Goal: Task Accomplishment & Management: Use online tool/utility

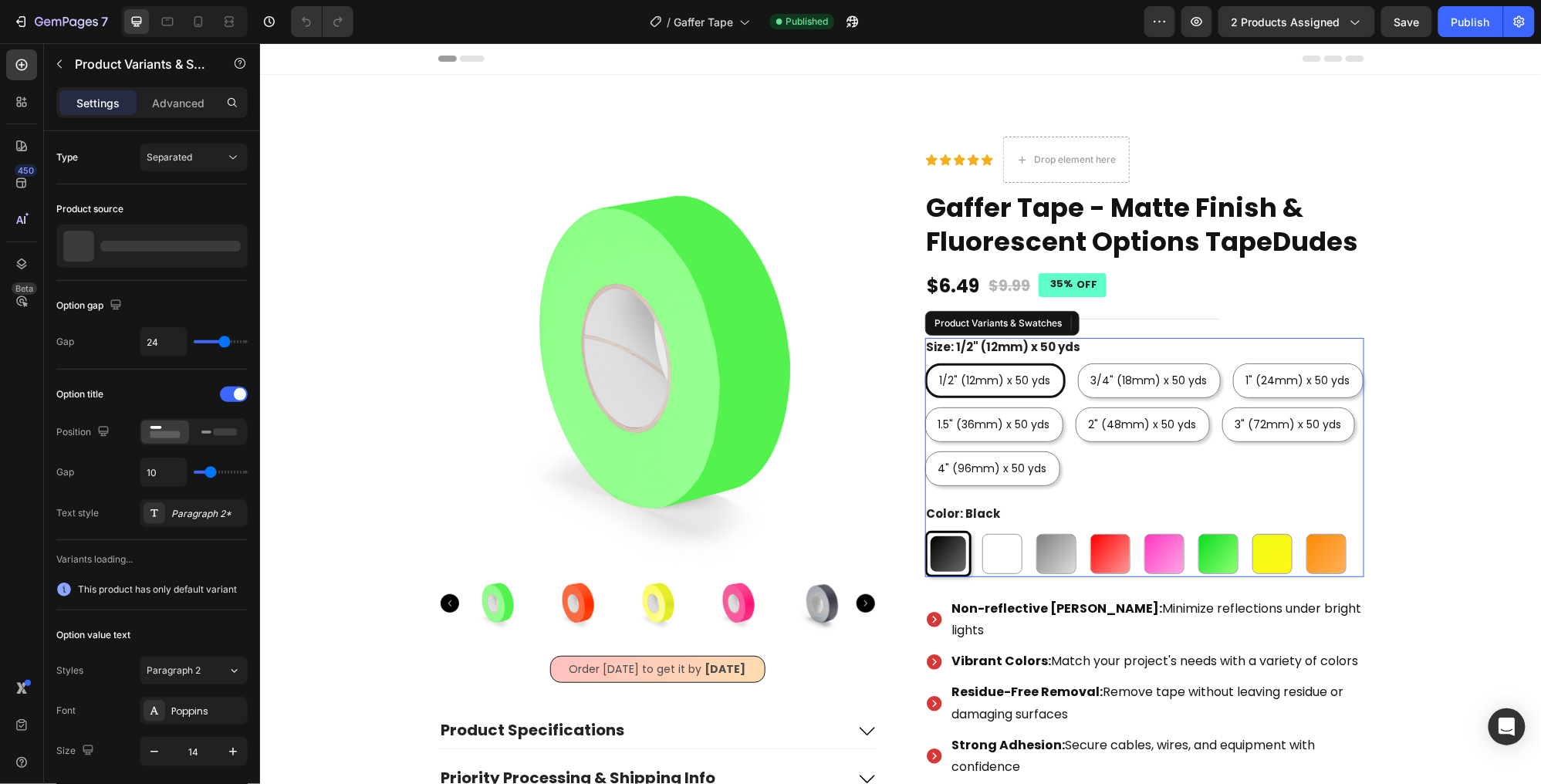
click at [1074, 350] on legend "Size: 1/2" (12mm) x 50 yds" at bounding box center [1003, 346] width 158 height 19
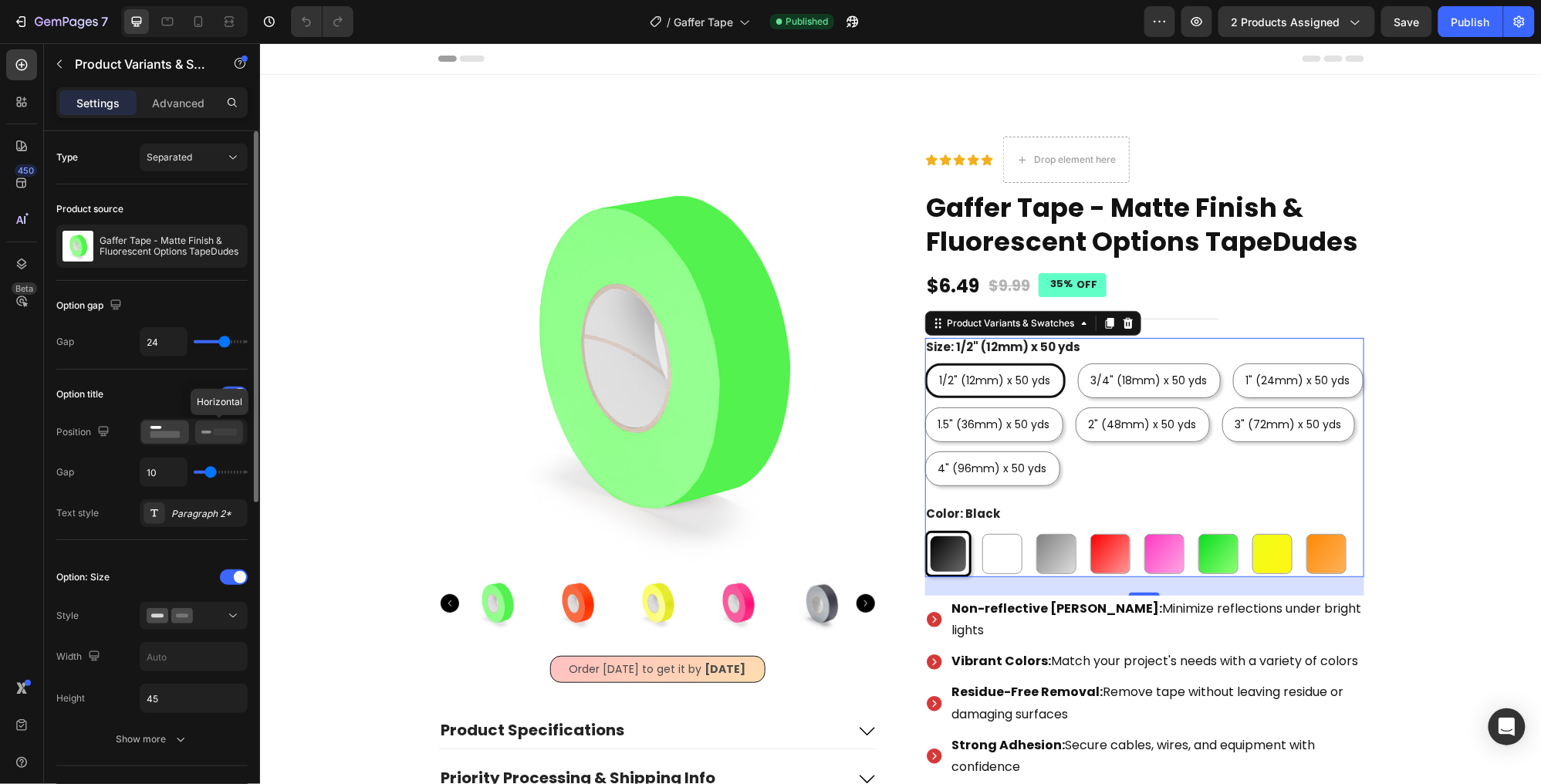
click at [215, 431] on rect at bounding box center [225, 432] width 23 height 7
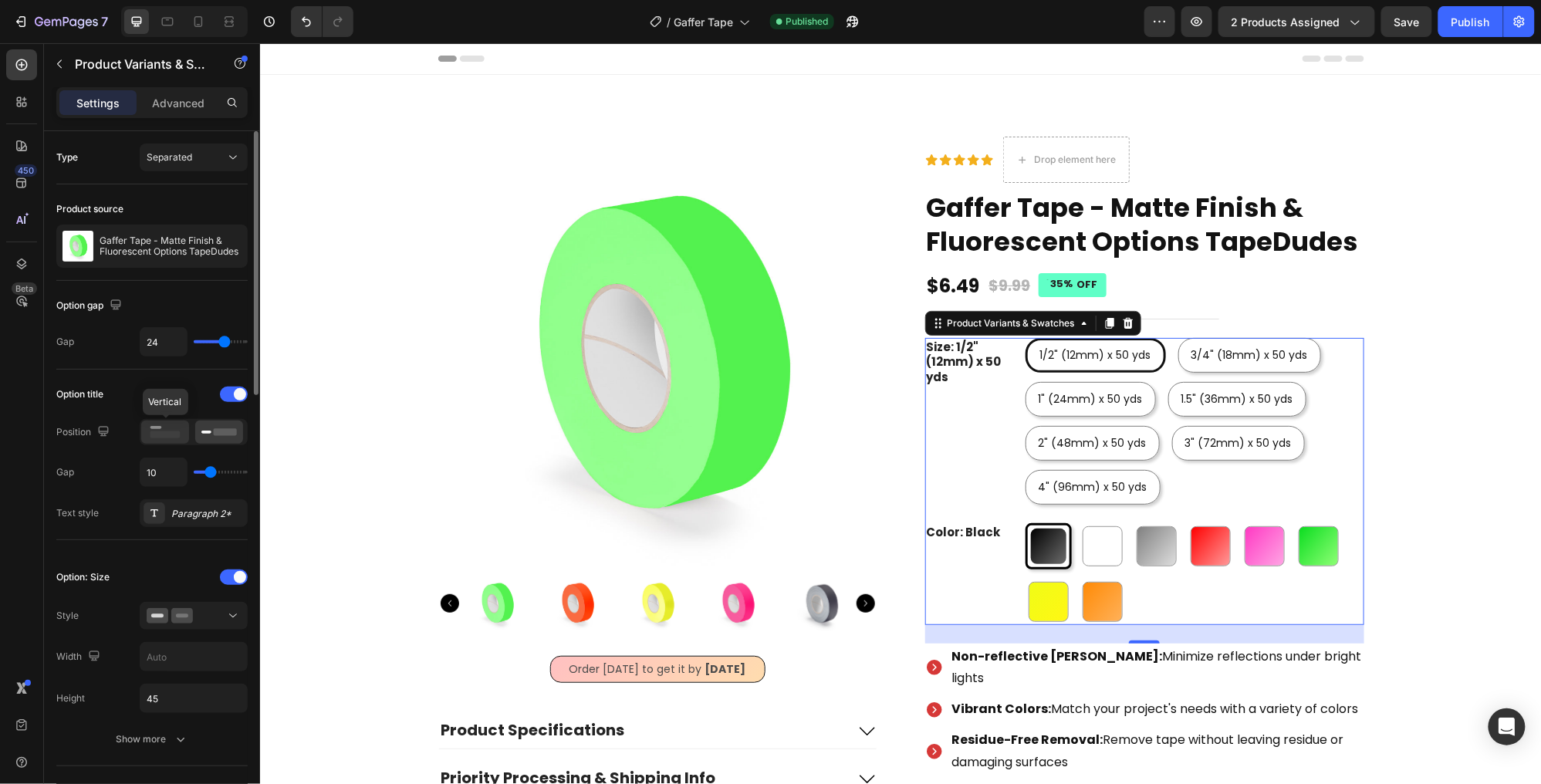
click at [163, 427] on icon at bounding box center [165, 432] width 36 height 17
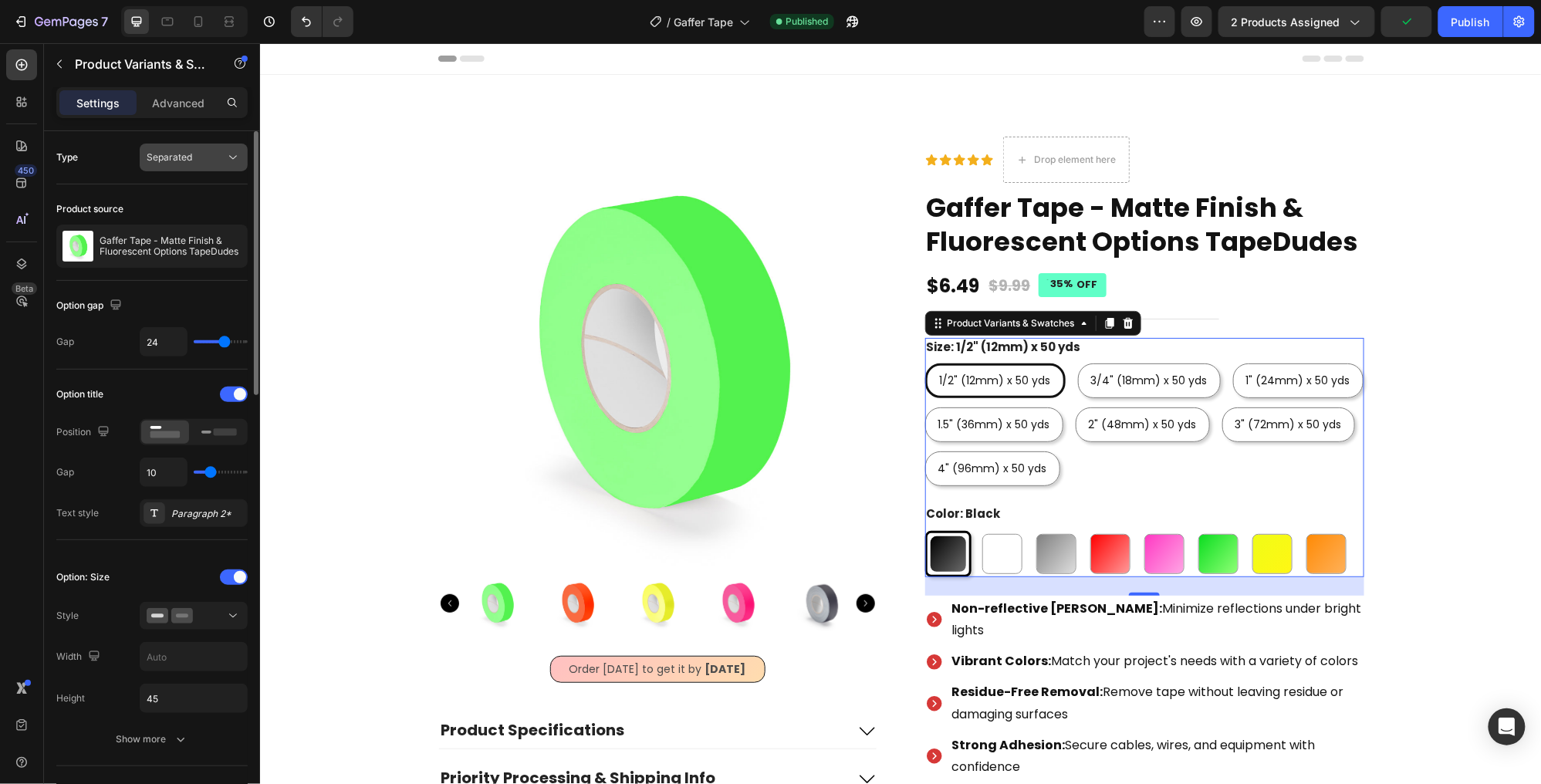
click at [198, 160] on div "Separated" at bounding box center [186, 157] width 78 height 14
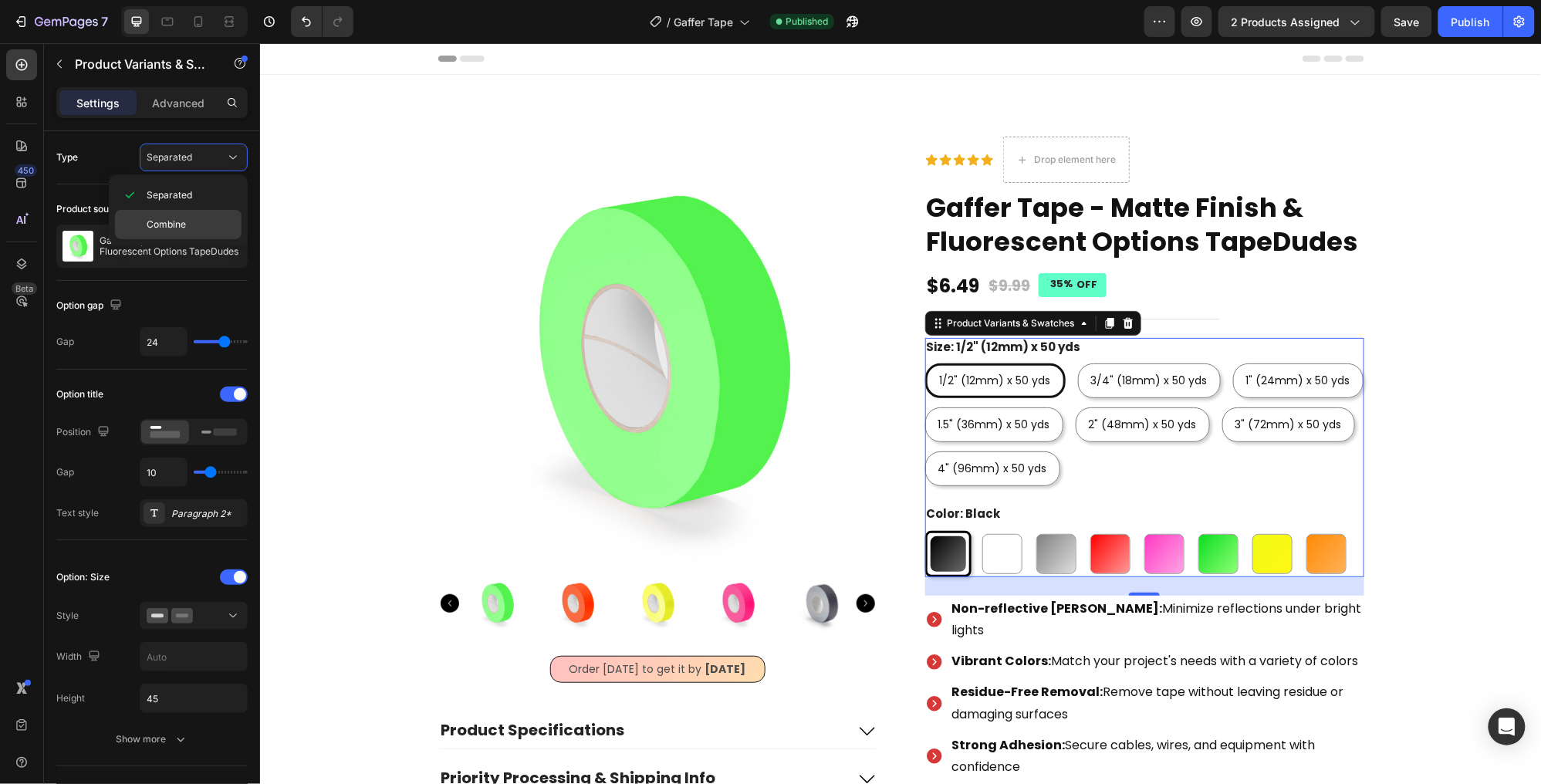
click at [197, 226] on p "Combine" at bounding box center [190, 225] width 88 height 14
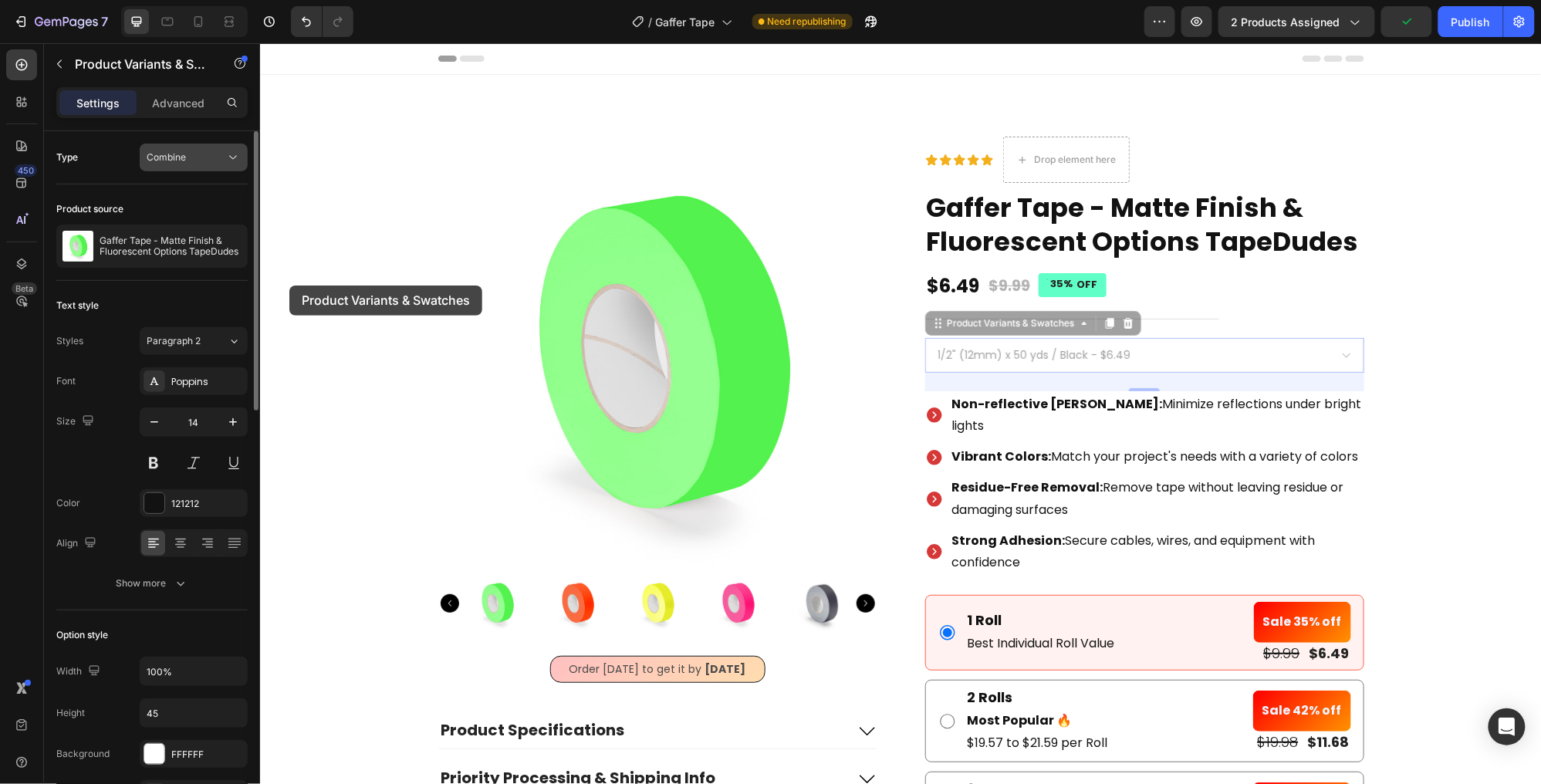
drag, startPoint x: 29, startPoint y: 243, endPoint x: 187, endPoint y: 156, distance: 180.4
click at [187, 156] on div "Combine" at bounding box center [186, 157] width 78 height 14
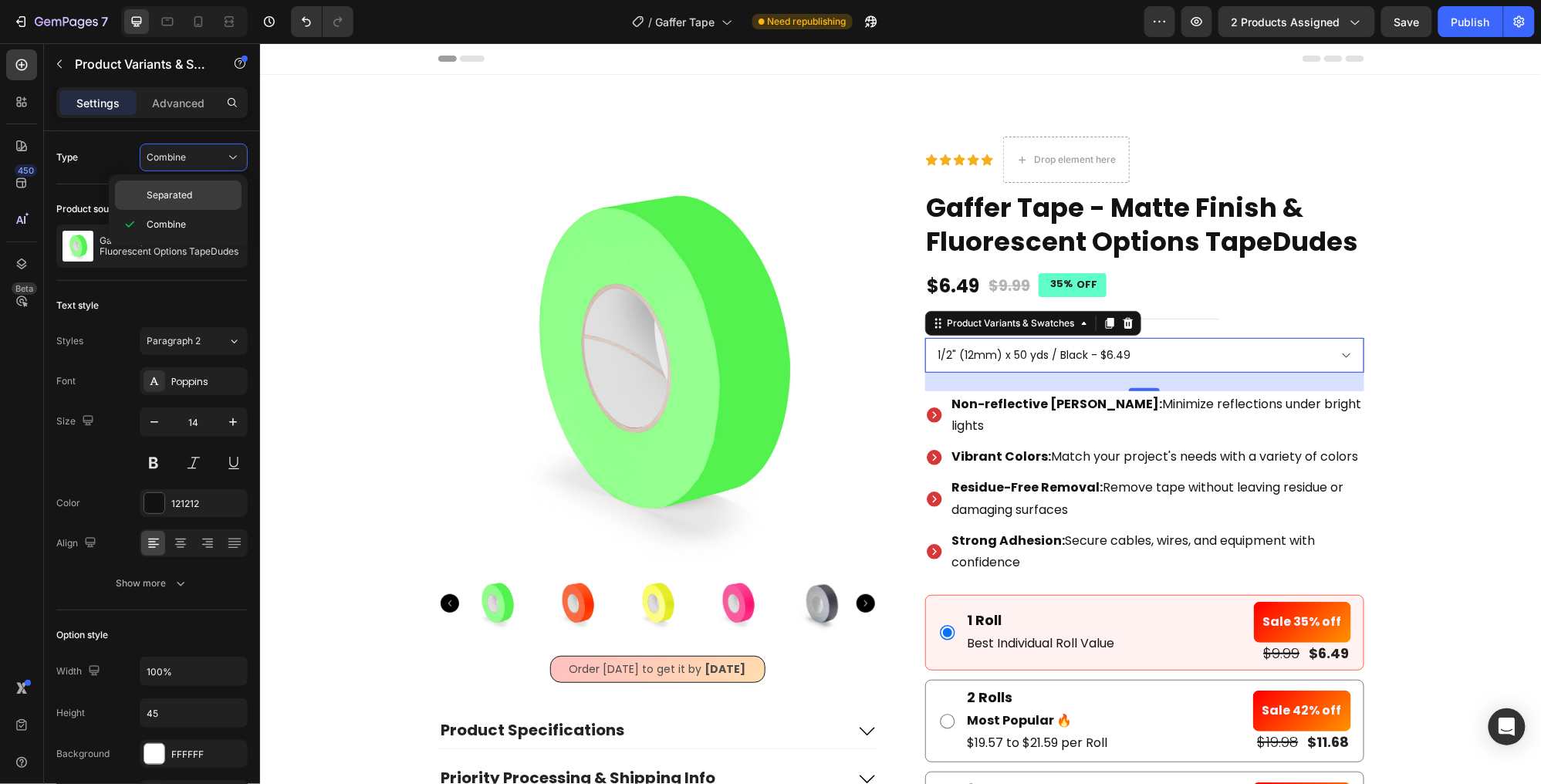
click at [189, 189] on span "Separated" at bounding box center [169, 195] width 45 height 14
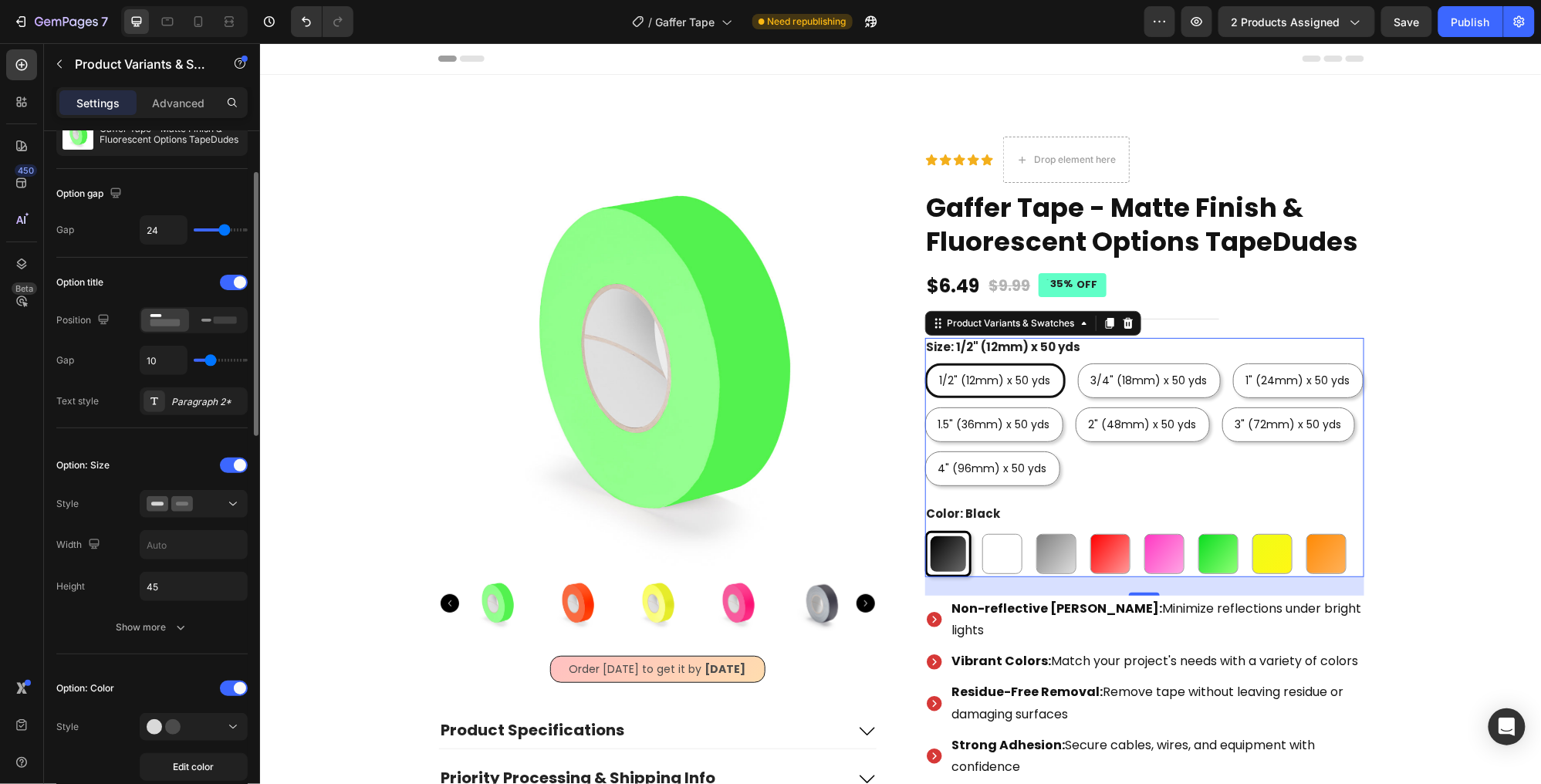
scroll to position [111, 0]
click at [228, 507] on icon at bounding box center [233, 506] width 15 height 15
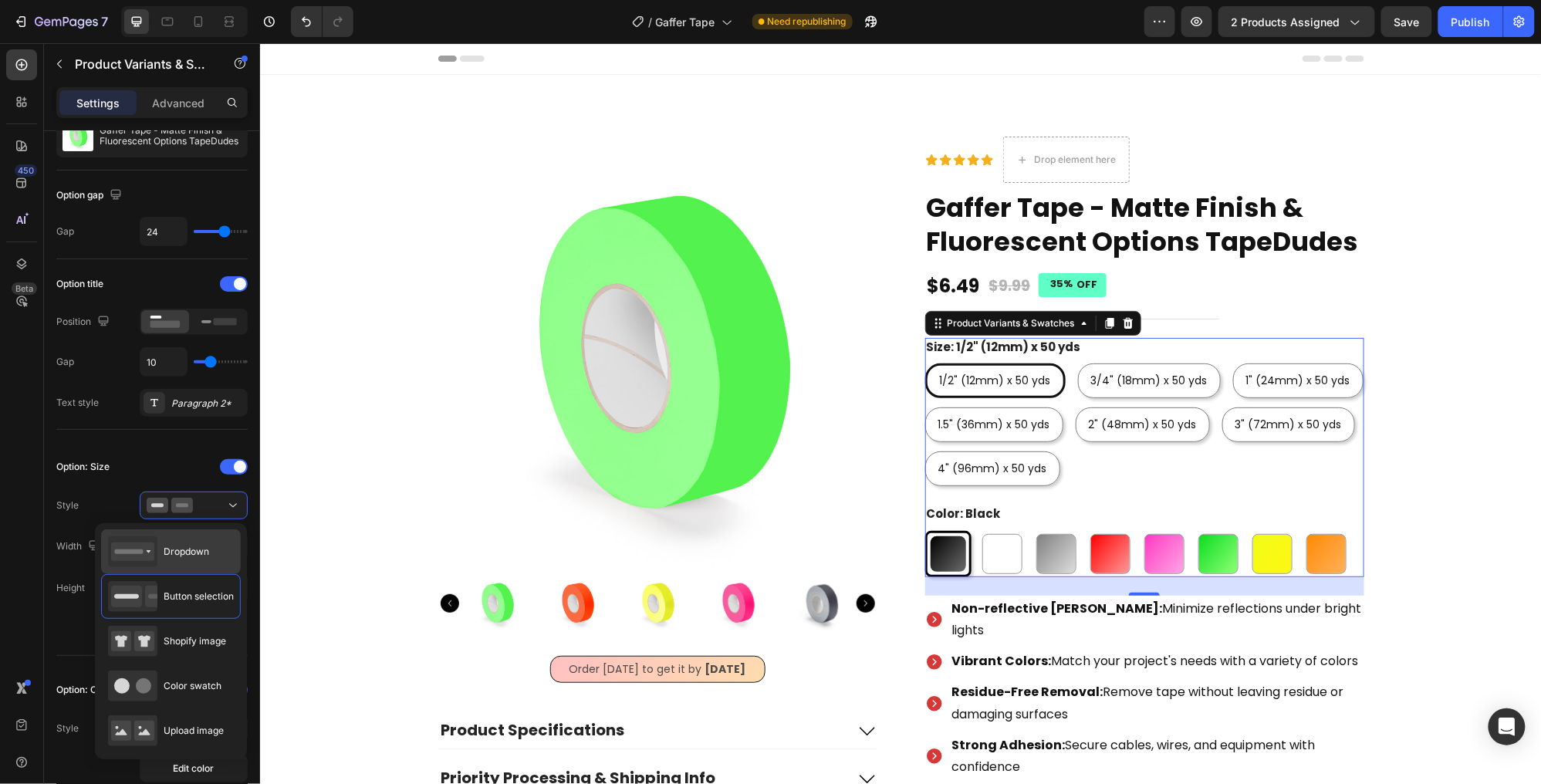
click at [172, 553] on span "Dropdown" at bounding box center [186, 552] width 45 height 14
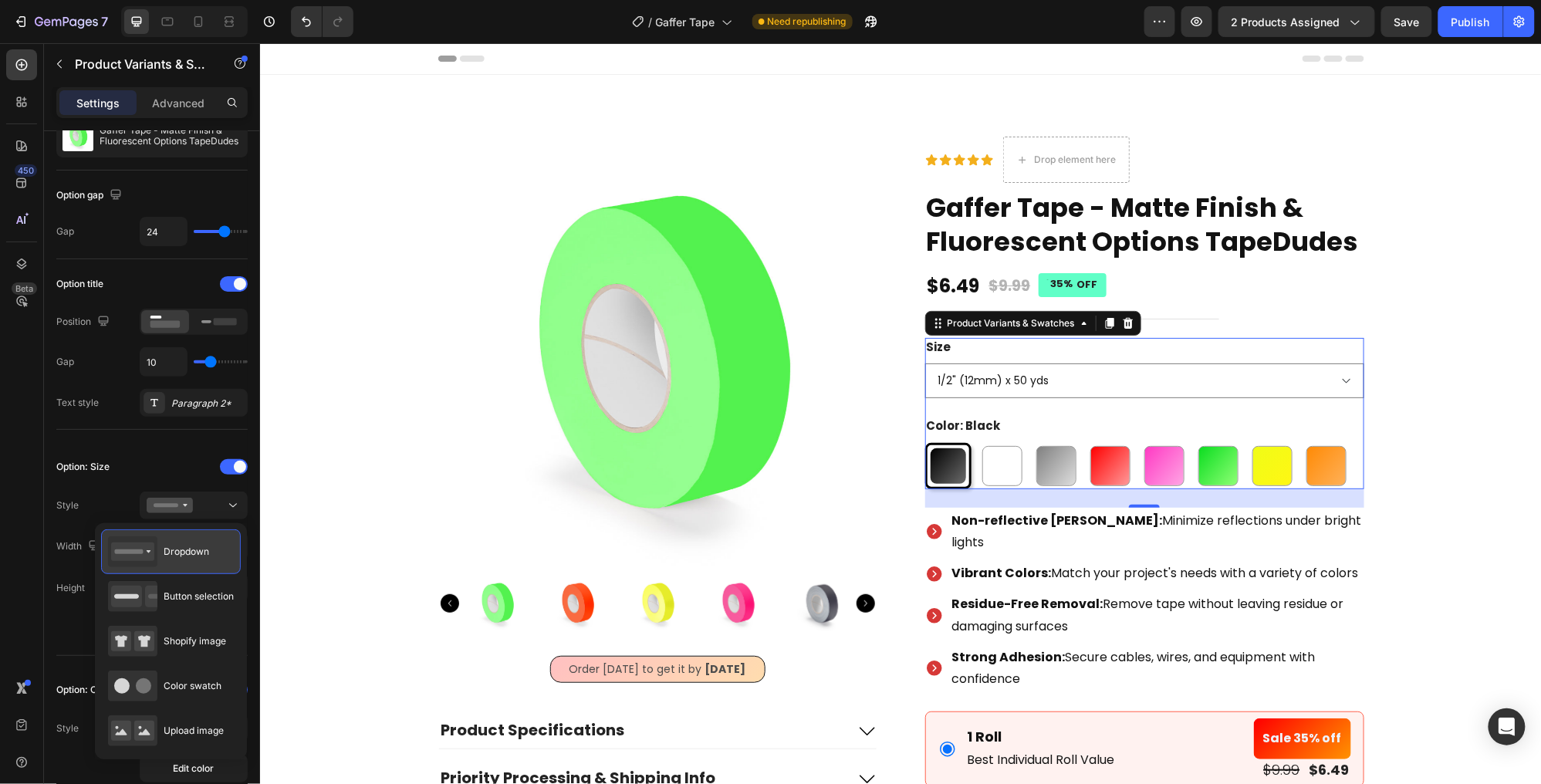
type input "100%"
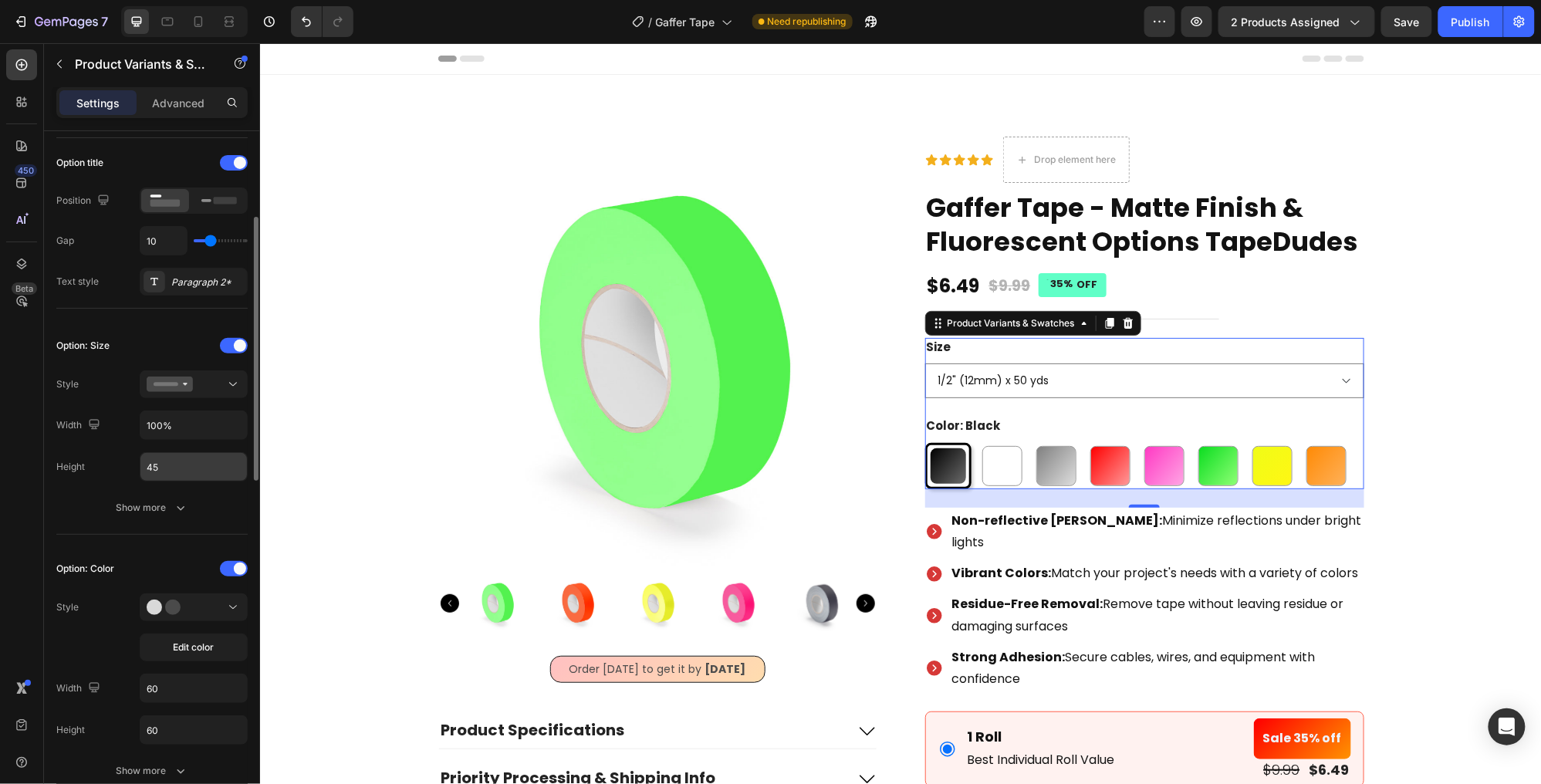
scroll to position [230, 0]
click at [176, 503] on icon "button" at bounding box center [180, 509] width 15 height 15
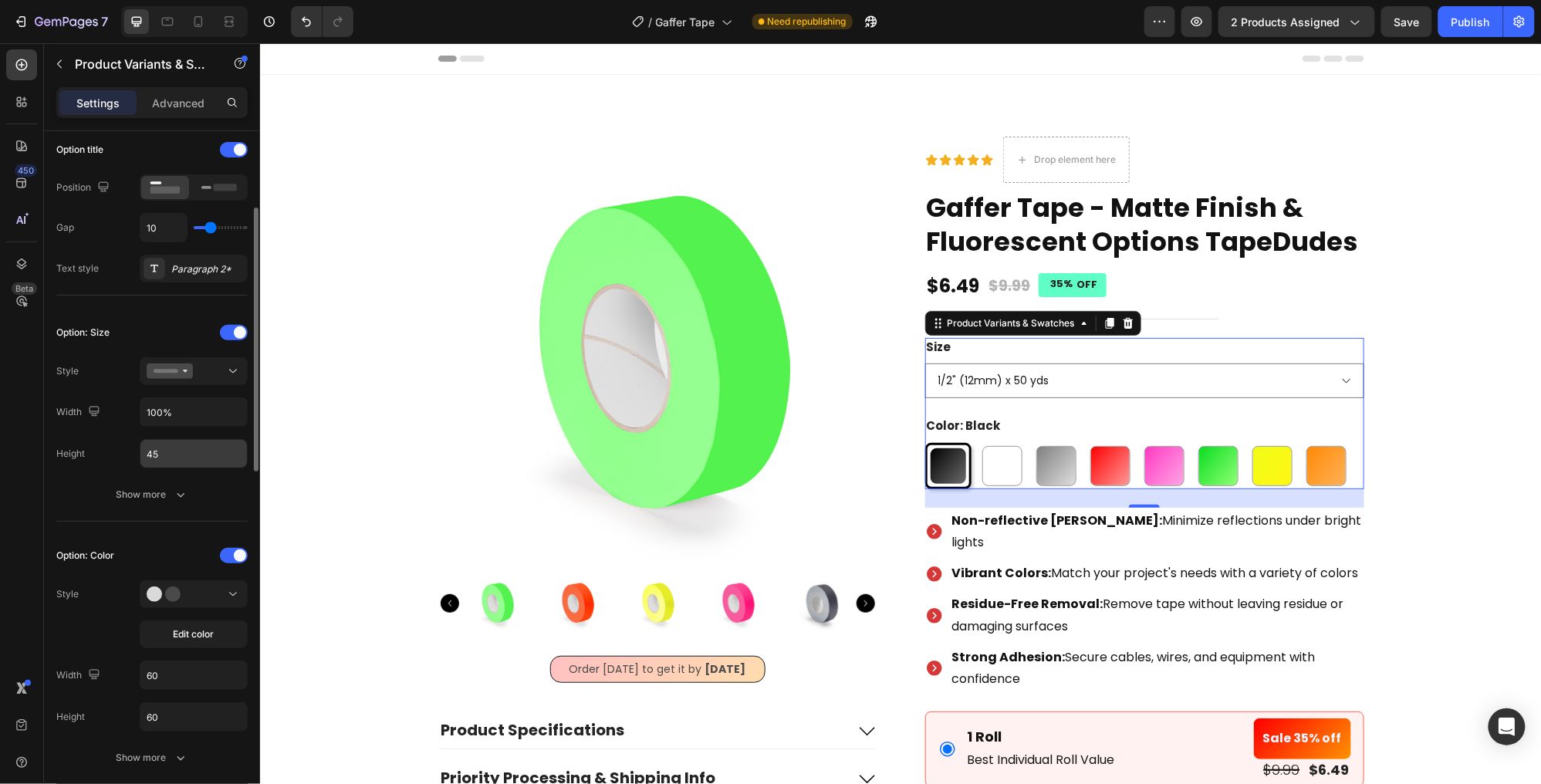
scroll to position [250, 0]
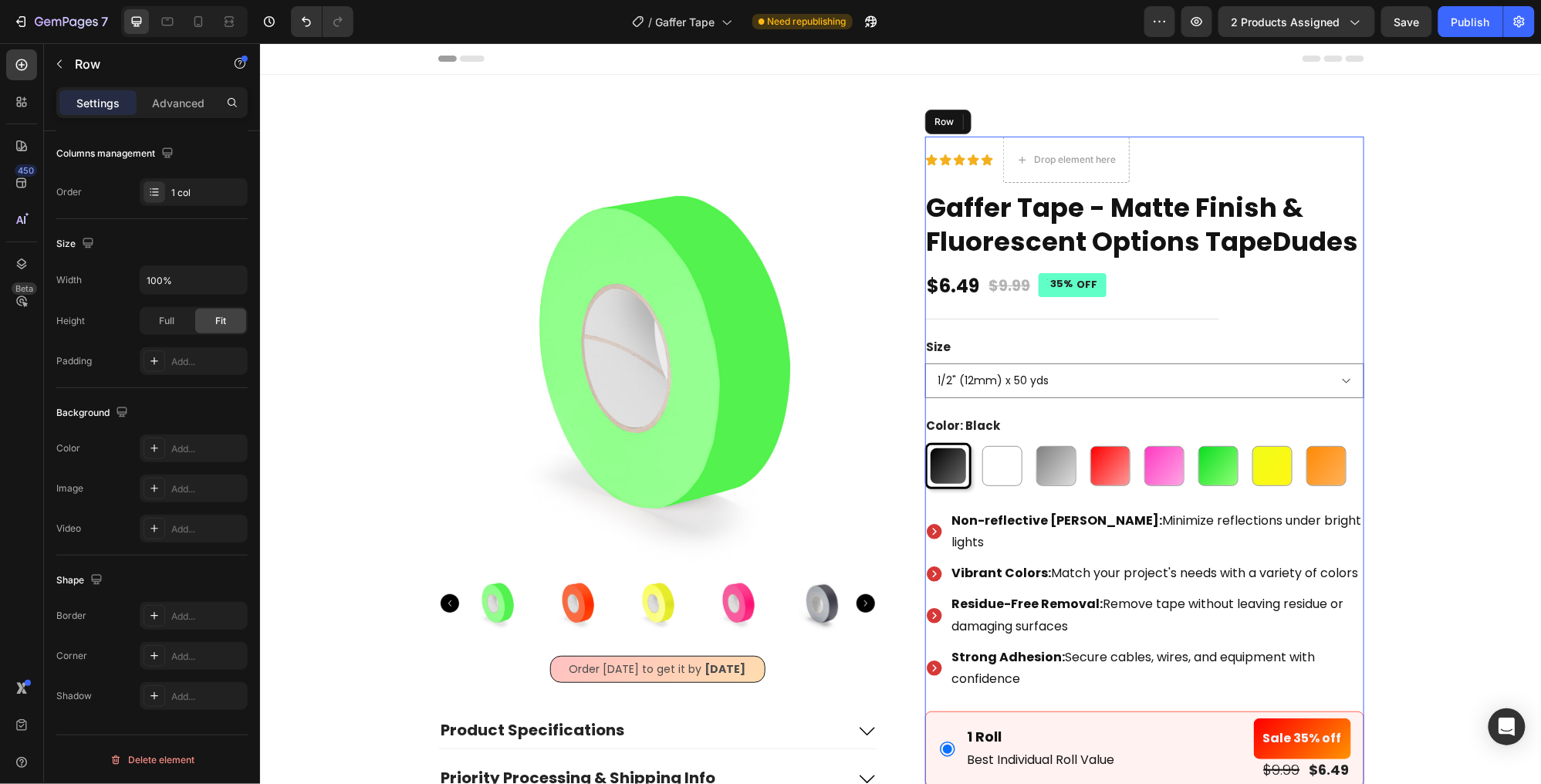
click at [1261, 273] on div "Icon Icon Icon Icon Icon Icon List Drop element here Row Gaffer Tape - Matte Fi…" at bounding box center [1144, 636] width 439 height 999
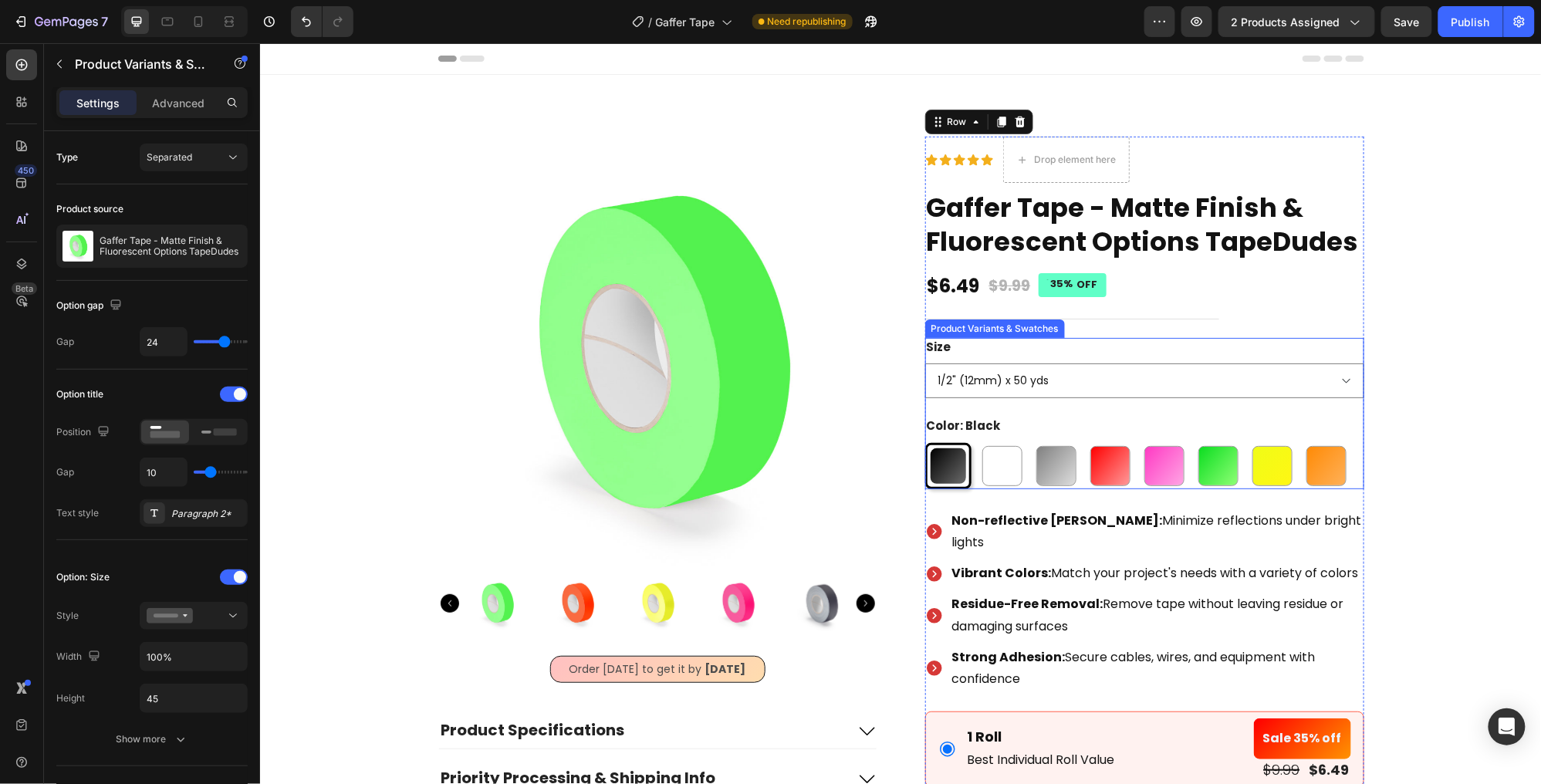
click at [1138, 417] on p "Fluorescent Pink" at bounding box center [1163, 424] width 74 height 14
click at [1140, 441] on input "Fluorescent Pink Fluorescent Pink" at bounding box center [1140, 441] width 1 height 1
radio input "true"
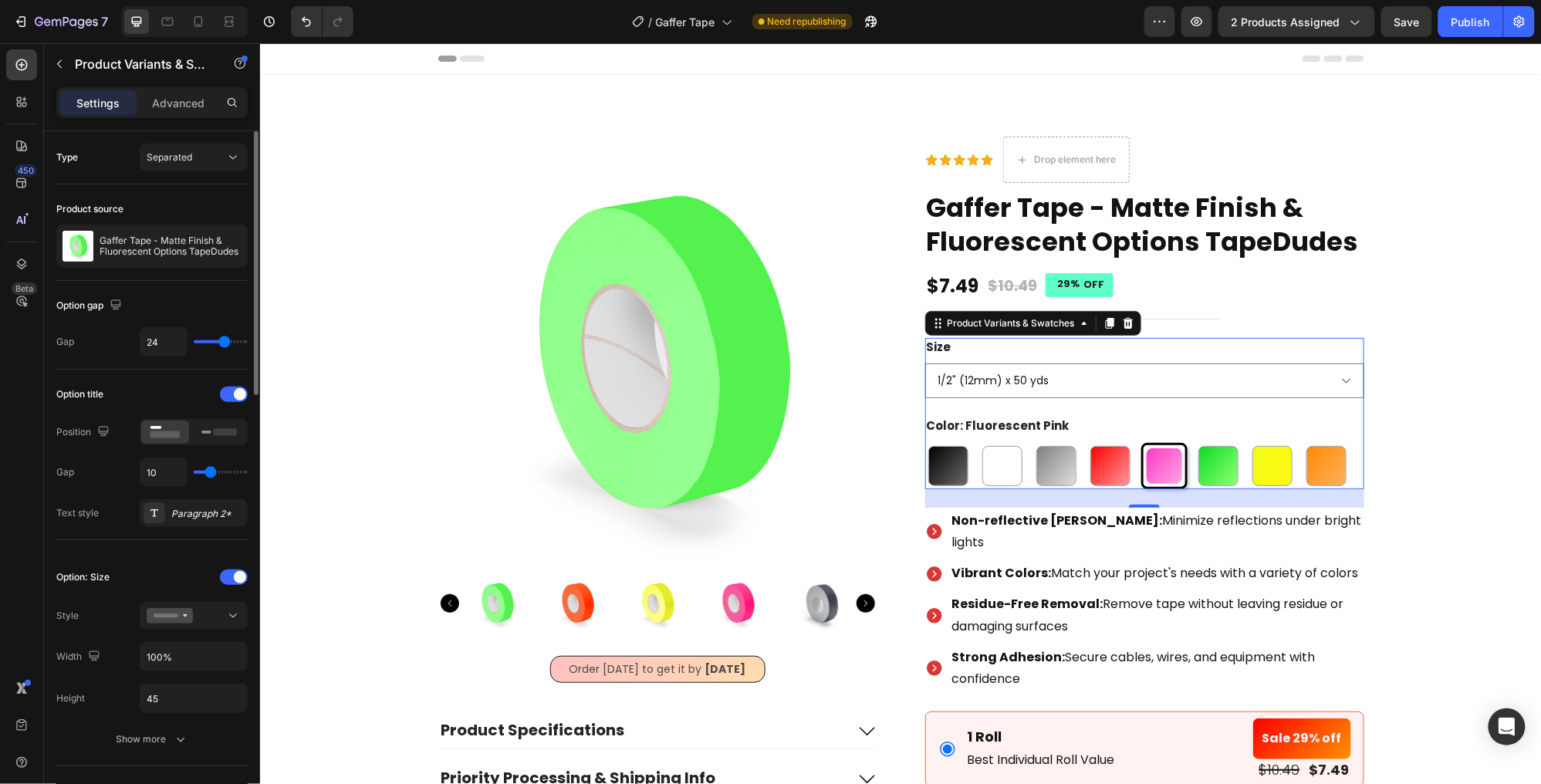
type input "8"
type input "7"
type input "6"
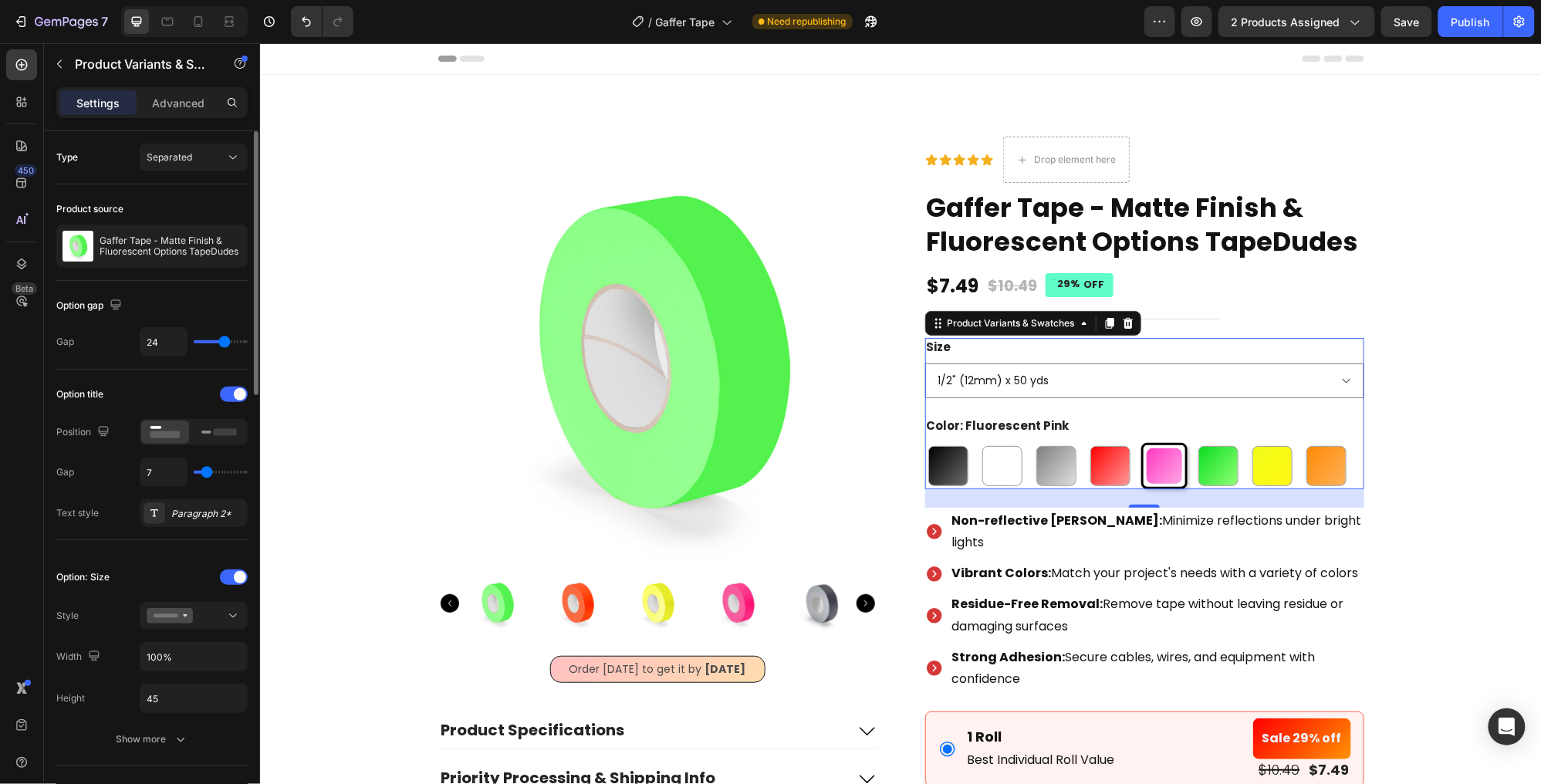
type input "6"
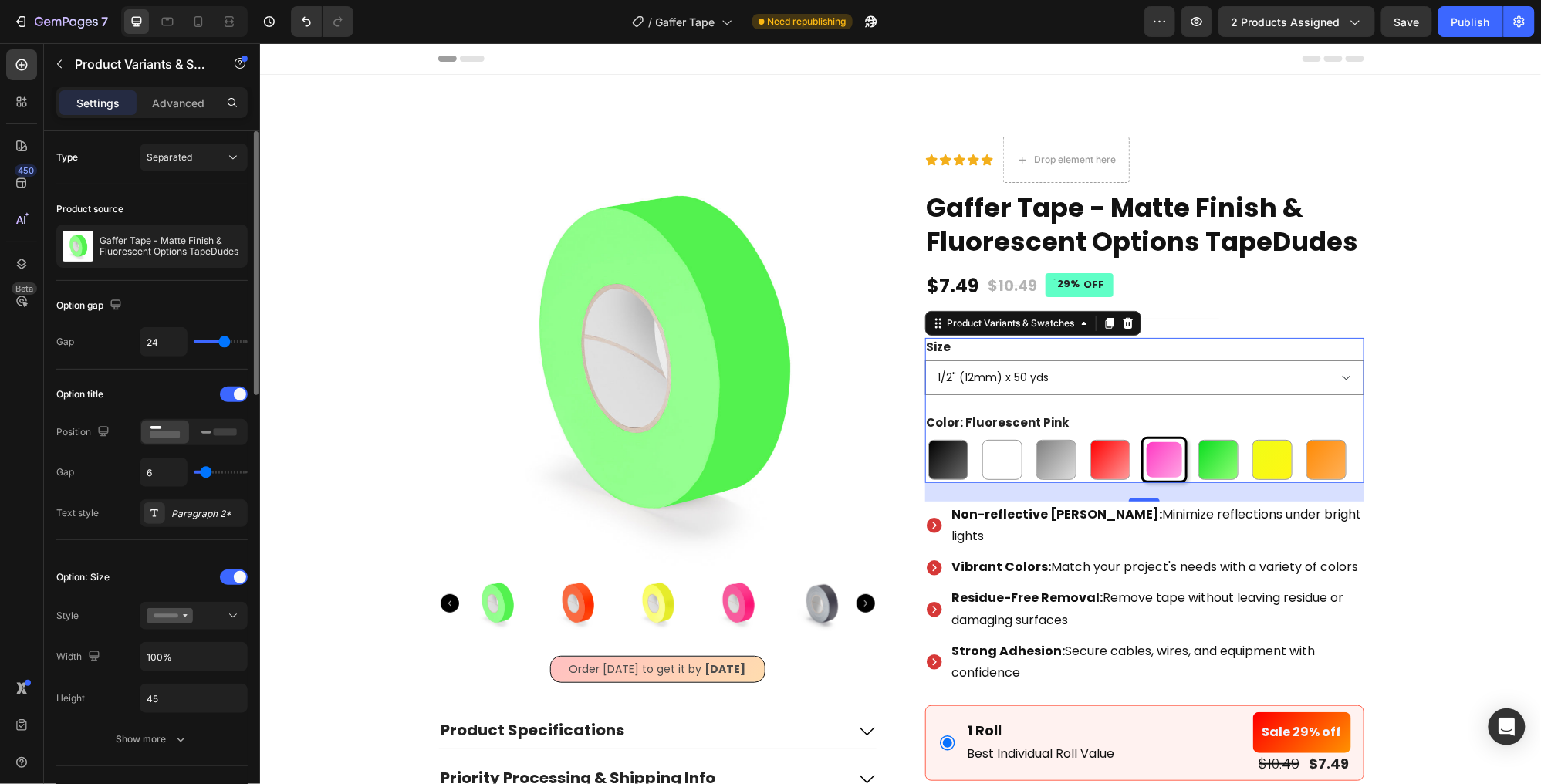
type input "5"
type input "4"
type input "3"
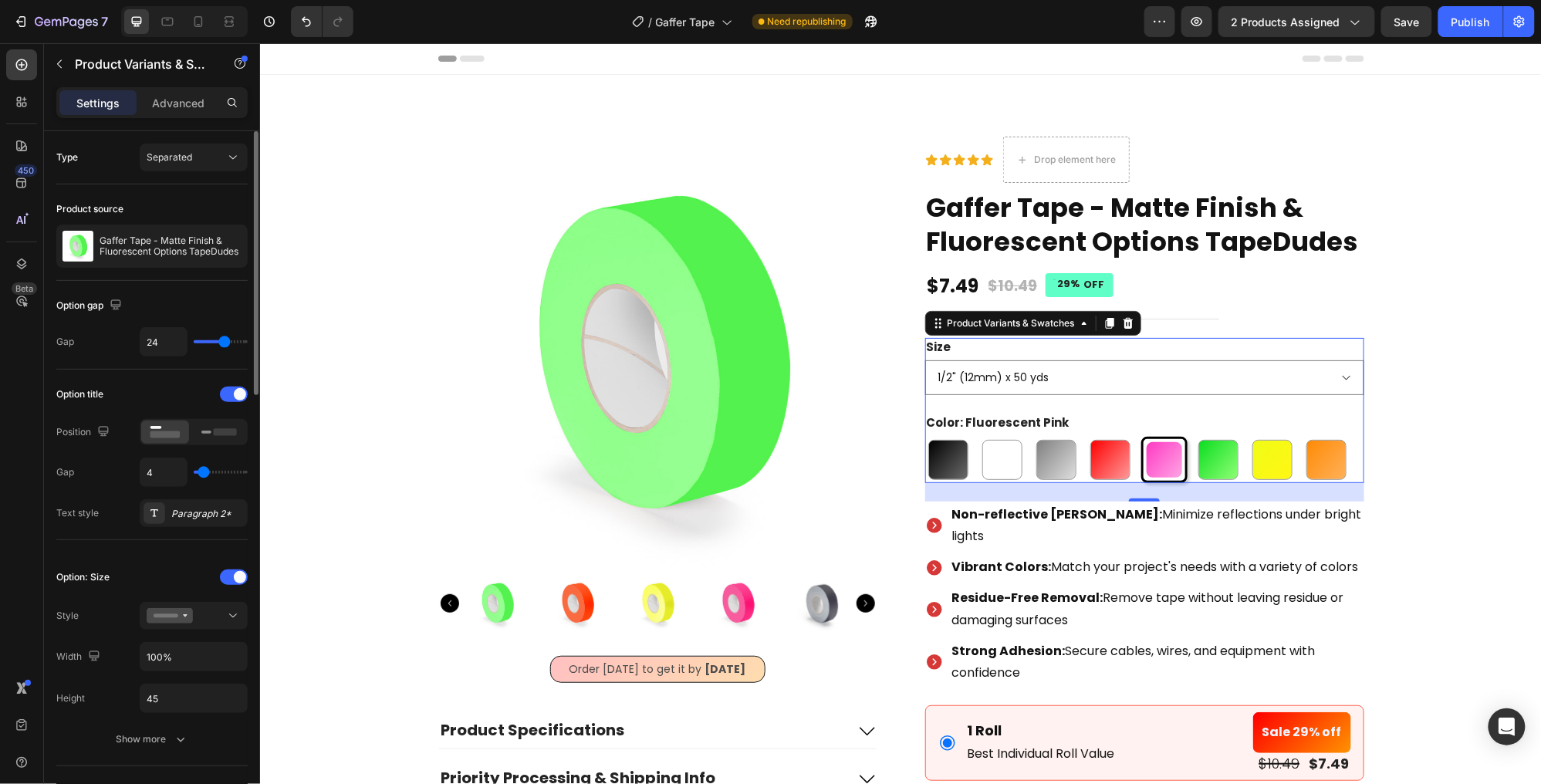
type input "3"
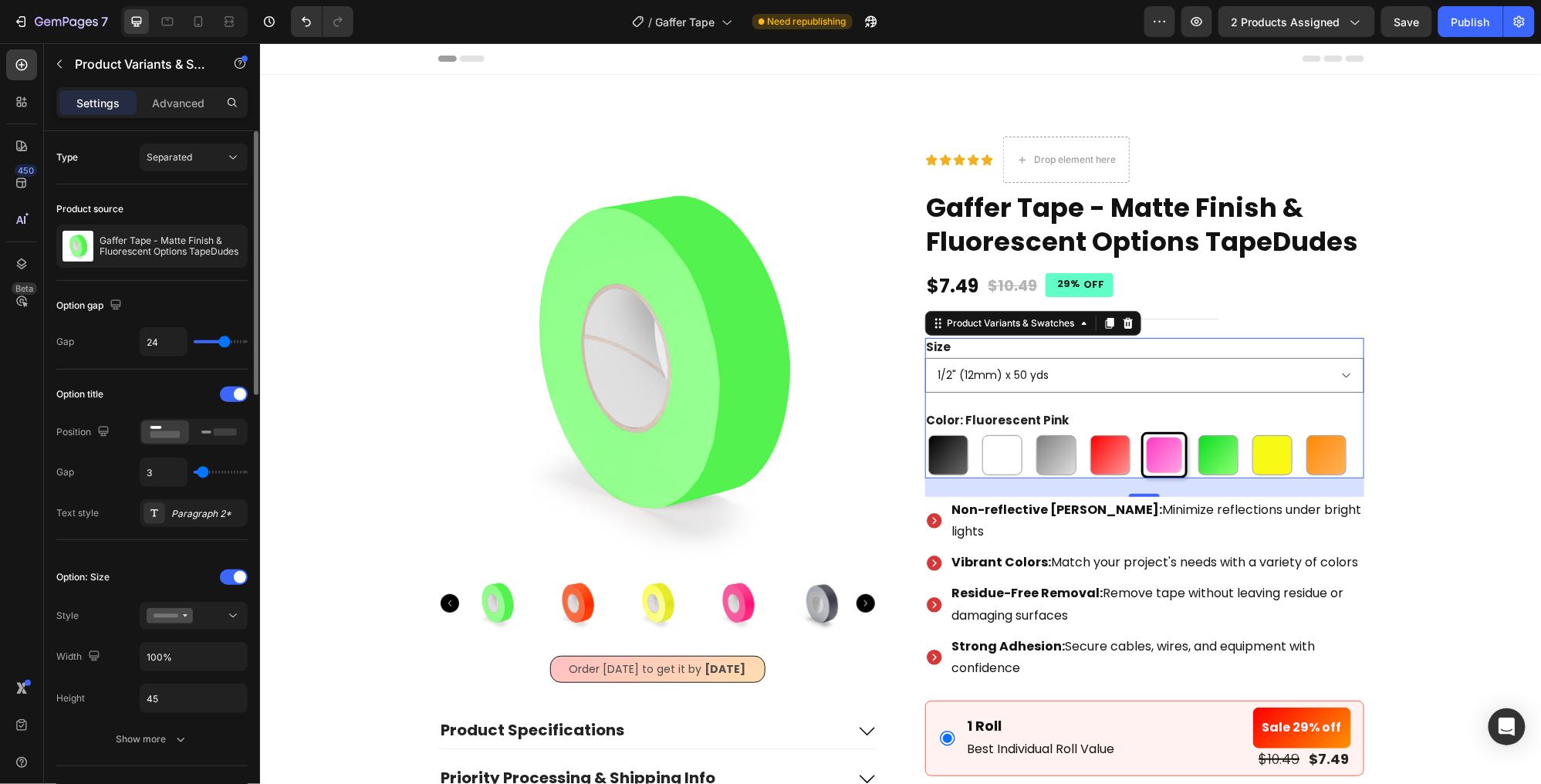
type input "4"
type input "5"
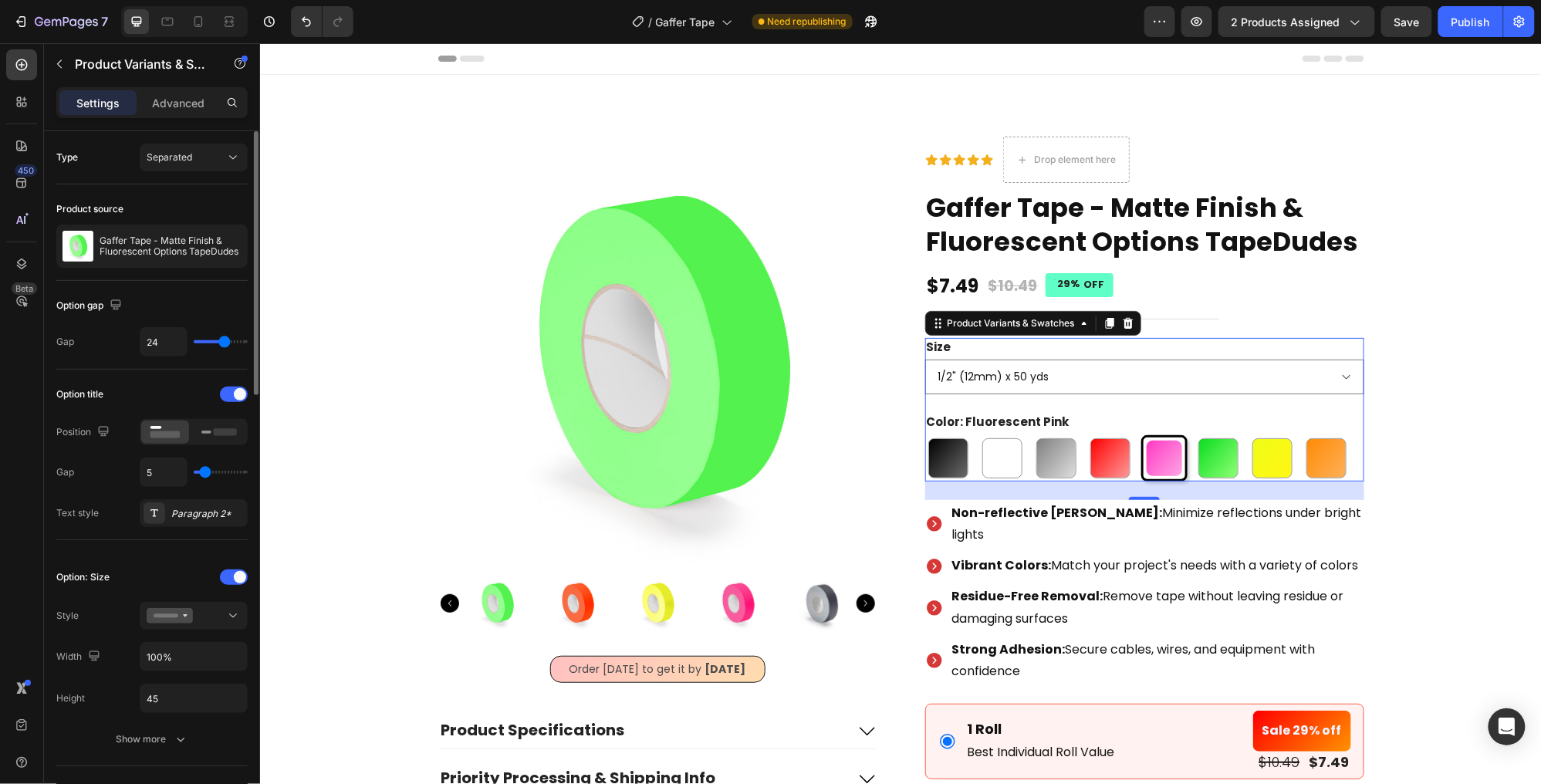
type input "6"
type input "5"
click at [202, 472] on input "range" at bounding box center [221, 472] width 54 height 3
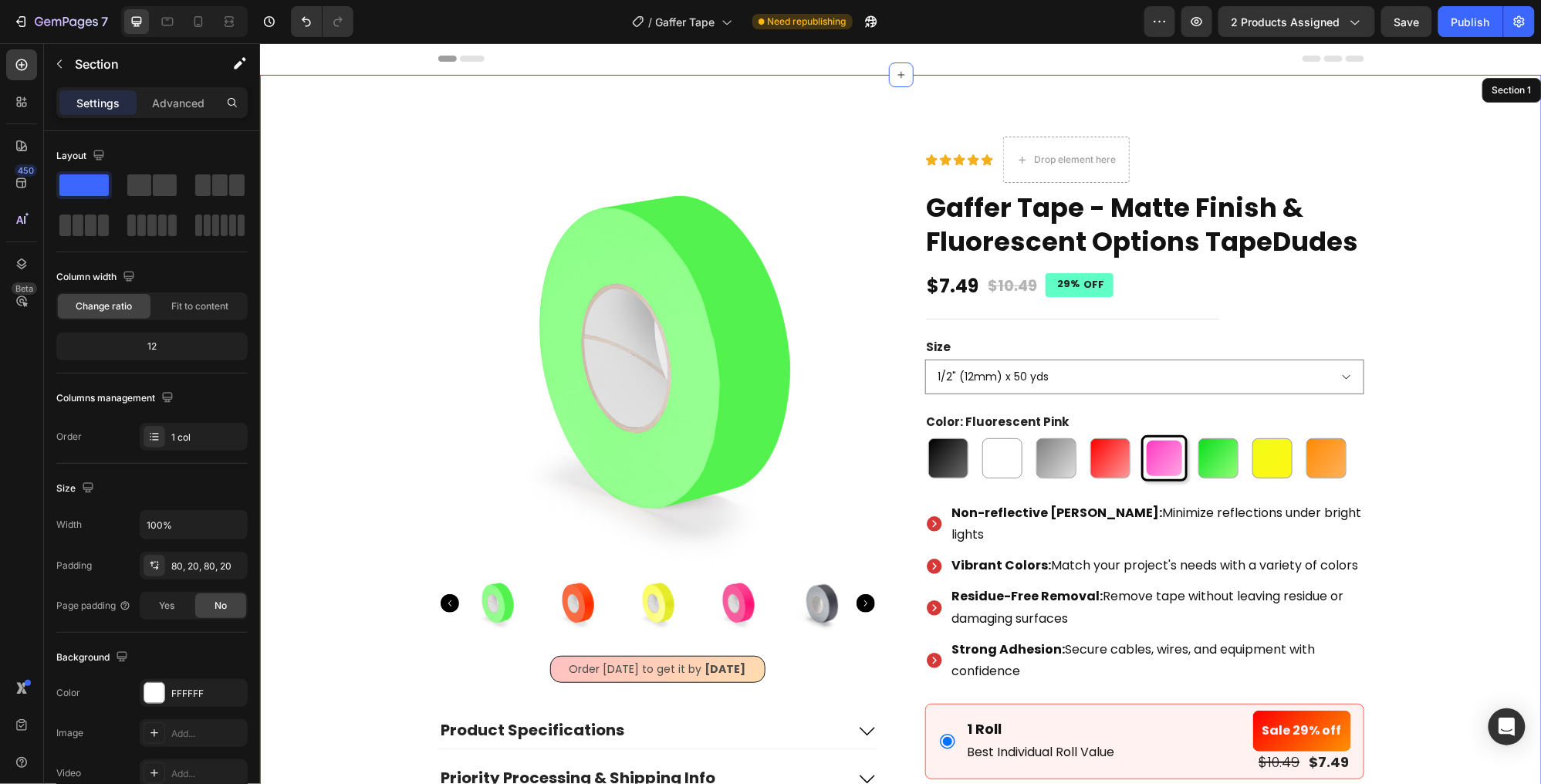
click at [903, 98] on div "Product Images Order [DATE] to get it by [DATE] Delivery Date Product Specifica…" at bounding box center [901, 632] width 1282 height 1115
click at [178, 96] on p "Advanced" at bounding box center [179, 102] width 53 height 16
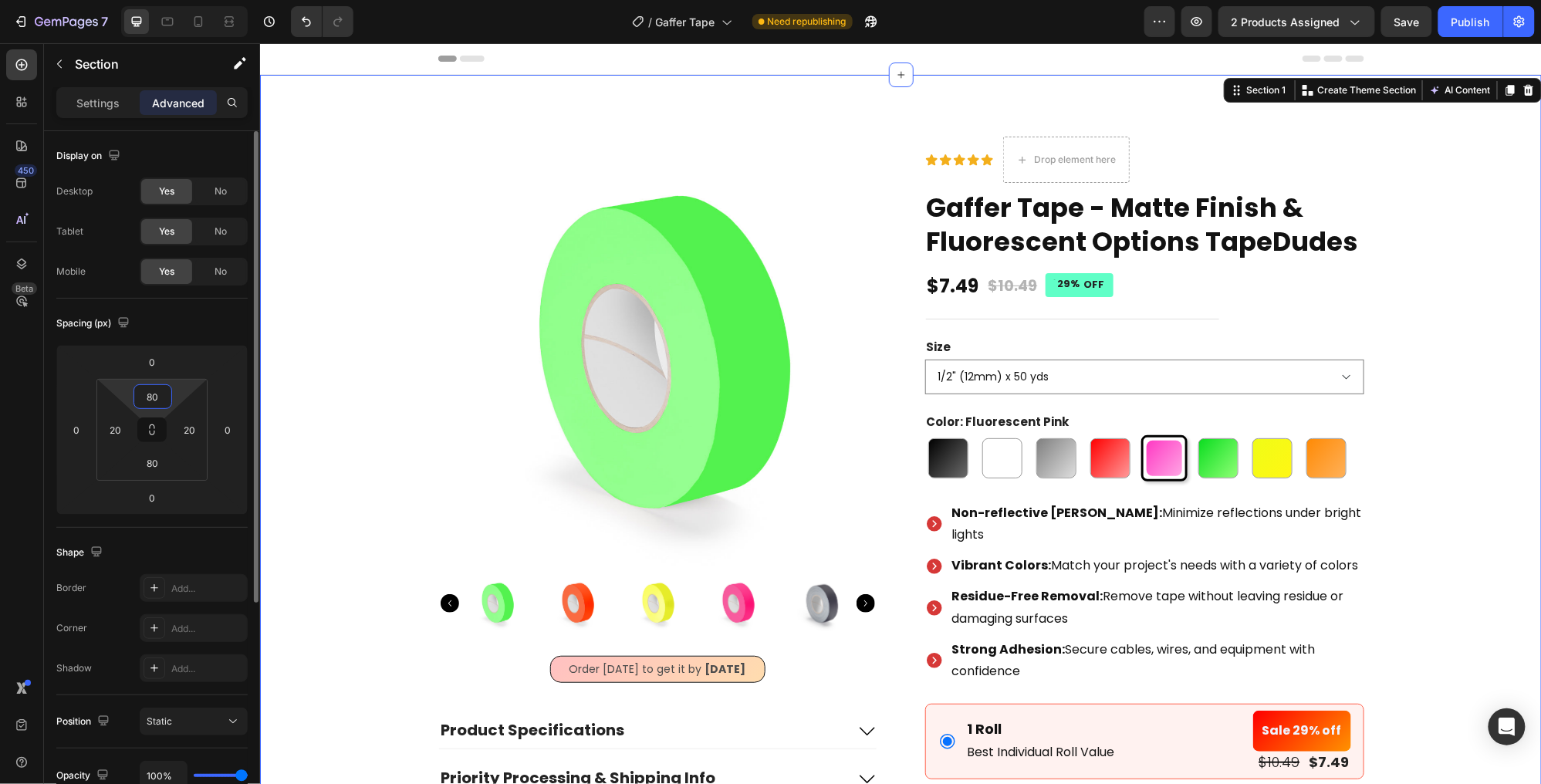
click at [161, 400] on input "80" at bounding box center [152, 396] width 31 height 23
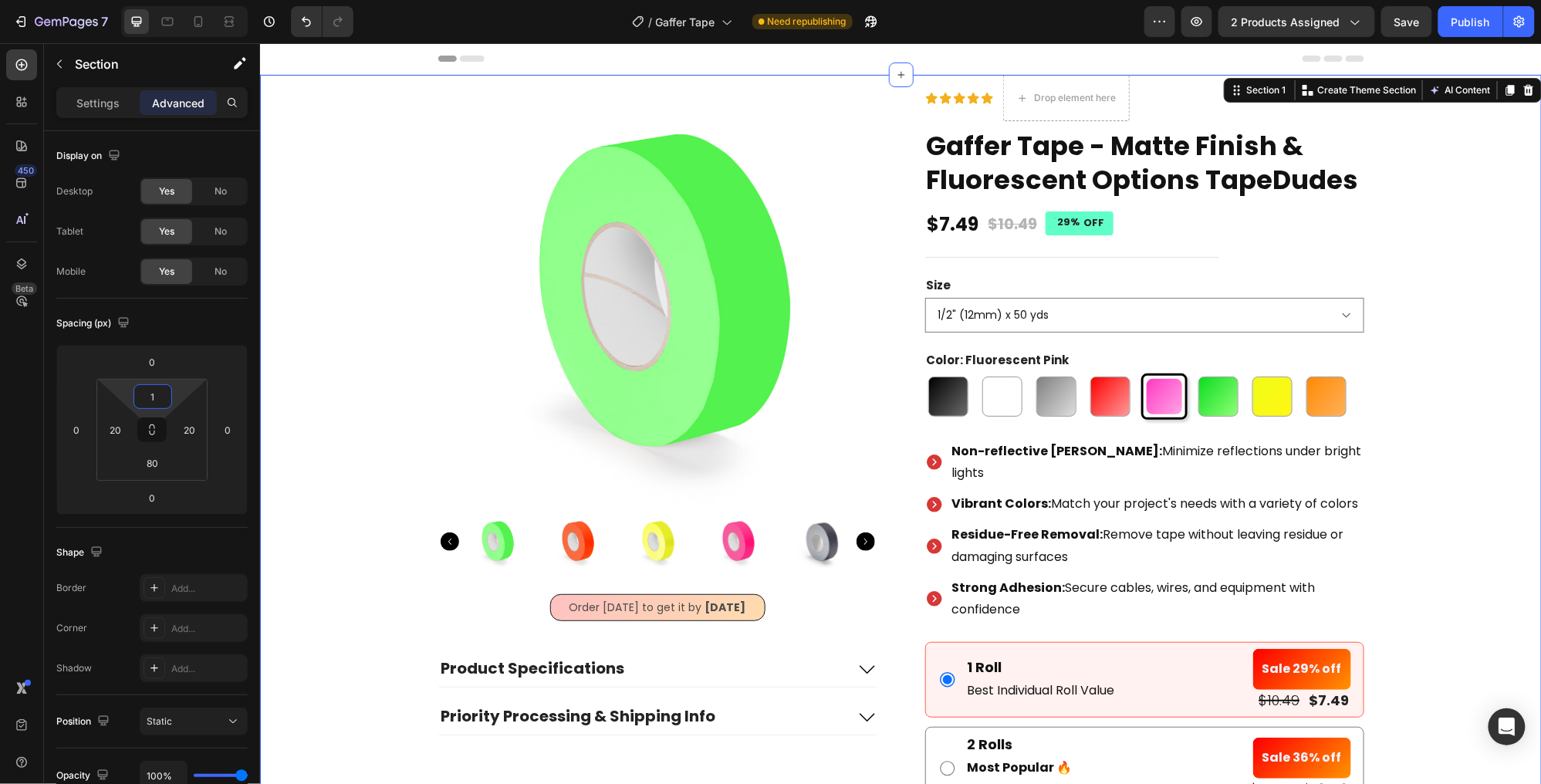
type input "16"
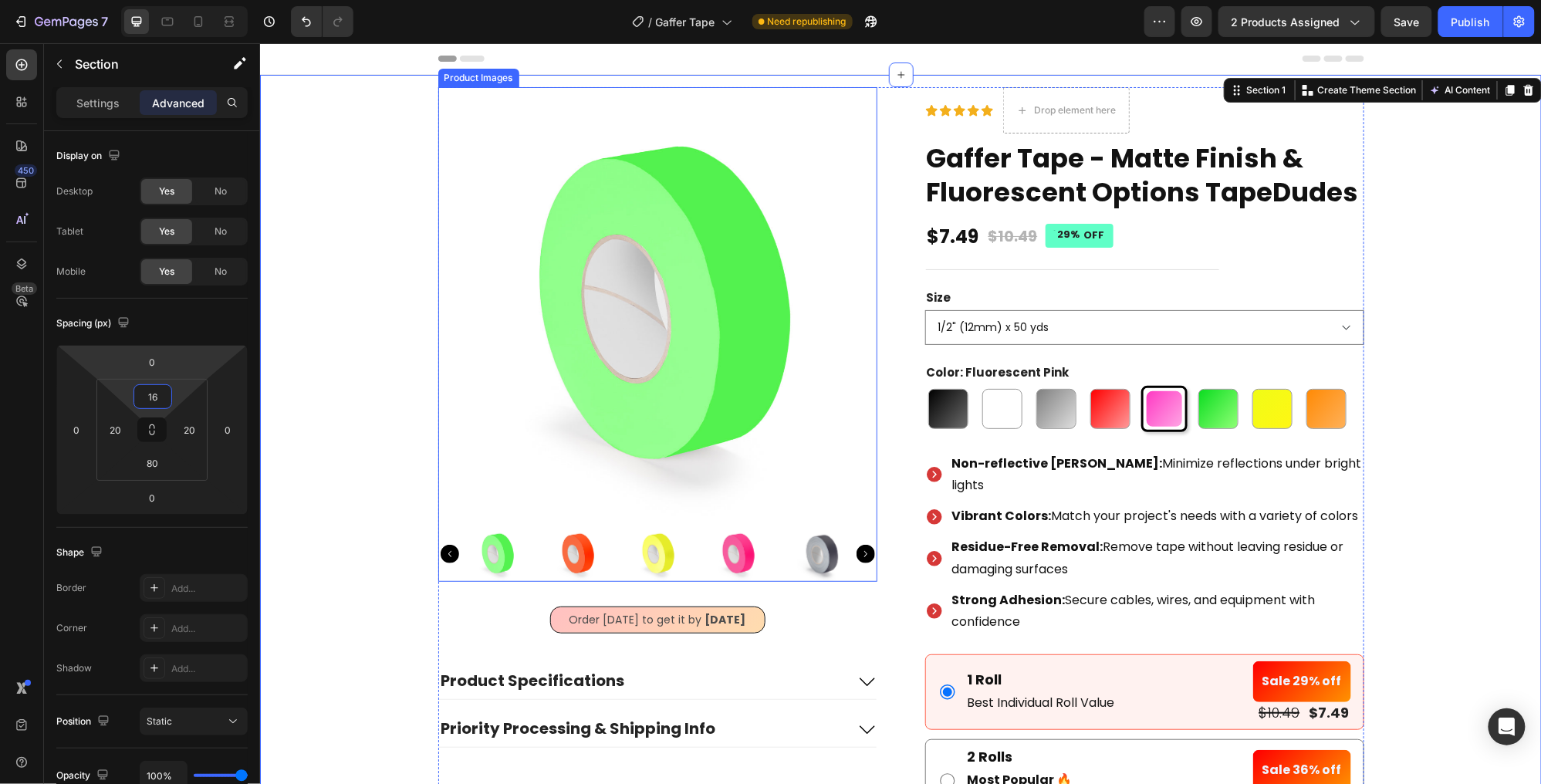
click at [679, 472] on img at bounding box center [657, 306] width 439 height 439
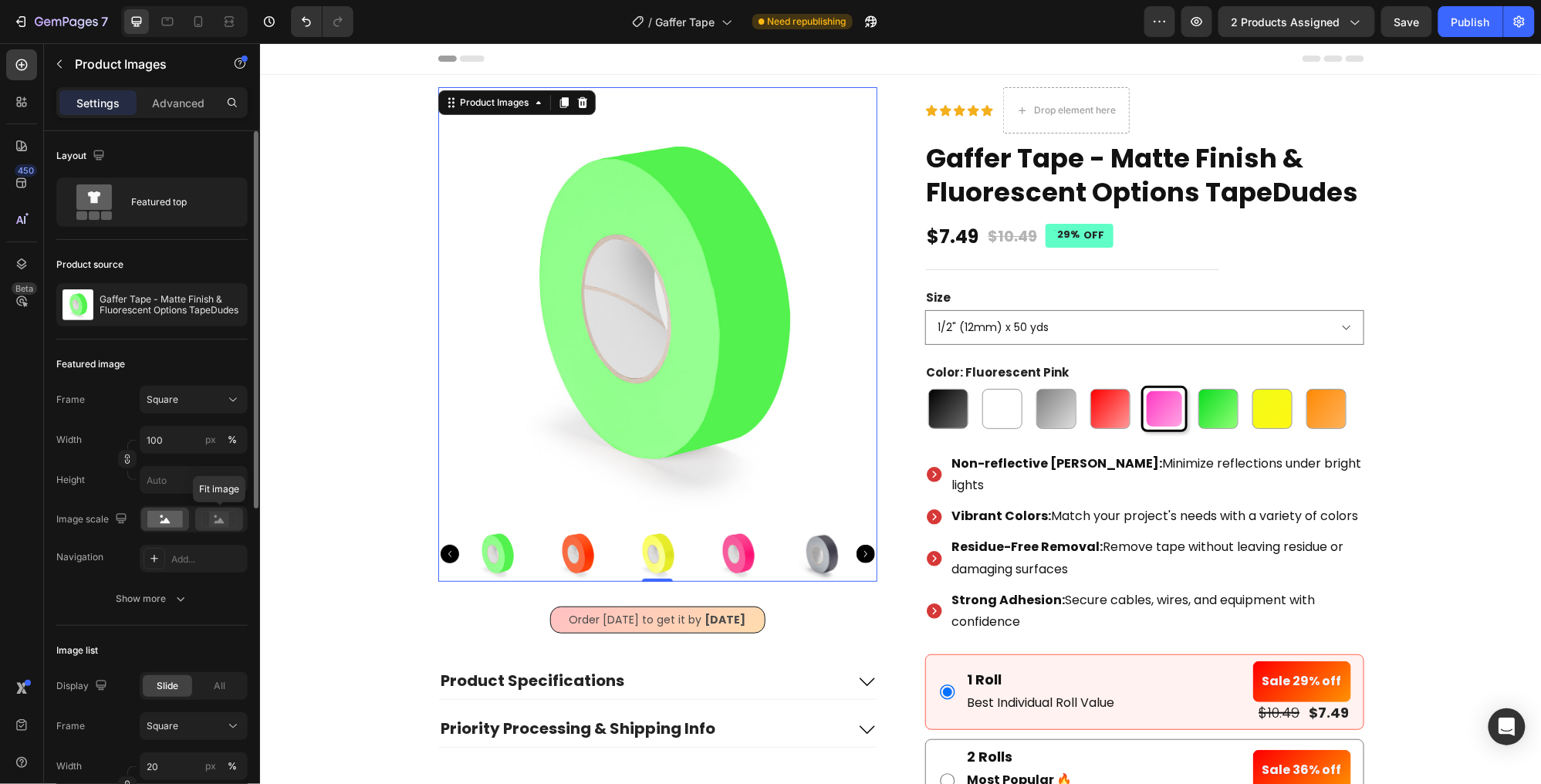
click at [213, 516] on rect at bounding box center [220, 519] width 20 height 15
click at [161, 518] on rect at bounding box center [165, 519] width 36 height 17
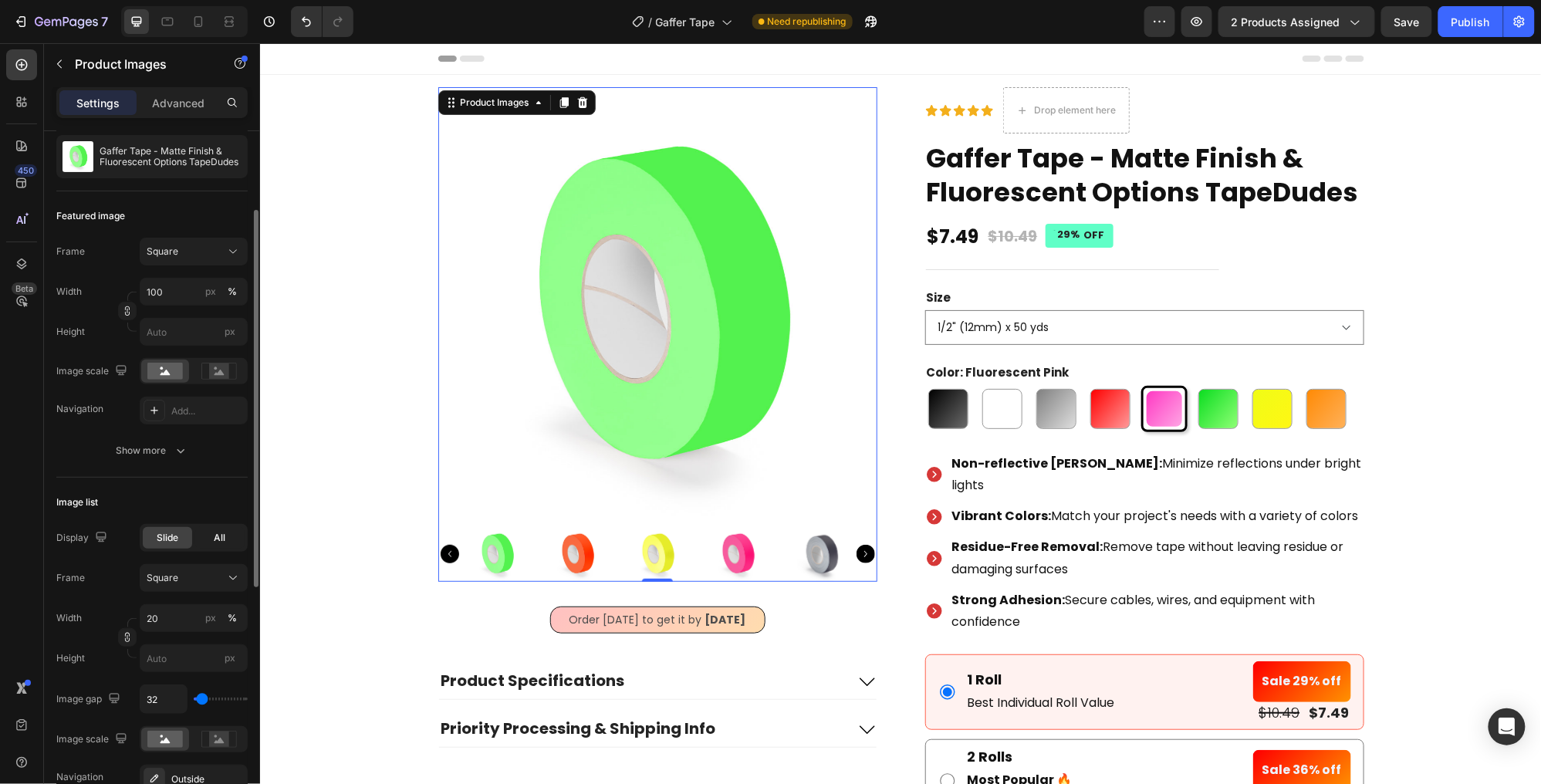
scroll to position [147, 0]
click at [213, 534] on div "All" at bounding box center [220, 538] width 49 height 21
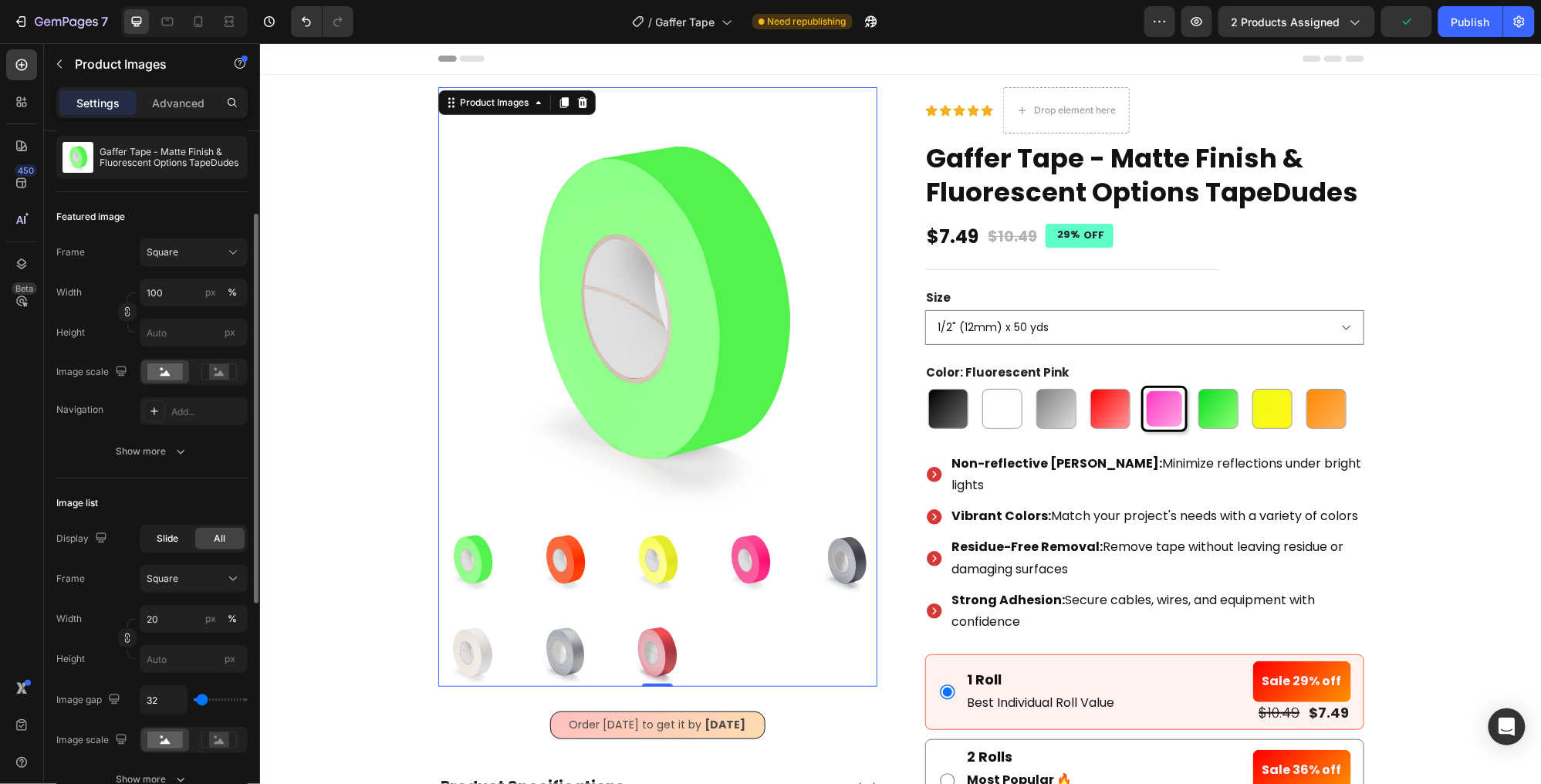
click at [165, 535] on span "Slide" at bounding box center [167, 539] width 21 height 14
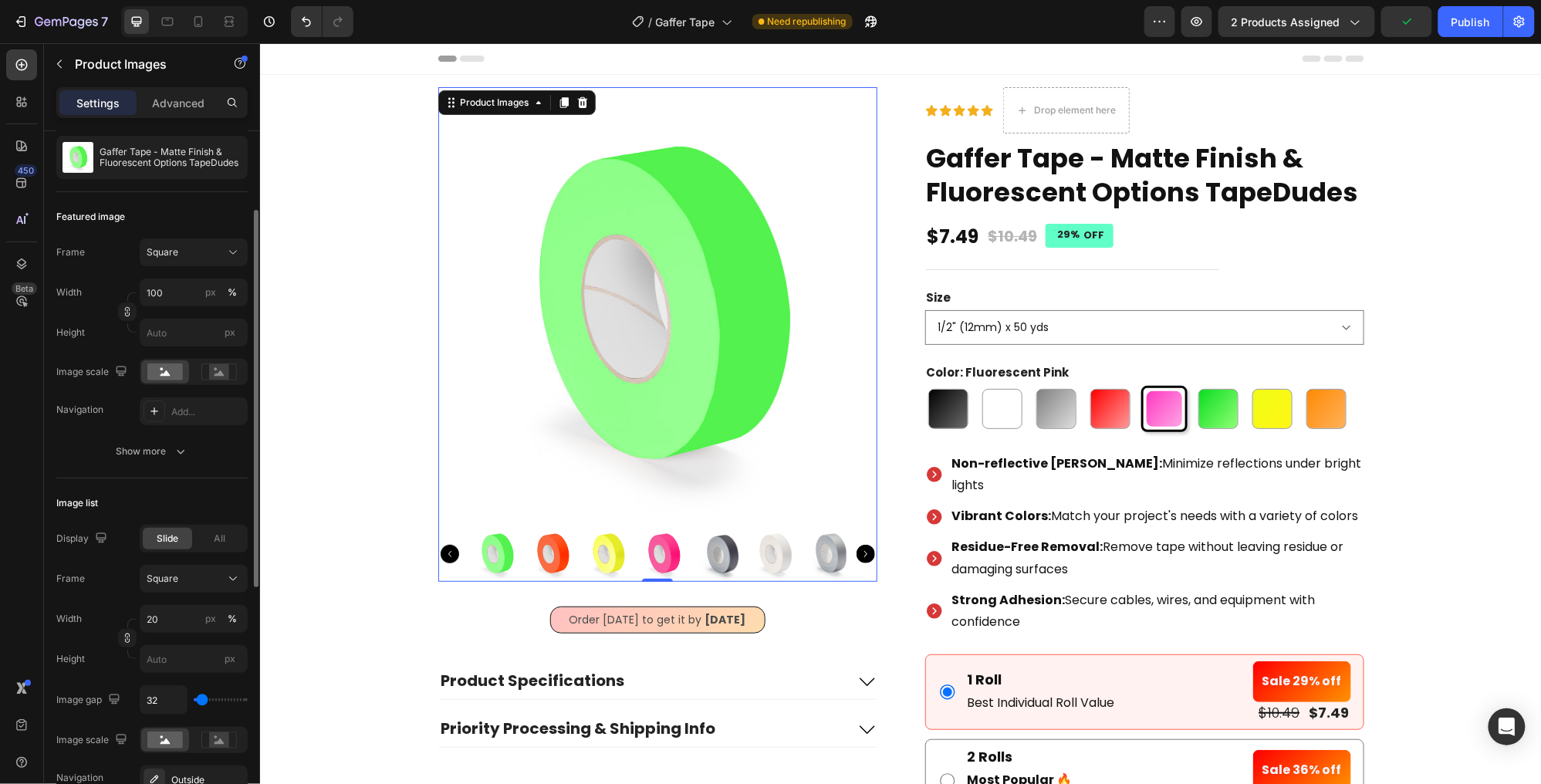
scroll to position [146, 0]
click at [237, 575] on icon at bounding box center [233, 580] width 15 height 15
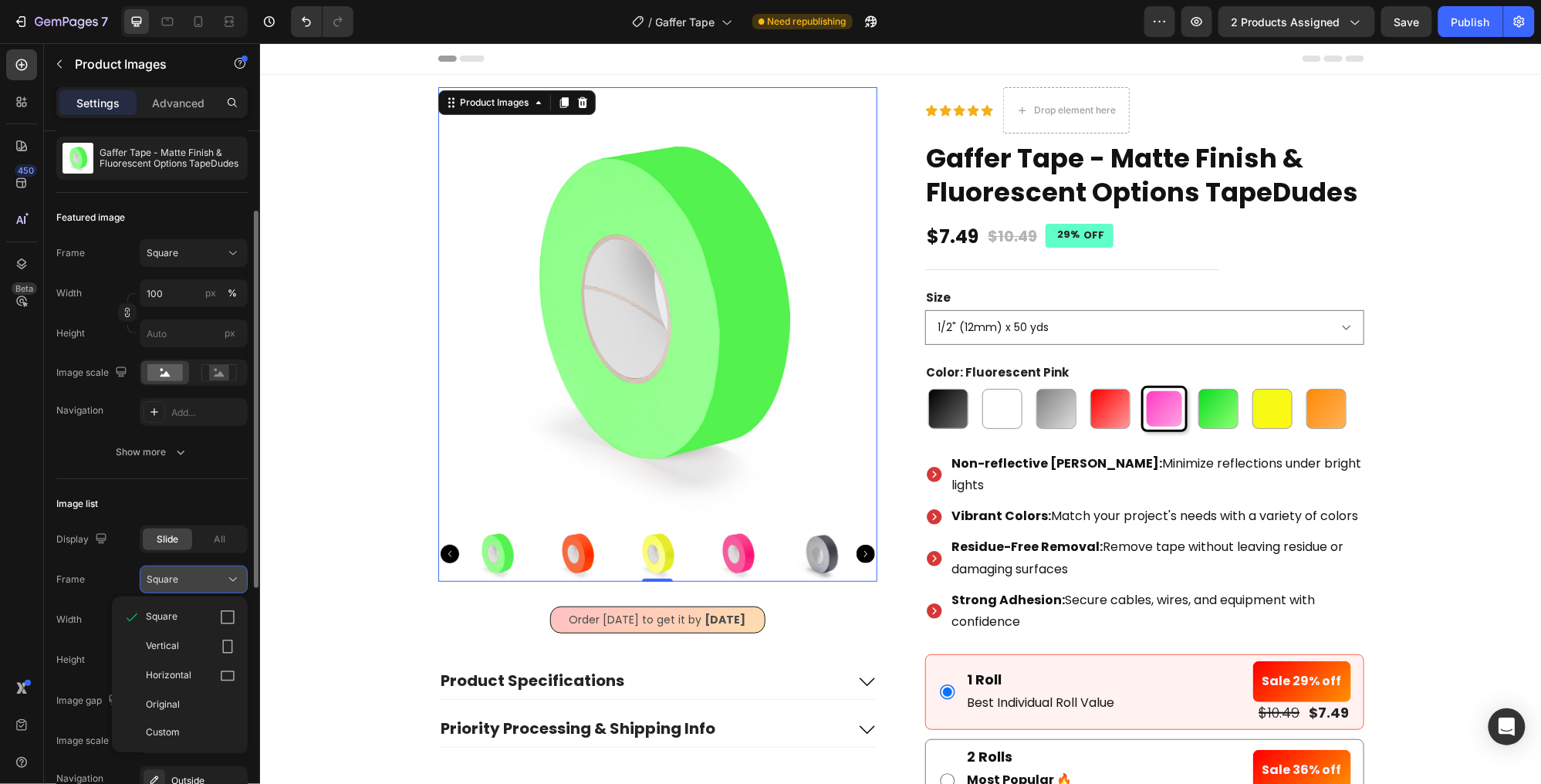
scroll to position [146, 0]
click at [219, 680] on div "Horizontal" at bounding box center [190, 677] width 89 height 15
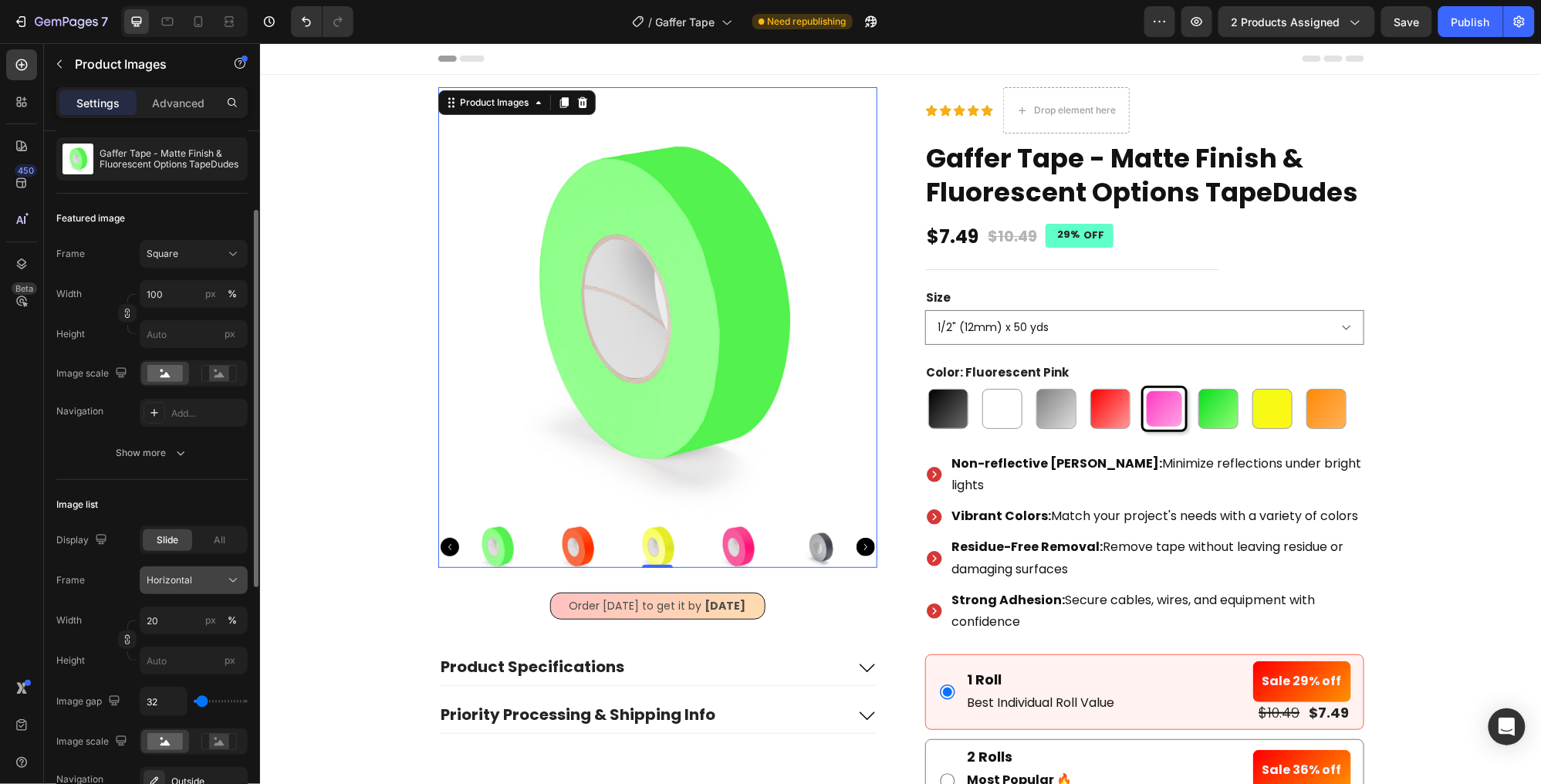
click at [215, 589] on button "Horizontal" at bounding box center [193, 580] width 108 height 28
click at [213, 615] on div "Square" at bounding box center [190, 618] width 89 height 15
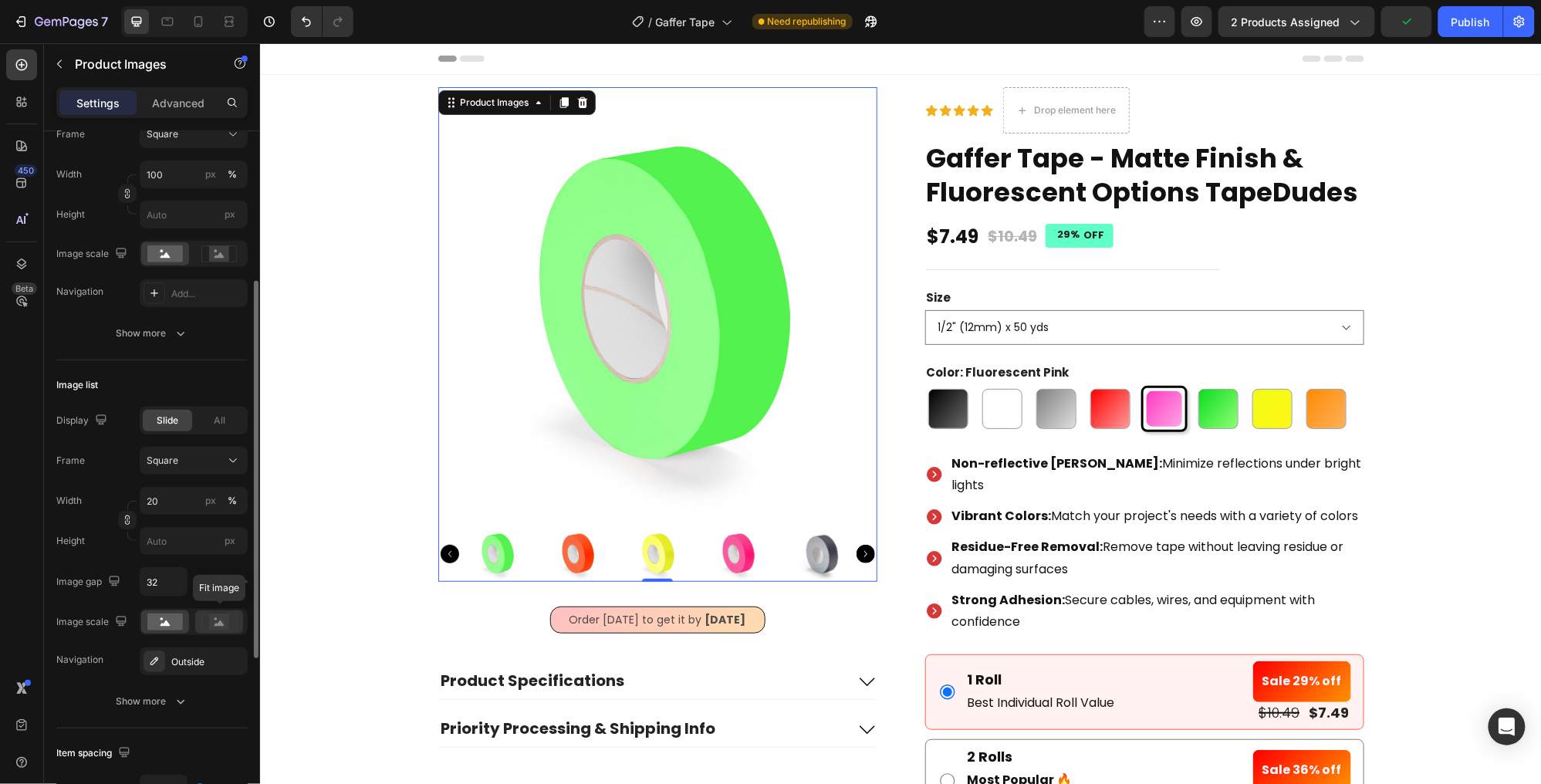
click at [212, 616] on rect at bounding box center [220, 622] width 20 height 15
click at [163, 619] on rect at bounding box center [165, 623] width 36 height 17
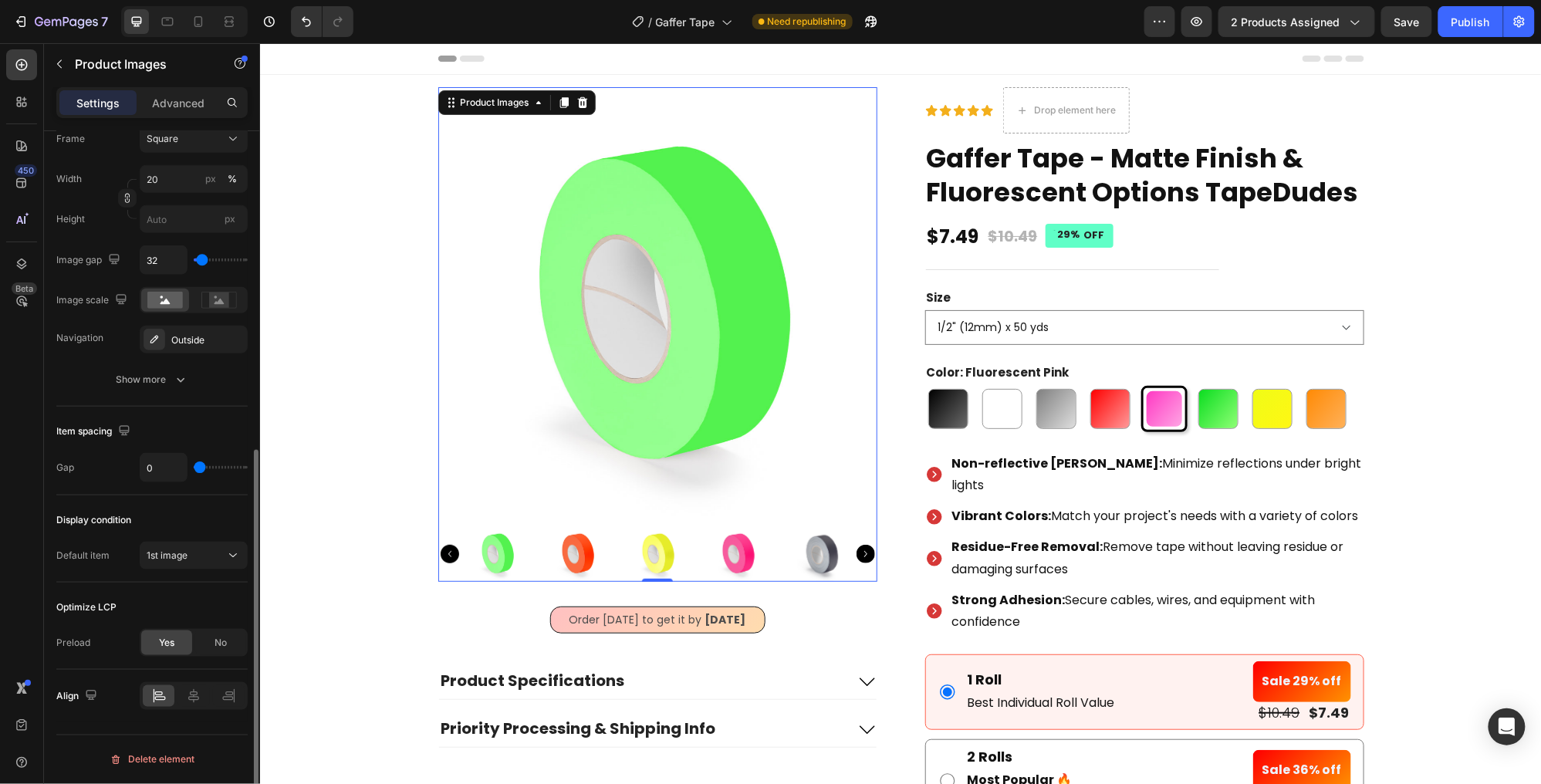
scroll to position [587, 0]
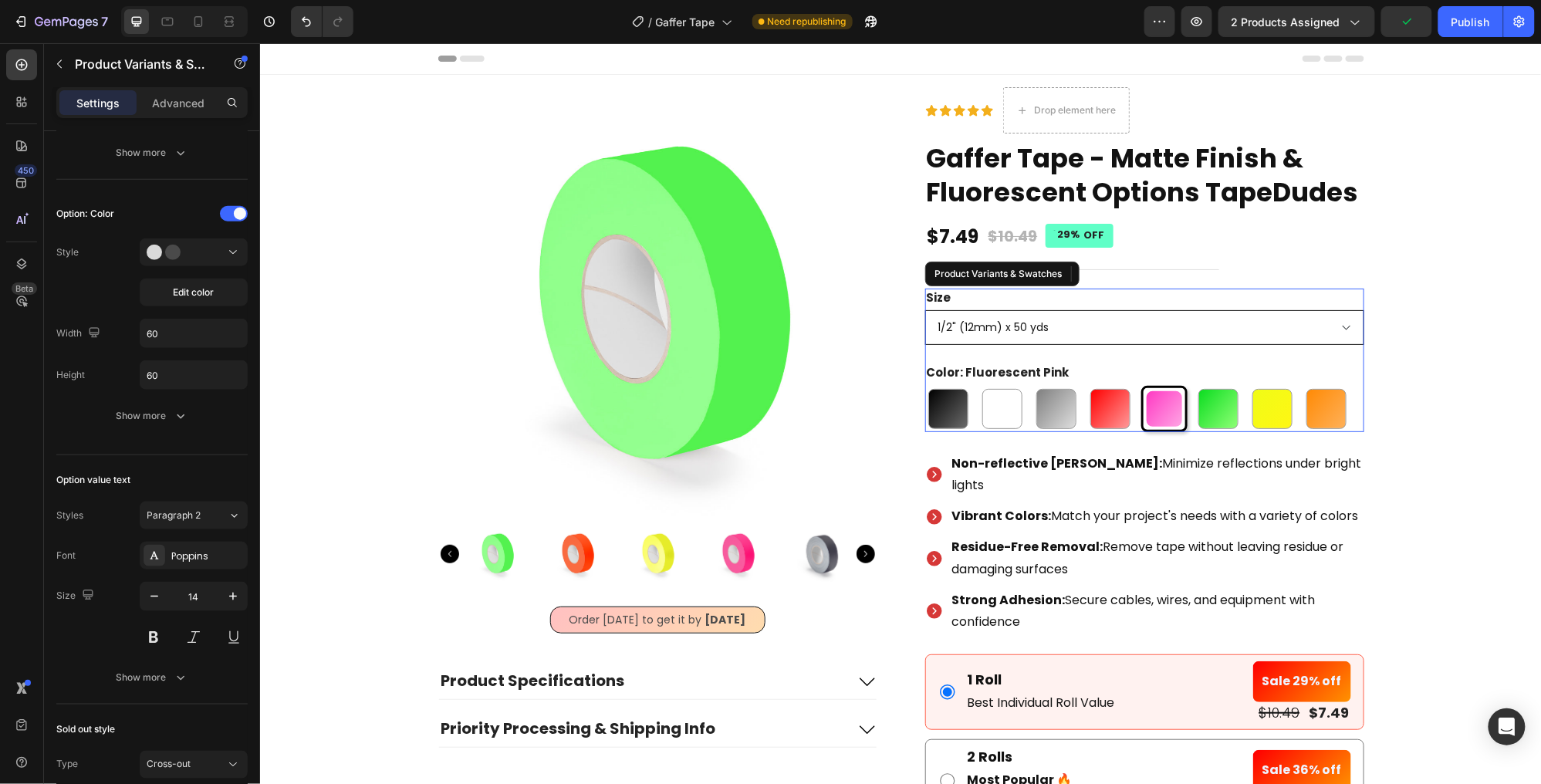
click at [1198, 317] on select "1/2" (12mm) x 50 yds 3/4" (18mm) x 50 yds 1" (24mm) x 50 yds 1.5" (36mm) x 50 y…" at bounding box center [1144, 326] width 439 height 35
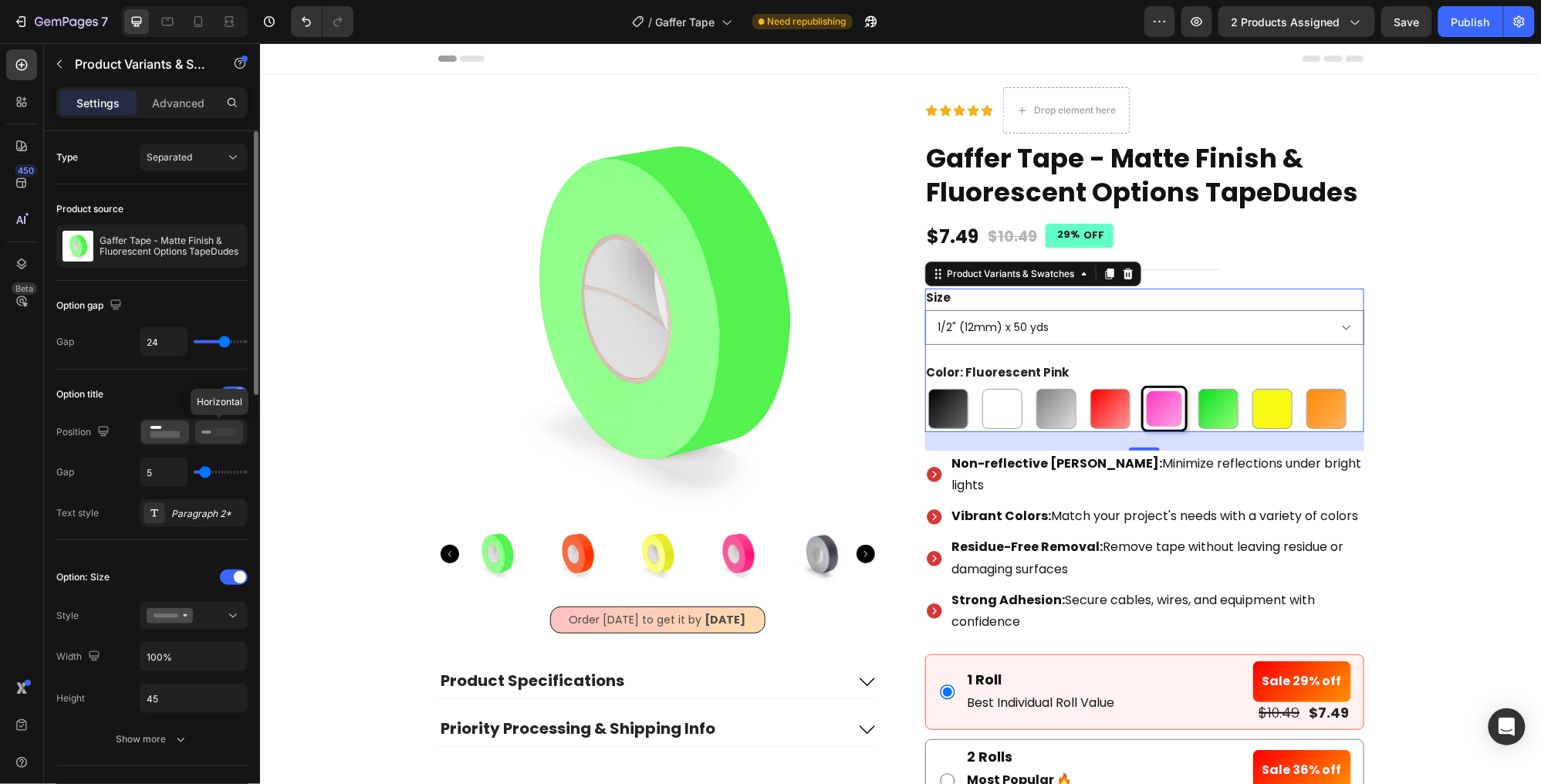
click at [208, 433] on rect at bounding box center [207, 432] width 10 height 3
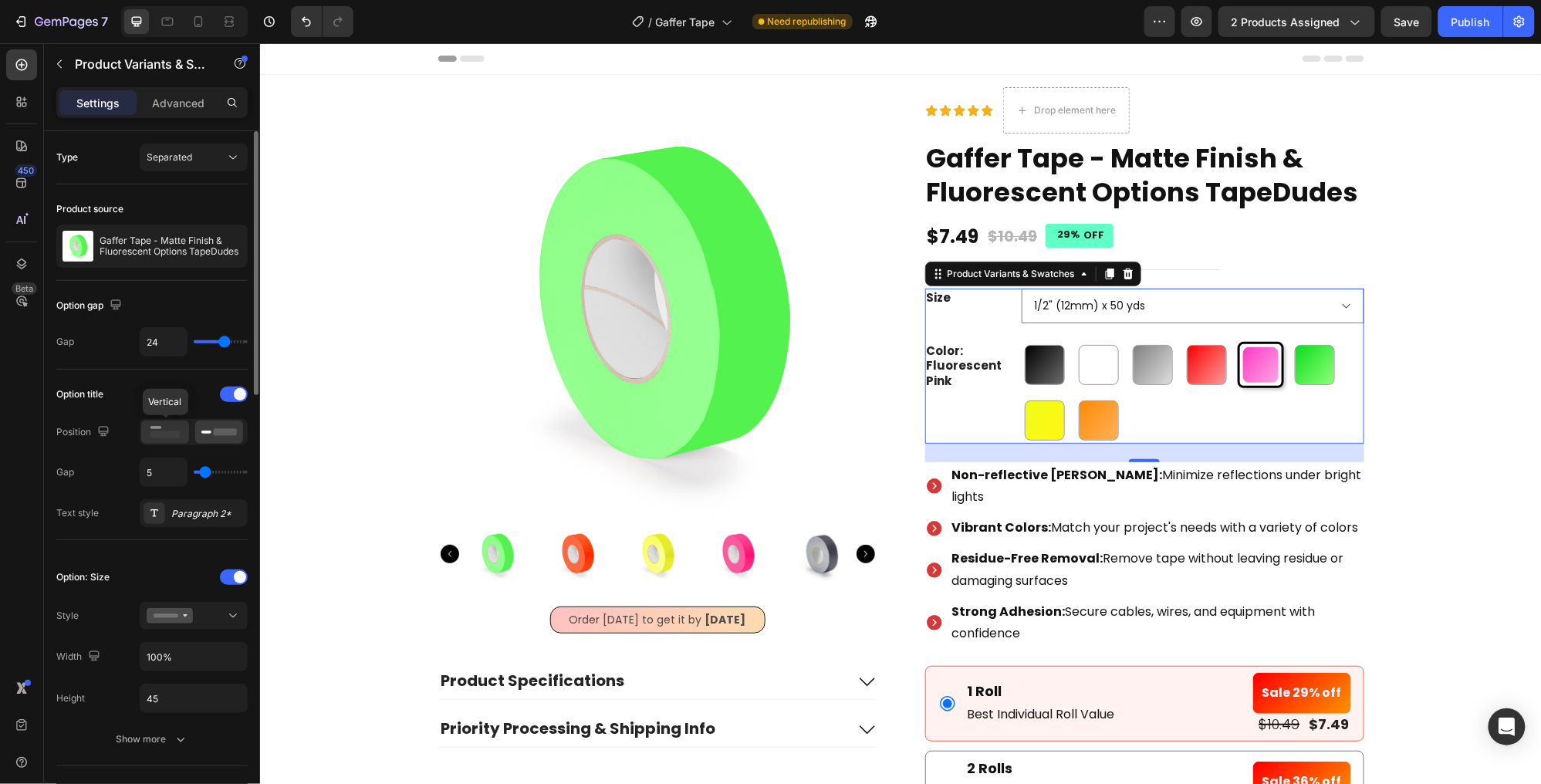
click at [165, 433] on rect at bounding box center [165, 435] width 30 height 7
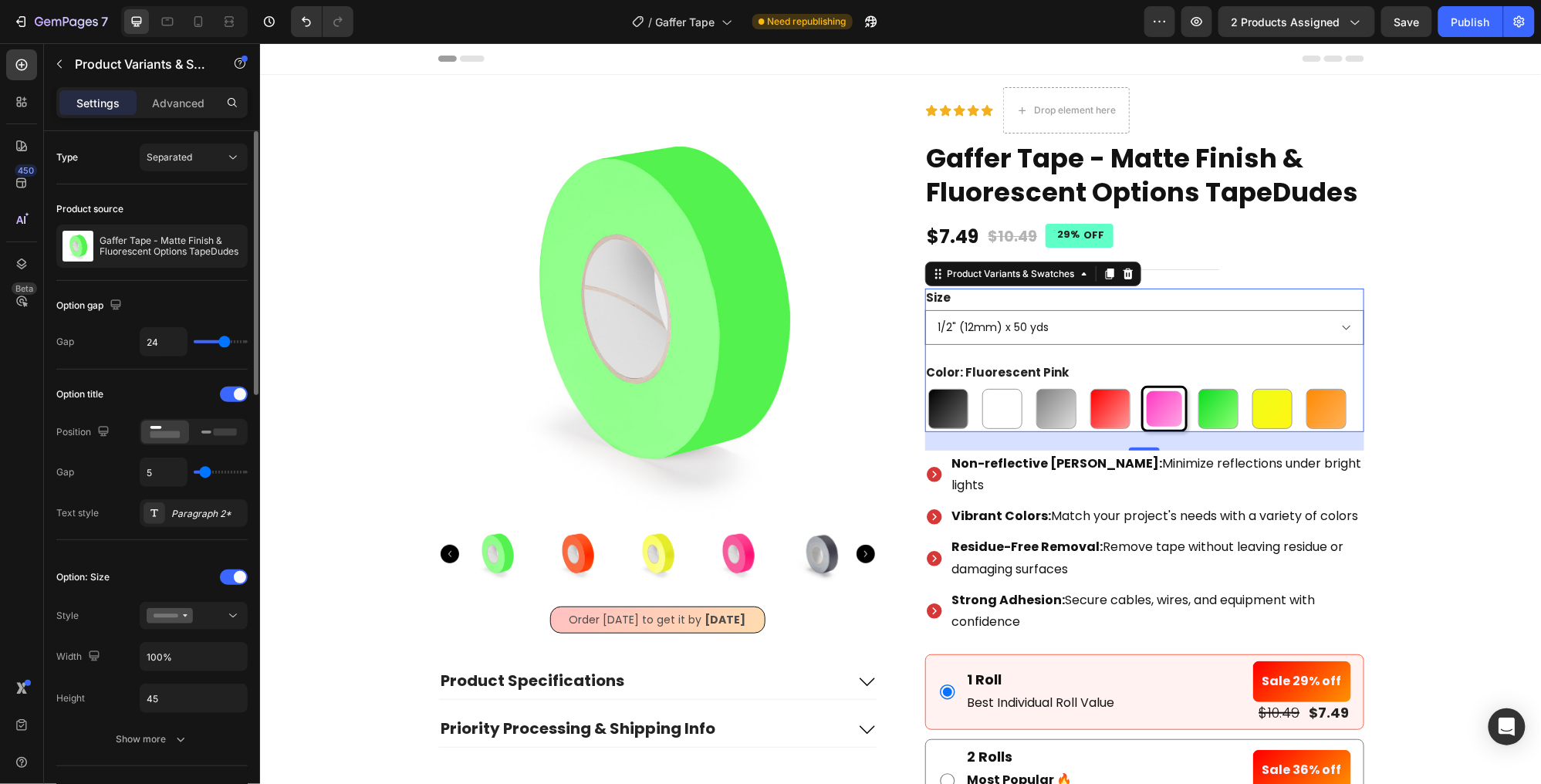
click at [88, 157] on div "Type Separated" at bounding box center [152, 157] width 192 height 28
click at [219, 156] on div "Separated" at bounding box center [186, 157] width 78 height 14
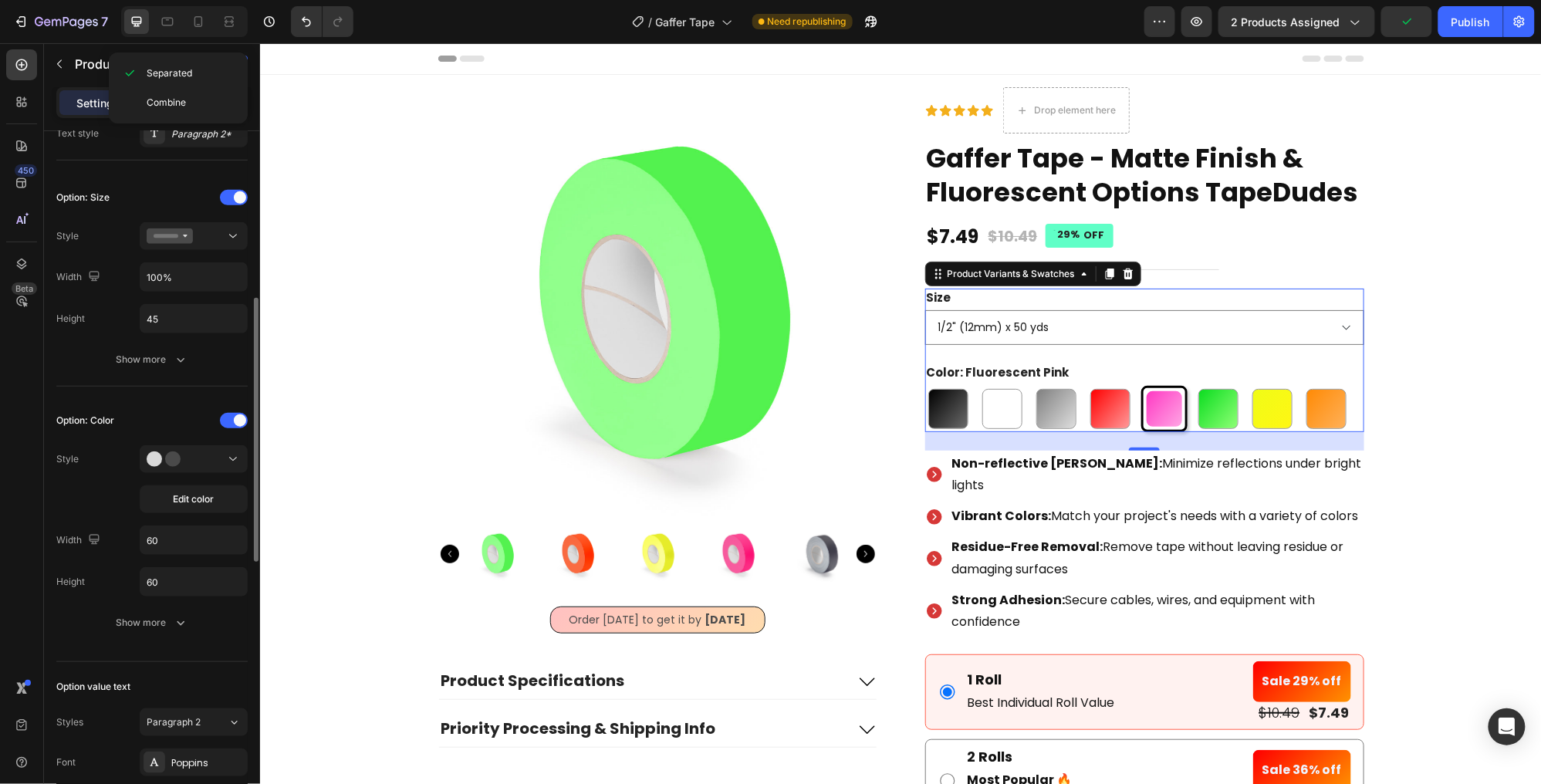
scroll to position [397, 0]
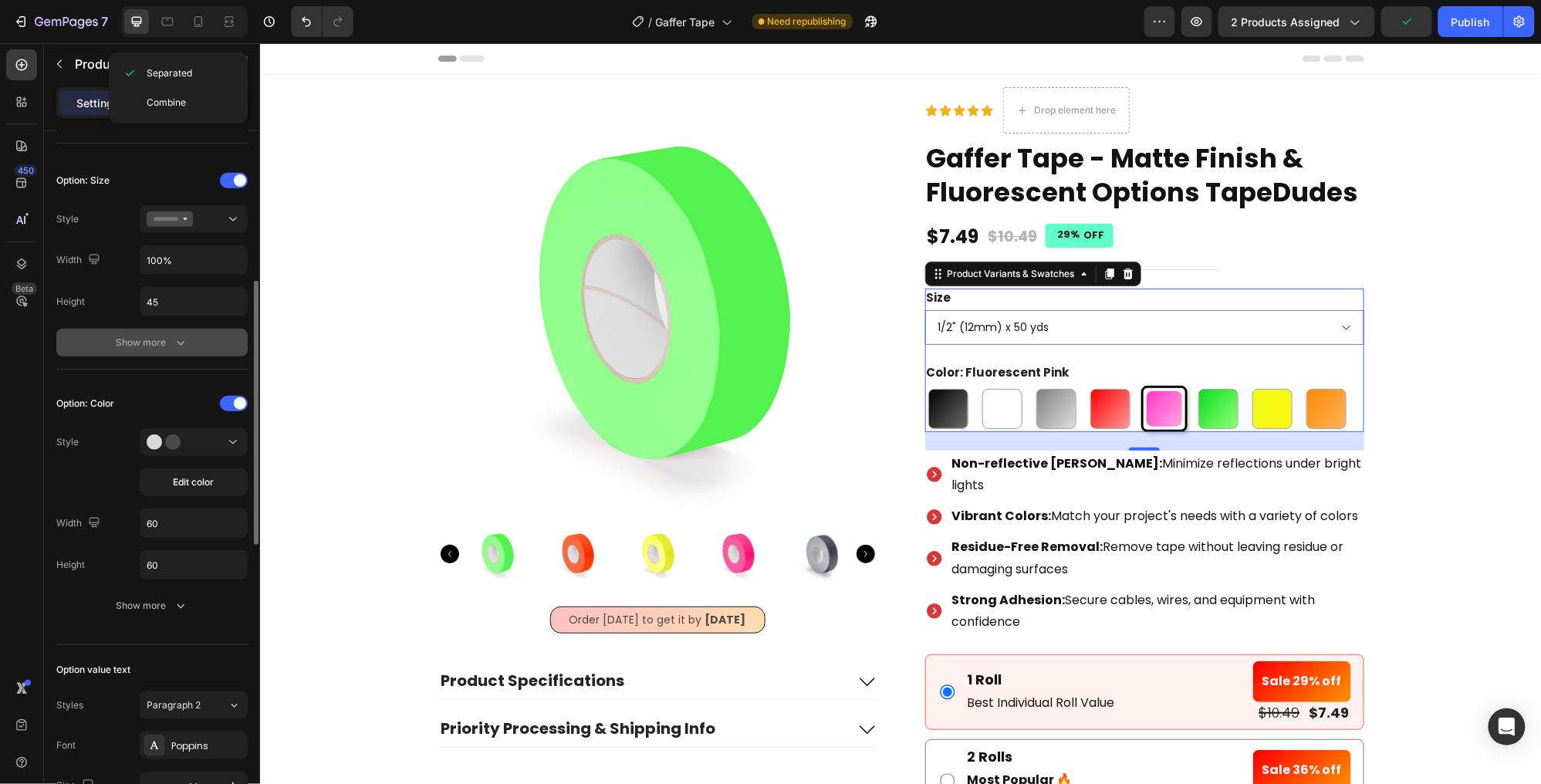
click at [173, 346] on icon "button" at bounding box center [180, 342] width 15 height 15
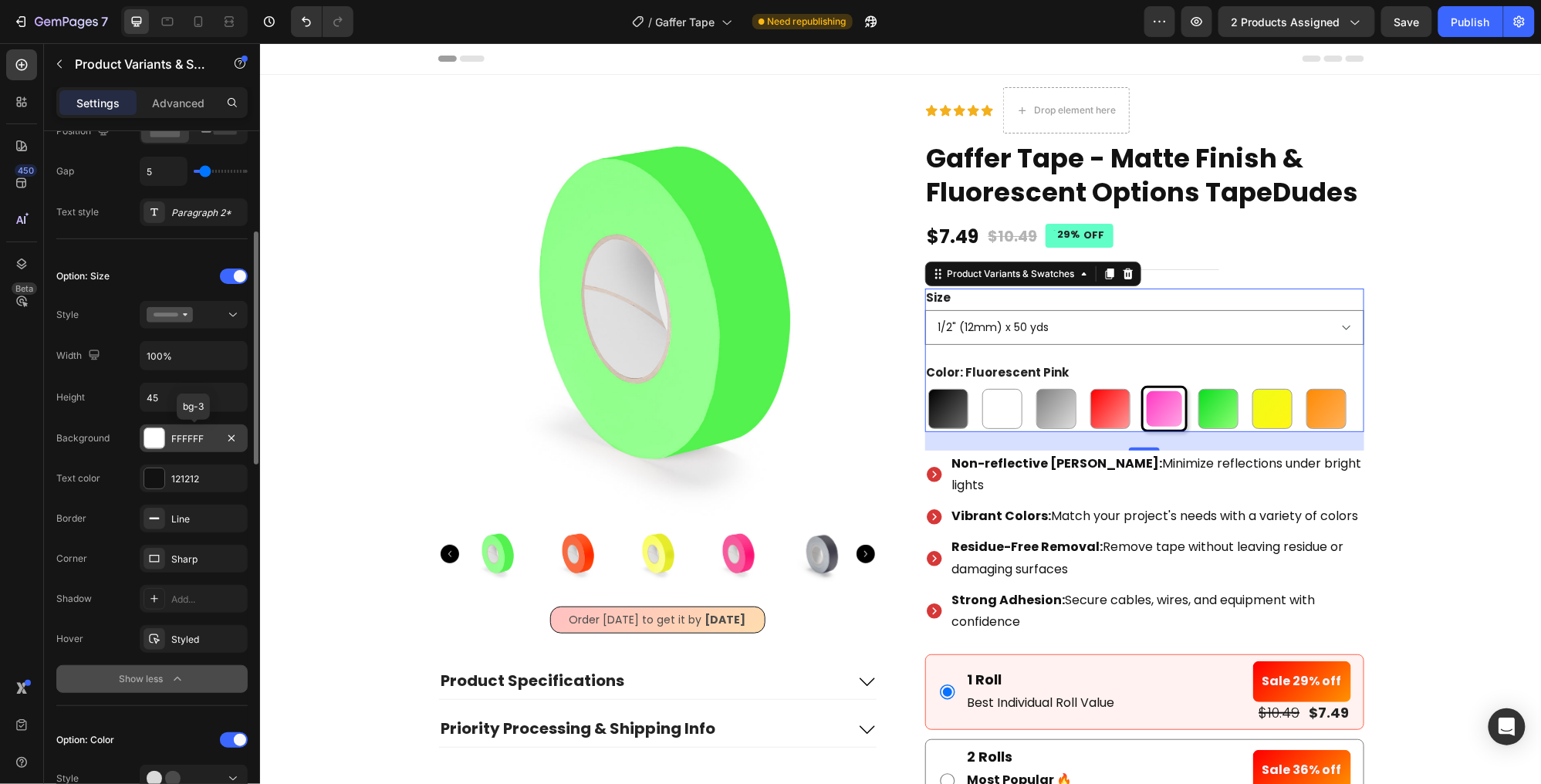
scroll to position [297, 0]
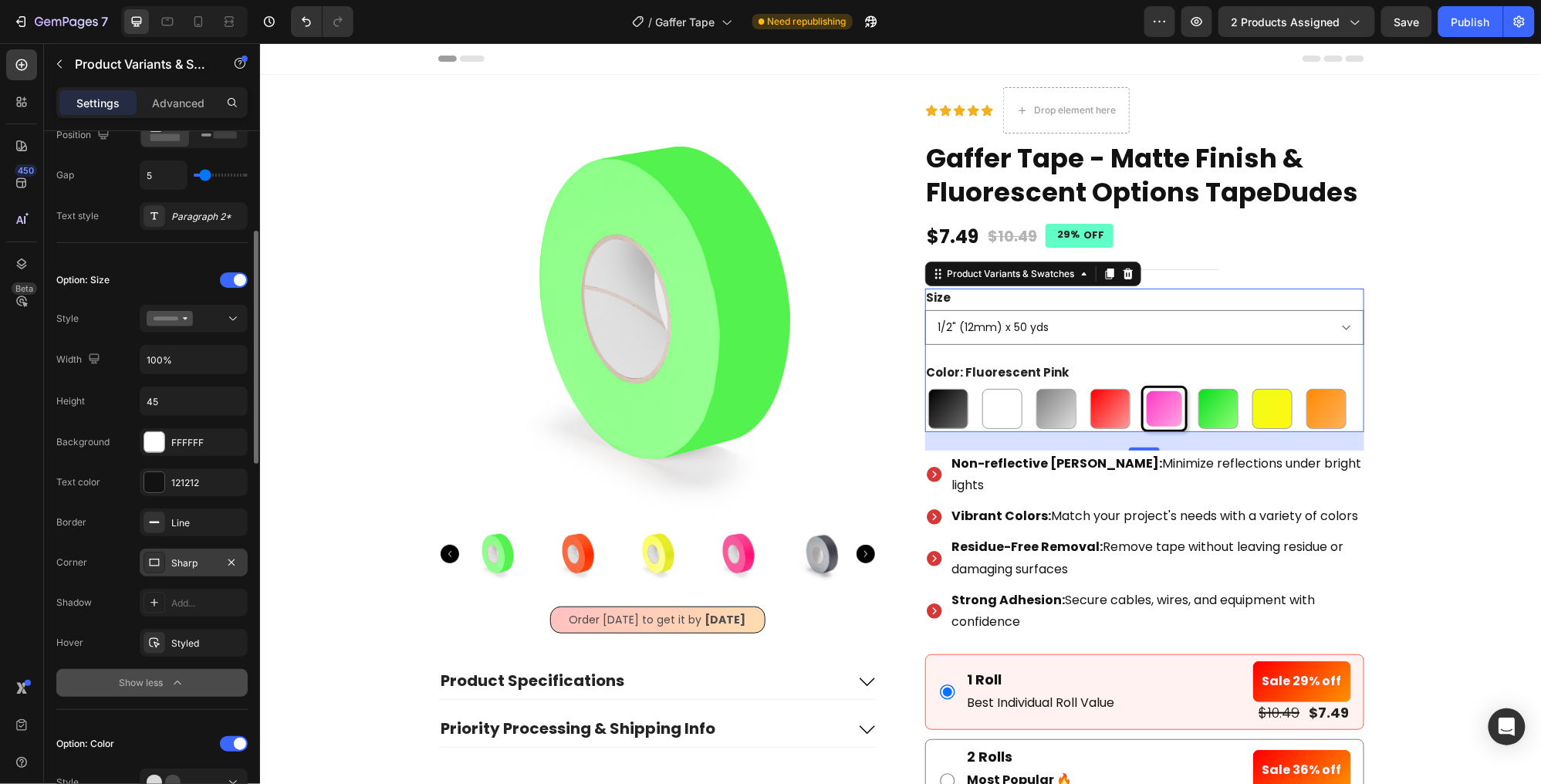
click at [189, 562] on div "Sharp" at bounding box center [193, 564] width 45 height 14
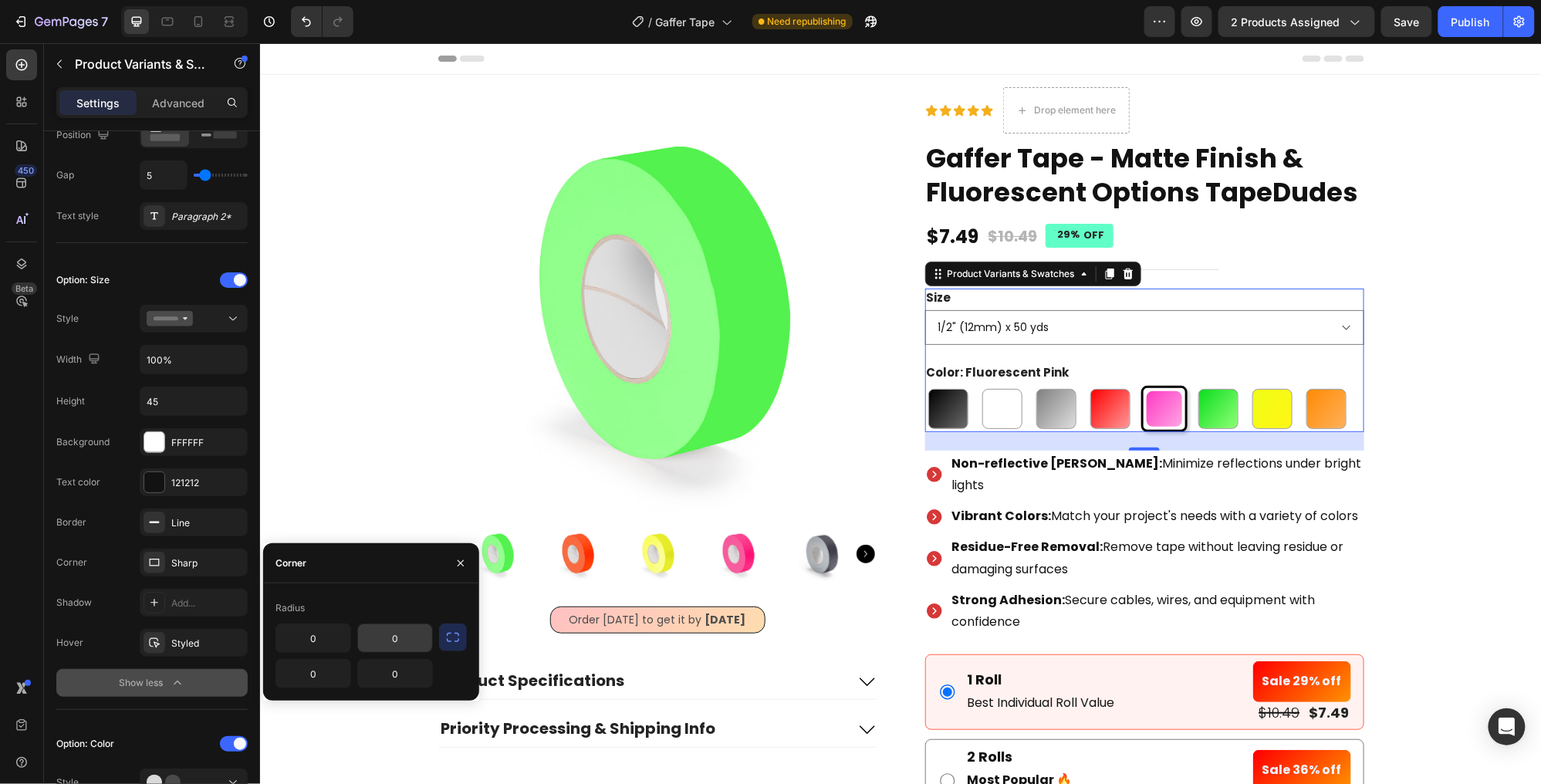
click at [400, 644] on input "0" at bounding box center [395, 638] width 74 height 28
type input "8"
click at [456, 636] on icon "button" at bounding box center [453, 638] width 15 height 15
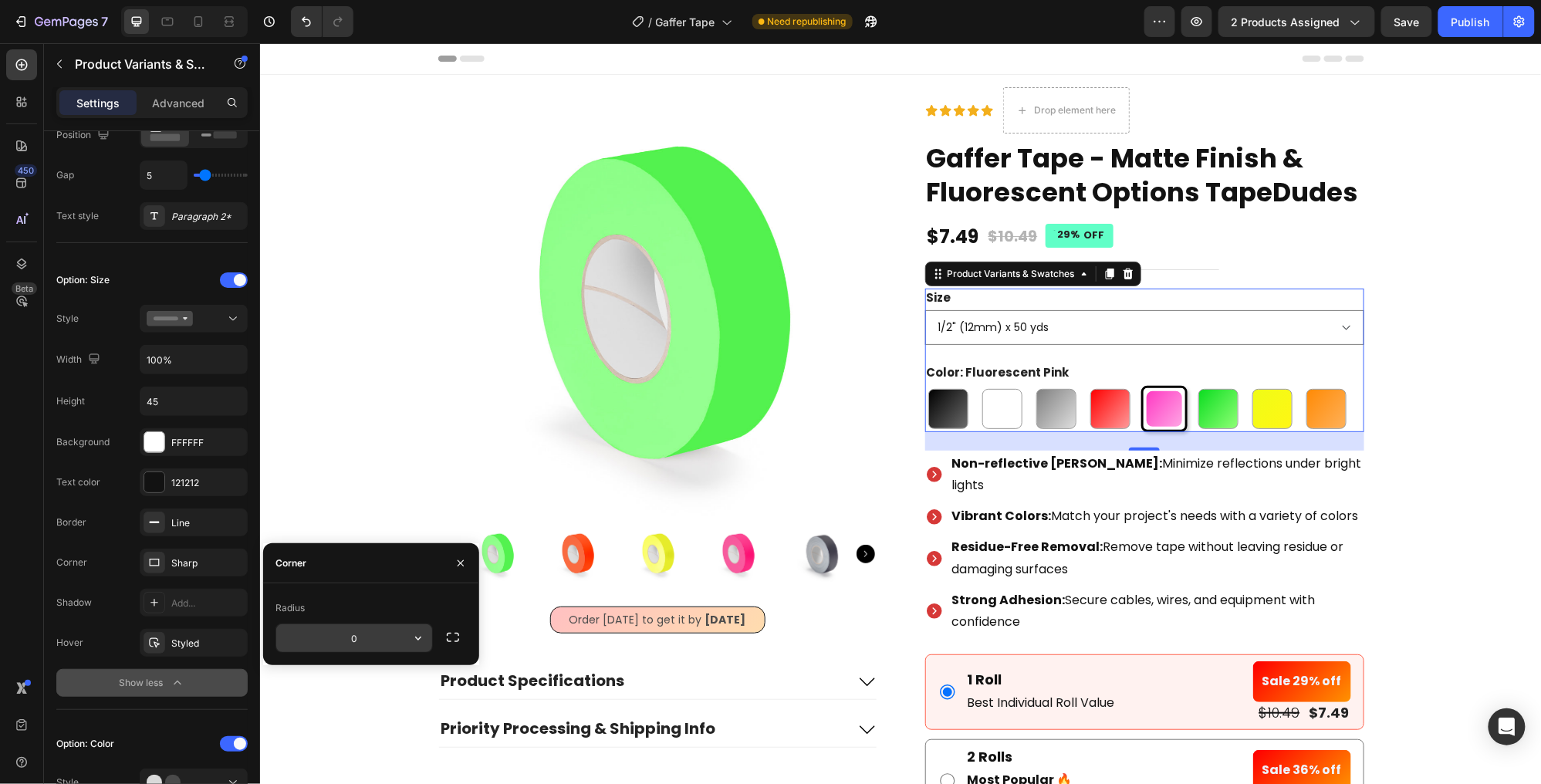
drag, startPoint x: 346, startPoint y: 636, endPoint x: 307, endPoint y: 636, distance: 39.0
click at [308, 636] on input "0" at bounding box center [354, 638] width 156 height 28
type input "8"
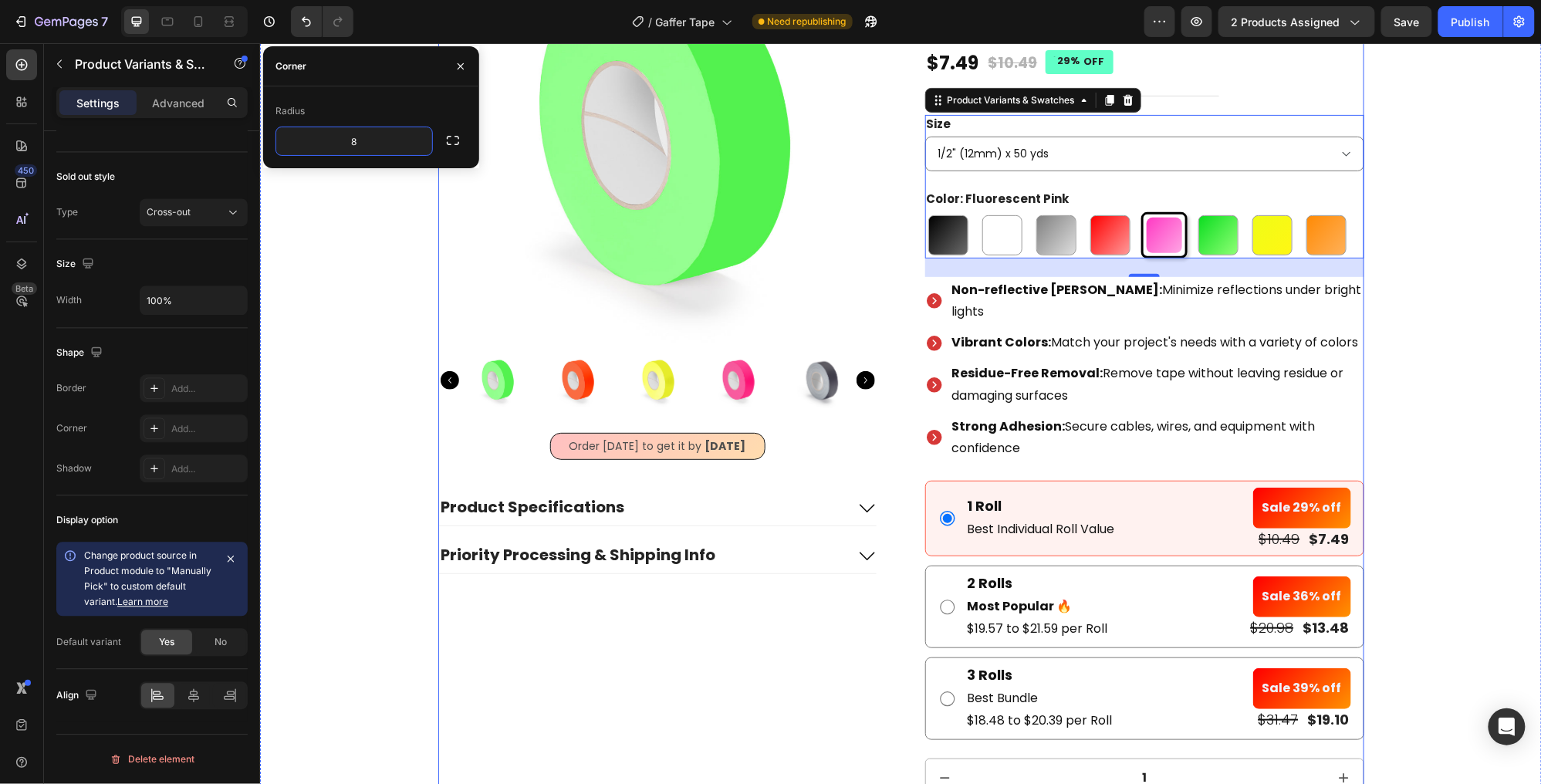
scroll to position [177, 0]
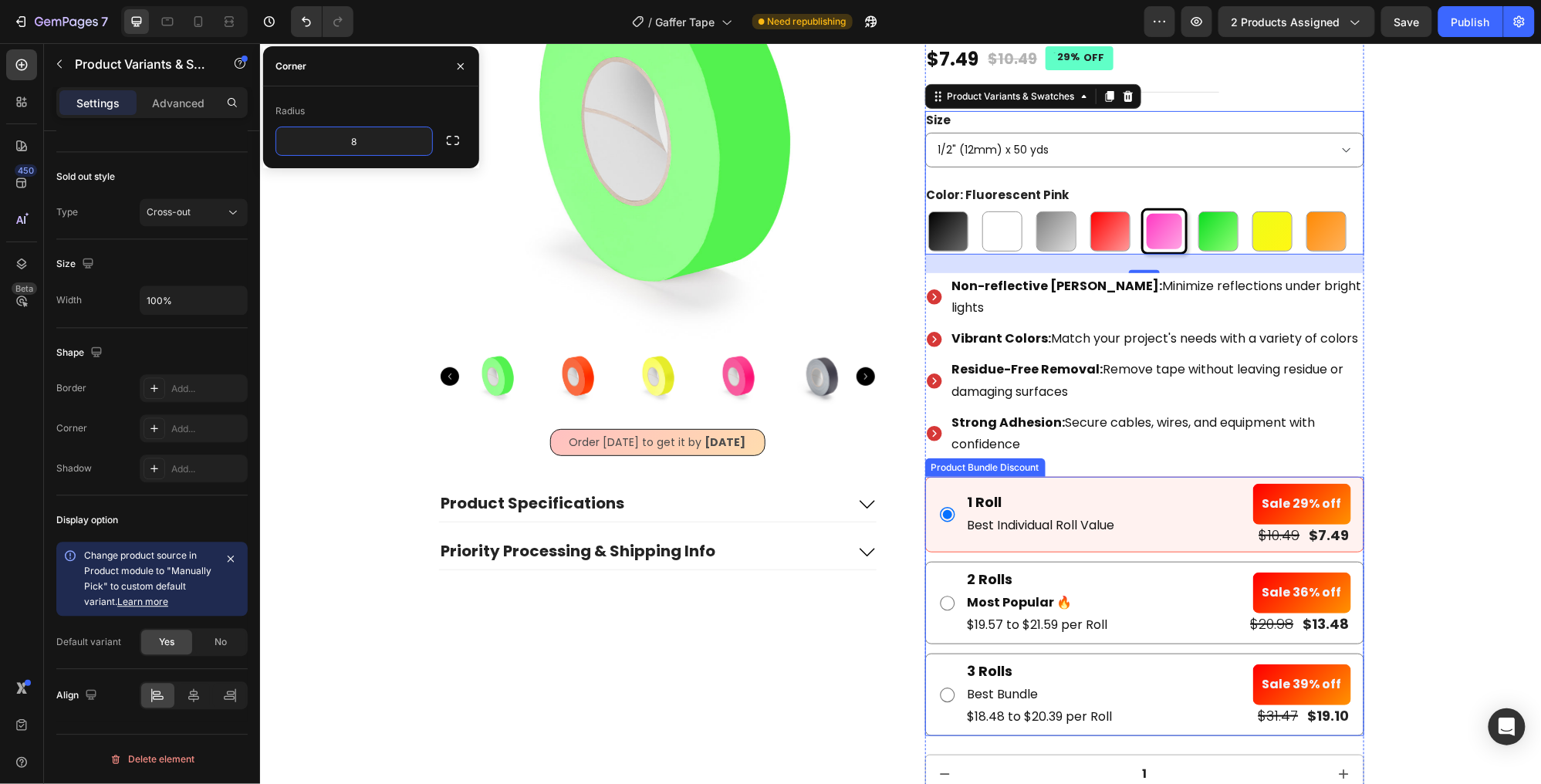
click at [1115, 476] on div "1 Roll Text Block Best Individual Roll Value Text Block Sale 29% off Product Ba…" at bounding box center [1144, 513] width 439 height 76
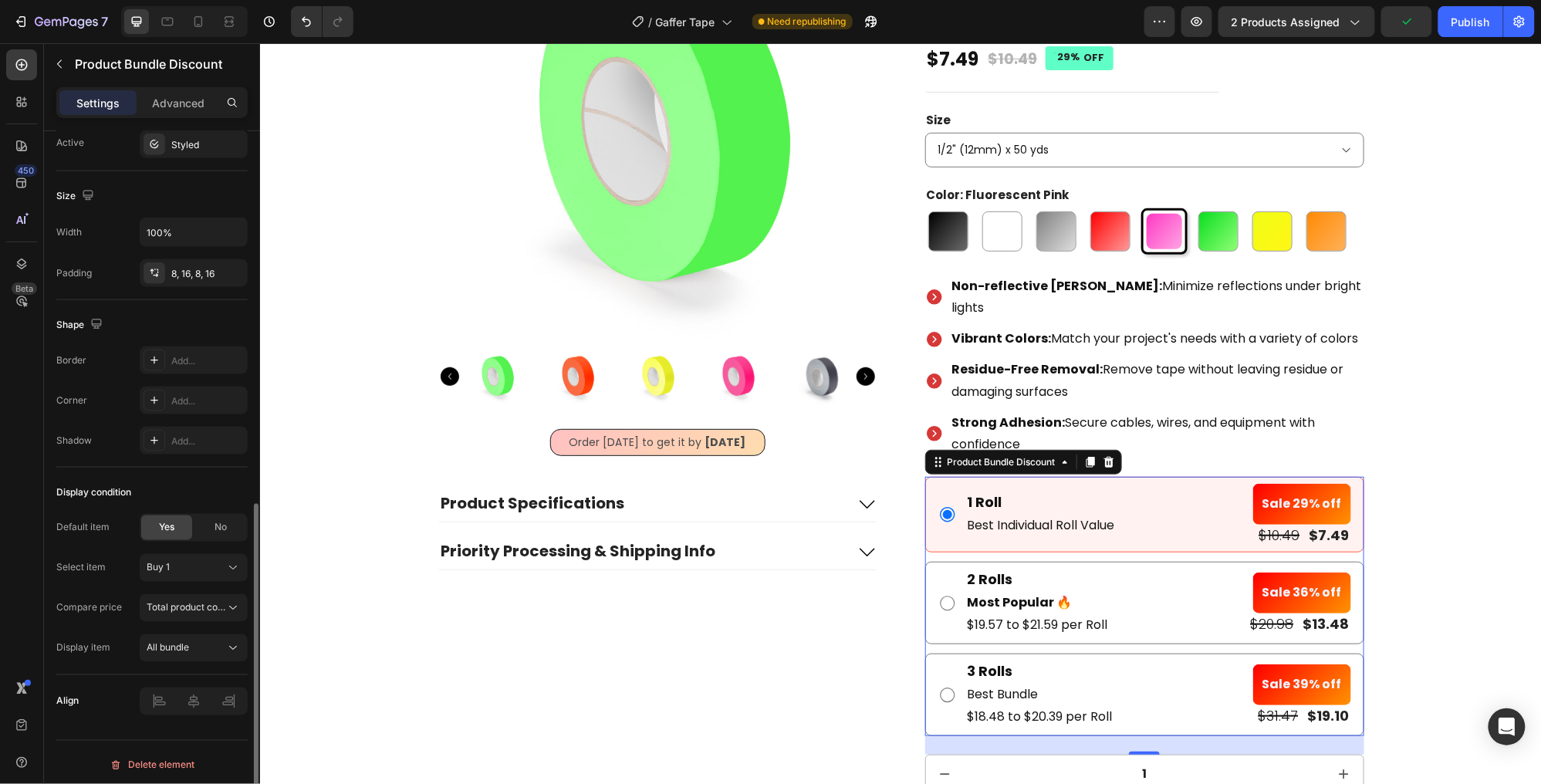
scroll to position [804, 0]
click at [211, 564] on div "Buy 1" at bounding box center [184, 566] width 76 height 14
click at [189, 626] on div "Buy 2" at bounding box center [190, 631] width 89 height 14
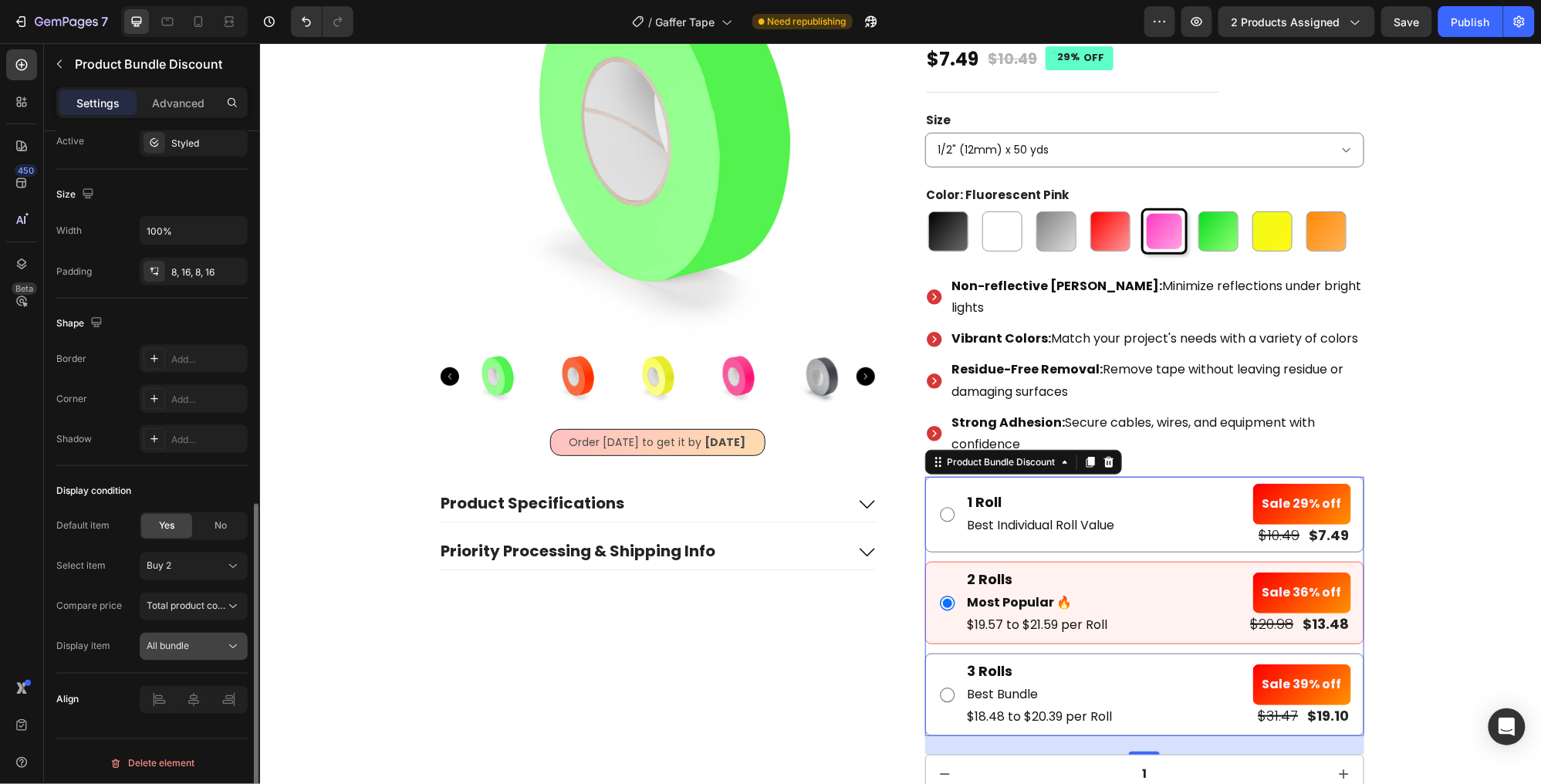
click at [209, 650] on div "All bundle" at bounding box center [186, 646] width 78 height 14
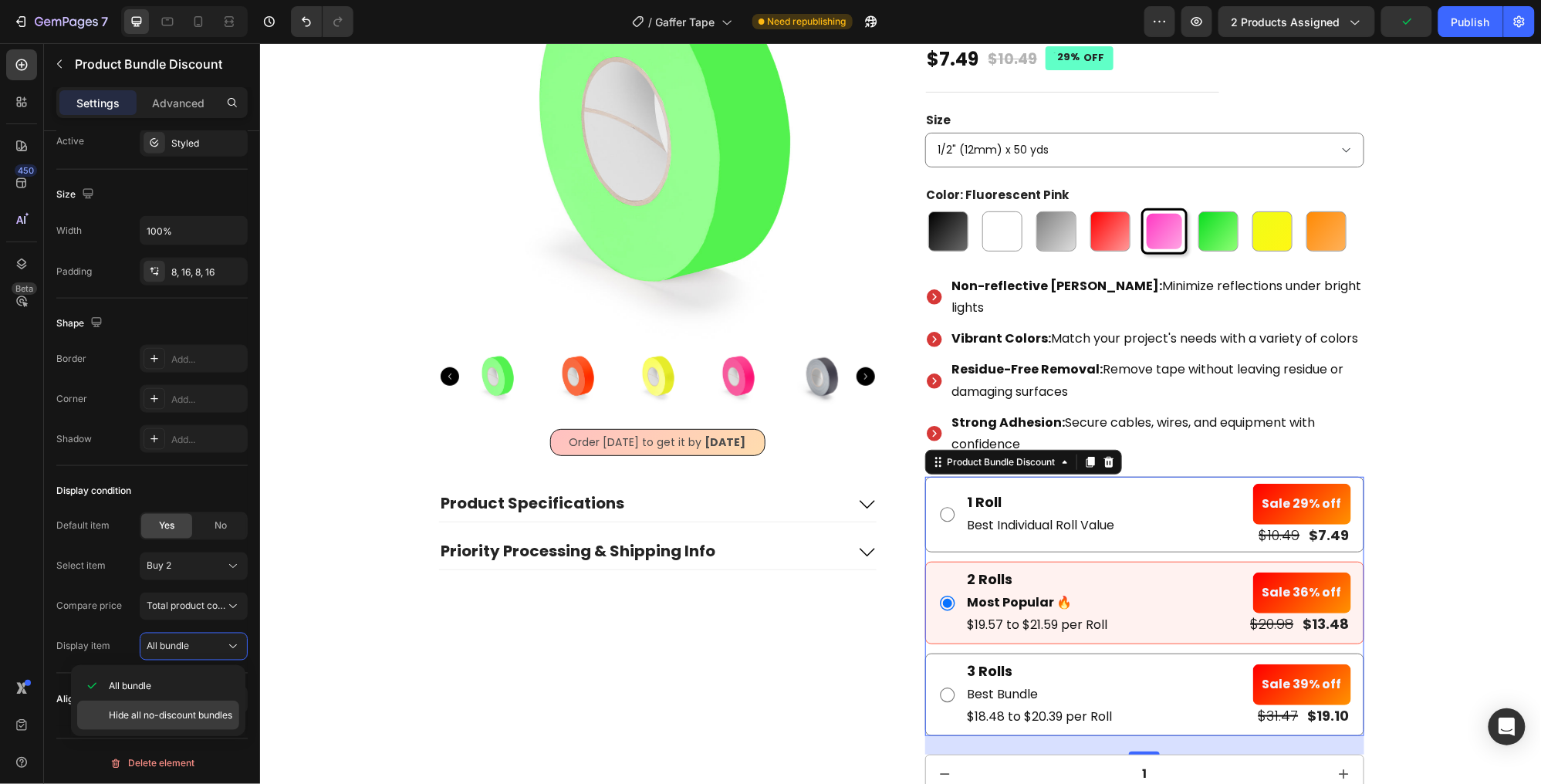
click at [200, 708] on span "Hide all no-discount bundles" at bounding box center [170, 715] width 123 height 14
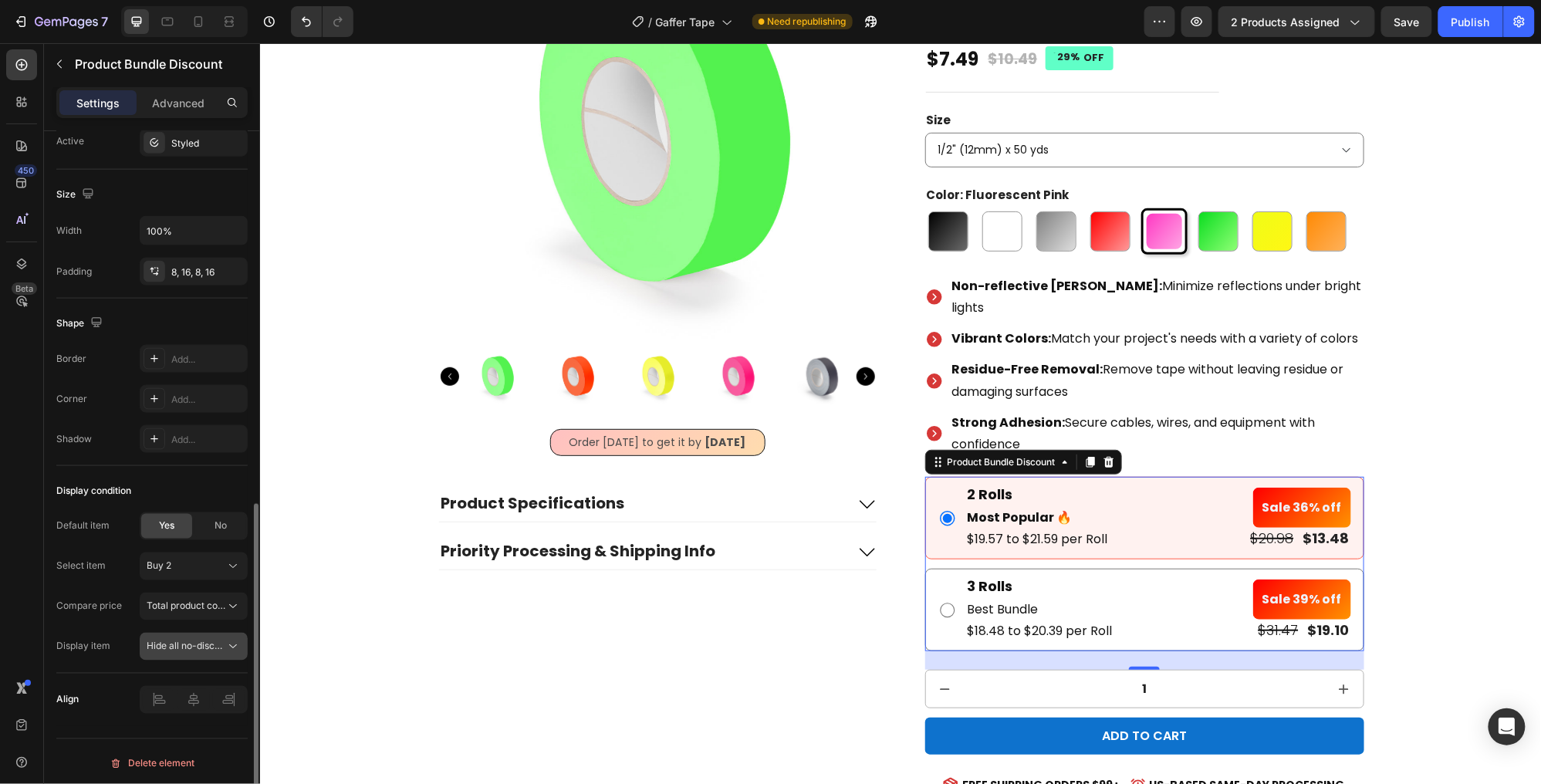
click at [219, 650] on span "Hide all no-discount bundles" at bounding box center [208, 646] width 123 height 12
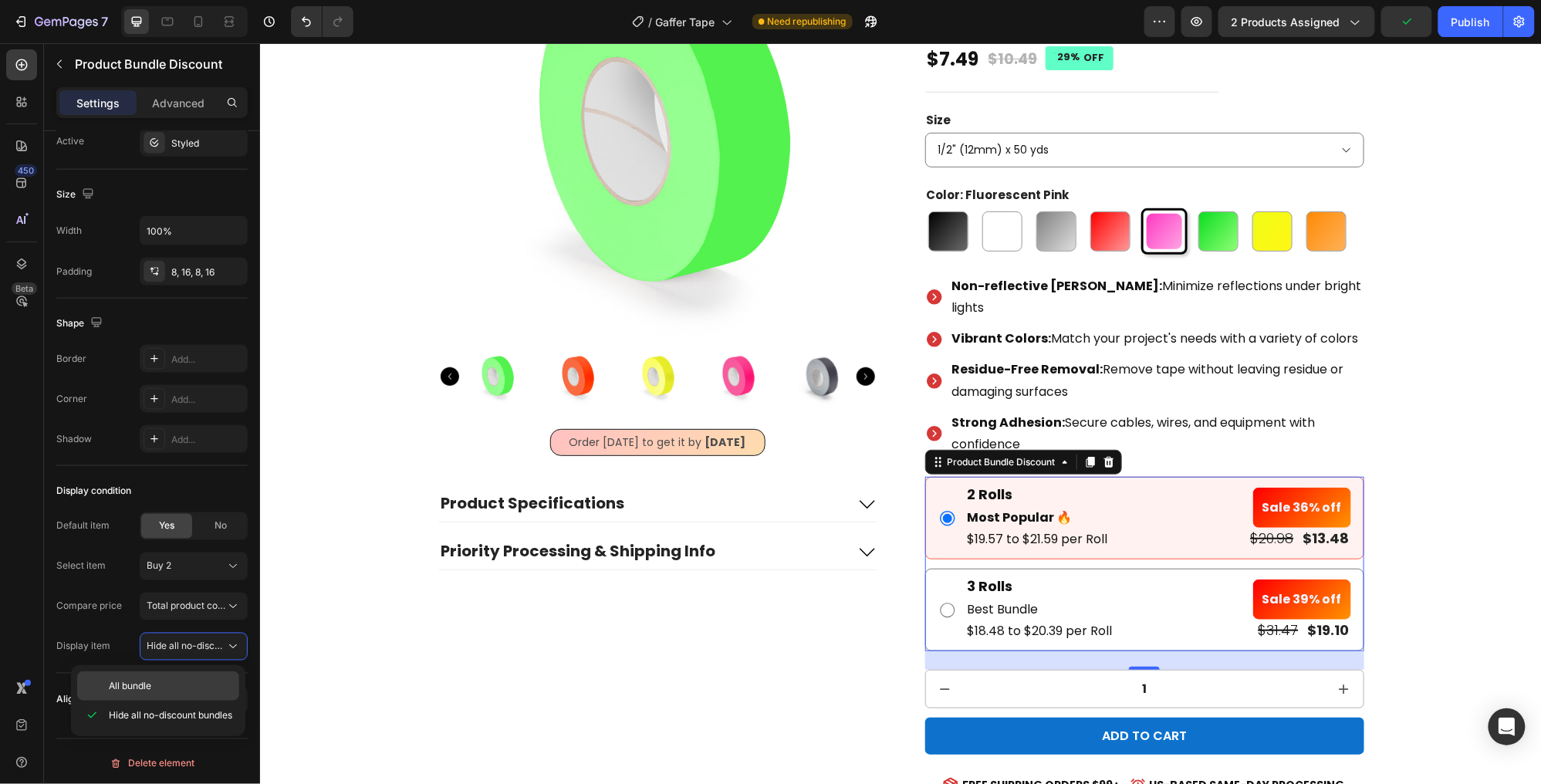
click at [174, 680] on p "All bundle" at bounding box center [170, 686] width 123 height 14
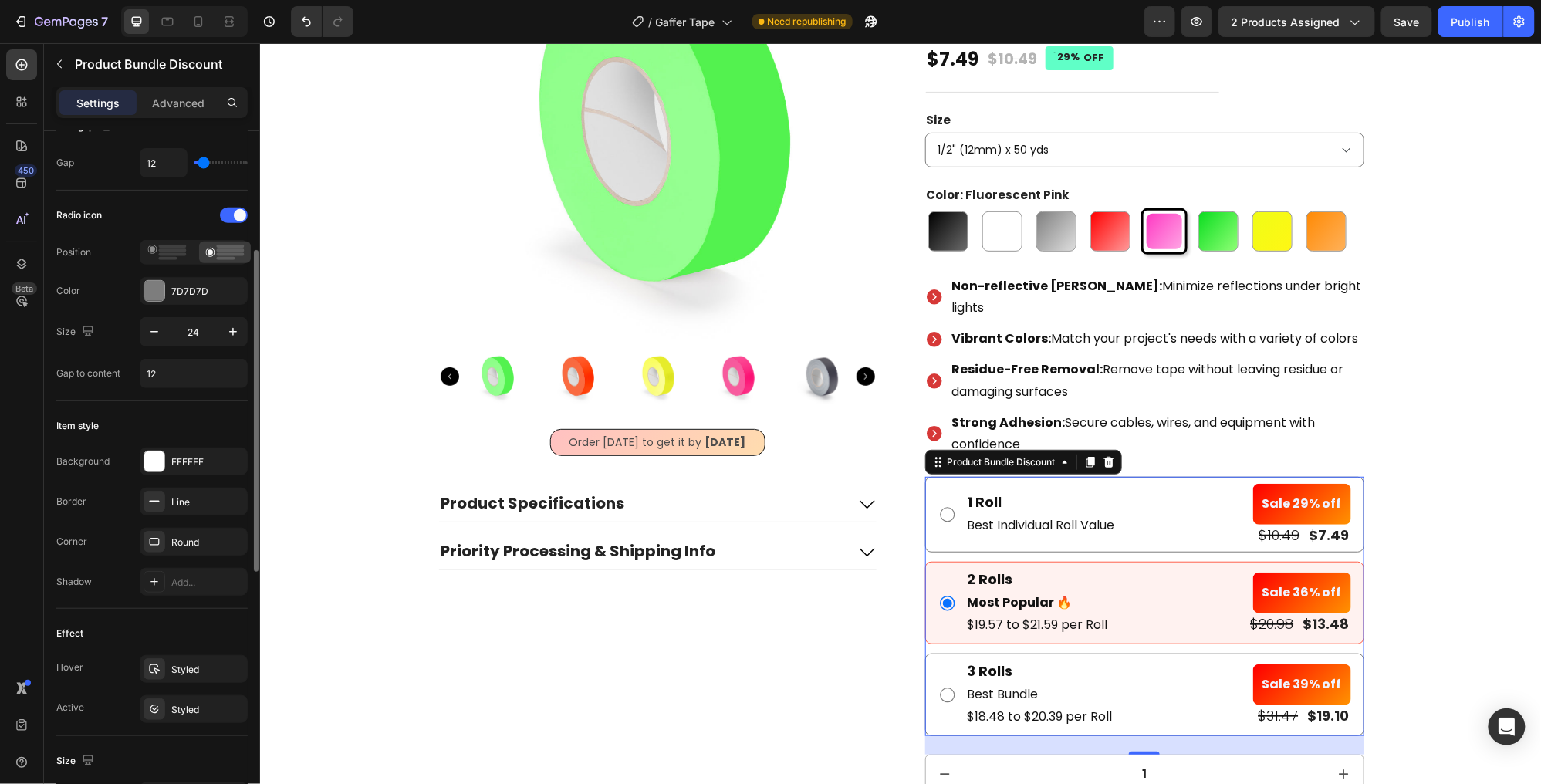
scroll to position [230, 0]
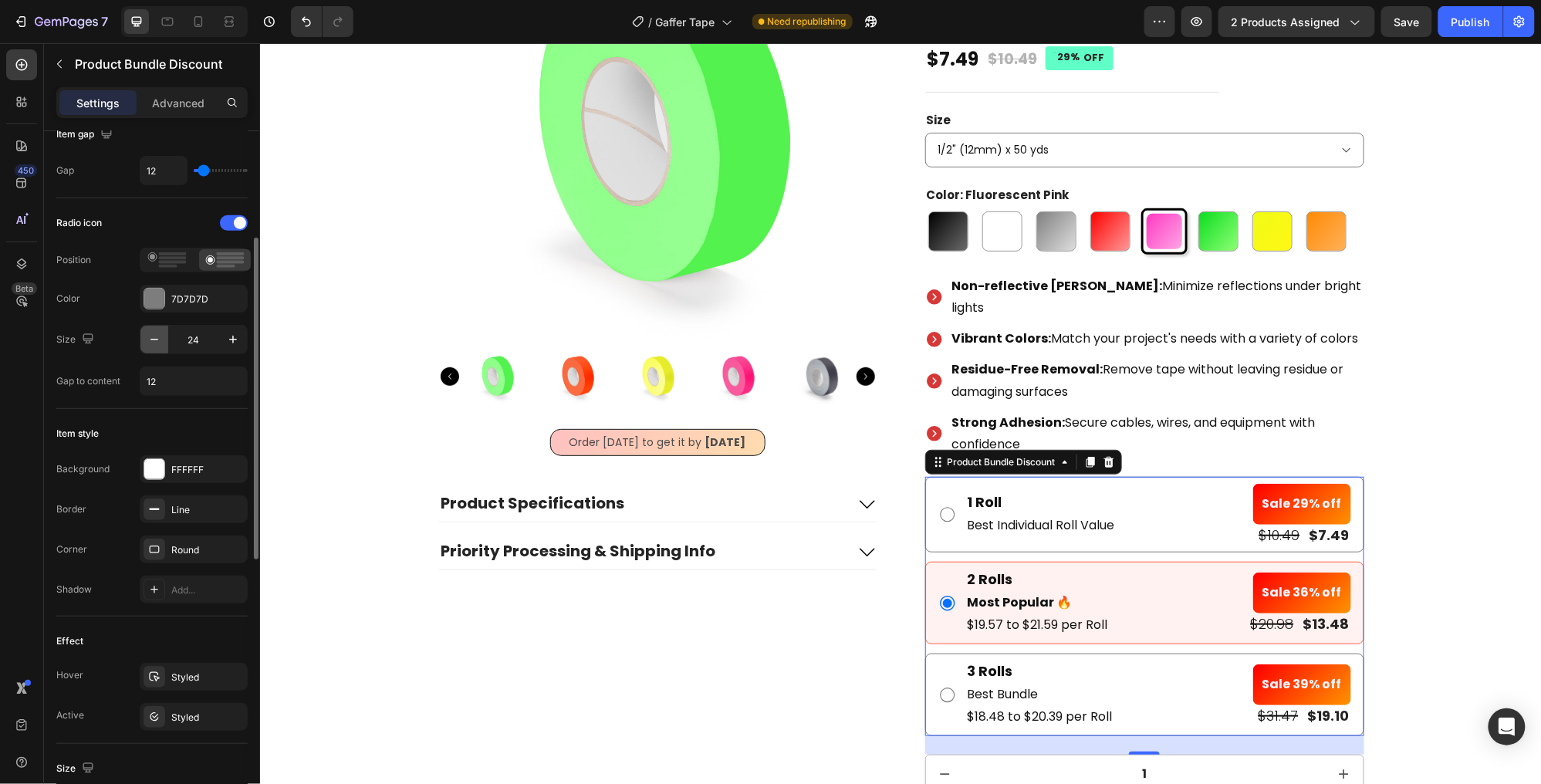
click at [155, 334] on icon "button" at bounding box center [154, 340] width 15 height 15
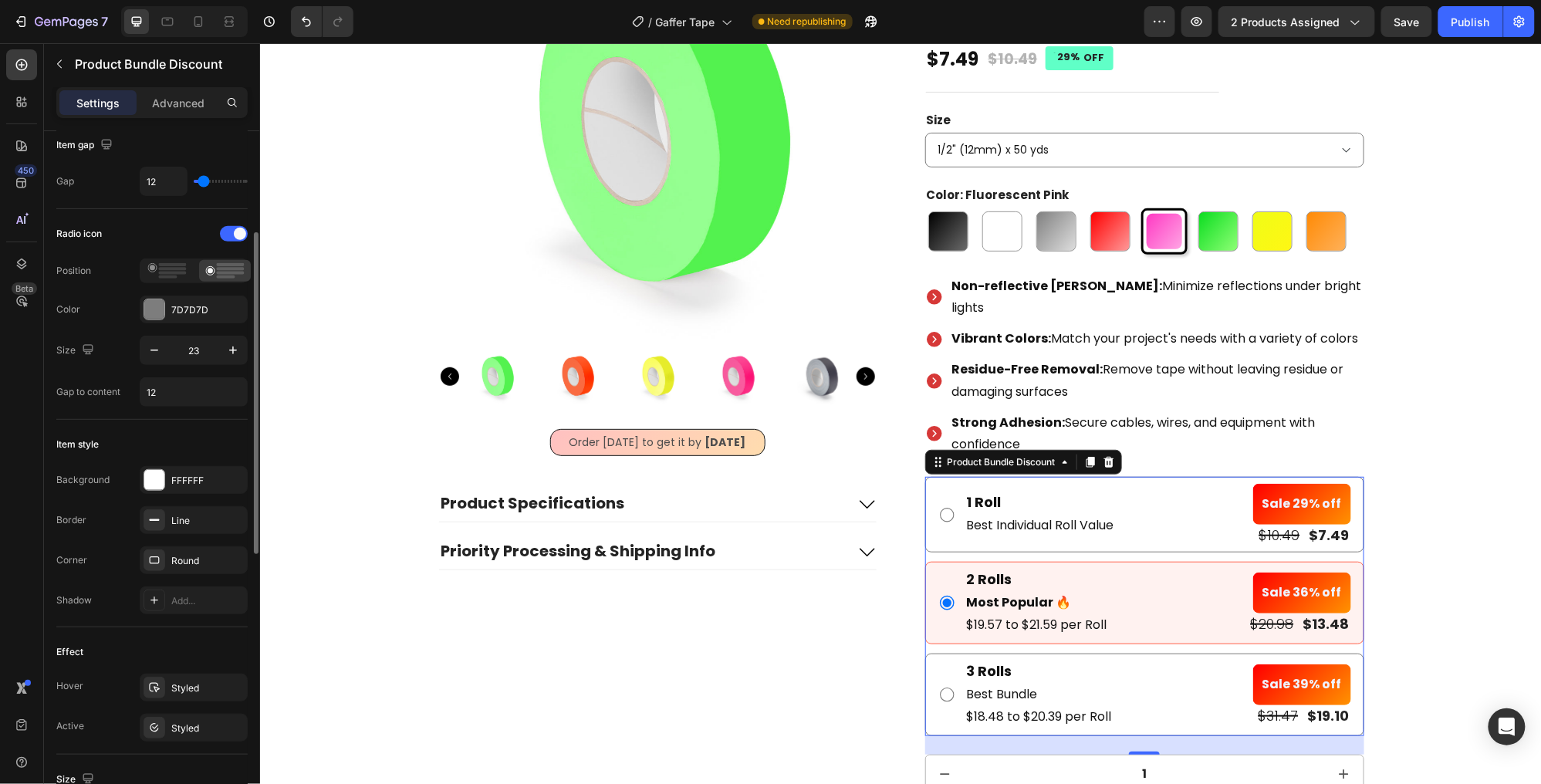
click at [155, 334] on div "Radio icon Position Color 7D7D7D Size 23 Gap to content 12" at bounding box center [152, 314] width 192 height 186
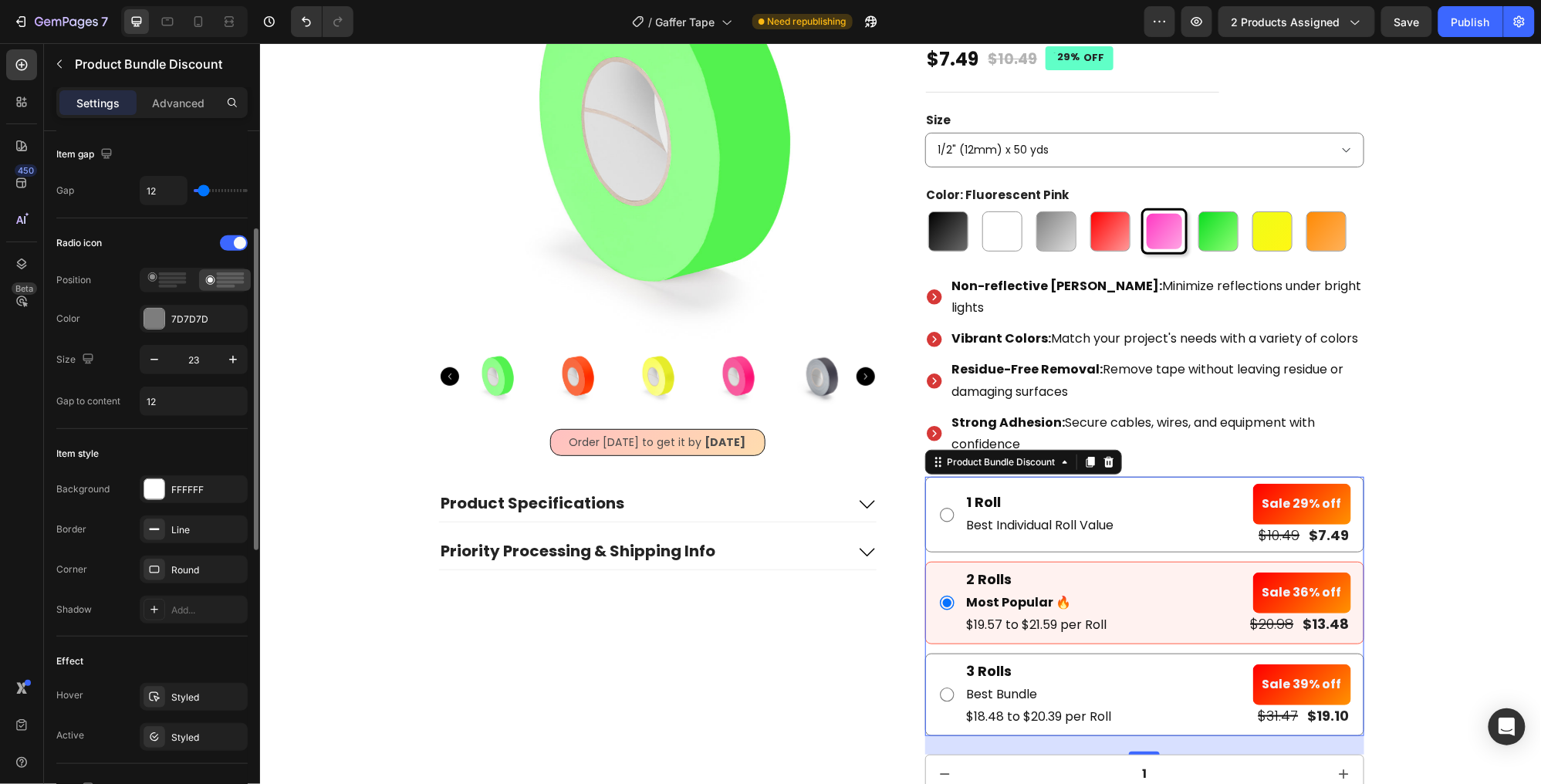
scroll to position [209, 0]
click at [152, 358] on icon "button" at bounding box center [154, 361] width 15 height 15
type input "22"
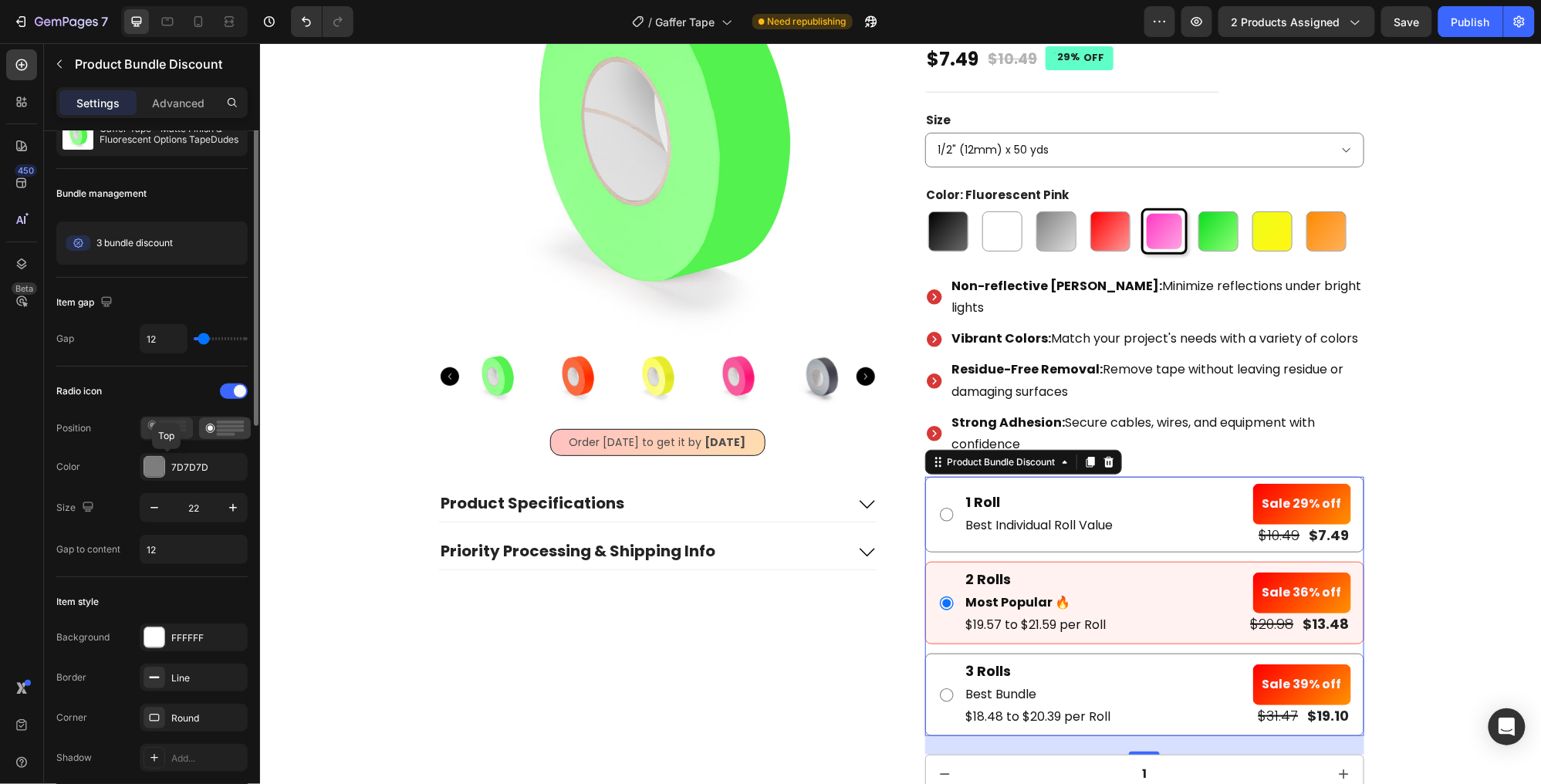
scroll to position [0, 0]
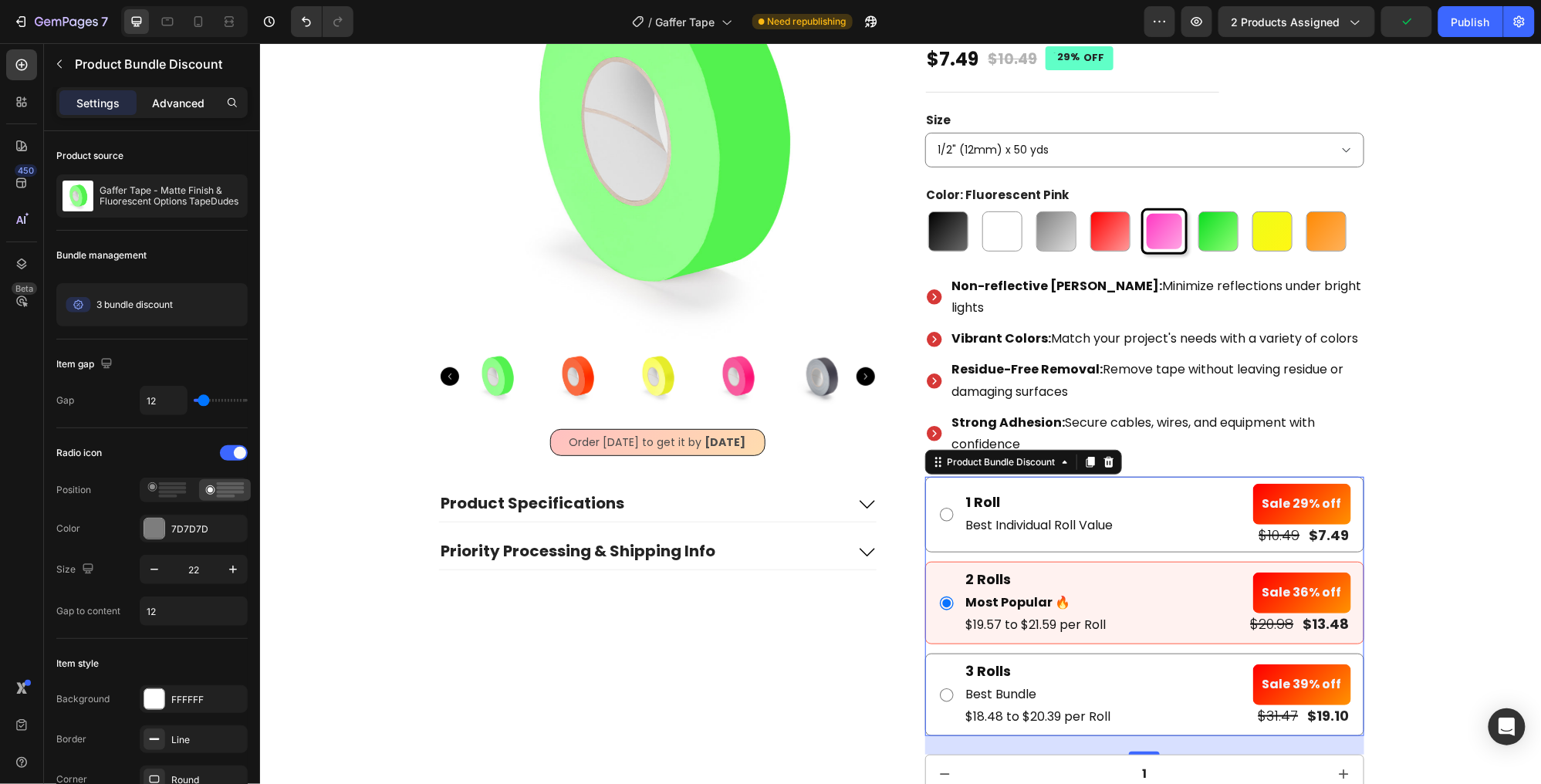
click at [181, 106] on p "Advanced" at bounding box center [179, 102] width 53 height 16
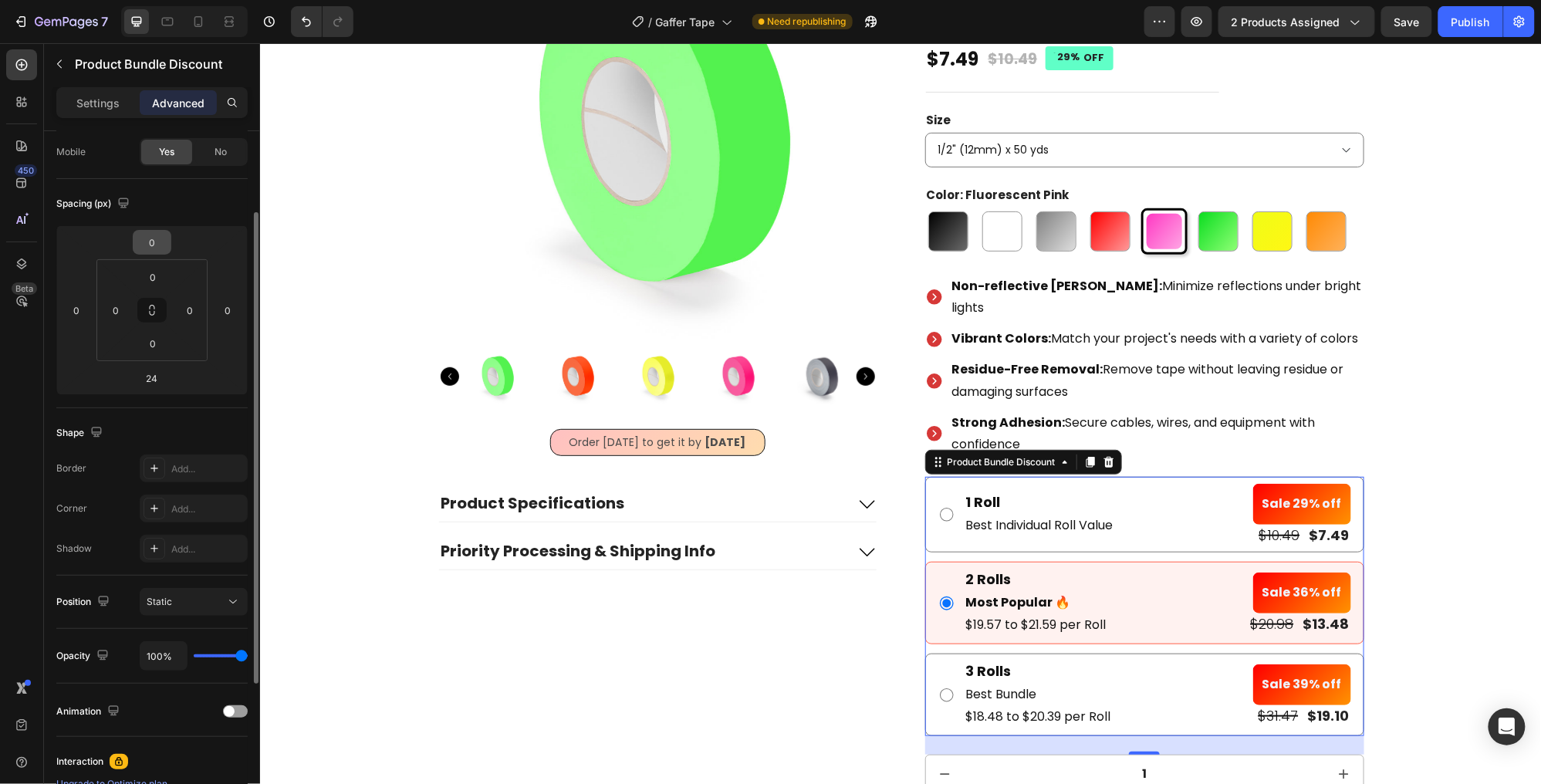
scroll to position [123, 0]
click at [157, 379] on input "24" at bounding box center [152, 374] width 31 height 23
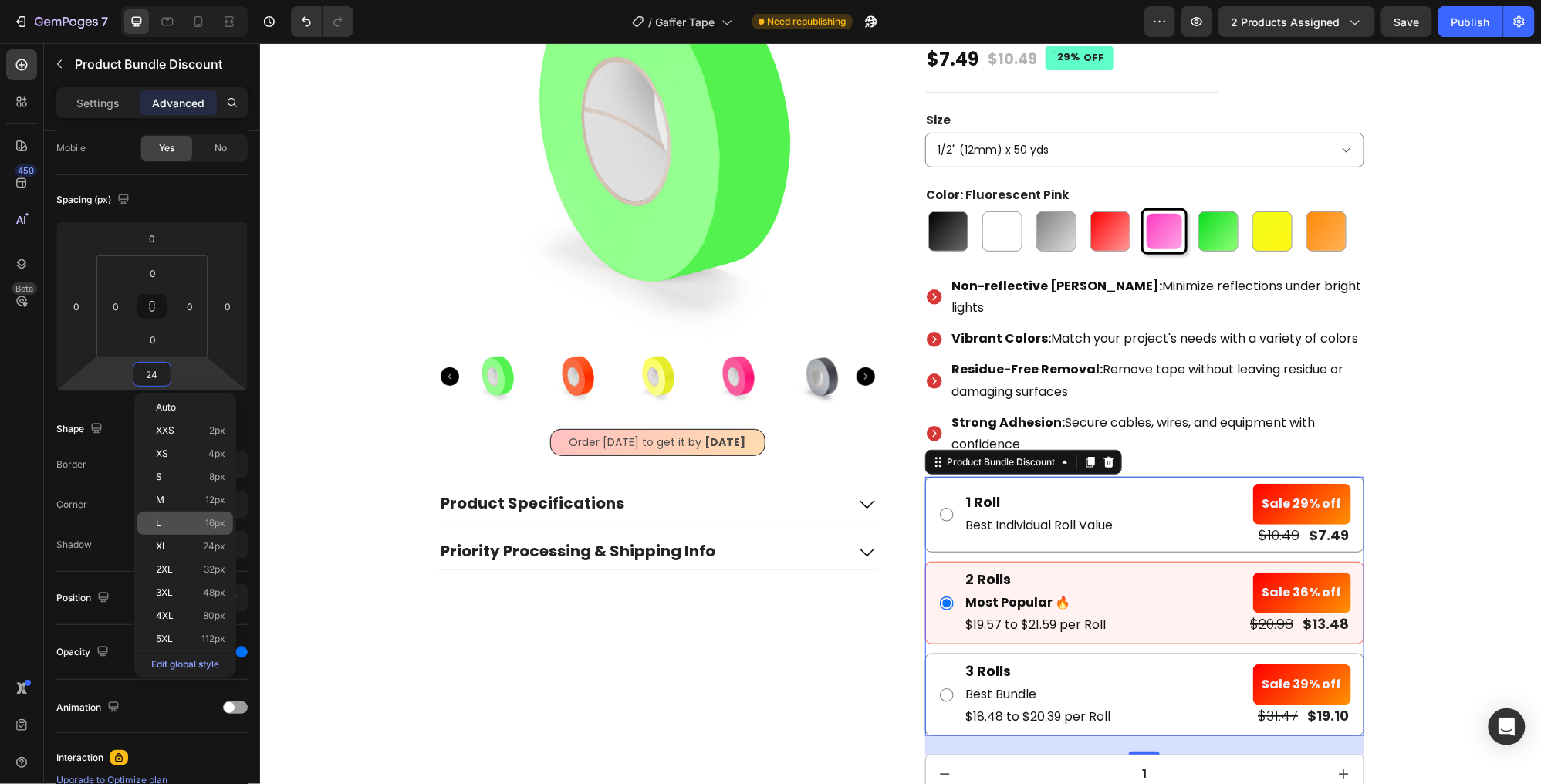
click at [203, 518] on p "L 16px" at bounding box center [191, 523] width 70 height 11
type input "16"
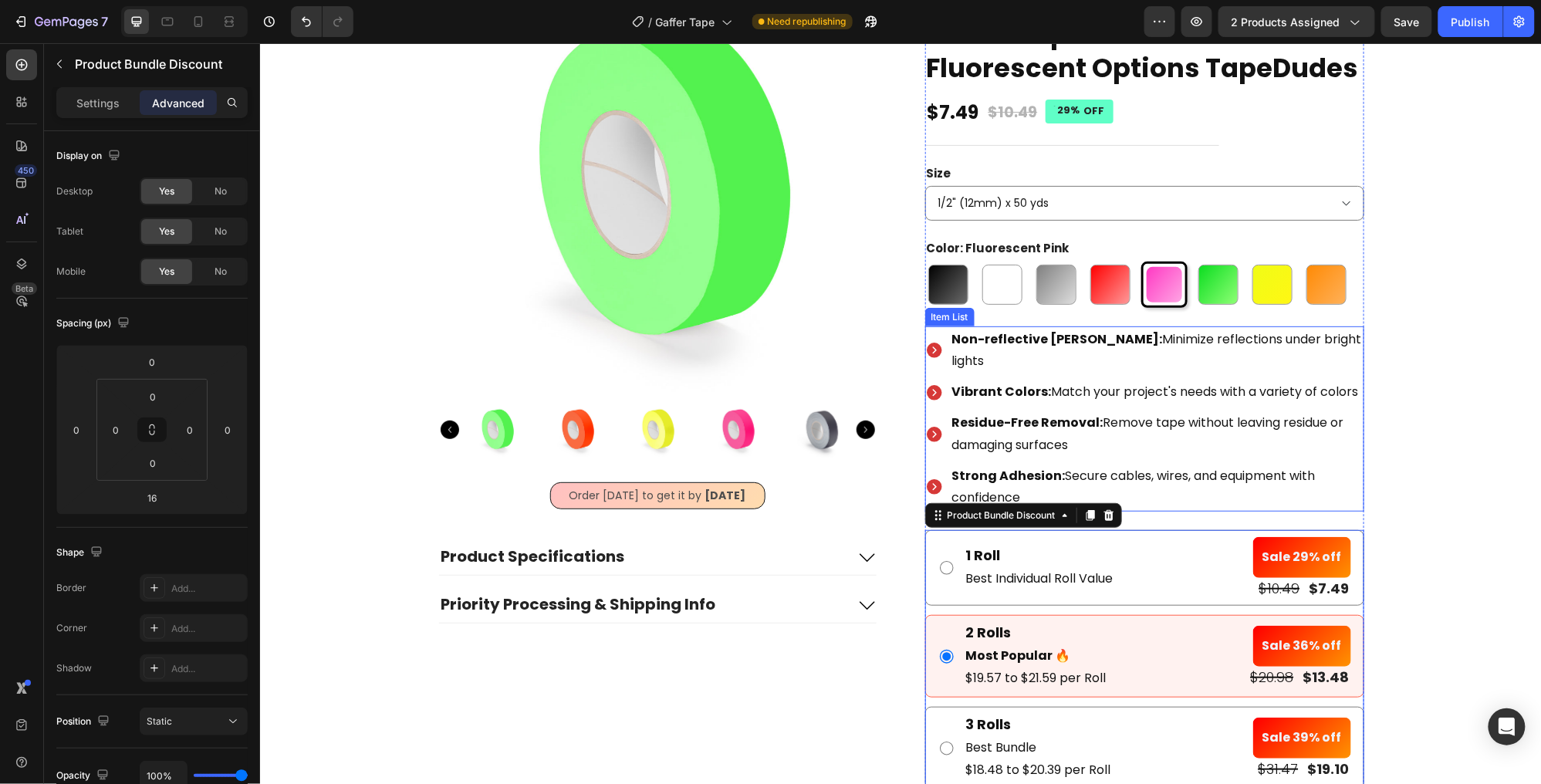
scroll to position [122, 0]
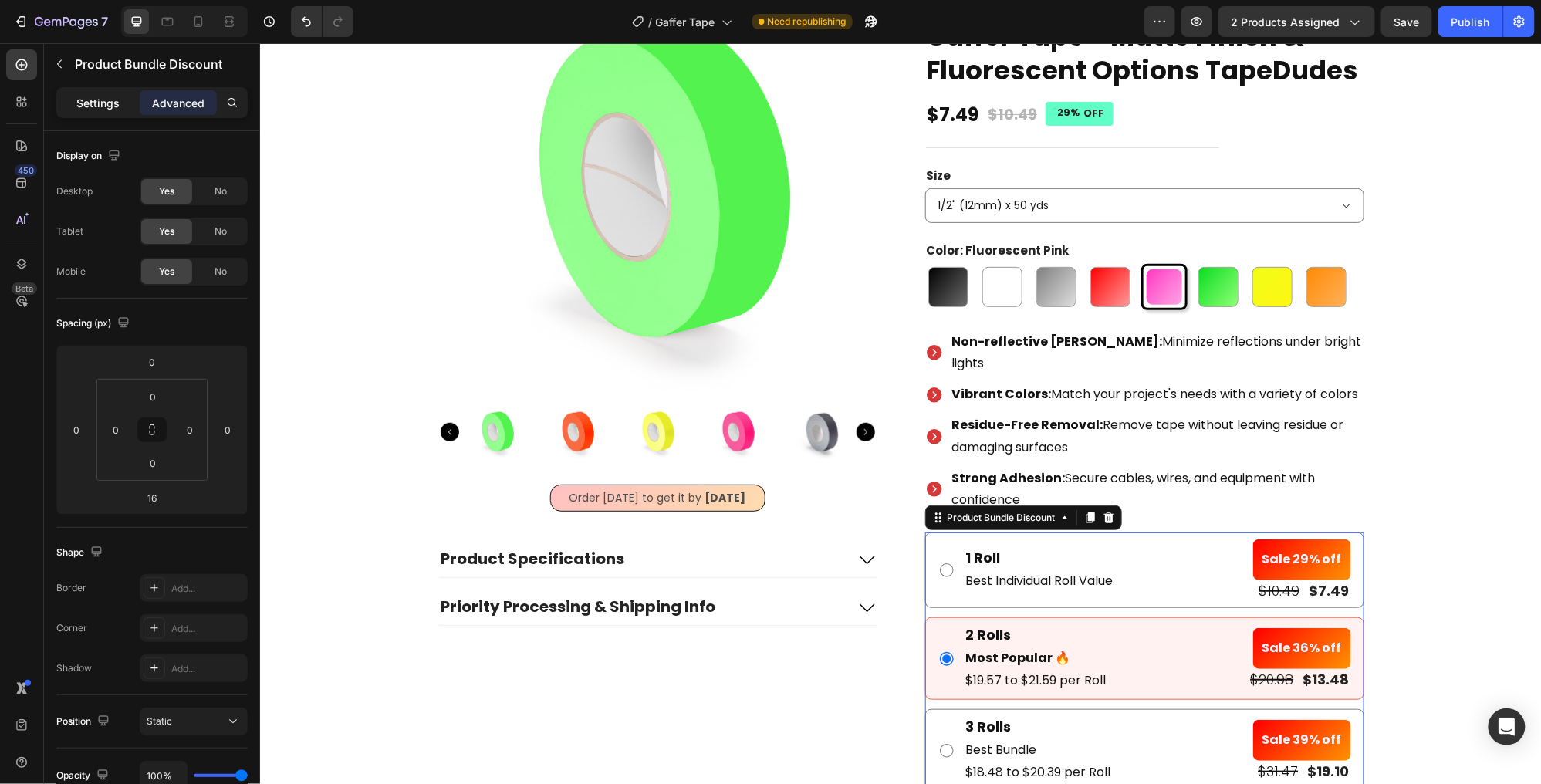
click at [91, 105] on p "Settings" at bounding box center [98, 102] width 43 height 16
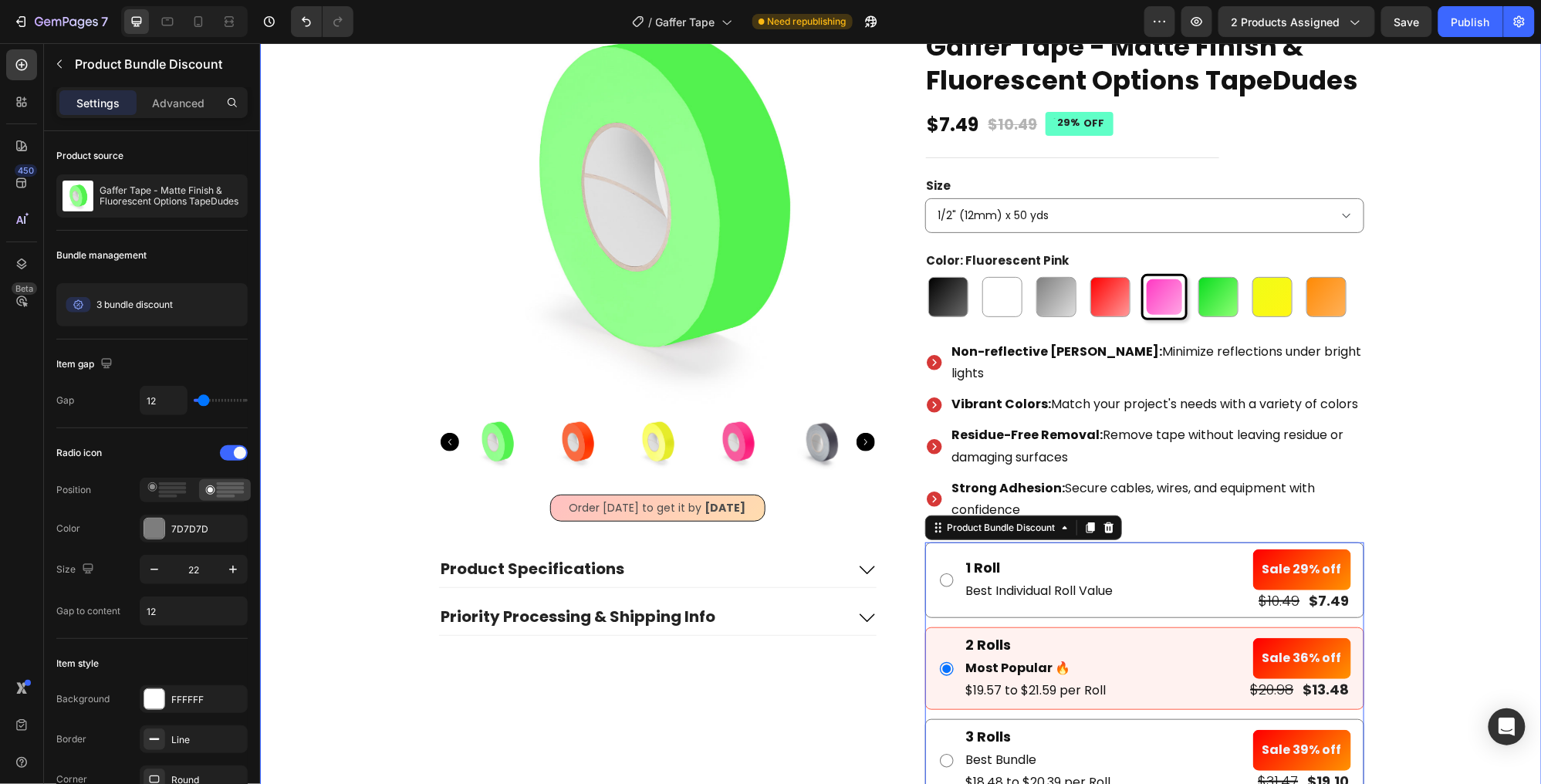
scroll to position [112, 0]
click at [1304, 563] on pre "Sale 29% off" at bounding box center [1301, 569] width 98 height 41
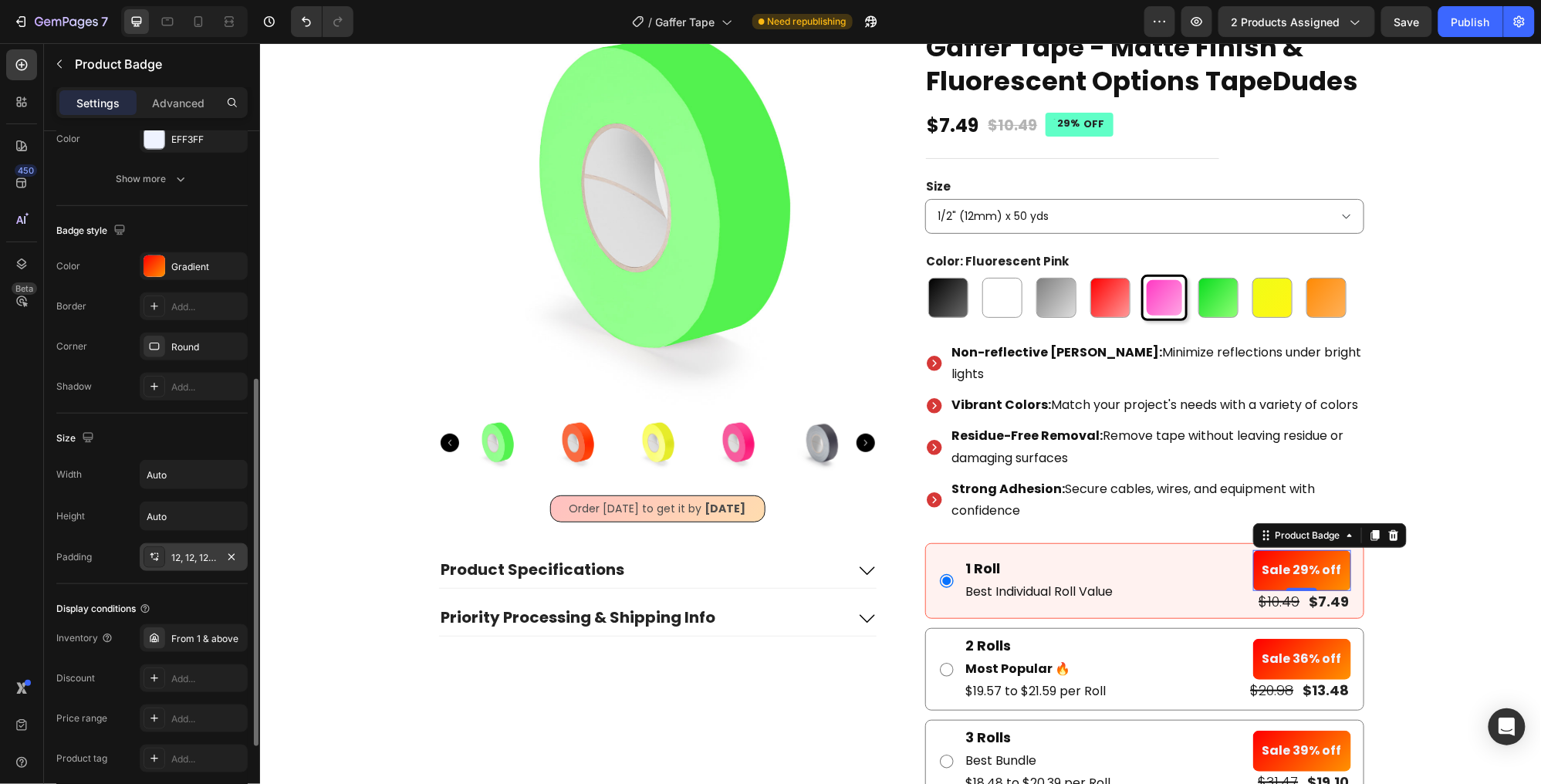
scroll to position [466, 0]
click at [193, 558] on div "12, 12, 12, 12" at bounding box center [193, 557] width 45 height 14
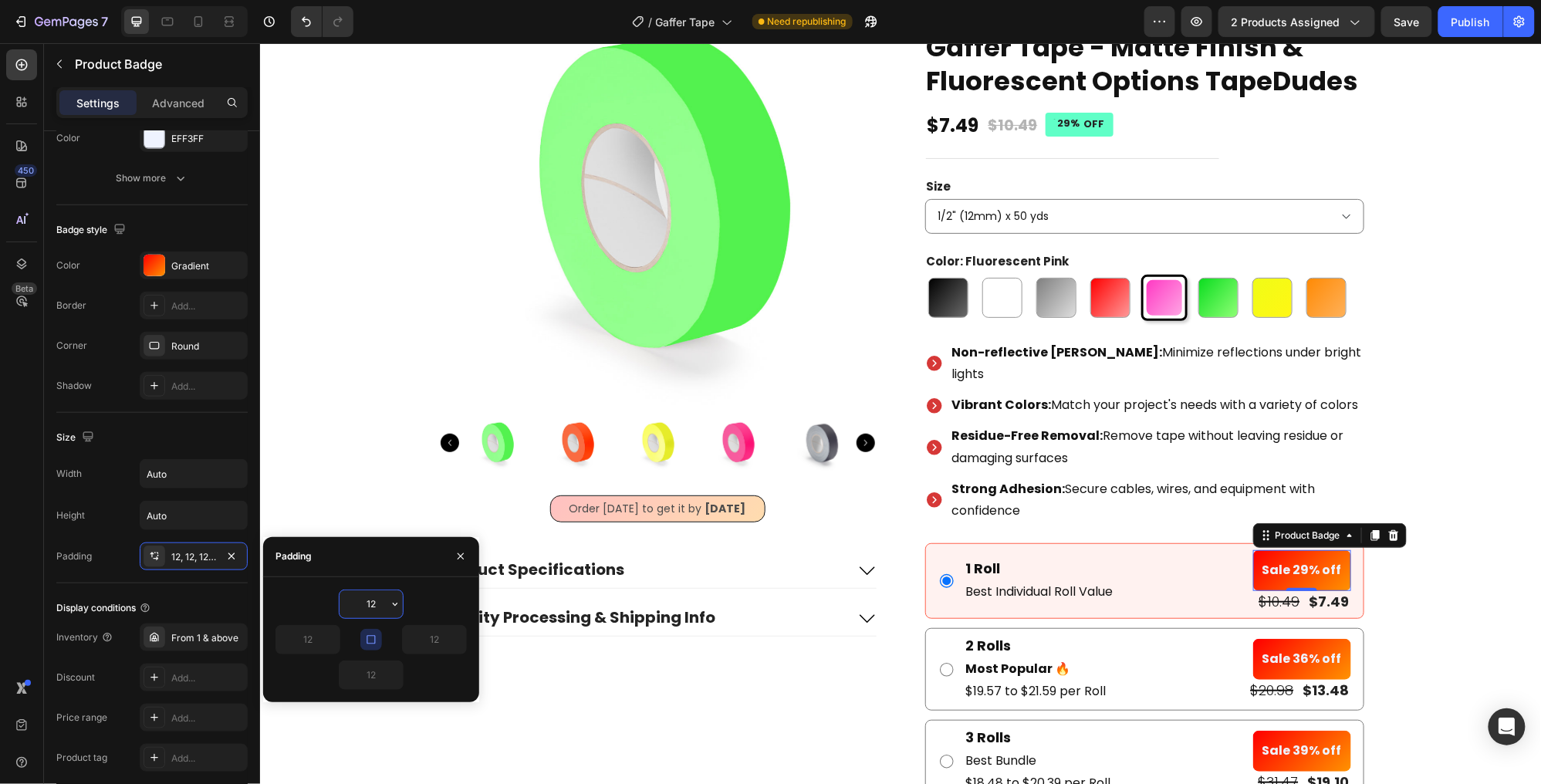
click at [381, 601] on input "12" at bounding box center [371, 604] width 63 height 28
click at [375, 637] on icon "button" at bounding box center [371, 639] width 13 height 13
drag, startPoint x: 380, startPoint y: 601, endPoint x: 338, endPoint y: 603, distance: 42.0
click at [341, 603] on input "12" at bounding box center [371, 604] width 63 height 28
type input "8"
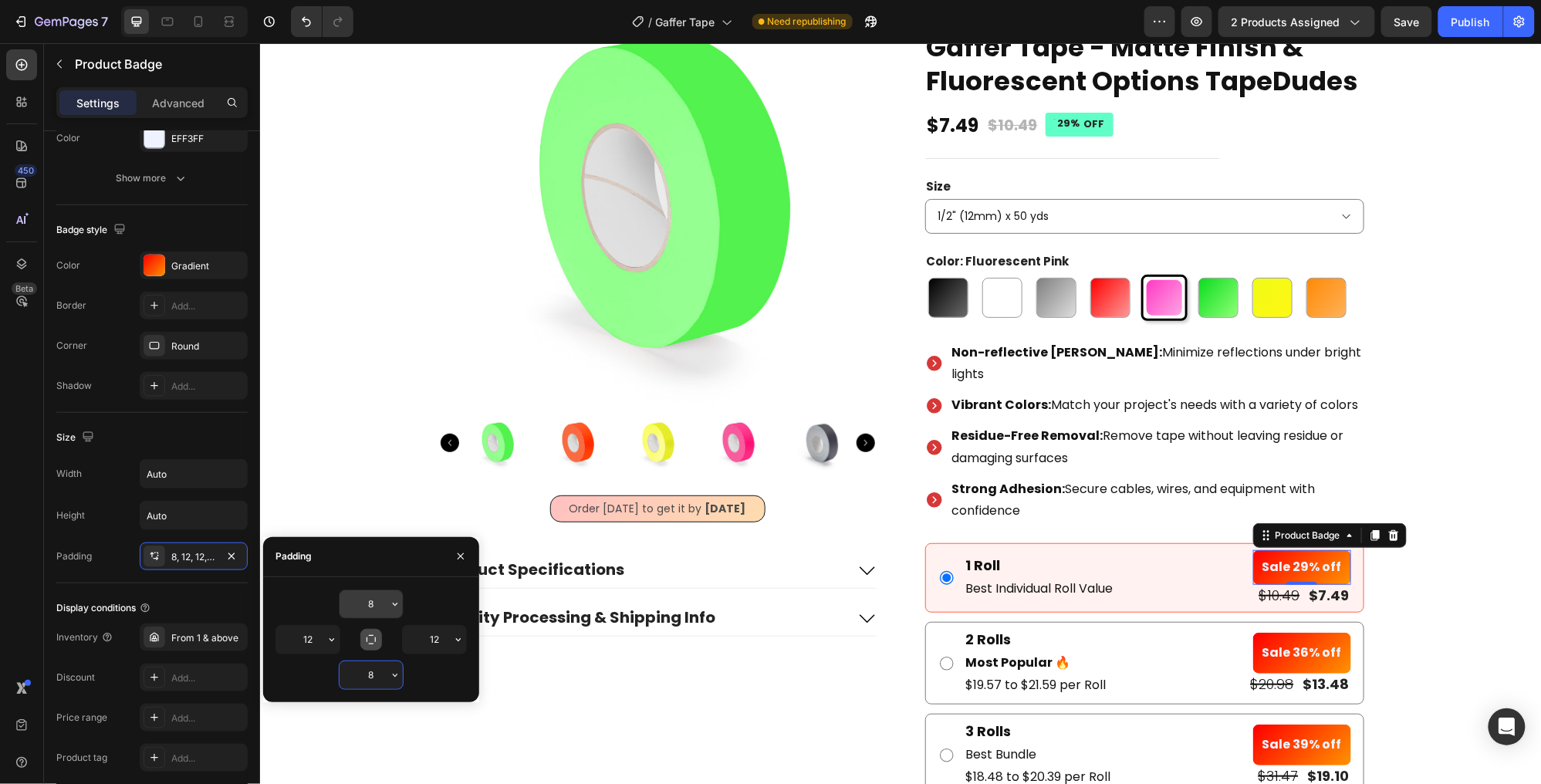
type input "8"
type input "6"
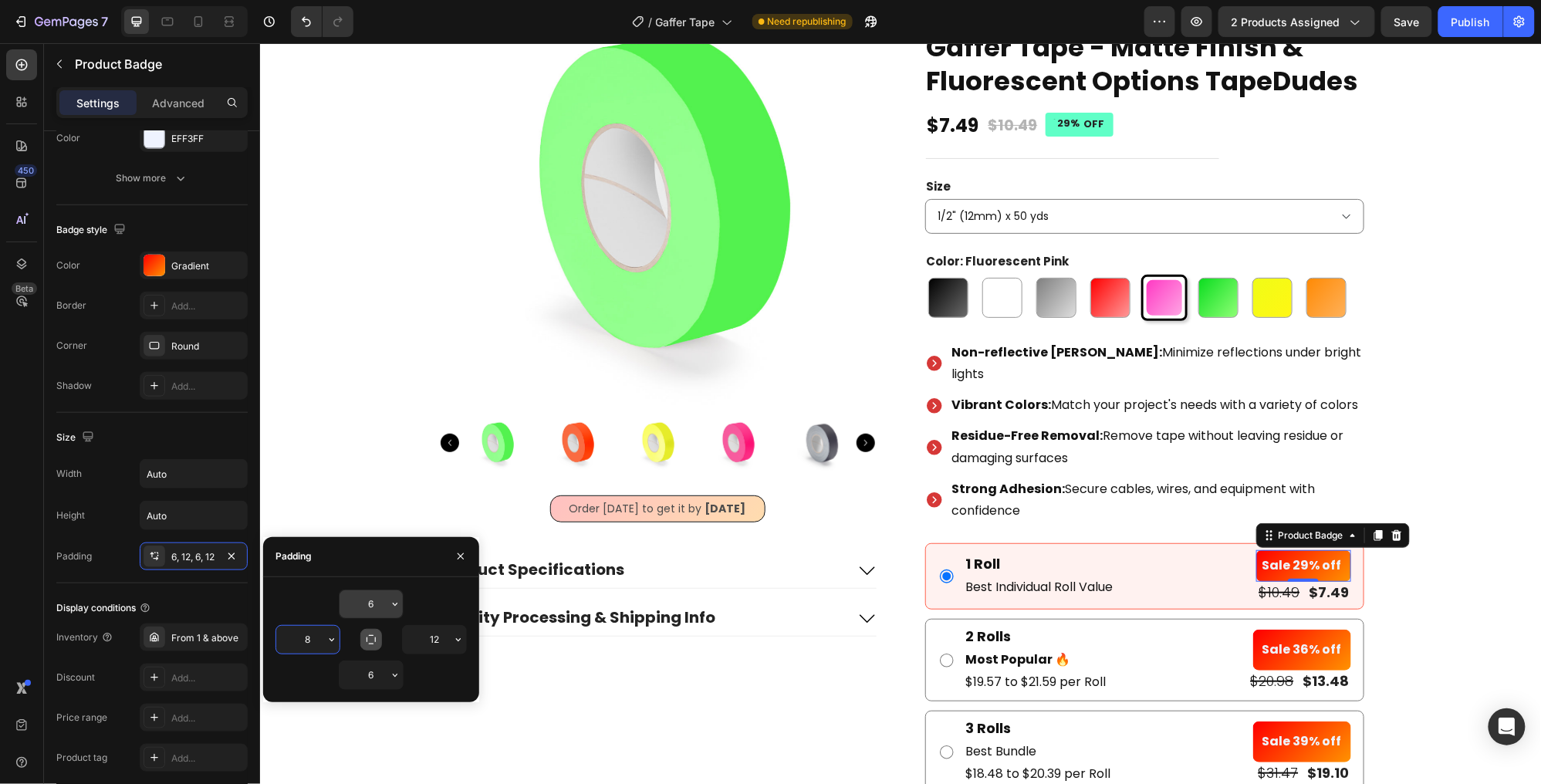
type input "8"
drag, startPoint x: 318, startPoint y: 642, endPoint x: 277, endPoint y: 638, distance: 41.2
click at [278, 639] on input "8" at bounding box center [308, 639] width 63 height 28
type input "10"
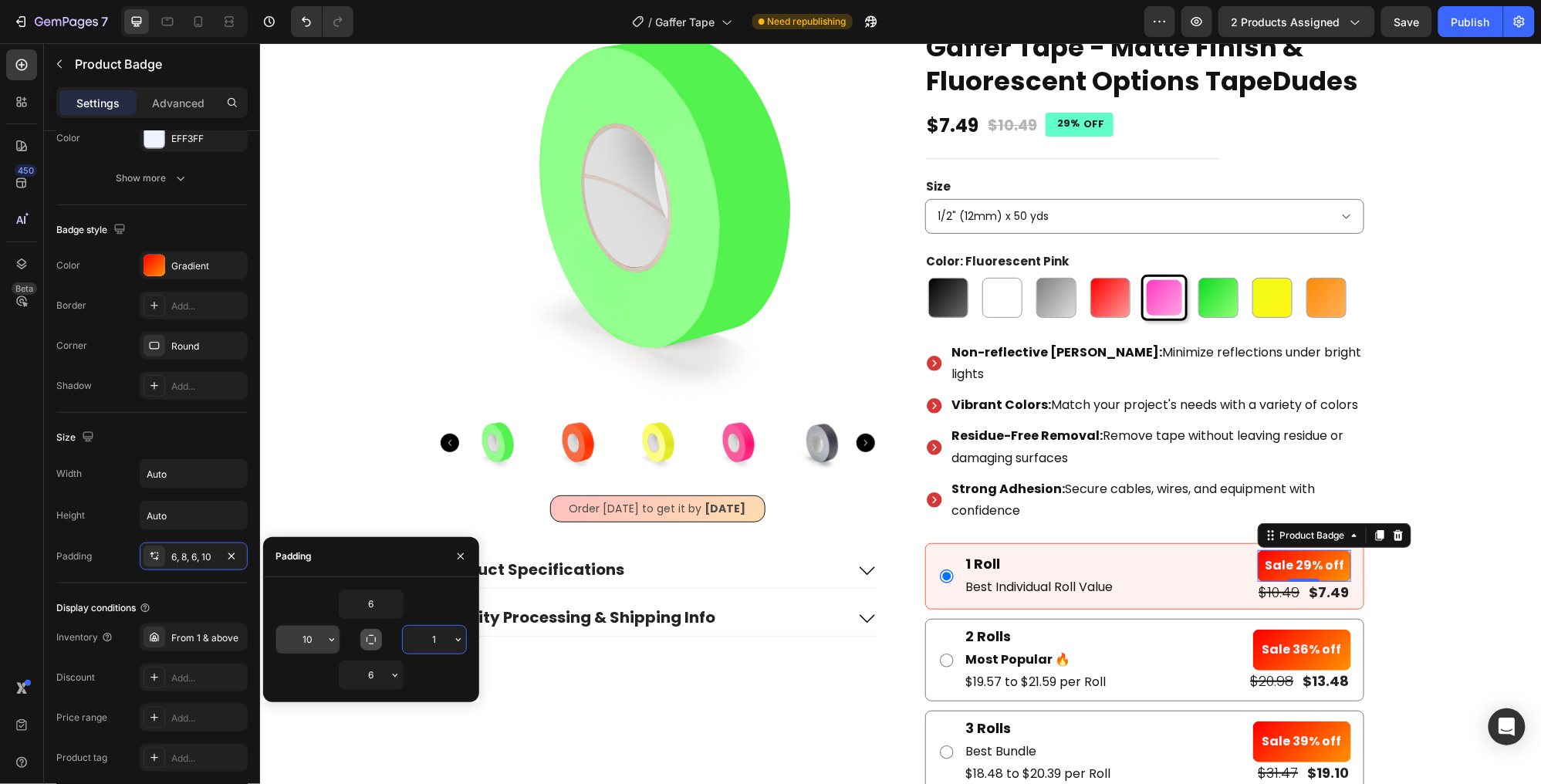
type input "10"
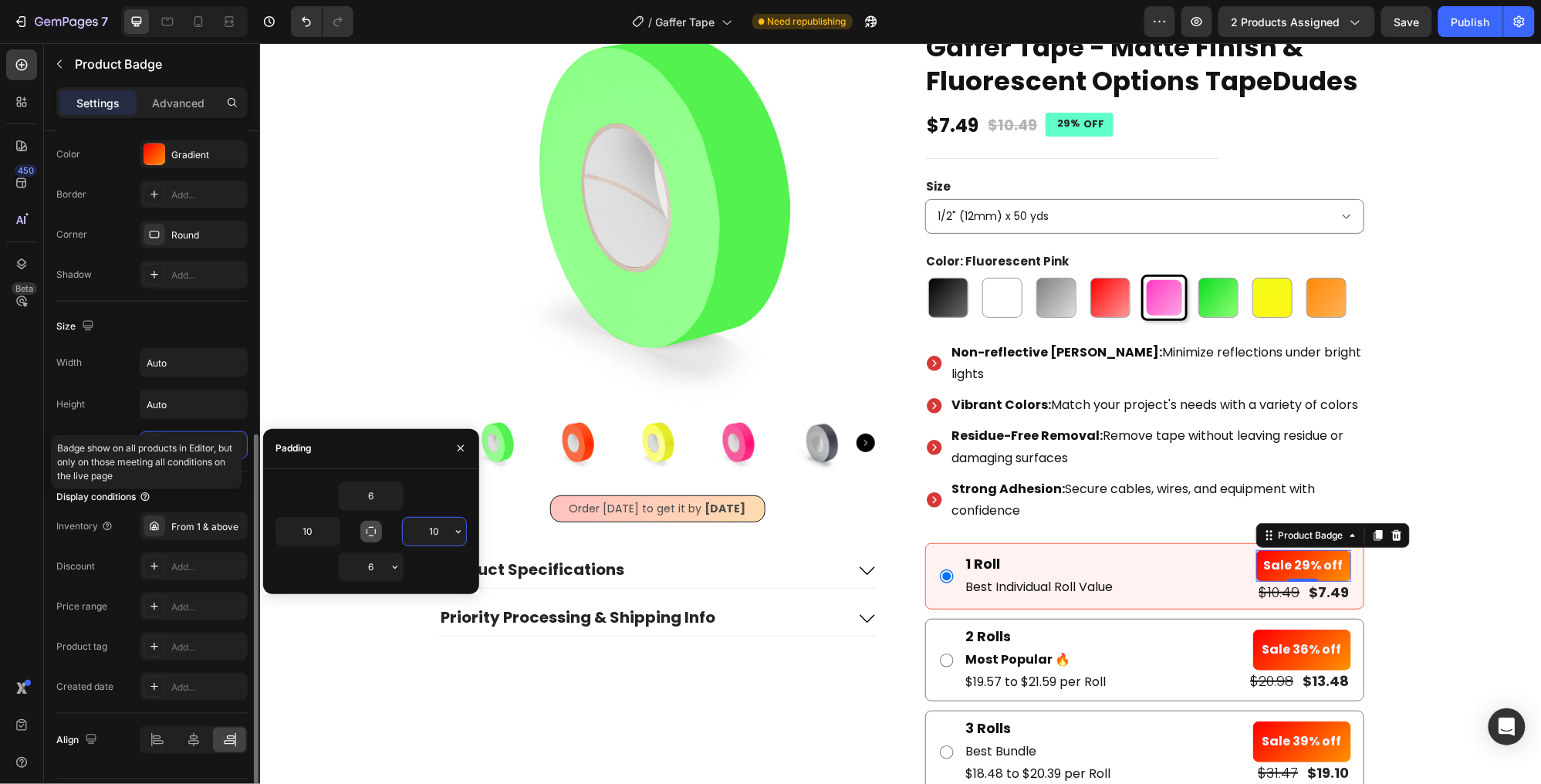
scroll to position [581, 0]
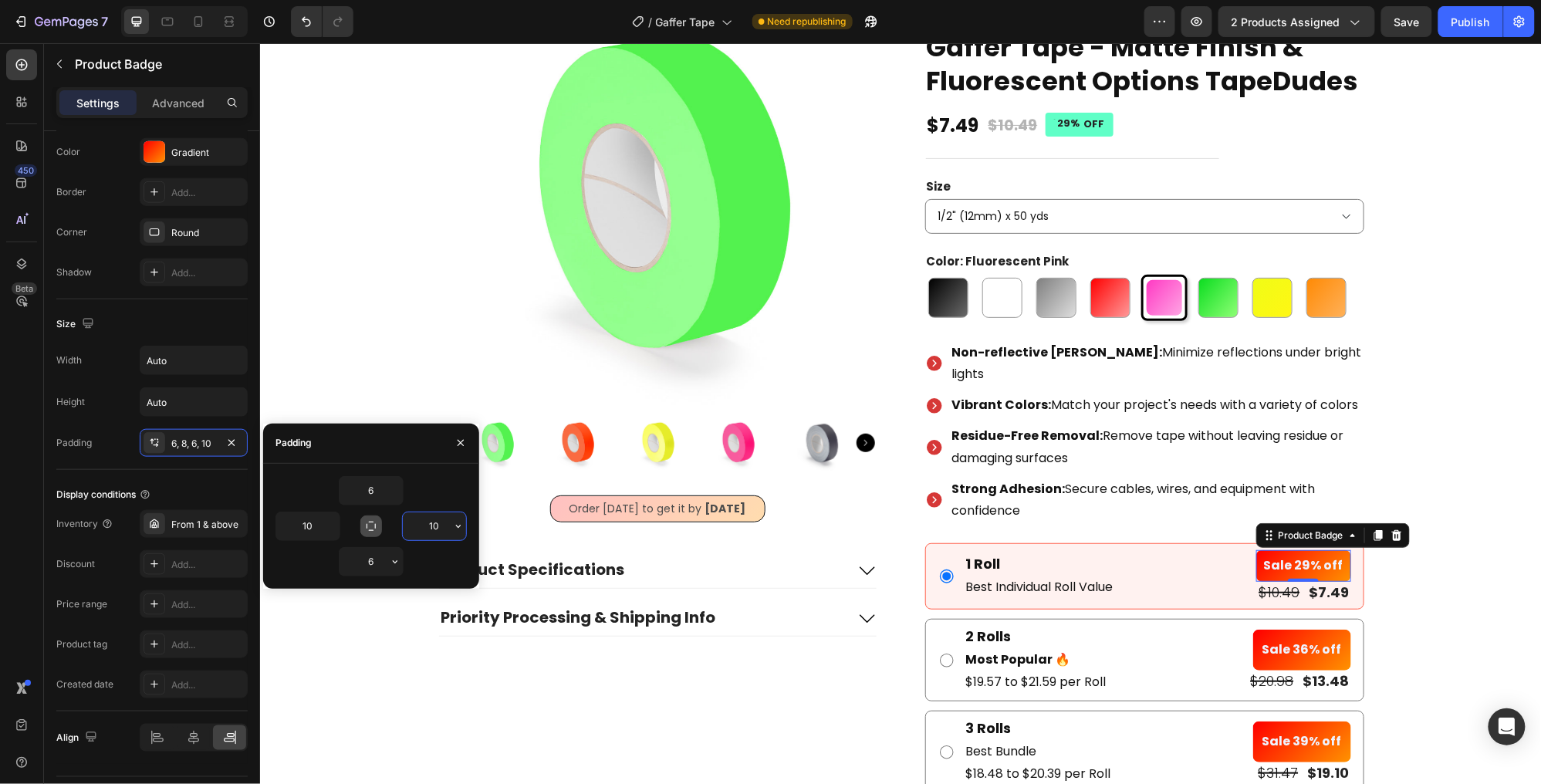
click at [1321, 558] on pre "Sale 29% off" at bounding box center [1303, 564] width 95 height 31
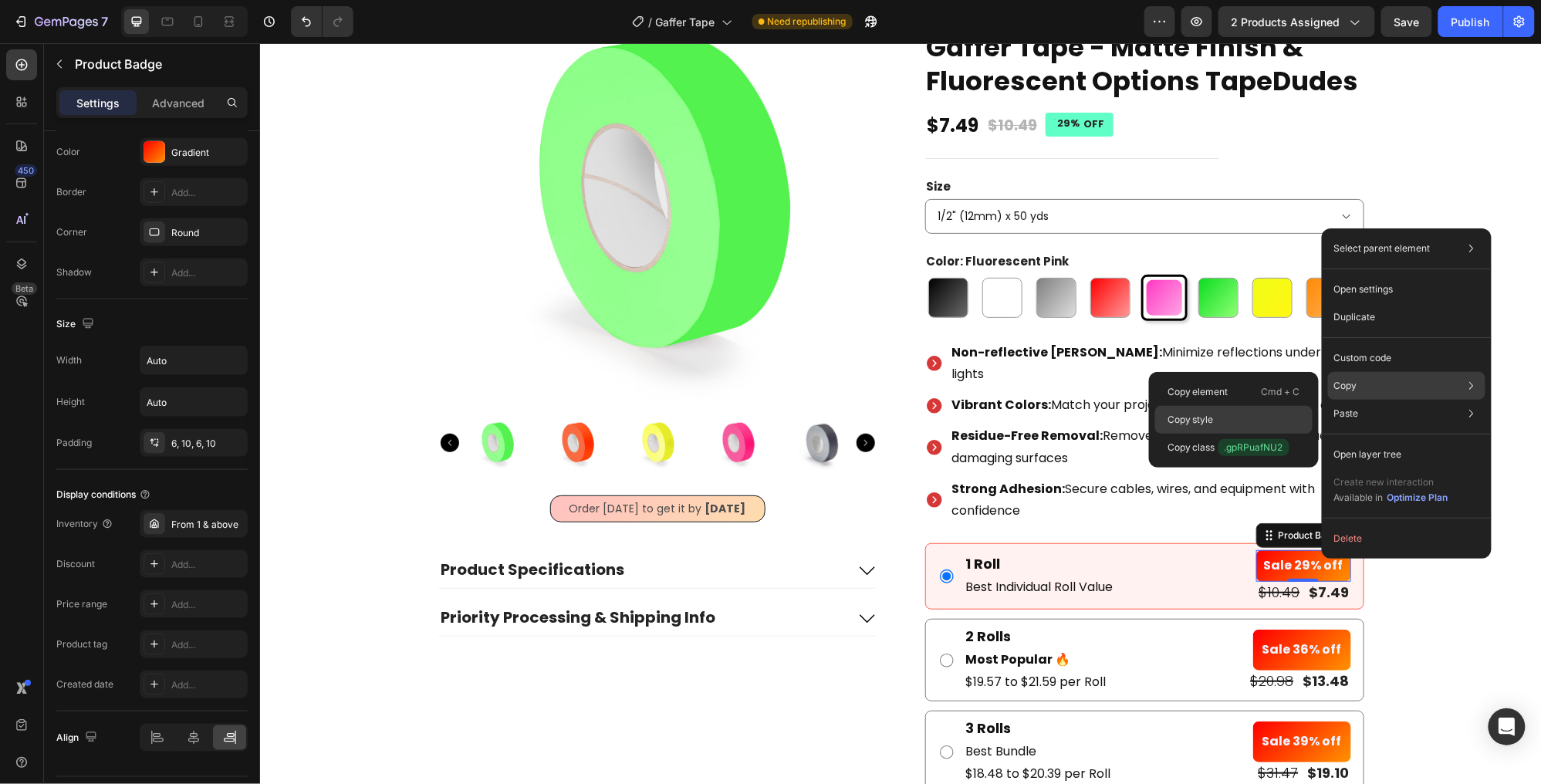
click at [1225, 433] on div "Copy style" at bounding box center [1234, 447] width 158 height 28
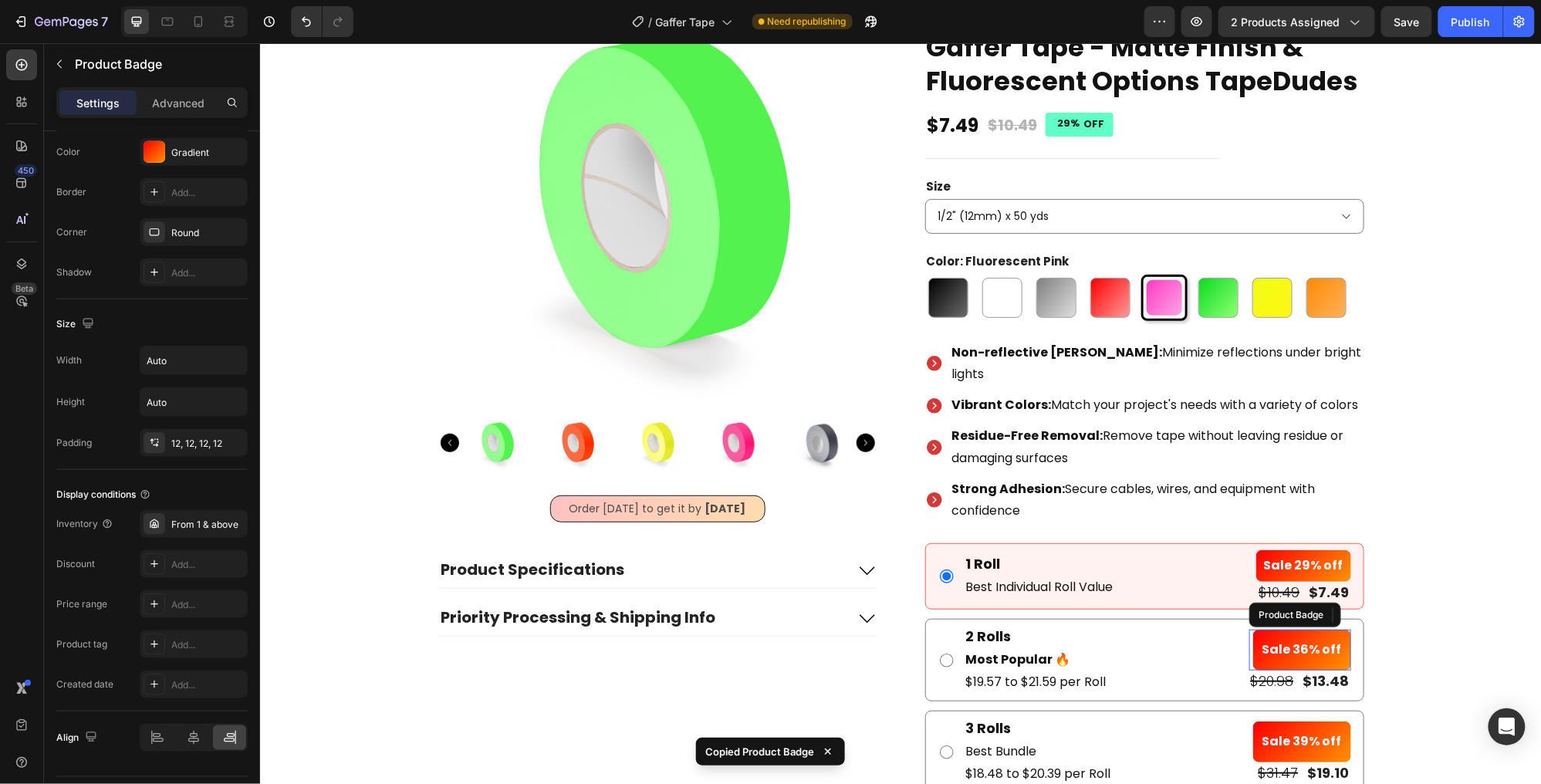
click at [1310, 635] on pre "Sale 36% off" at bounding box center [1301, 650] width 98 height 41
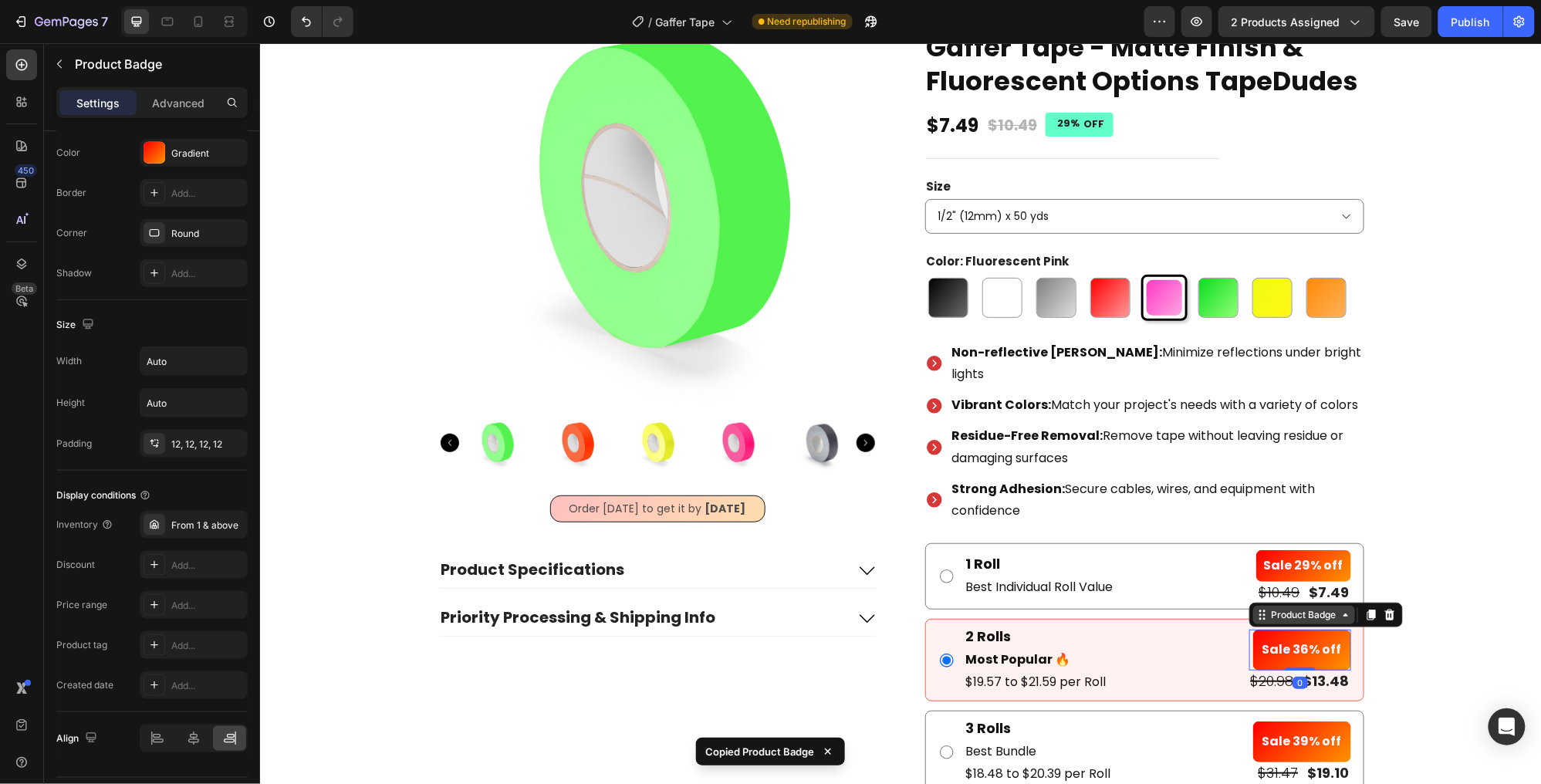
click at [1327, 607] on div "Product Badge" at bounding box center [1303, 614] width 71 height 14
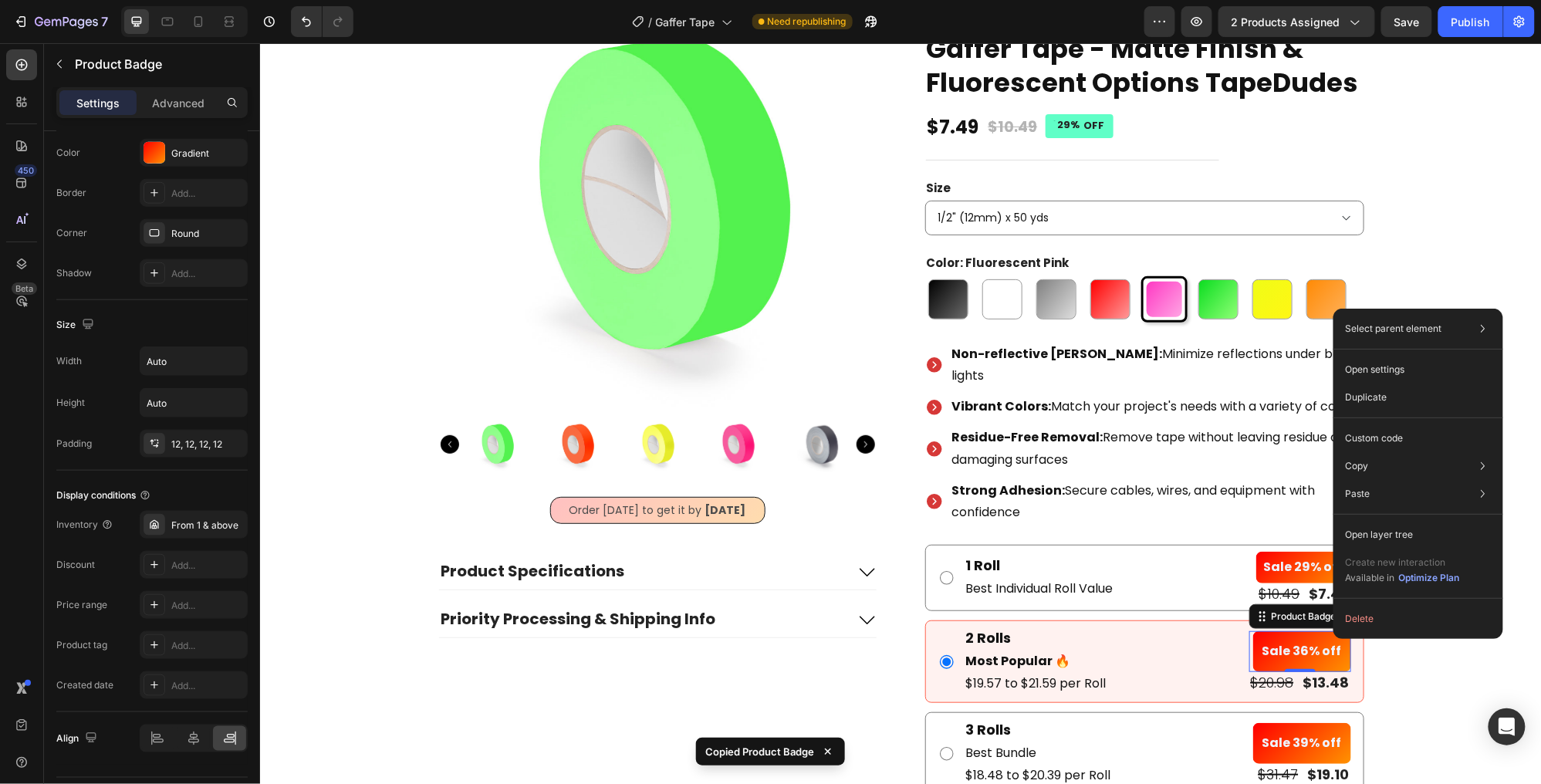
click at [1332, 638] on pre "Sale 36% off" at bounding box center [1301, 651] width 98 height 41
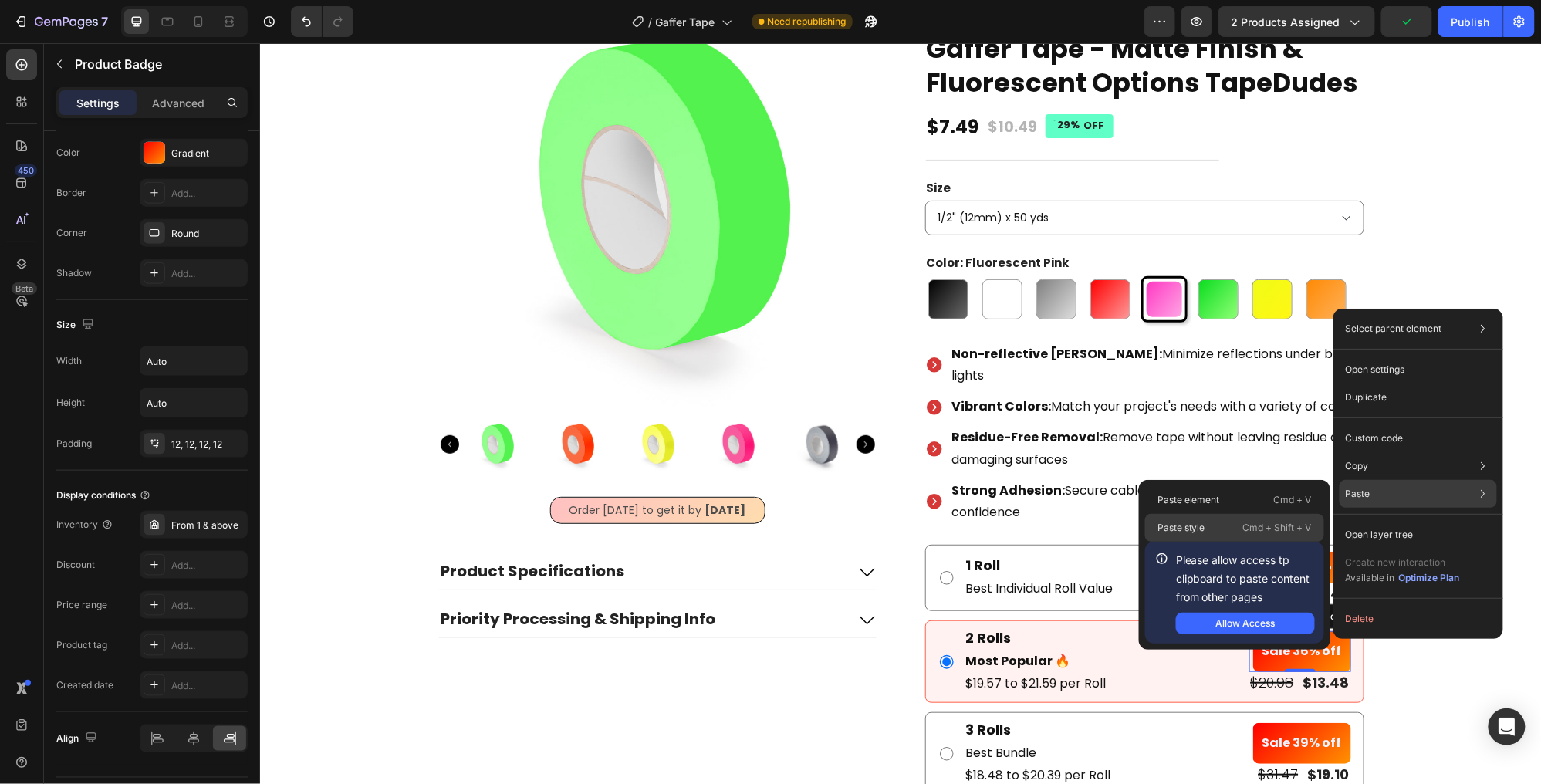
click at [1259, 520] on p "Cmd + Shift + V" at bounding box center [1277, 528] width 69 height 15
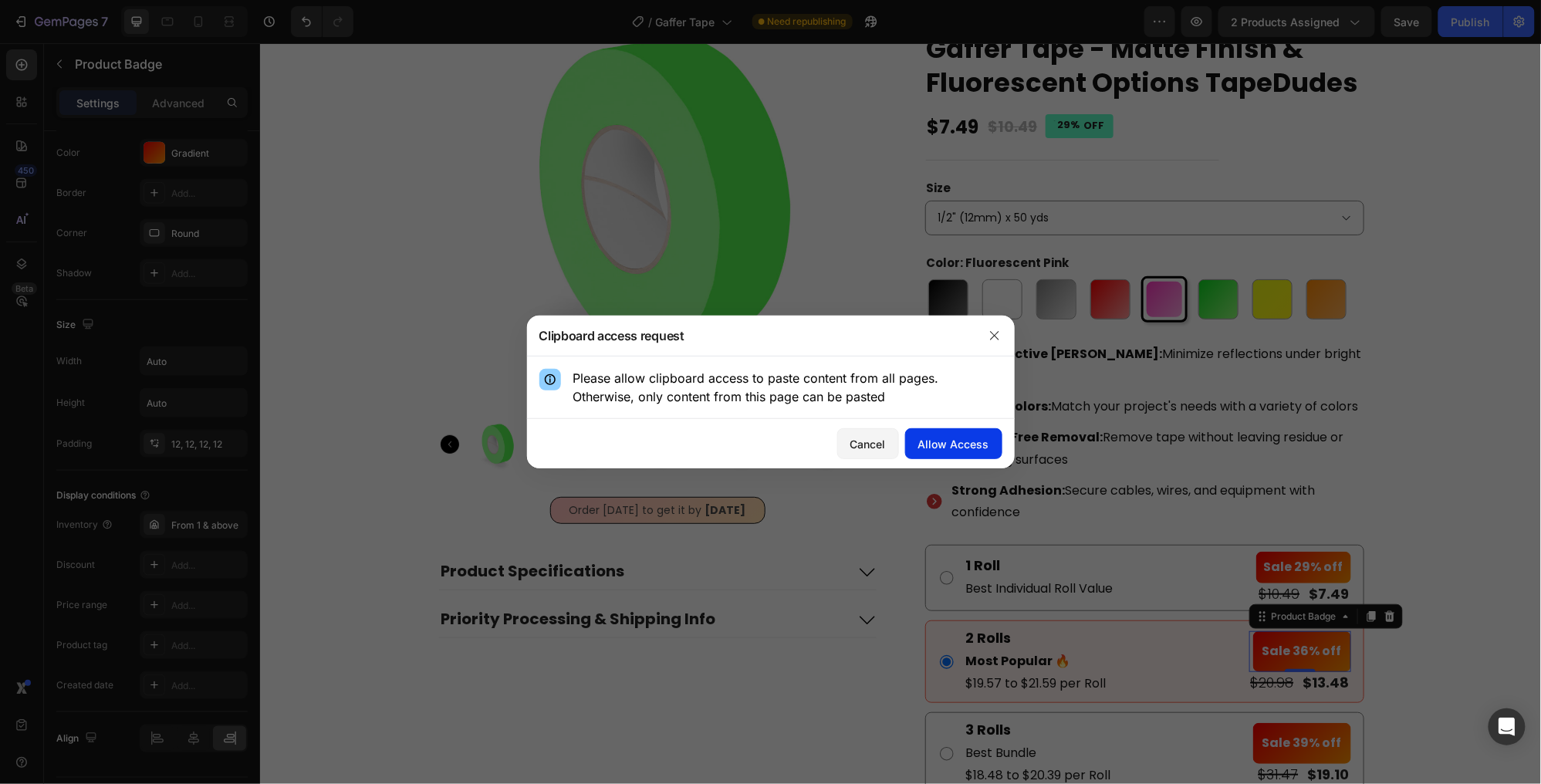
click at [954, 444] on div "Allow Access" at bounding box center [954, 444] width 71 height 16
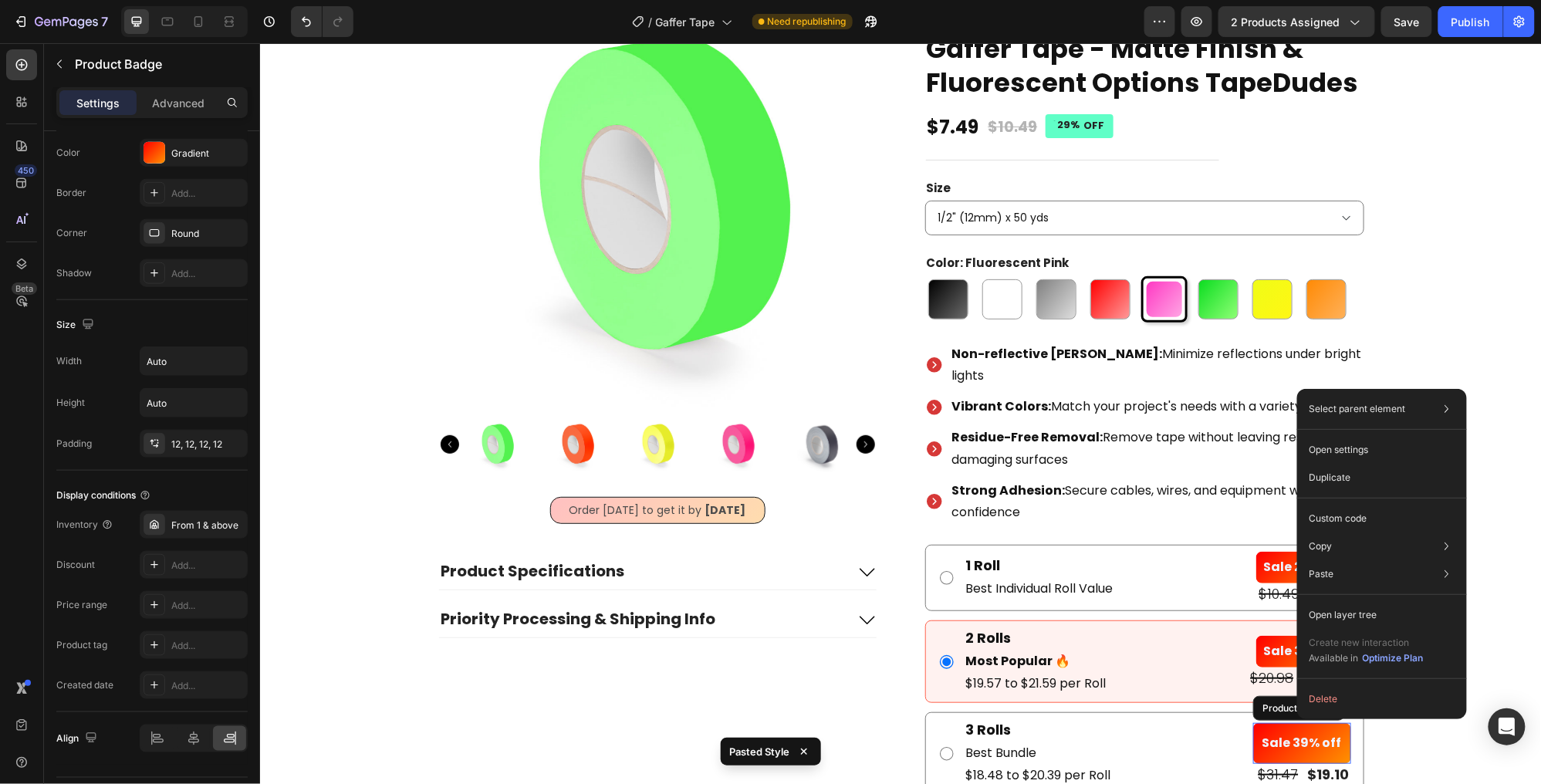
click at [1297, 722] on pre "Sale 39% off" at bounding box center [1301, 742] width 98 height 41
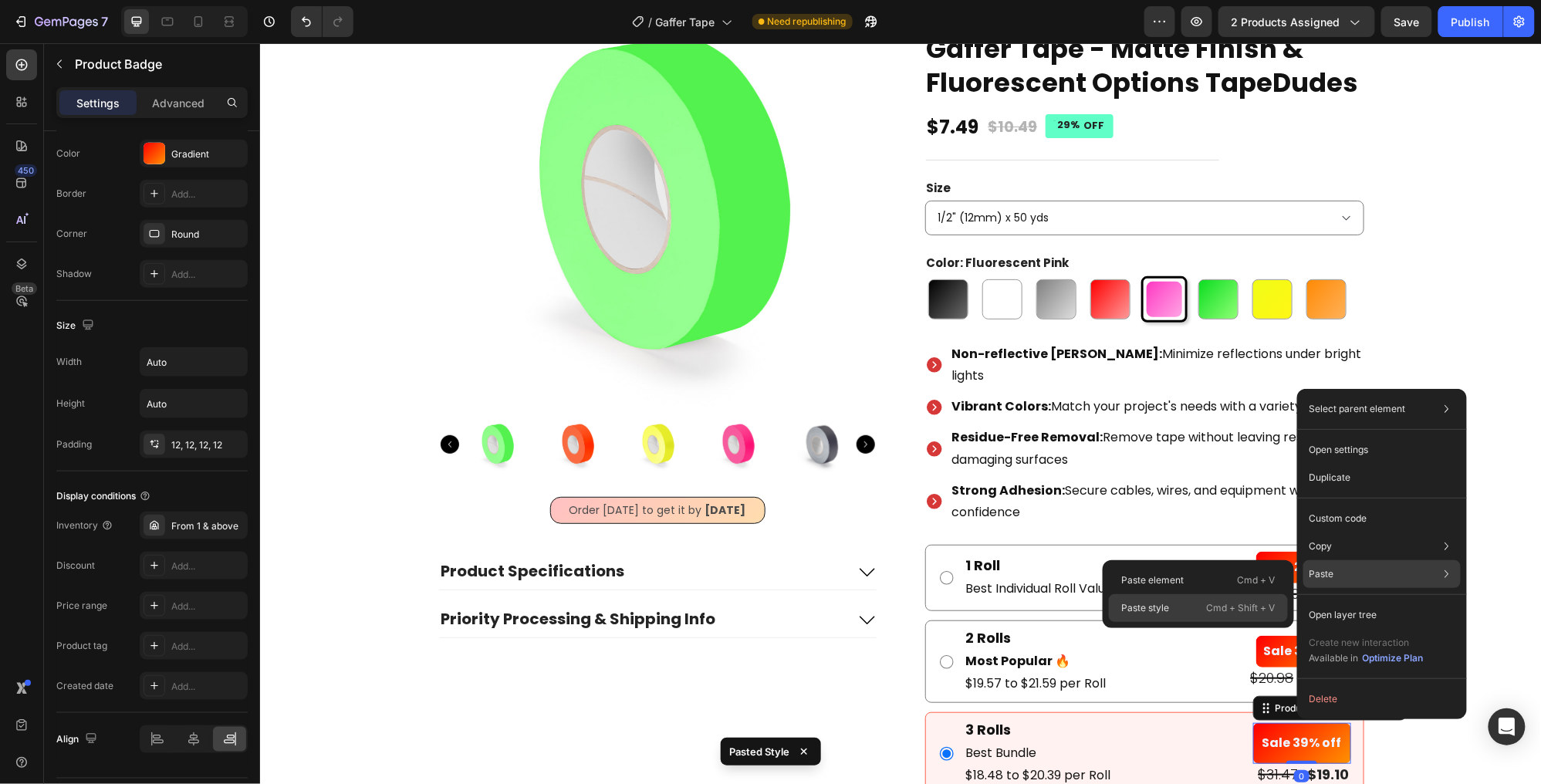
click at [1200, 606] on div "Paste style Cmd + Shift + V" at bounding box center [1199, 608] width 179 height 28
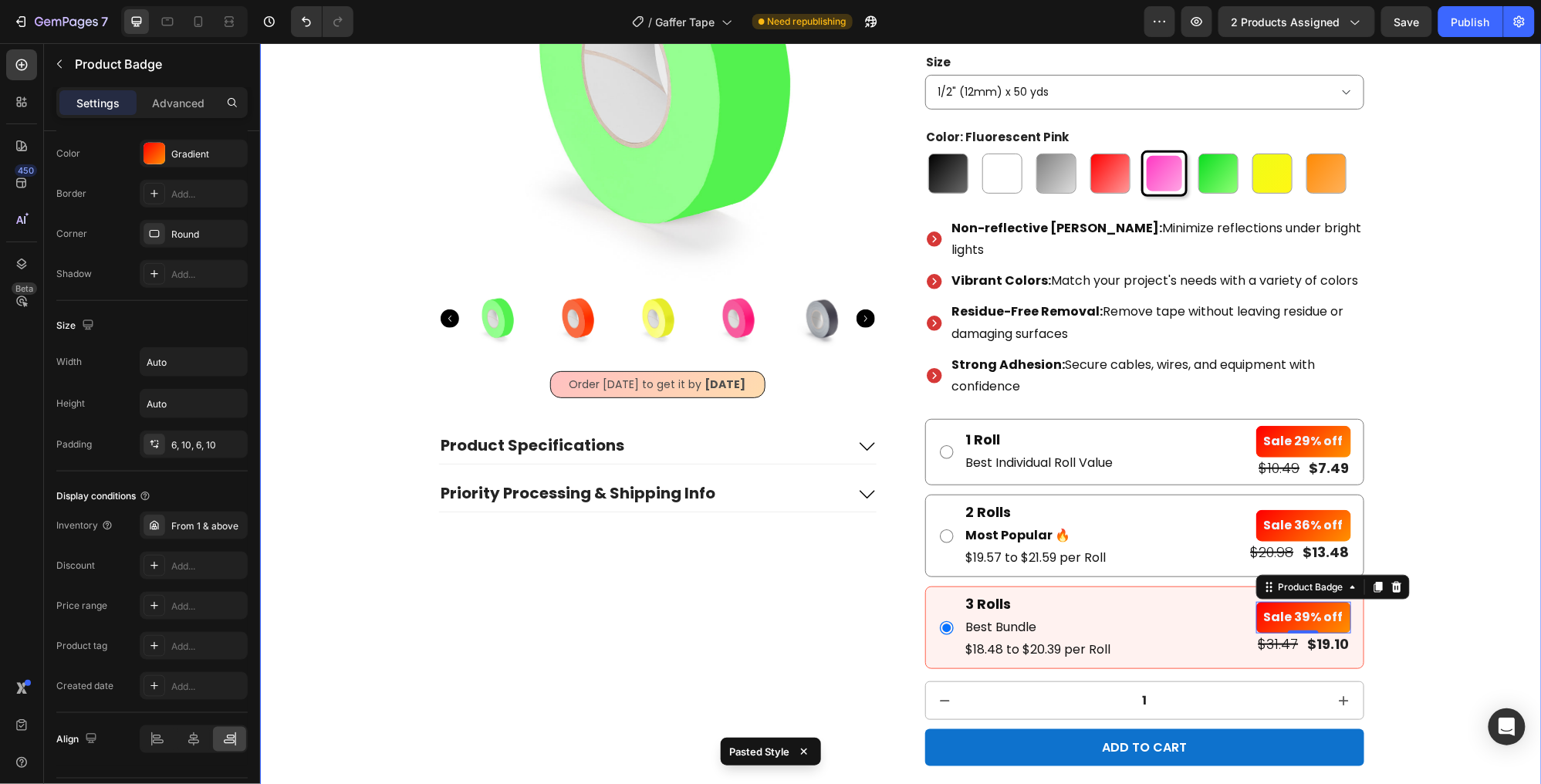
scroll to position [237, 0]
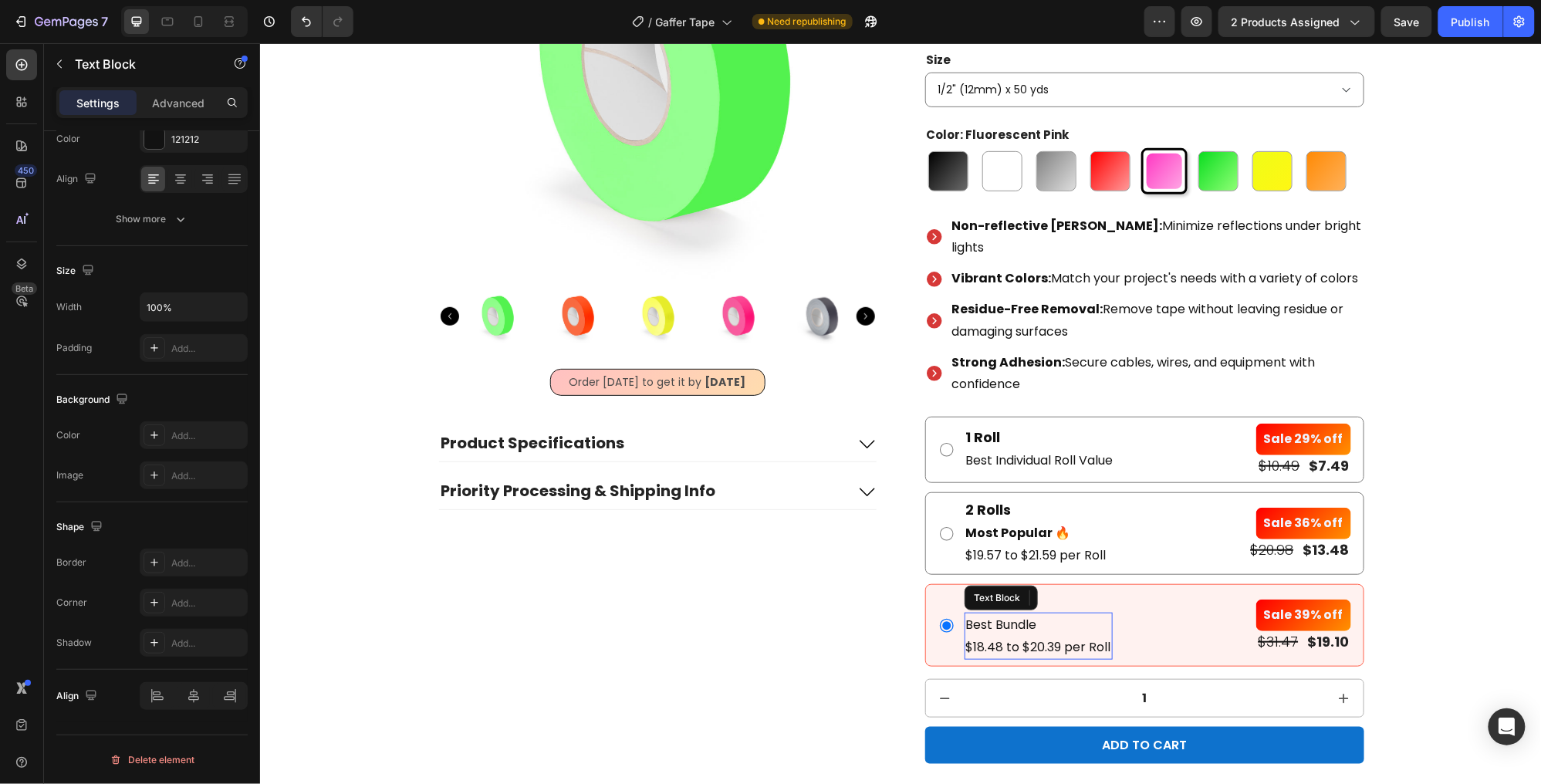
click at [1018, 614] on p "Best Bundle $18.48 to $20.39 per Roll" at bounding box center [1038, 636] width 145 height 45
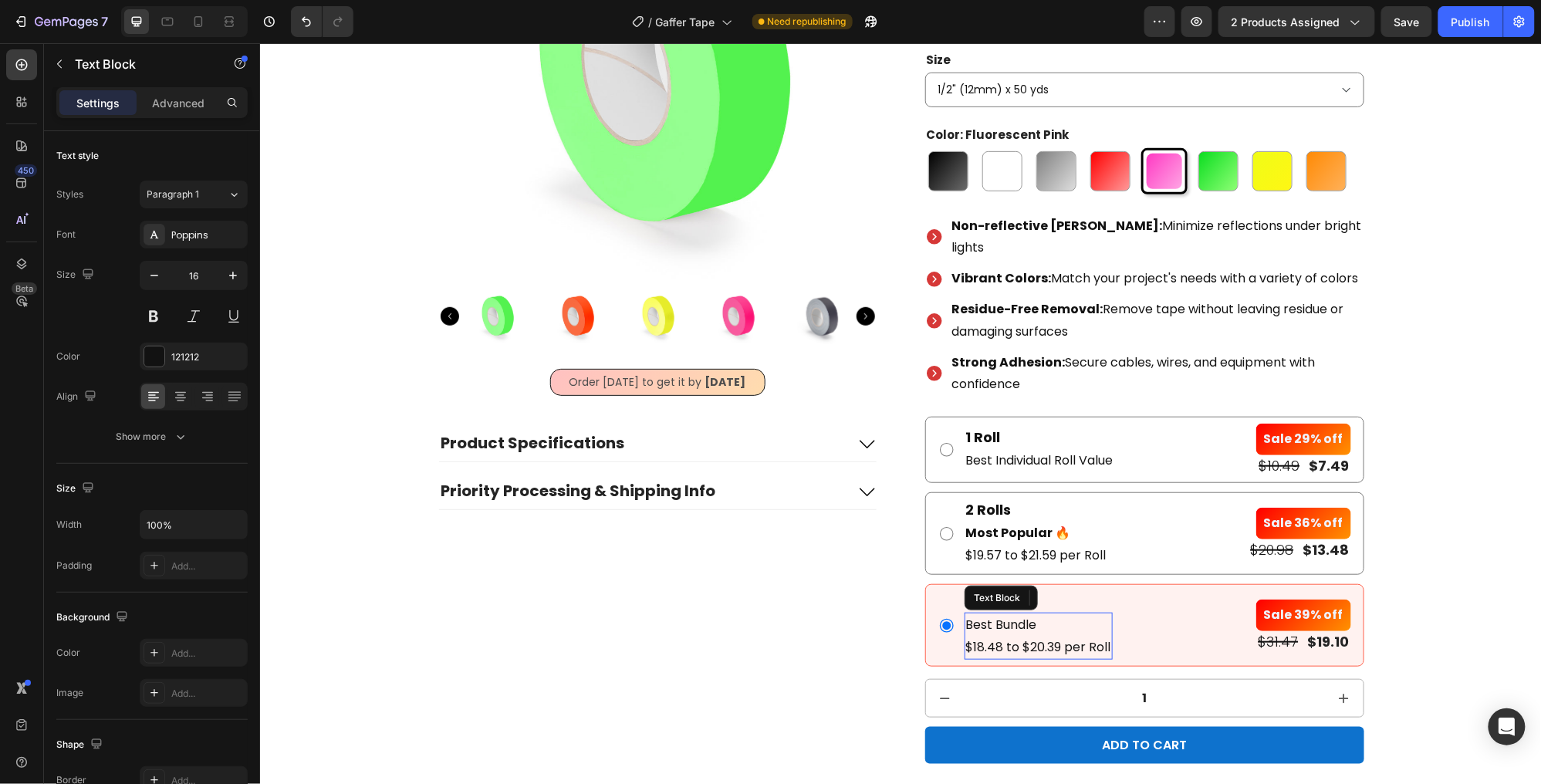
click at [1018, 614] on p "Best Bundle $18.48 to $20.39 per Roll" at bounding box center [1038, 636] width 145 height 45
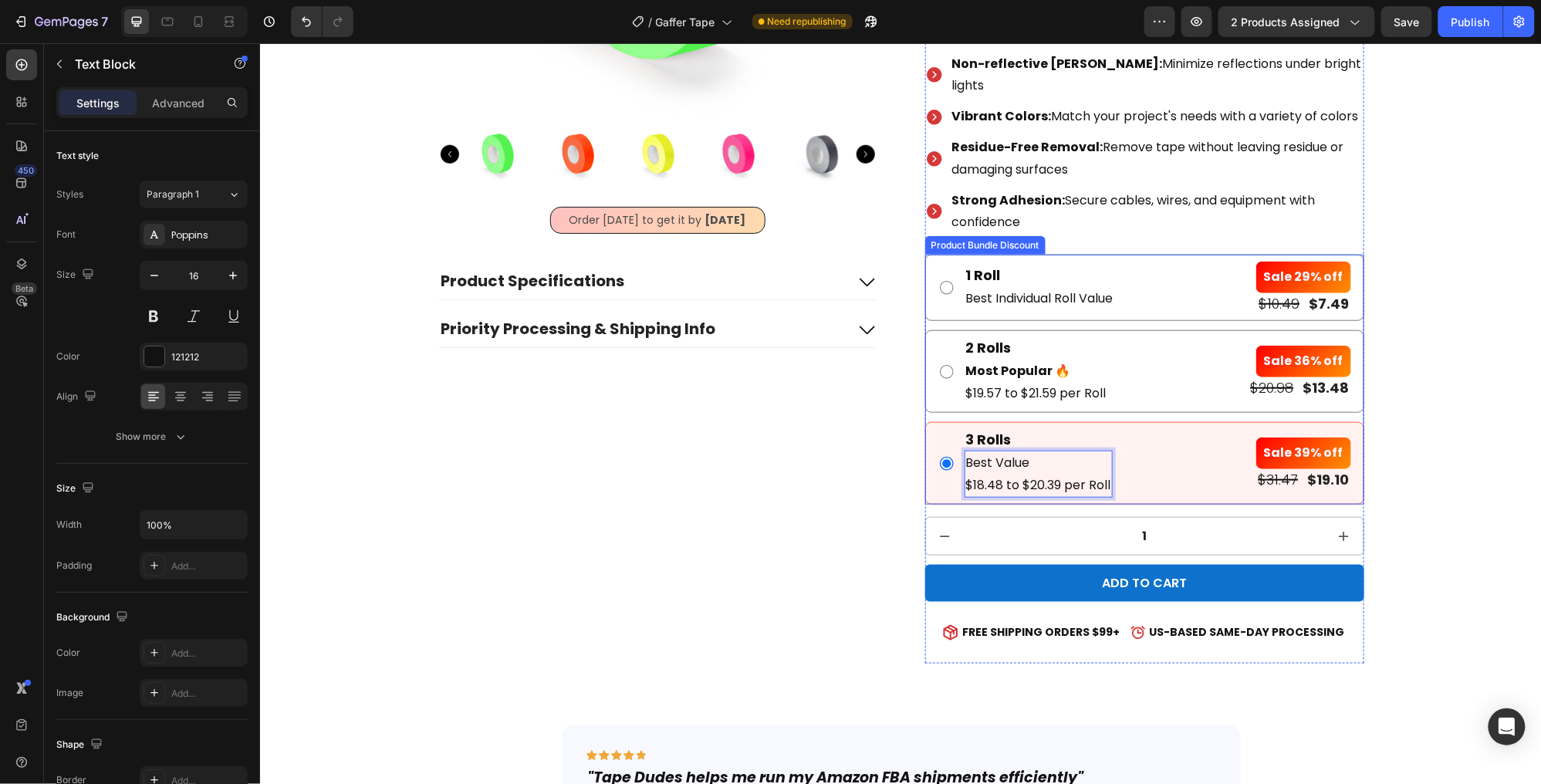
scroll to position [404, 0]
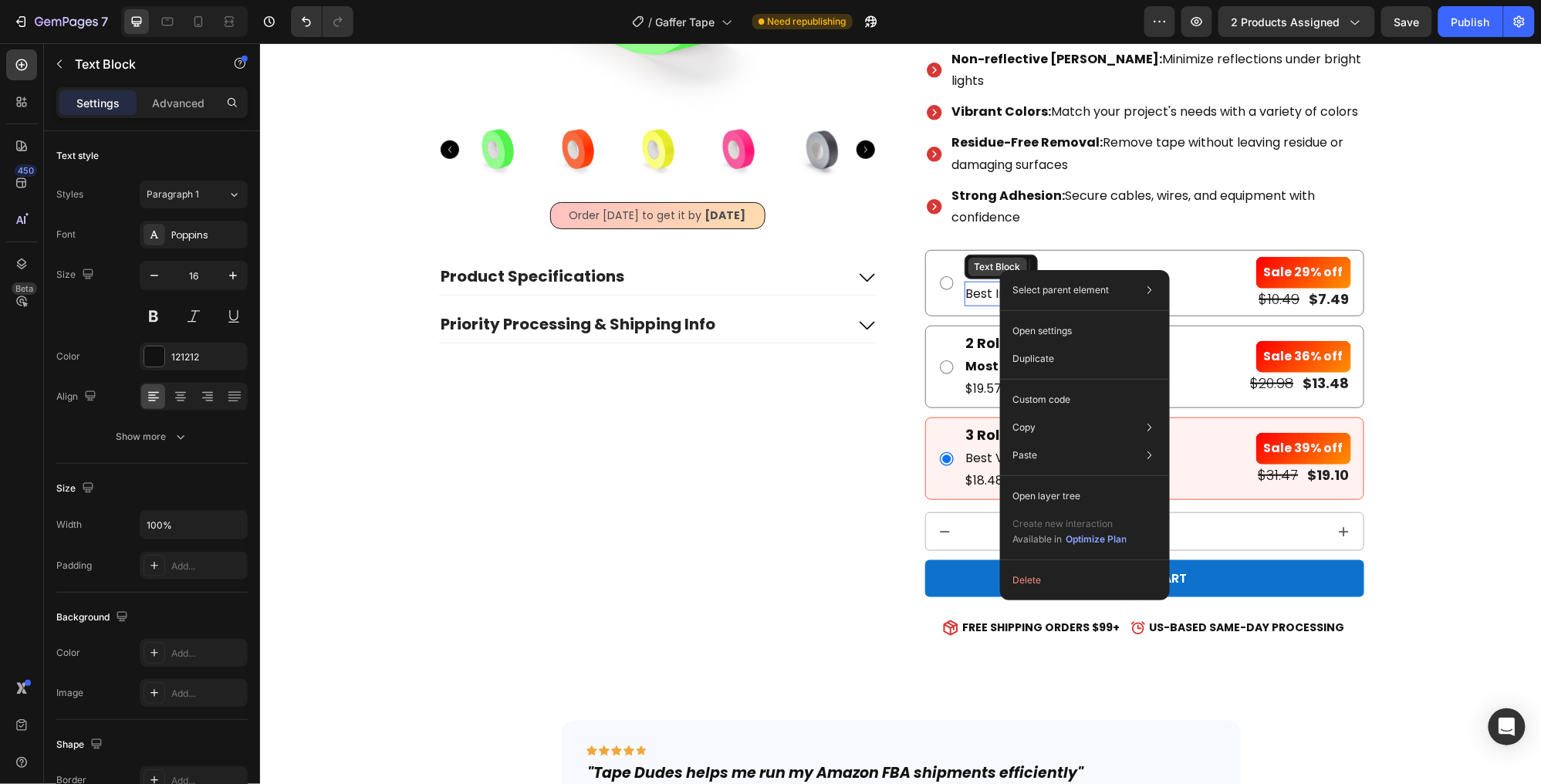
click at [1000, 269] on div "Text Block" at bounding box center [997, 266] width 59 height 19
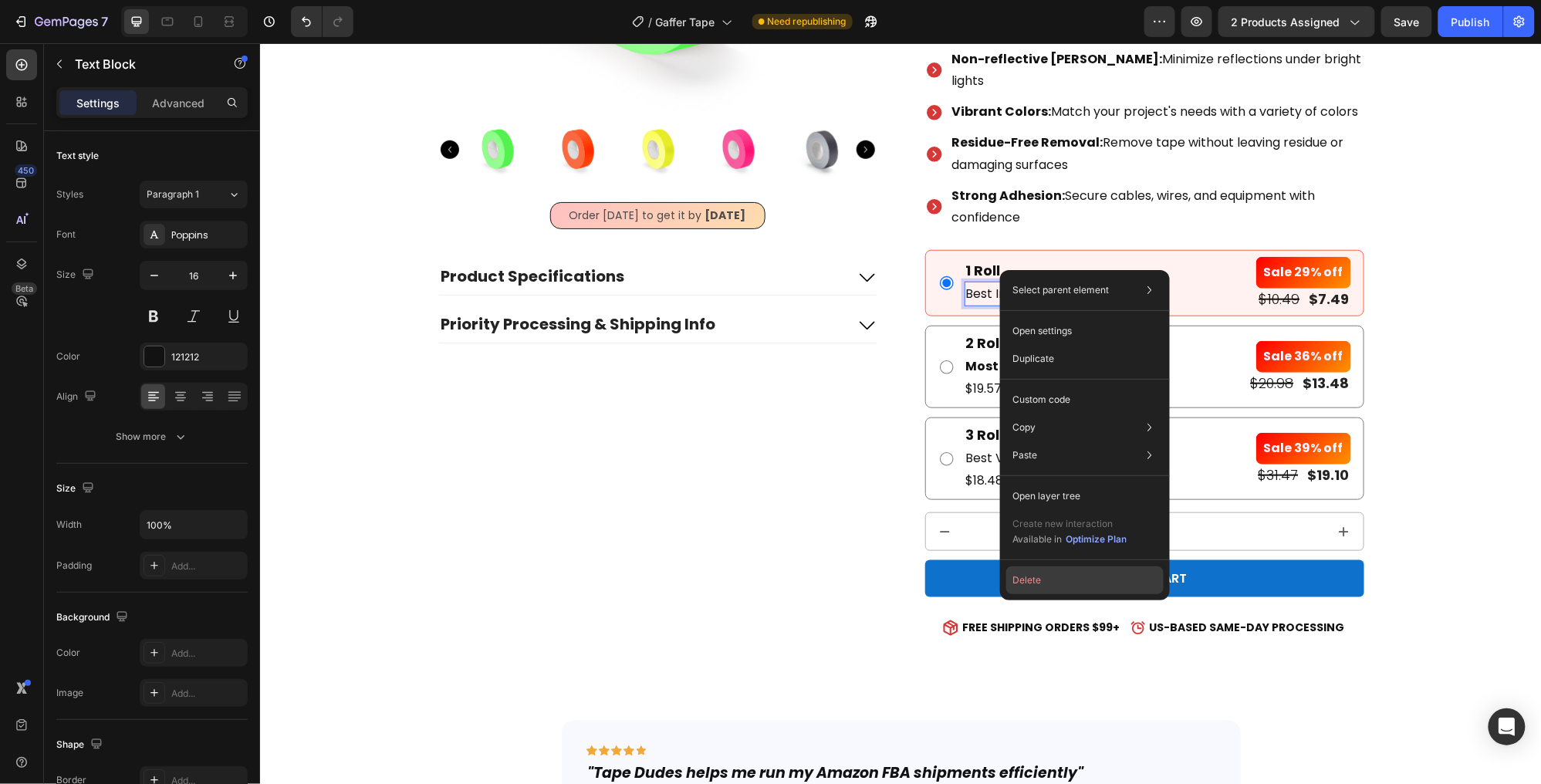
click at [1030, 573] on button "Delete" at bounding box center [1085, 580] width 158 height 28
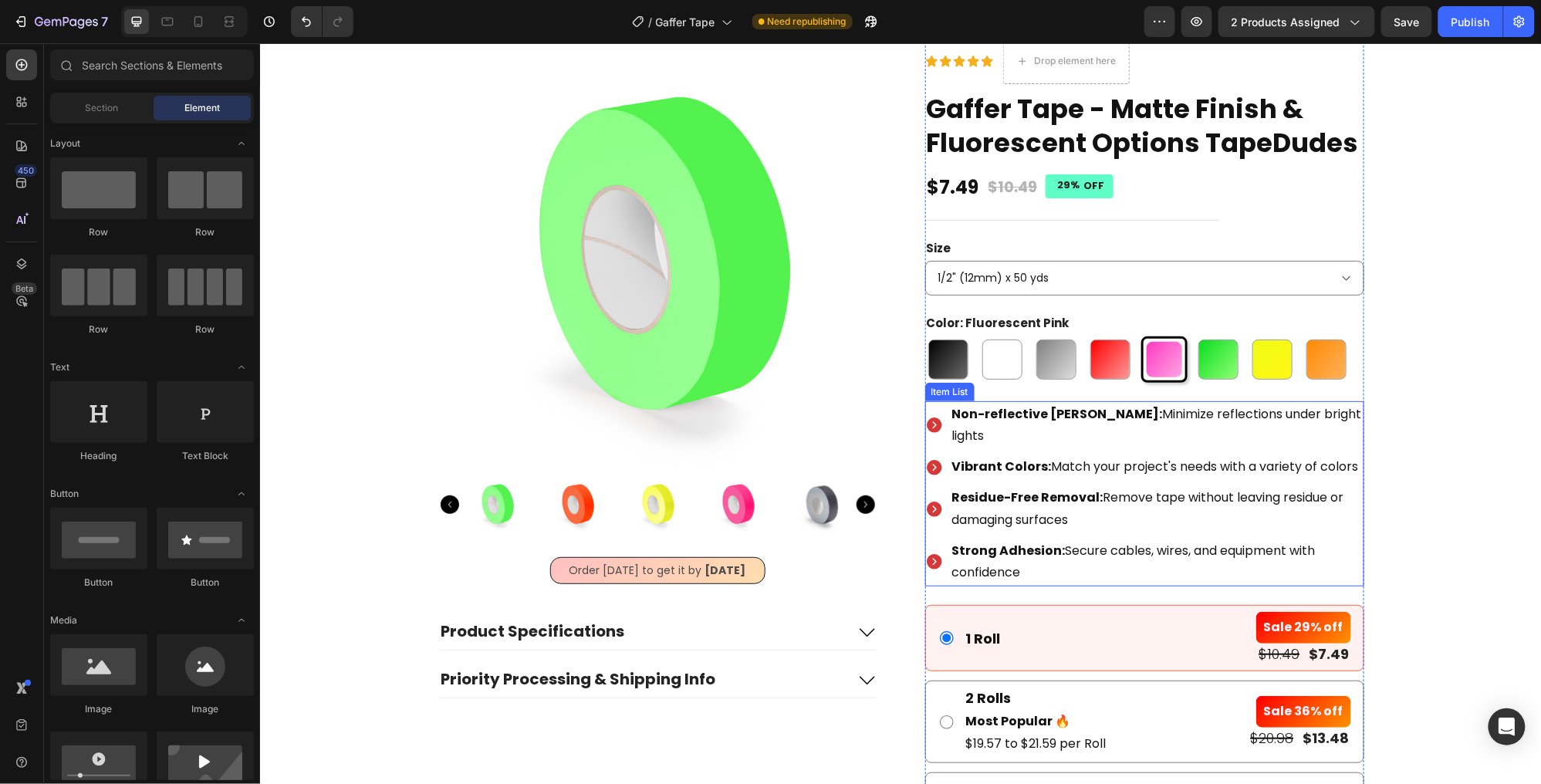
scroll to position [47, 0]
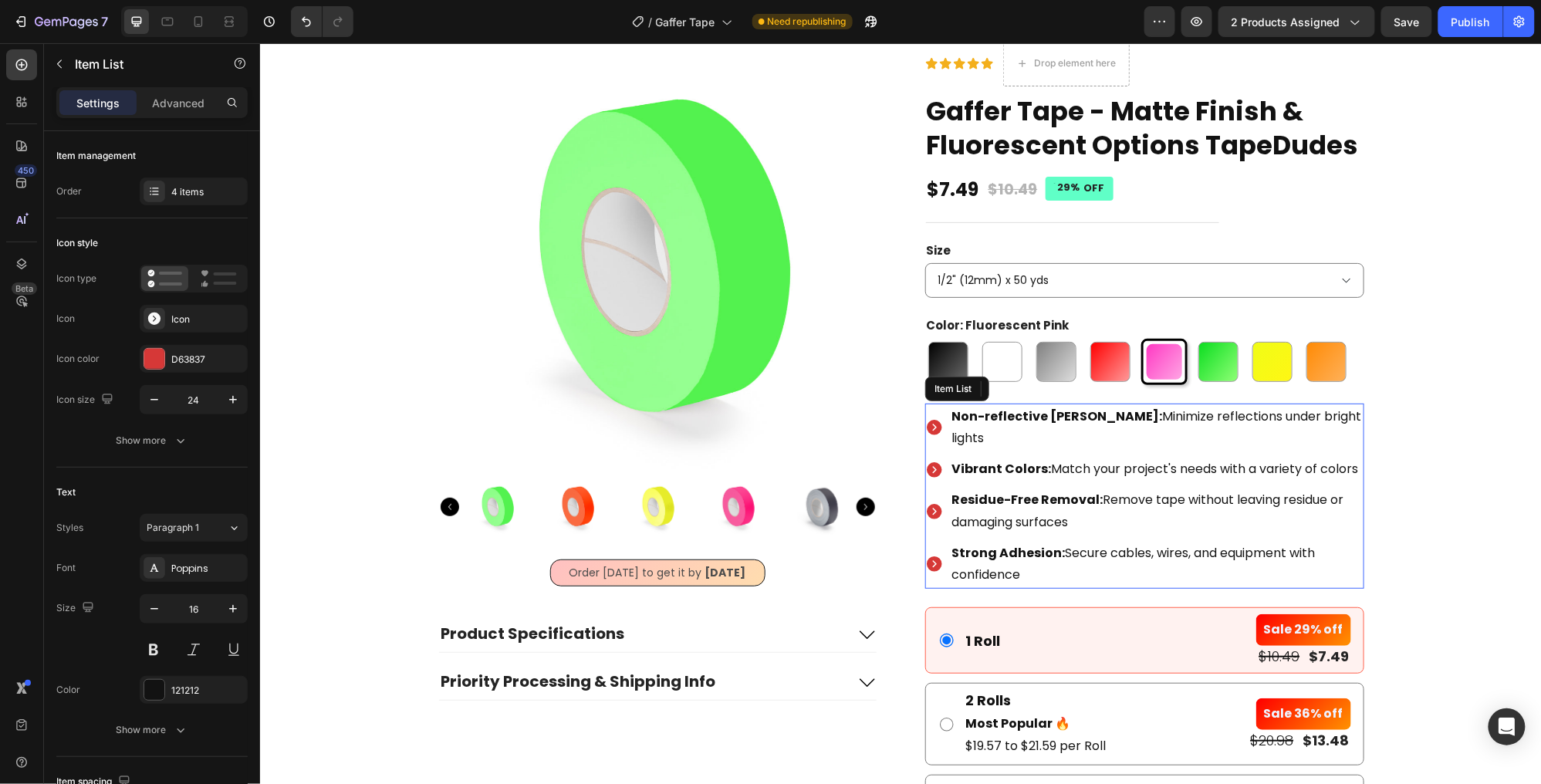
click at [1167, 409] on p "Non-reflective [PERSON_NAME]: Minimize reflections under bright lights" at bounding box center [1156, 427] width 410 height 45
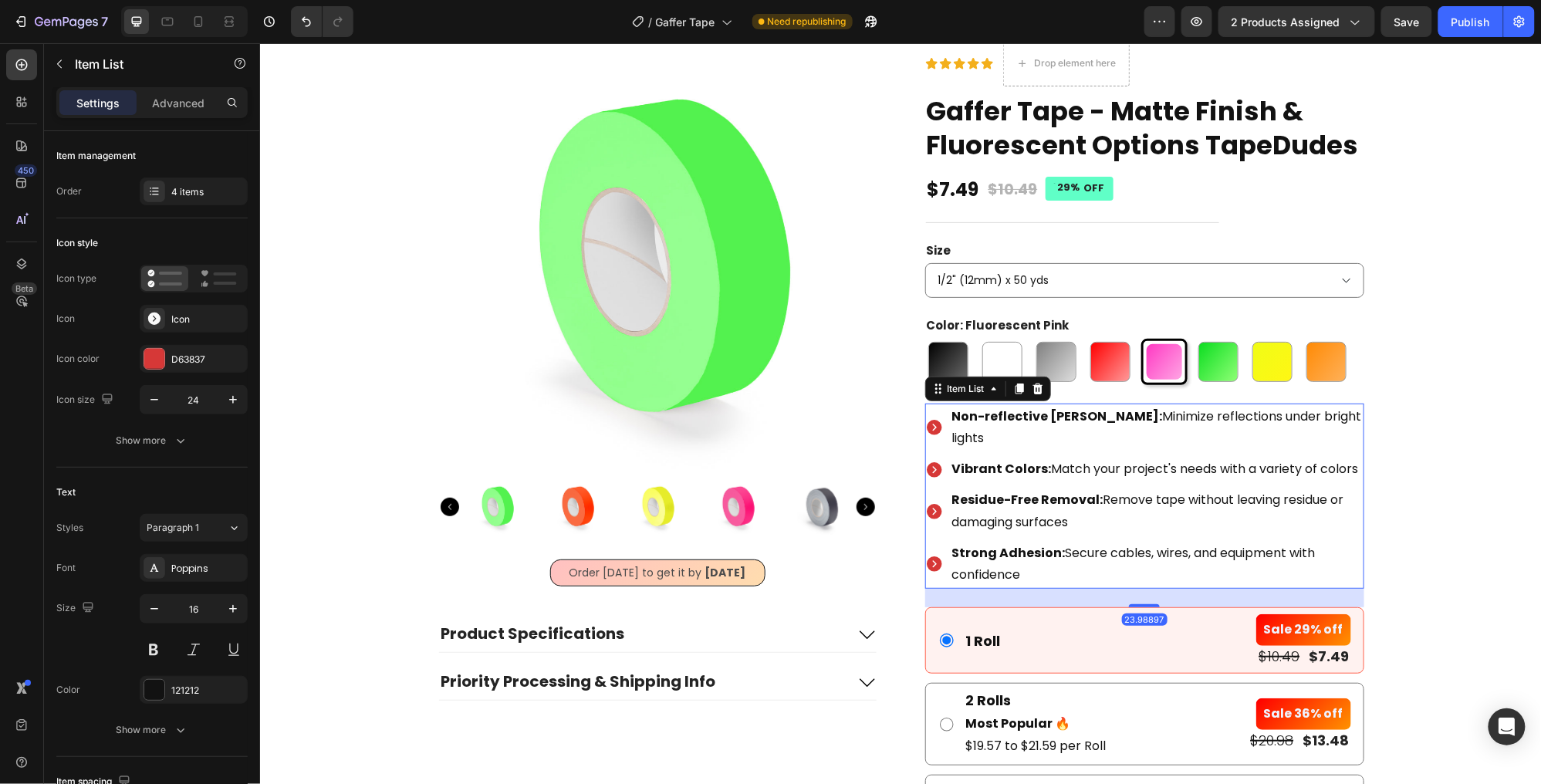
click at [1136, 410] on p "Non-reflective [PERSON_NAME]: Minimize reflections under bright lights" at bounding box center [1156, 427] width 410 height 45
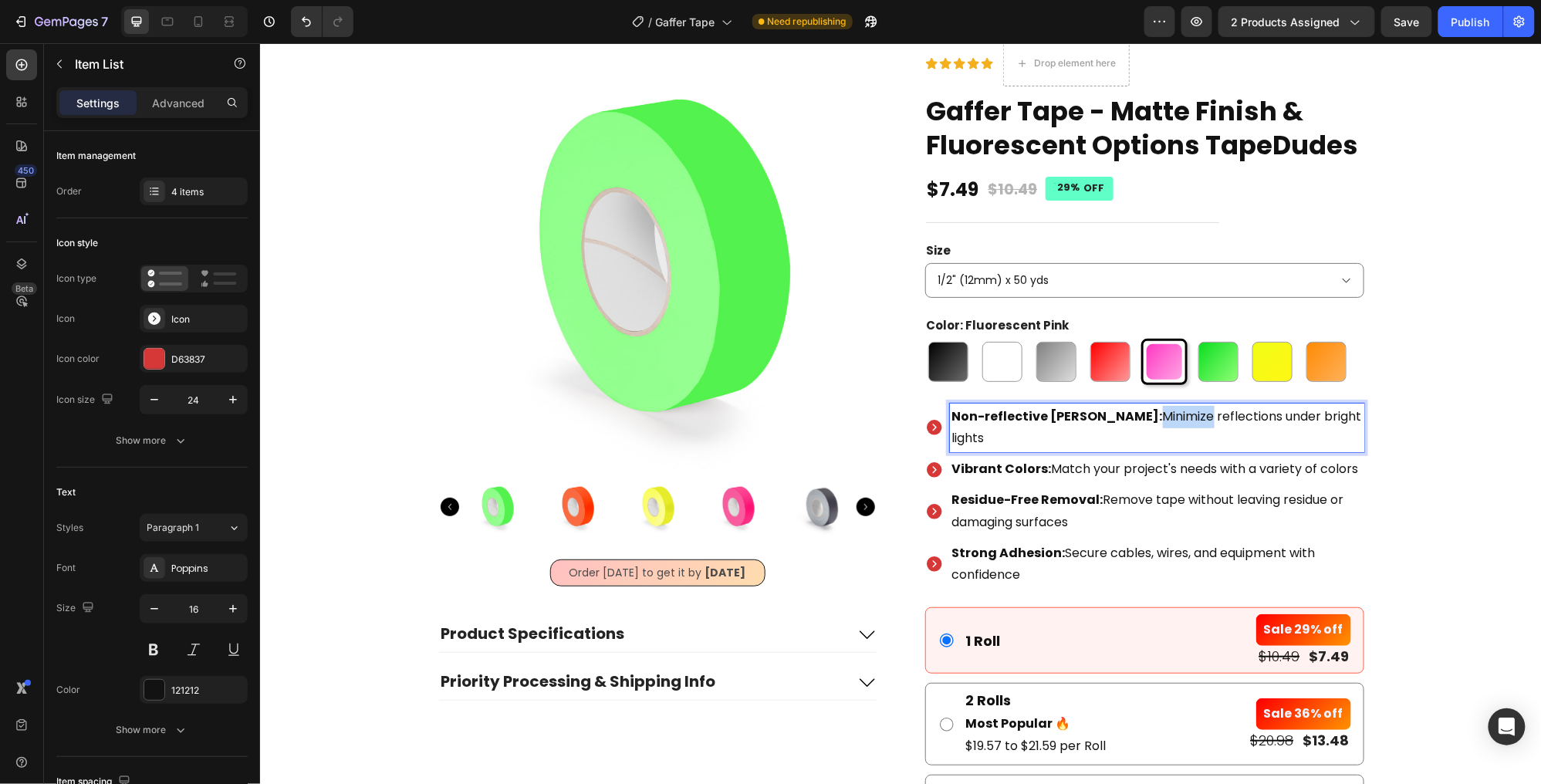
click at [1136, 410] on p "Non-reflective [PERSON_NAME]: Minimize reflections under bright lights" at bounding box center [1156, 427] width 410 height 45
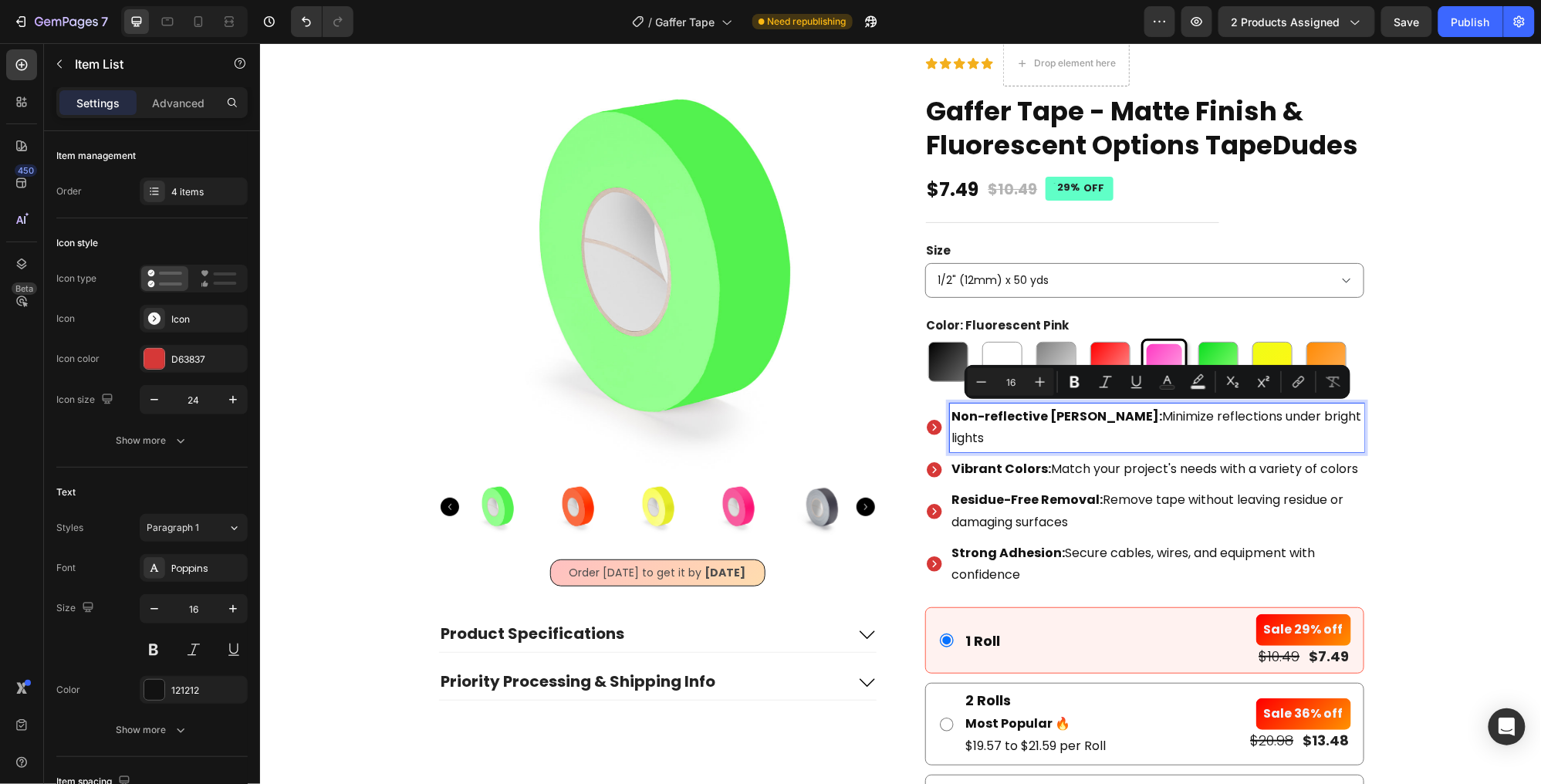
click at [1131, 410] on p "Non-reflective [PERSON_NAME]: Minimize reflections under bright lights" at bounding box center [1156, 427] width 410 height 45
drag, startPoint x: 1131, startPoint y: 411, endPoint x: 1187, endPoint y: 434, distance: 60.5
click at [1187, 434] on p "Non-reflective [PERSON_NAME]: Minimize reflections under bright lights" at bounding box center [1156, 427] width 410 height 45
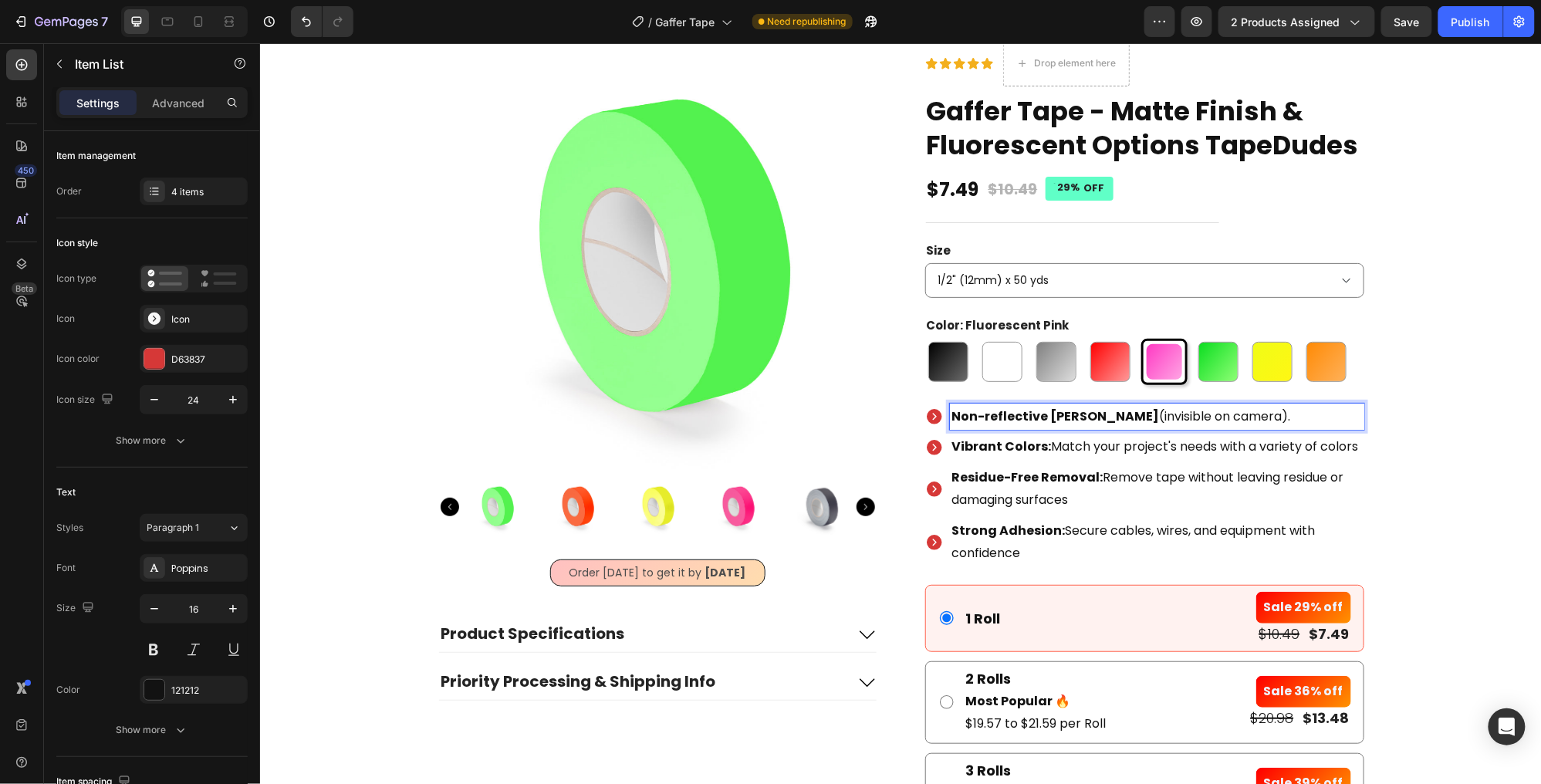
click at [1080, 473] on strong "Residue-Free Removal:" at bounding box center [1028, 476] width 152 height 18
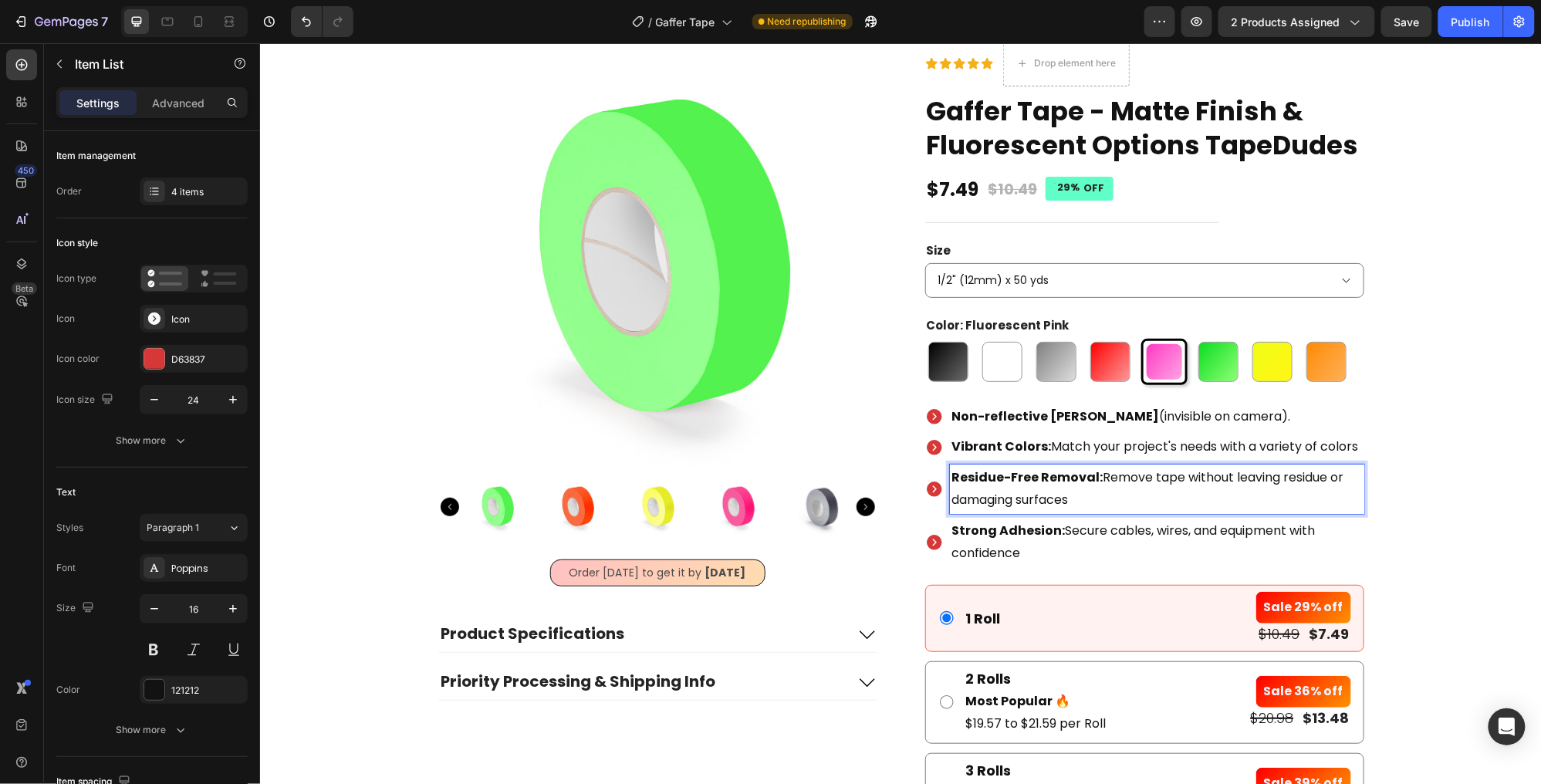
scroll to position [50, 0]
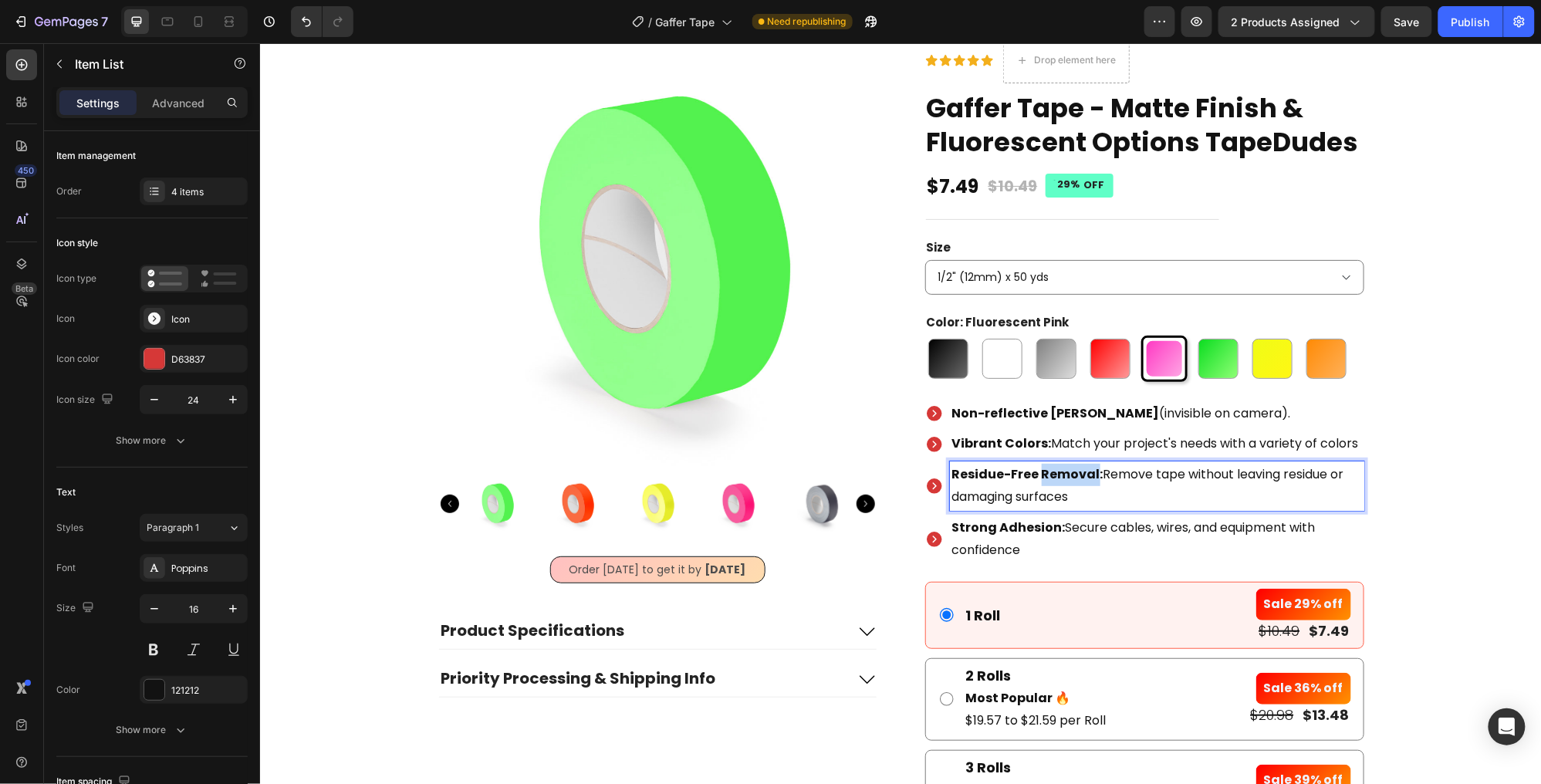
click at [1080, 473] on strong "Residue-Free Removal:" at bounding box center [1028, 473] width 152 height 18
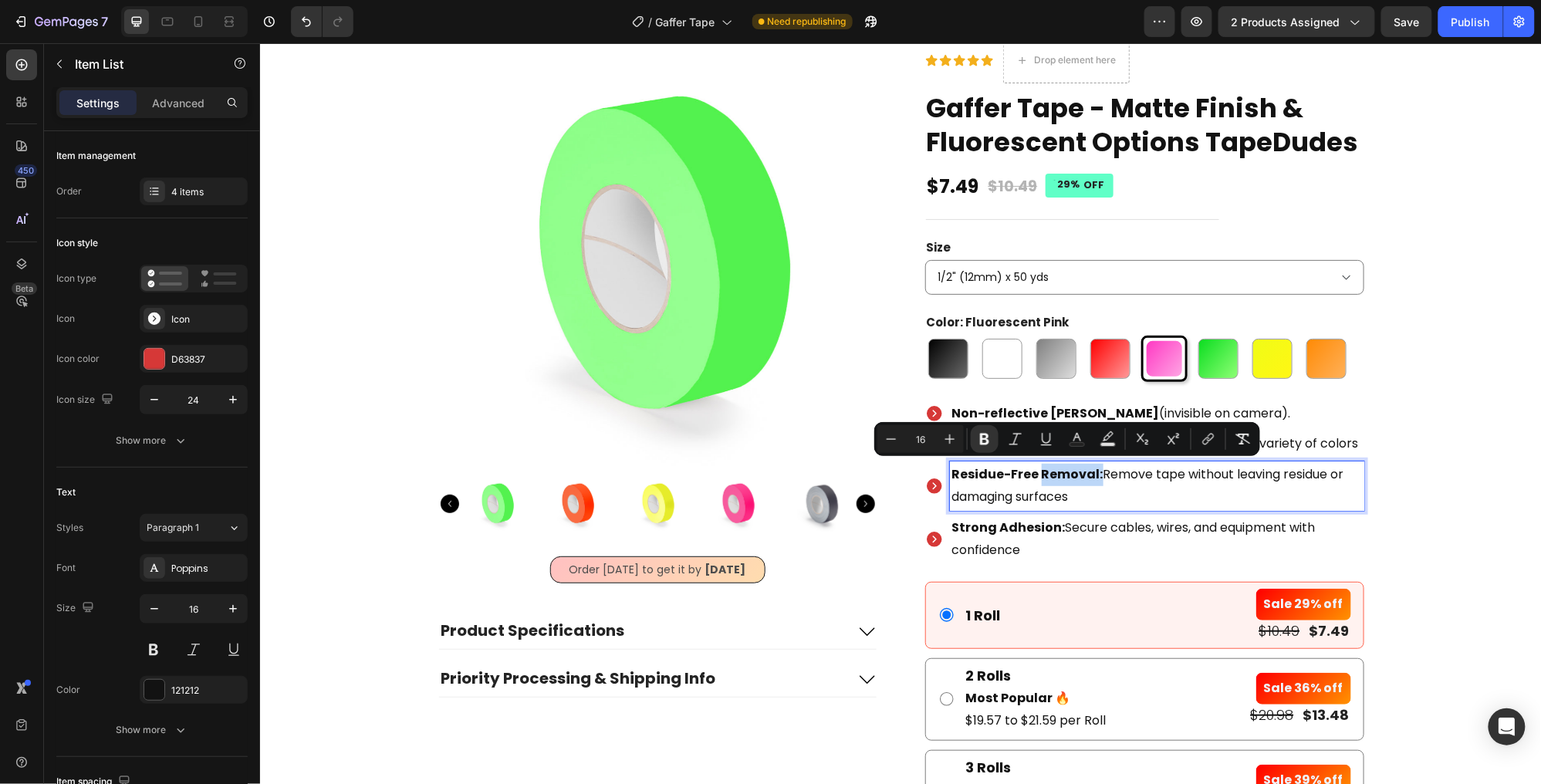
click at [1093, 471] on strong "Residue-Free Removal:" at bounding box center [1028, 473] width 152 height 18
click at [1097, 472] on strong "Residue-Free Removal:" at bounding box center [1028, 473] width 152 height 18
drag, startPoint x: 1094, startPoint y: 473, endPoint x: 951, endPoint y: 473, distance: 143.0
click at [952, 472] on strong "Residue-Free Removal:" at bounding box center [1028, 473] width 152 height 18
click at [1421, 381] on div "Product Images Order [DATE] to get it by [DATE] Delivery Date Product Specifica…" at bounding box center [900, 513] width 1251 height 953
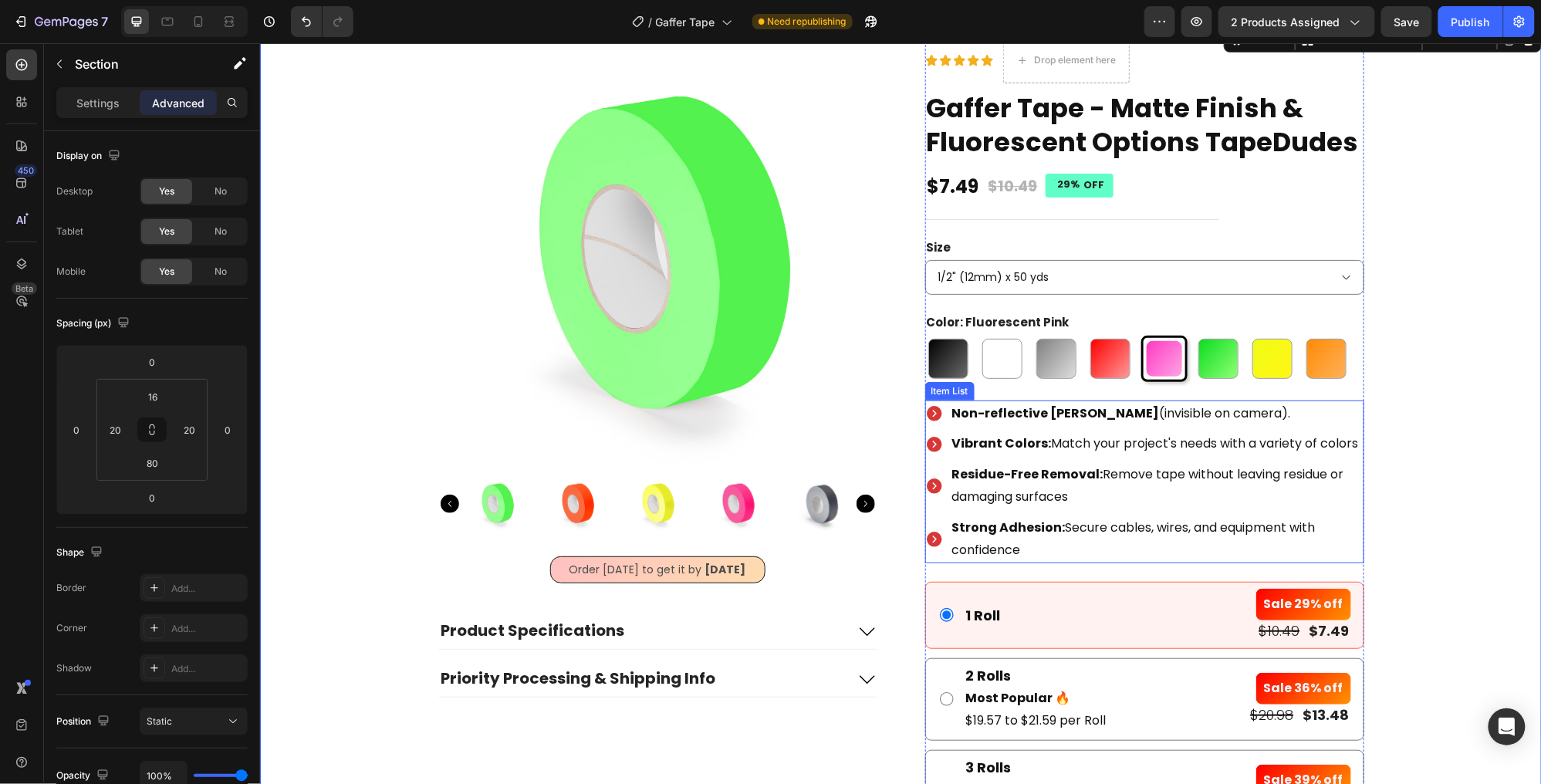
scroll to position [54, 0]
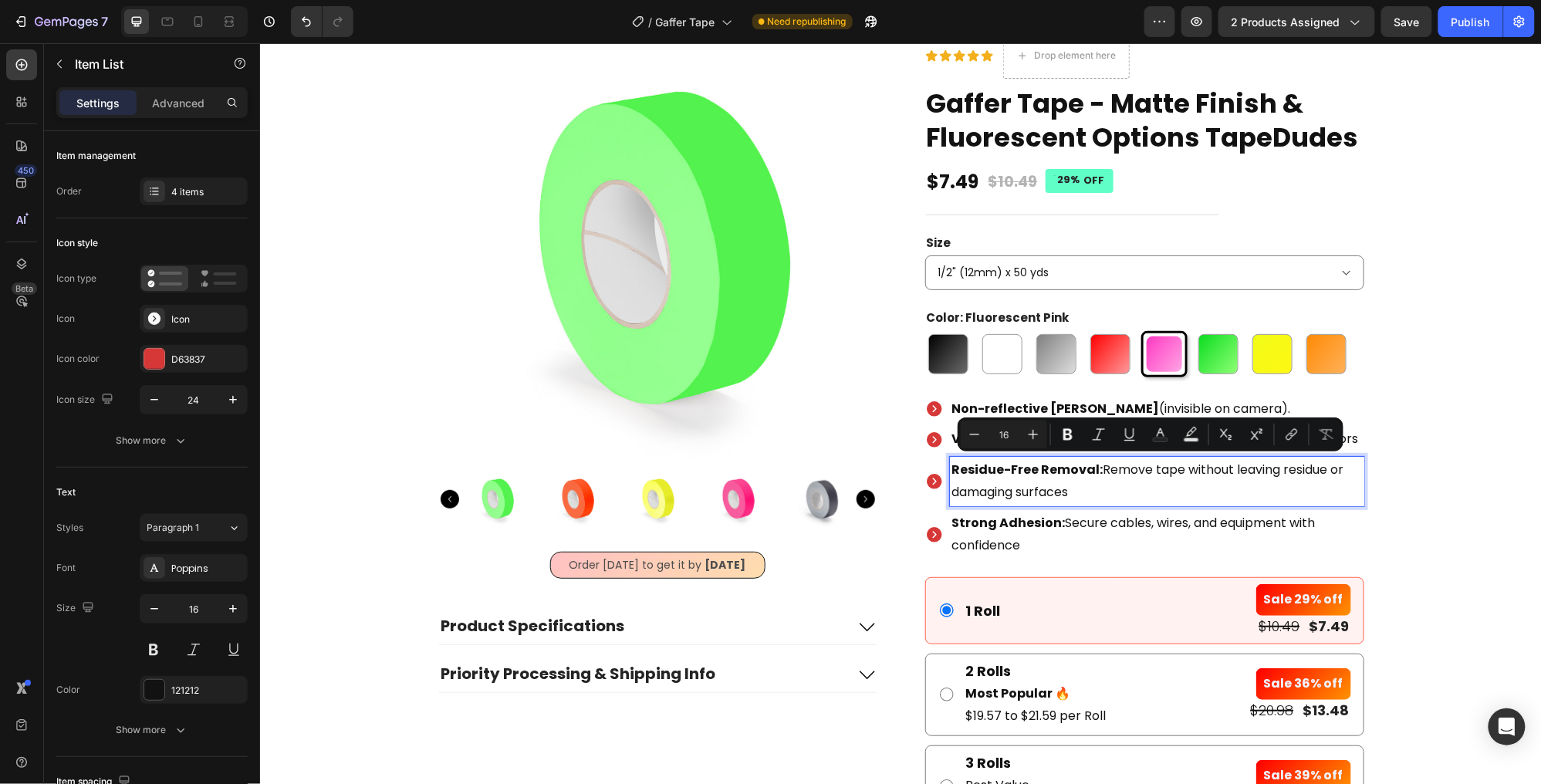
drag, startPoint x: 1102, startPoint y: 463, endPoint x: 1151, endPoint y: 489, distance: 55.5
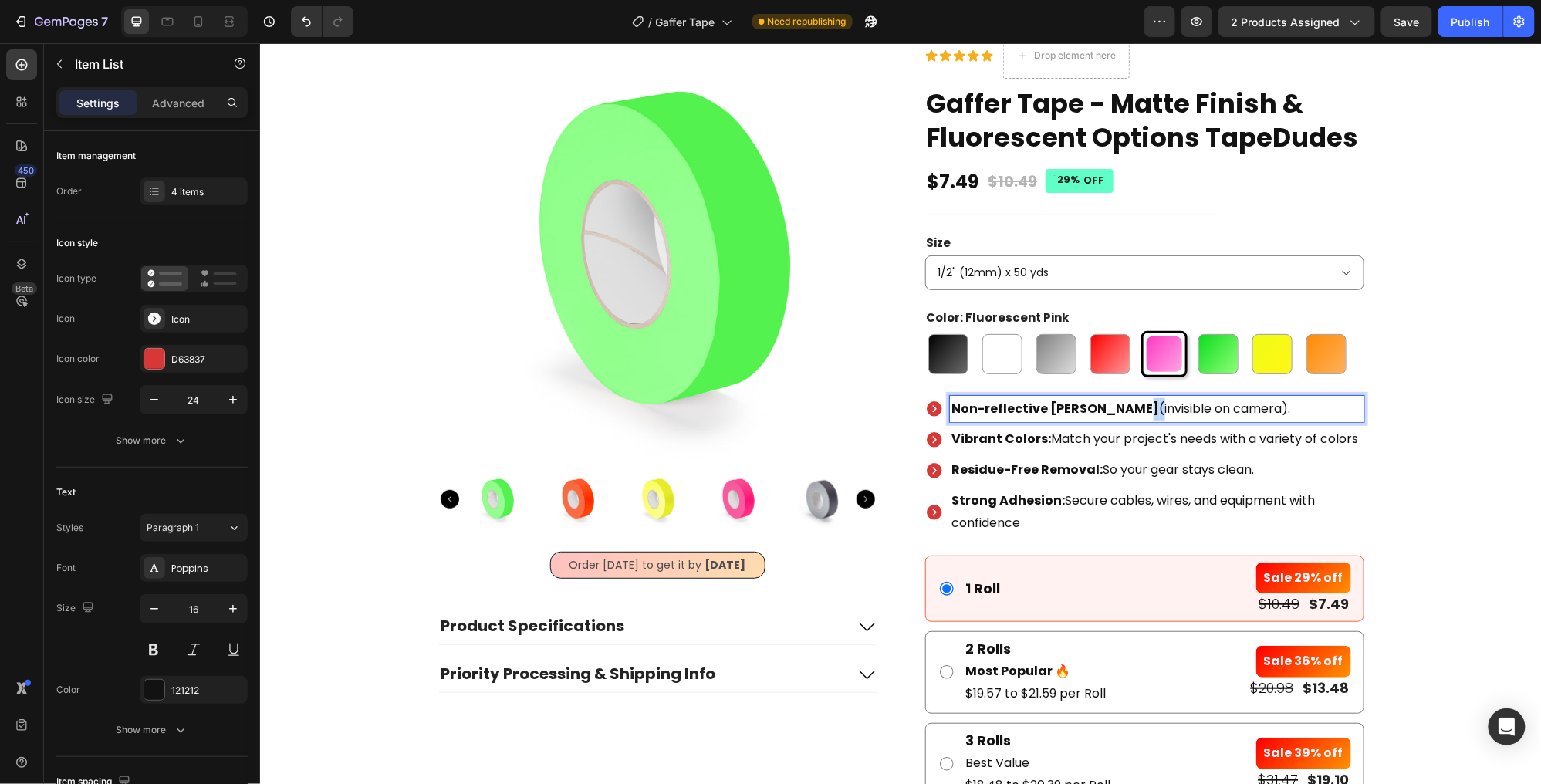
click at [1125, 401] on p "Non-reflective [PERSON_NAME] (invisible on camera)." at bounding box center [1156, 409] width 410 height 22
click at [1266, 470] on p "Residue-Free Removal: So your gear stays clean." at bounding box center [1156, 469] width 410 height 22
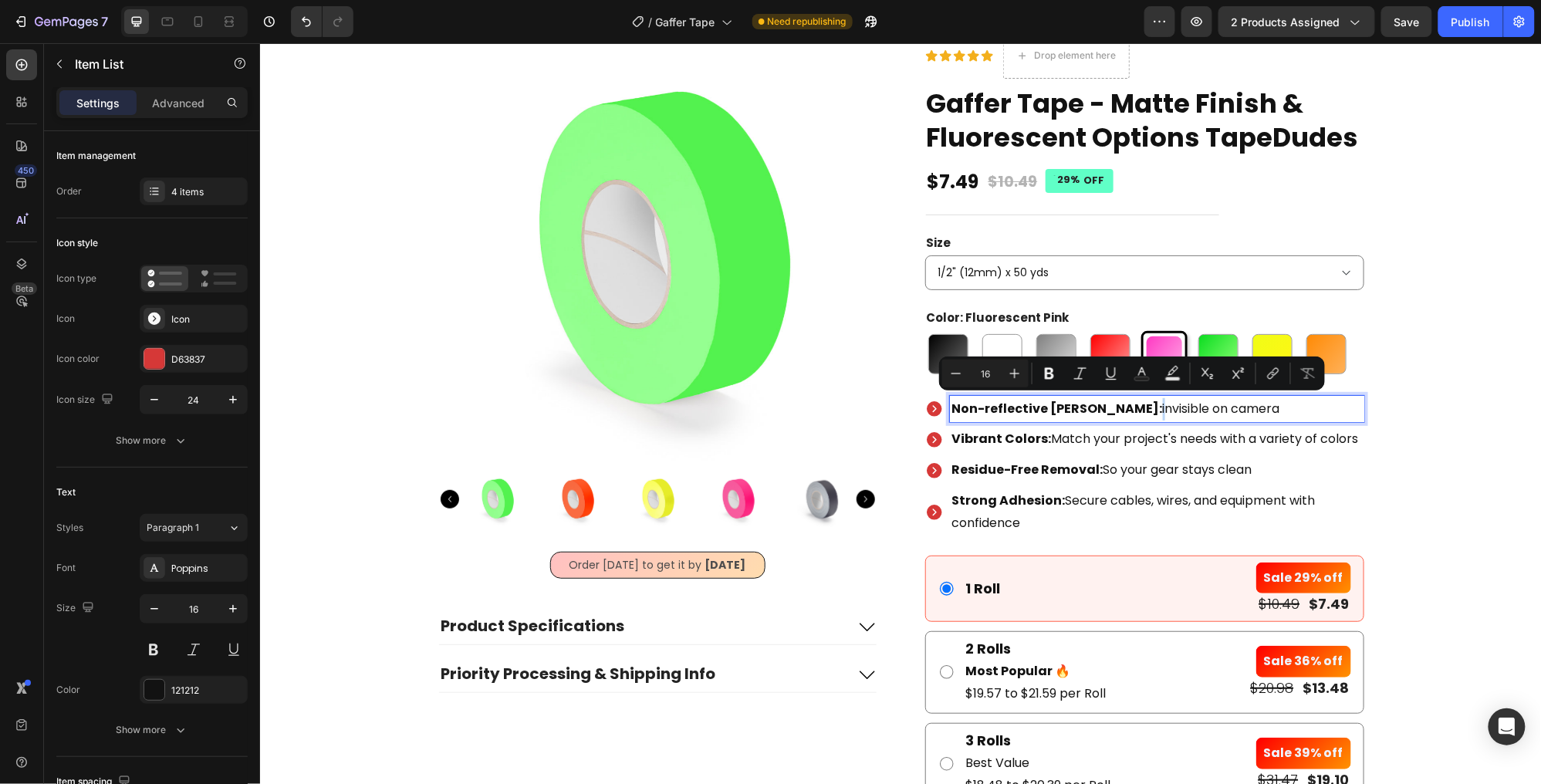
click at [1131, 405] on p "Non-reflective [PERSON_NAME]: invisible on camera" at bounding box center [1156, 409] width 410 height 22
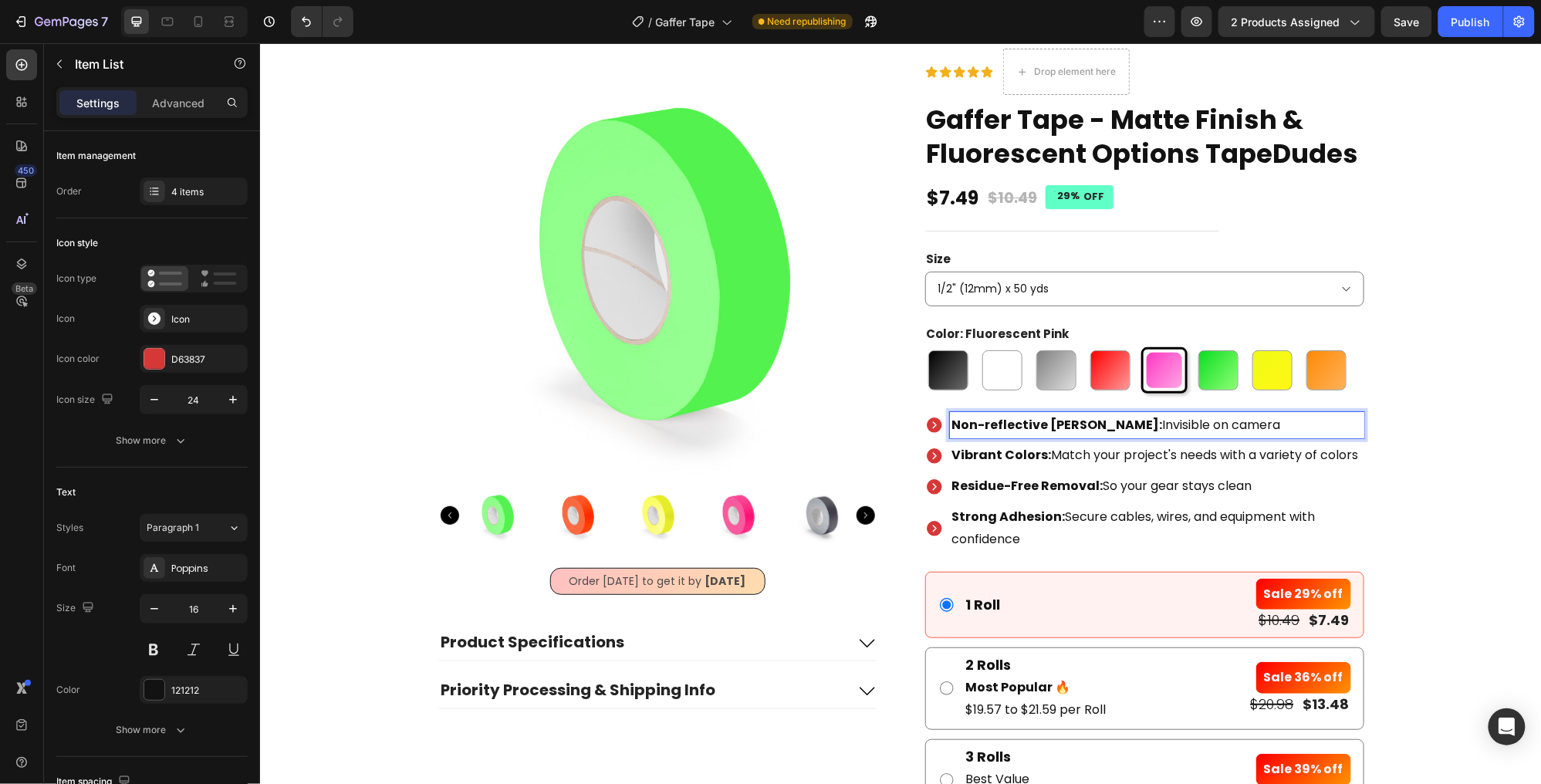
scroll to position [37, 0]
click at [1217, 511] on p "Strong Adhesion: Secure cables, wires, and equipment with confidence" at bounding box center [1156, 529] width 410 height 45
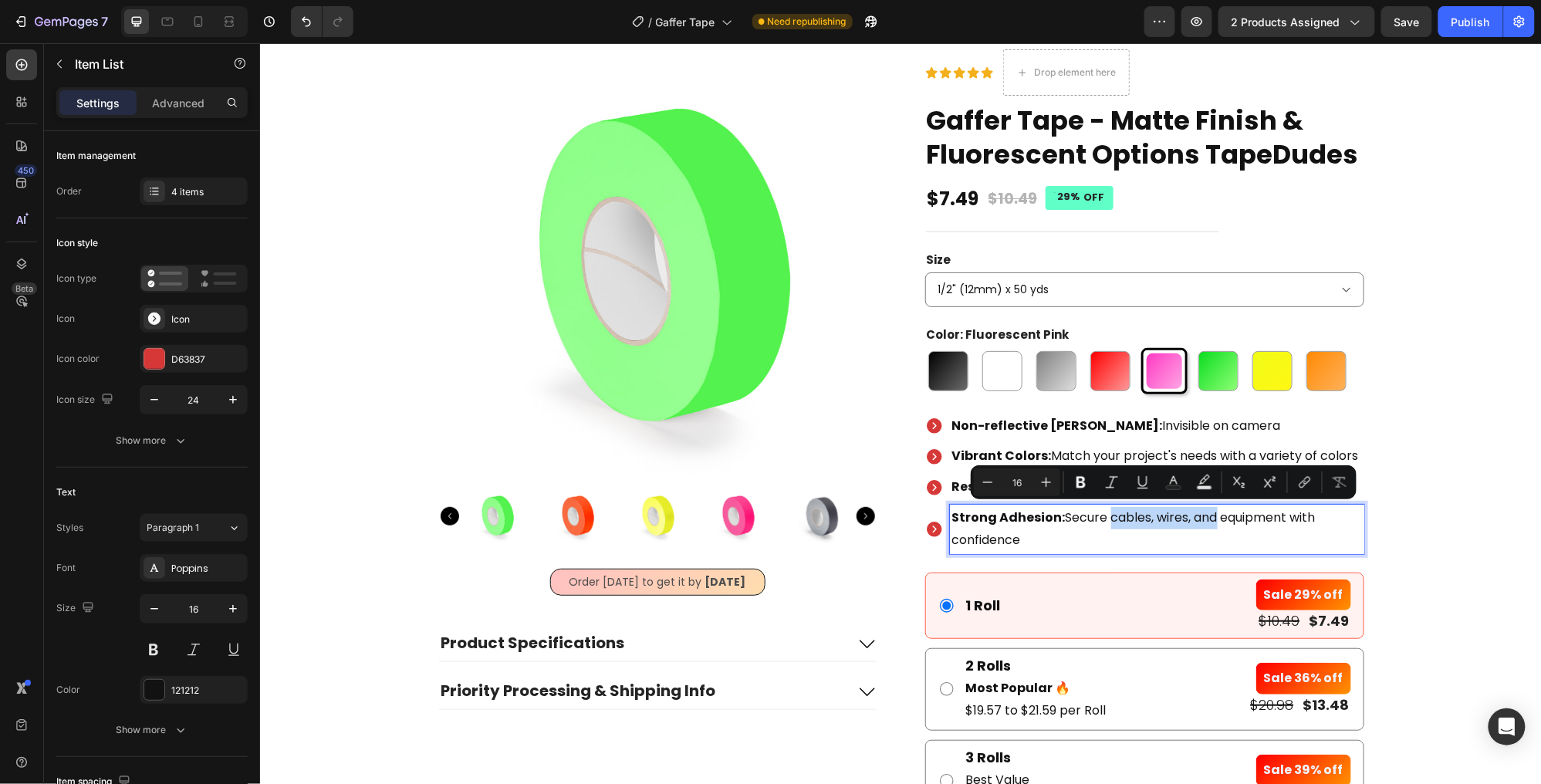
drag, startPoint x: 1217, startPoint y: 511, endPoint x: 1110, endPoint y: 513, distance: 107.0
click at [1110, 513] on p "Strong Adhesion: Secure cables, wires, and equipment with confidence" at bounding box center [1156, 529] width 410 height 45
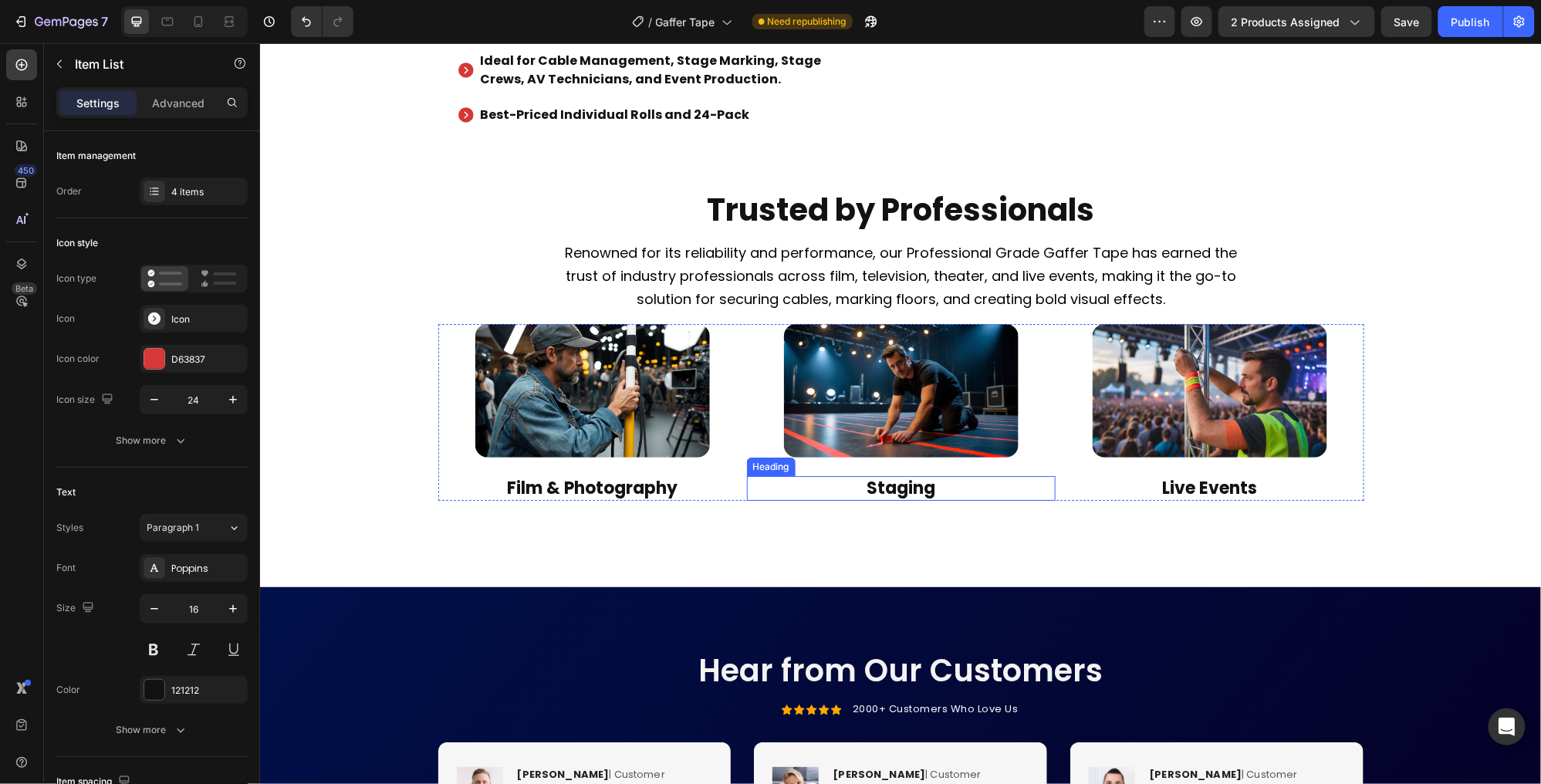
scroll to position [2029, 0]
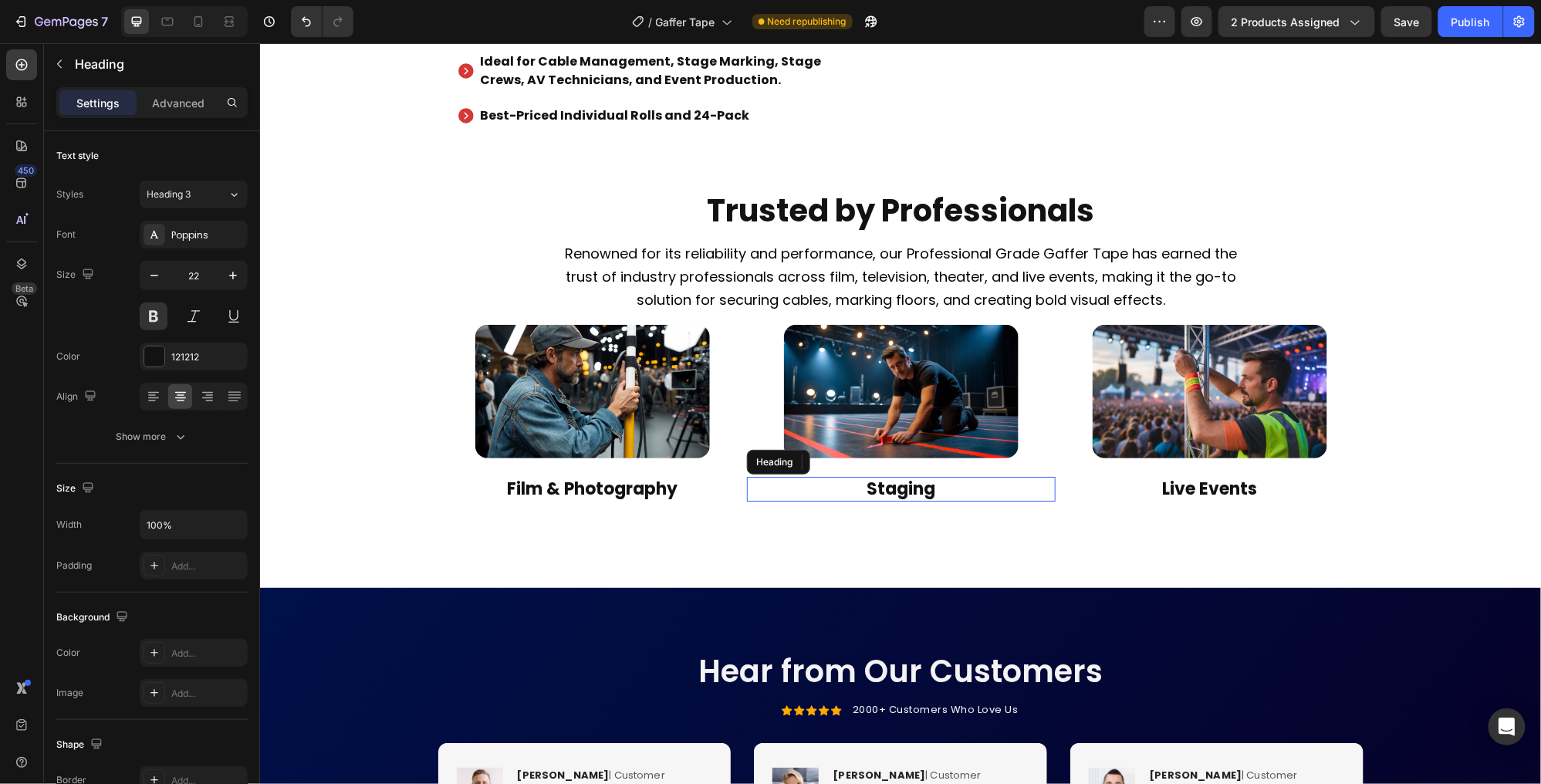
click at [914, 501] on h3 "Staging" at bounding box center [901, 489] width 235 height 26
click at [914, 500] on p "Staging" at bounding box center [901, 489] width 232 height 22
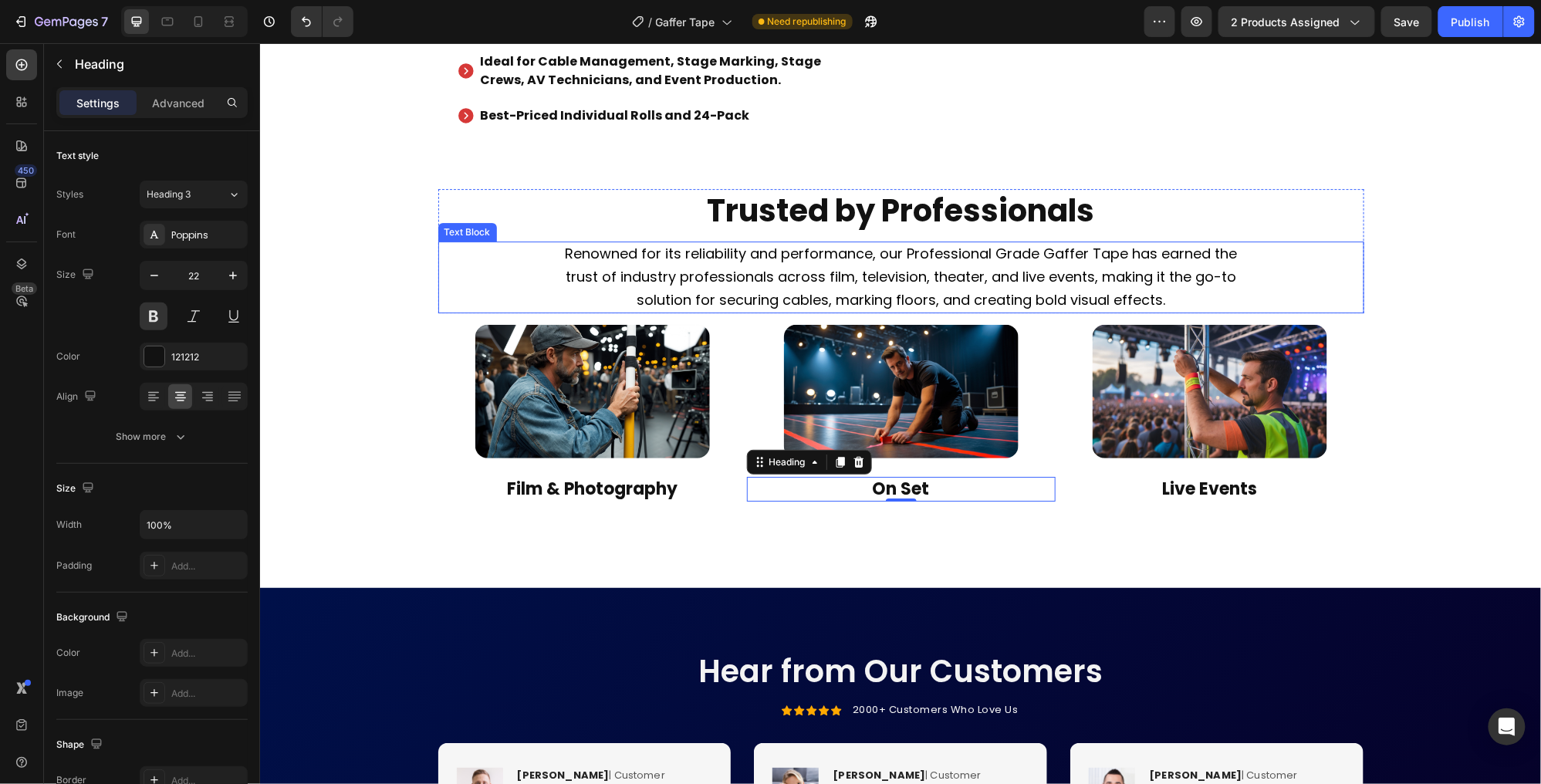
click at [865, 309] on span "Renowned for its reliability and performance, our Professional Grade Gaffer Tap…" at bounding box center [901, 276] width 673 height 66
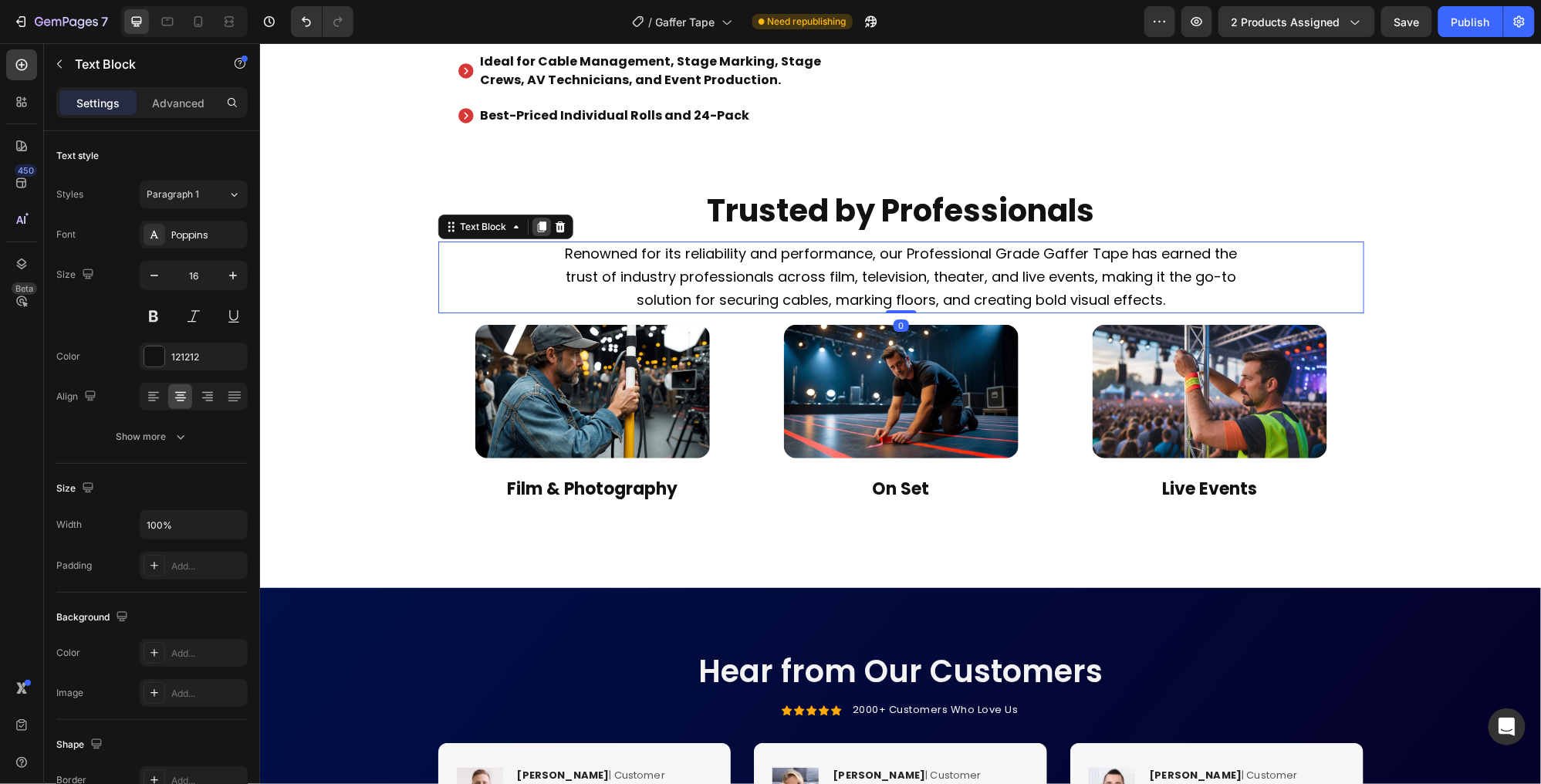
click at [539, 232] on icon at bounding box center [541, 226] width 13 height 13
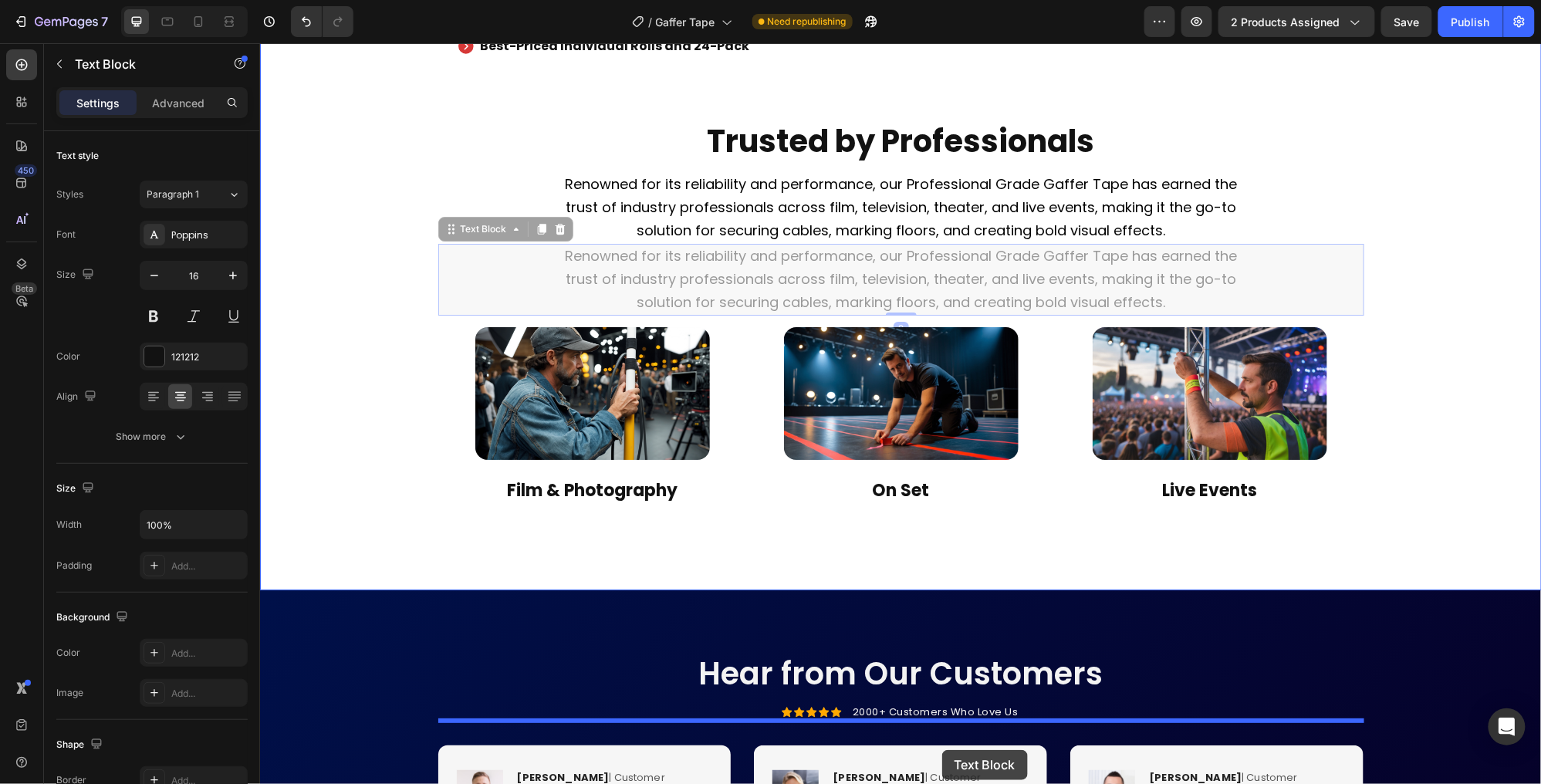
scroll to position [2133, 0]
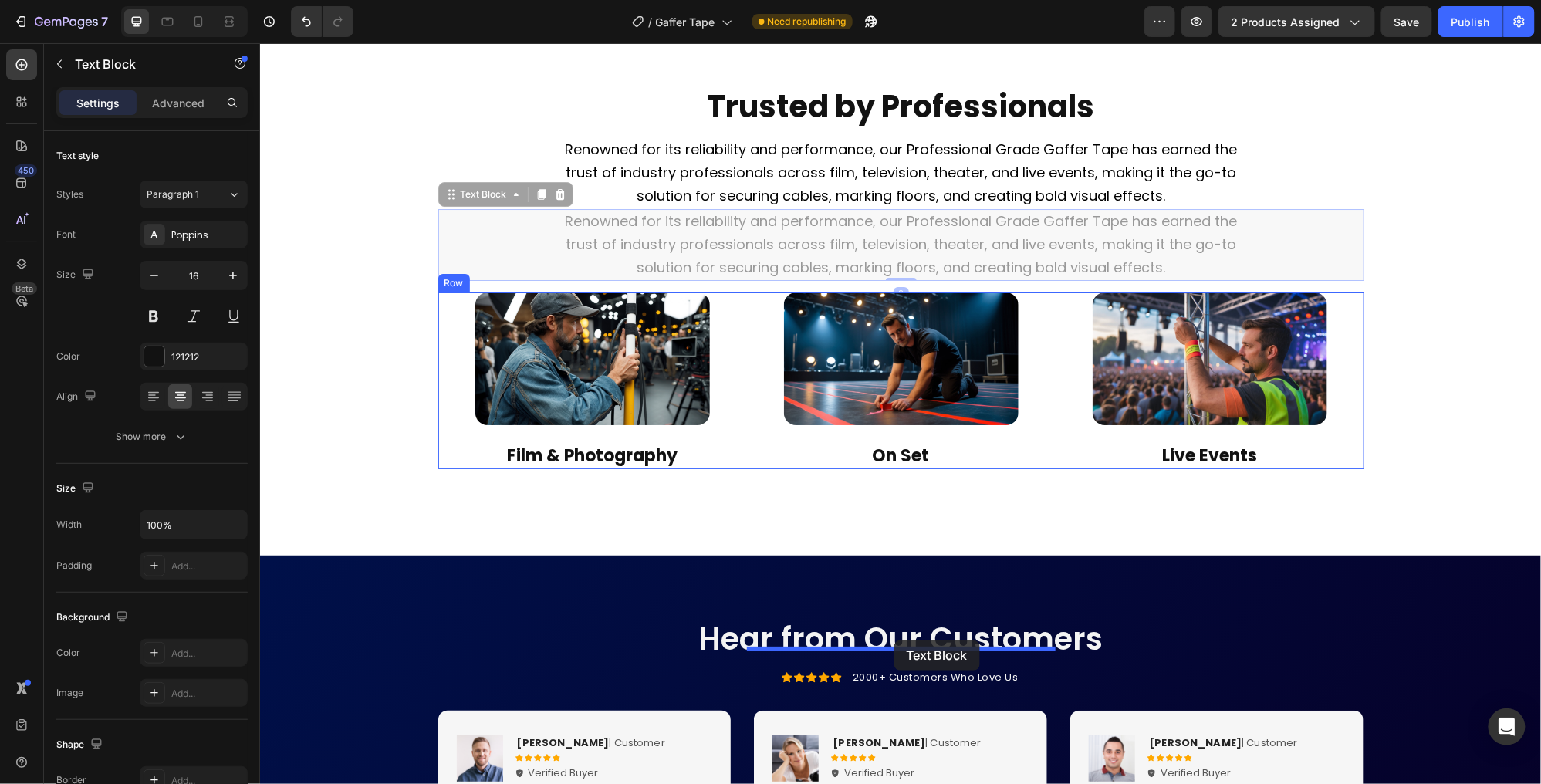
drag, startPoint x: 520, startPoint y: 550, endPoint x: 894, endPoint y: 639, distance: 384.4
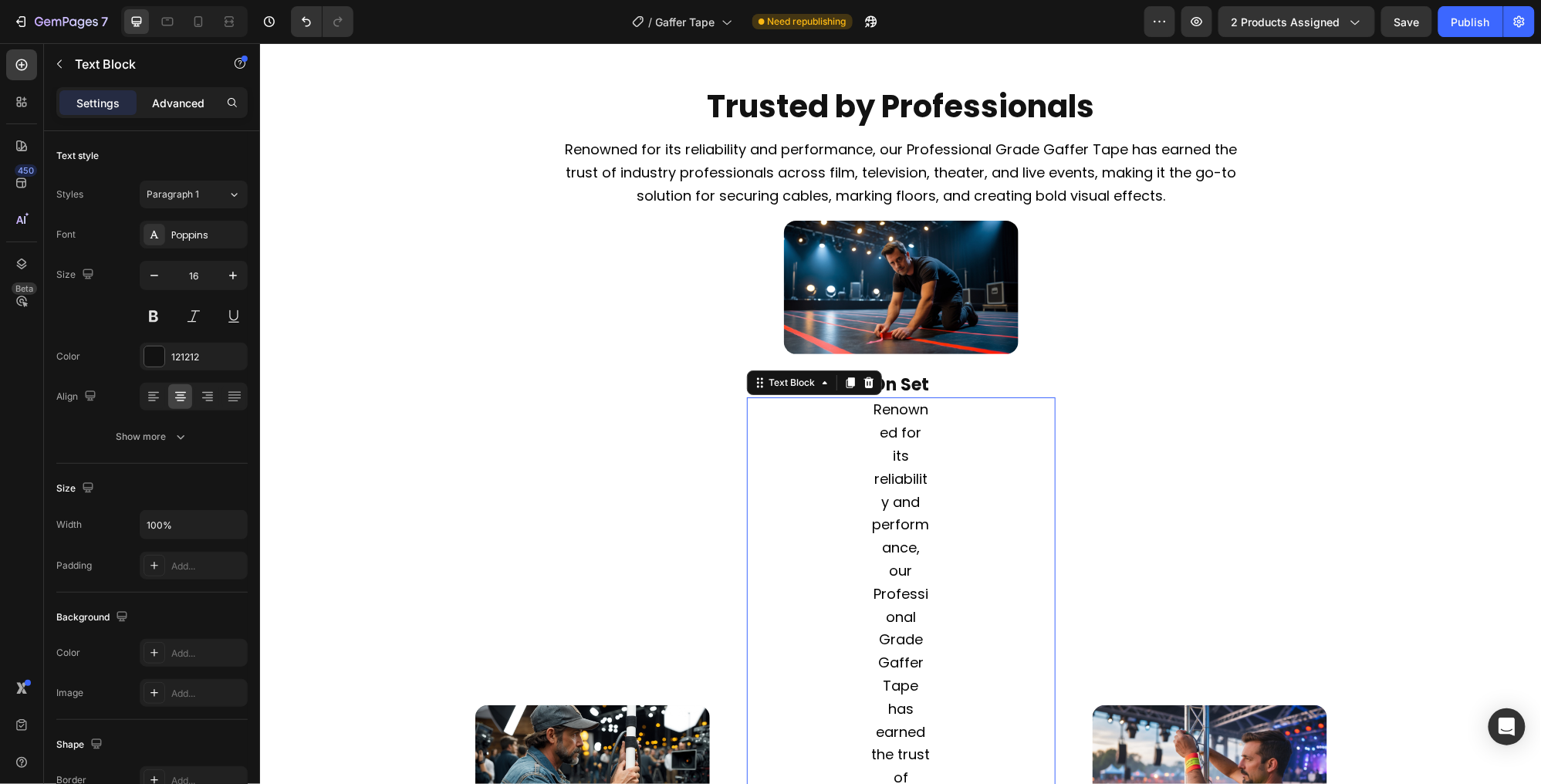
click at [191, 92] on div "Advanced" at bounding box center [178, 102] width 77 height 25
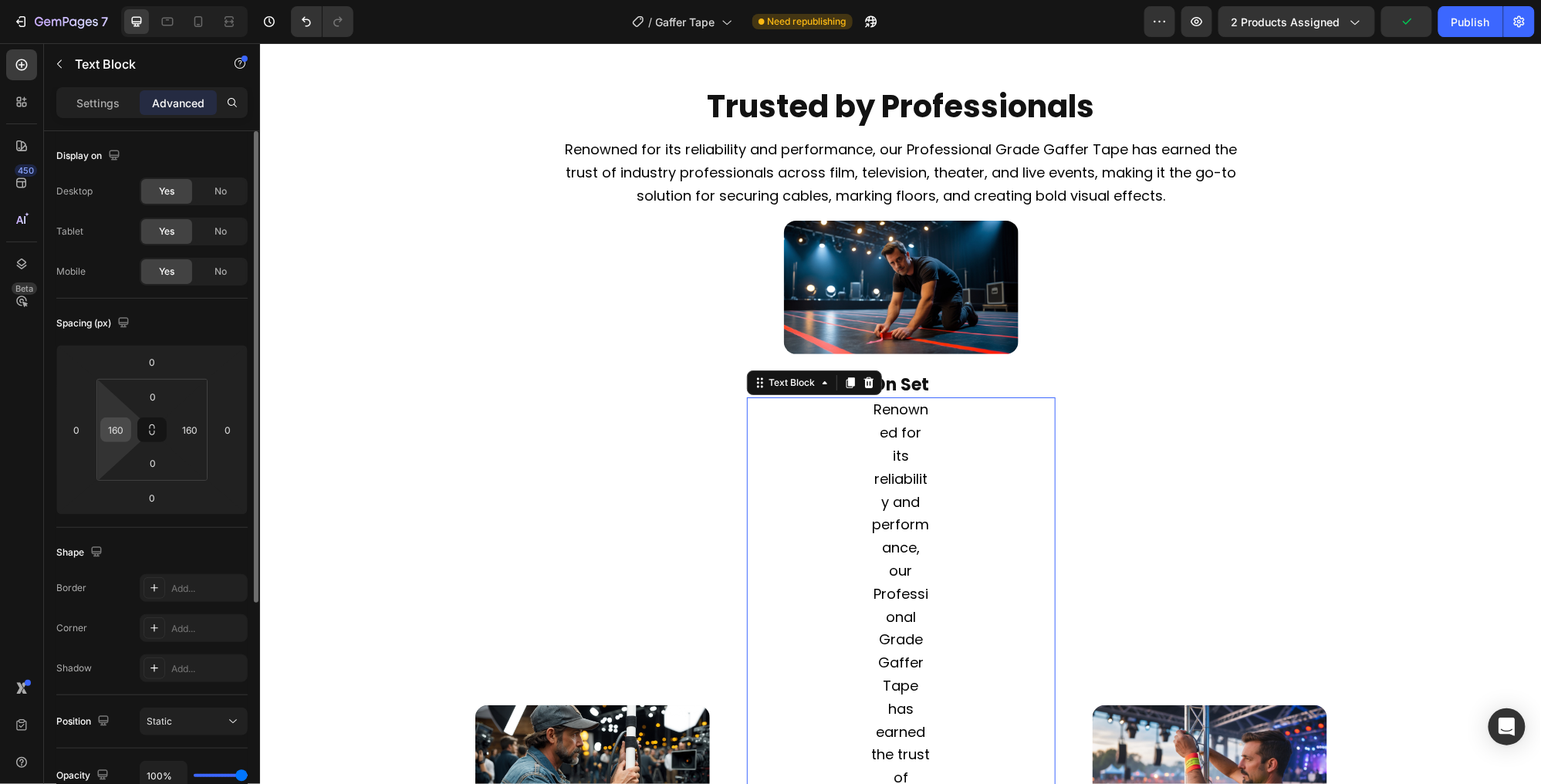
click at [123, 428] on input "160" at bounding box center [115, 429] width 23 height 23
type input "0"
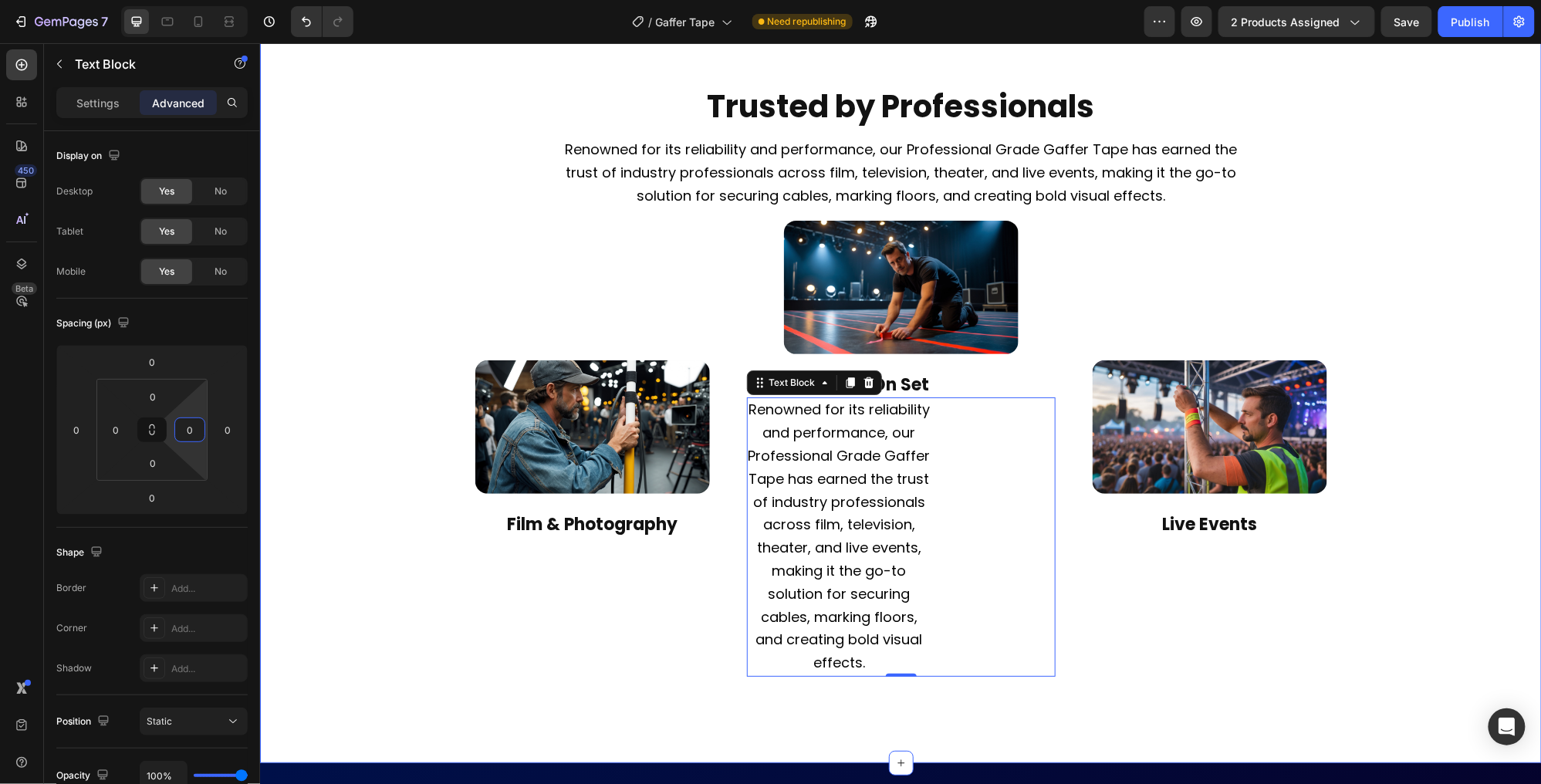
type input "0"
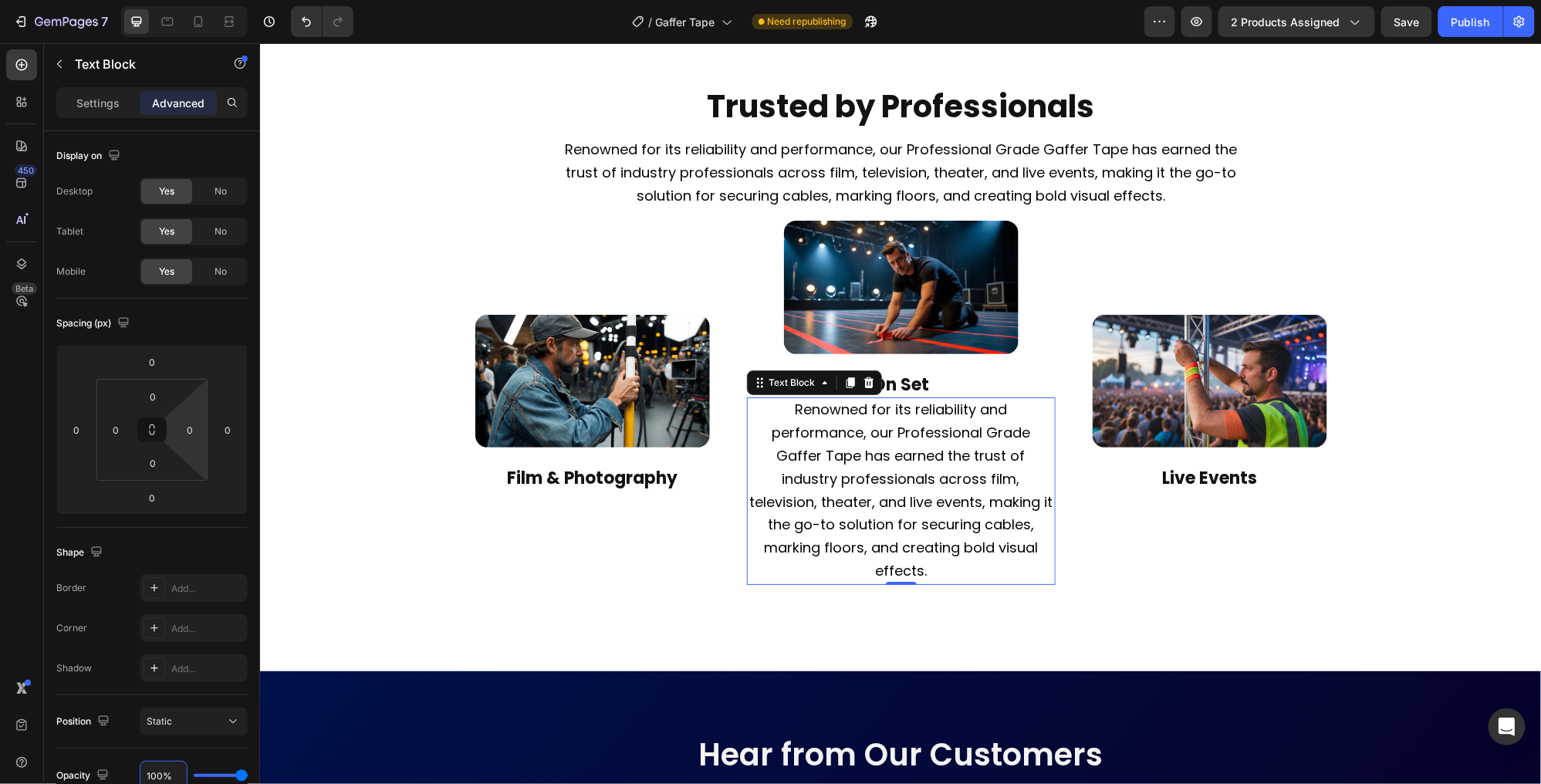
click at [931, 580] on span "Renowned for its reliability and performance, our Professional Grade Gaffer Tap…" at bounding box center [900, 489] width 303 height 180
click at [930, 580] on span "Renowned for its reliability and performance, our Professional Grade Gaffer Tap…" at bounding box center [900, 489] width 303 height 180
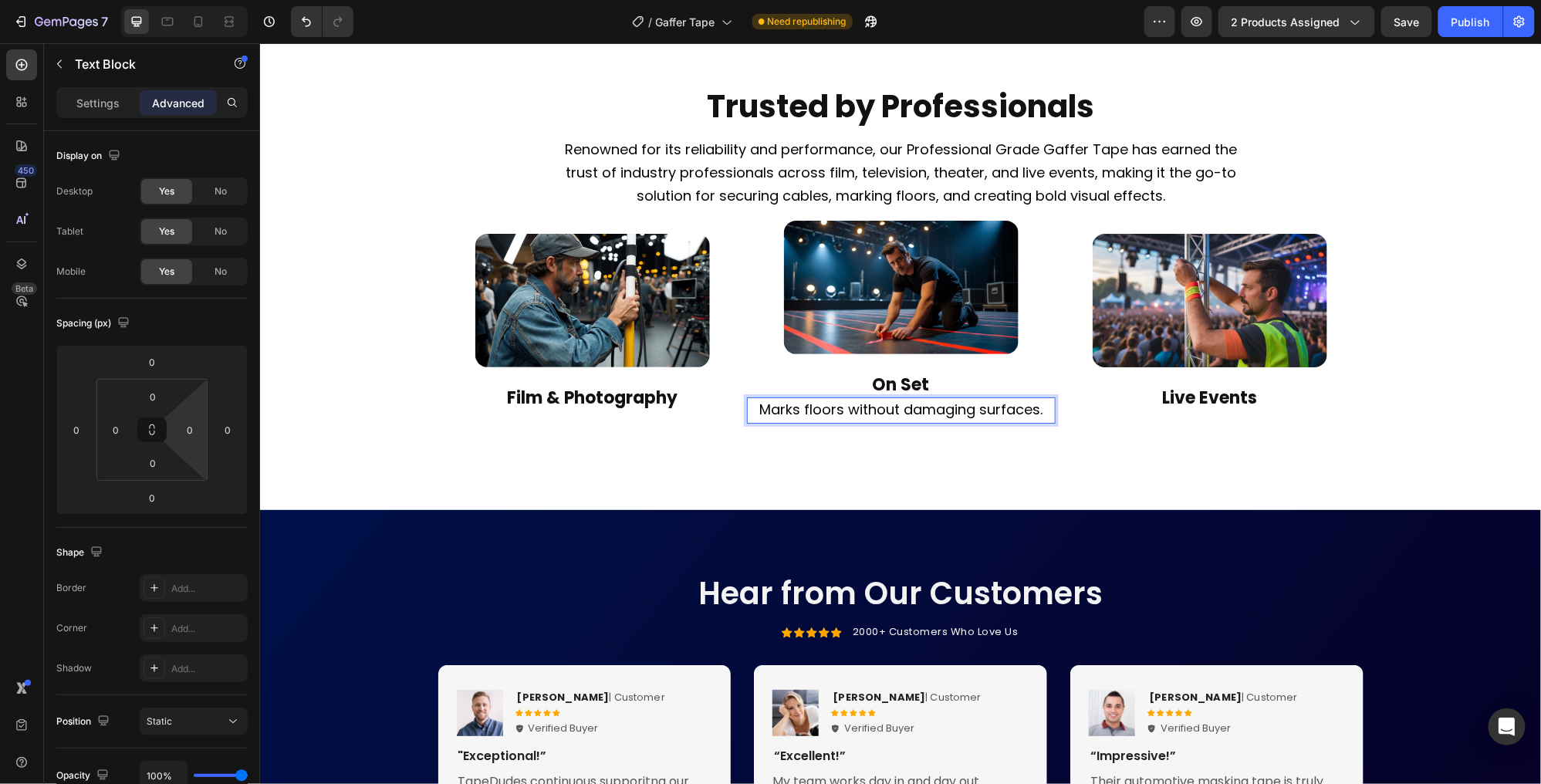
drag, startPoint x: 934, startPoint y: 581, endPoint x: 928, endPoint y: 620, distance: 39.5
click at [934, 418] on span "Marks floors without damaging surfaces." at bounding box center [900, 409] width 284 height 20
drag, startPoint x: 925, startPoint y: 627, endPoint x: 916, endPoint y: 606, distance: 22.8
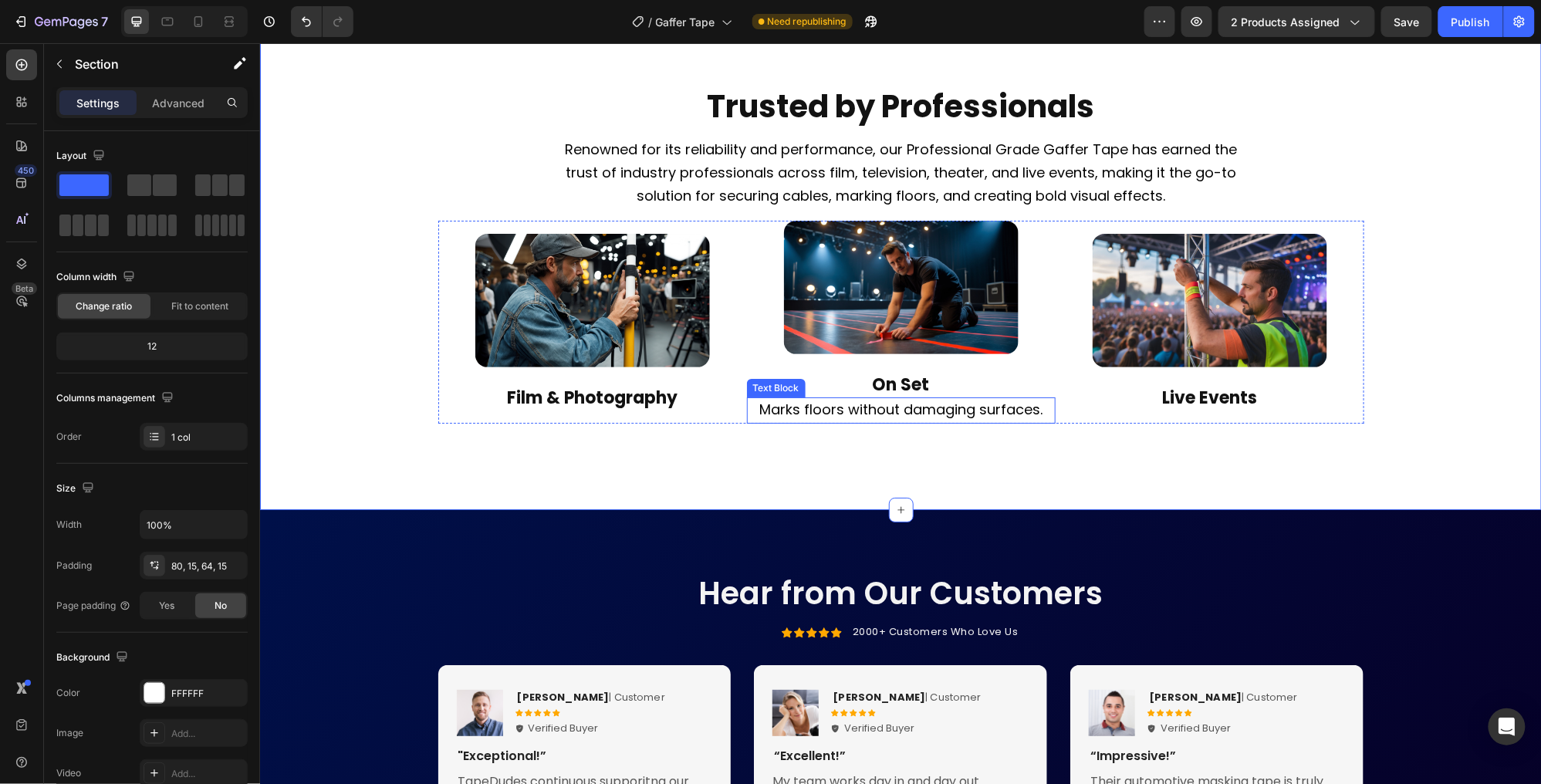
click at [906, 418] on span "Marks floors without damaging surfaces." at bounding box center [900, 409] width 284 height 20
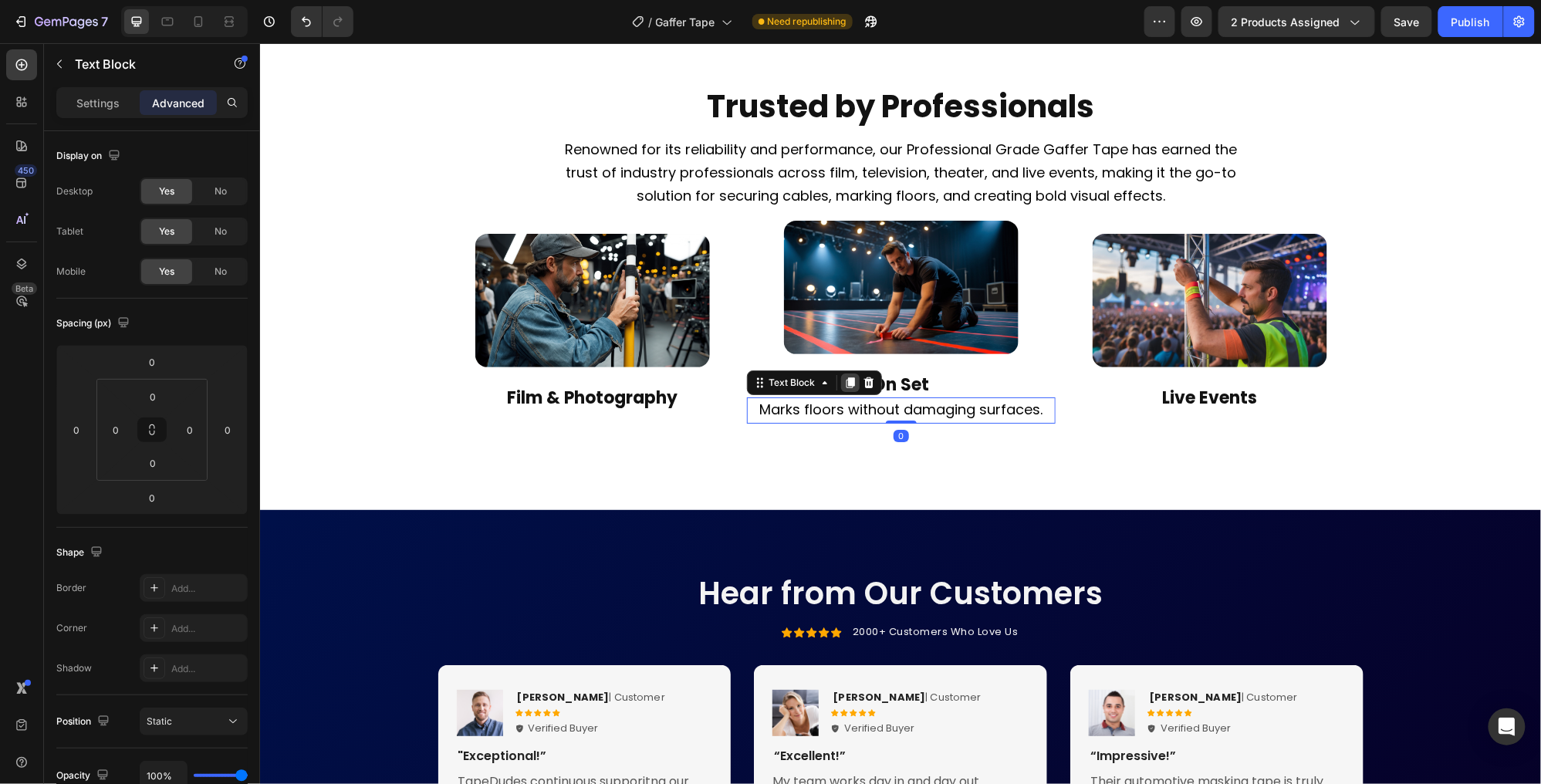
click at [851, 388] on icon at bounding box center [850, 382] width 9 height 11
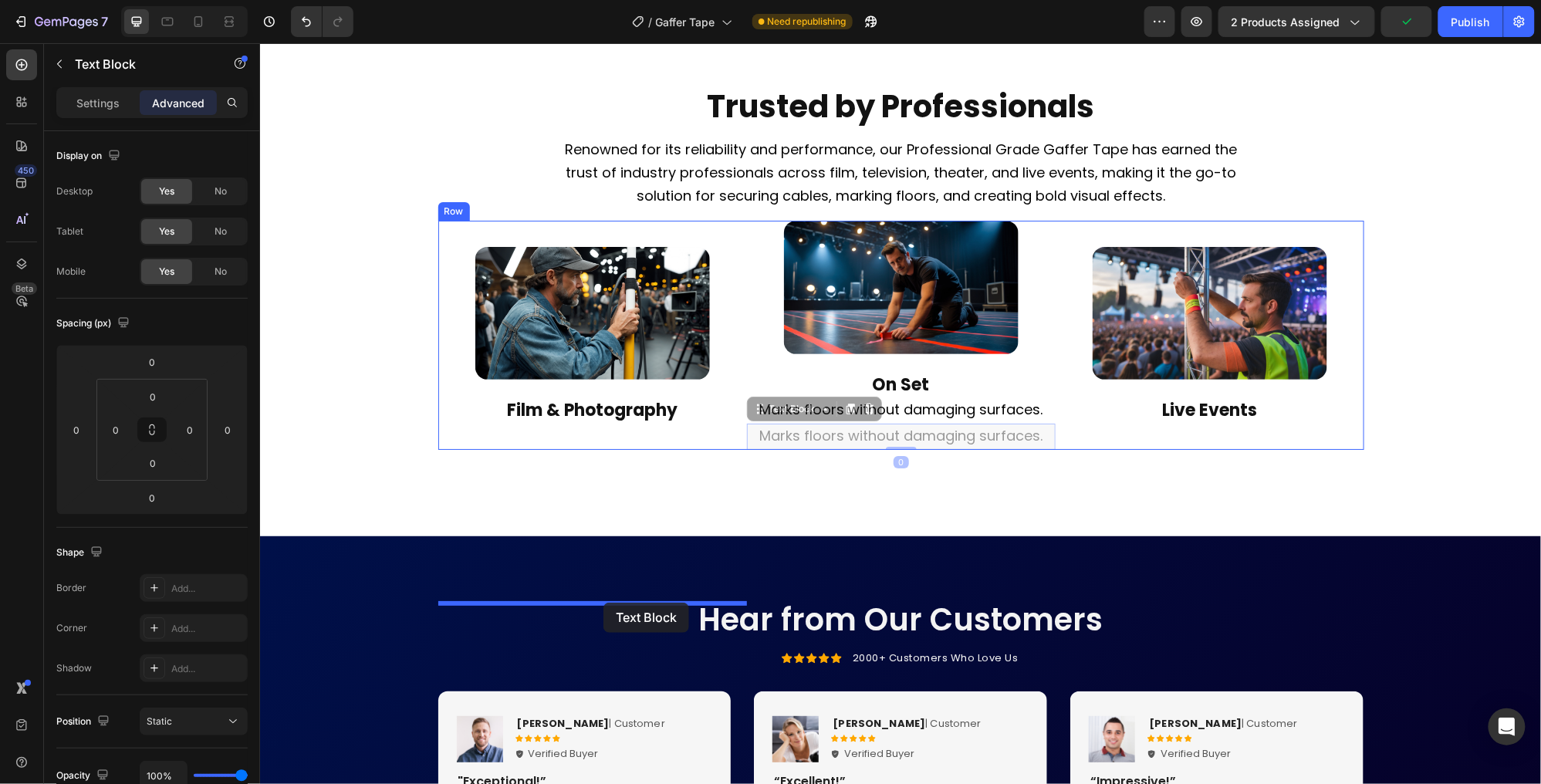
drag, startPoint x: 711, startPoint y: 596, endPoint x: 602, endPoint y: 602, distance: 109.2
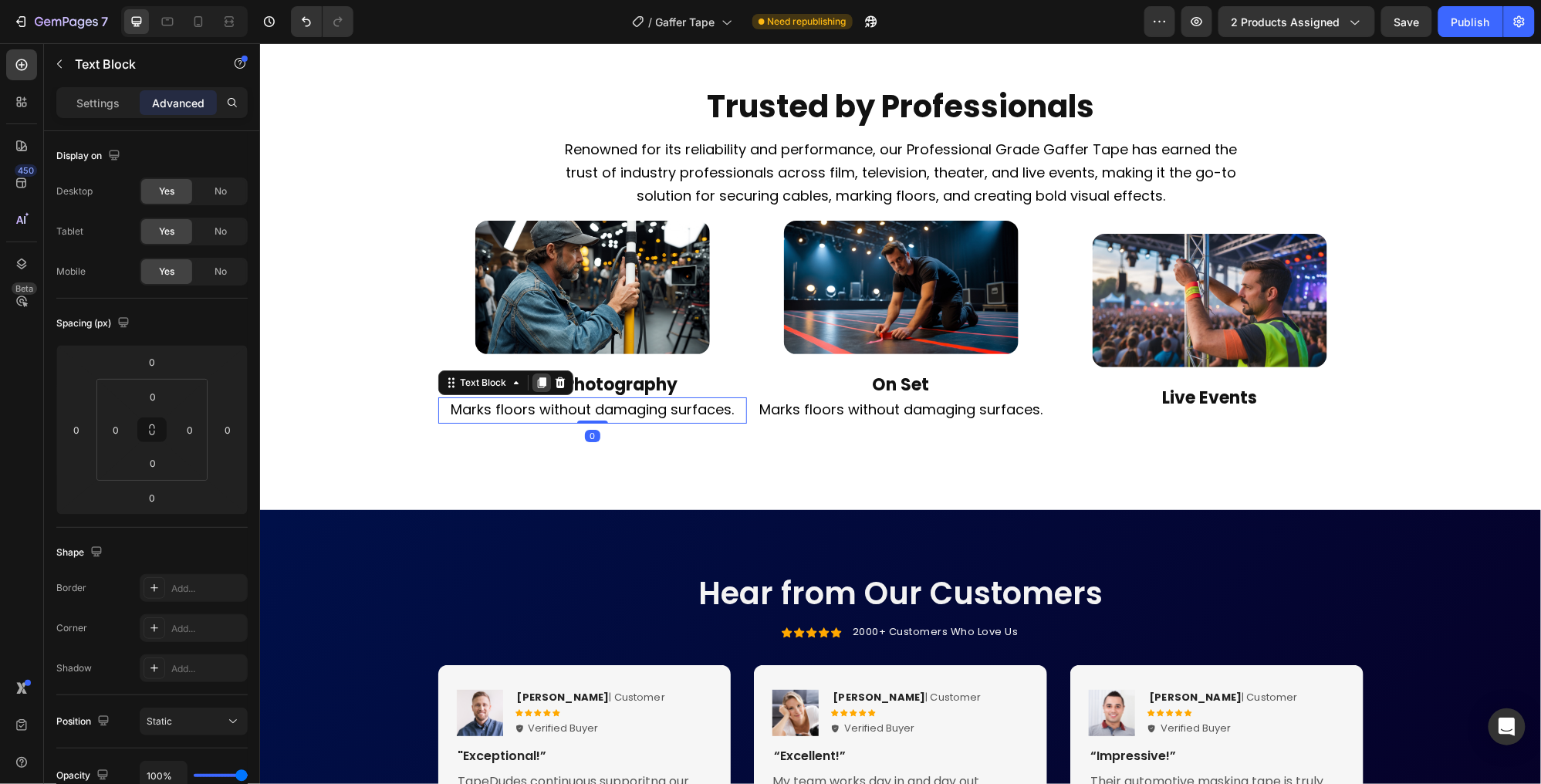
click at [543, 388] on icon at bounding box center [541, 381] width 13 height 13
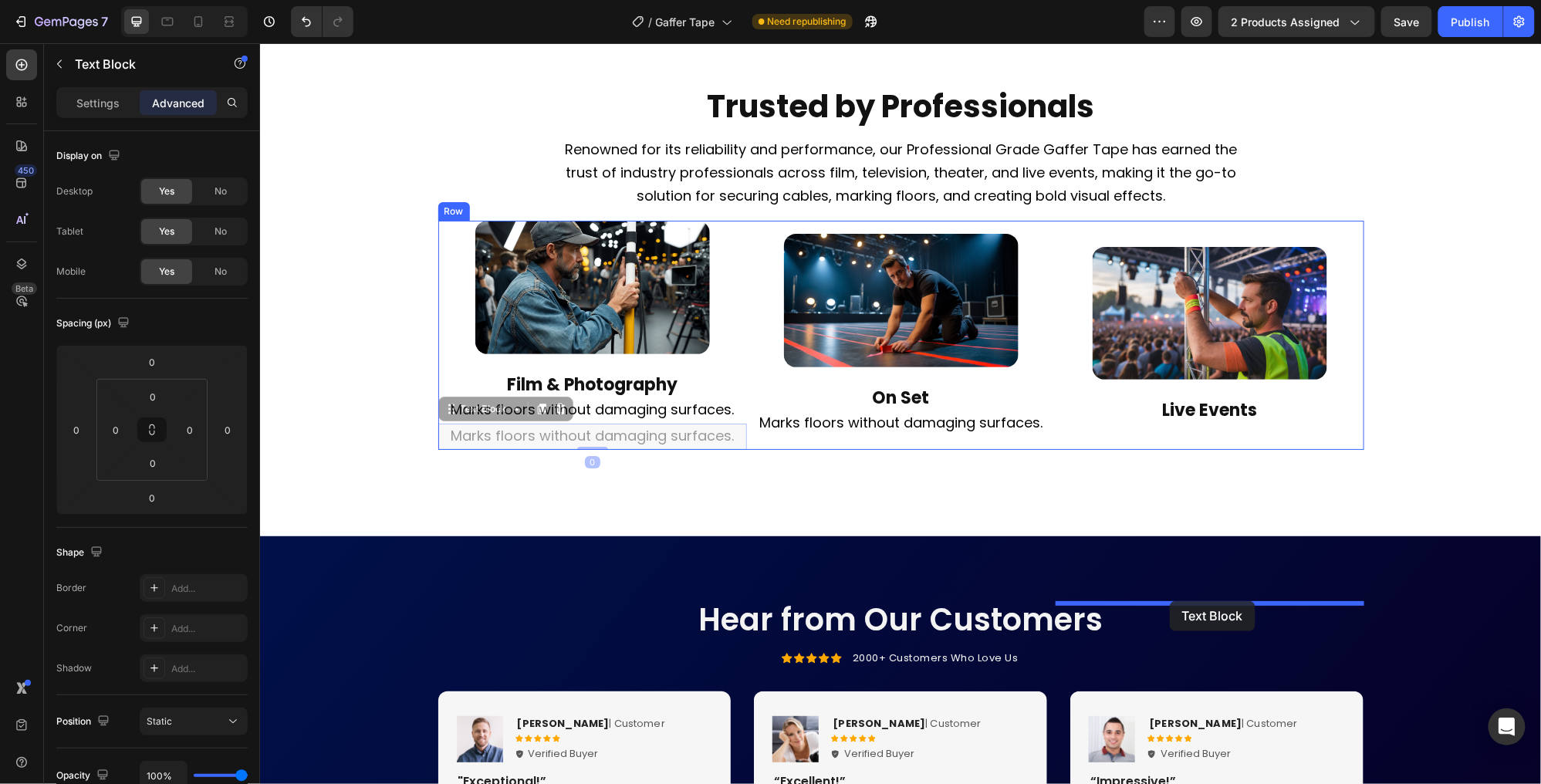
drag, startPoint x: 637, startPoint y: 595, endPoint x: 1169, endPoint y: 600, distance: 532.0
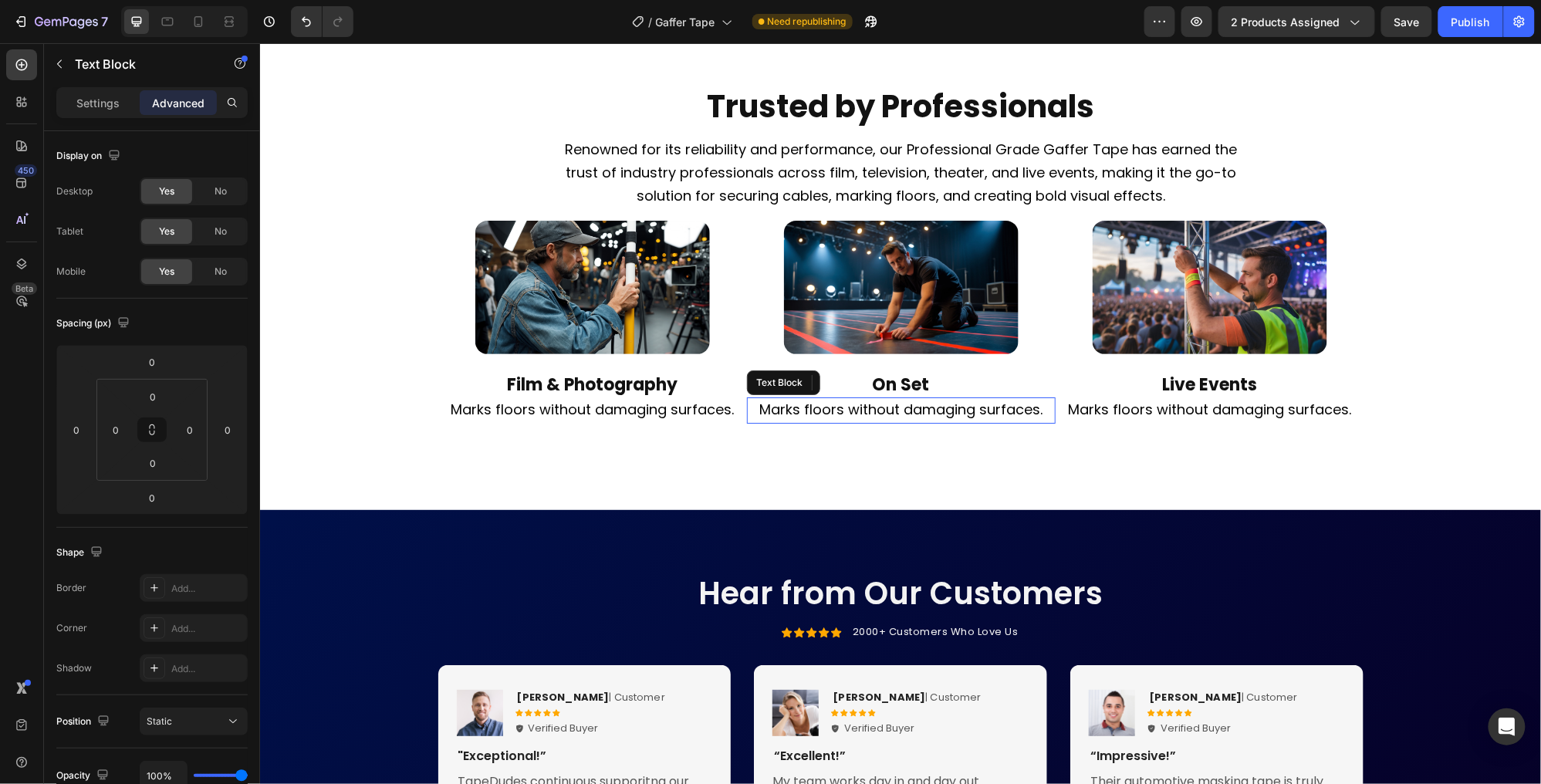
click at [809, 418] on span "Marks floors without damaging surfaces." at bounding box center [900, 409] width 284 height 20
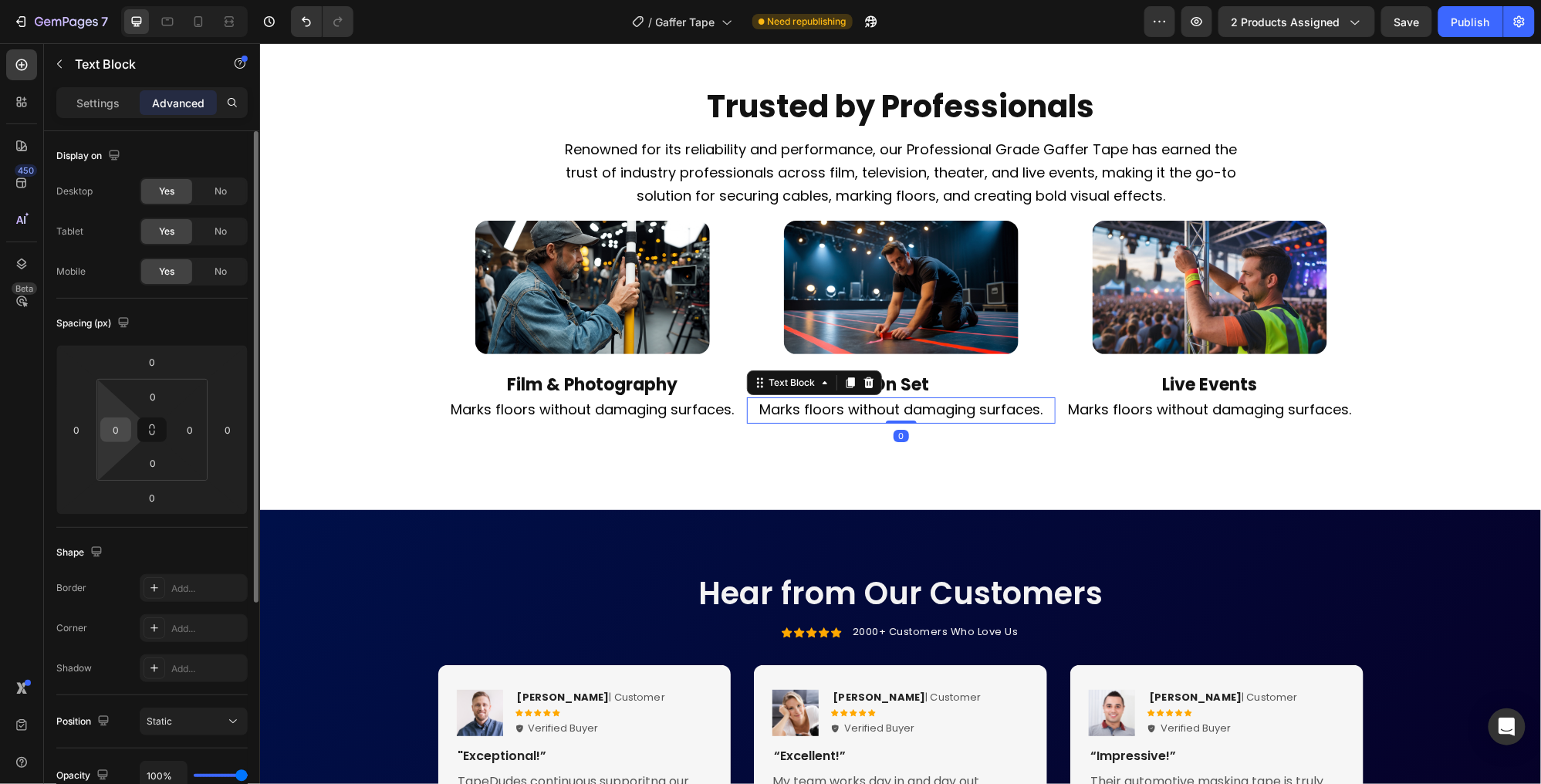
click at [124, 424] on input "0" at bounding box center [115, 429] width 23 height 23
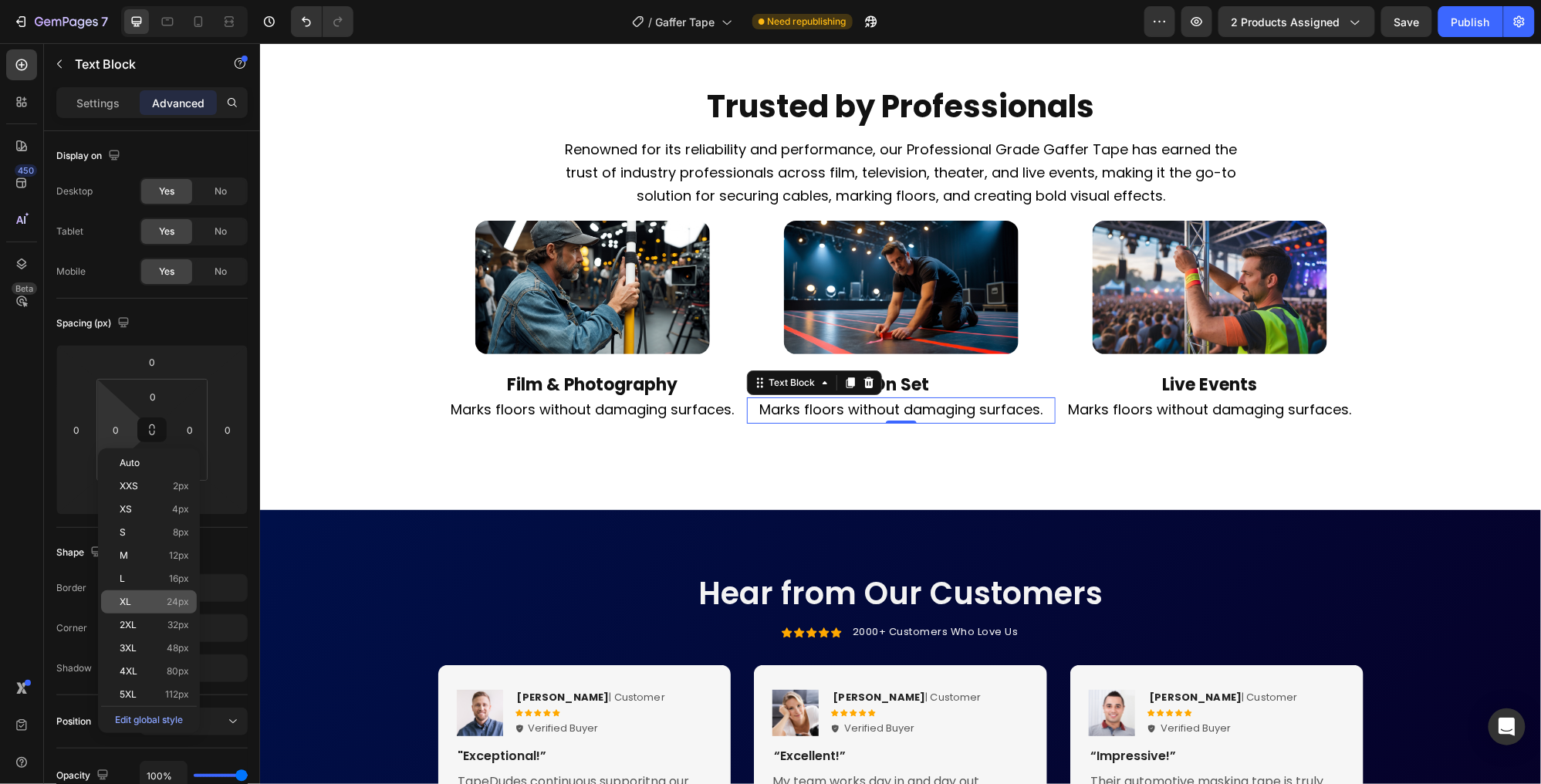
click at [181, 597] on span "24px" at bounding box center [178, 602] width 22 height 11
type input "24"
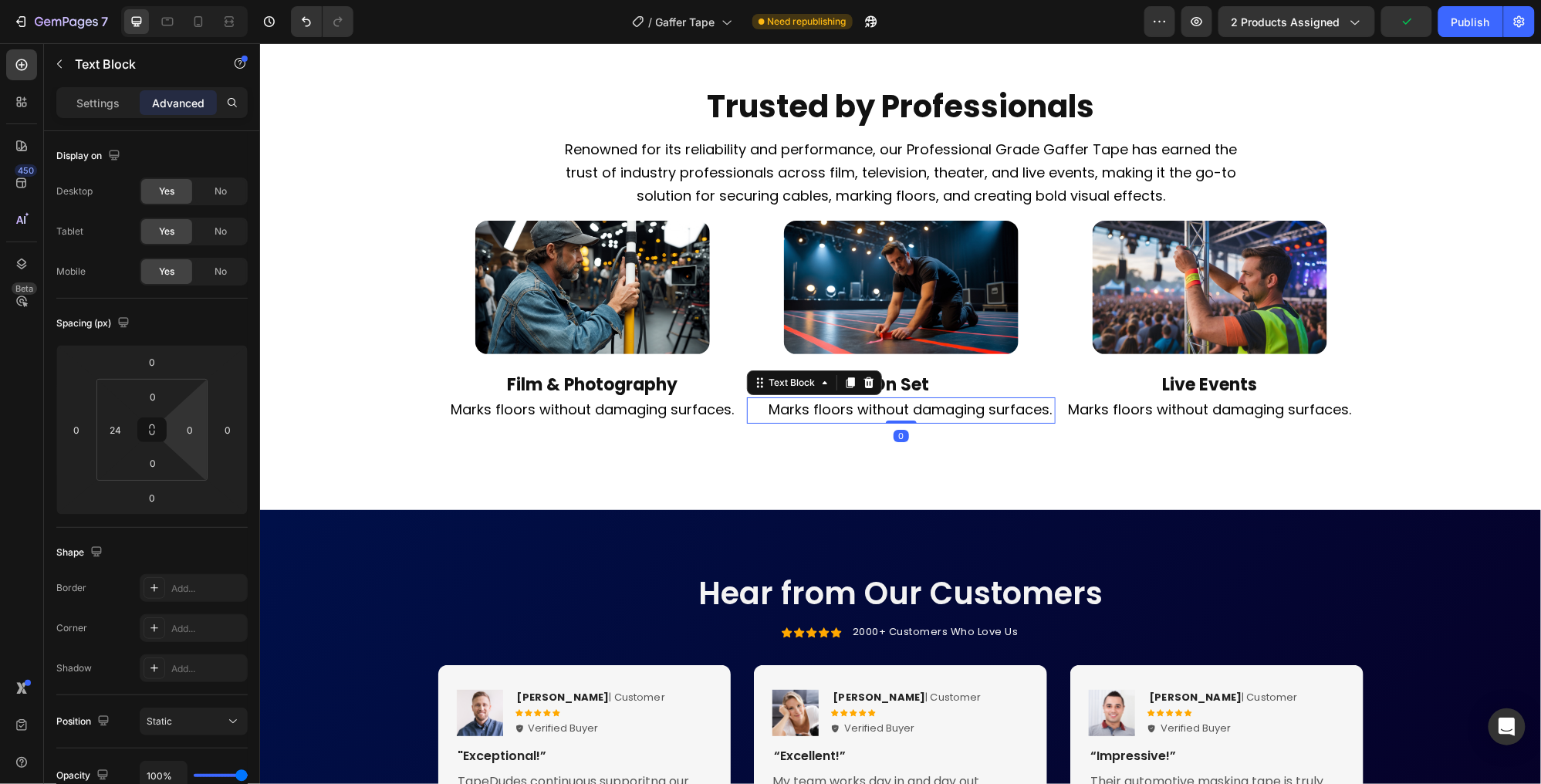
click at [188, 0] on html "7 Version history / Gaffer Tape Need republishing Preview 2 products assigned P…" at bounding box center [770, 0] width 1541 height 0
click at [194, 426] on input "0" at bounding box center [189, 429] width 23 height 23
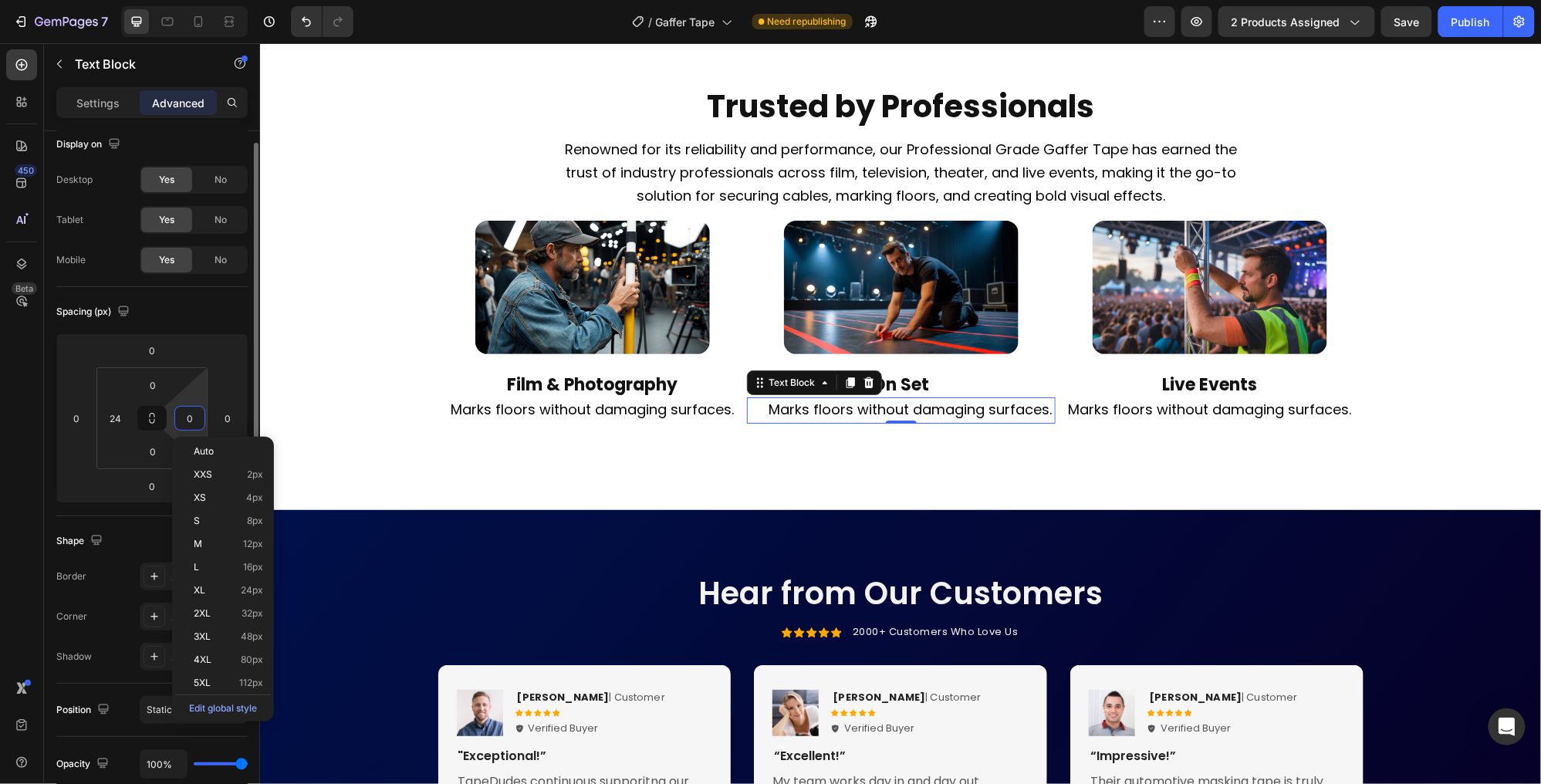
scroll to position [19, 0]
click at [189, 0] on html "7 Version history / Gaffer Tape Need republishing Preview 2 products assigned S…" at bounding box center [770, 0] width 1541 height 0
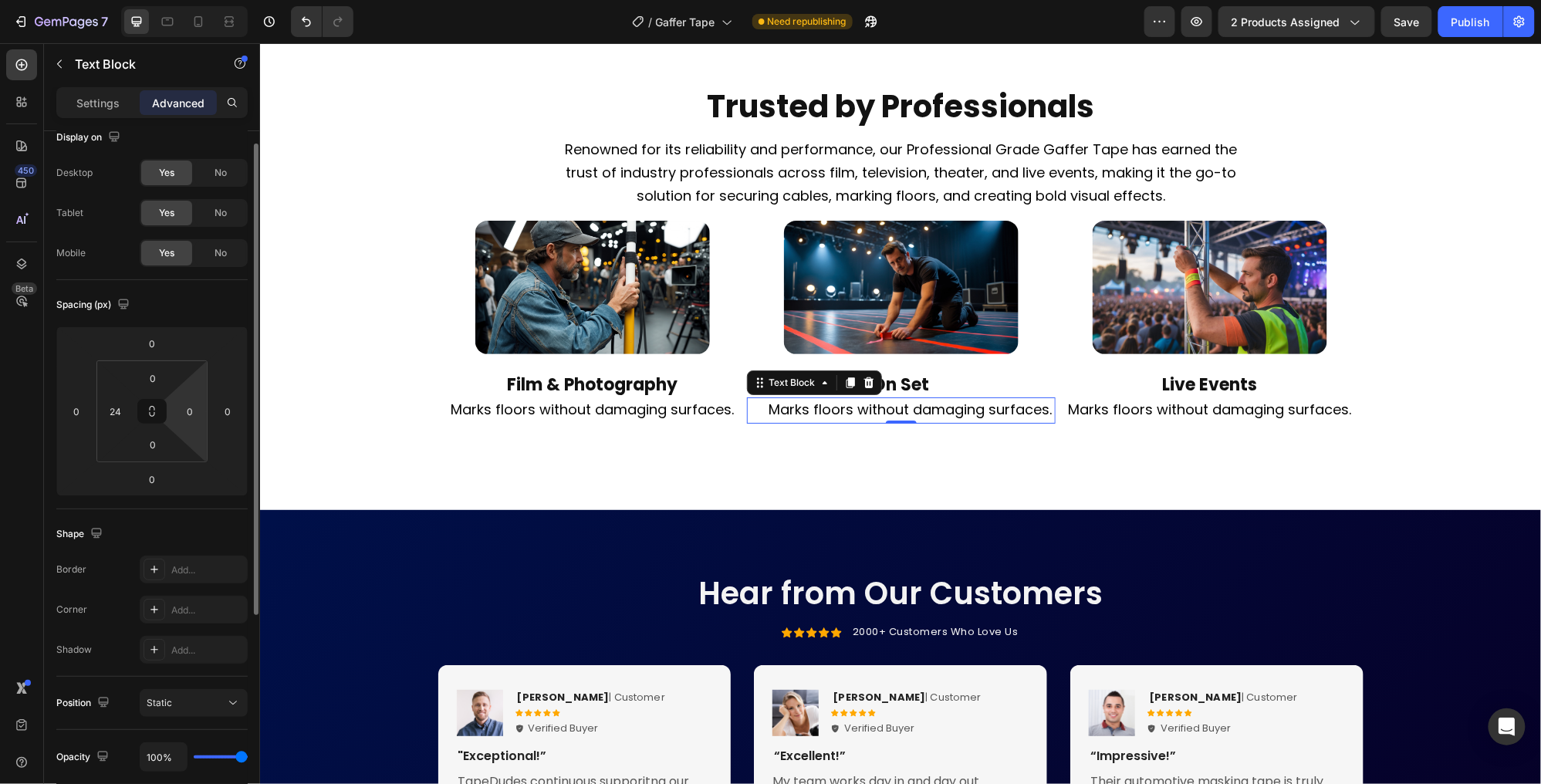
scroll to position [0, 0]
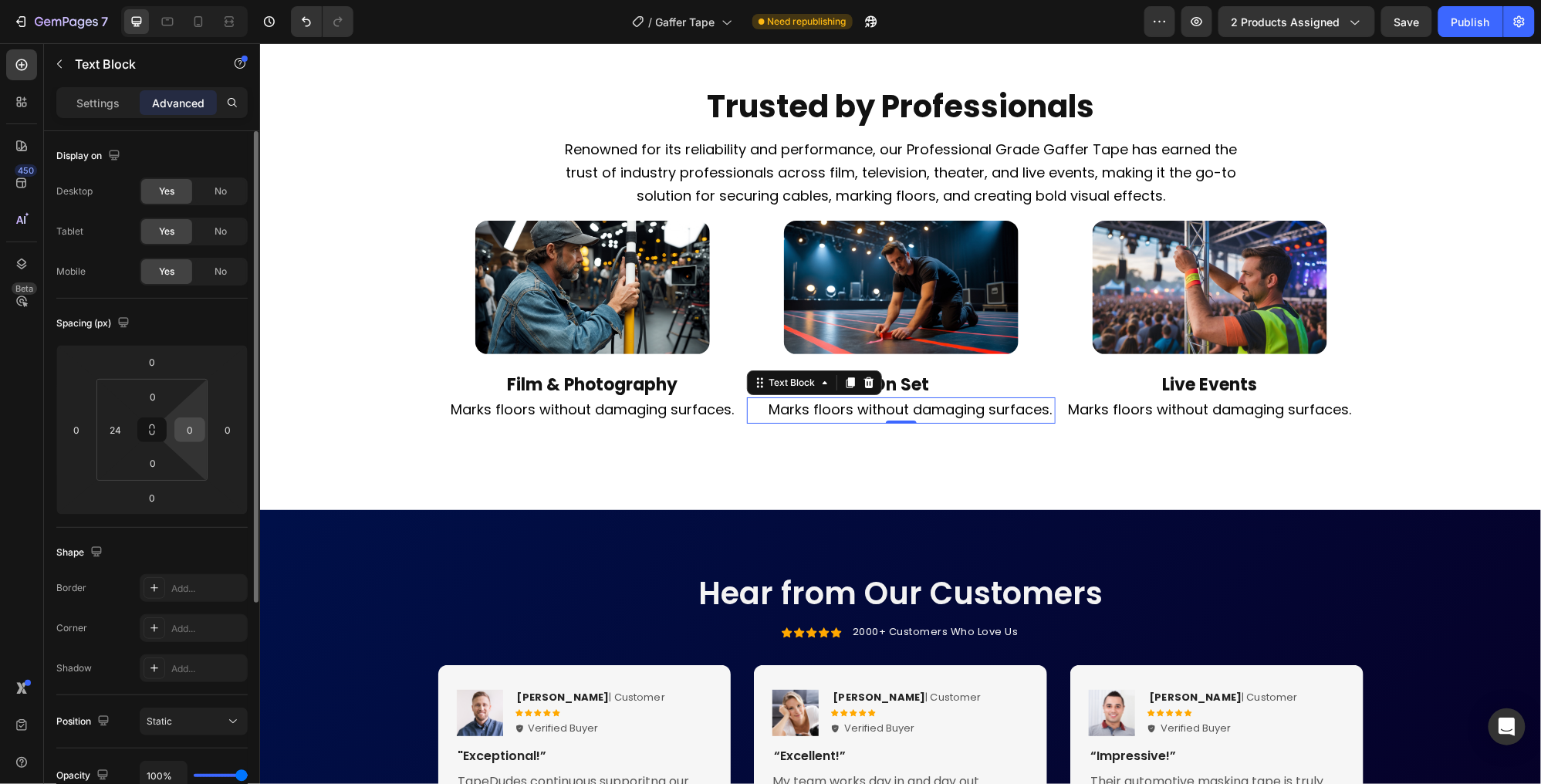
click at [193, 425] on input "0" at bounding box center [189, 429] width 23 height 23
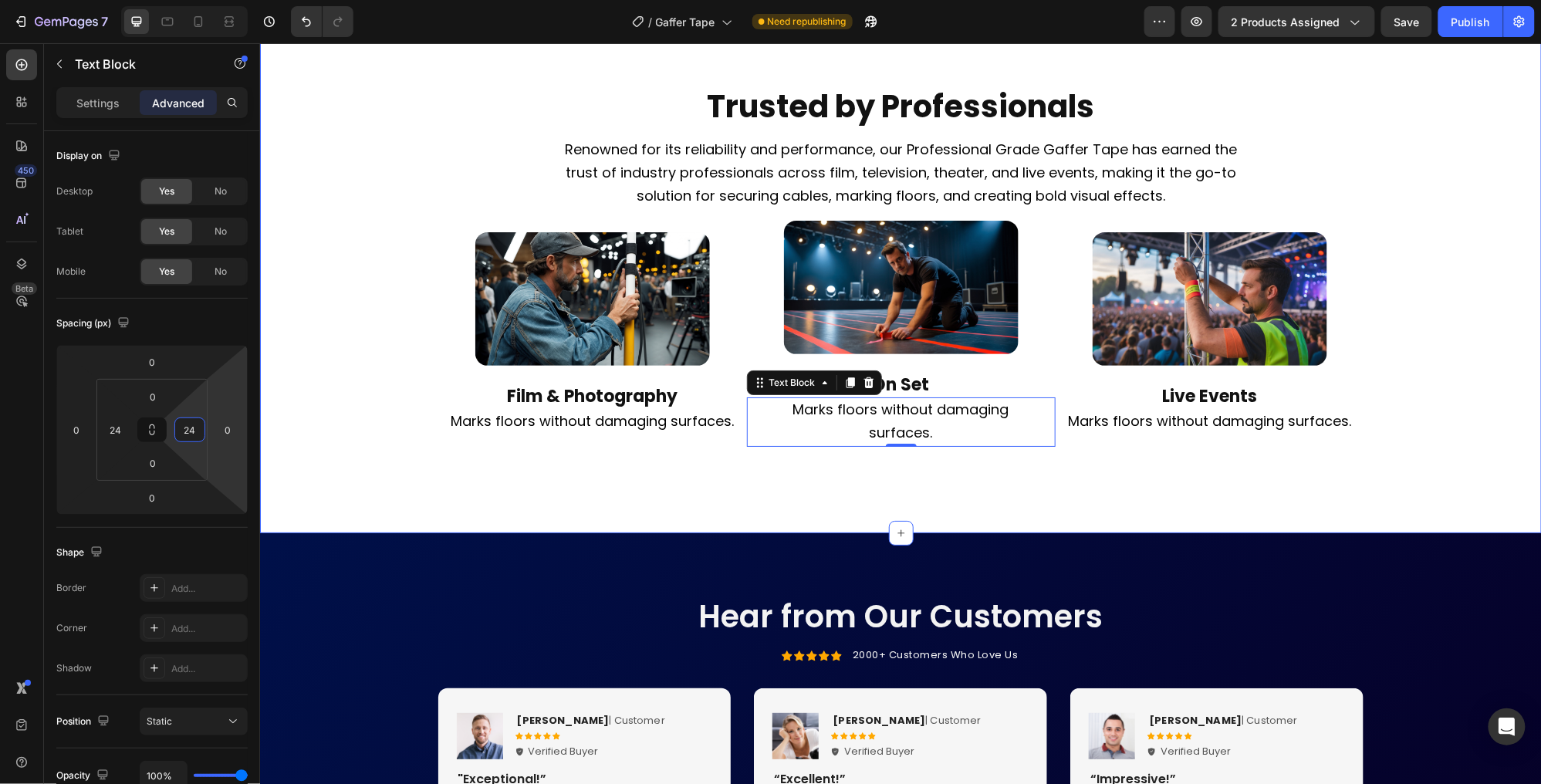
type input "24"
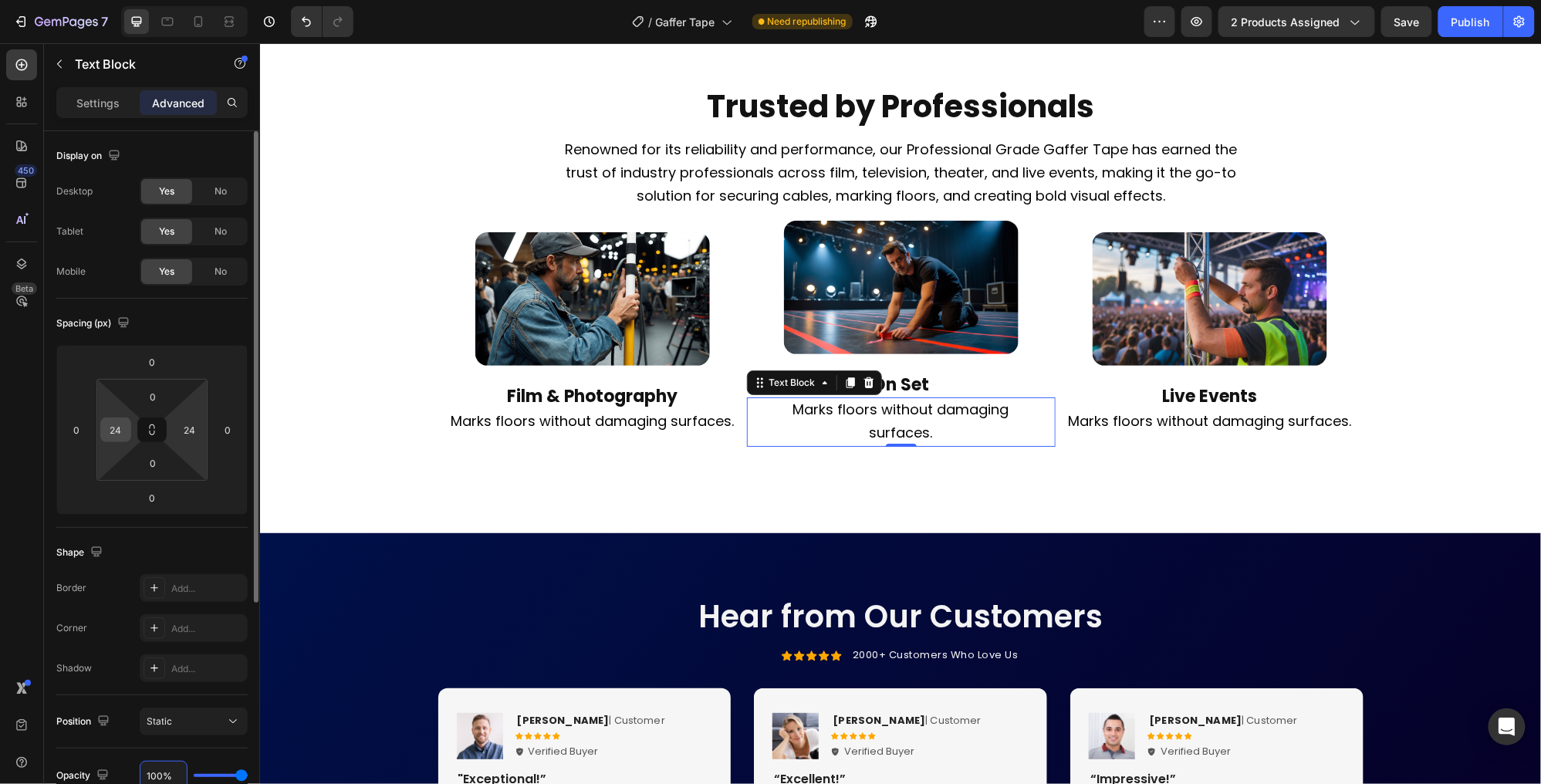
click at [105, 434] on input "24" at bounding box center [115, 429] width 23 height 23
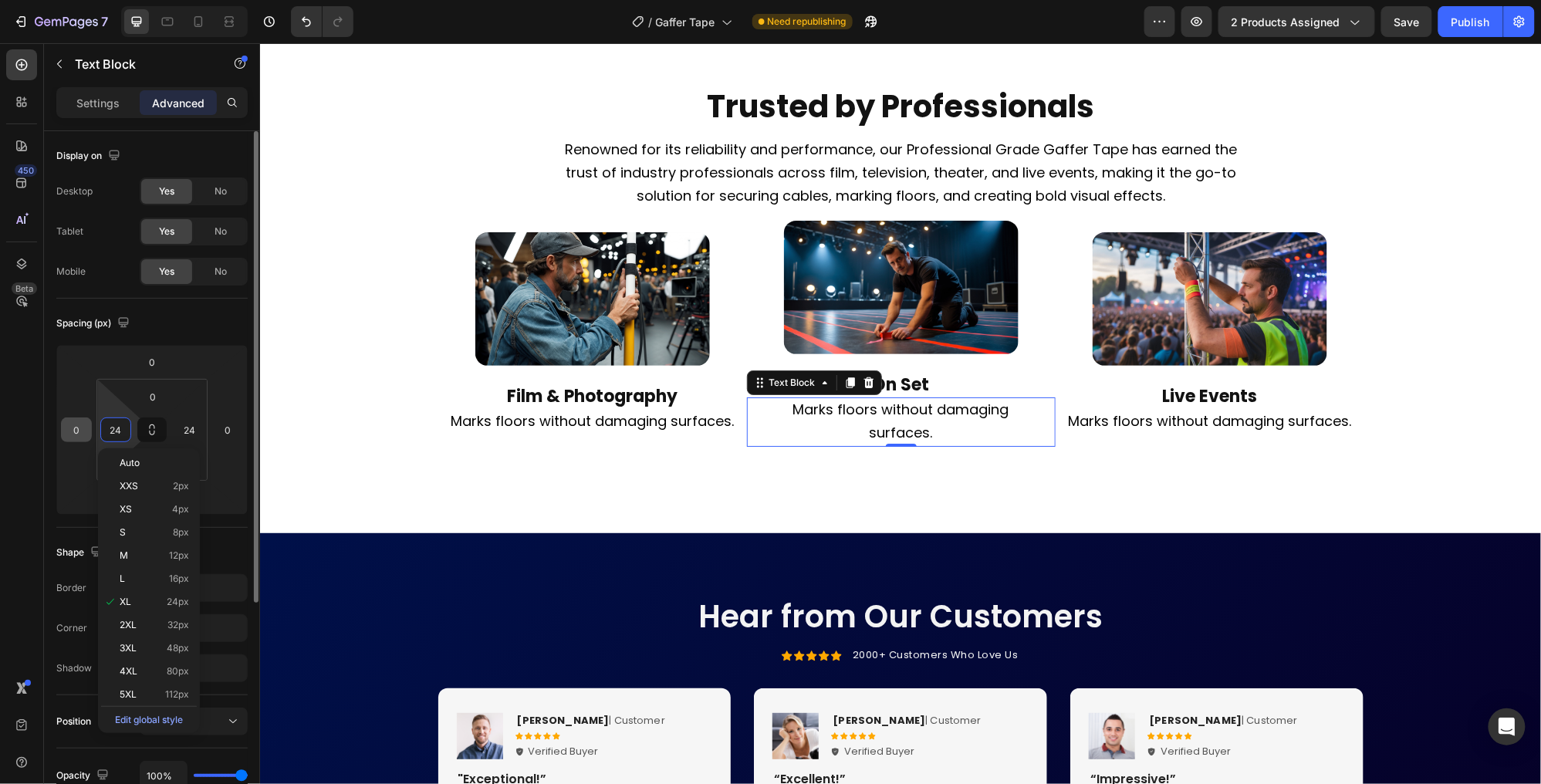
drag, startPoint x: 125, startPoint y: 431, endPoint x: 87, endPoint y: 429, distance: 38.1
click at [87, 429] on div "0 0 0 0 0 24 0 24" at bounding box center [152, 429] width 192 height 169
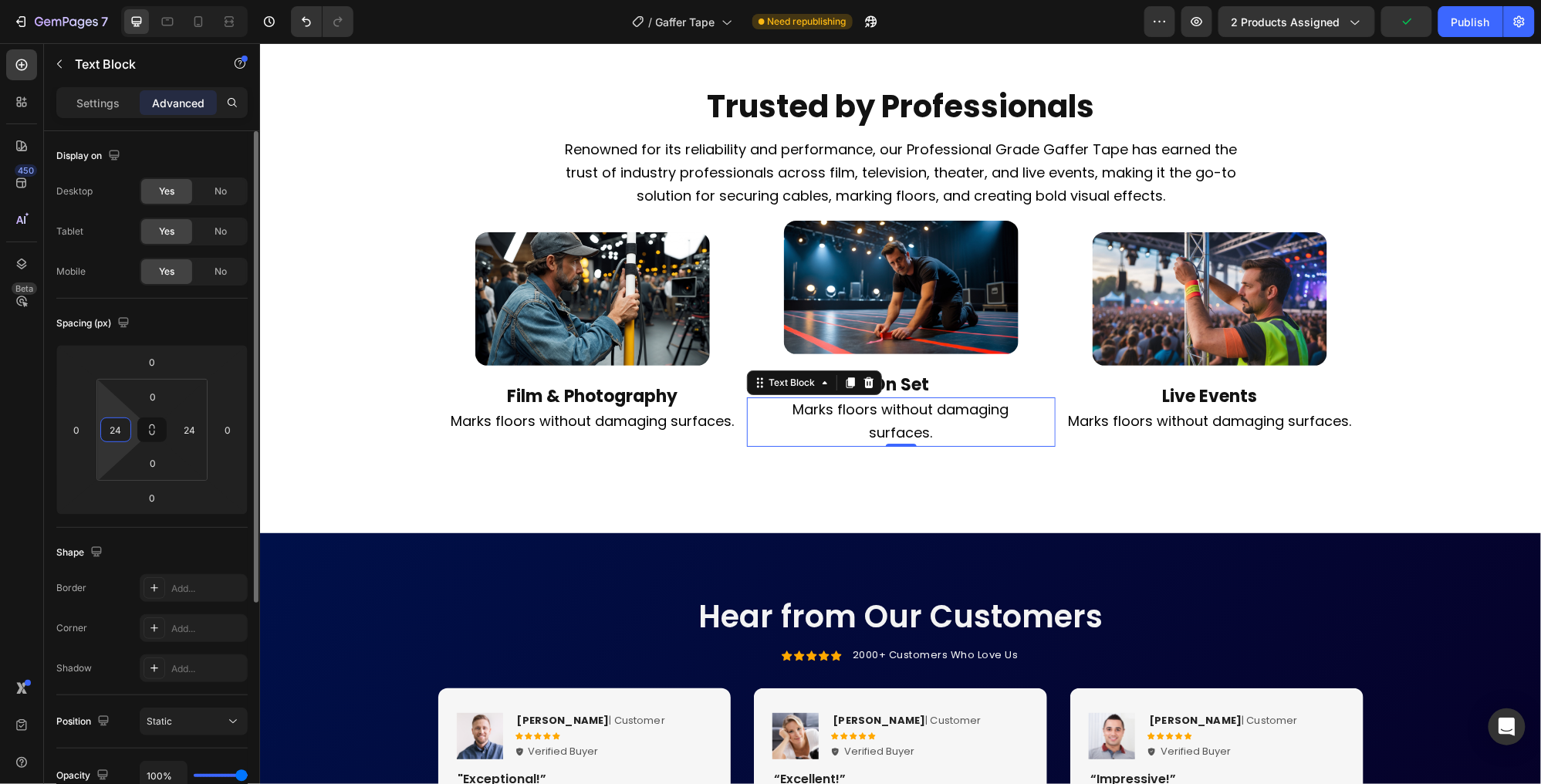
click at [122, 429] on input "24" at bounding box center [115, 429] width 23 height 23
drag, startPoint x: 122, startPoint y: 429, endPoint x: 95, endPoint y: 430, distance: 27.0
click at [92, 428] on div "0 0 0 0 0 24 0 24" at bounding box center [152, 429] width 192 height 169
click at [123, 0] on html "7 Version history / Gaffer Tape Need republishing Preview 2 products assigned P…" at bounding box center [770, 0] width 1541 height 0
drag, startPoint x: 117, startPoint y: 433, endPoint x: 101, endPoint y: 433, distance: 16.0
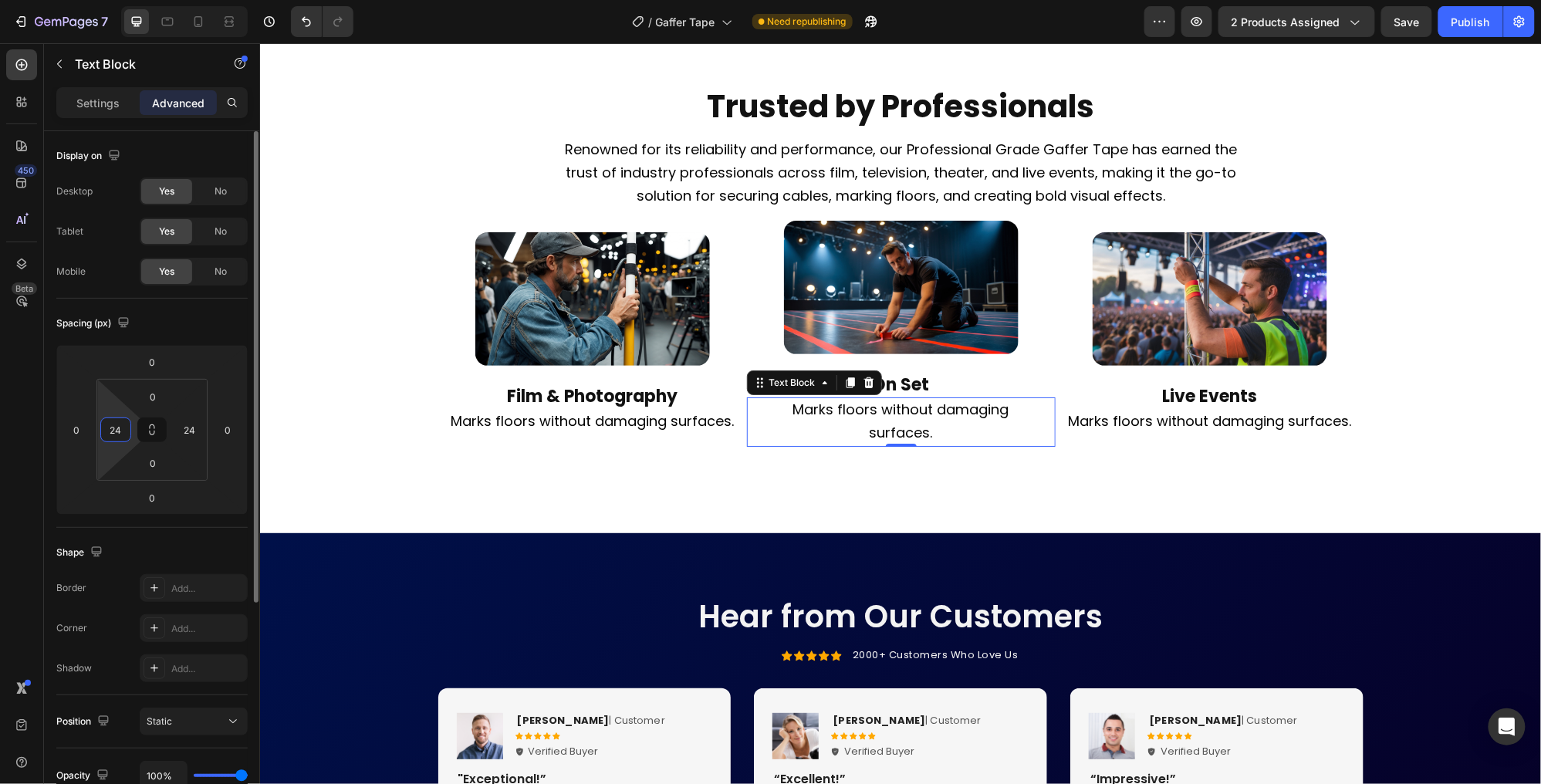
click at [101, 433] on div "24" at bounding box center [116, 429] width 31 height 25
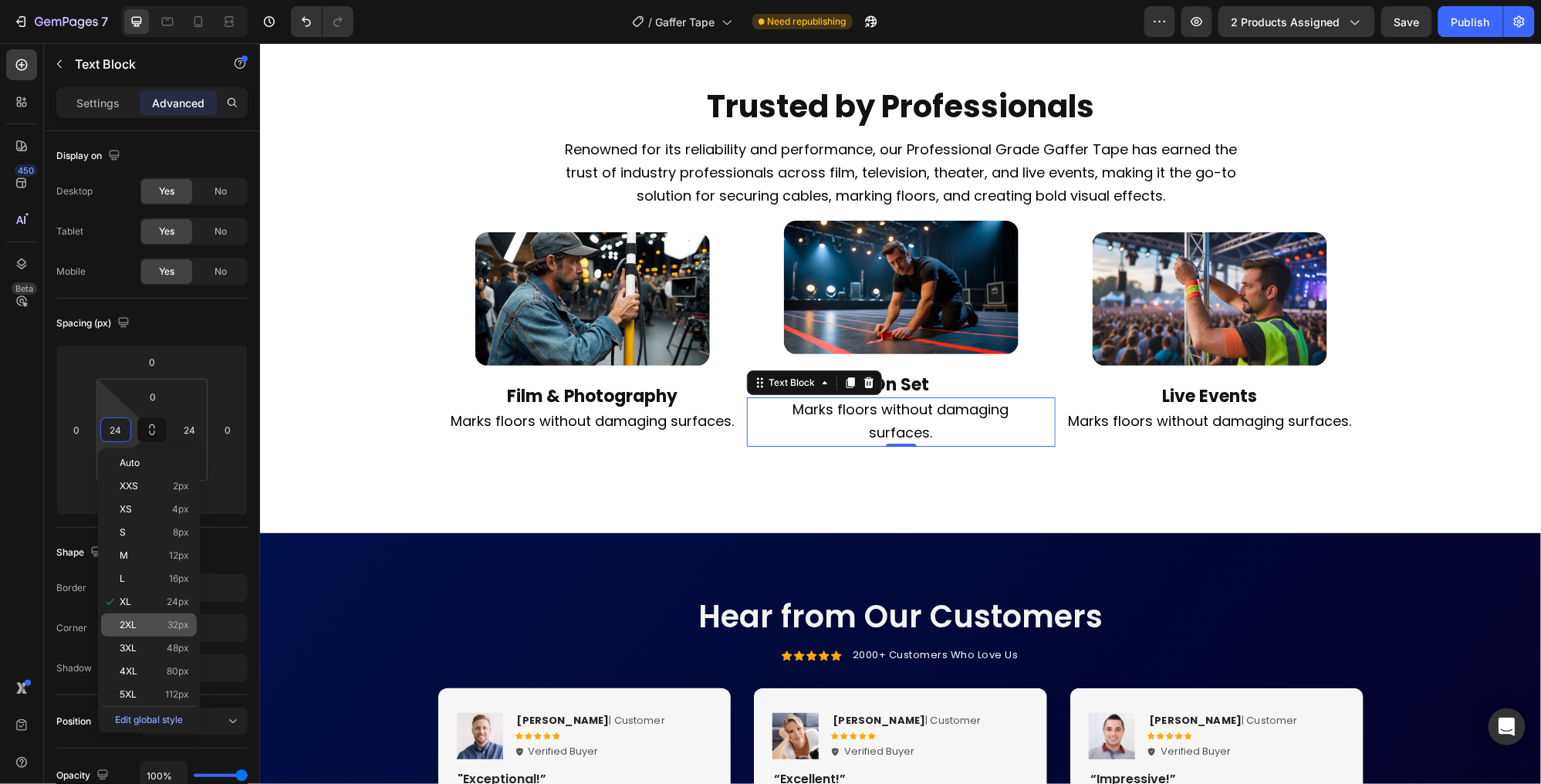
click at [162, 620] on p "2XL 32px" at bounding box center [155, 625] width 70 height 11
type input "32"
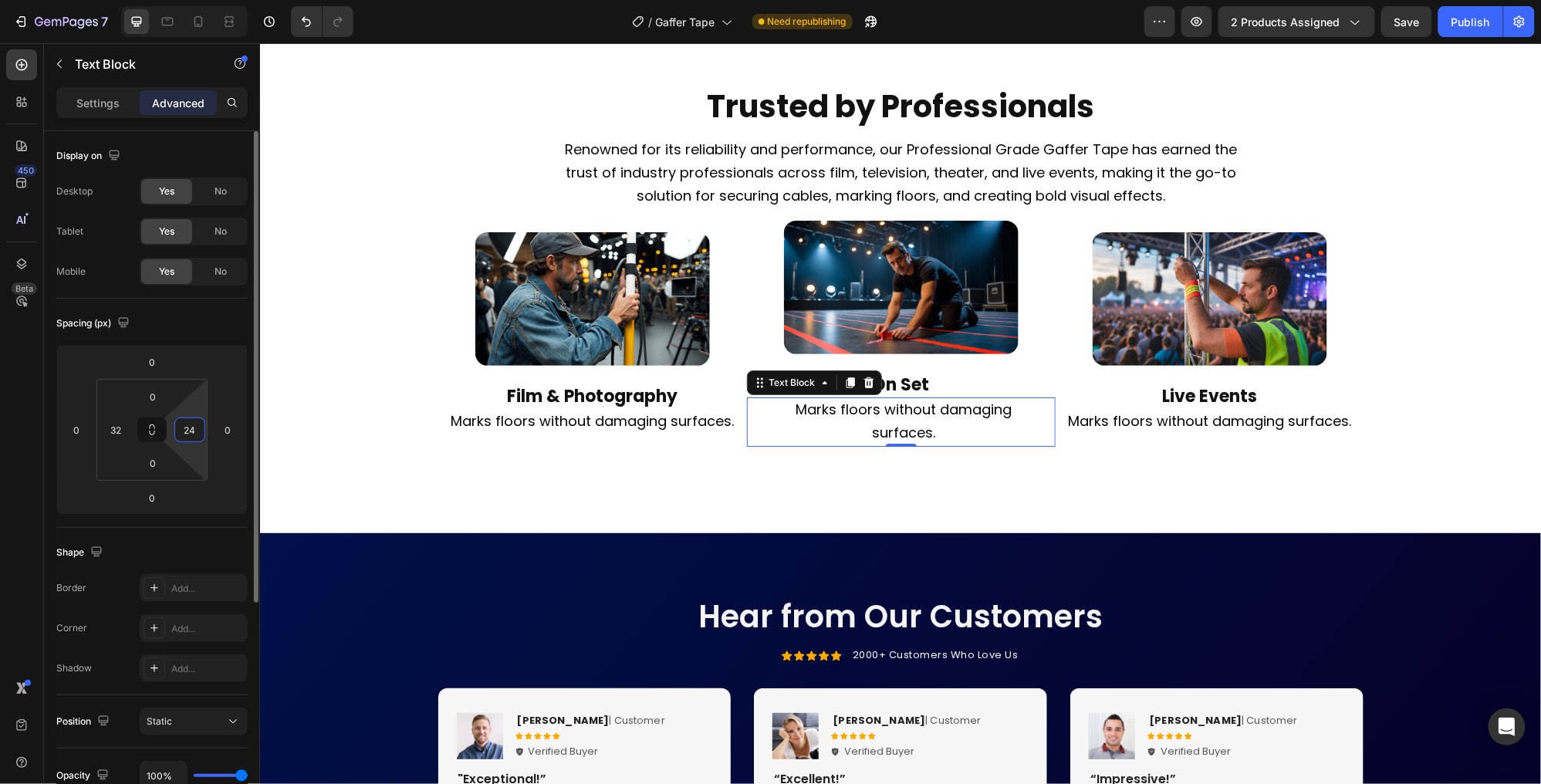
click at [186, 434] on input "24" at bounding box center [189, 429] width 23 height 23
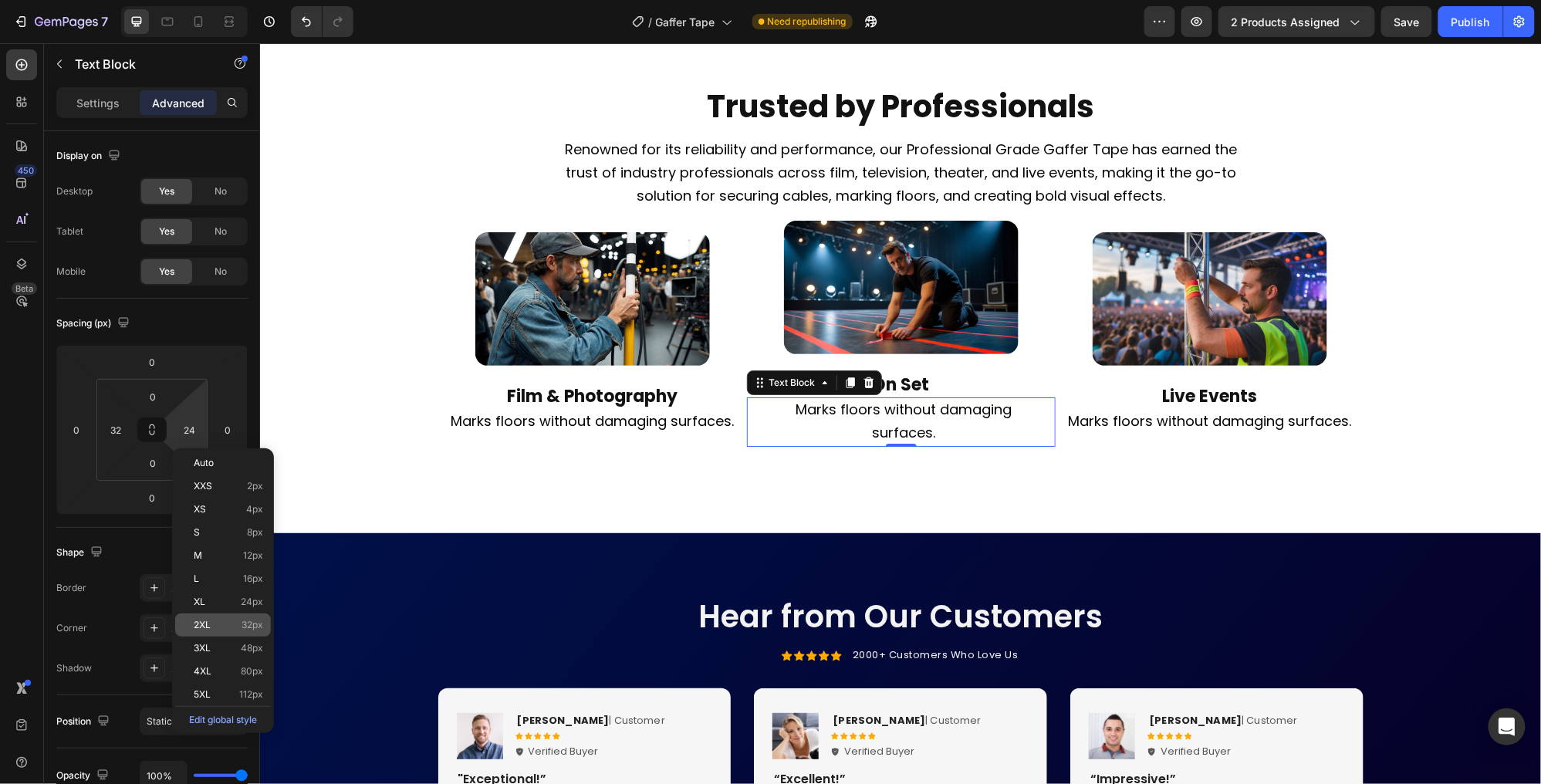
click at [202, 623] on span "2XL" at bounding box center [203, 625] width 17 height 11
type input "32"
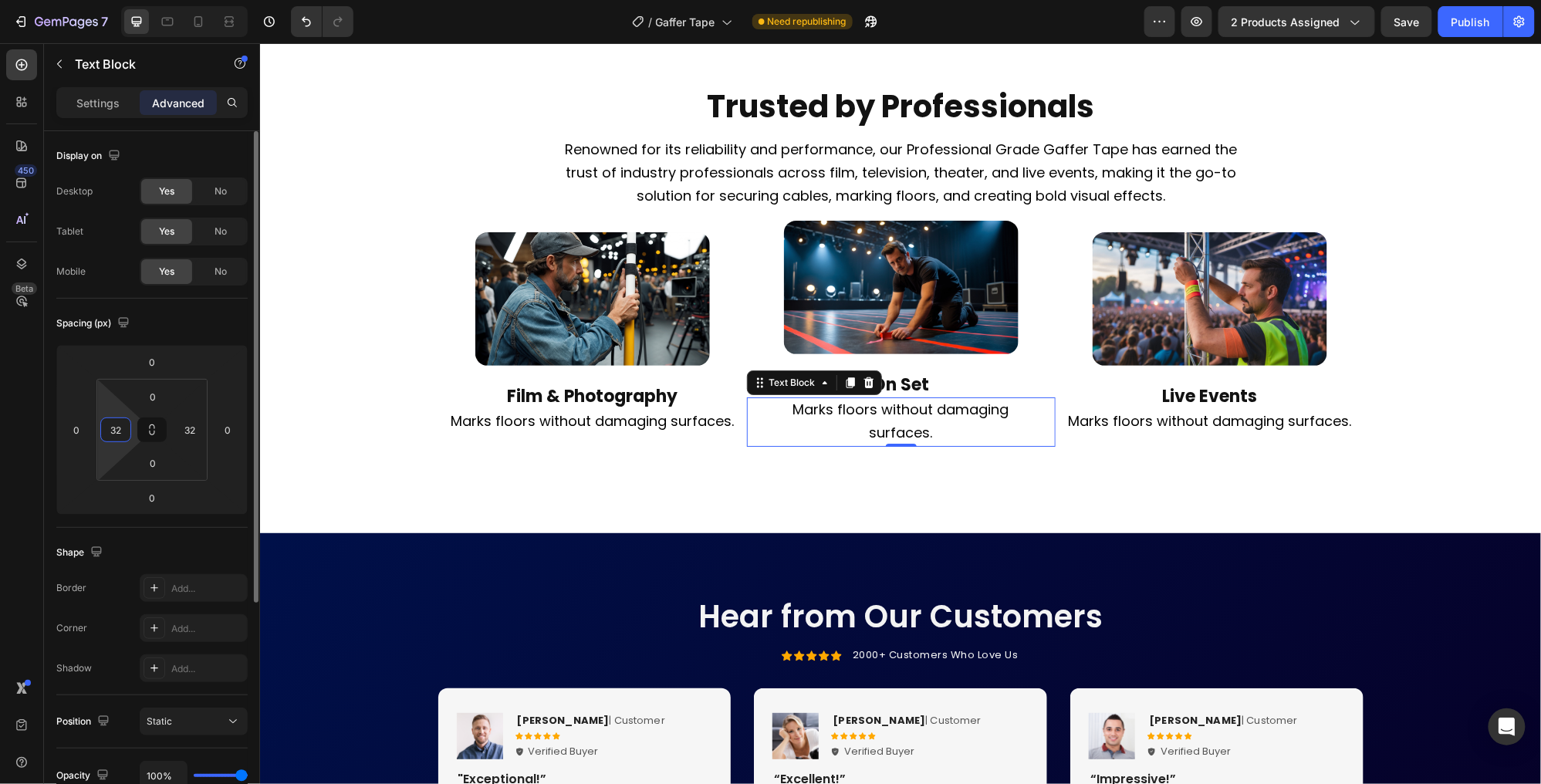
click at [120, 425] on input "32" at bounding box center [115, 429] width 23 height 23
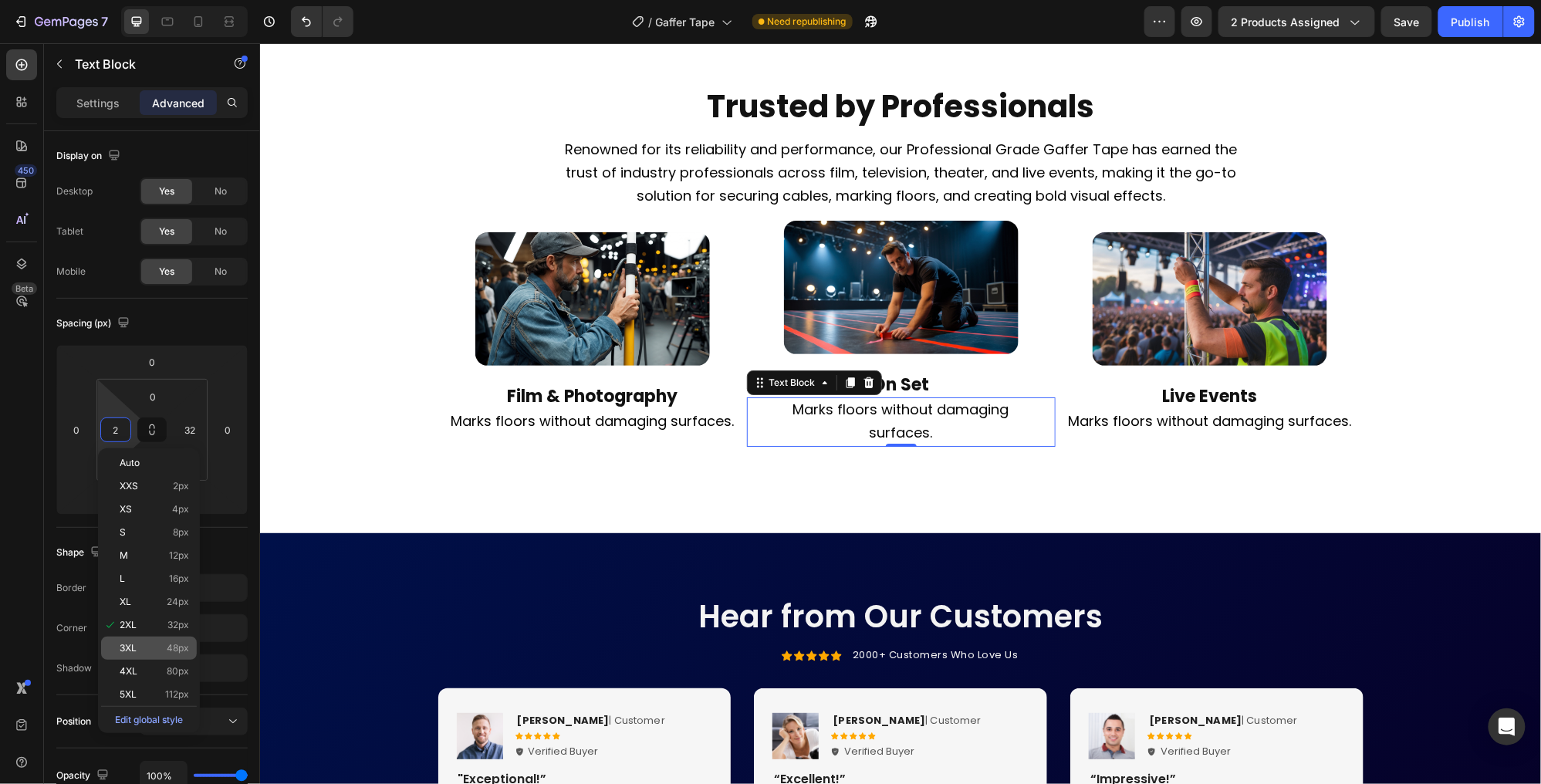
click at [169, 644] on span "48px" at bounding box center [178, 648] width 22 height 11
type input "48"
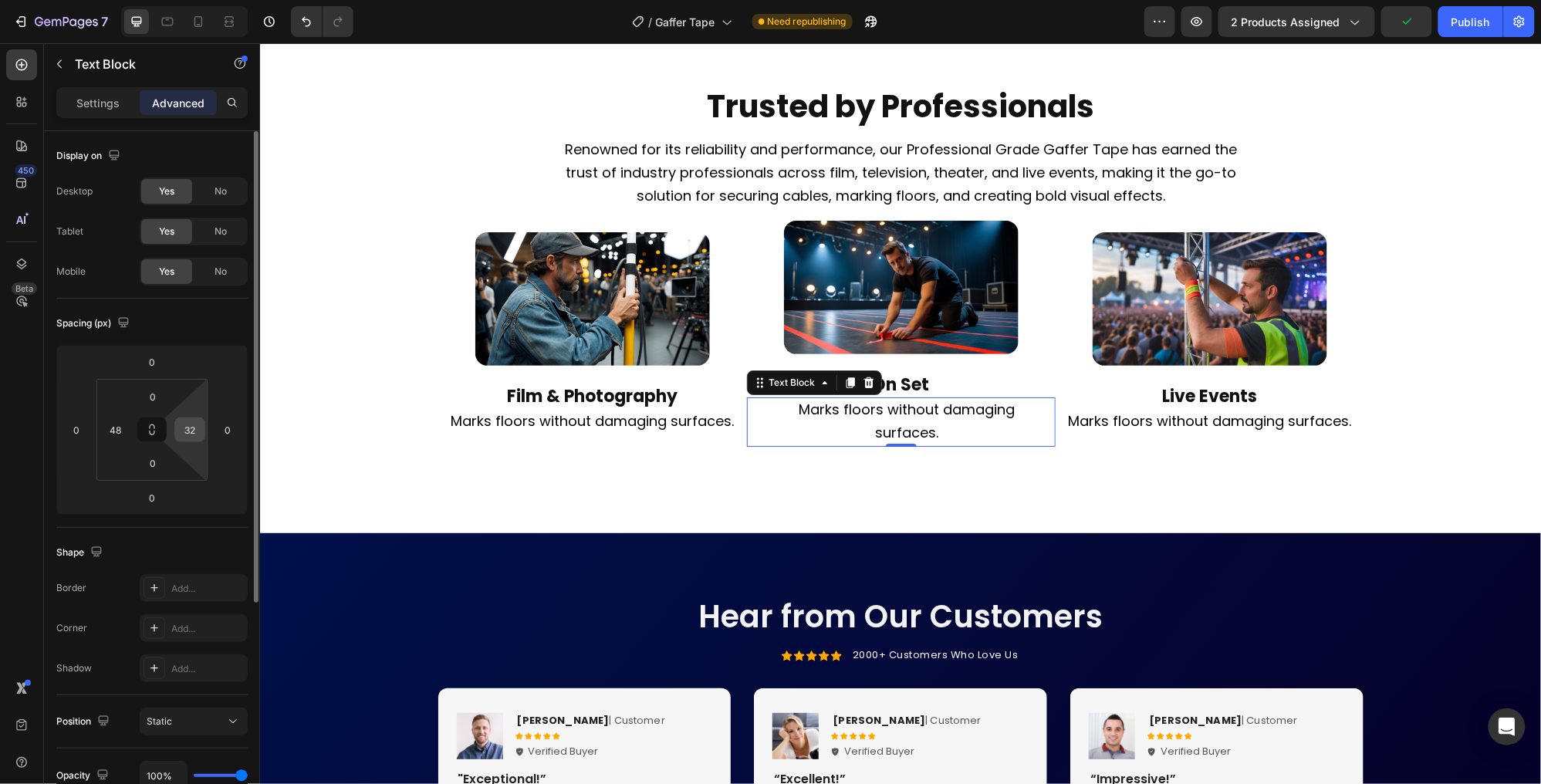
click at [191, 427] on input "32" at bounding box center [189, 429] width 23 height 23
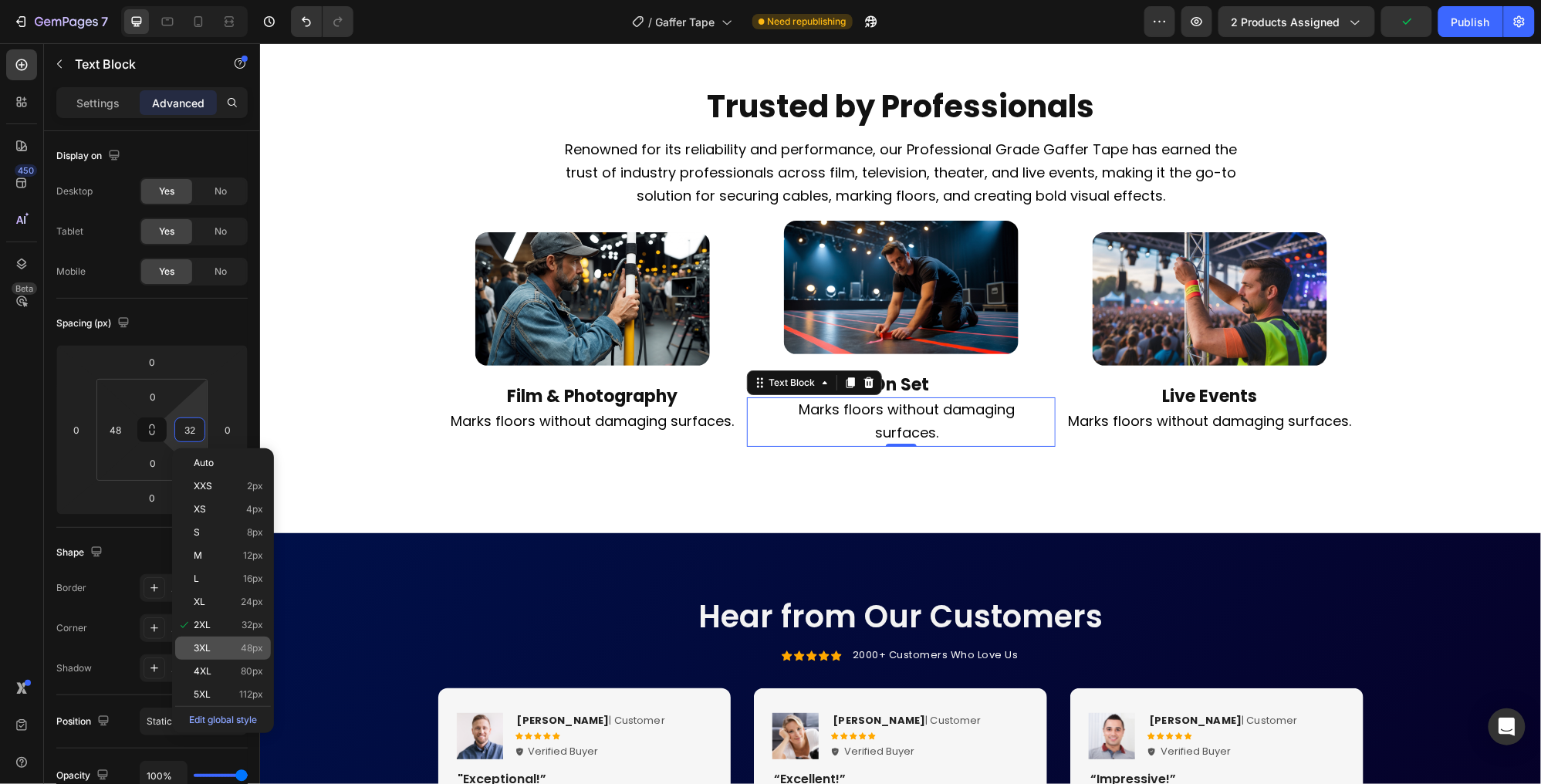
click at [213, 643] on p "3XL 48px" at bounding box center [229, 648] width 70 height 11
type input "48"
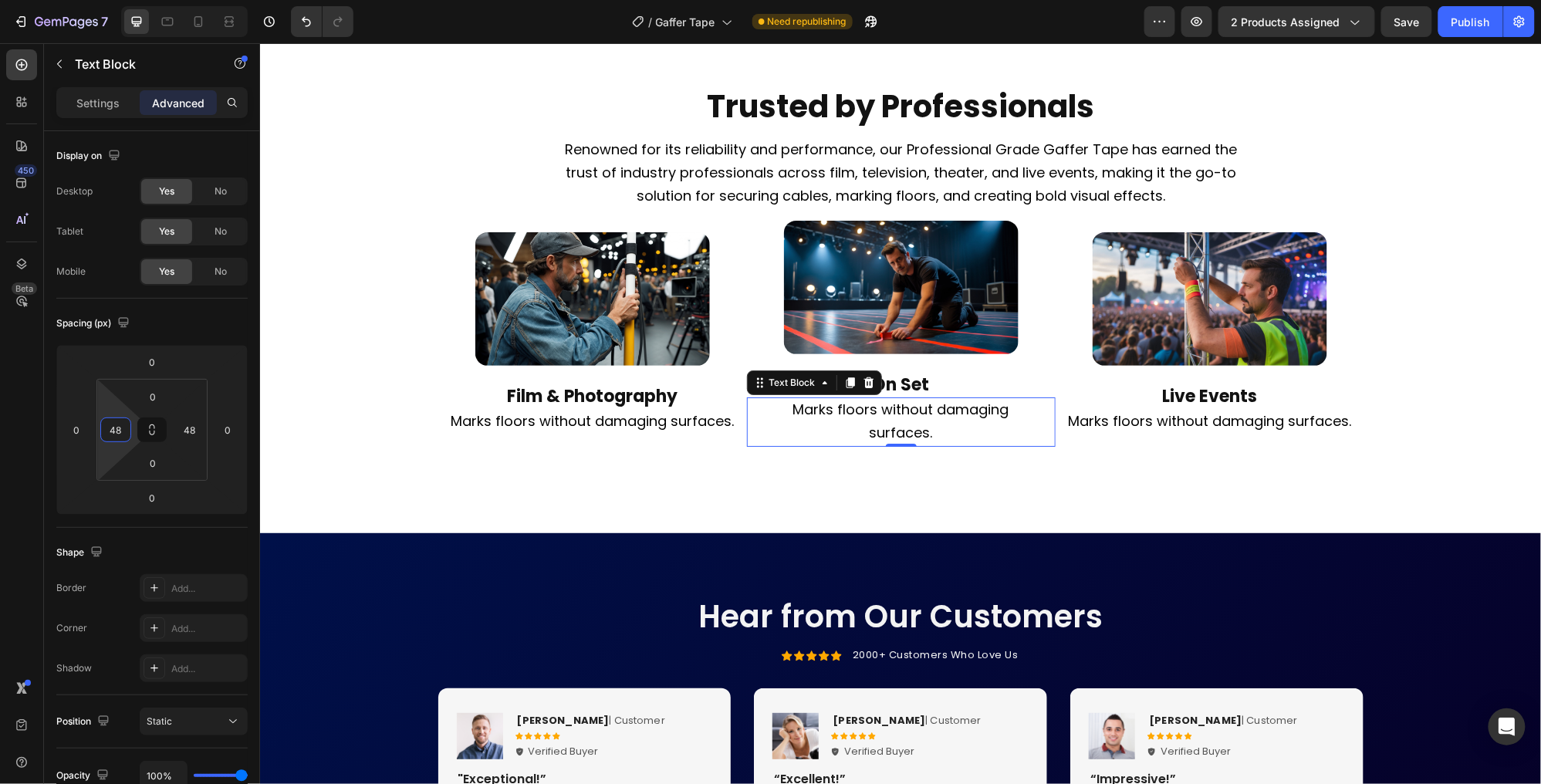
drag, startPoint x: 122, startPoint y: 428, endPoint x: 146, endPoint y: 469, distance: 47.5
click at [122, 428] on input "48" at bounding box center [115, 429] width 23 height 23
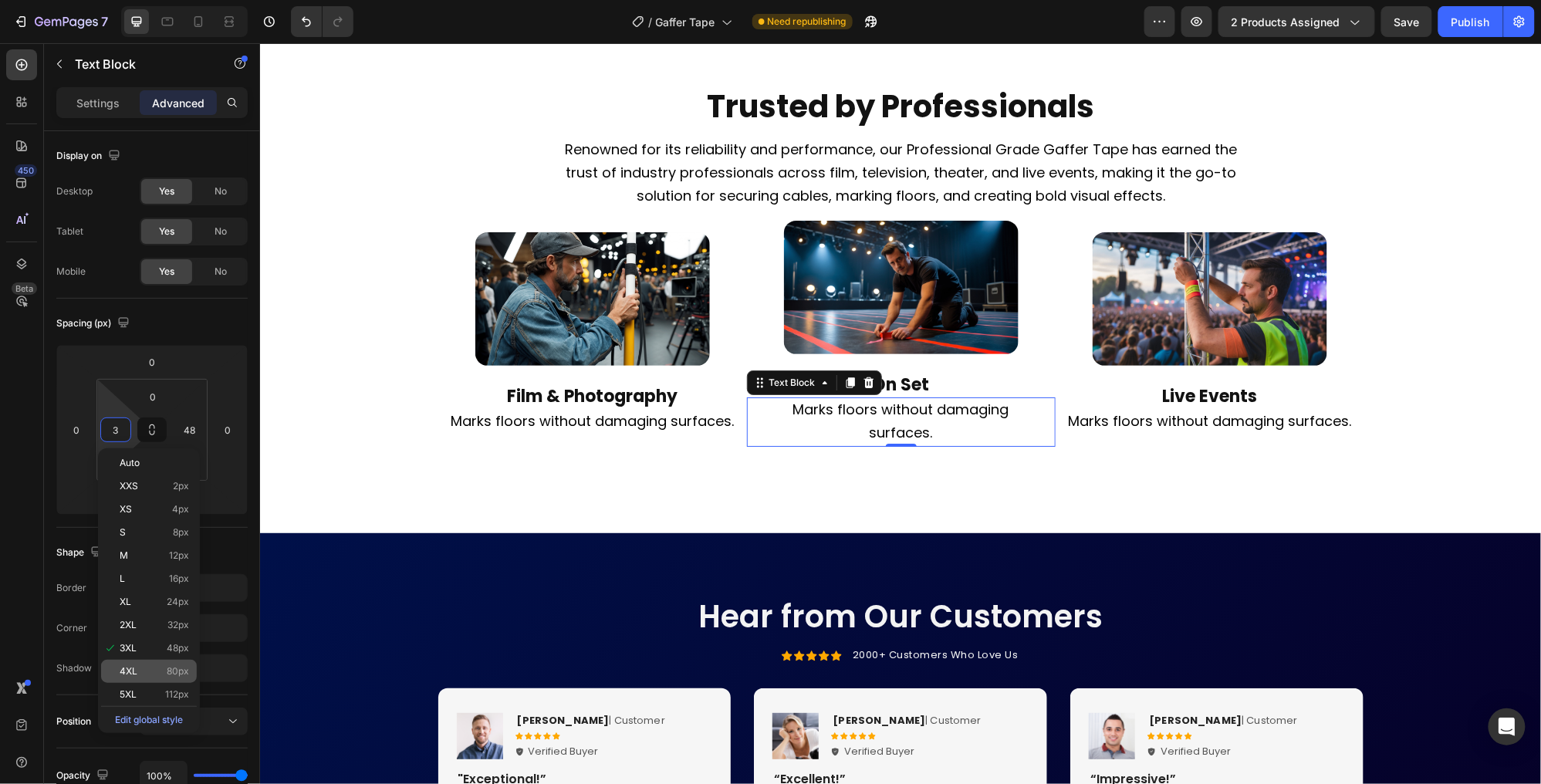
click at [170, 666] on span "80px" at bounding box center [178, 671] width 22 height 11
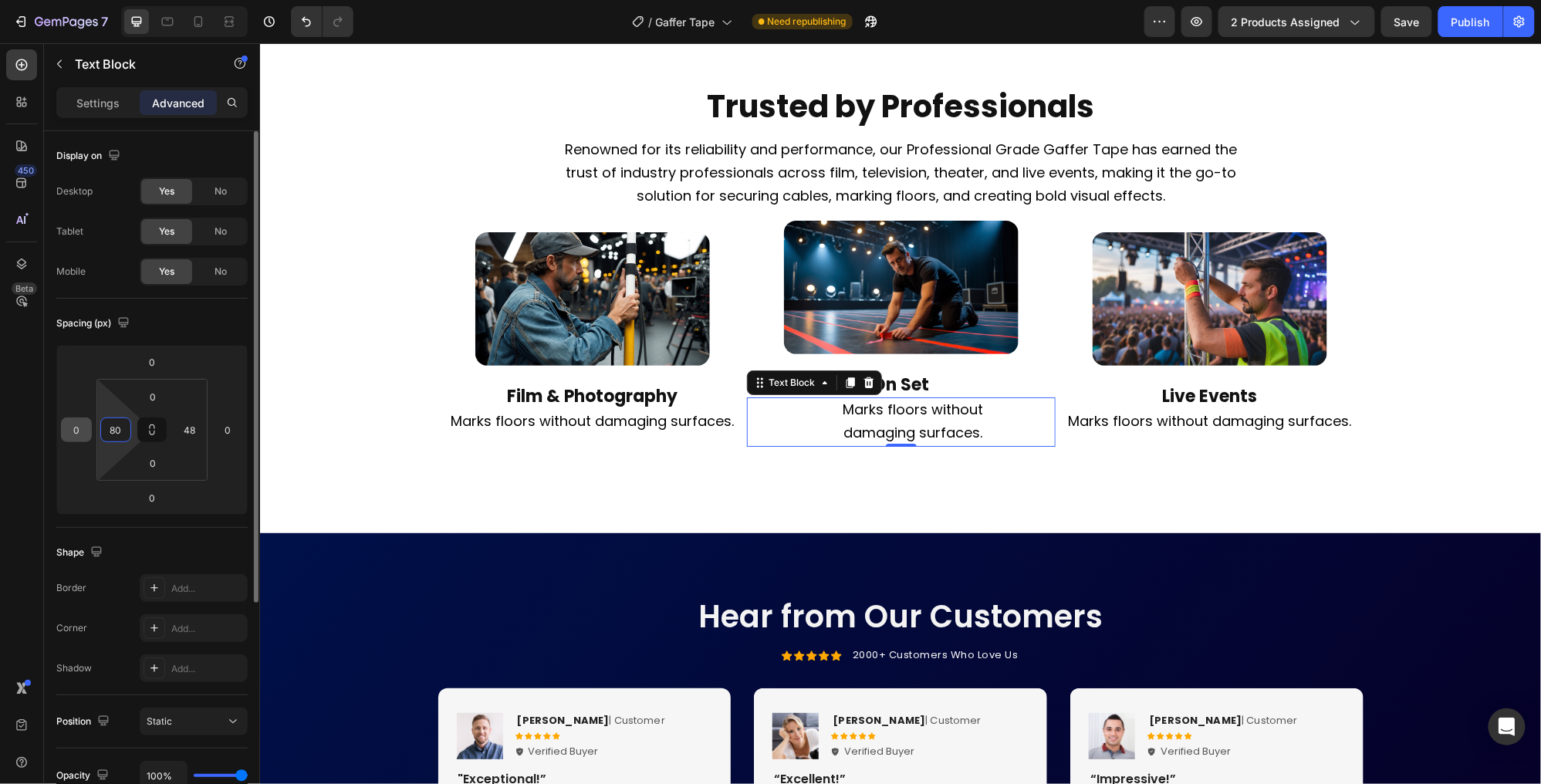
drag, startPoint x: 122, startPoint y: 425, endPoint x: 78, endPoint y: 426, distance: 44.0
click at [78, 426] on div "0 0 0 0 0 80 0 48" at bounding box center [152, 429] width 192 height 169
type input "60"
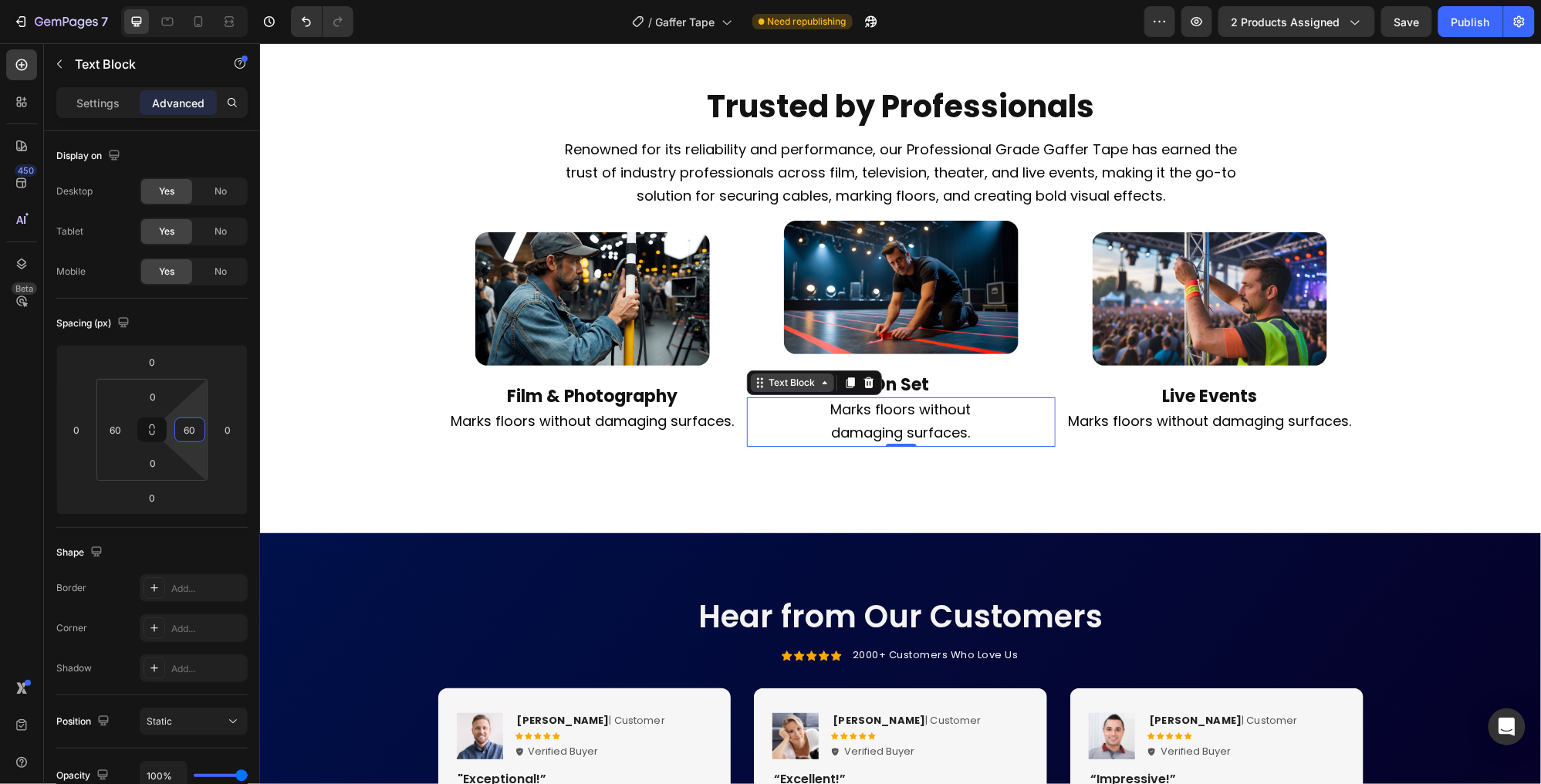
type input "60"
click at [789, 389] on div "Text Block" at bounding box center [792, 382] width 53 height 14
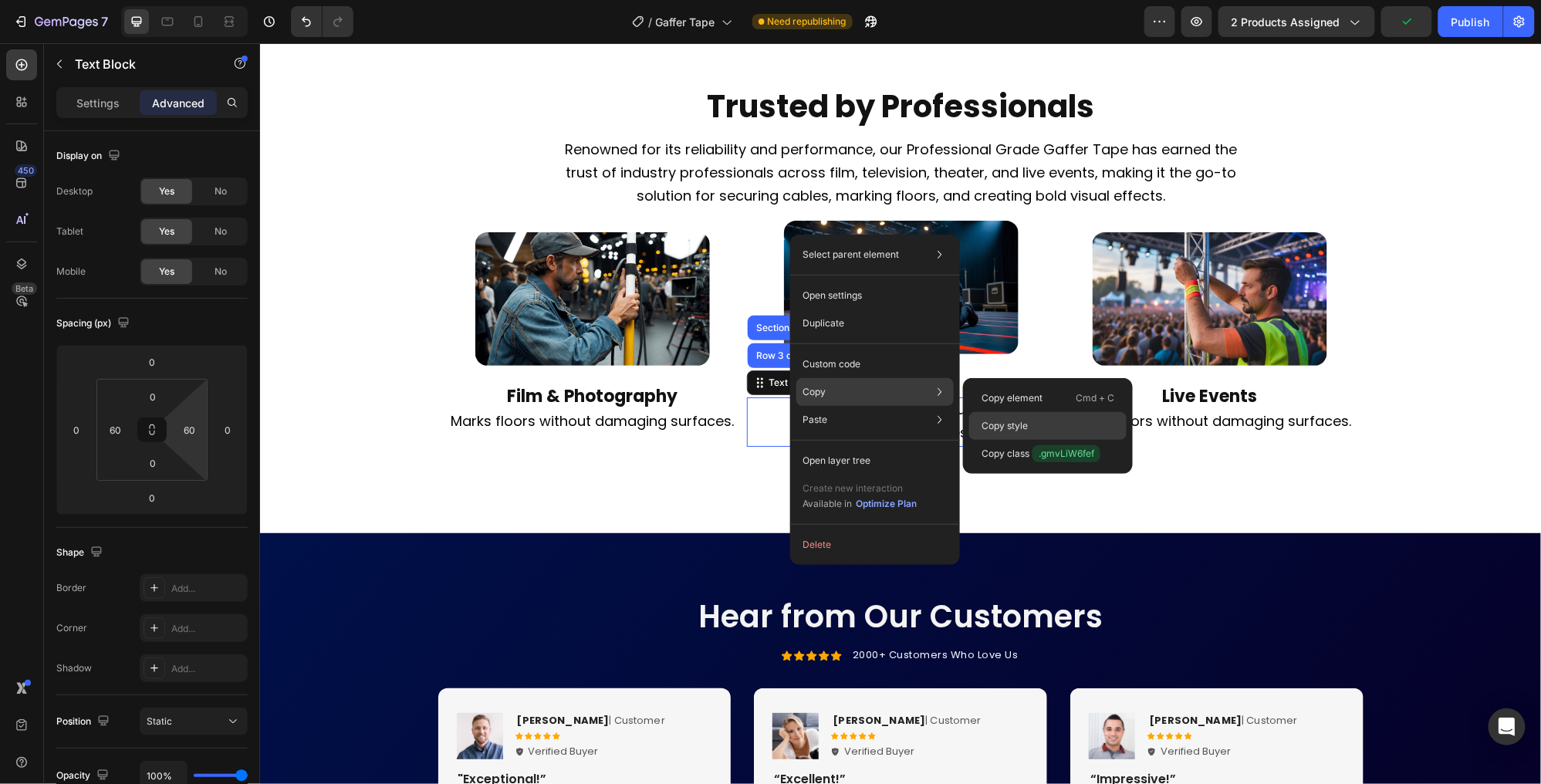
click at [999, 421] on p "Copy style" at bounding box center [1005, 426] width 46 height 14
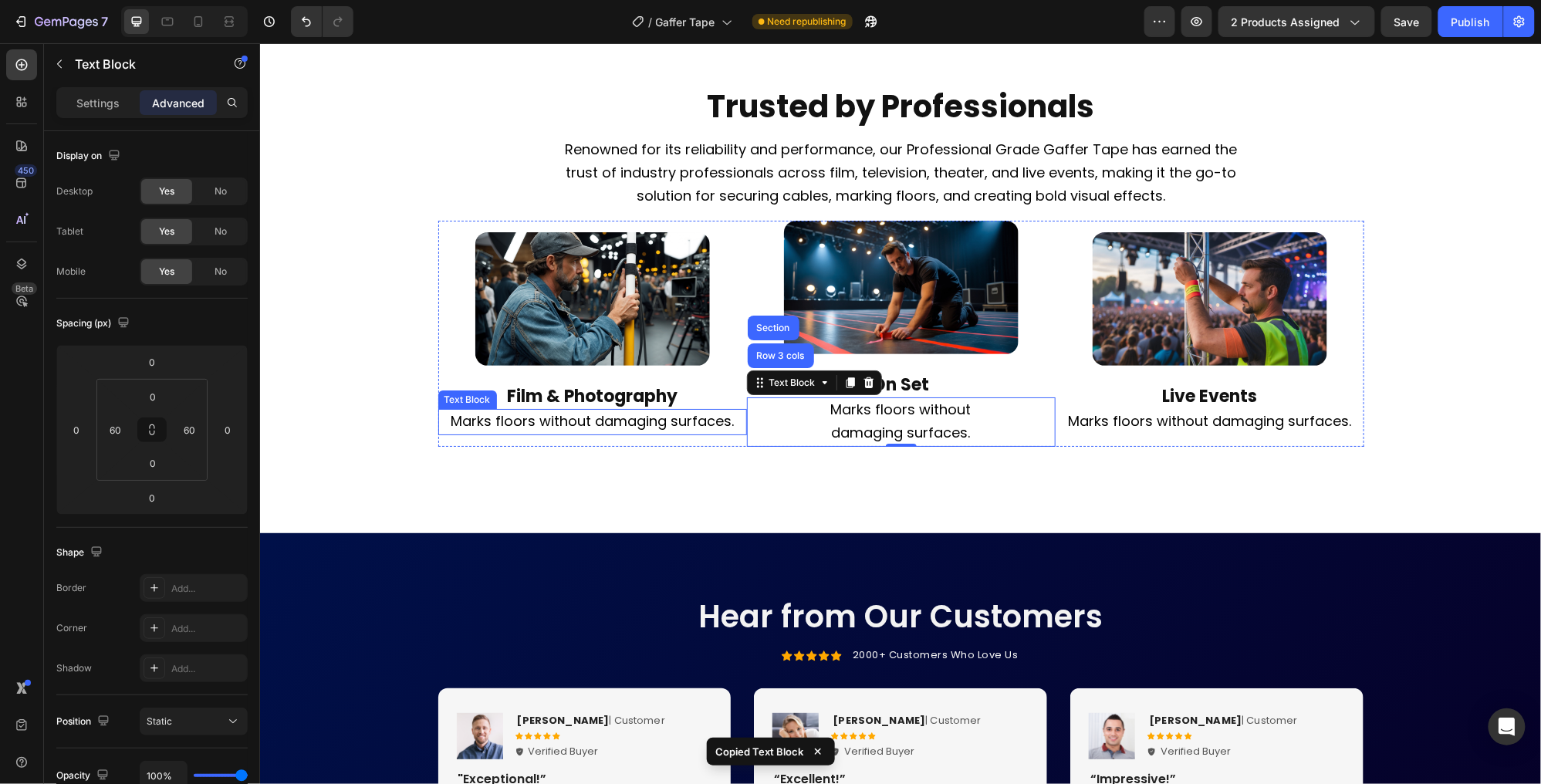
click at [660, 430] on span "Marks floors without damaging surfaces." at bounding box center [591, 420] width 284 height 20
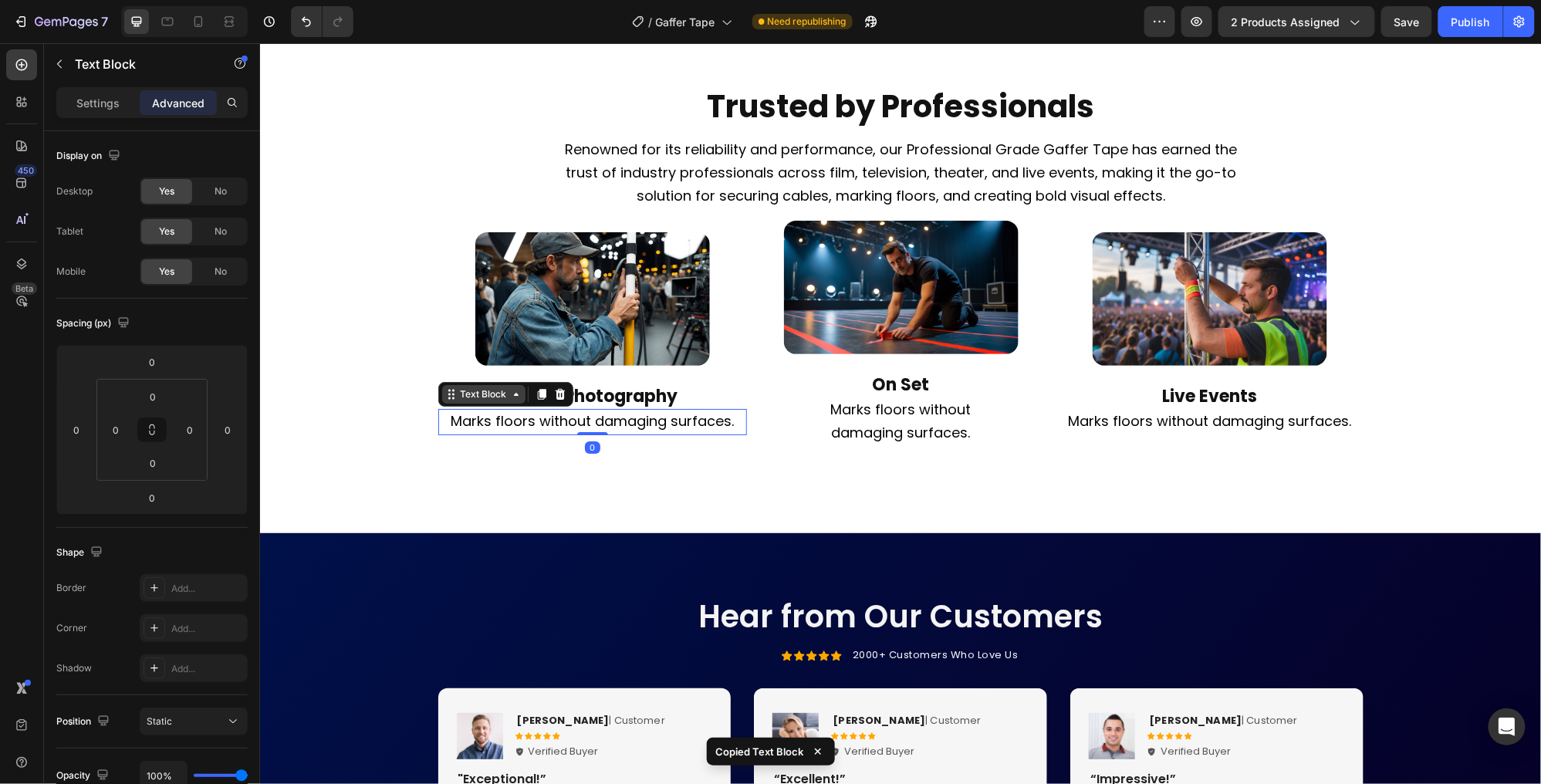
click at [500, 400] on div "Text Block" at bounding box center [484, 393] width 53 height 14
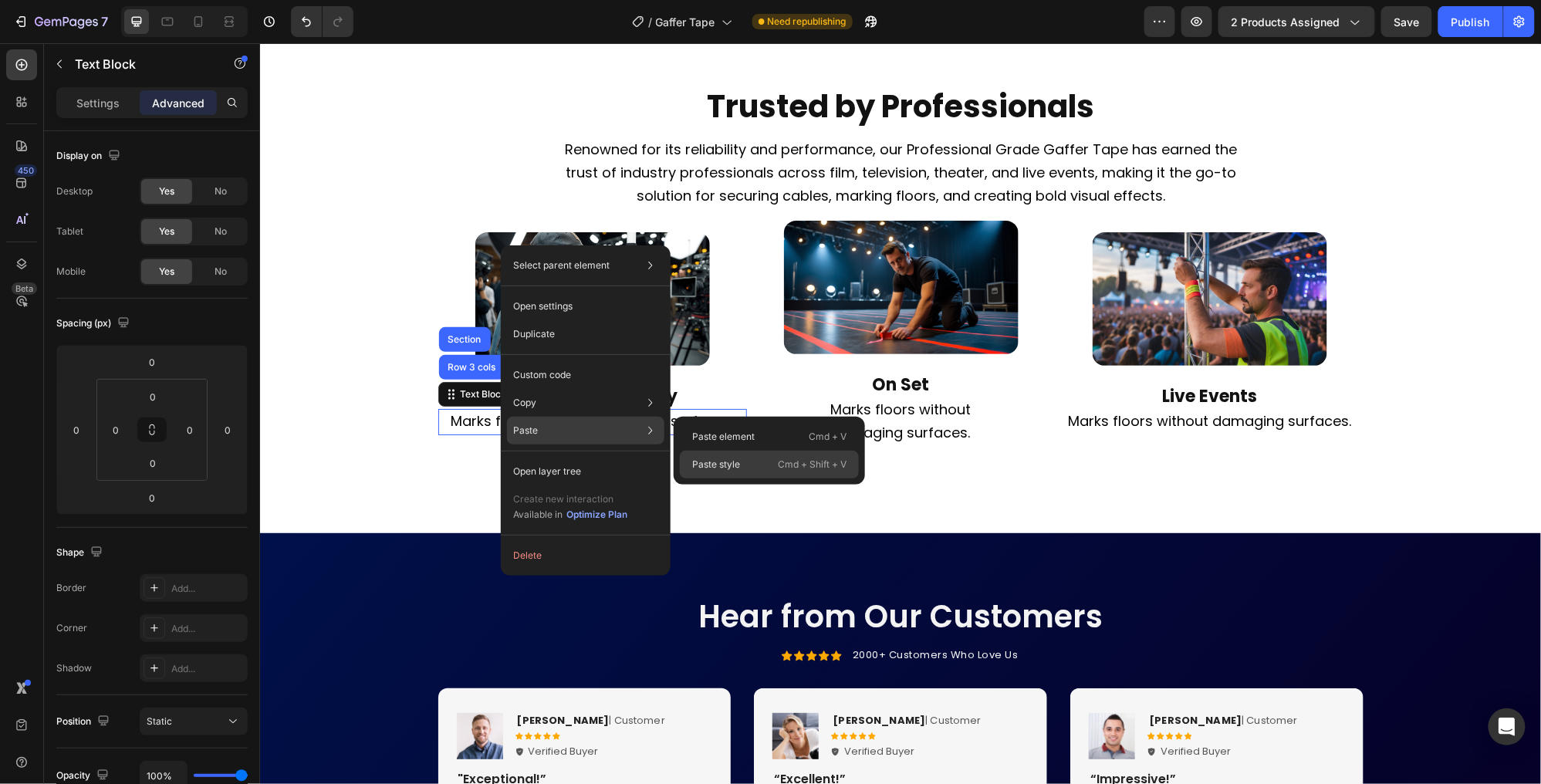
click at [721, 462] on p "Paste style" at bounding box center [716, 465] width 48 height 14
type input "60"
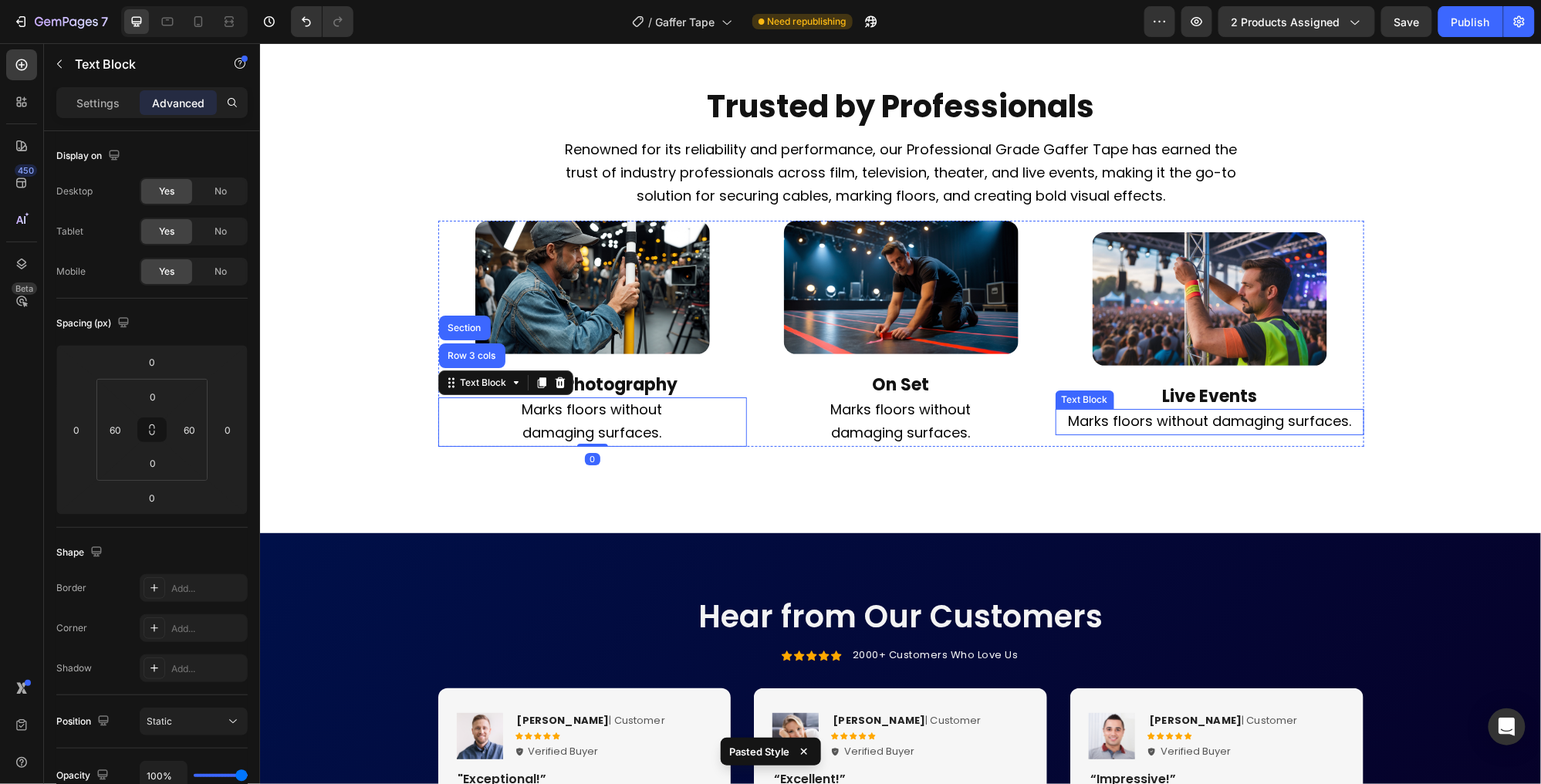
click at [1199, 430] on span "Marks floors without damaging surfaces." at bounding box center [1209, 420] width 284 height 20
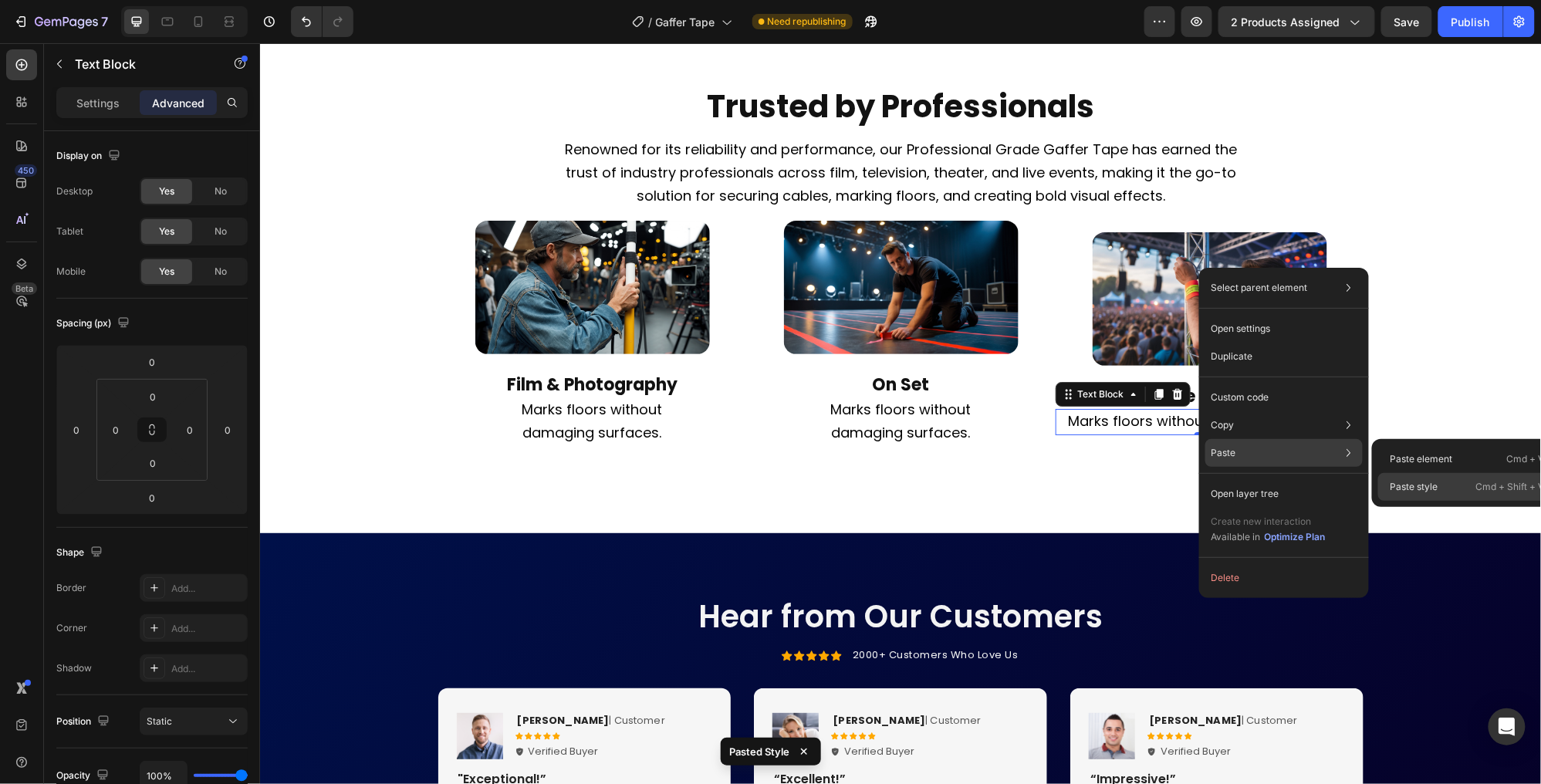
click at [1414, 481] on p "Paste style" at bounding box center [1414, 487] width 48 height 14
type input "60"
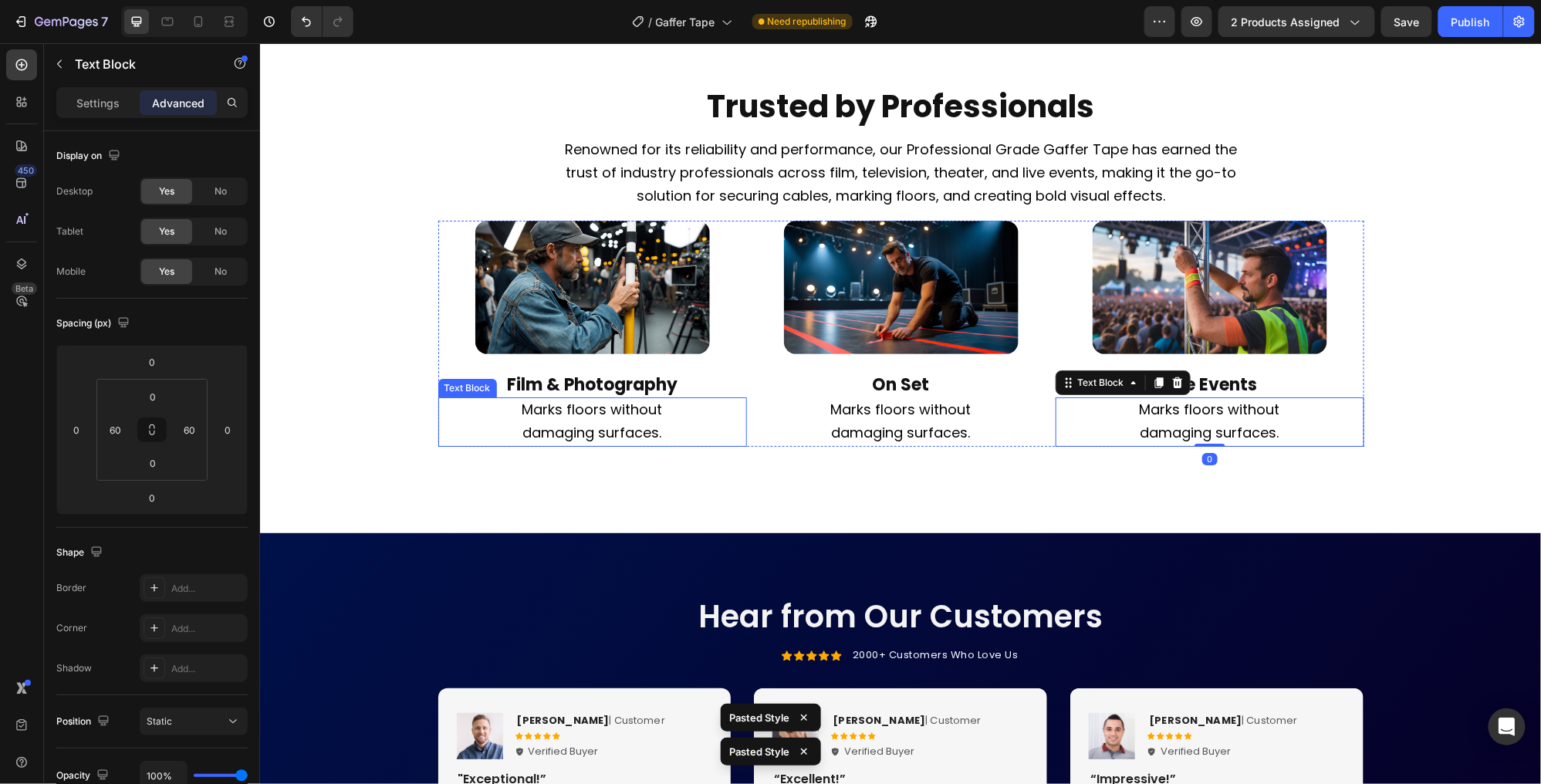
click at [590, 441] on span "Marks floors without damaging surfaces." at bounding box center [592, 421] width 140 height 43
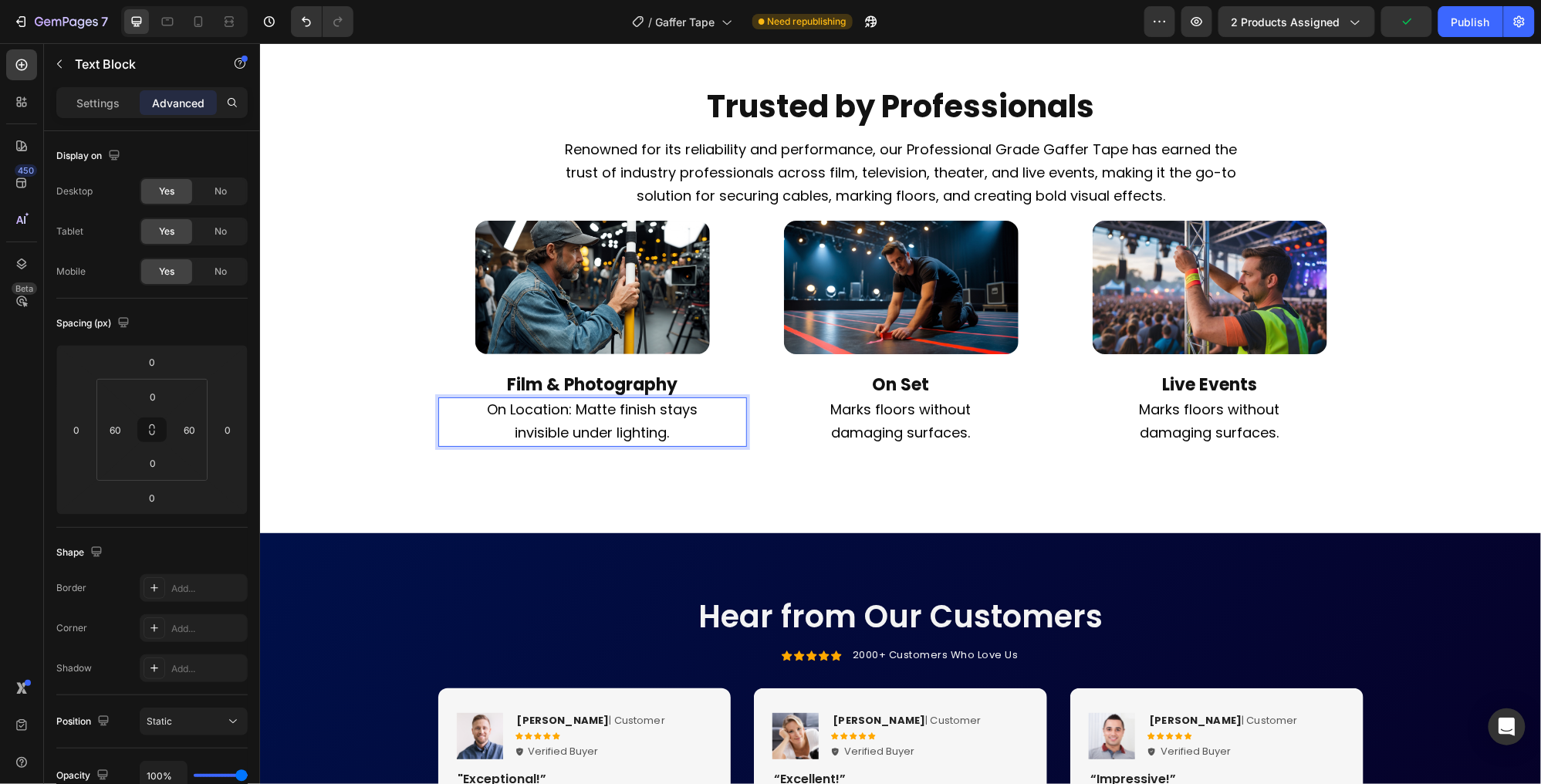
click at [535, 441] on span "On Location: Matte finish stays invisible under lighting." at bounding box center [591, 421] width 210 height 43
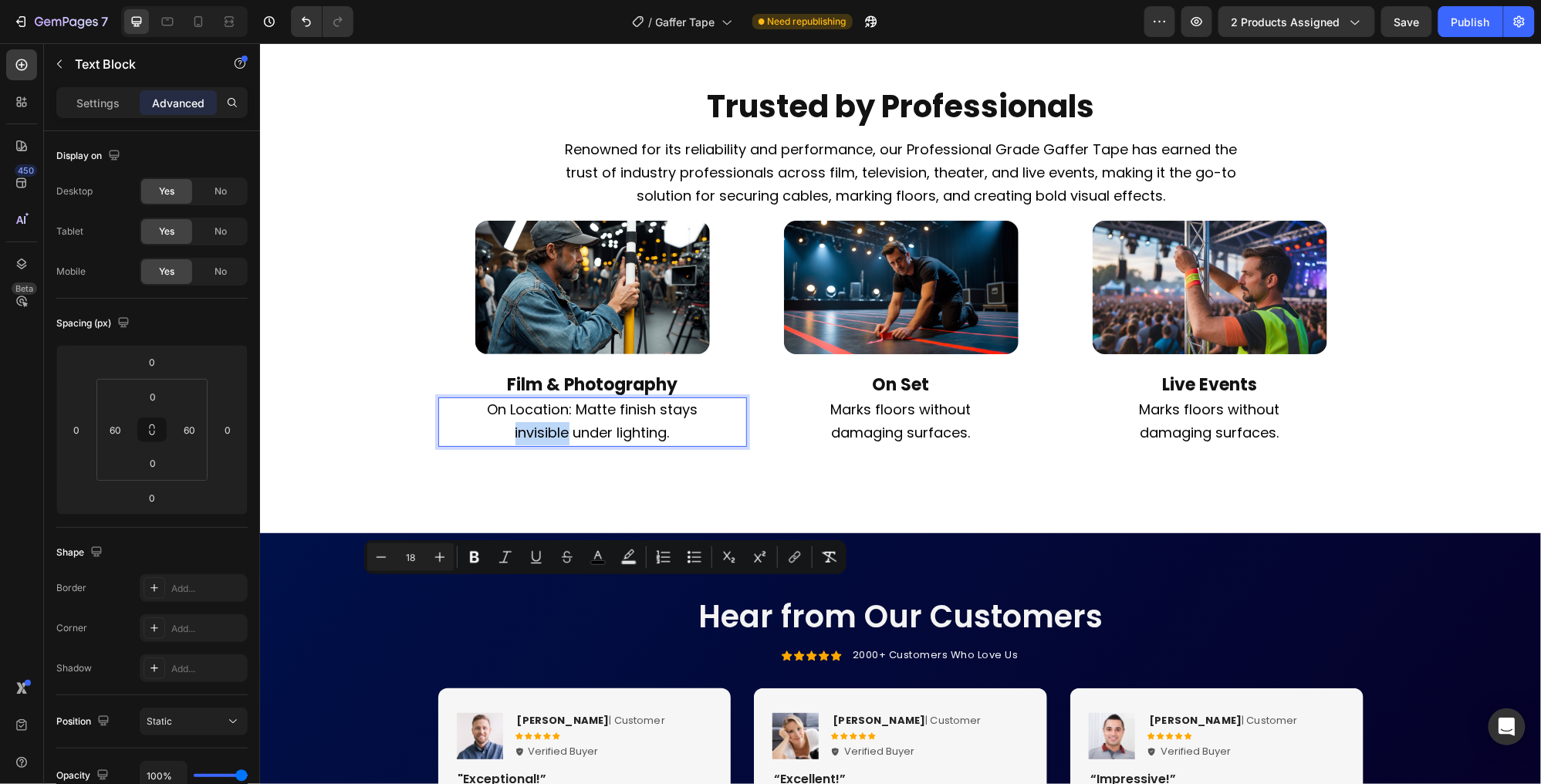
click at [559, 441] on span "On Location: Matte finish stays invisible under lighting." at bounding box center [591, 421] width 210 height 43
click at [570, 441] on span "On Location: Matte finish stays invisible under lighting." at bounding box center [591, 421] width 210 height 43
drag, startPoint x: 566, startPoint y: 615, endPoint x: 659, endPoint y: 590, distance: 96.3
click at [659, 441] on span "On Location: Matte finish stays invisible under lighting." at bounding box center [591, 421] width 210 height 43
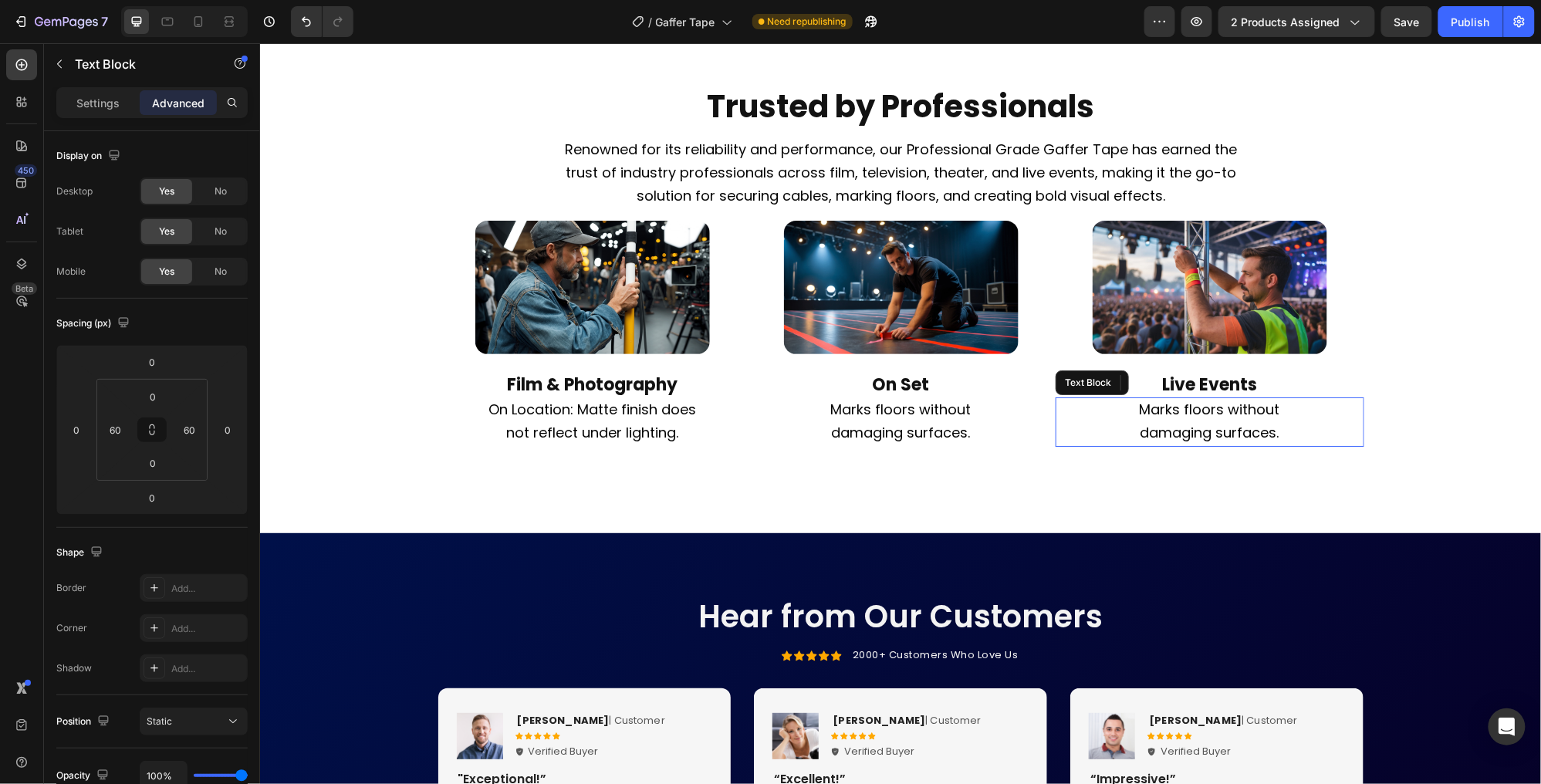
click at [1201, 444] on p "Marks floors without damaging surfaces." at bounding box center [1209, 421] width 213 height 46
click at [1148, 441] on span "On Stage: Secure wires safely to prevent accidents." at bounding box center [1209, 421] width 204 height 43
click at [1176, 441] on span "On Stage: Secure wires safely to help prevent accidents." at bounding box center [1209, 421] width 204 height 43
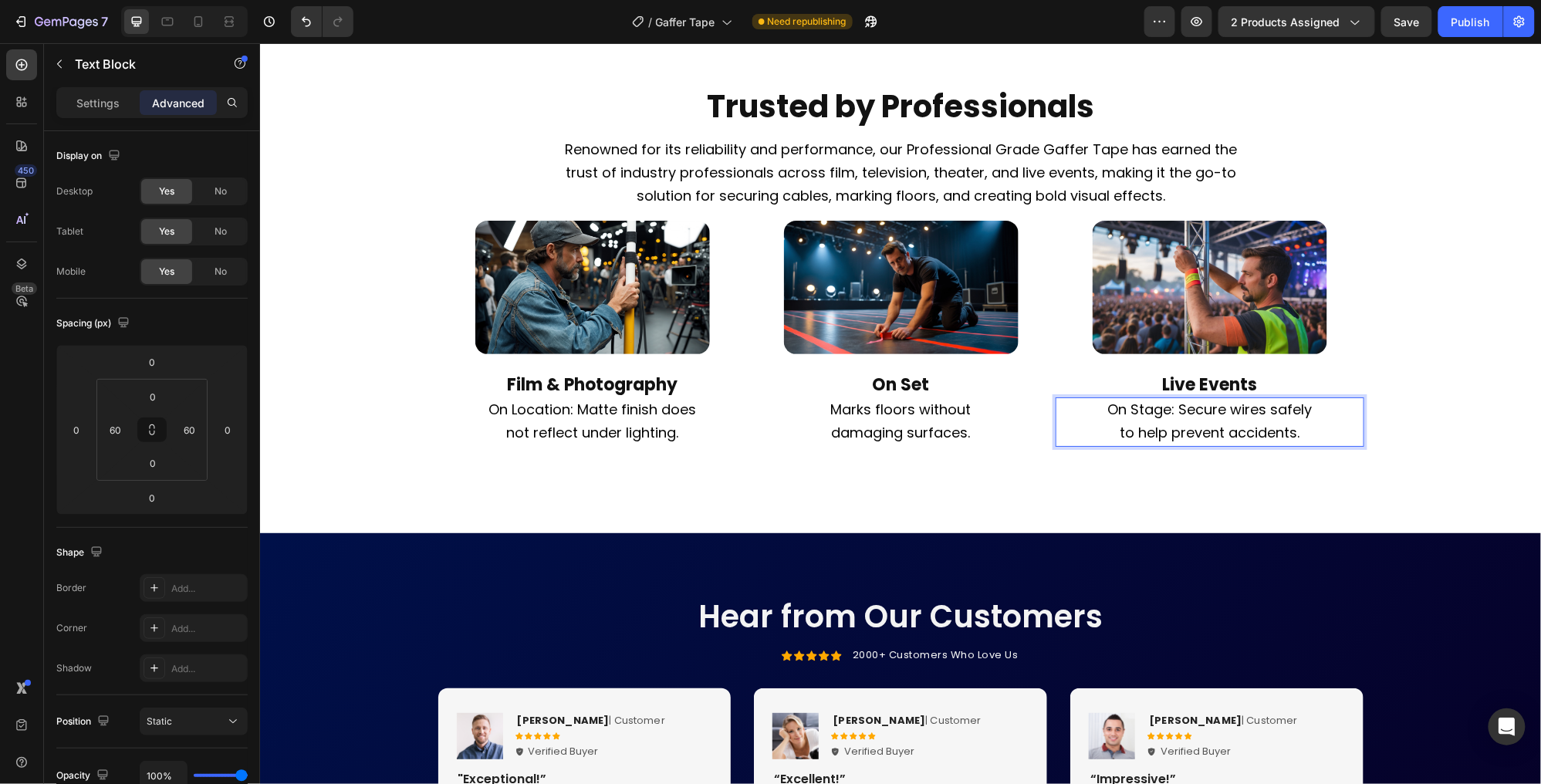
scroll to position [2137, 0]
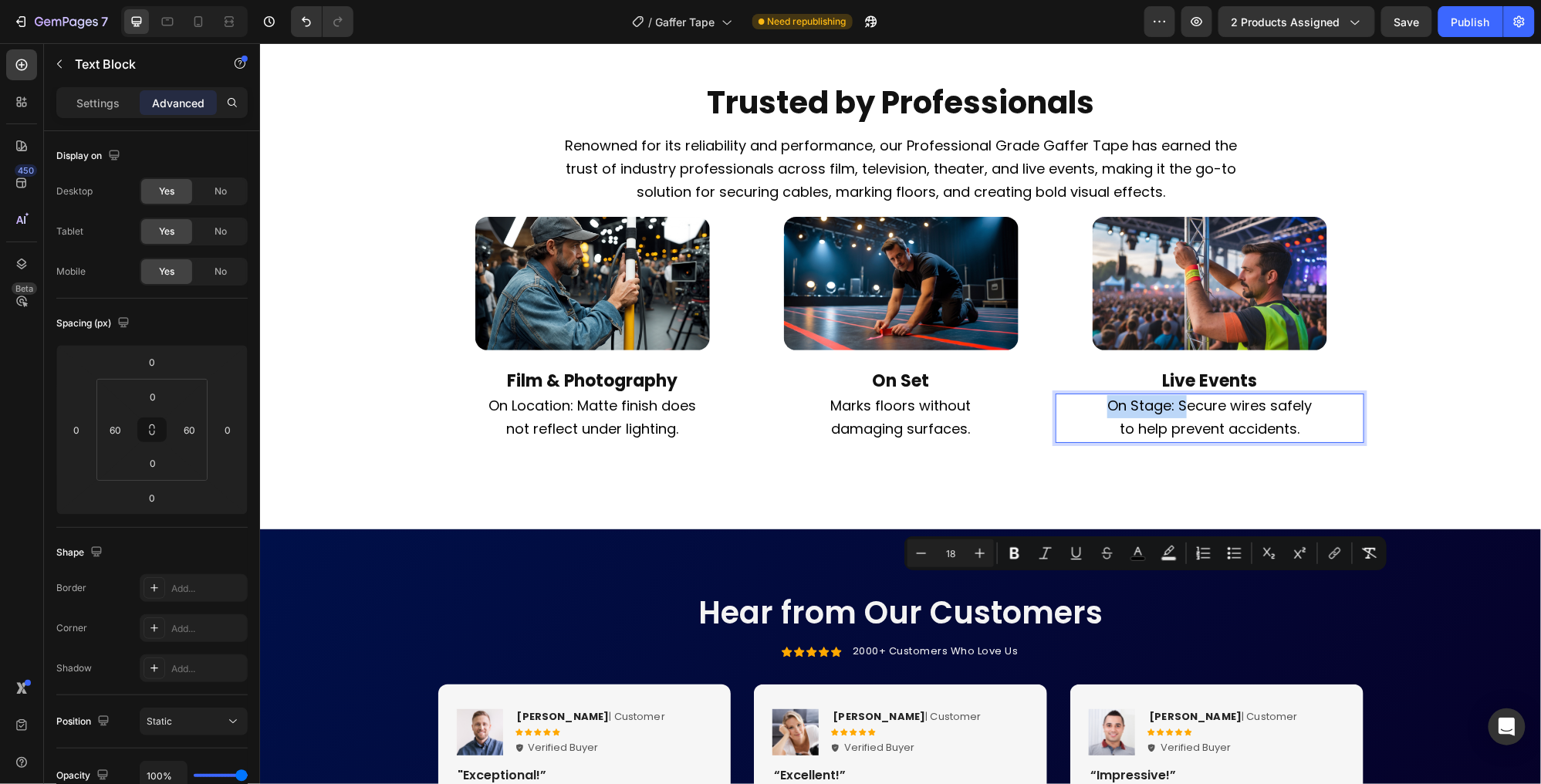
drag, startPoint x: 1179, startPoint y: 590, endPoint x: 1111, endPoint y: 588, distance: 68.0
click at [1107, 438] on span "On Stage: Secure wires safely to help prevent accidents." at bounding box center [1209, 416] width 204 height 43
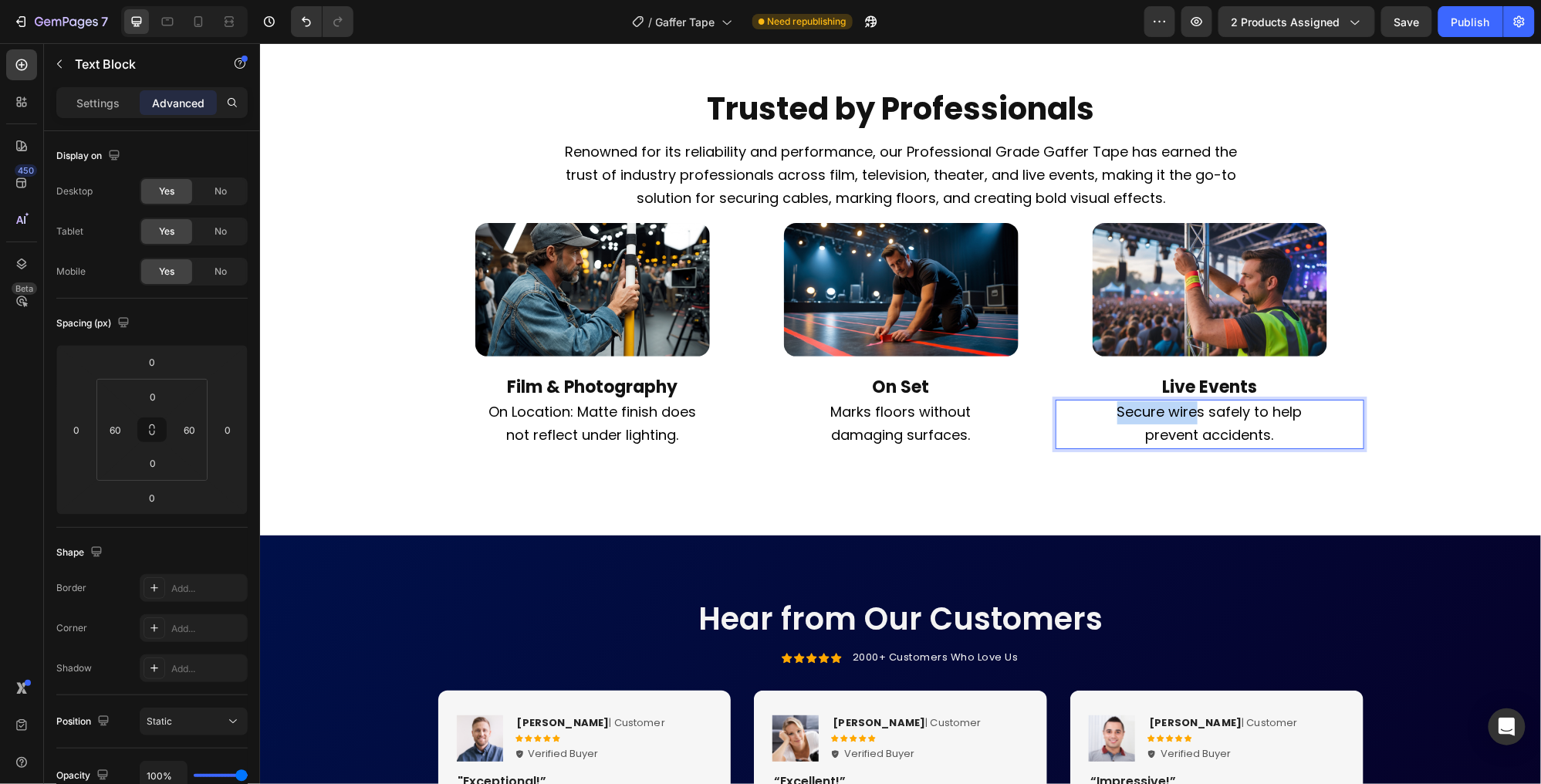
scroll to position [2146, 0]
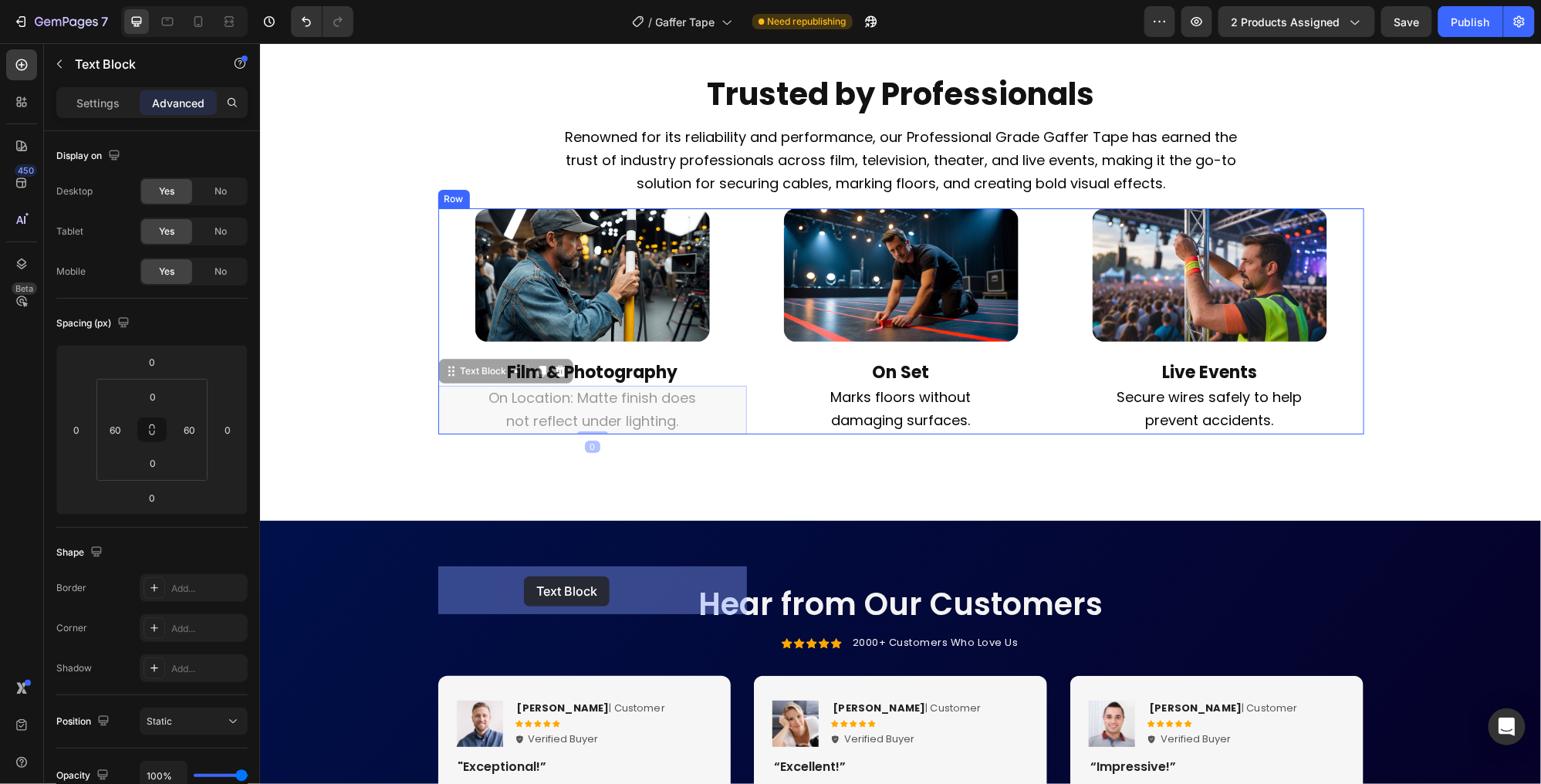
drag, startPoint x: 581, startPoint y: 579, endPoint x: 517, endPoint y: 575, distance: 64.1
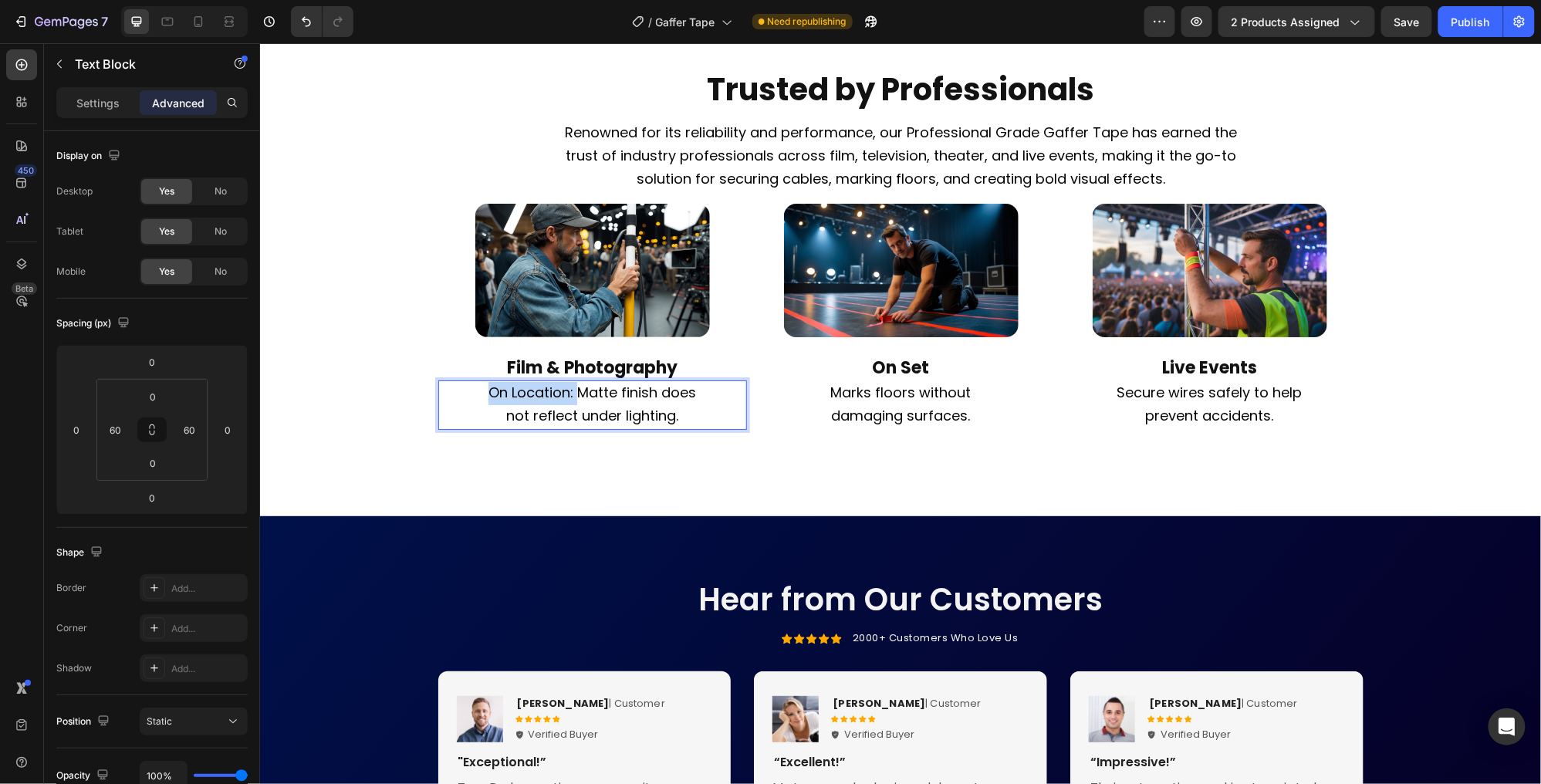
drag, startPoint x: 575, startPoint y: 575, endPoint x: 487, endPoint y: 575, distance: 88.0
click at [488, 425] on span "On Location: Matte finish does not reflect under lighting." at bounding box center [592, 403] width 208 height 43
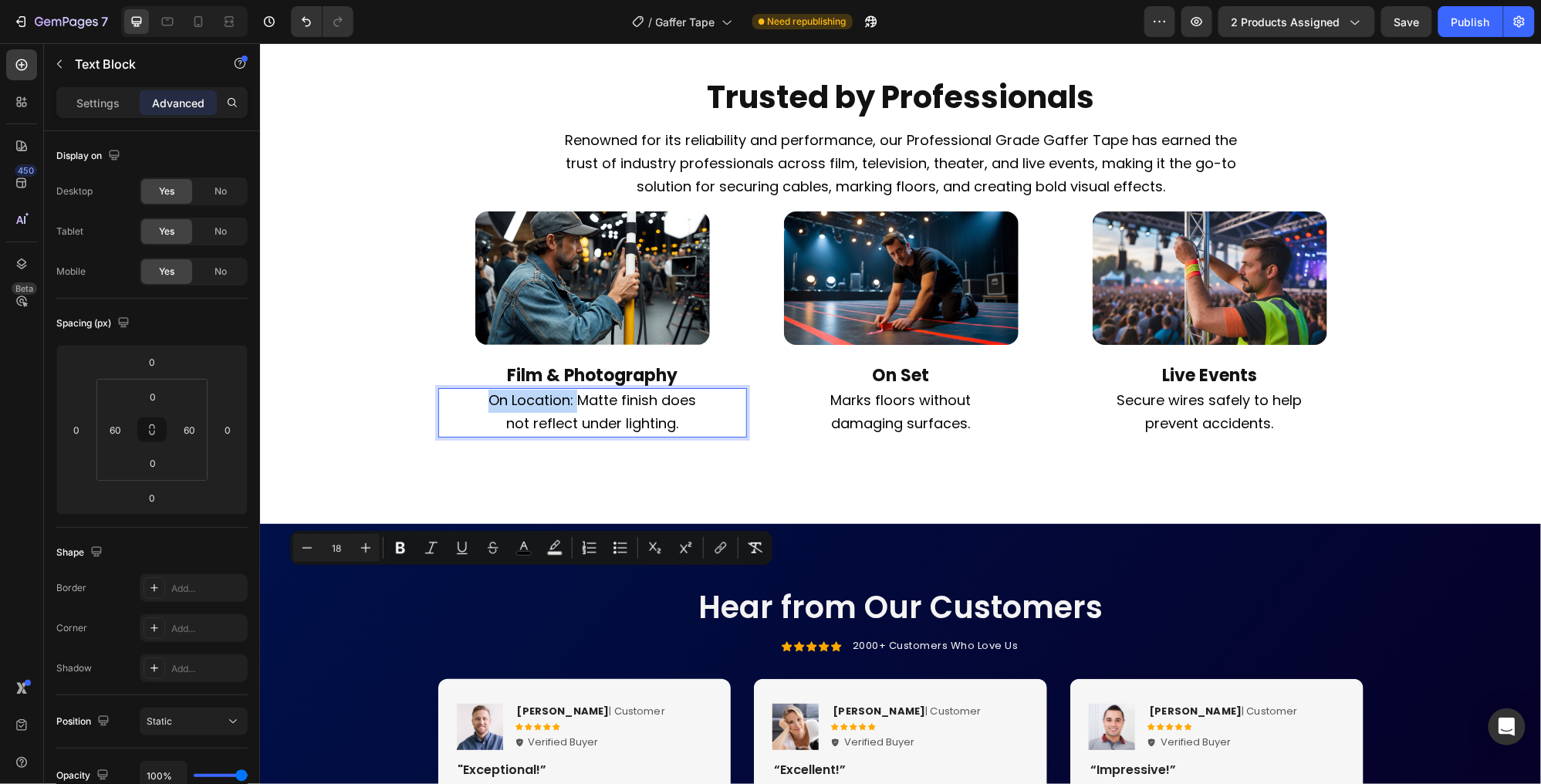
drag, startPoint x: 490, startPoint y: 575, endPoint x: 548, endPoint y: 578, distance: 58.1
click at [548, 432] on span "On Location: Matte finish does not reflect under lighting." at bounding box center [592, 411] width 208 height 43
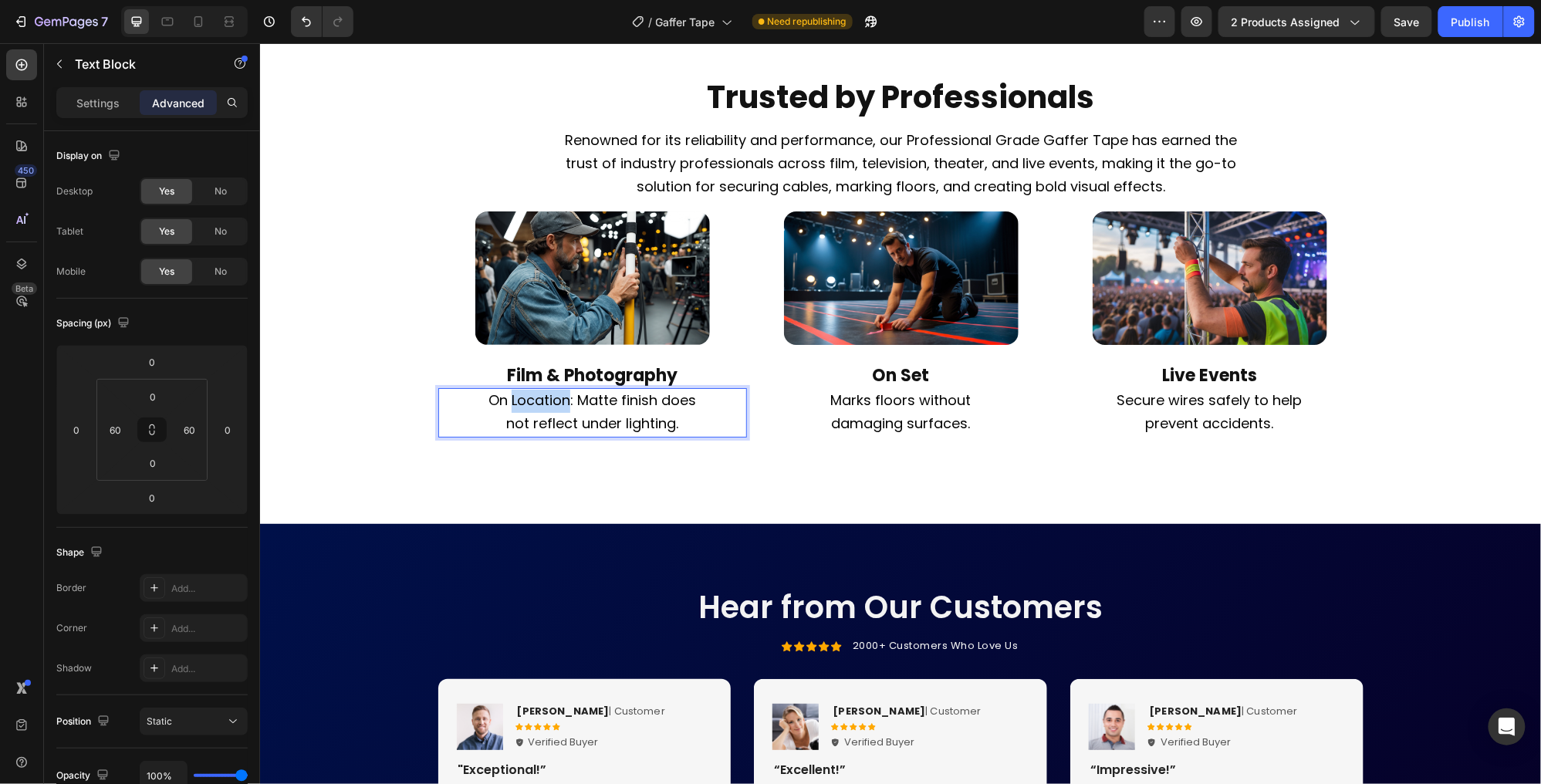
click at [548, 432] on span "On Location: Matte finish does not reflect under lighting." at bounding box center [592, 411] width 208 height 43
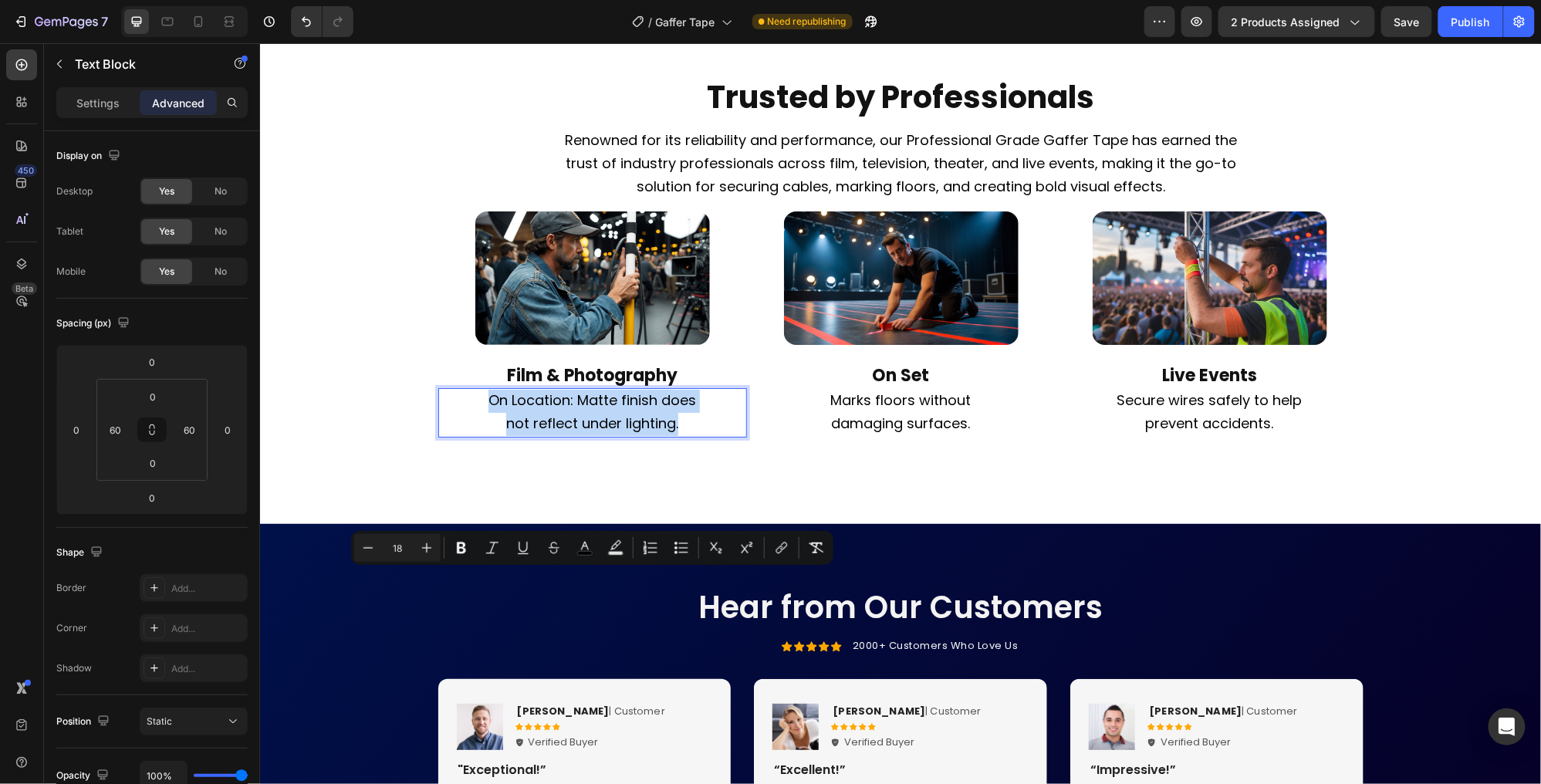
click at [552, 432] on span "On Location: Matte finish does not reflect under lighting." at bounding box center [592, 411] width 208 height 43
click at [576, 432] on span "On Location: Matte finish does not reflect under lighting." at bounding box center [592, 411] width 208 height 43
click at [584, 432] on span "On Location: Matte finish does not reflect under lighting." at bounding box center [592, 411] width 208 height 43
drag, startPoint x: 610, startPoint y: 607, endPoint x: 613, endPoint y: 624, distance: 17.3
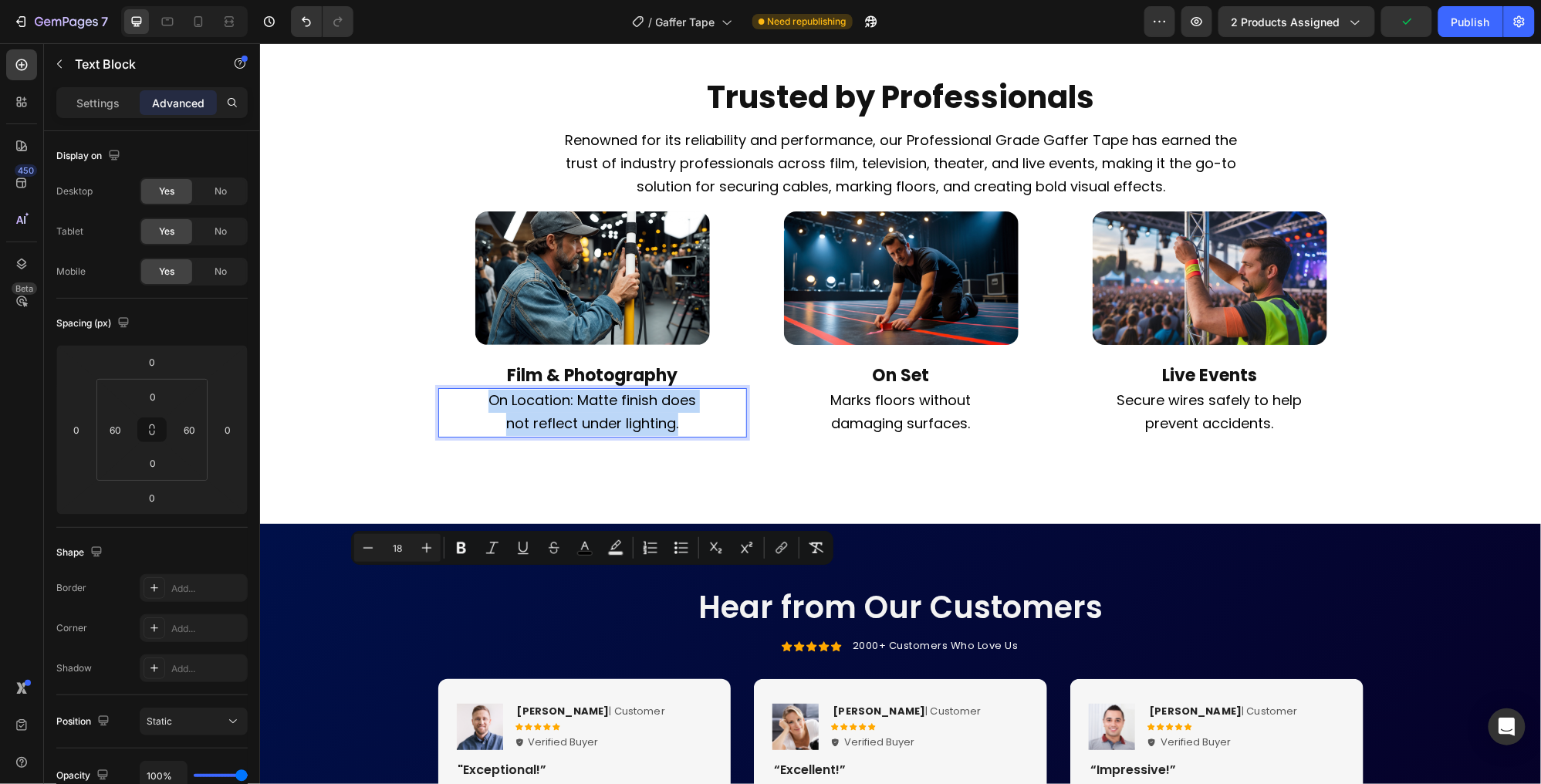
click at [610, 432] on span "On Location: Matte finish does not reflect under lighting." at bounding box center [592, 411] width 208 height 43
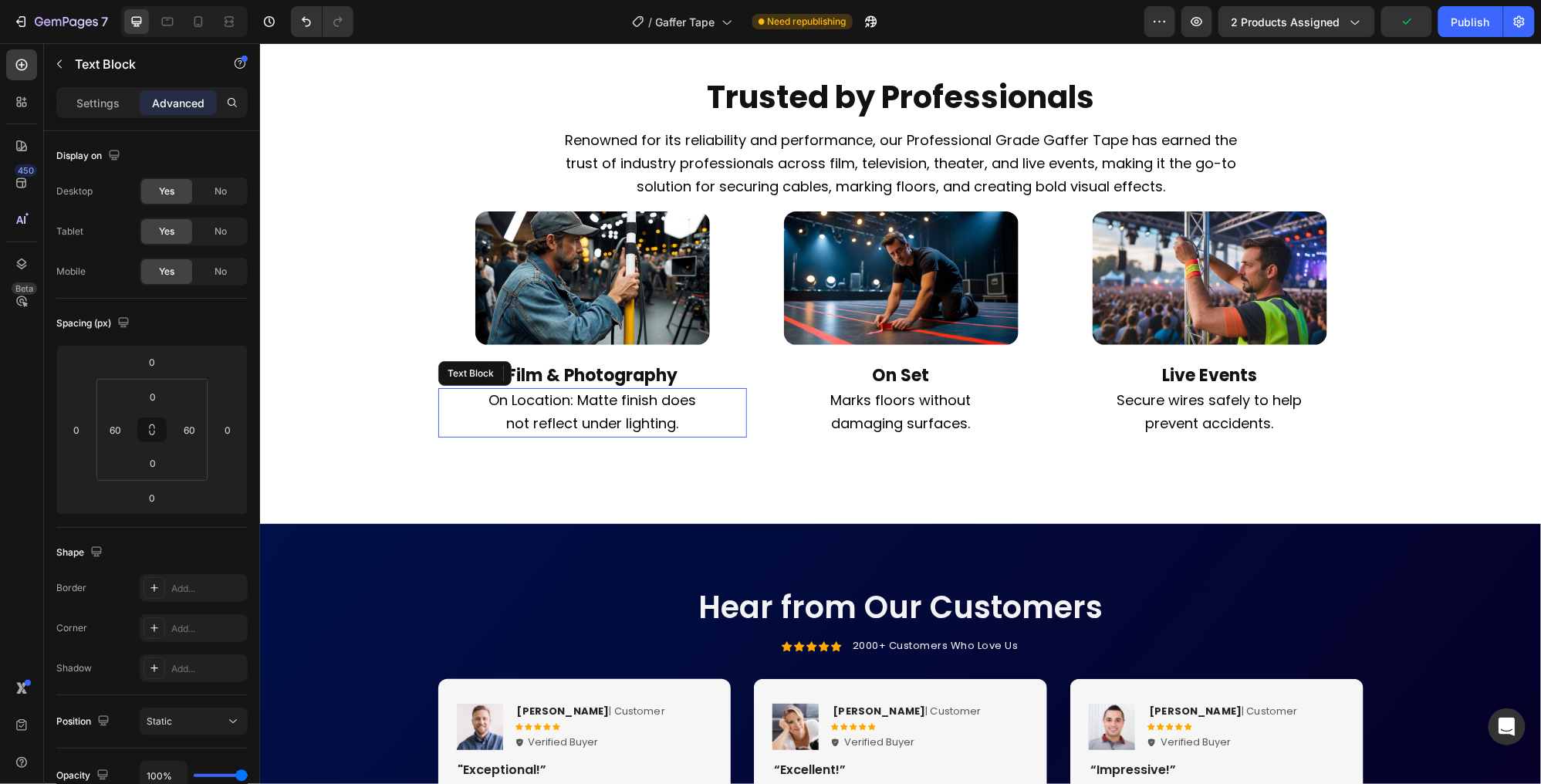
click at [577, 432] on span "On Location: Matte finish does not reflect under lighting." at bounding box center [592, 411] width 208 height 43
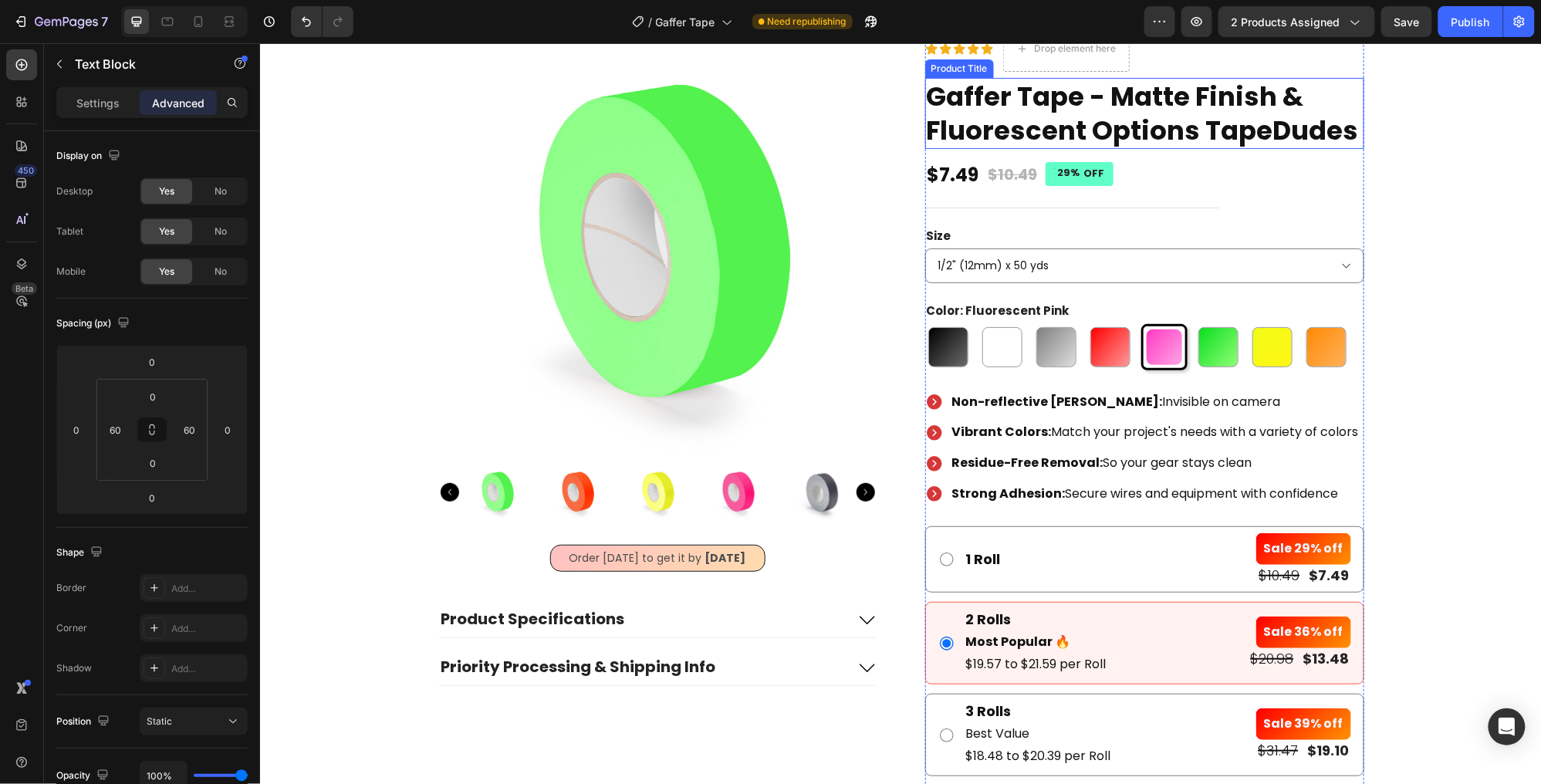
scroll to position [66, 0]
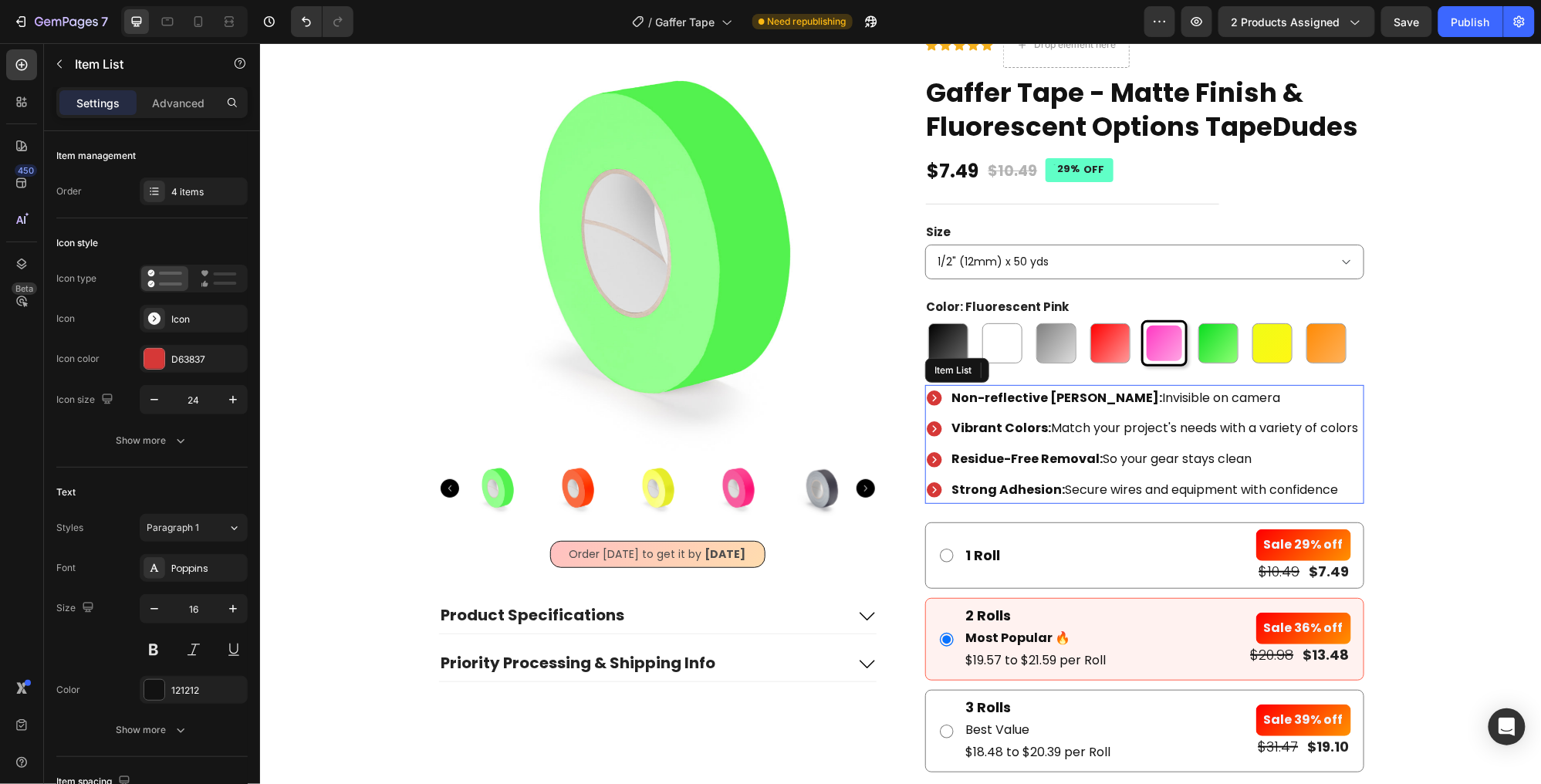
click at [1153, 391] on p "Non-reflective Matte Finish: Invisible on camera" at bounding box center [1155, 398] width 407 height 22
click at [1154, 391] on p "Non-reflective Matte Finish: Invisible on camera" at bounding box center [1155, 398] width 407 height 22
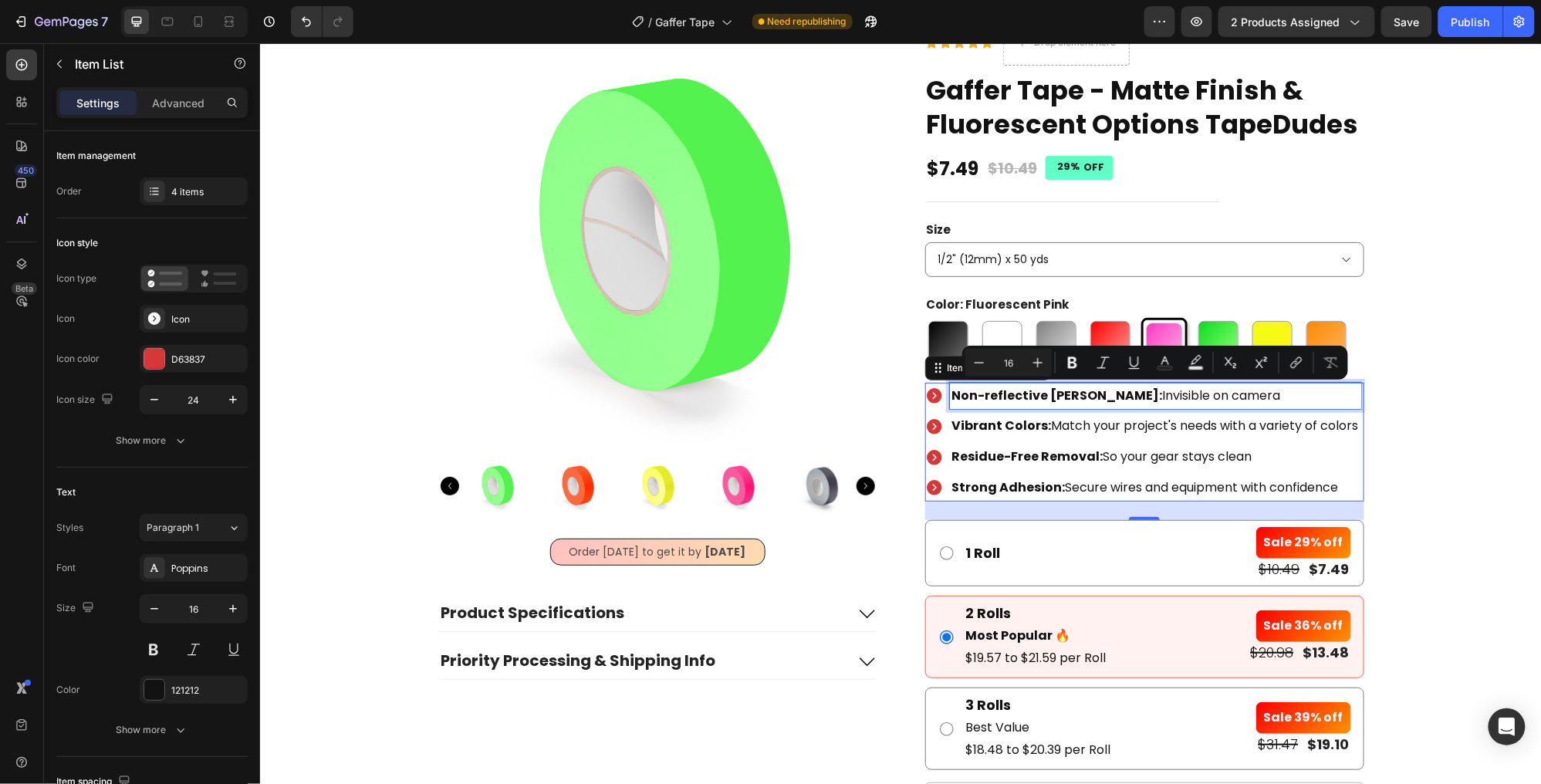
click at [1045, 394] on strong "Non-reflective [PERSON_NAME]:" at bounding box center [1057, 394] width 210 height 18
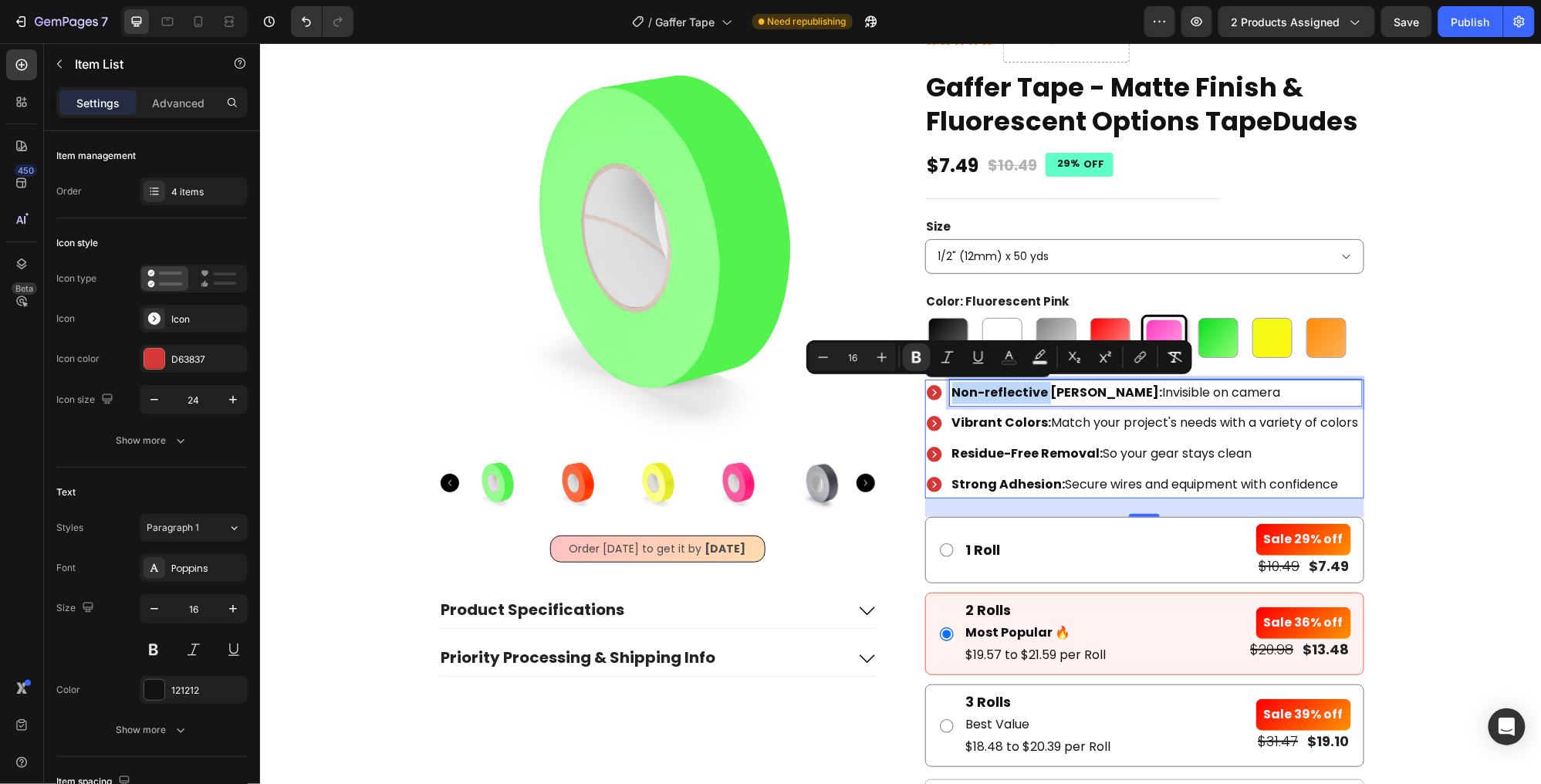
scroll to position [73, 0]
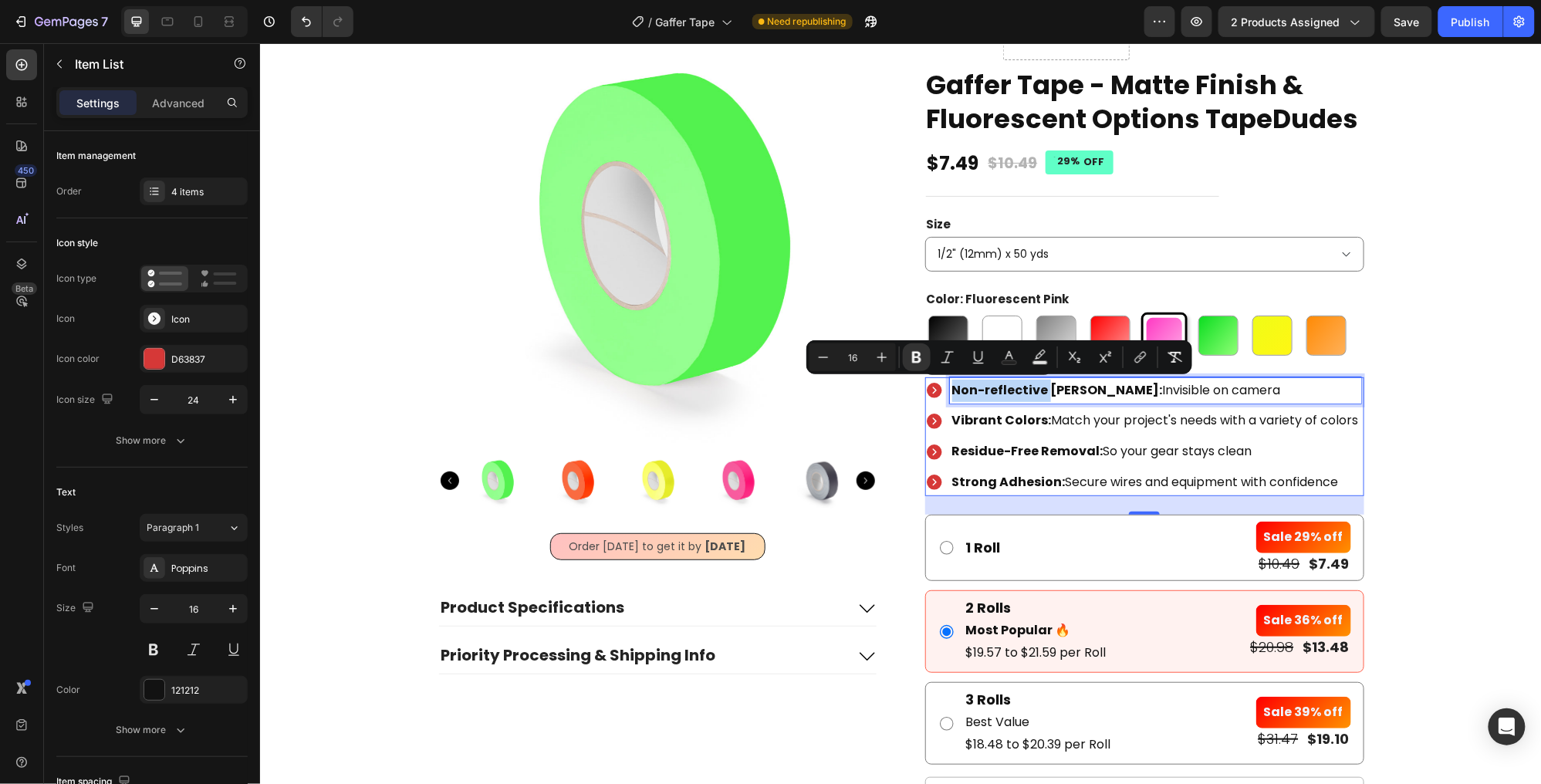
drag, startPoint x: 1045, startPoint y: 392, endPoint x: 955, endPoint y: 392, distance: 90.0
click at [955, 392] on strong "Non-reflective [PERSON_NAME]:" at bounding box center [1057, 389] width 210 height 18
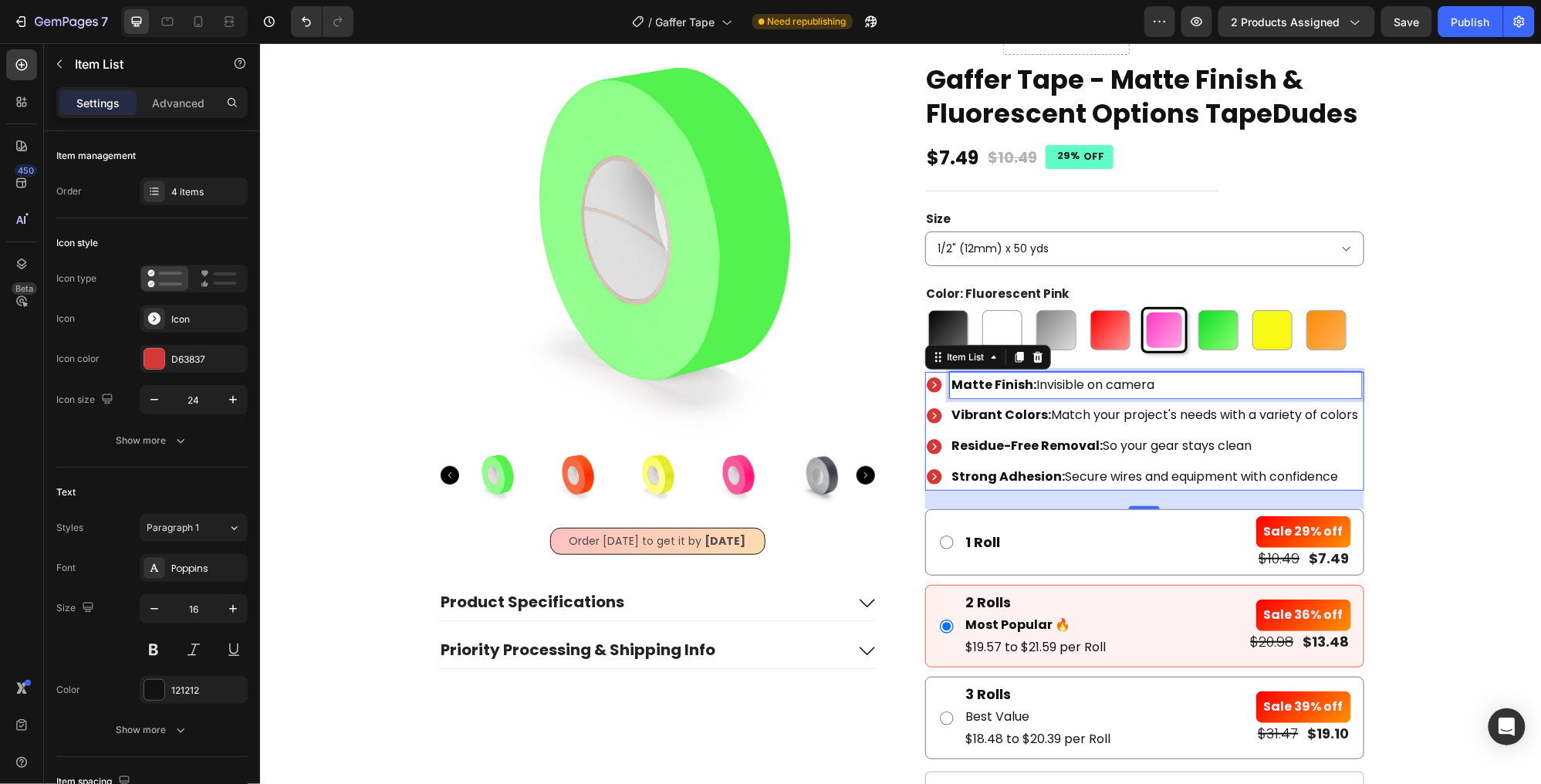
click at [1051, 386] on p "[PERSON_NAME]: Invisible on camera" at bounding box center [1155, 385] width 407 height 22
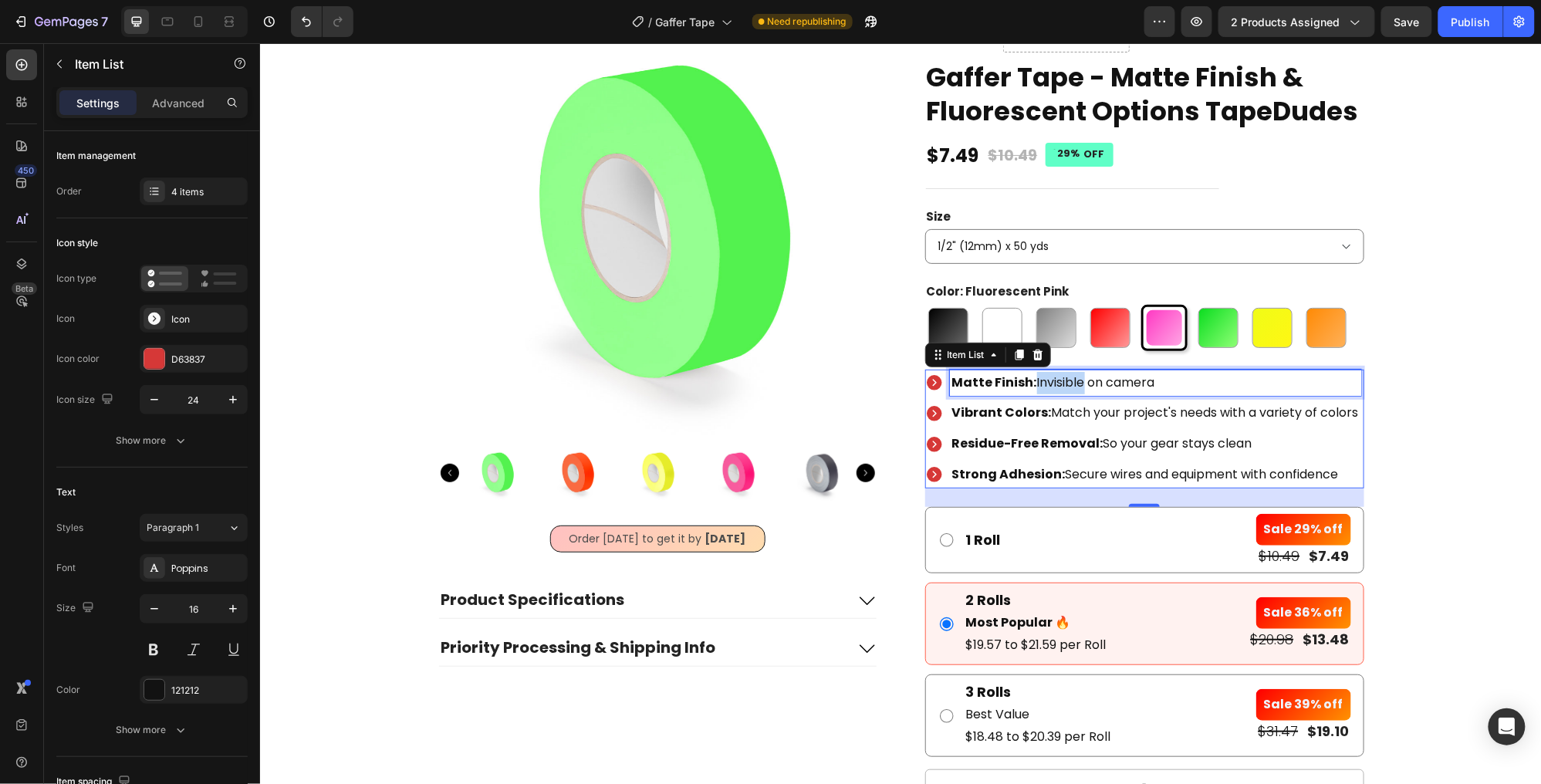
click at [1051, 386] on p "[PERSON_NAME]: Invisible on camera" at bounding box center [1155, 382] width 407 height 22
click at [1132, 375] on p "Matte Finish: Non-reflecitve on camera" at bounding box center [1155, 382] width 407 height 22
click at [865, 593] on icon at bounding box center [867, 600] width 19 height 19
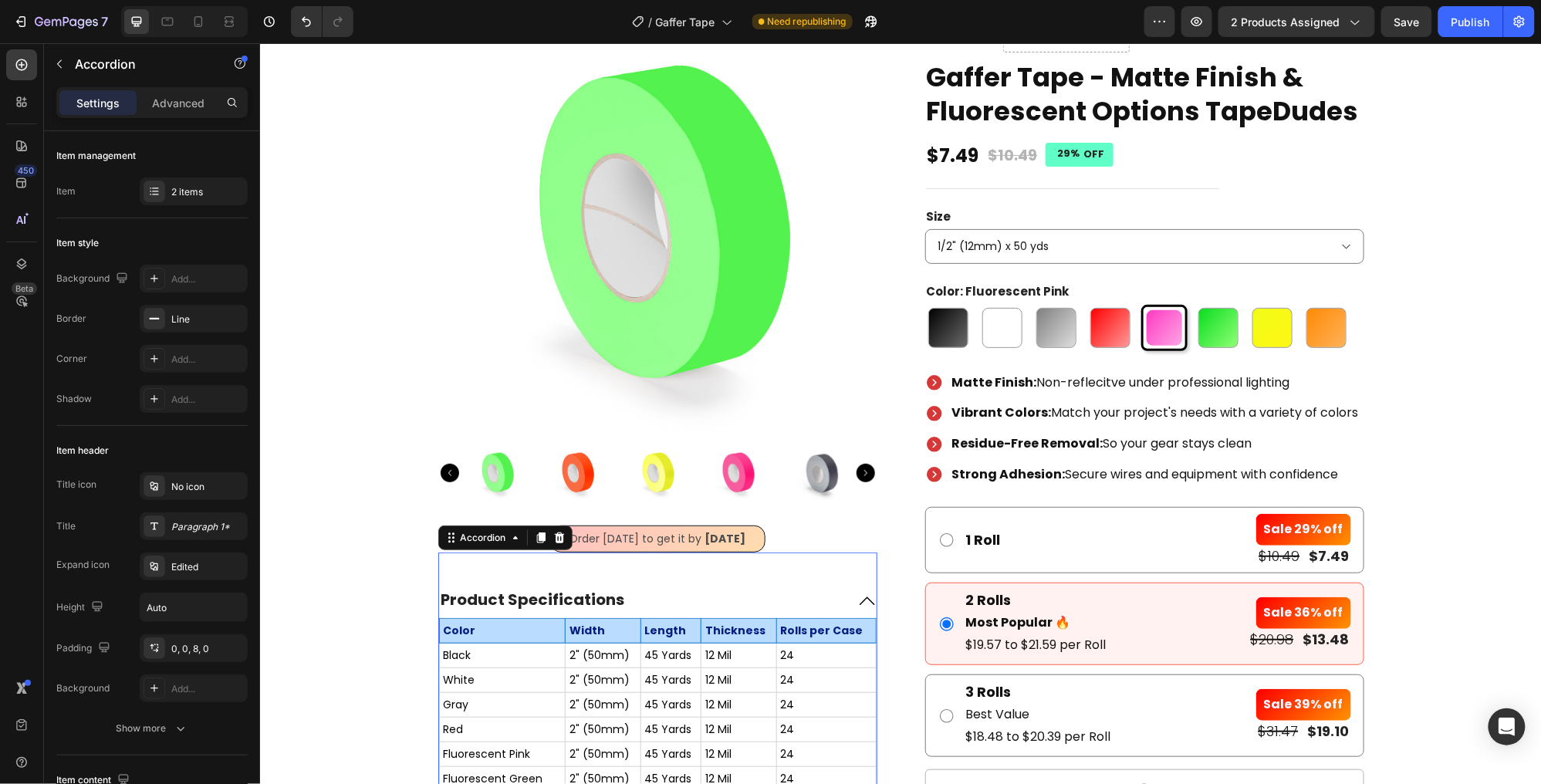
click at [867, 593] on icon at bounding box center [867, 600] width 19 height 19
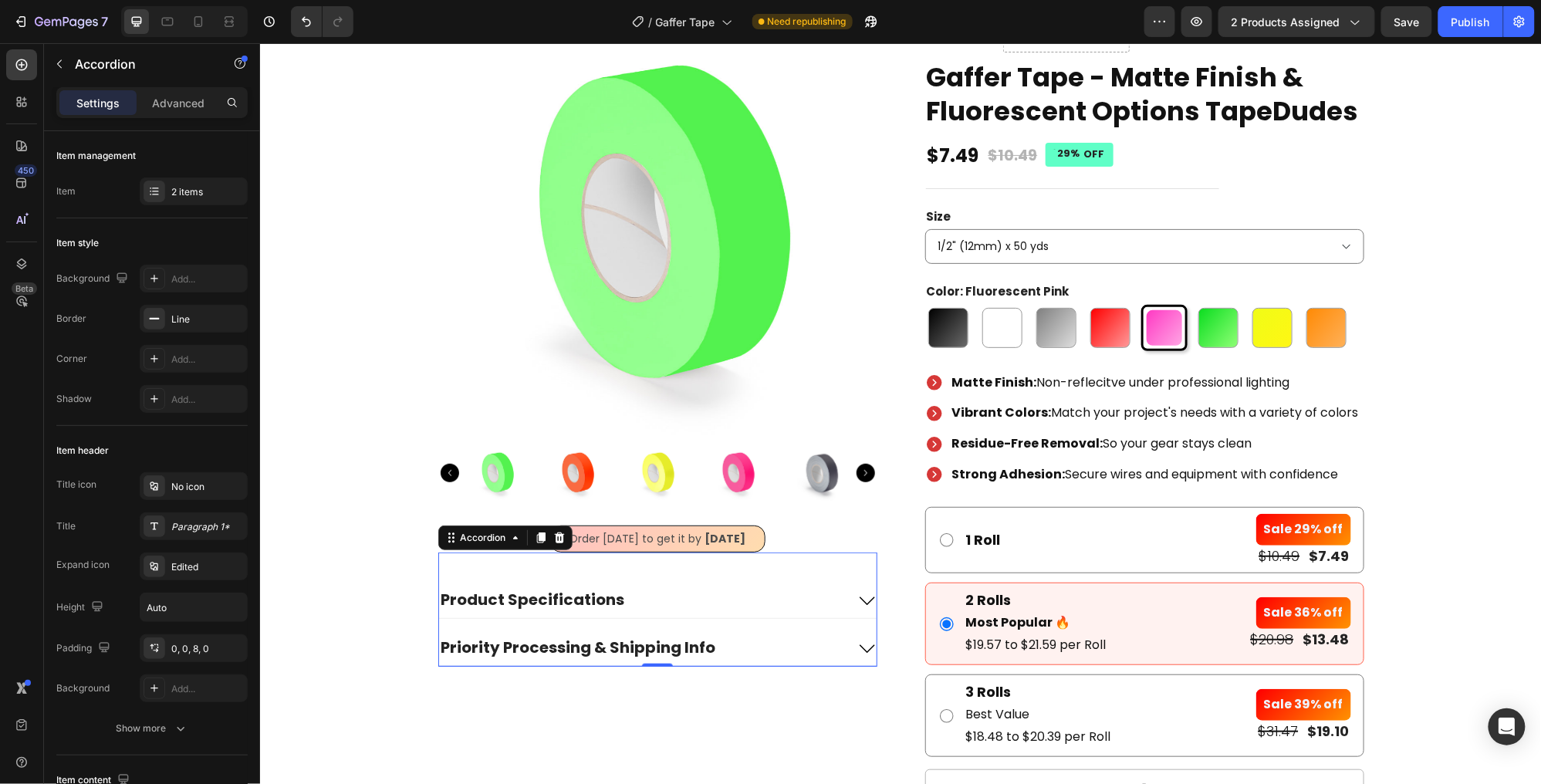
click at [838, 644] on div "Priority Processing & Shipping Info" at bounding box center [642, 648] width 407 height 22
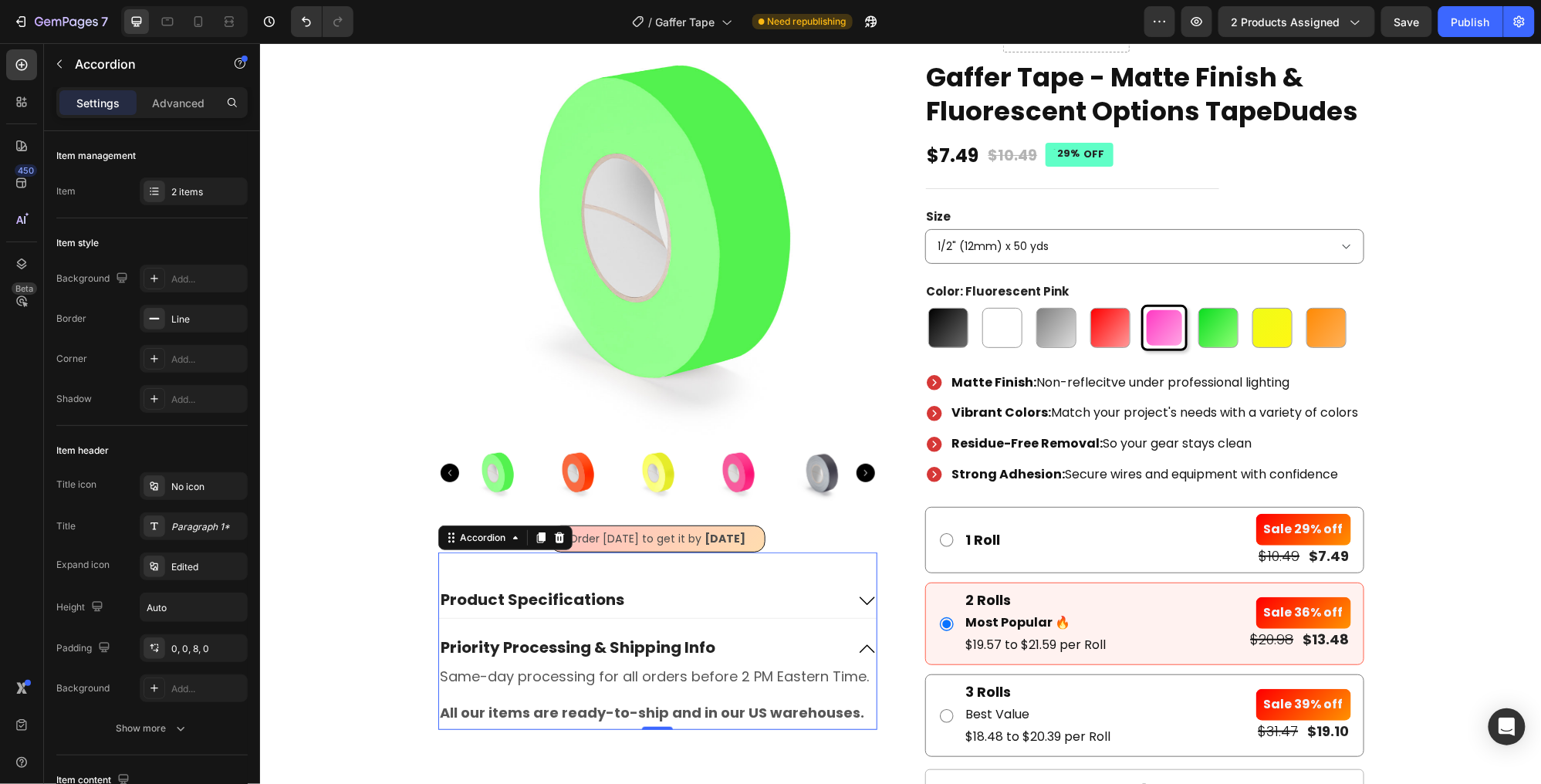
click at [859, 645] on icon at bounding box center [867, 649] width 19 height 19
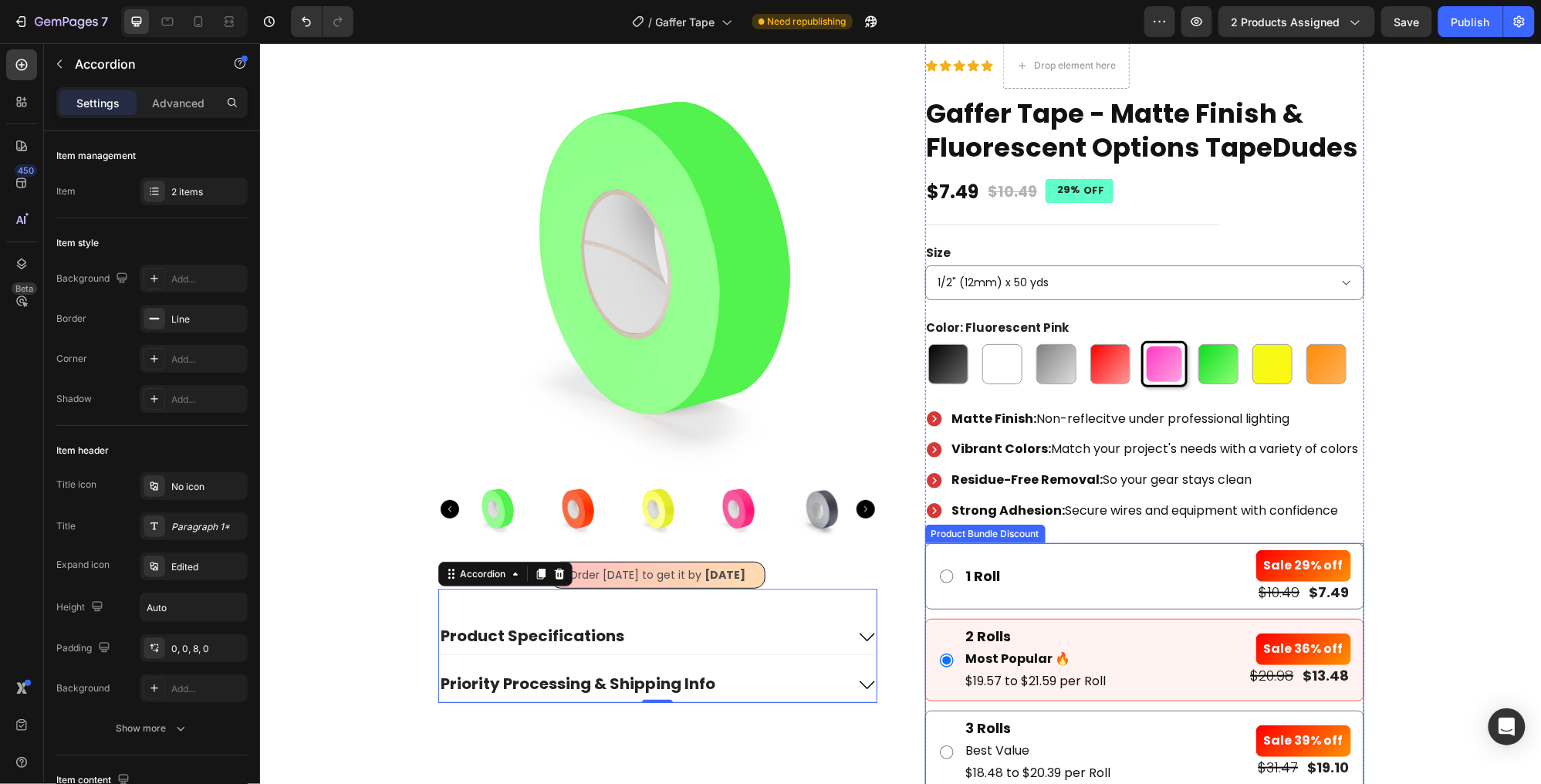
scroll to position [47, 0]
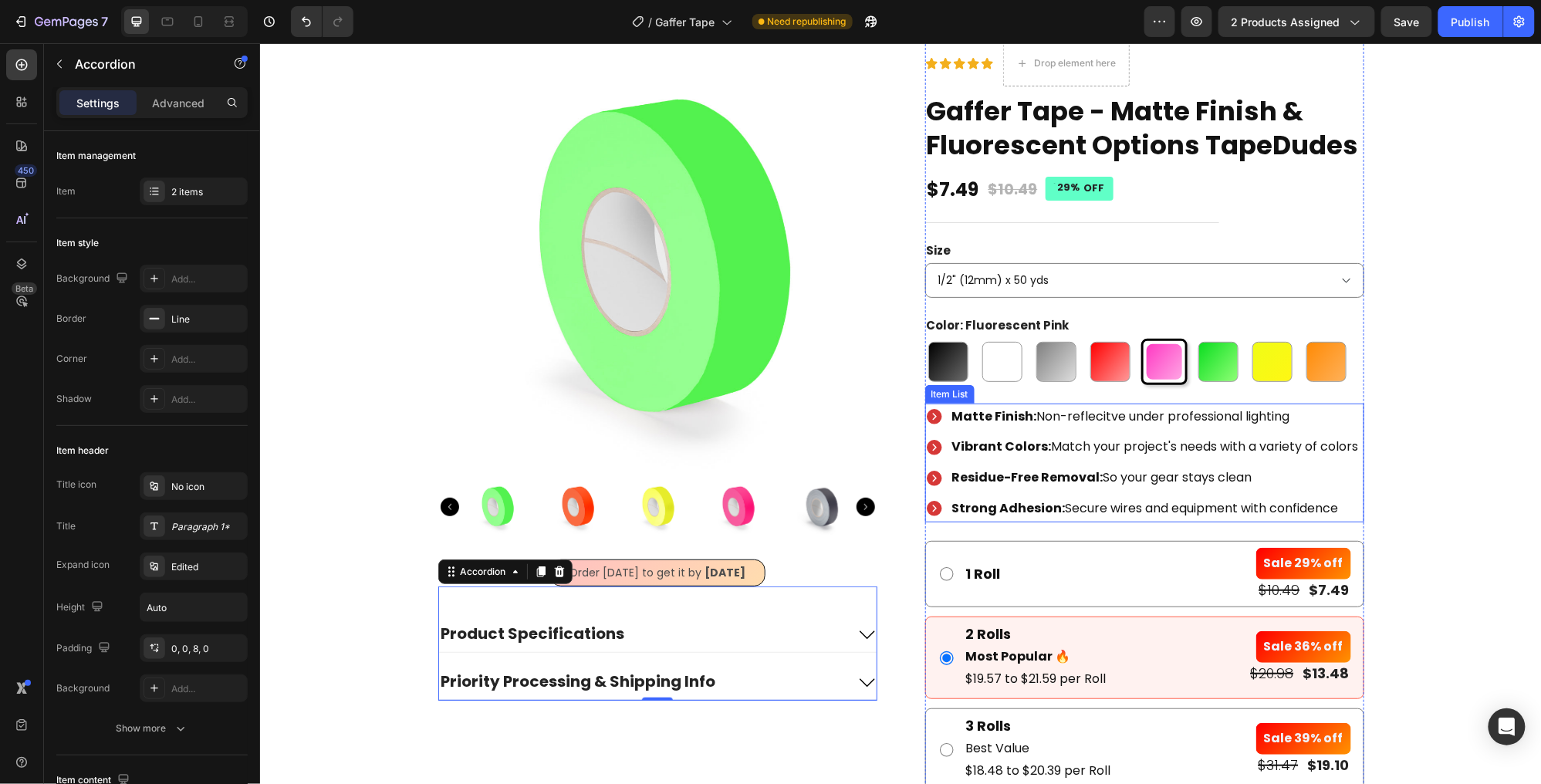
click at [929, 501] on icon at bounding box center [934, 508] width 15 height 15
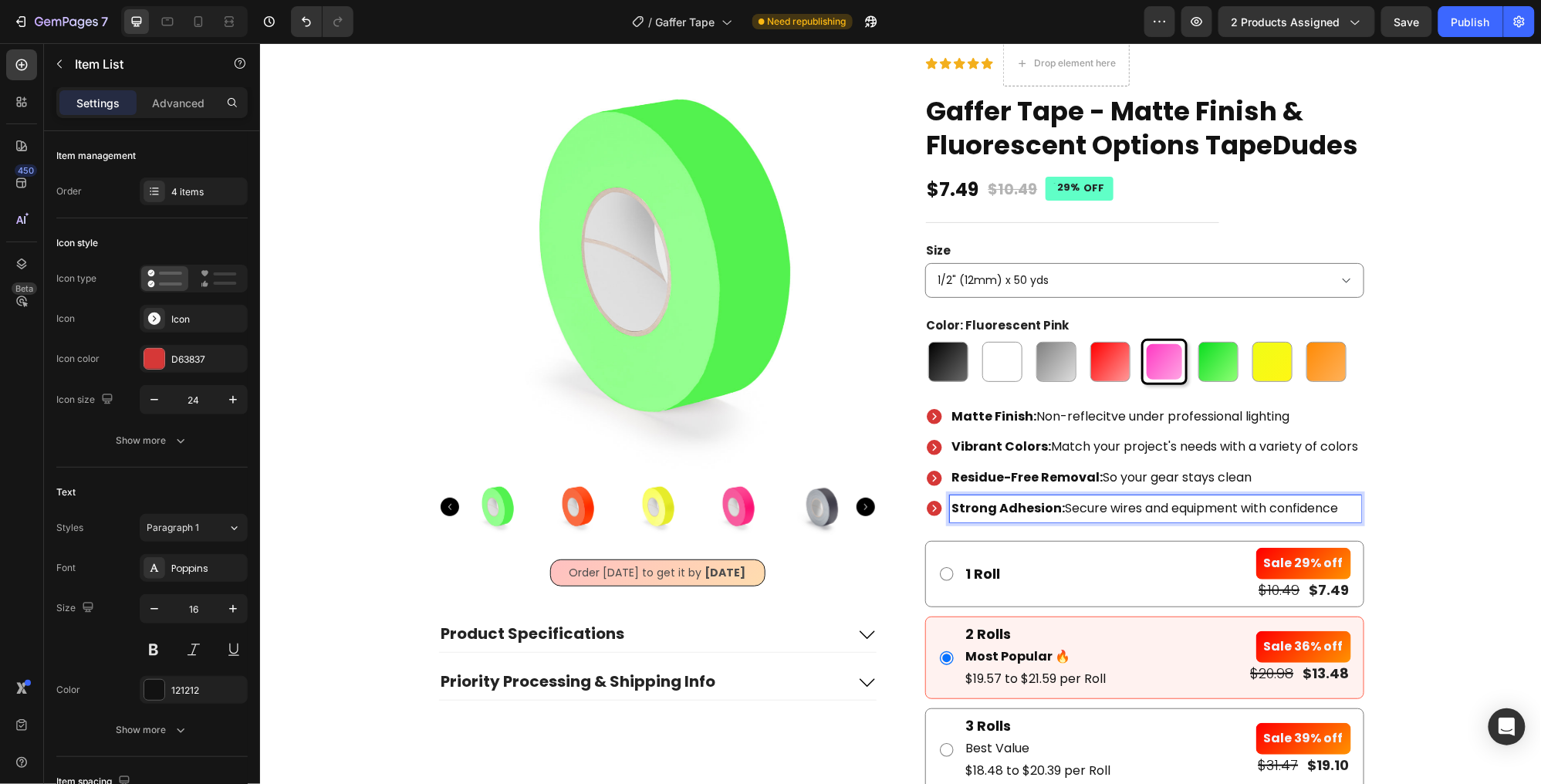
click at [1049, 475] on strong "Residue-Free Removal:" at bounding box center [1028, 476] width 152 height 18
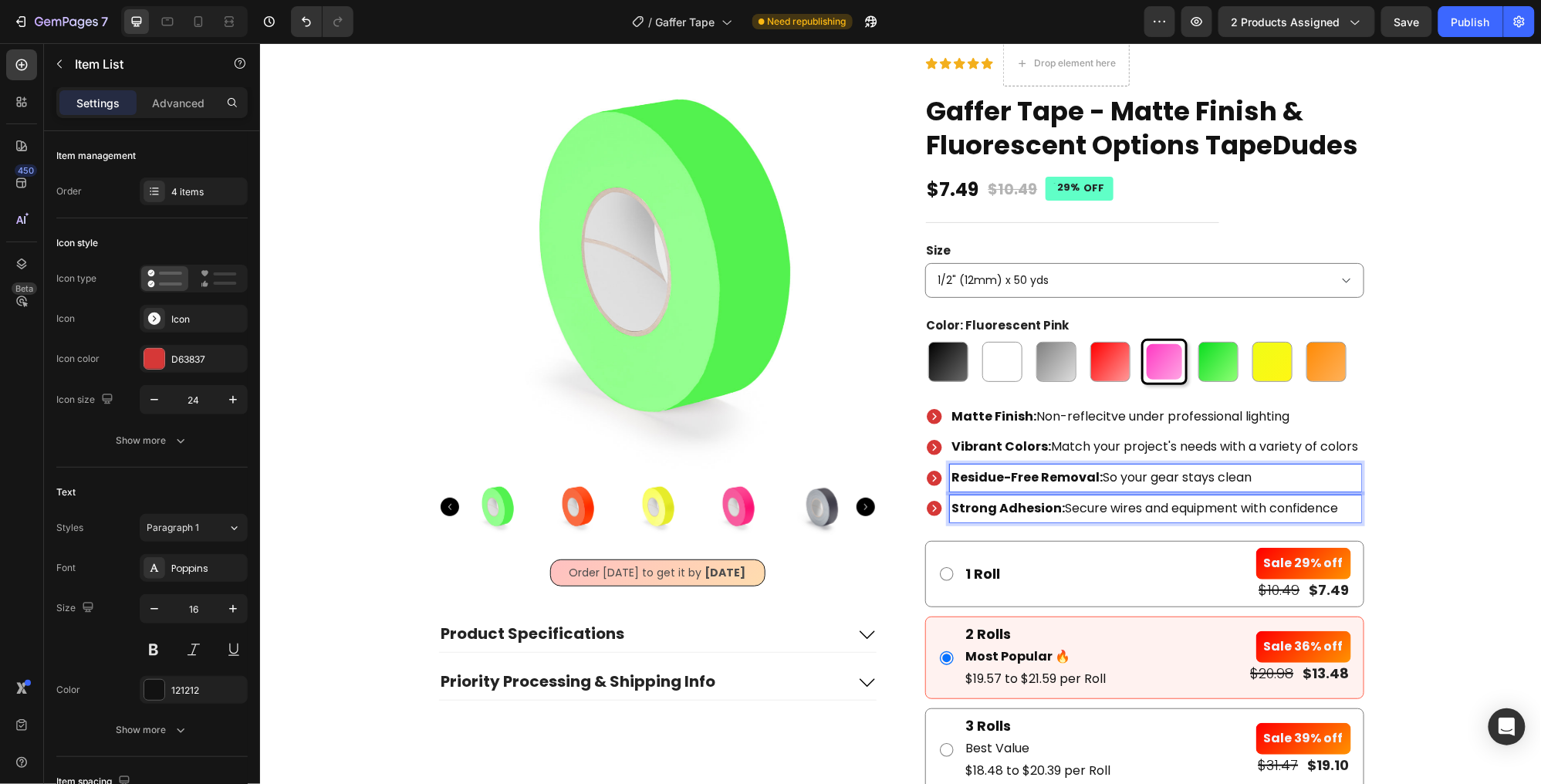
click at [1043, 504] on strong "Strong Adhesion:" at bounding box center [1008, 507] width 113 height 18
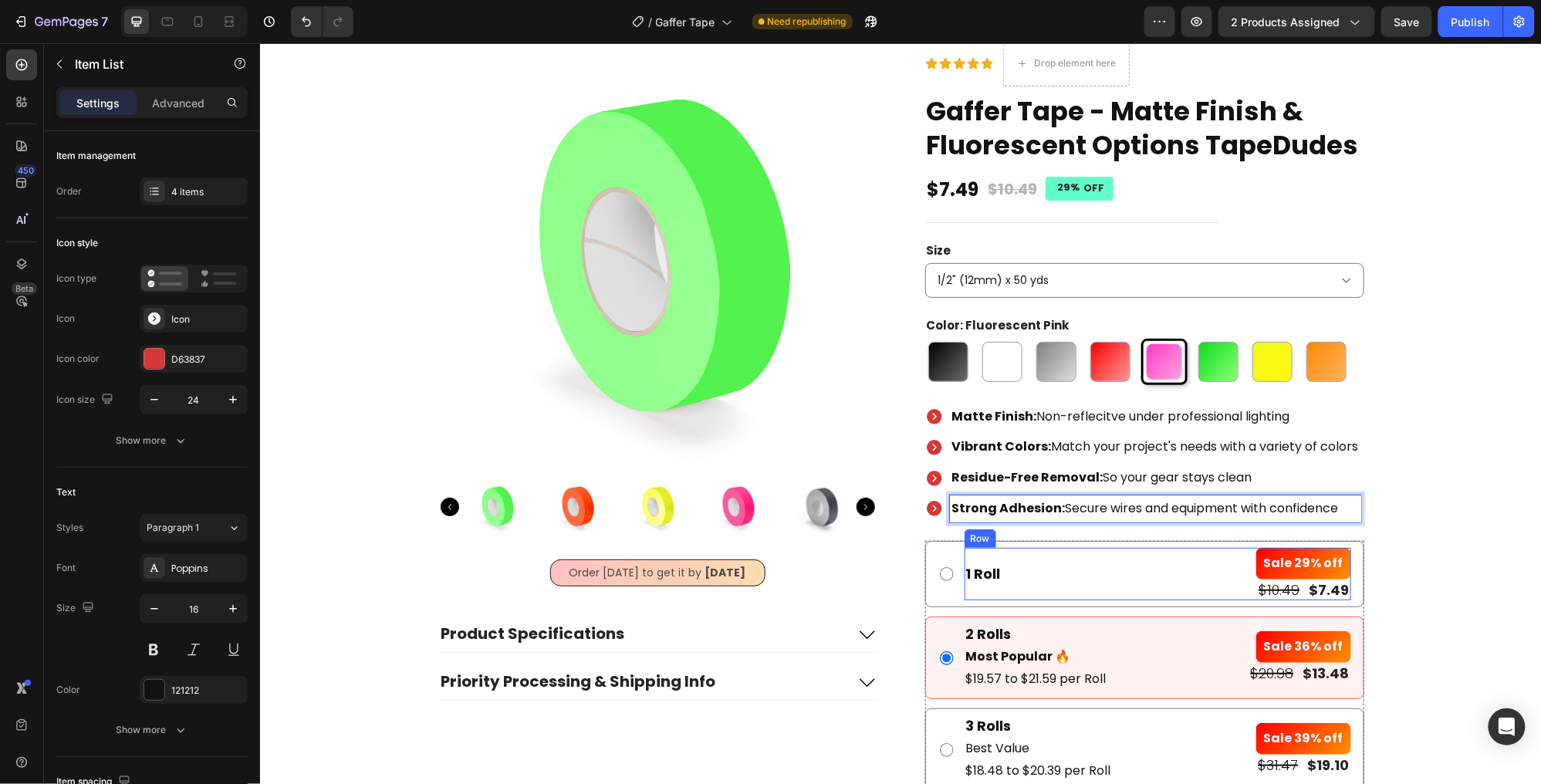
click at [1017, 549] on div "1 Roll Text Block Sale 29% off Product Badge $10.49 Product Price Product Price…" at bounding box center [1157, 574] width 387 height 53
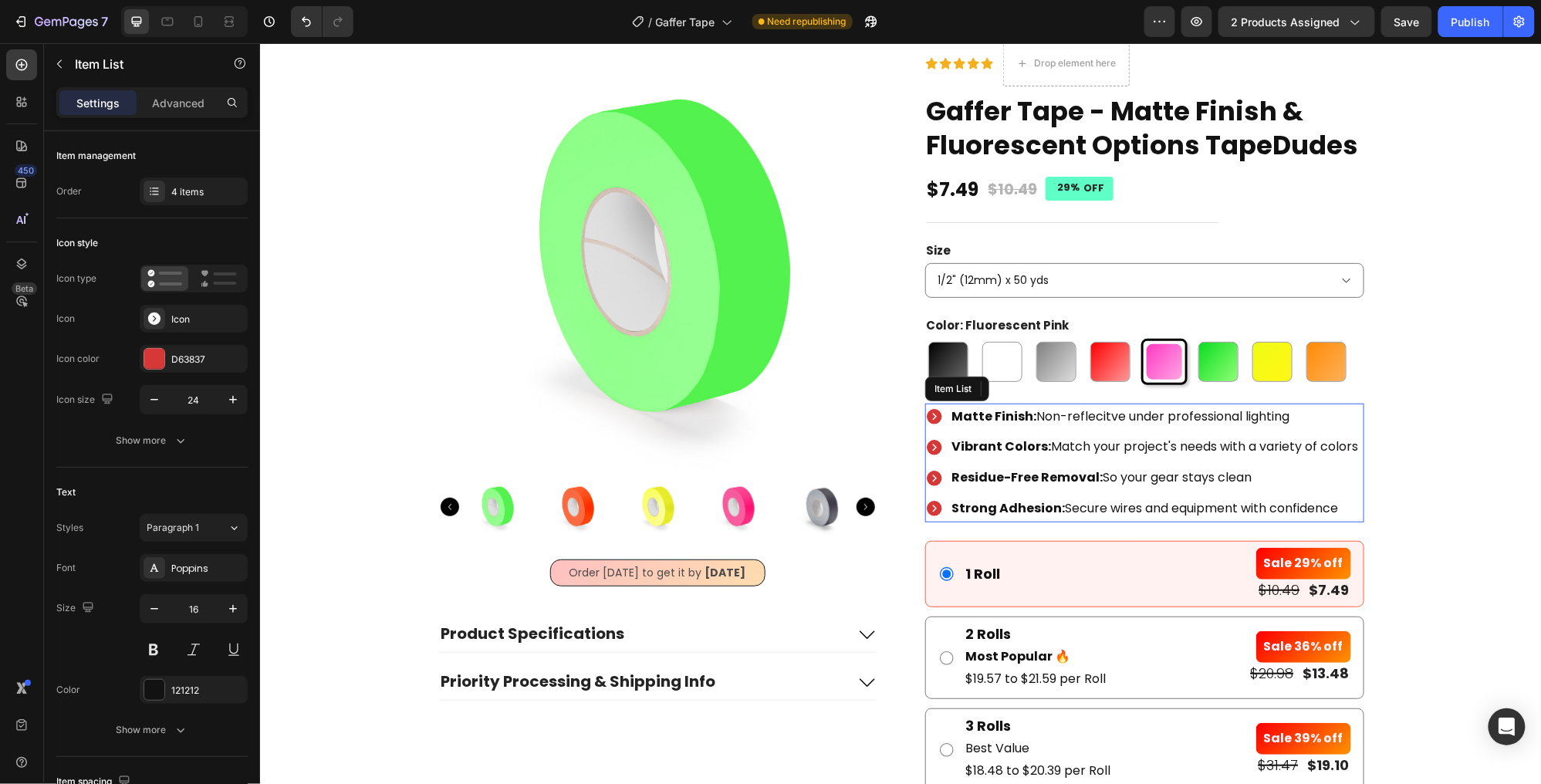
click at [1035, 501] on strong "Strong Adhesion:" at bounding box center [1008, 507] width 113 height 18
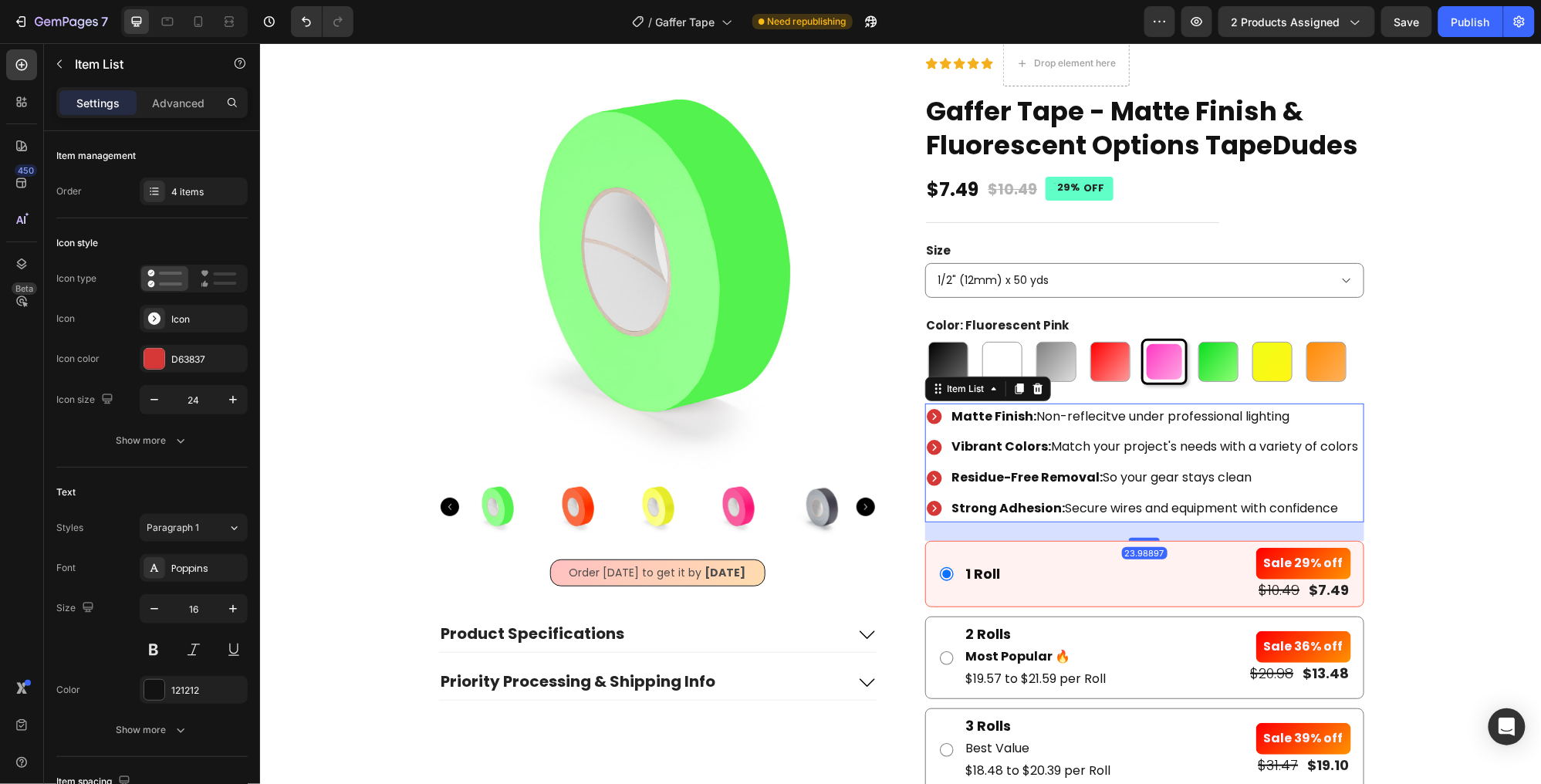
click at [1019, 383] on icon at bounding box center [1018, 388] width 9 height 11
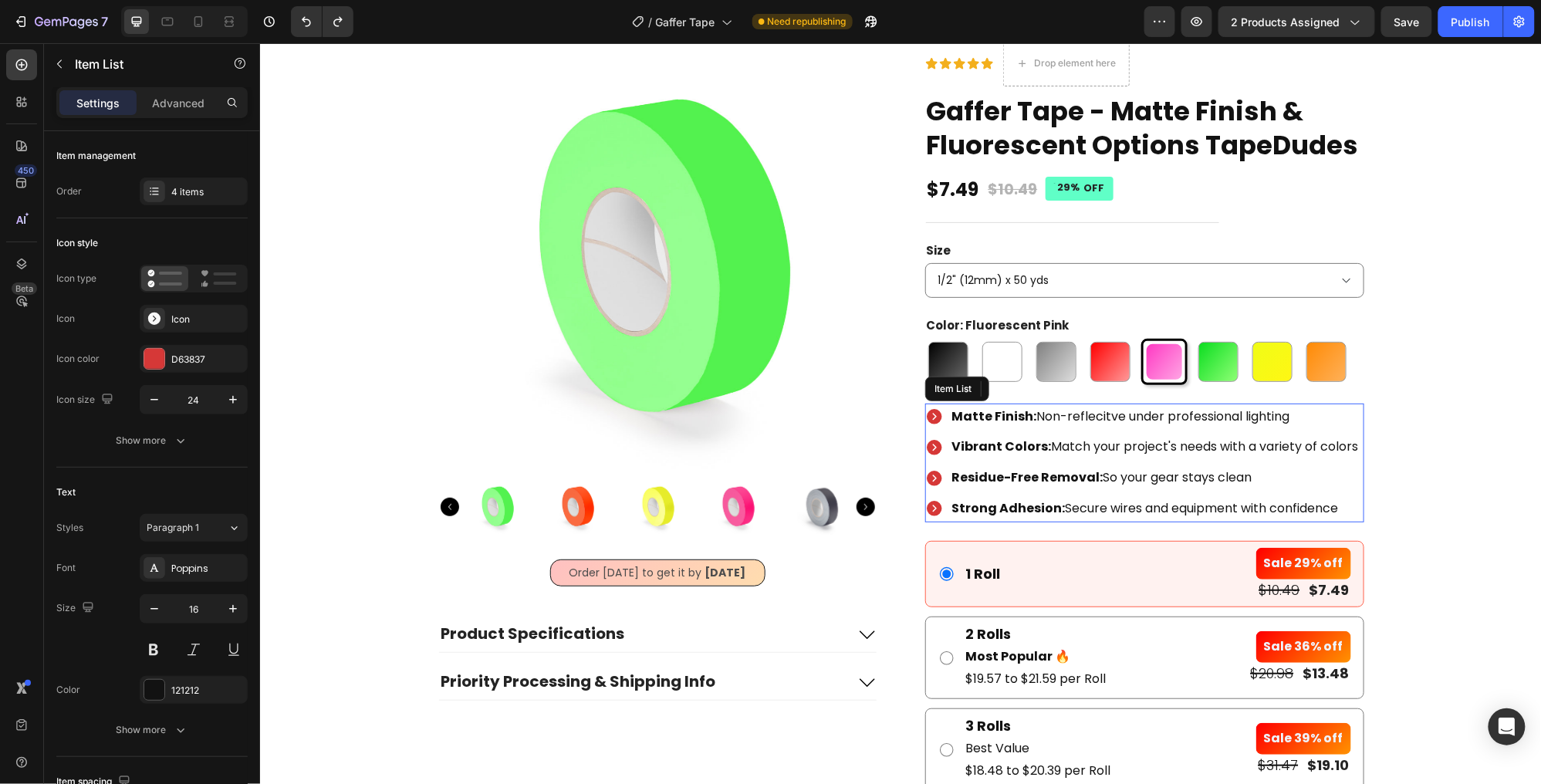
click at [1015, 507] on strong "Strong Adhesion:" at bounding box center [1008, 507] width 113 height 18
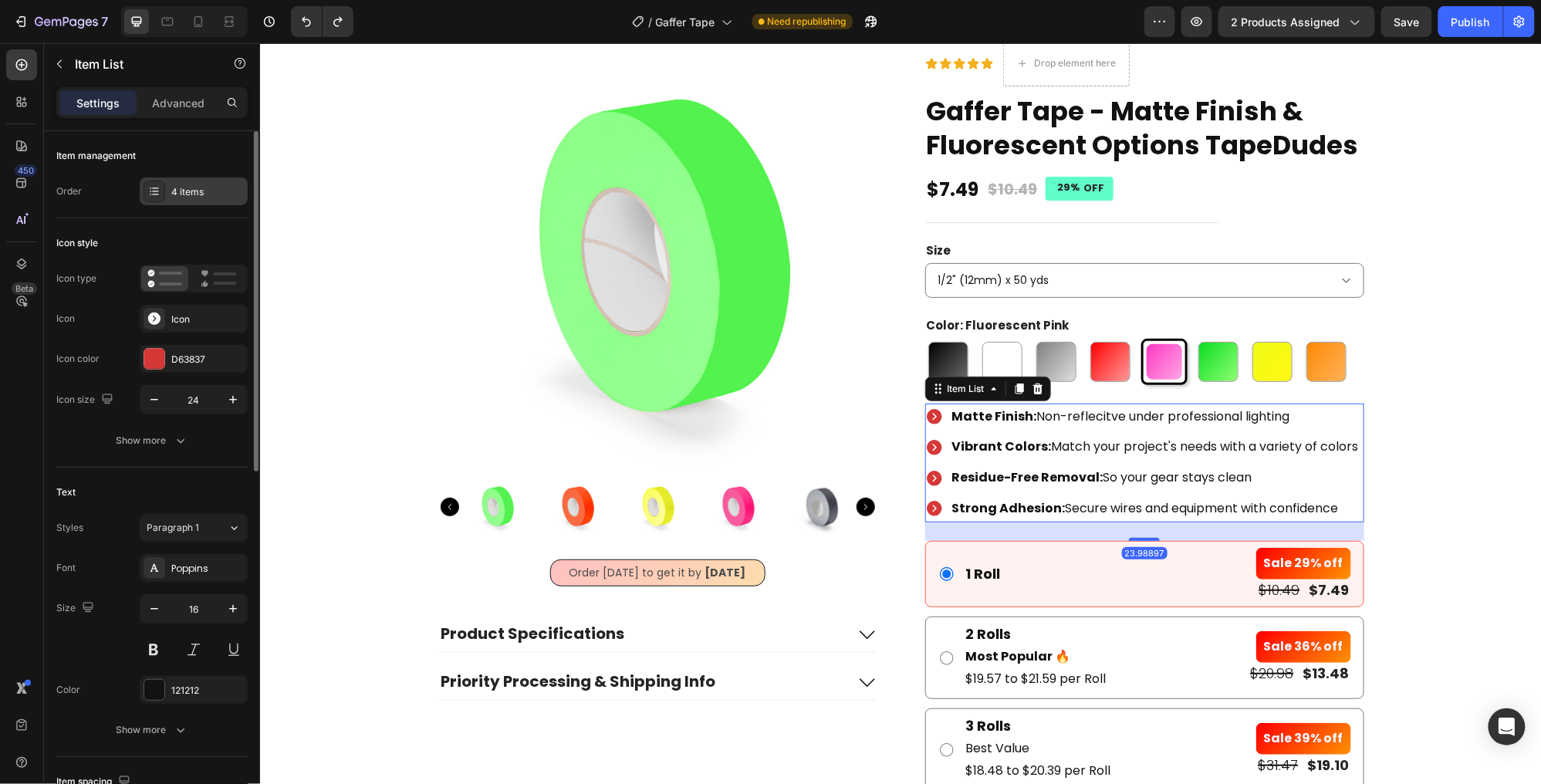
click at [176, 199] on div "4 items" at bounding box center [193, 191] width 108 height 28
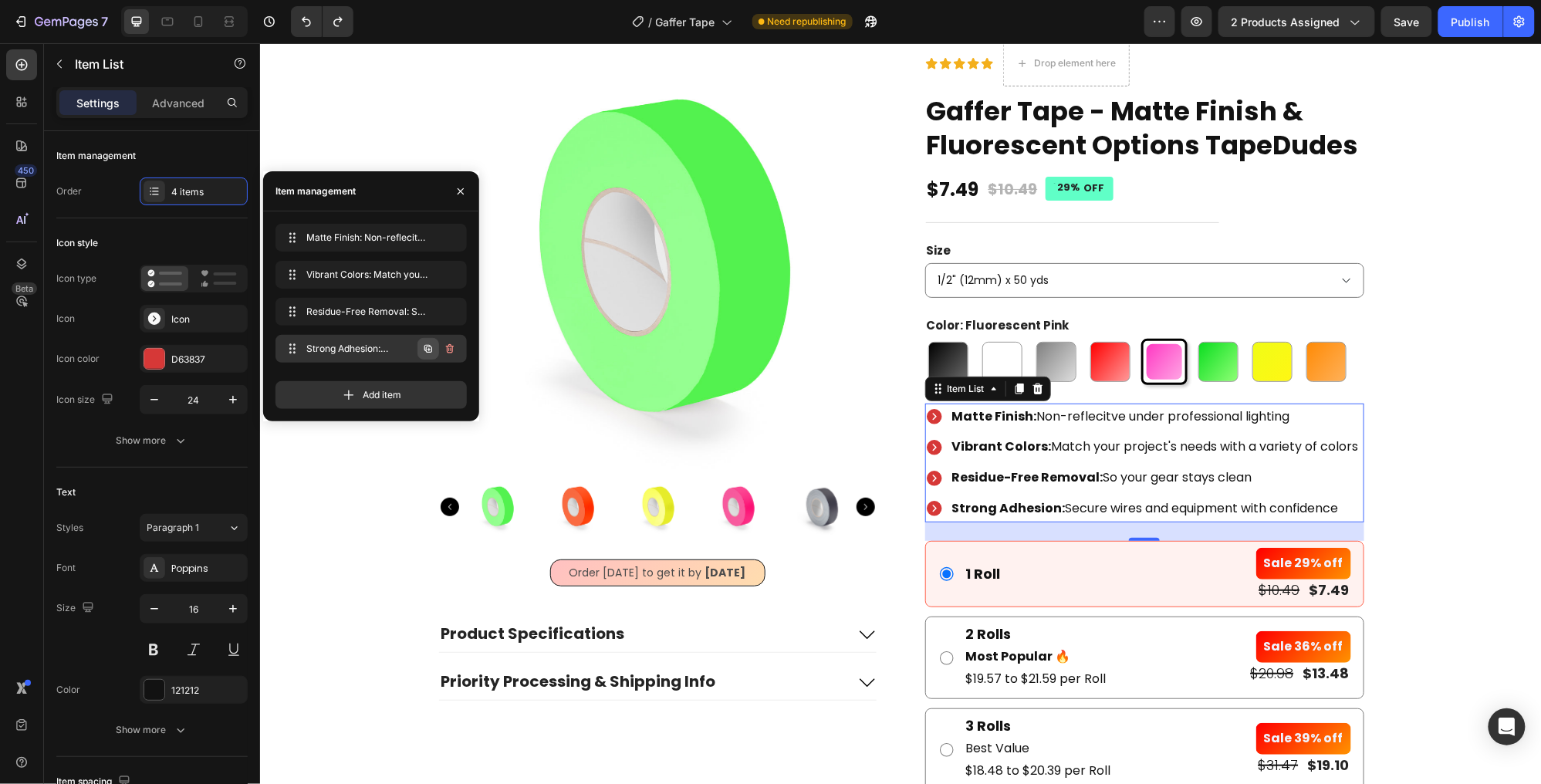
click at [424, 349] on icon "button" at bounding box center [428, 348] width 13 height 13
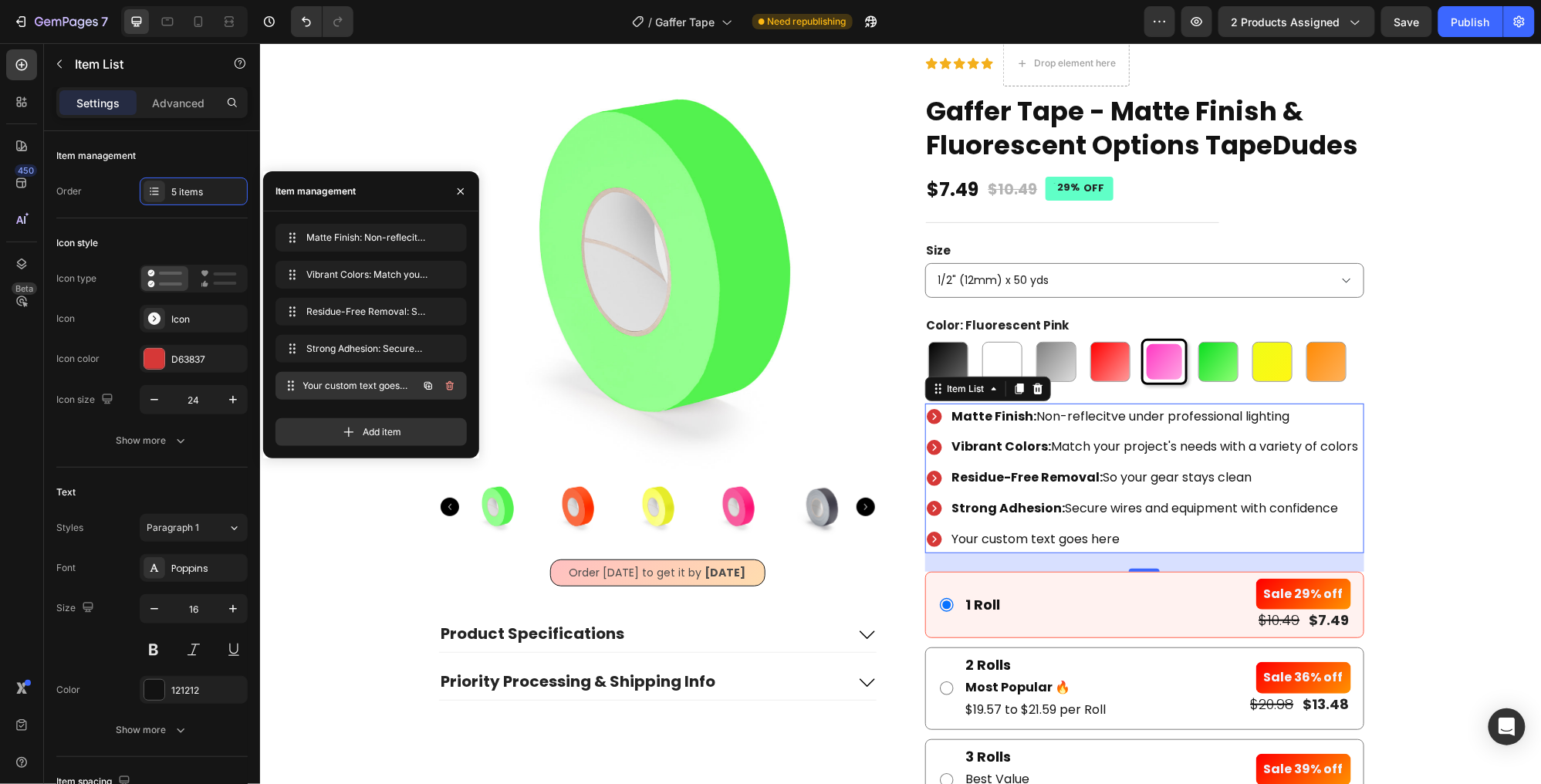
click at [337, 382] on span "Your custom text goes here" at bounding box center [360, 386] width 114 height 14
click at [337, 382] on span "Your custom text goes here" at bounding box center [350, 386] width 87 height 14
click at [453, 384] on icon "button" at bounding box center [450, 386] width 13 height 13
click at [439, 384] on div "Delete" at bounding box center [439, 386] width 29 height 14
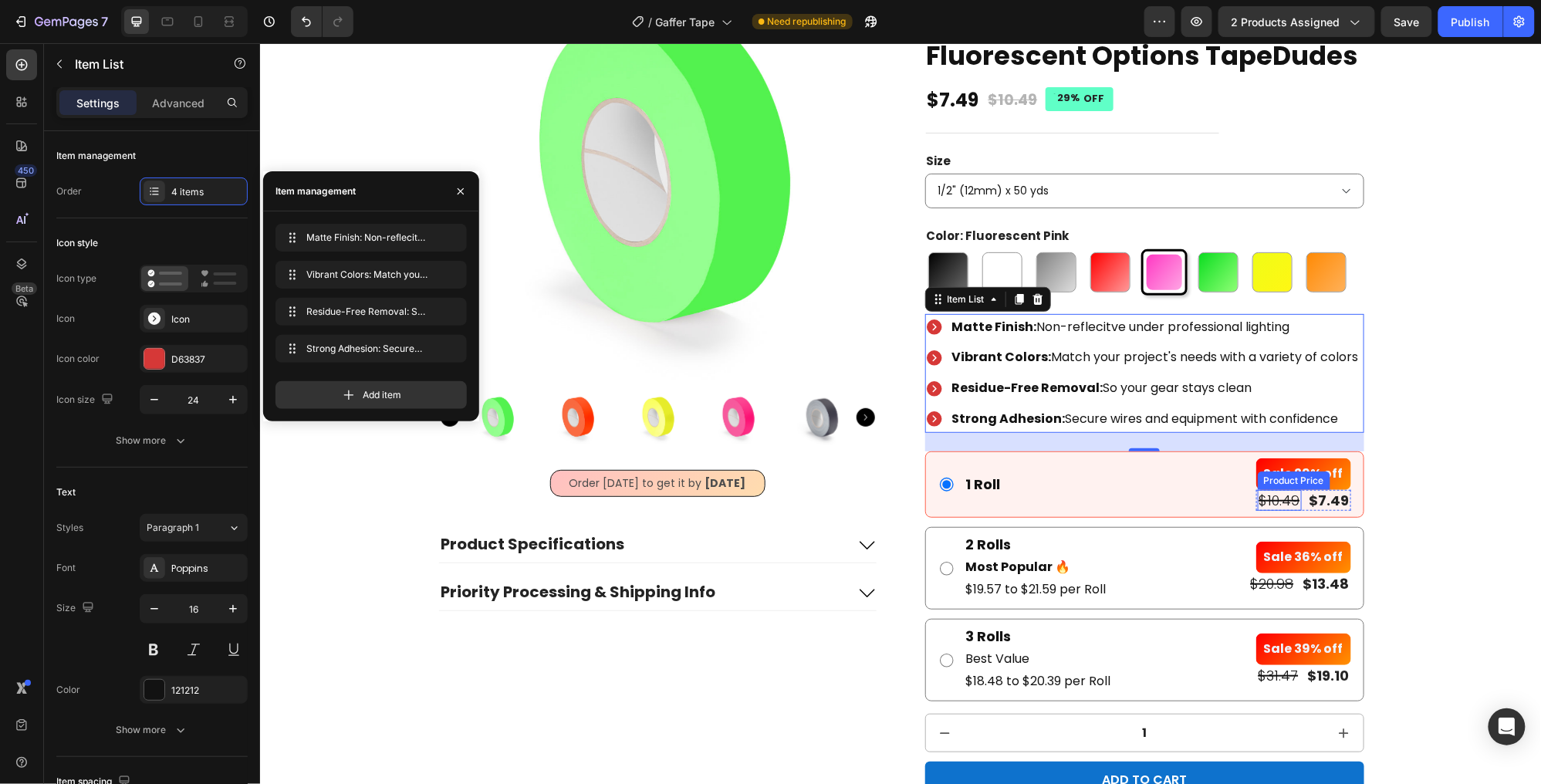
scroll to position [132, 0]
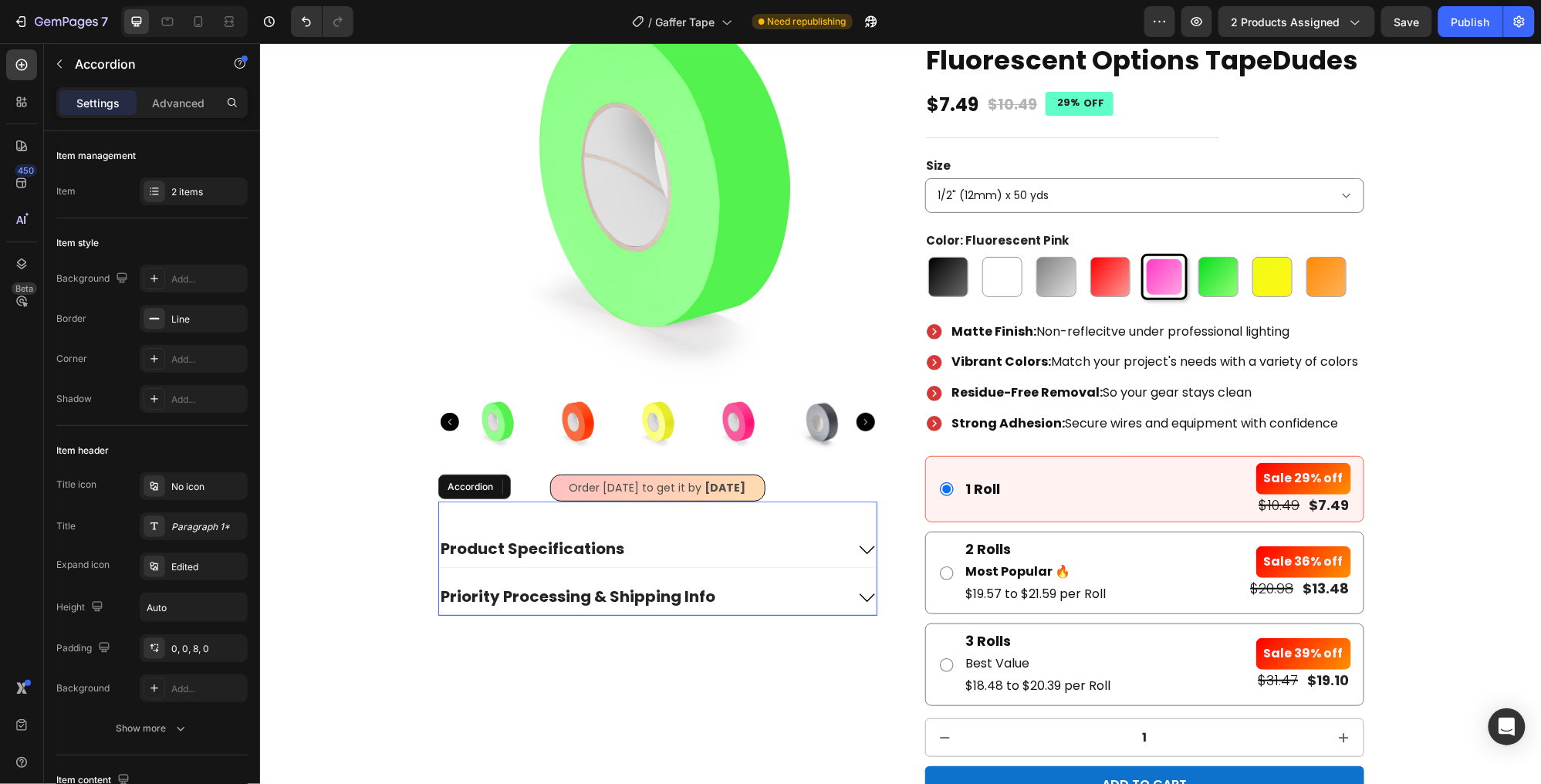
click at [730, 556] on div "Product Specifications" at bounding box center [642, 549] width 407 height 22
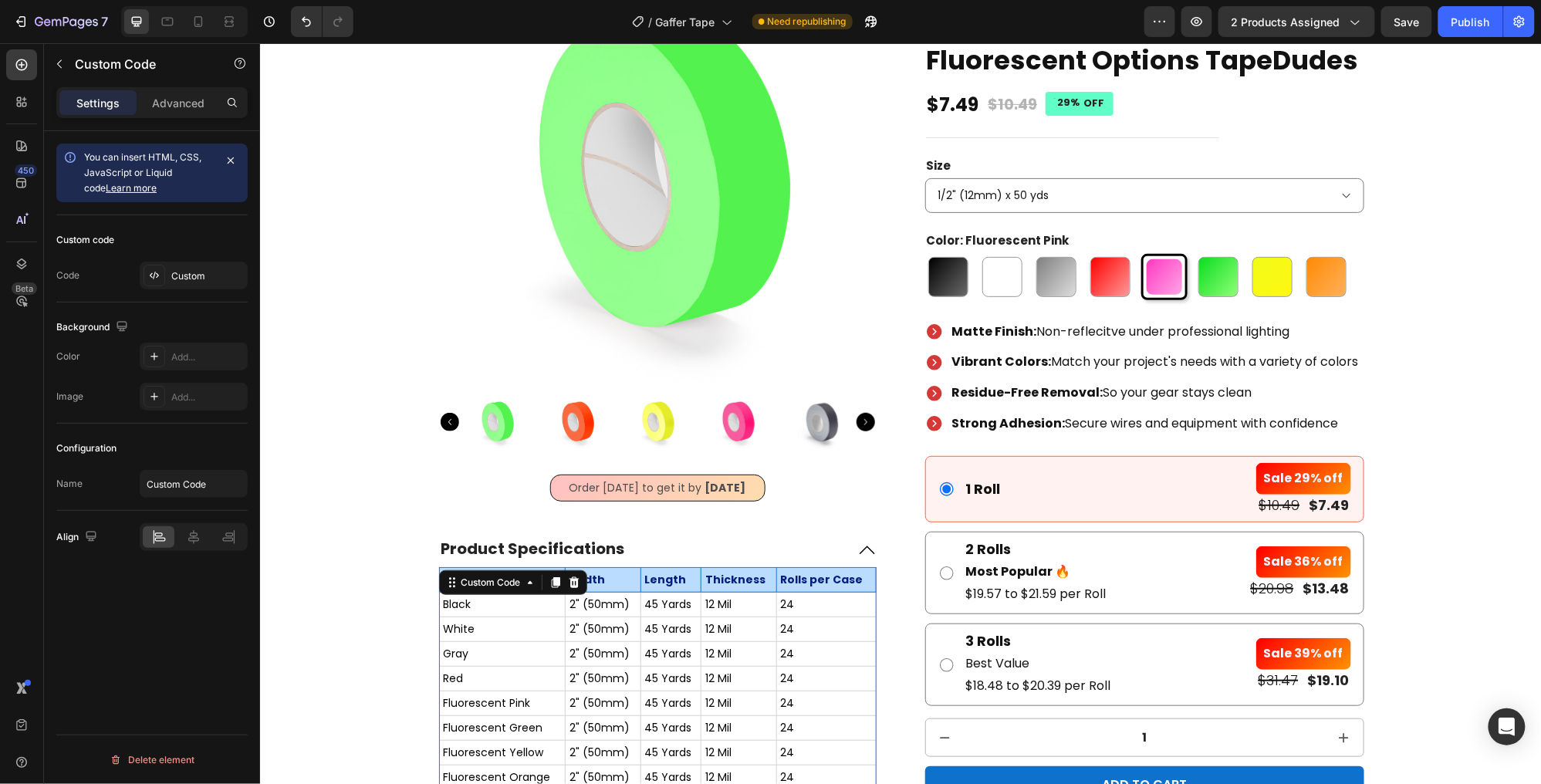
click at [741, 655] on td "12 Mil" at bounding box center [738, 653] width 75 height 25
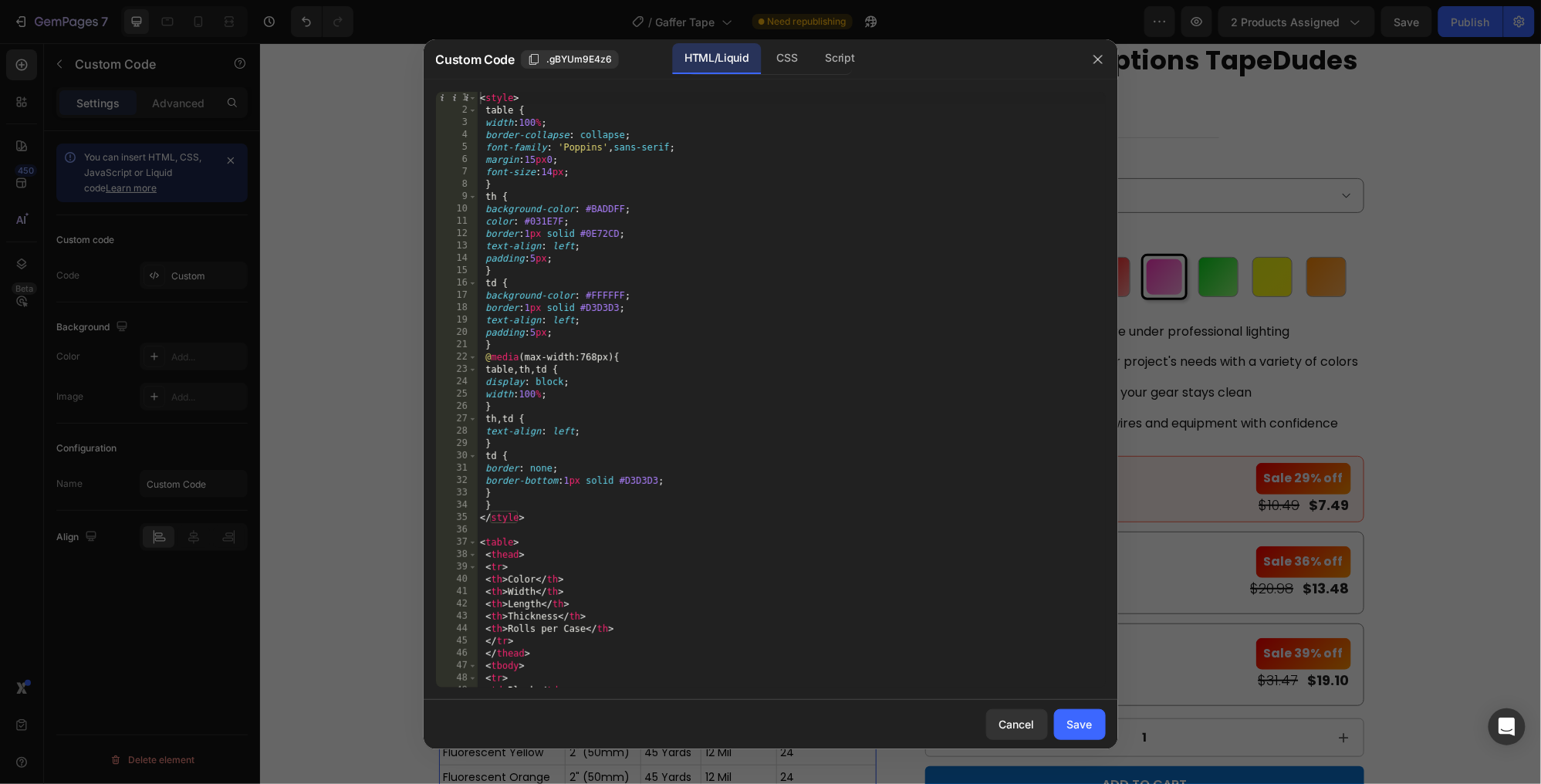
click at [781, 647] on div "< style > table { width : 100 % ; border-collapse : collapse ; font-family : ' …" at bounding box center [791, 403] width 628 height 621
type textarea "</table>"
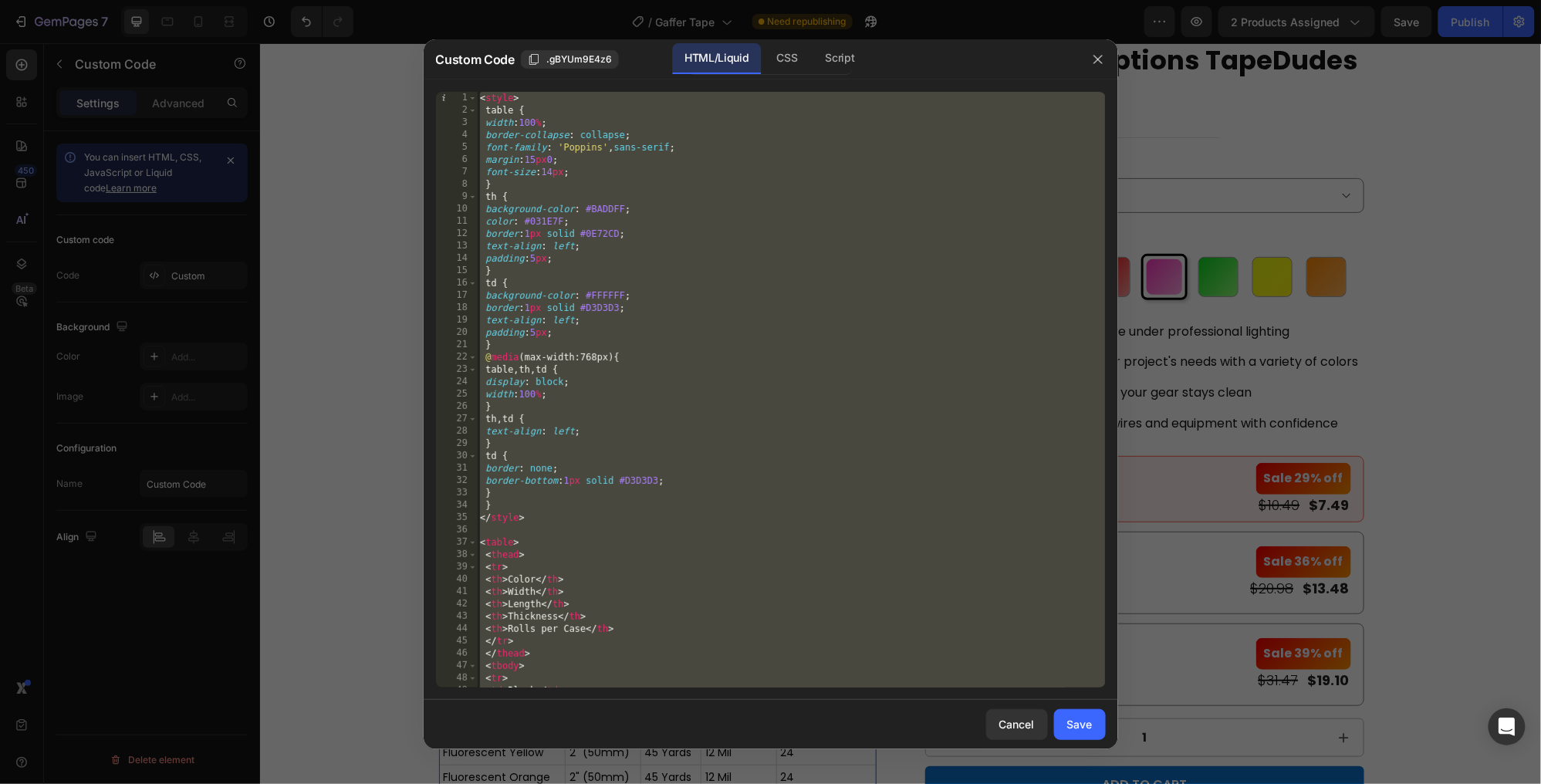
click at [1396, 410] on div at bounding box center [770, 392] width 1541 height 784
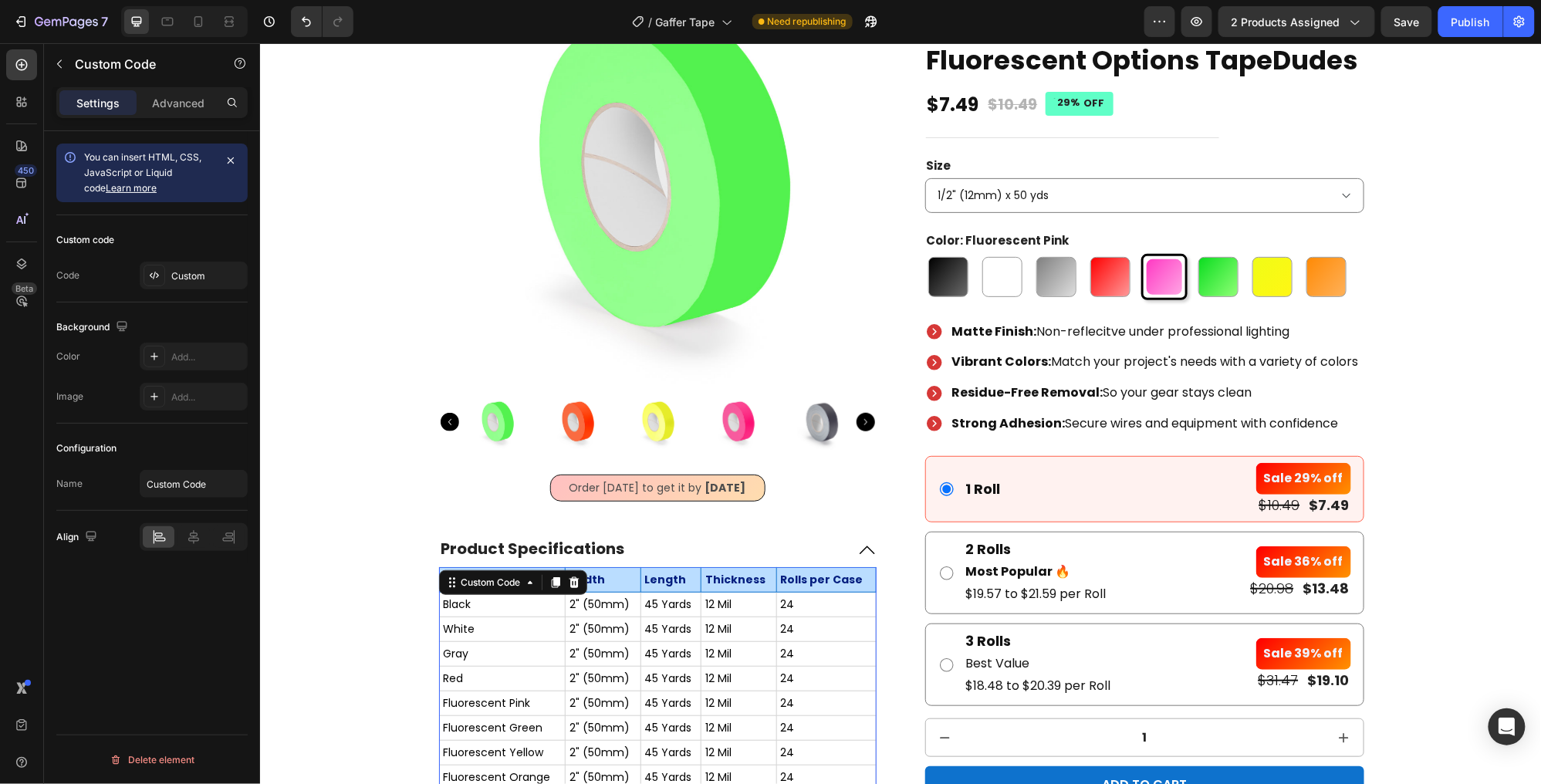
click at [542, 616] on td "White" at bounding box center [501, 628] width 127 height 25
click at [532, 690] on td "Fluorescent Pink" at bounding box center [501, 702] width 127 height 25
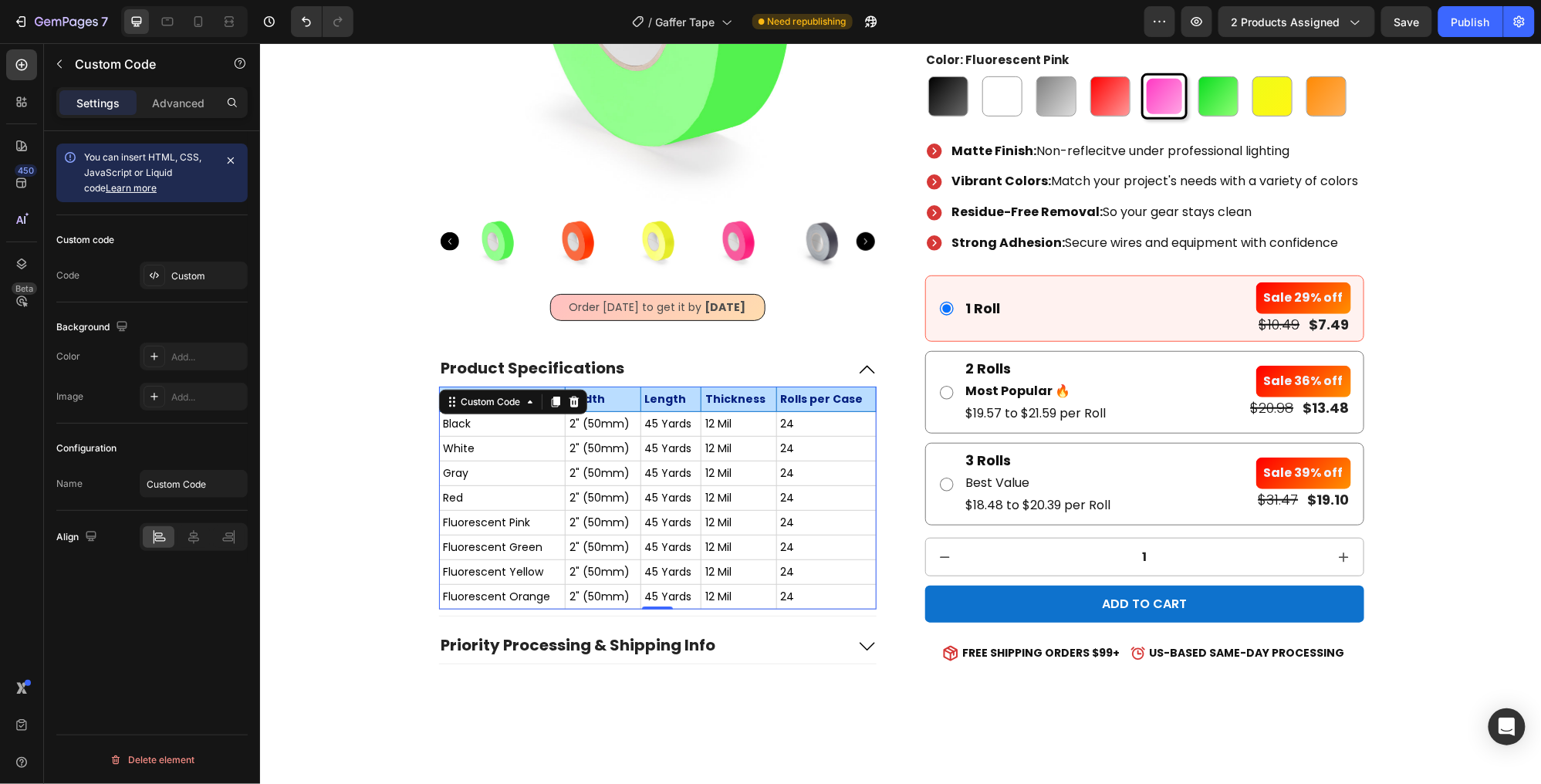
scroll to position [324, 0]
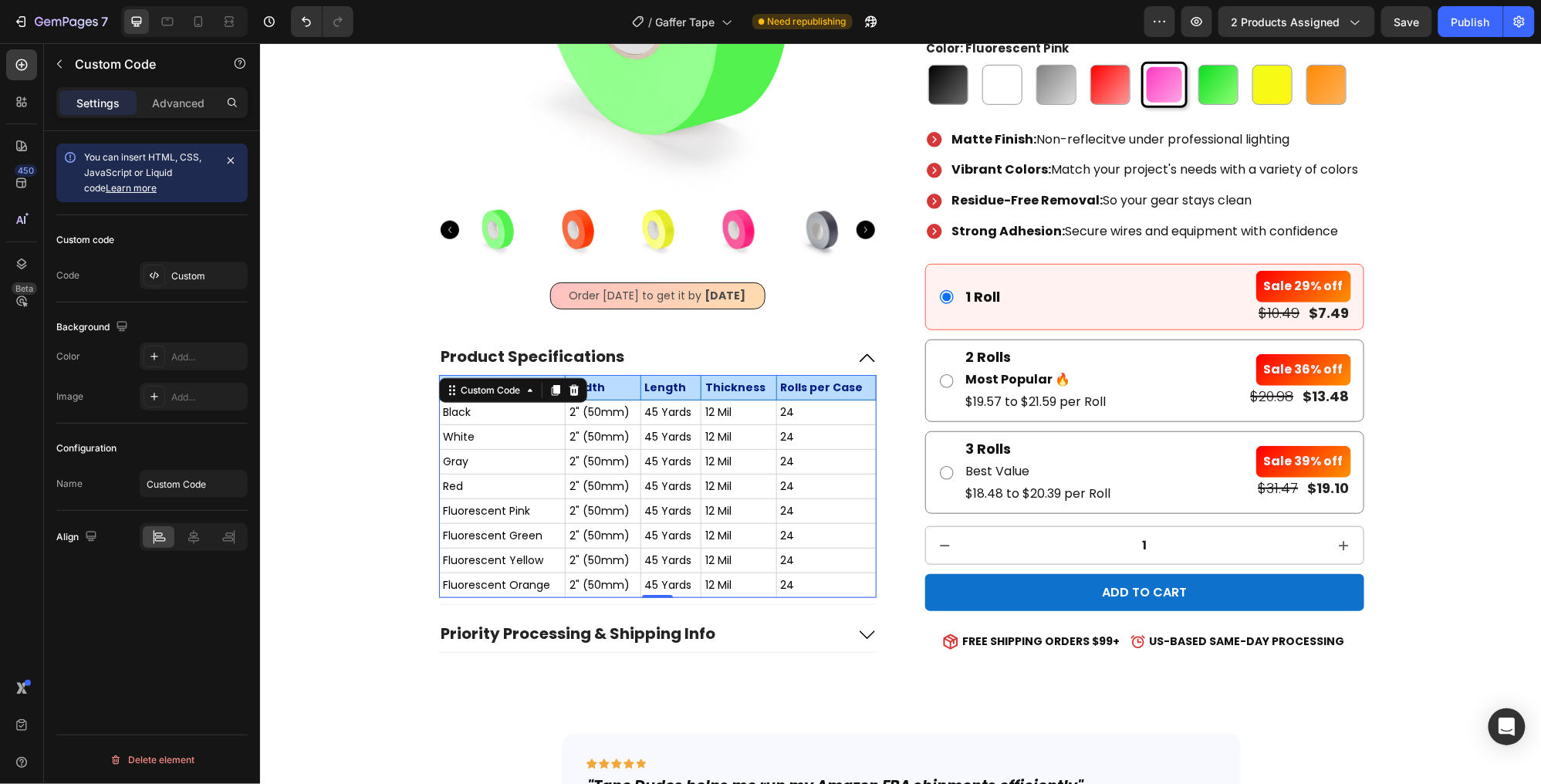
click at [632, 477] on td "2" (50mm)" at bounding box center [603, 486] width 75 height 25
click at [632, 476] on td "2" (50mm)" at bounding box center [603, 486] width 75 height 25
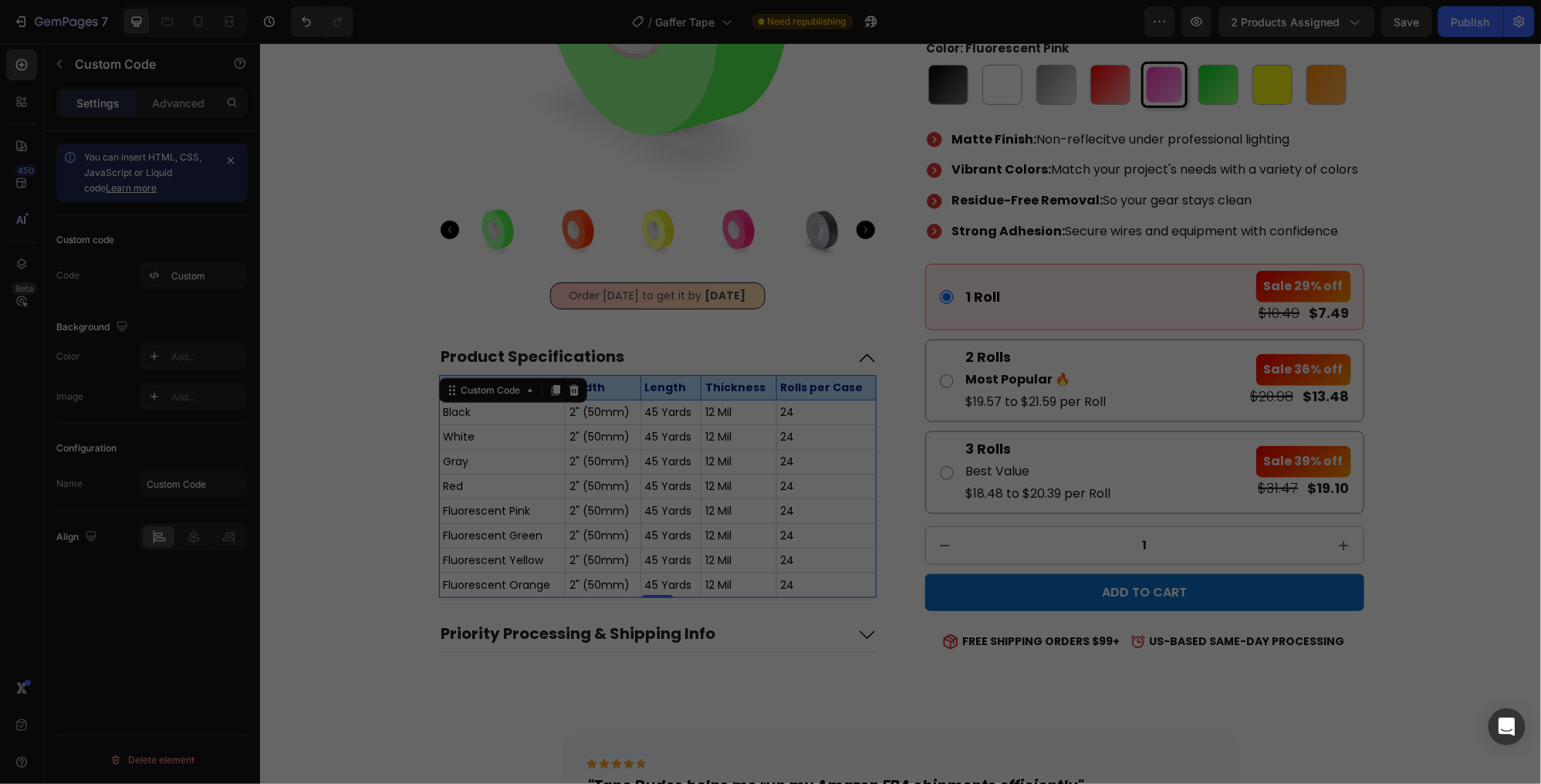
click at [632, 477] on div "< style > table { width : 100 % ; border-collapse : collapse ; font-family : ' …" at bounding box center [791, 403] width 628 height 621
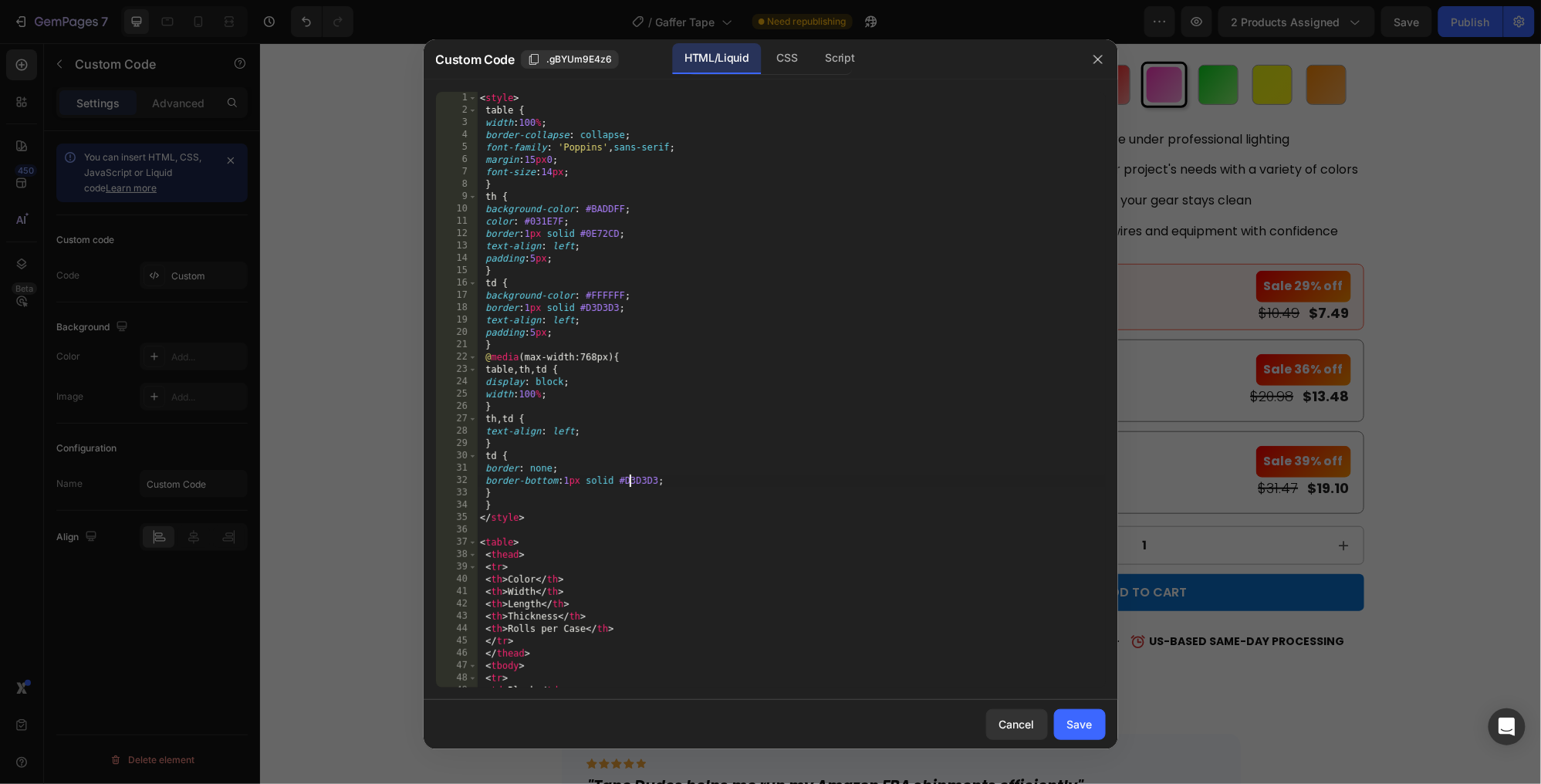
click at [632, 476] on div "< style > table { width : 100 % ; border-collapse : collapse ; font-family : ' …" at bounding box center [791, 403] width 628 height 621
type textarea "</table>"
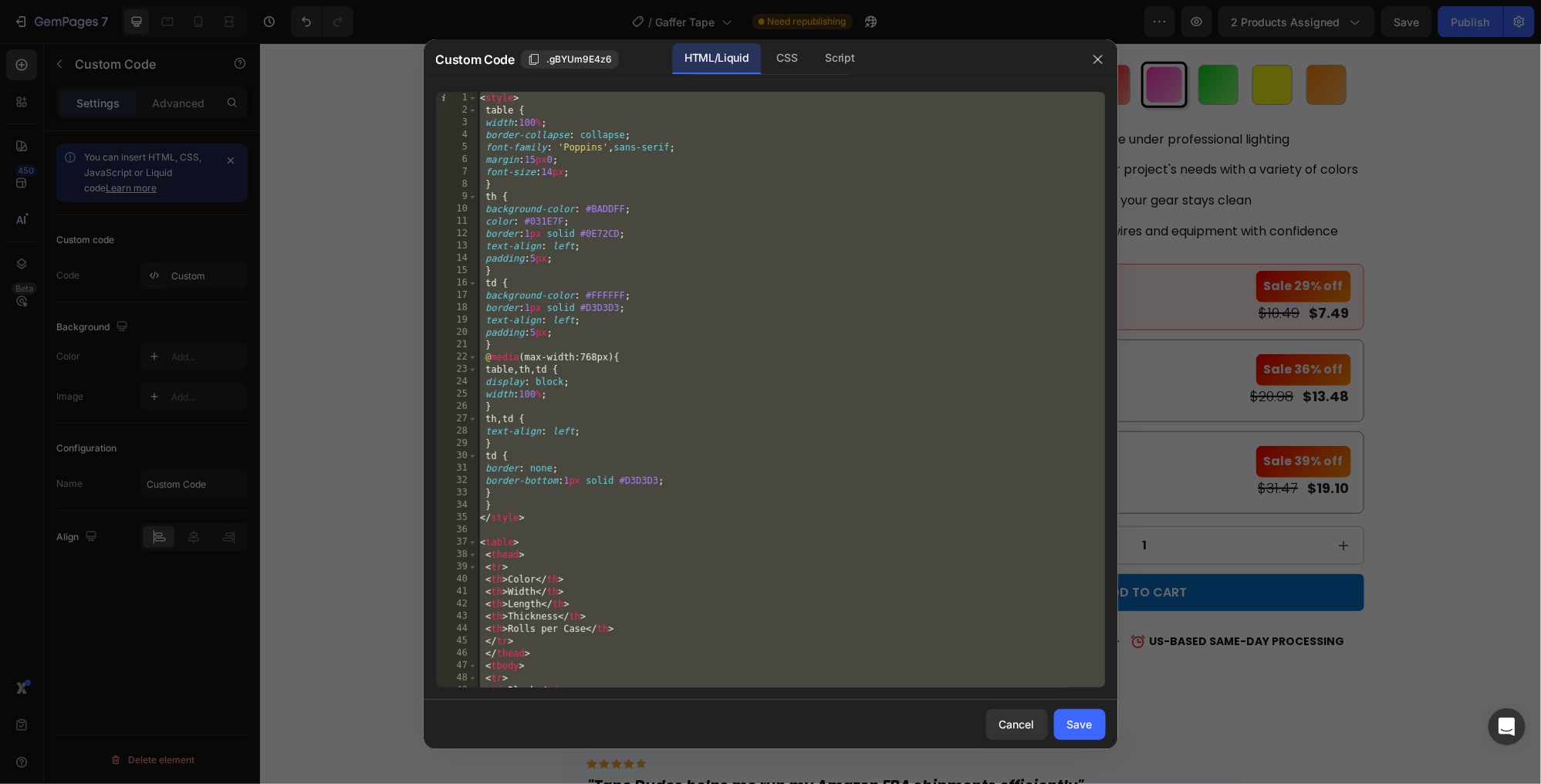
paste textarea
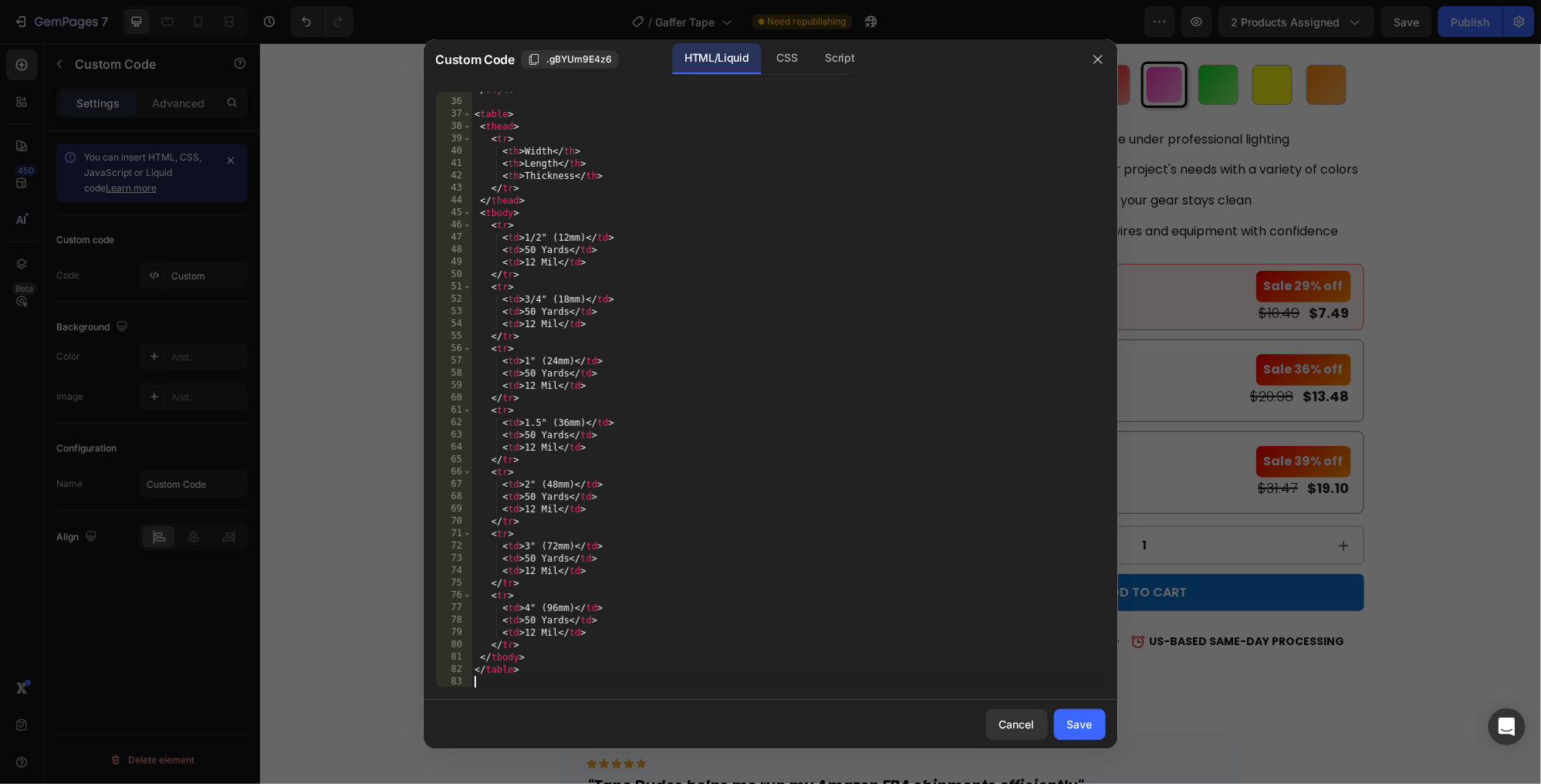
scroll to position [427, 0]
click at [1089, 728] on div "Save" at bounding box center [1080, 724] width 26 height 16
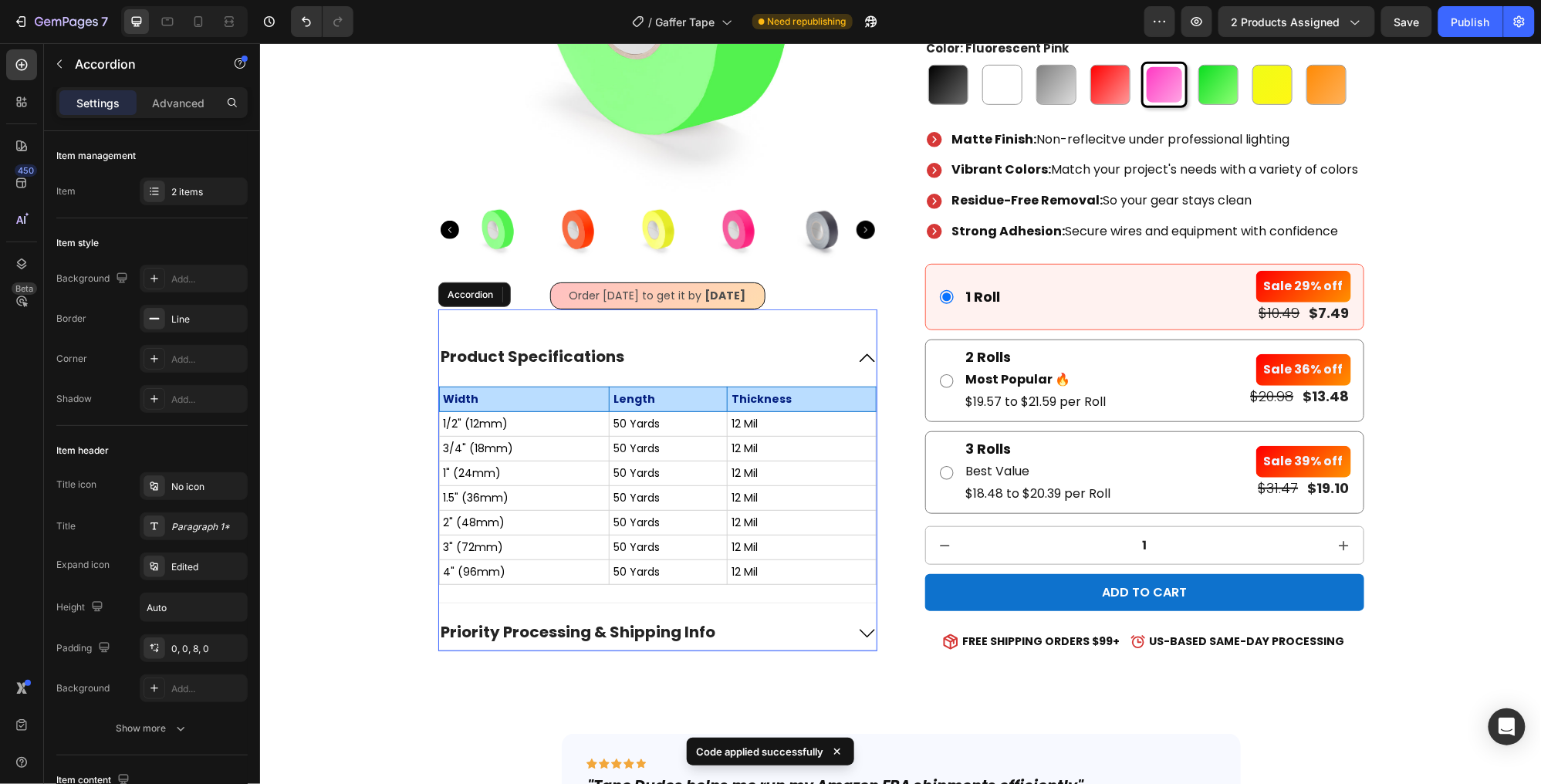
click at [863, 353] on icon at bounding box center [867, 358] width 19 height 19
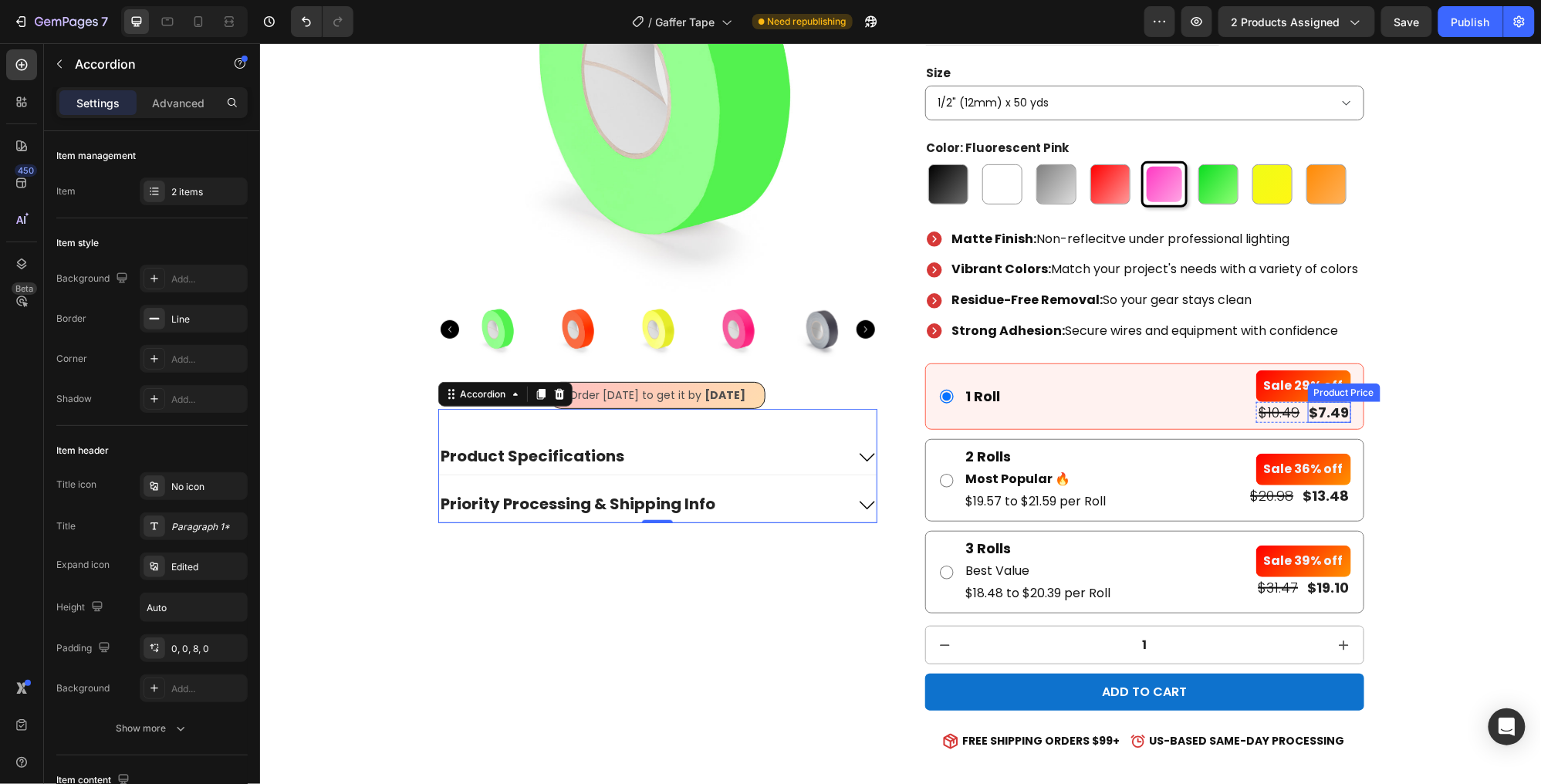
scroll to position [433, 0]
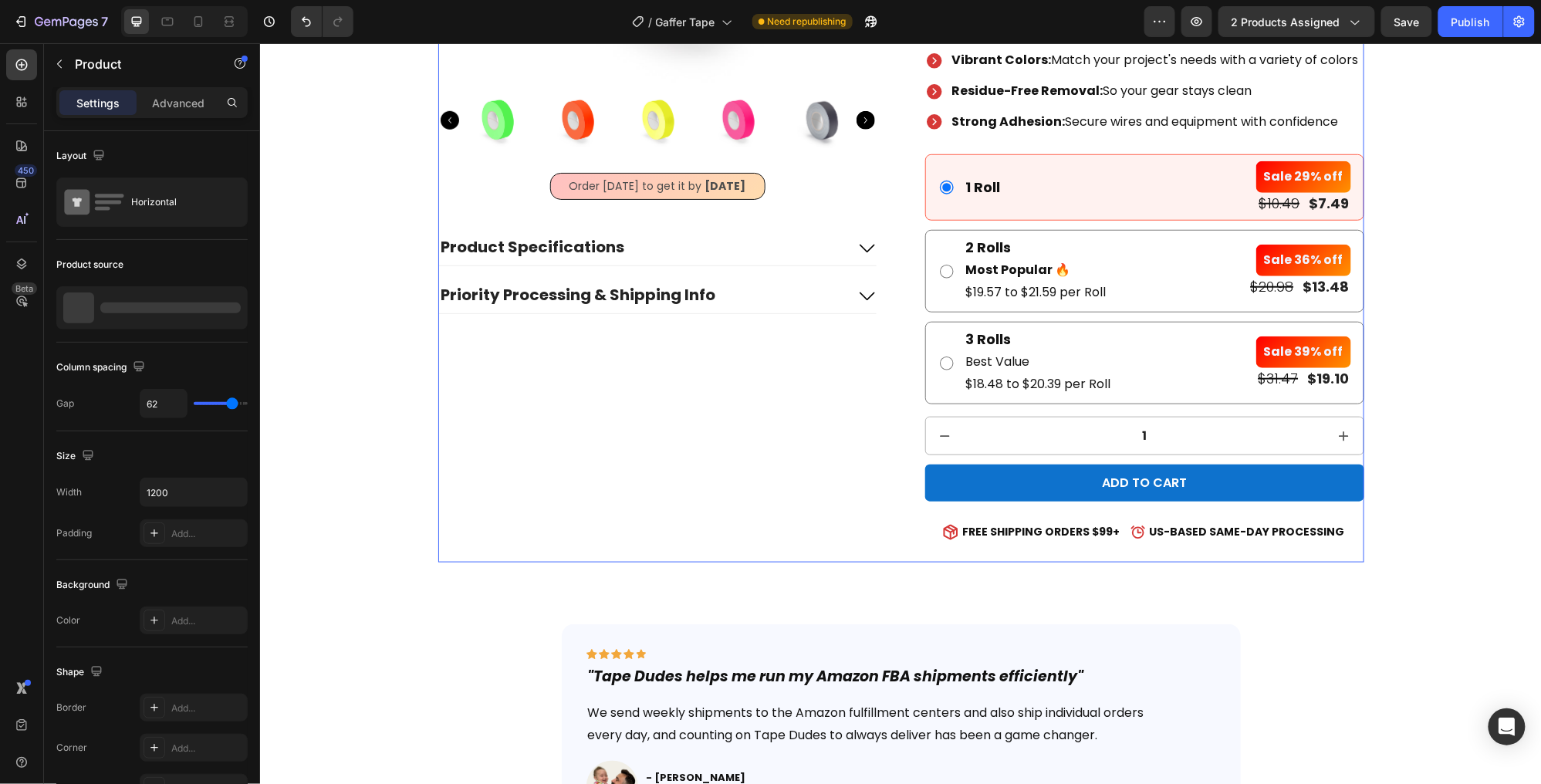
click at [781, 541] on div "Product Images Order [DATE] to get it by [DATE] Delivery Date Product Specifica…" at bounding box center [657, 107] width 439 height 909
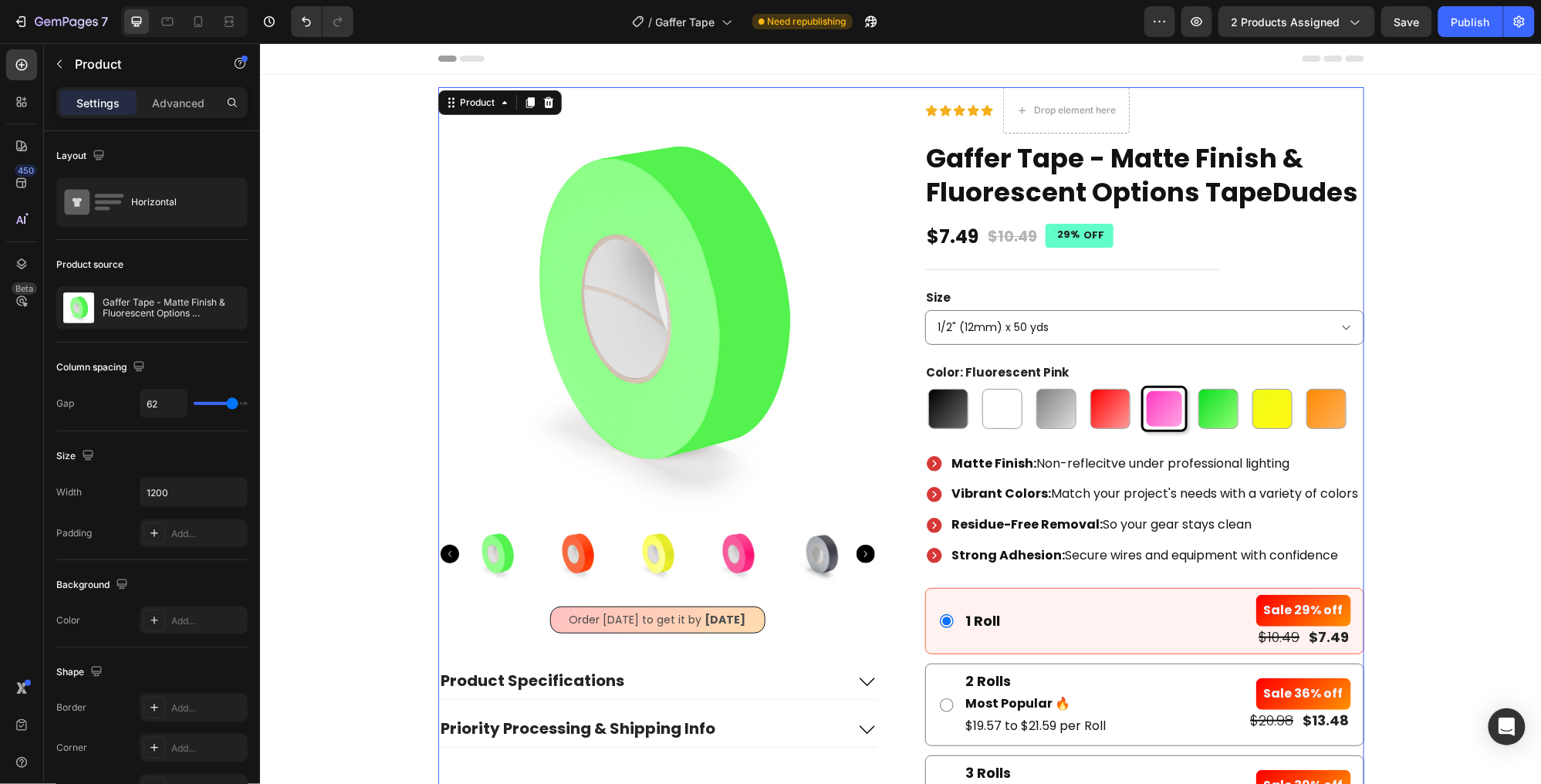
scroll to position [0, 0]
click at [370, 130] on div "Product Images Order [DATE] to get it by [DATE] Delivery Date Product Specifica…" at bounding box center [900, 541] width 1251 height 909
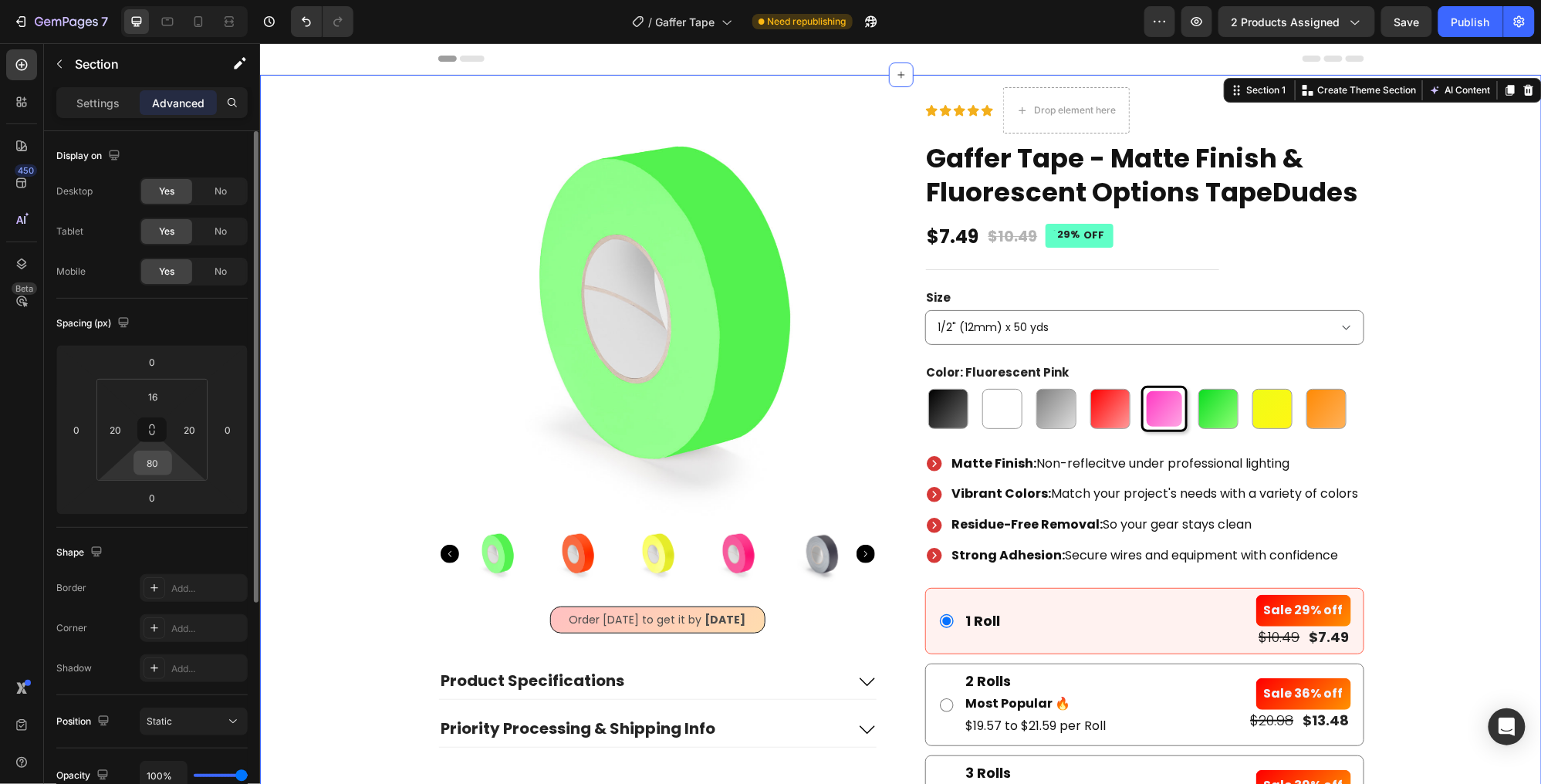
click at [160, 455] on input "80" at bounding box center [152, 462] width 31 height 23
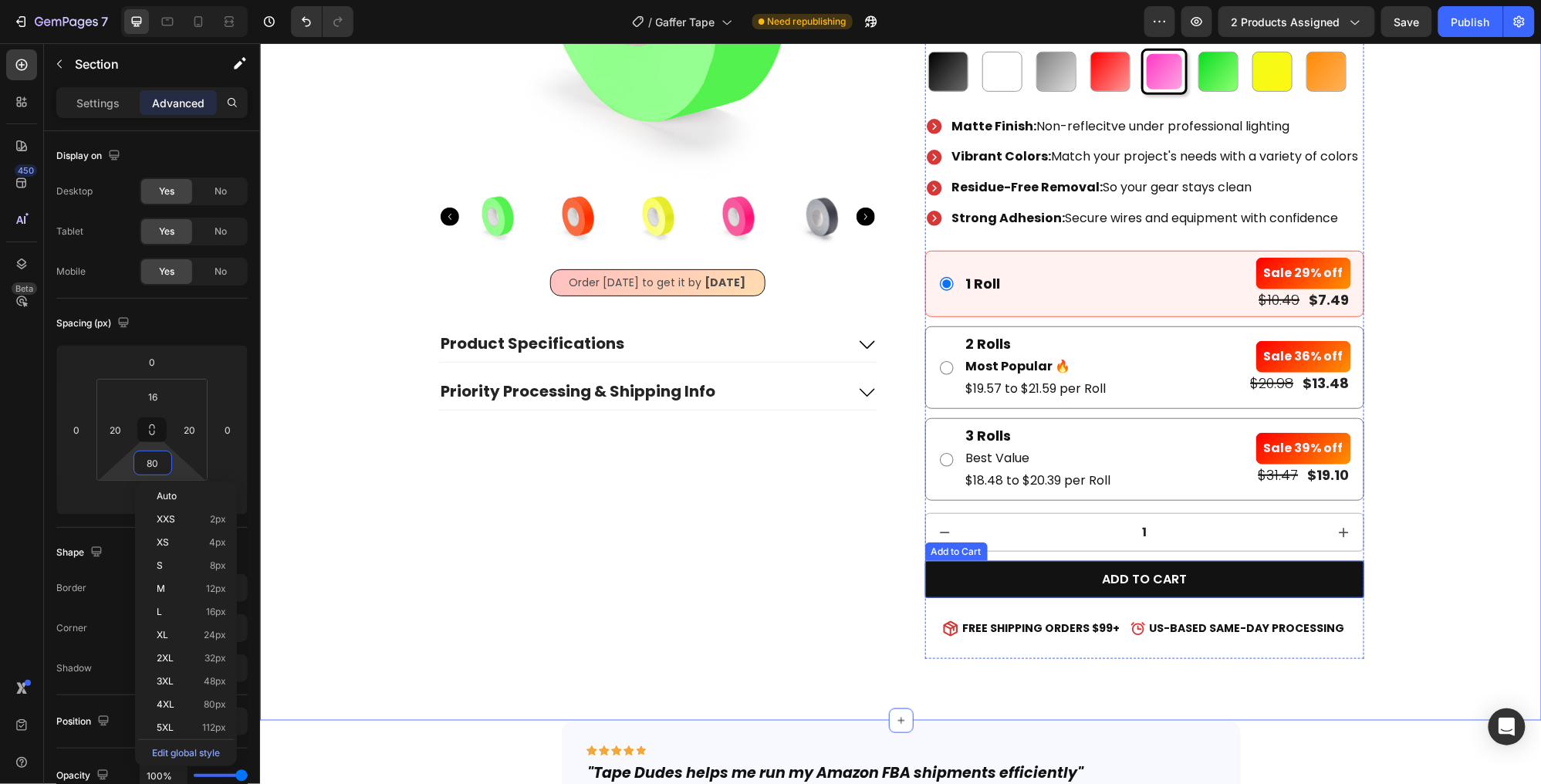
scroll to position [415, 0]
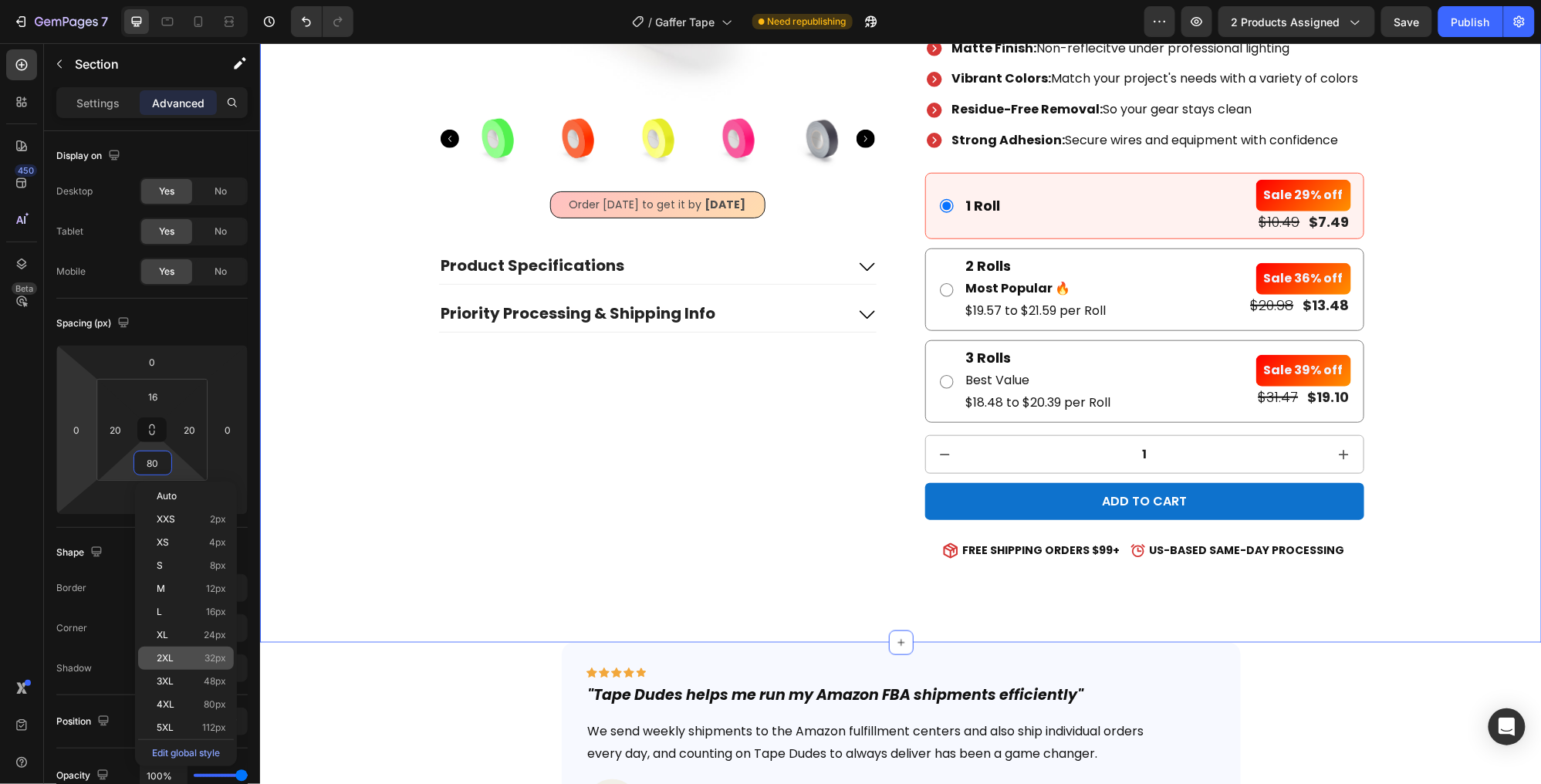
click at [204, 655] on span "32px" at bounding box center [215, 658] width 21 height 11
type input "32"
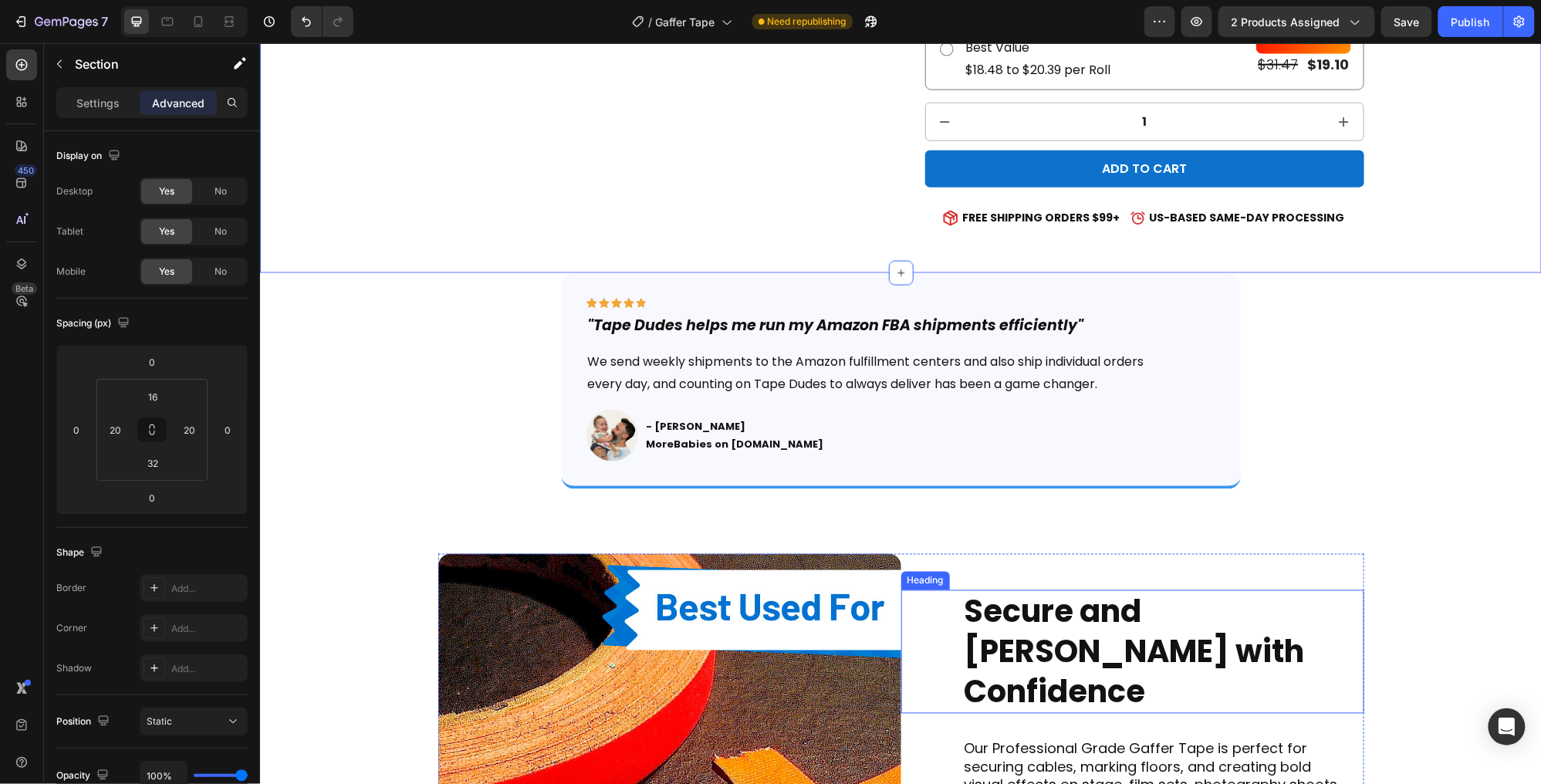
scroll to position [752, 0]
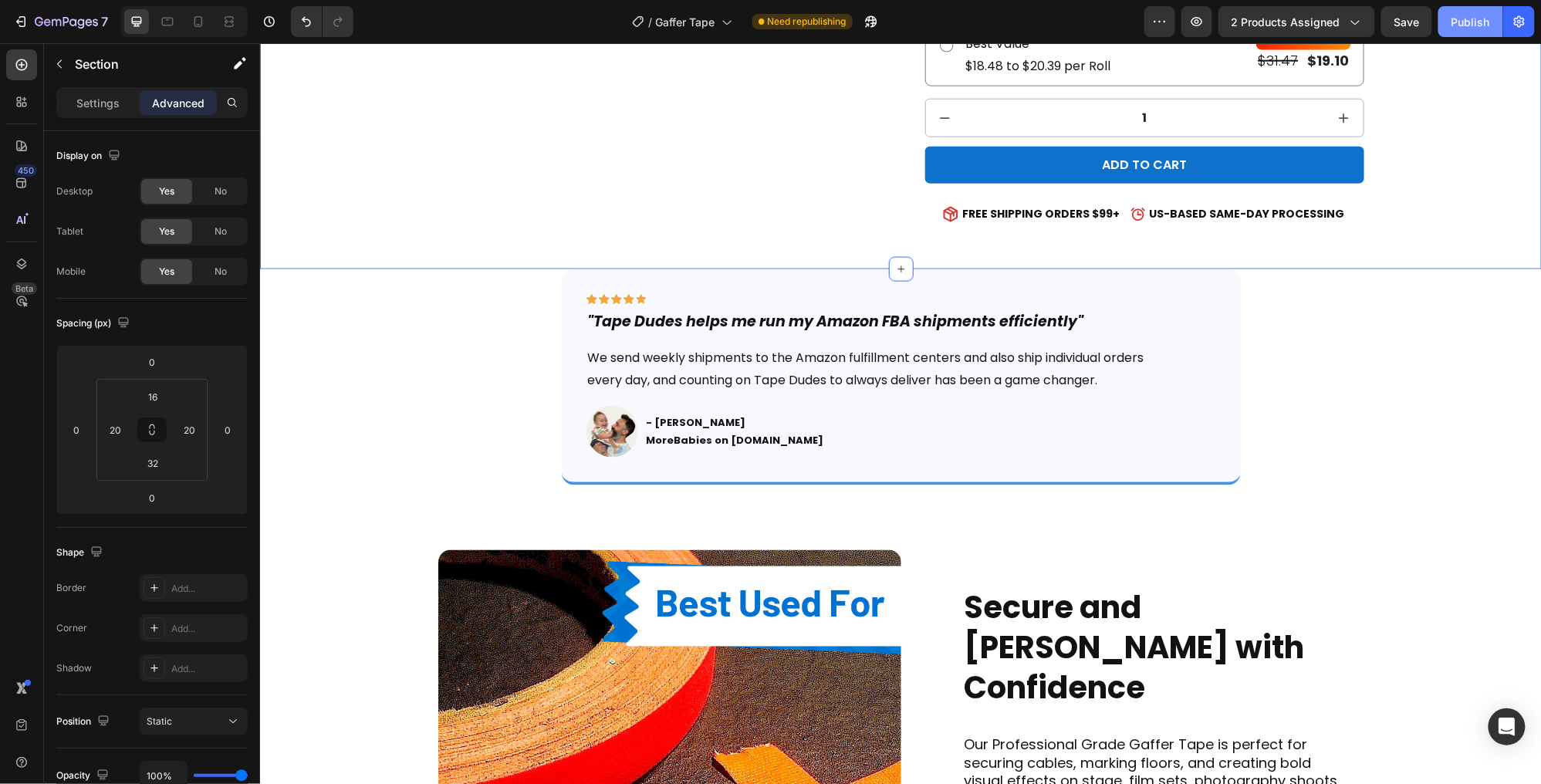
click at [1481, 19] on div "Publish" at bounding box center [1470, 21] width 38 height 16
click at [199, 19] on icon at bounding box center [198, 21] width 15 height 15
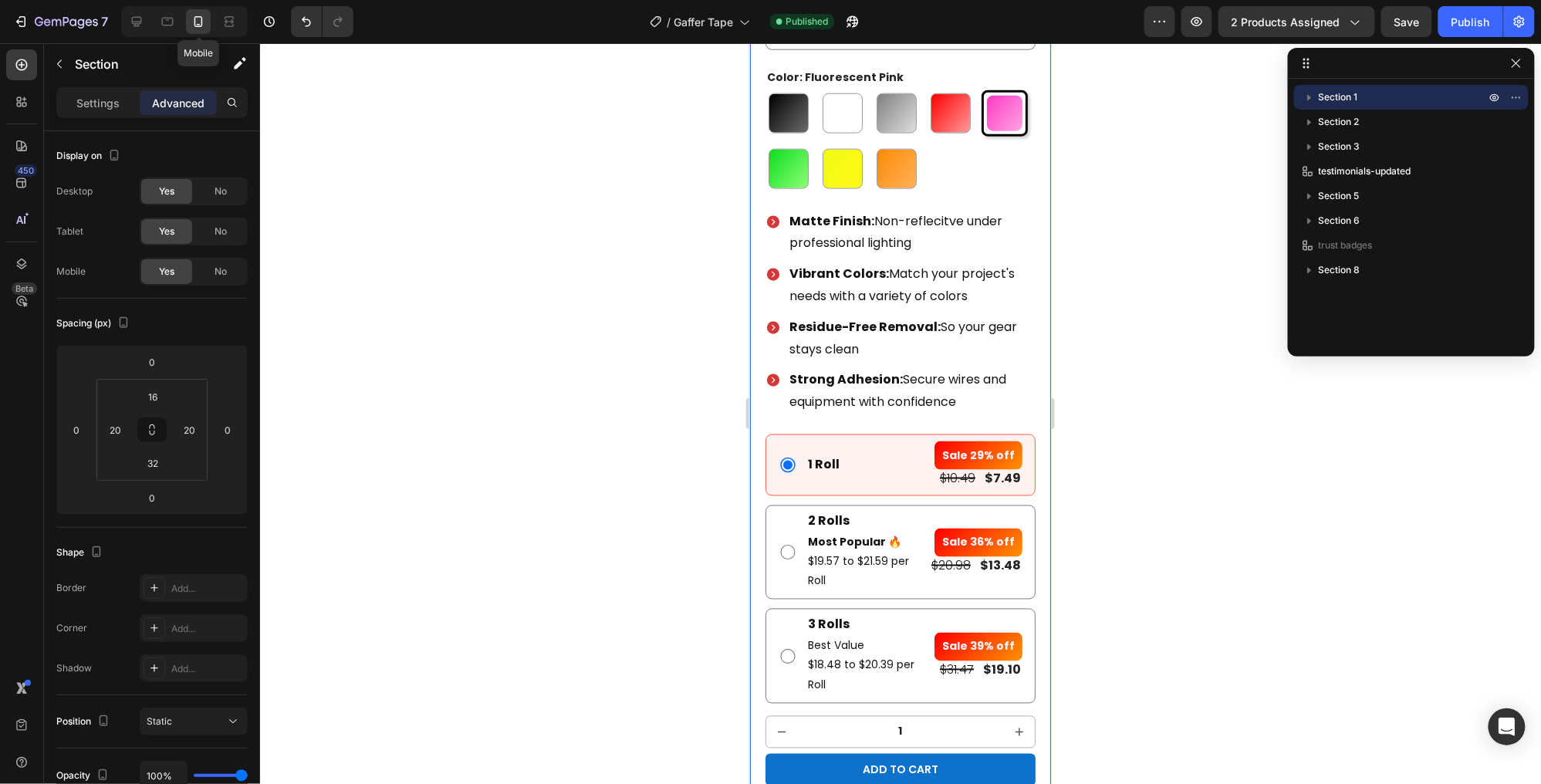
type input "12"
type input "24"
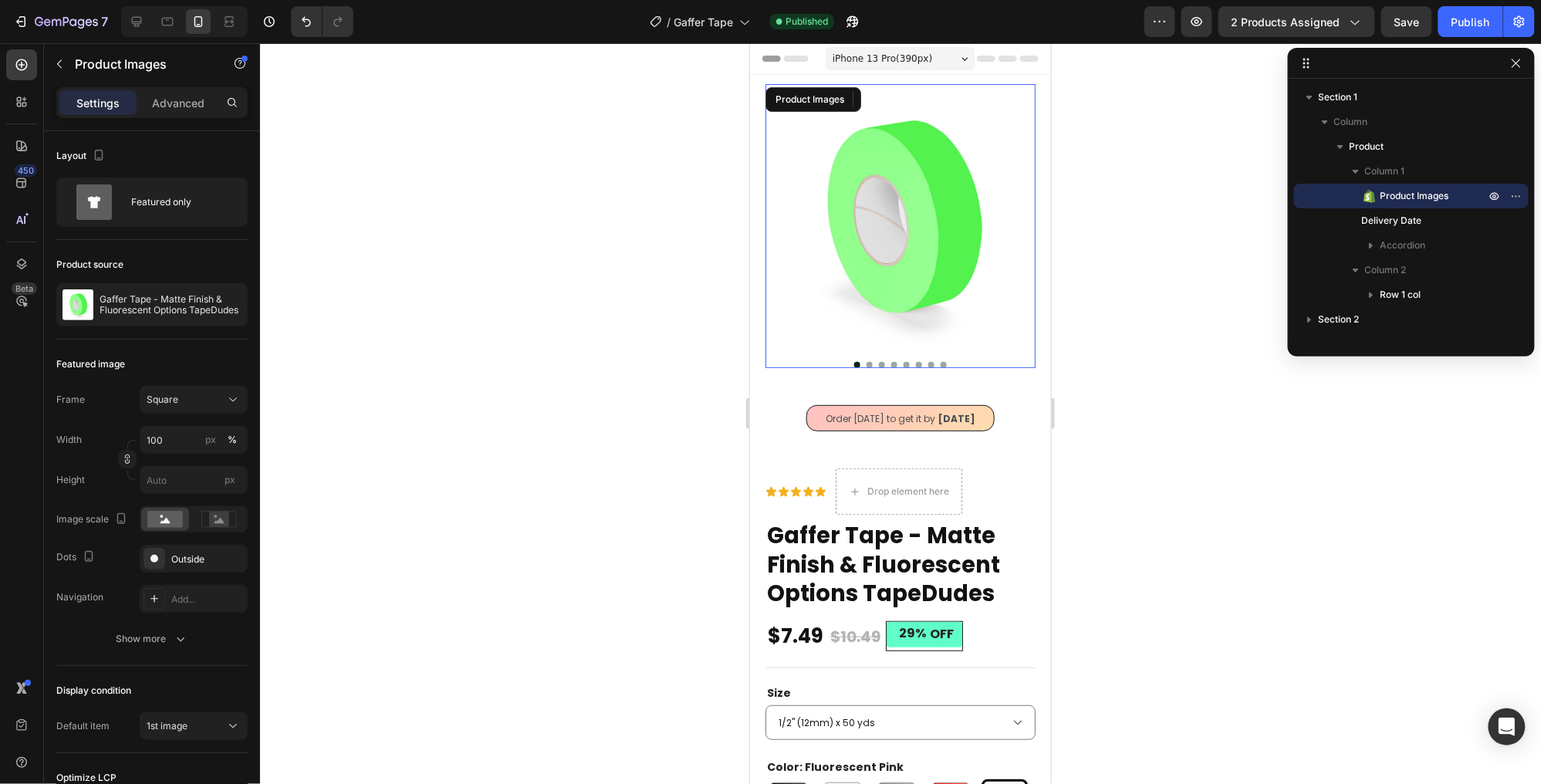
click at [1009, 200] on img at bounding box center [899, 218] width 270 height 270
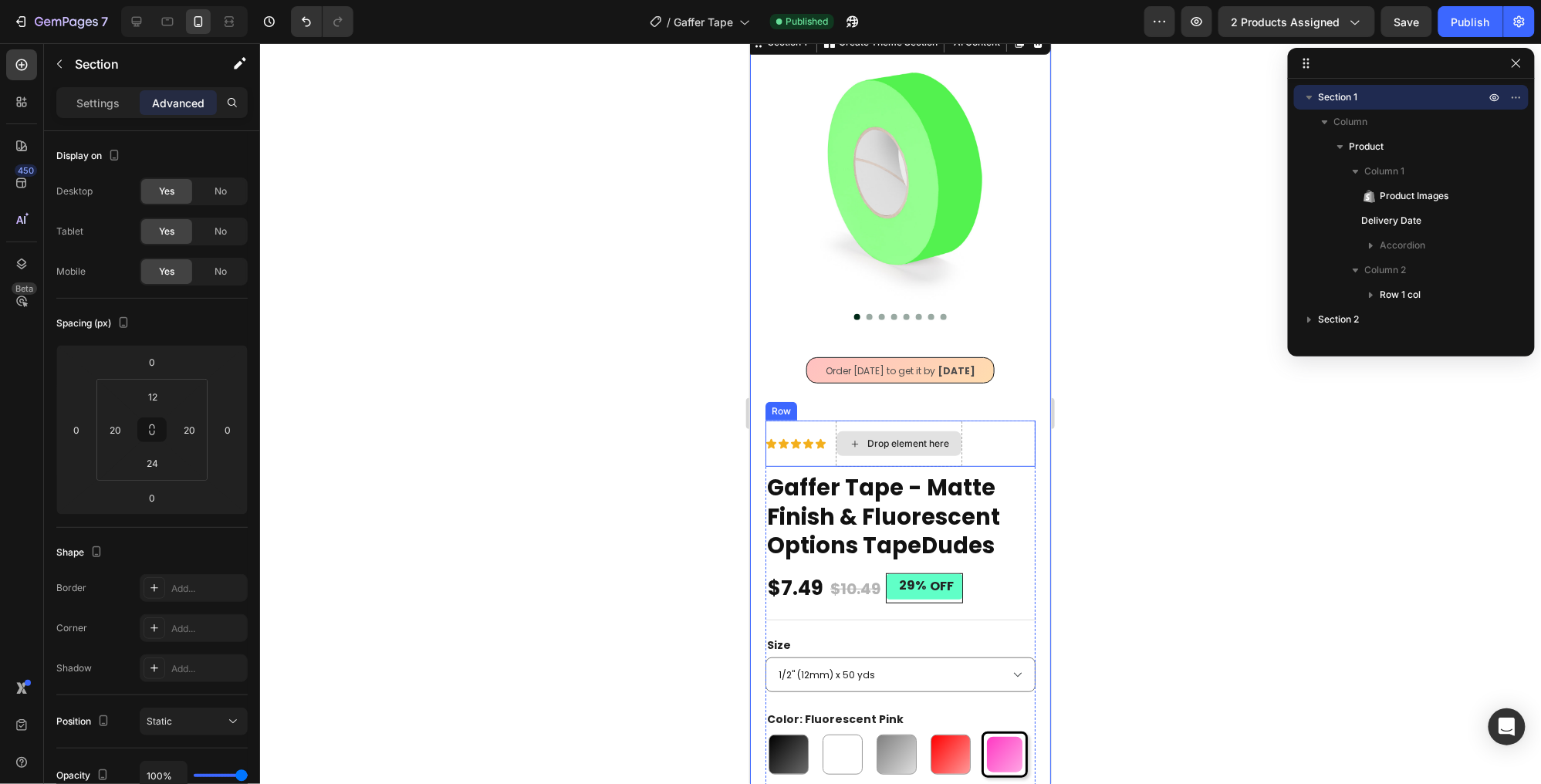
scroll to position [54, 0]
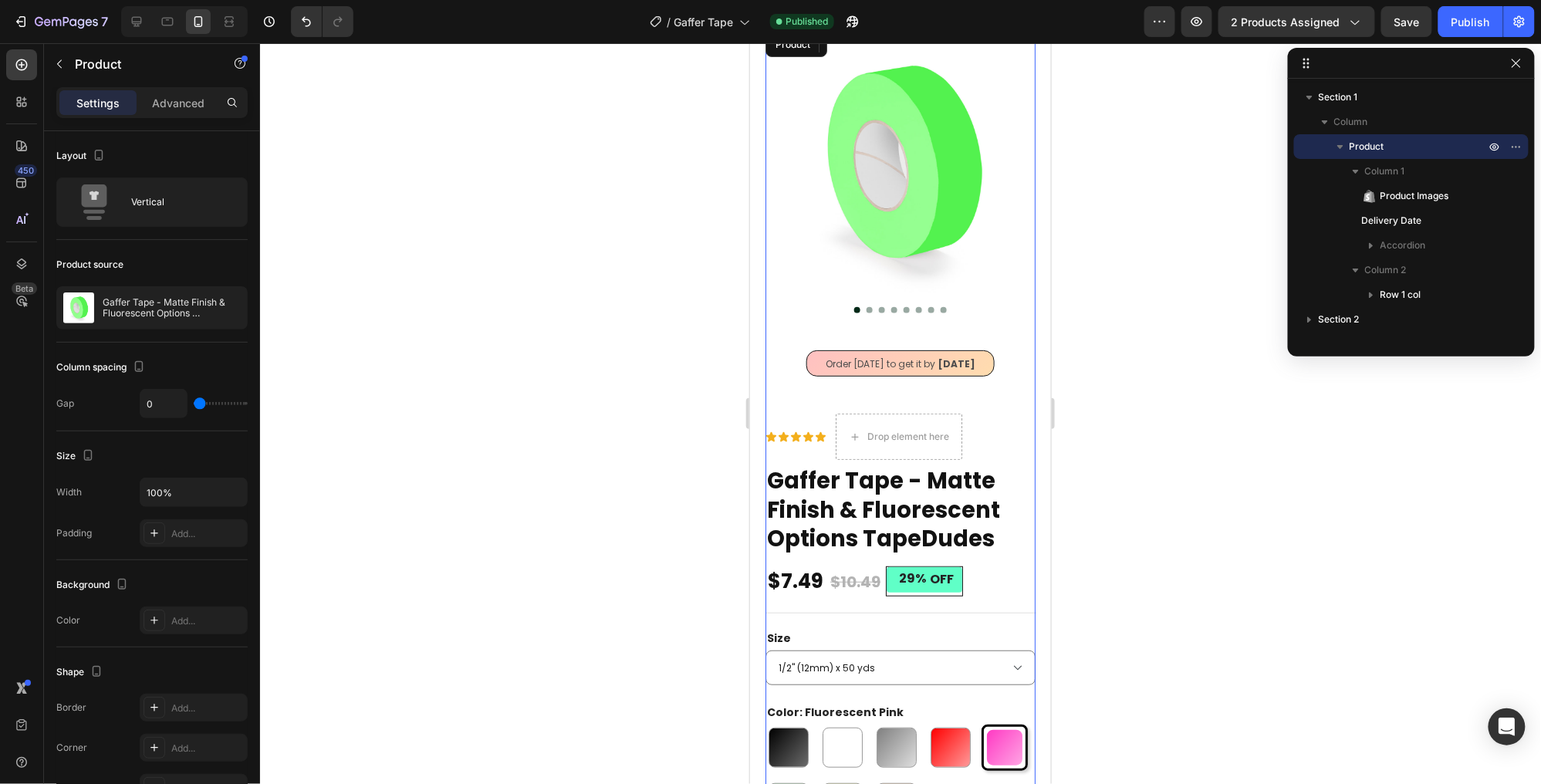
click at [793, 409] on div "Product Images Order [DATE] to get it by [DATE] Delivery Date Product Specifica…" at bounding box center [899, 220] width 270 height 384
click at [791, 420] on div "Icon Icon Icon Icon Icon Icon List" at bounding box center [795, 436] width 61 height 46
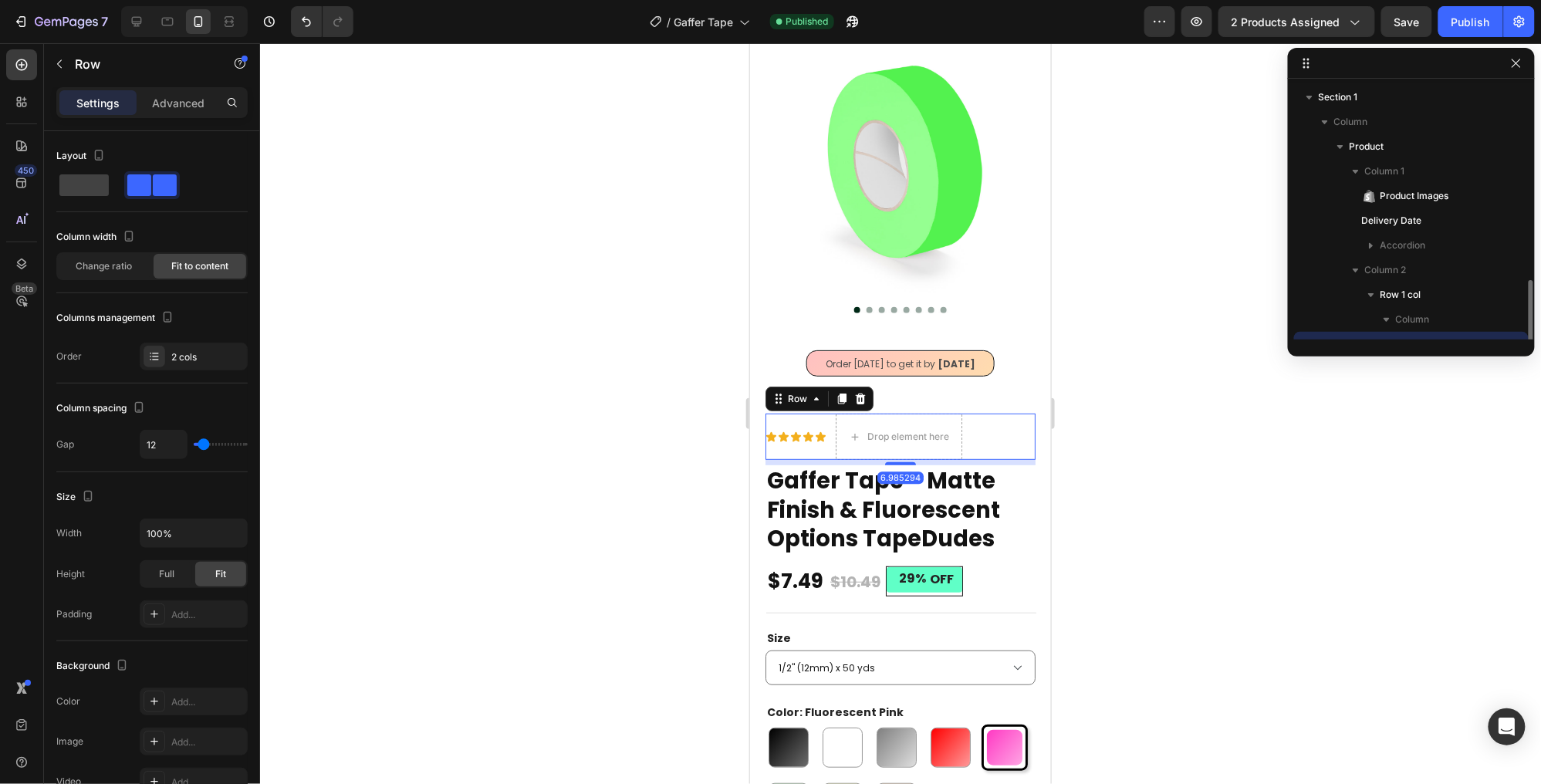
scroll to position [143, 0]
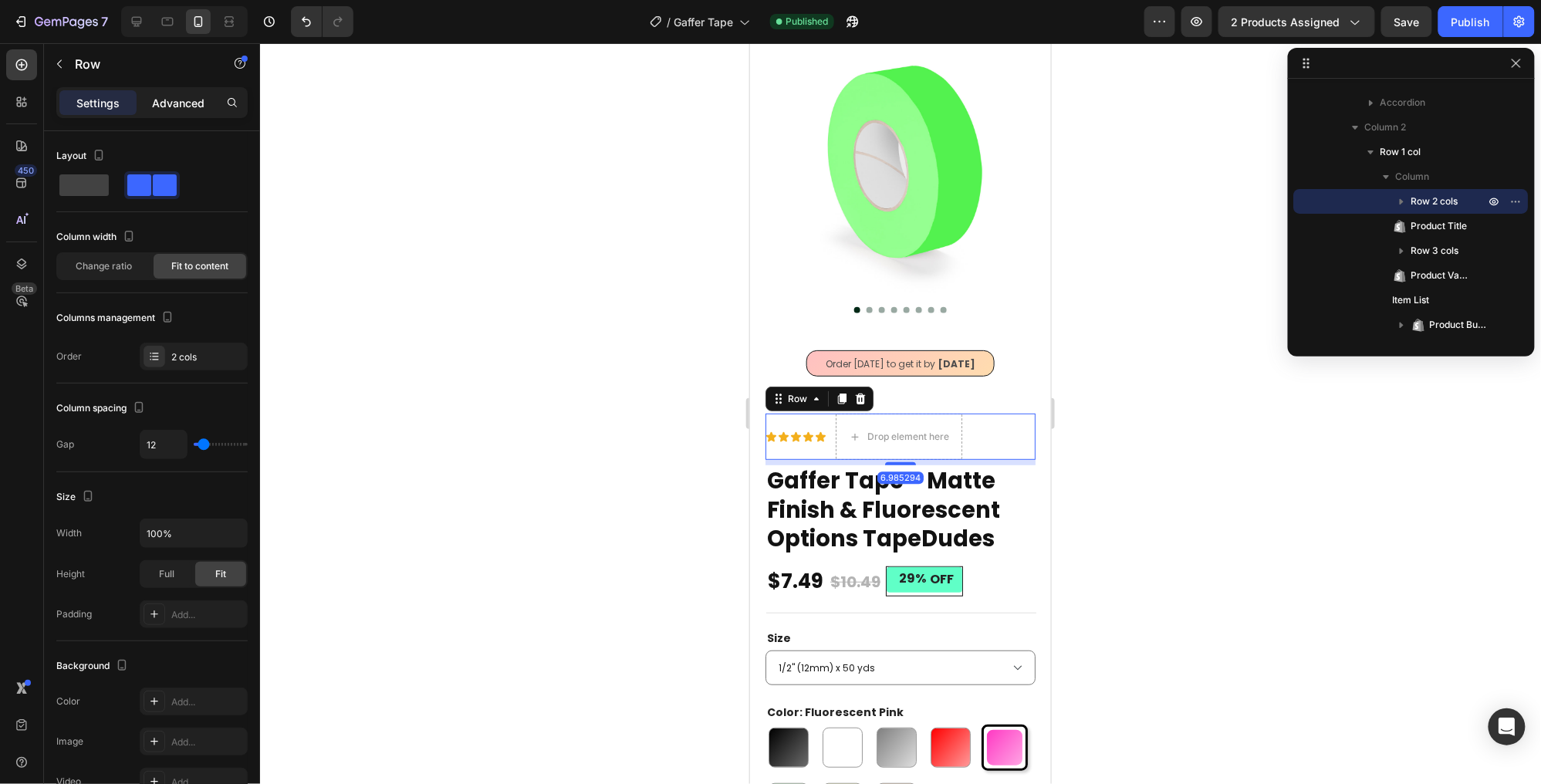
click at [163, 100] on p "Advanced" at bounding box center [179, 102] width 53 height 16
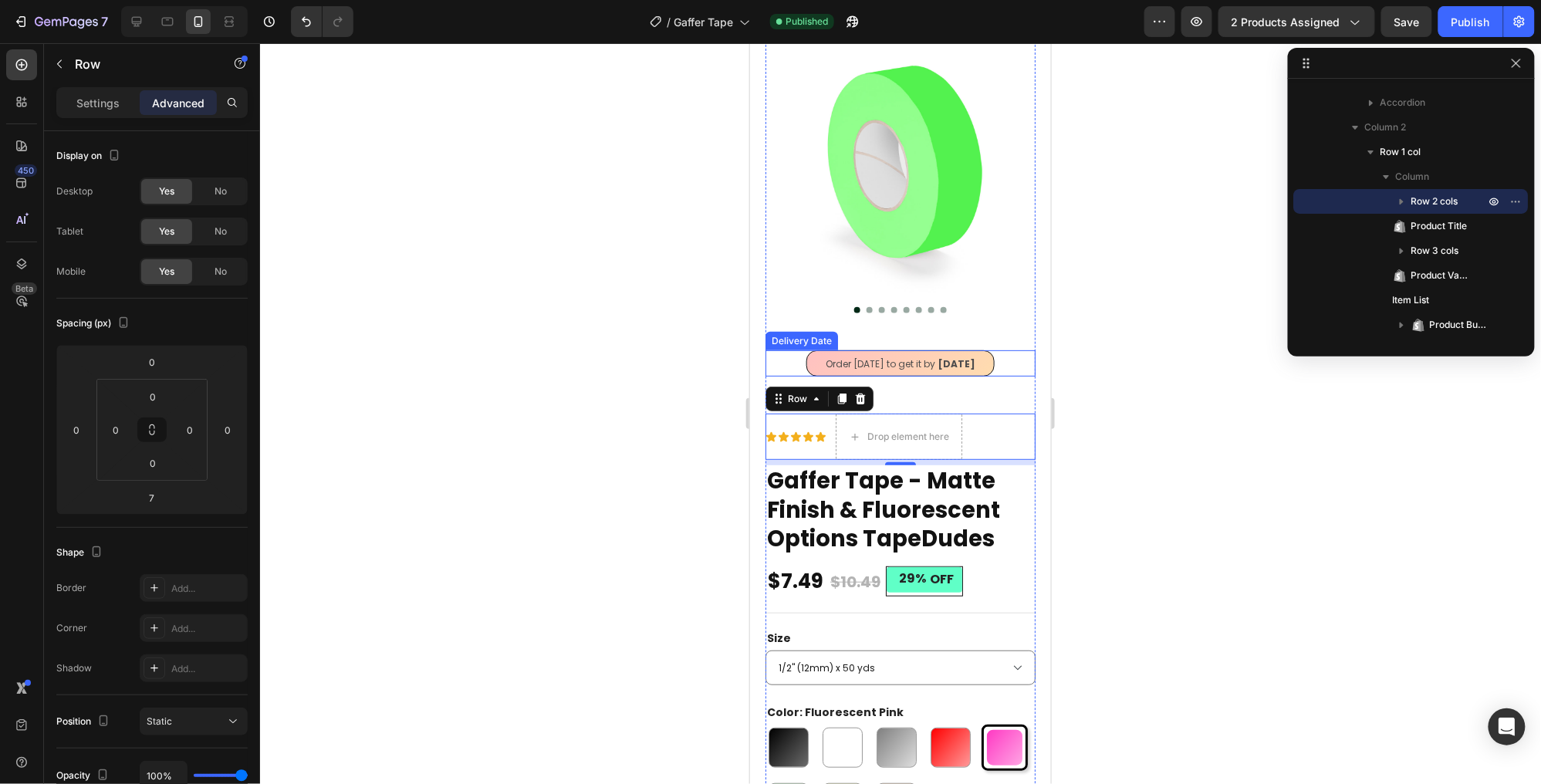
click at [788, 369] on div "Order [DATE] to get it by [DATE]" at bounding box center [899, 363] width 270 height 26
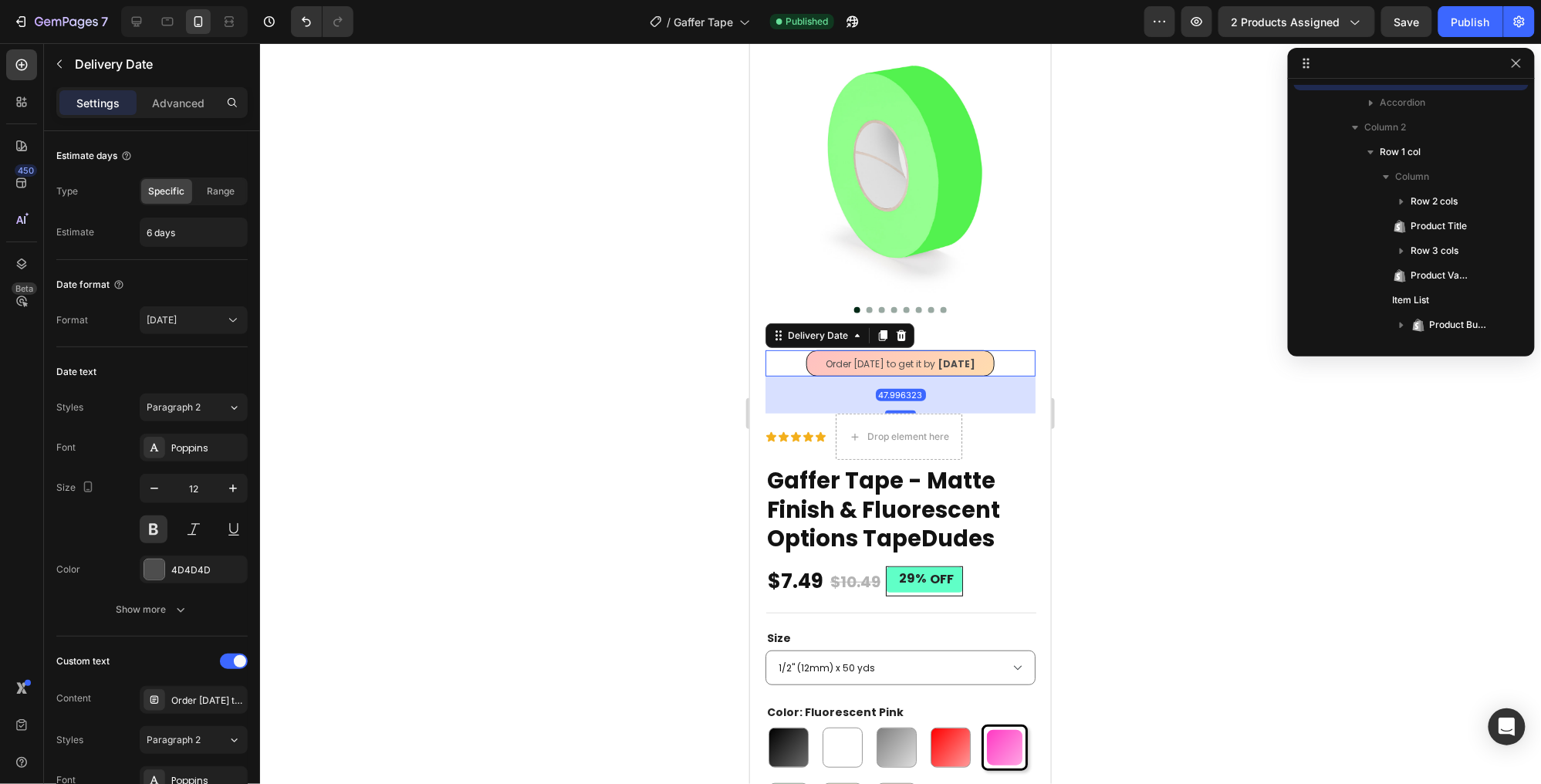
scroll to position [20, 0]
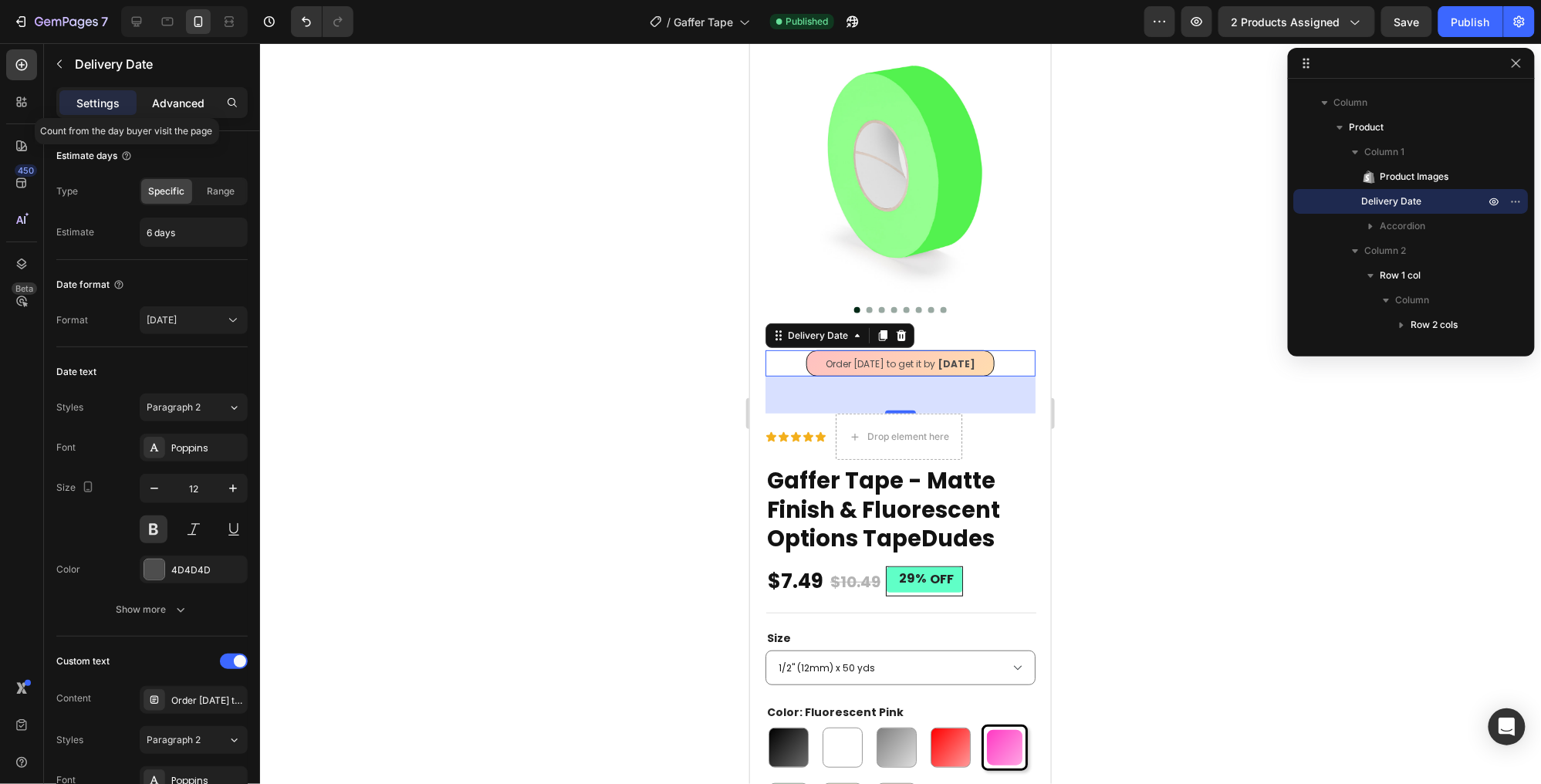
click at [186, 112] on div "Advanced" at bounding box center [178, 102] width 77 height 25
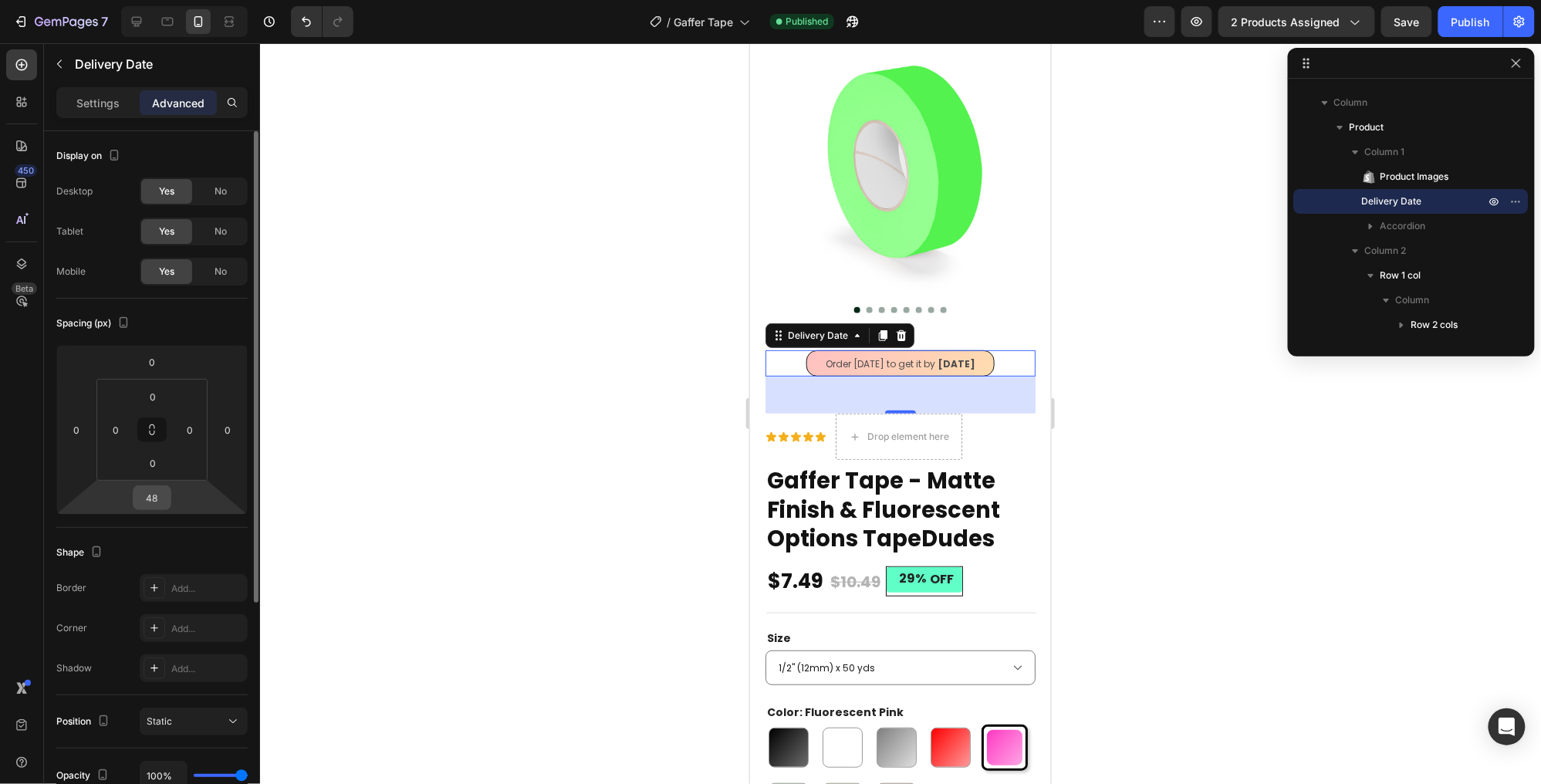
click at [147, 498] on input "48" at bounding box center [152, 497] width 31 height 23
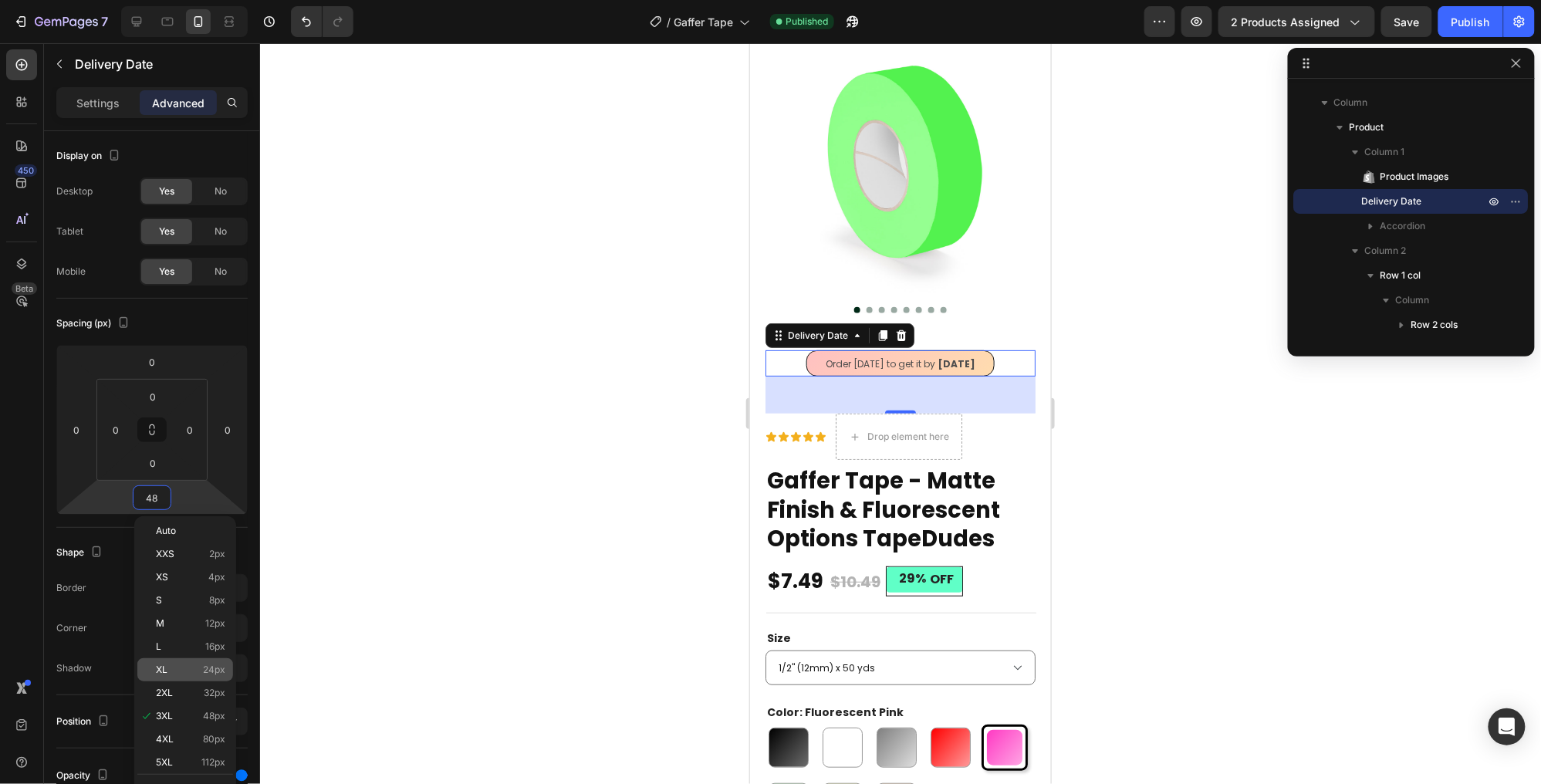
click at [214, 658] on div "XL 24px" at bounding box center [185, 669] width 95 height 23
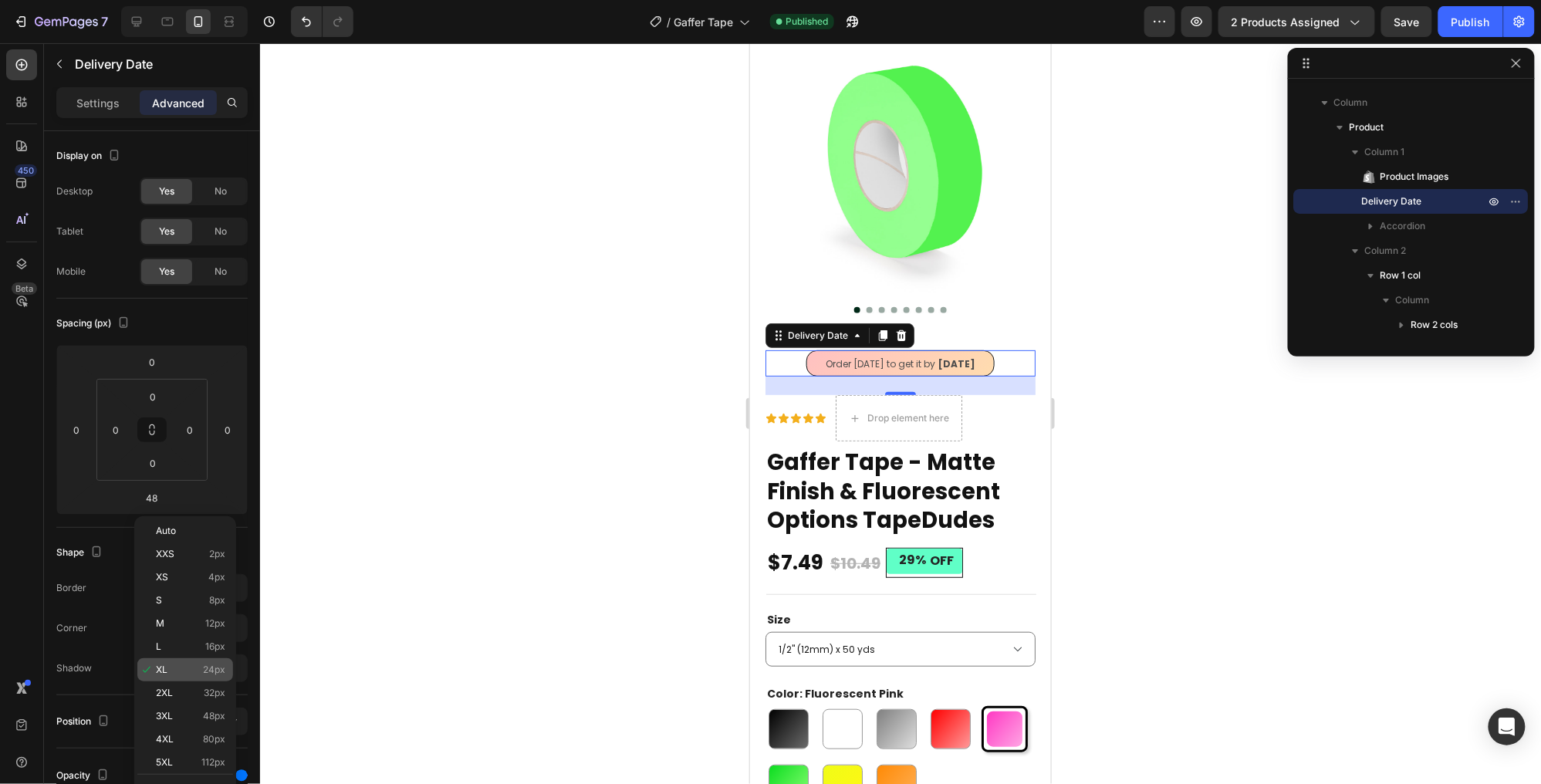
type input "24"
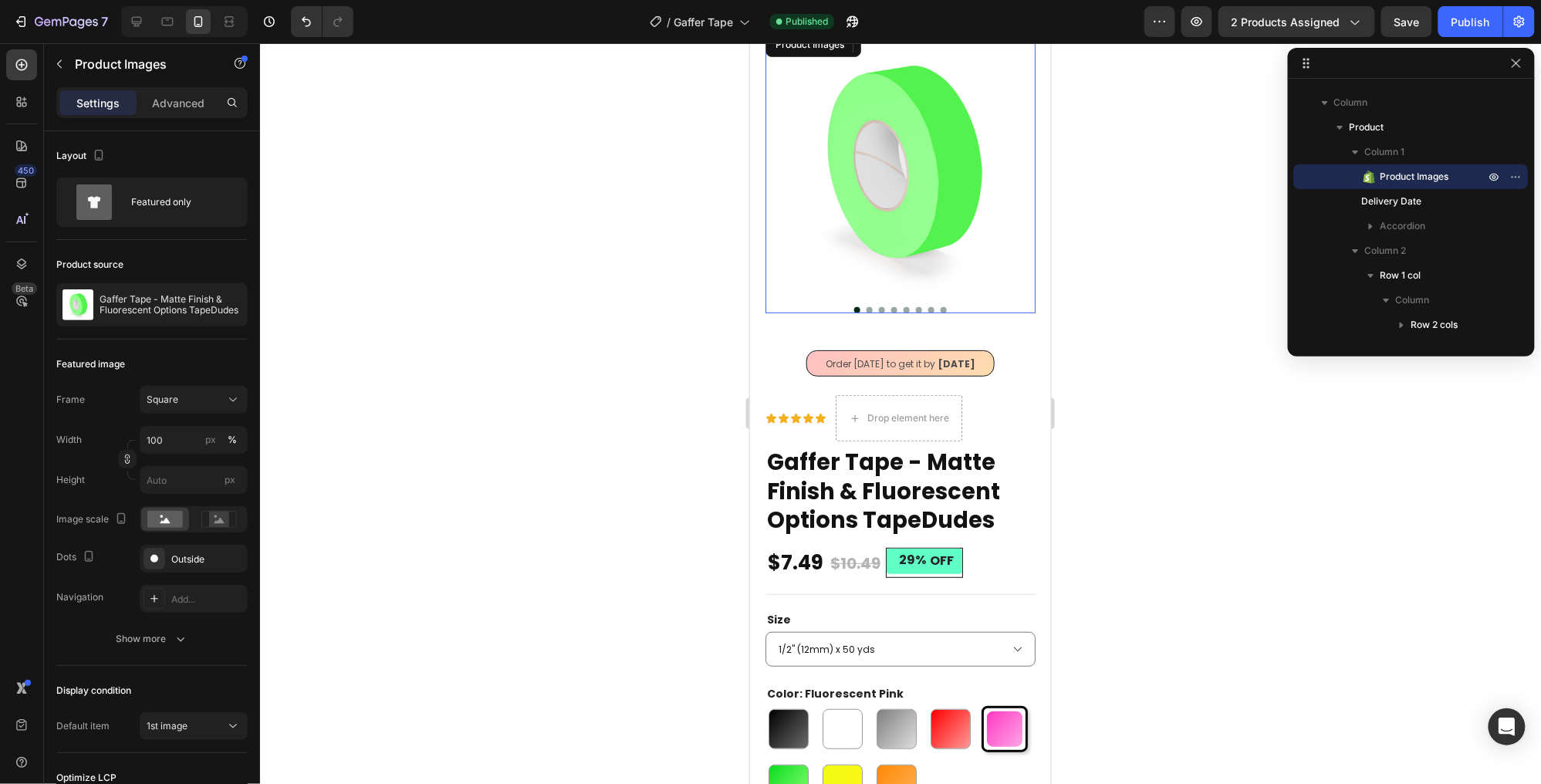
click at [810, 256] on img at bounding box center [899, 163] width 270 height 270
click at [161, 96] on p "Advanced" at bounding box center [179, 102] width 53 height 16
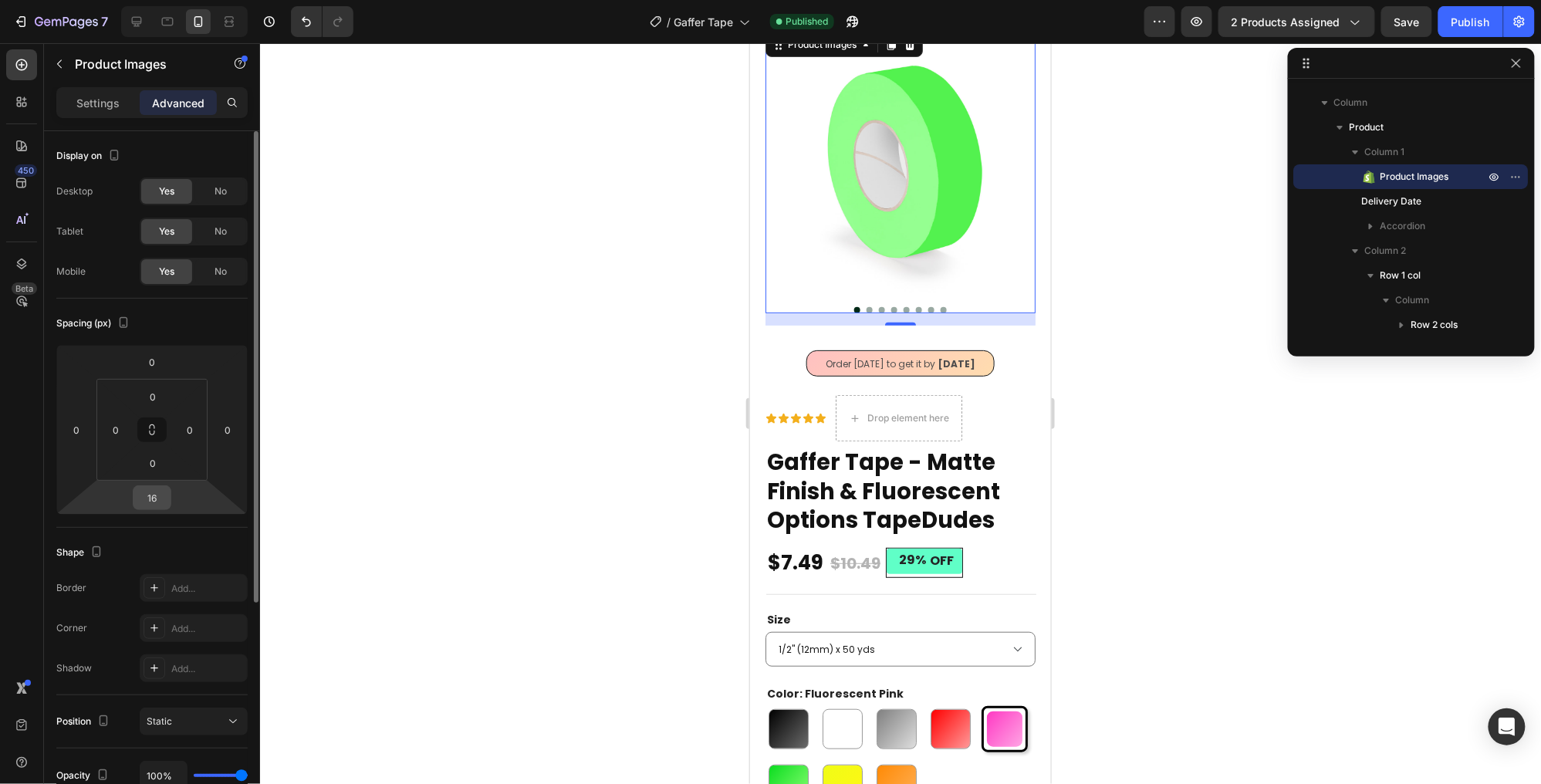
click at [152, 491] on input "16" at bounding box center [152, 497] width 31 height 23
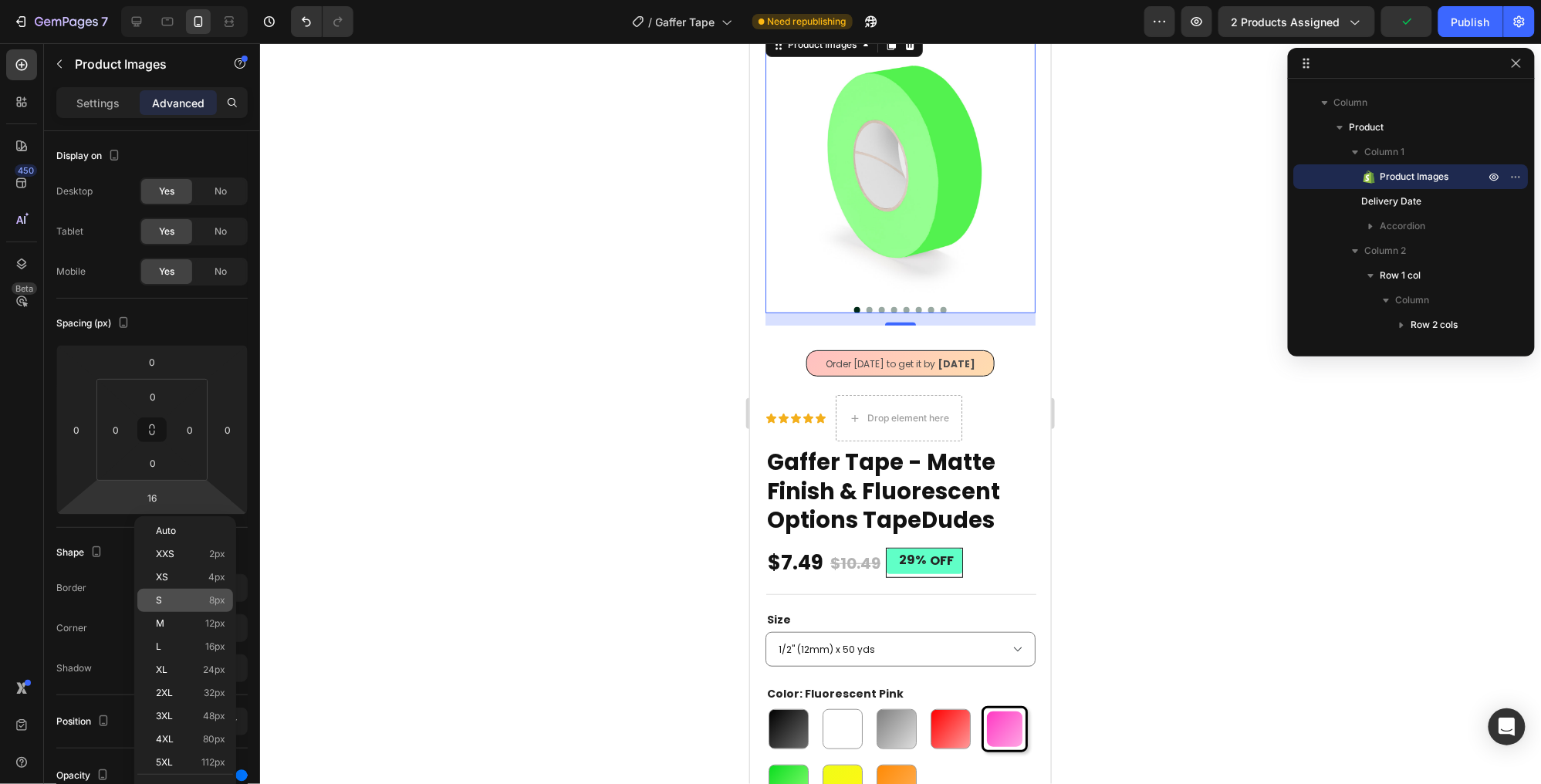
click at [196, 590] on div "S 8px" at bounding box center [185, 600] width 95 height 23
type input "8"
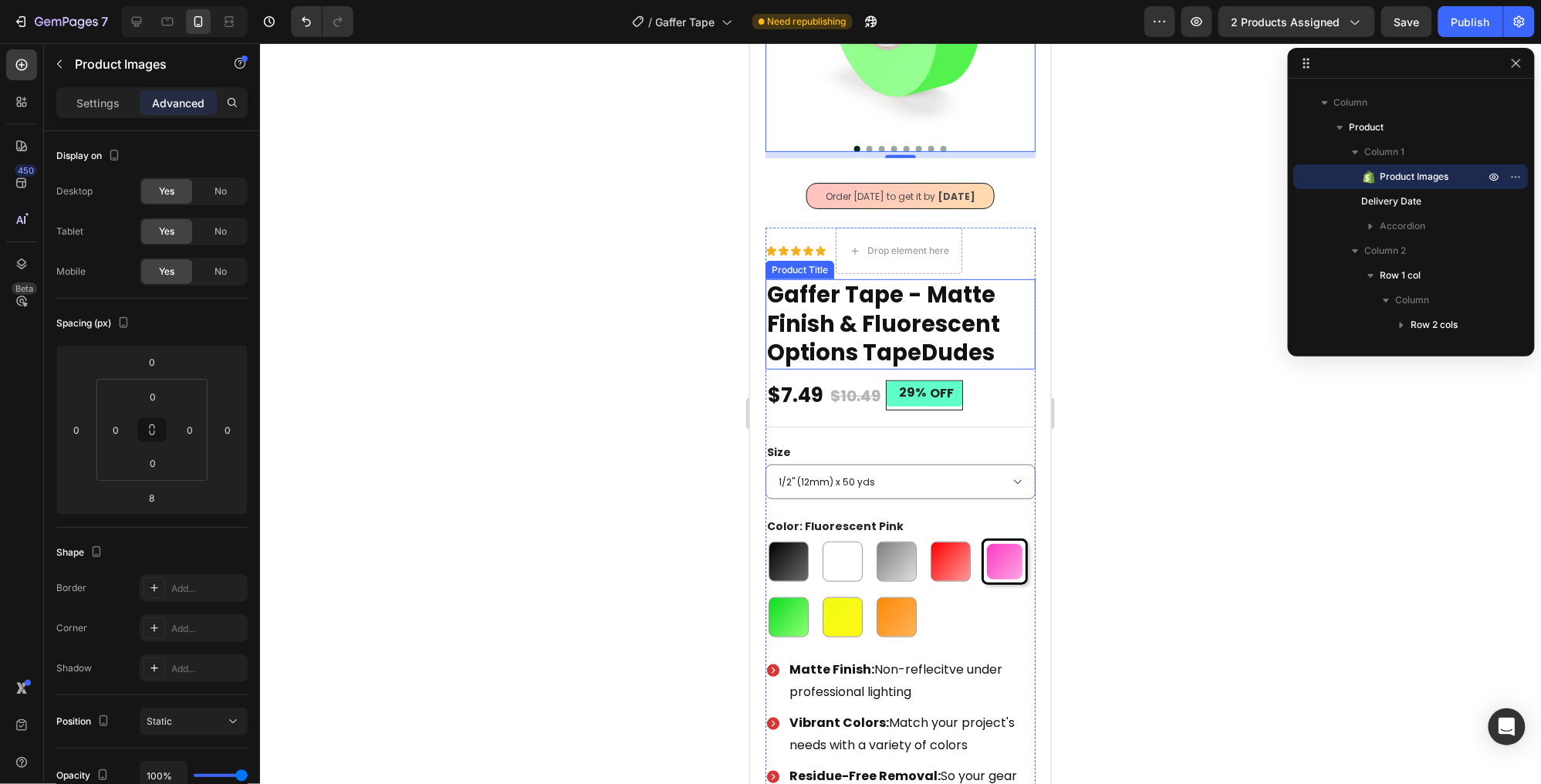
scroll to position [217, 0]
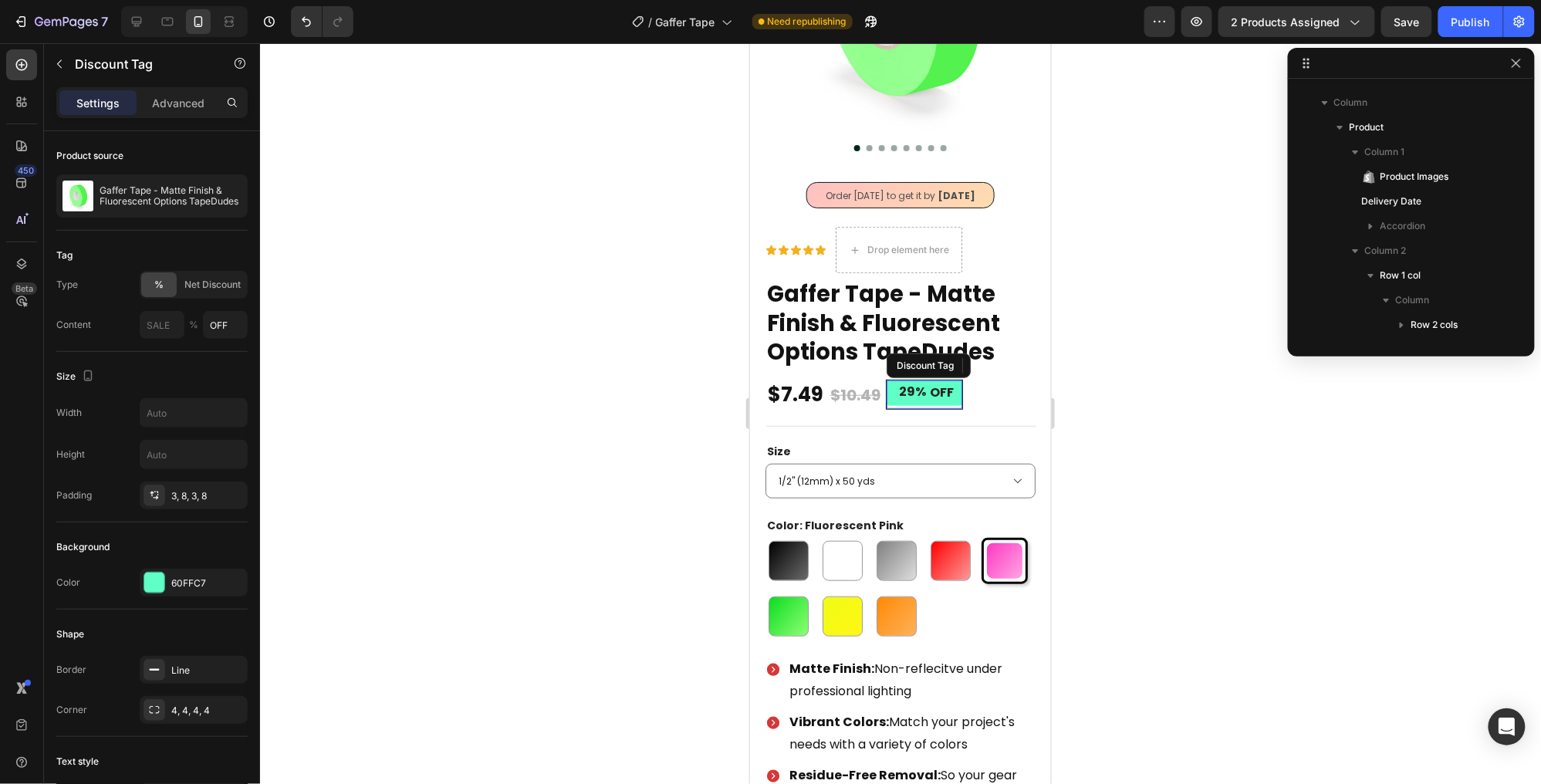
click at [936, 405] on div "29% OFF" at bounding box center [924, 394] width 76 height 29
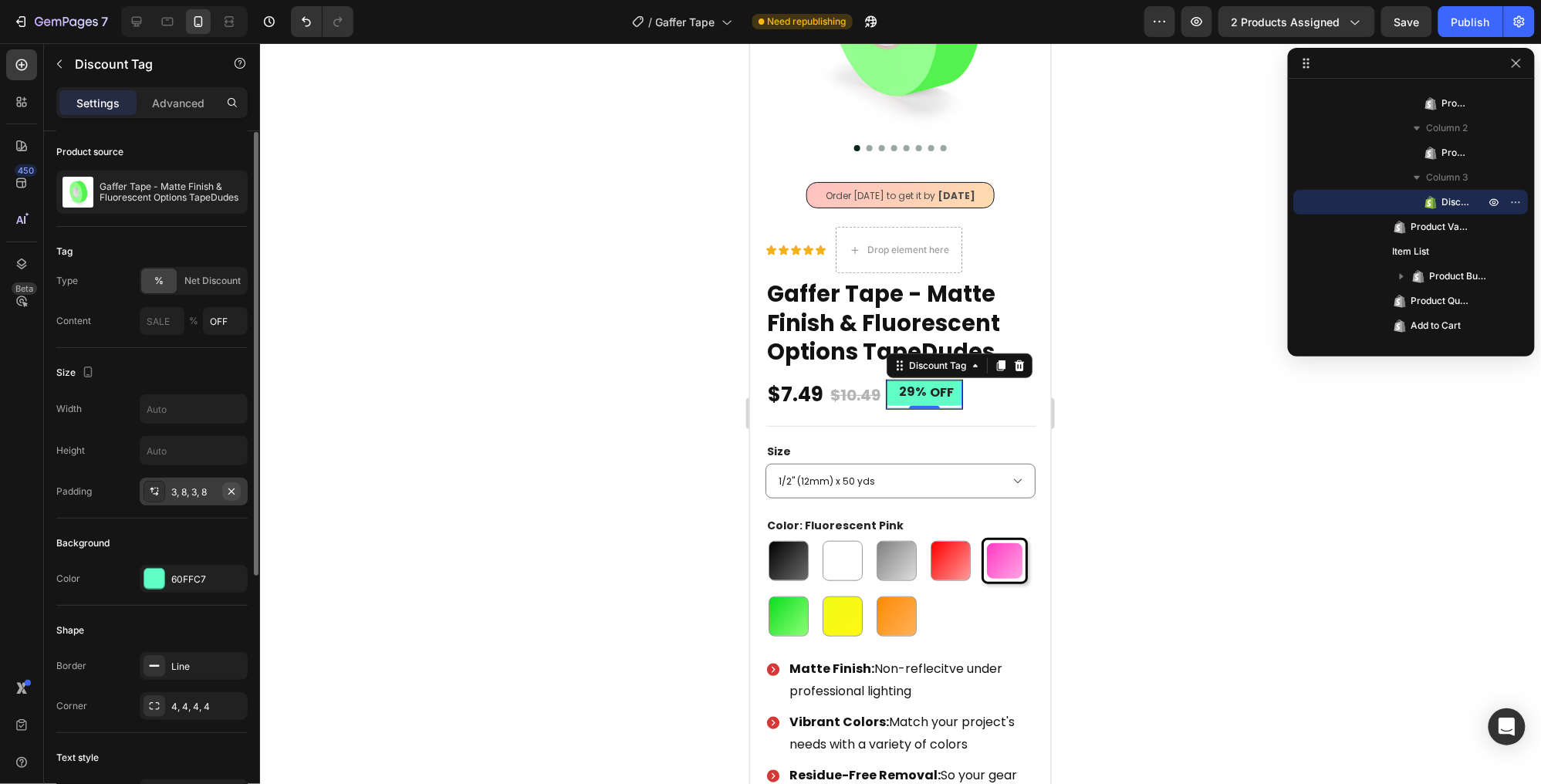
scroll to position [3, 0]
click at [232, 663] on icon "button" at bounding box center [232, 667] width 13 height 13
click at [212, 635] on div "Shape" at bounding box center [152, 631] width 192 height 25
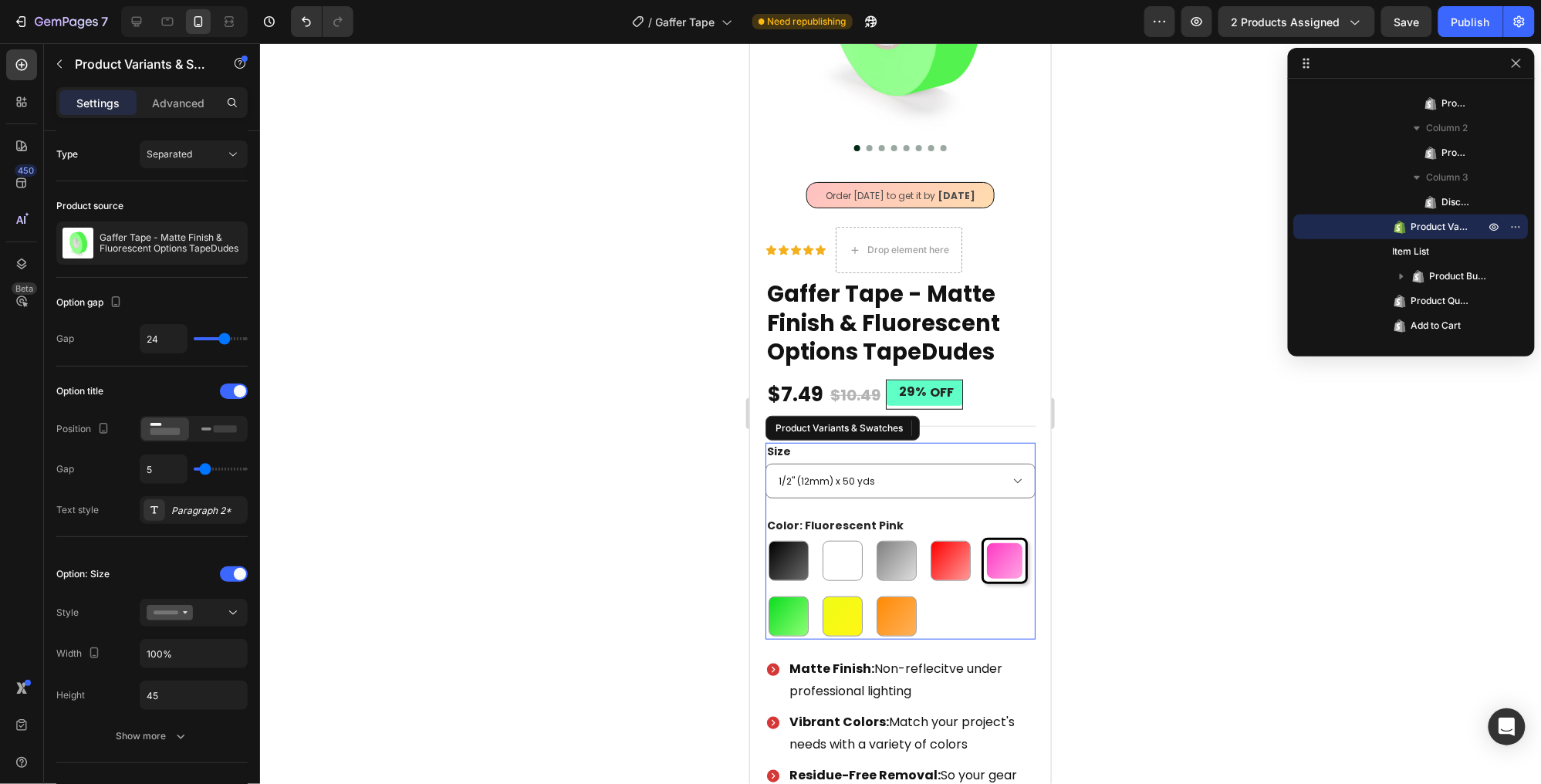
click at [941, 595] on div "Black Black White White [PERSON_NAME] Red Red Fluorescent Pink Fluorescent Pink…" at bounding box center [899, 588] width 270 height 102
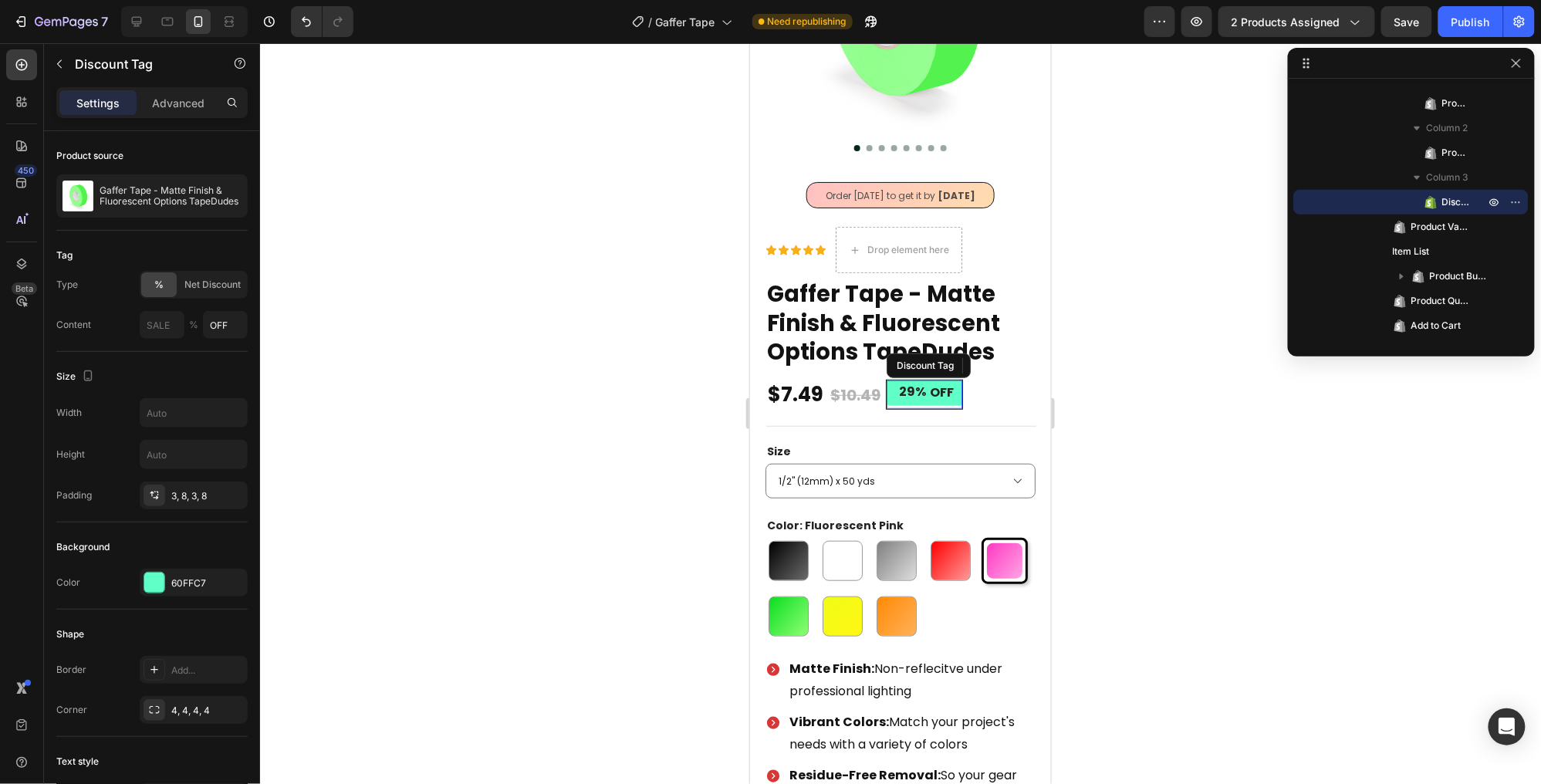
click at [926, 381] on div "29% OFF" at bounding box center [924, 392] width 76 height 26
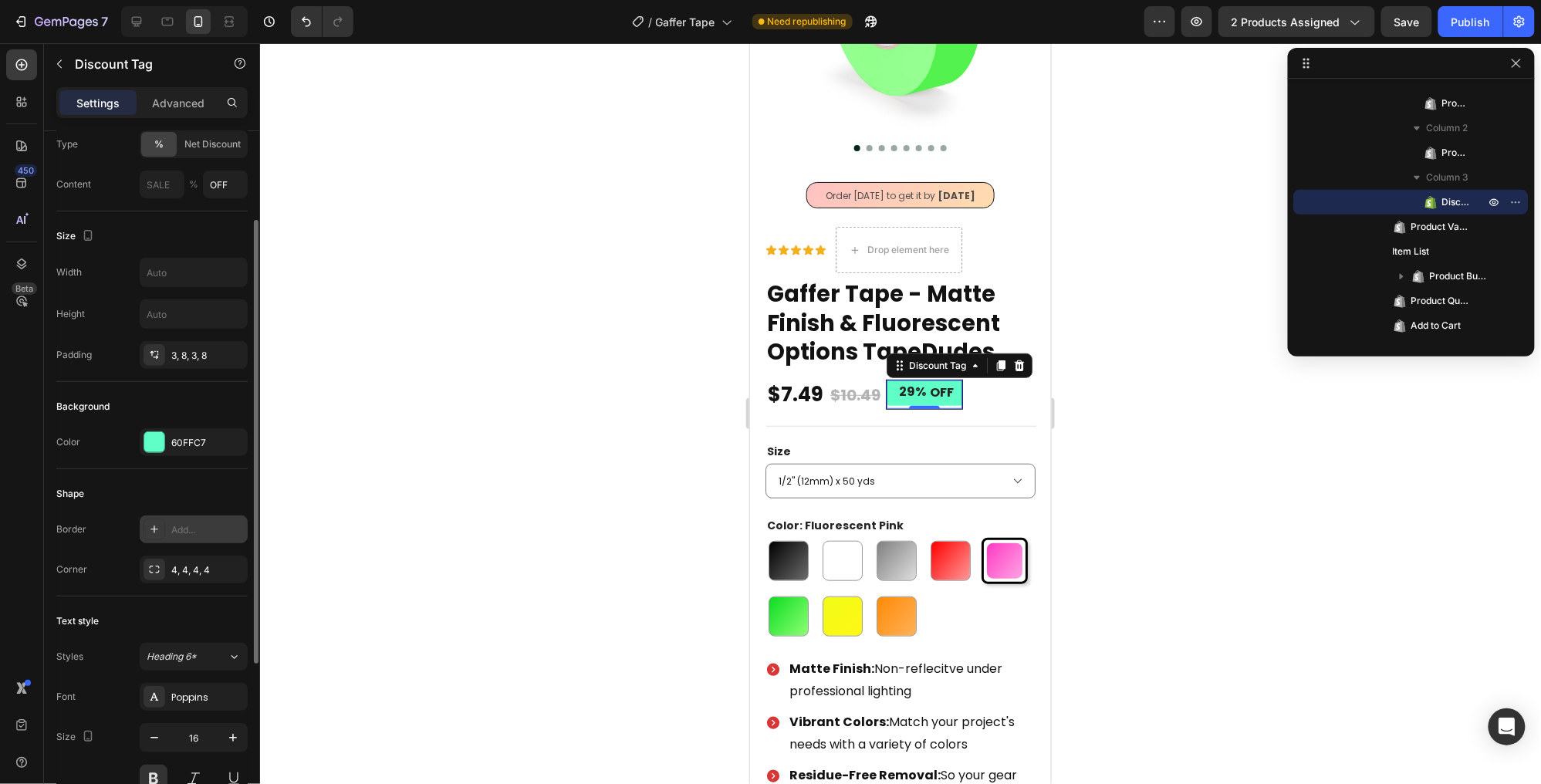
scroll to position [140, 0]
click at [185, 537] on div "Add..." at bounding box center [207, 530] width 72 height 14
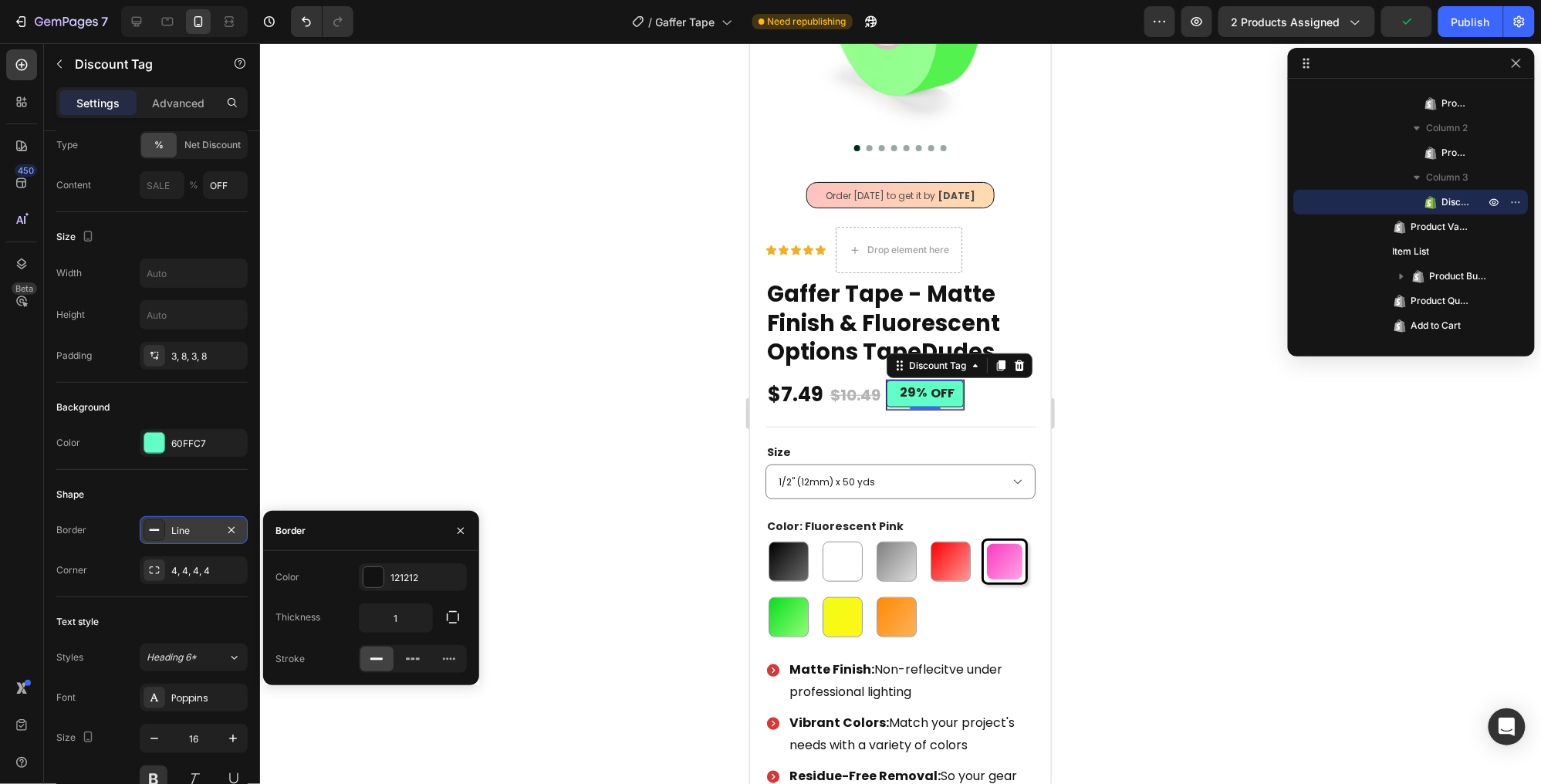
click at [153, 536] on icon at bounding box center [154, 529] width 13 height 13
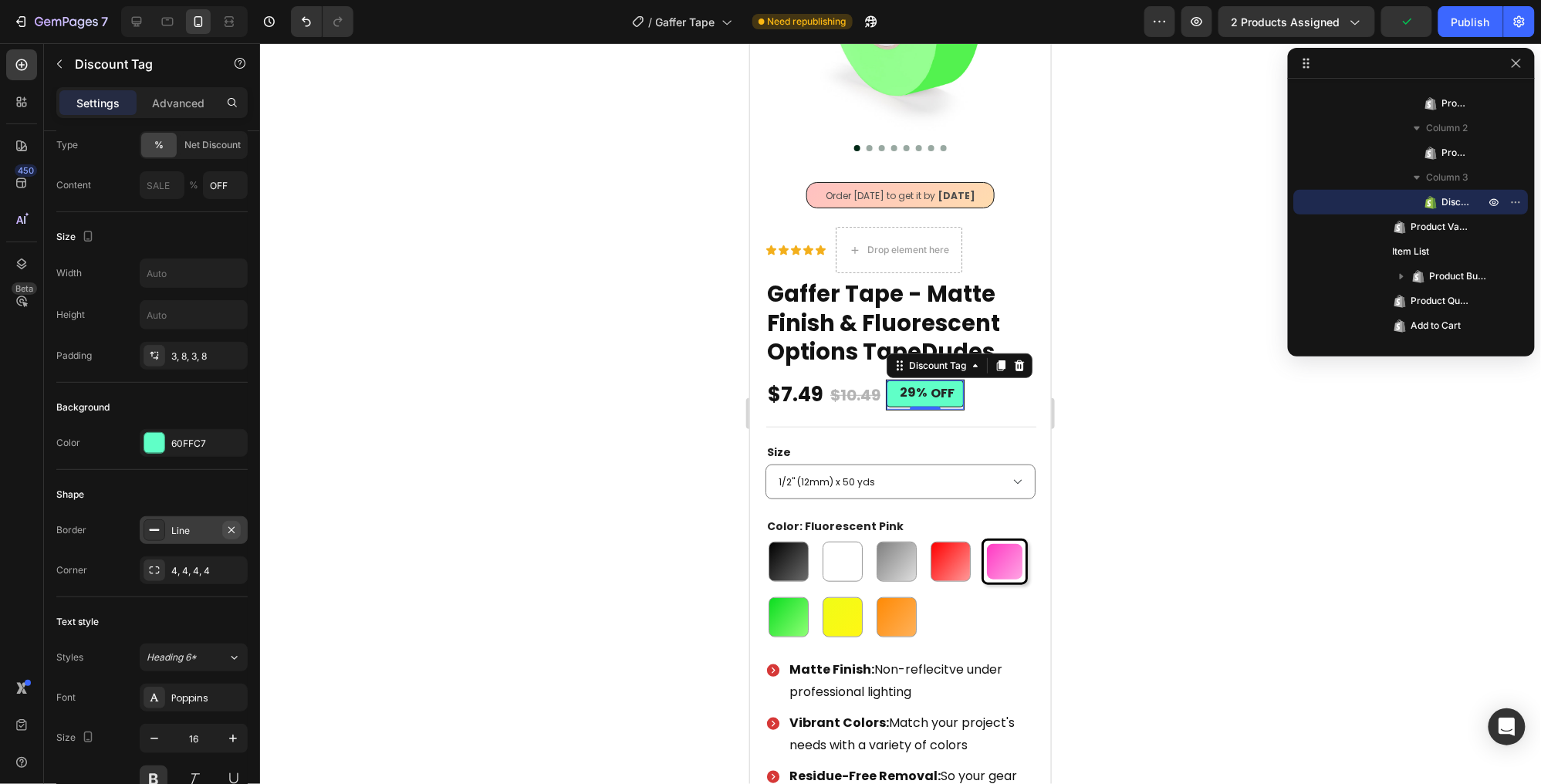
click at [239, 532] on button "button" at bounding box center [232, 530] width 19 height 19
click at [197, 532] on div "Add..." at bounding box center [207, 530] width 72 height 14
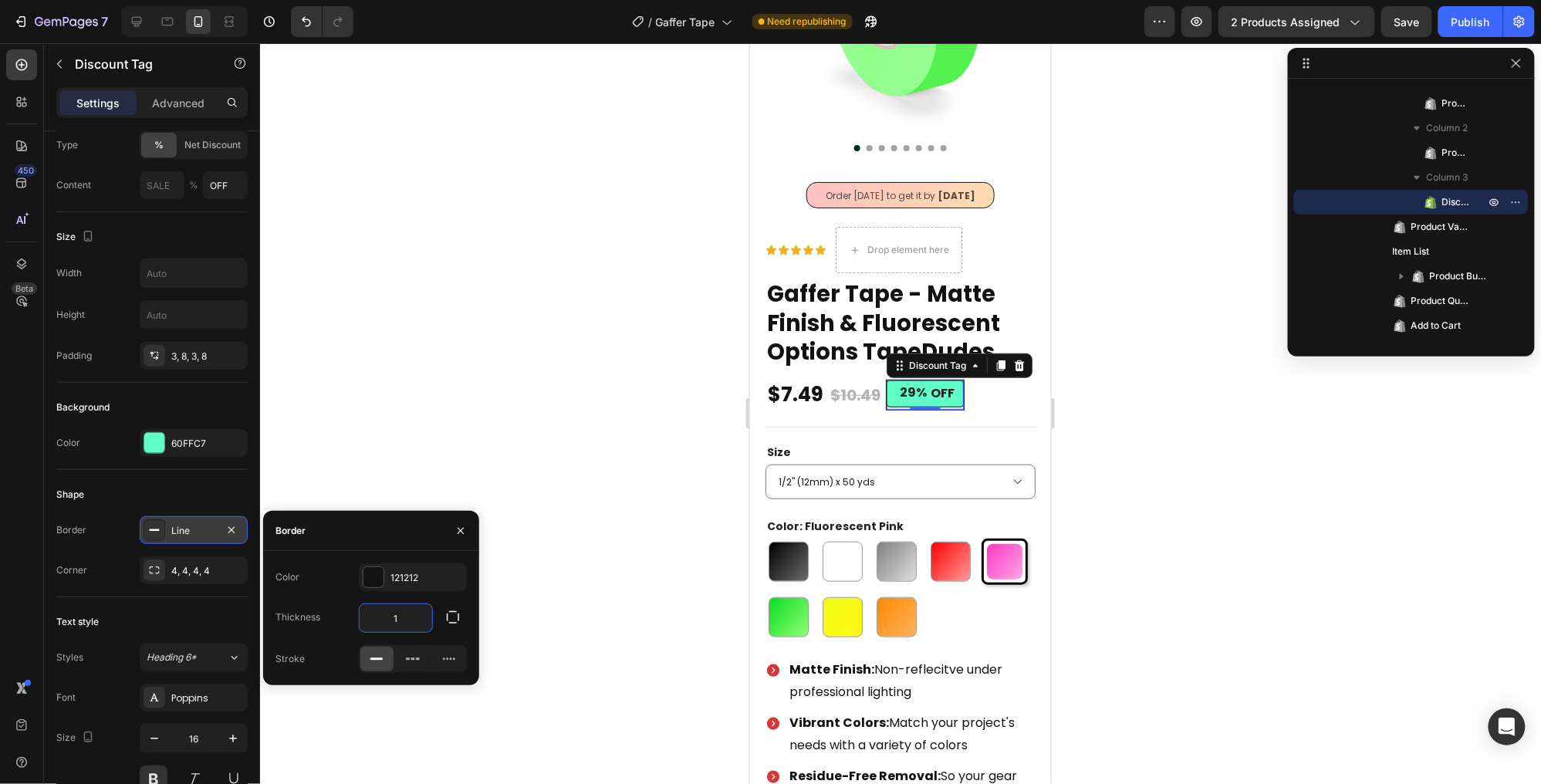
drag, startPoint x: 380, startPoint y: 615, endPoint x: 364, endPoint y: 615, distance: 16.0
click at [367, 615] on input "1" at bounding box center [395, 618] width 72 height 28
click at [224, 528] on button "button" at bounding box center [232, 530] width 19 height 19
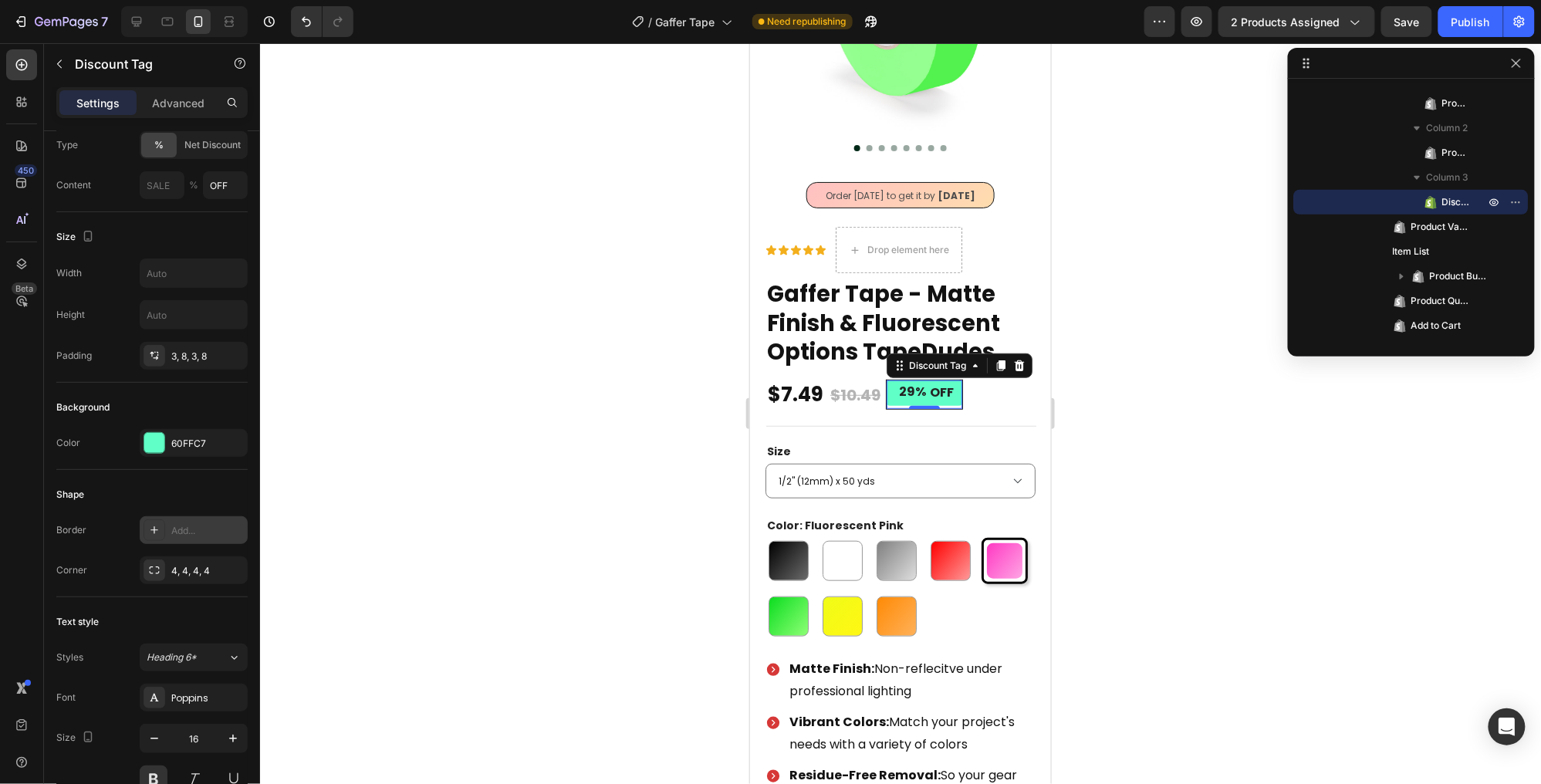
drag, startPoint x: 156, startPoint y: 530, endPoint x: 169, endPoint y: 527, distance: 13.3
click at [157, 530] on icon at bounding box center [154, 529] width 13 height 13
type input "1"
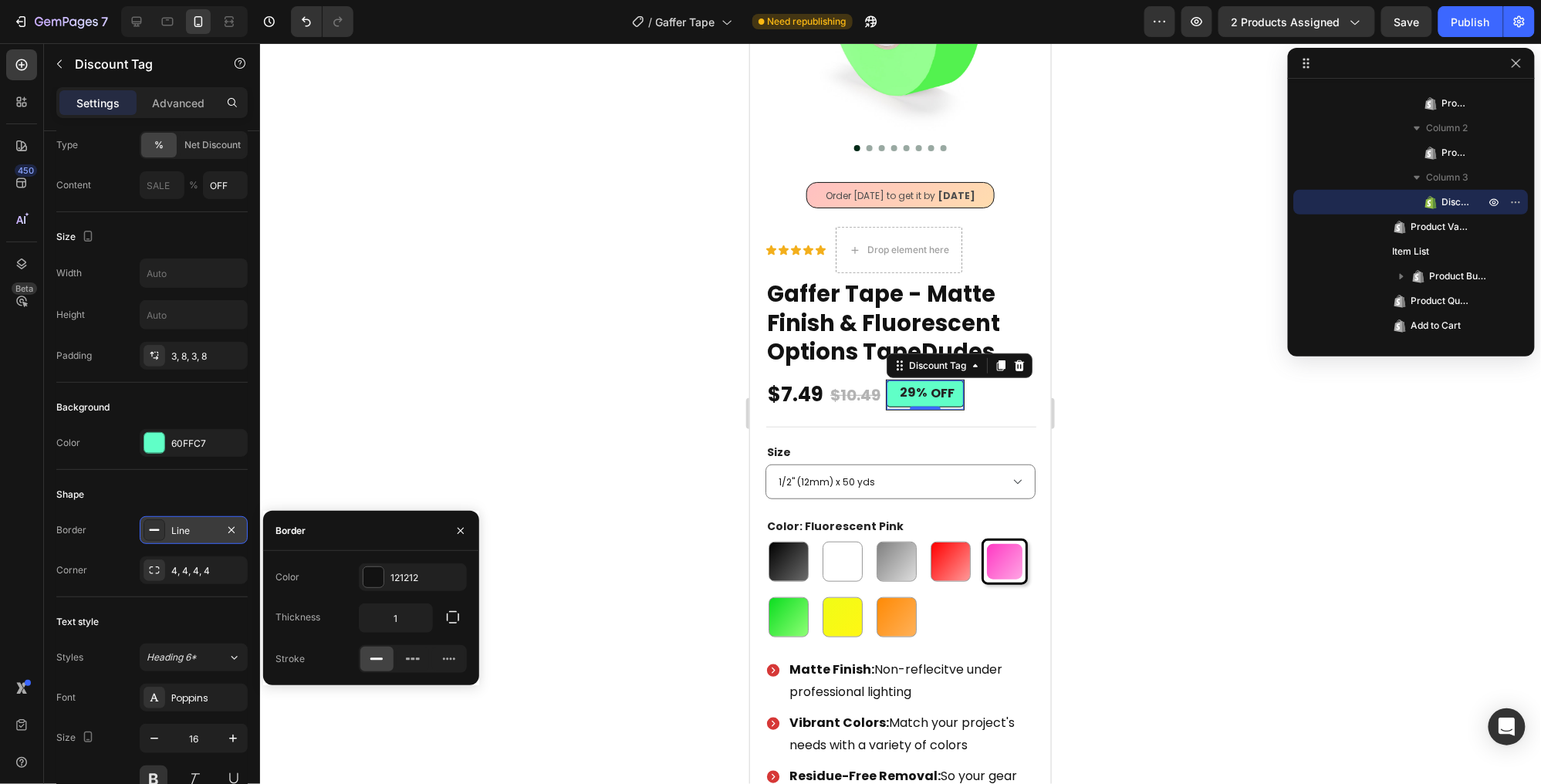
click at [198, 534] on div "Line" at bounding box center [193, 530] width 45 height 14
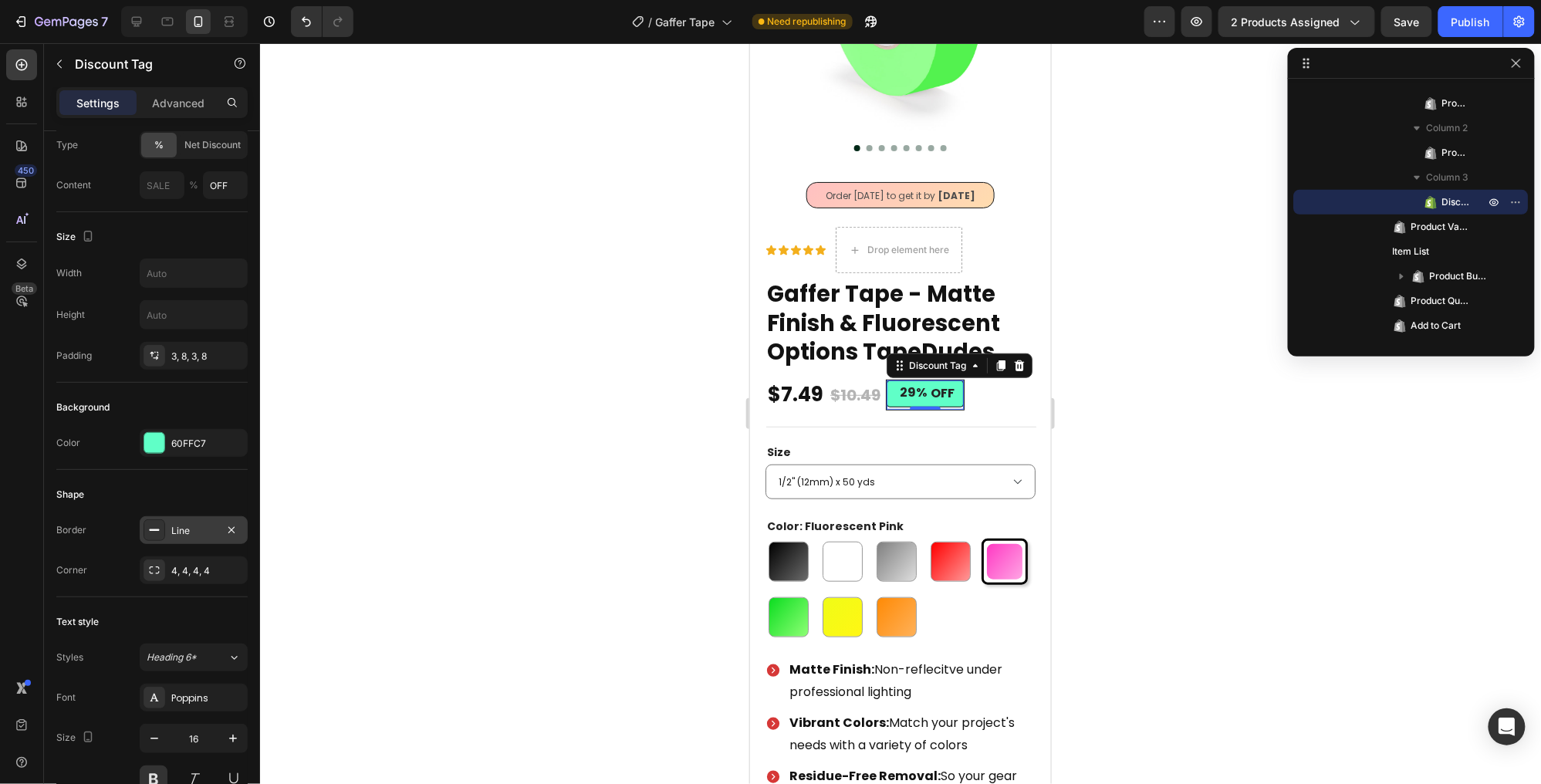
click at [198, 534] on div "Line" at bounding box center [193, 530] width 45 height 14
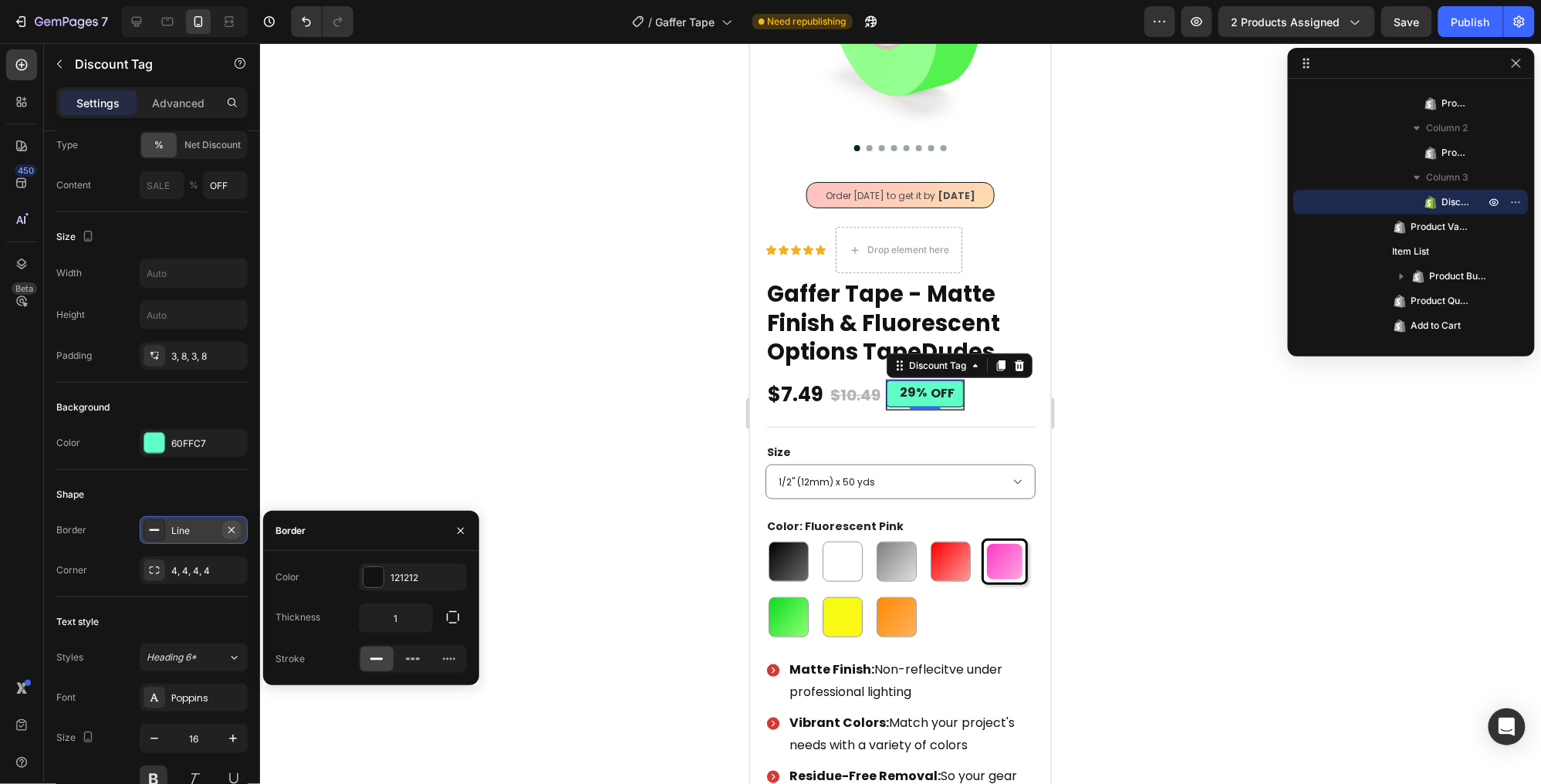
click at [235, 527] on icon "button" at bounding box center [232, 529] width 13 height 13
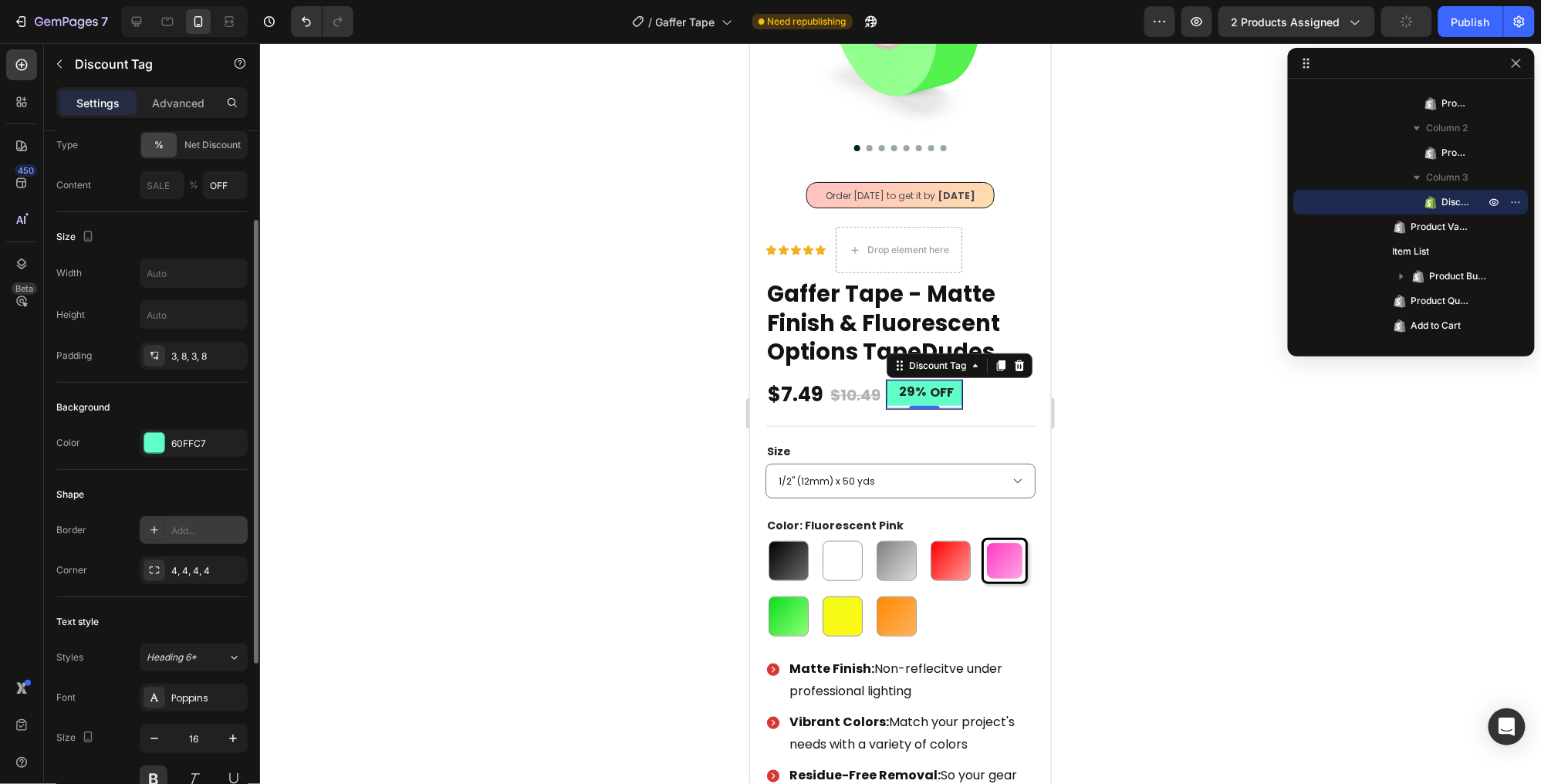
click at [203, 496] on div "Shape" at bounding box center [152, 495] width 192 height 25
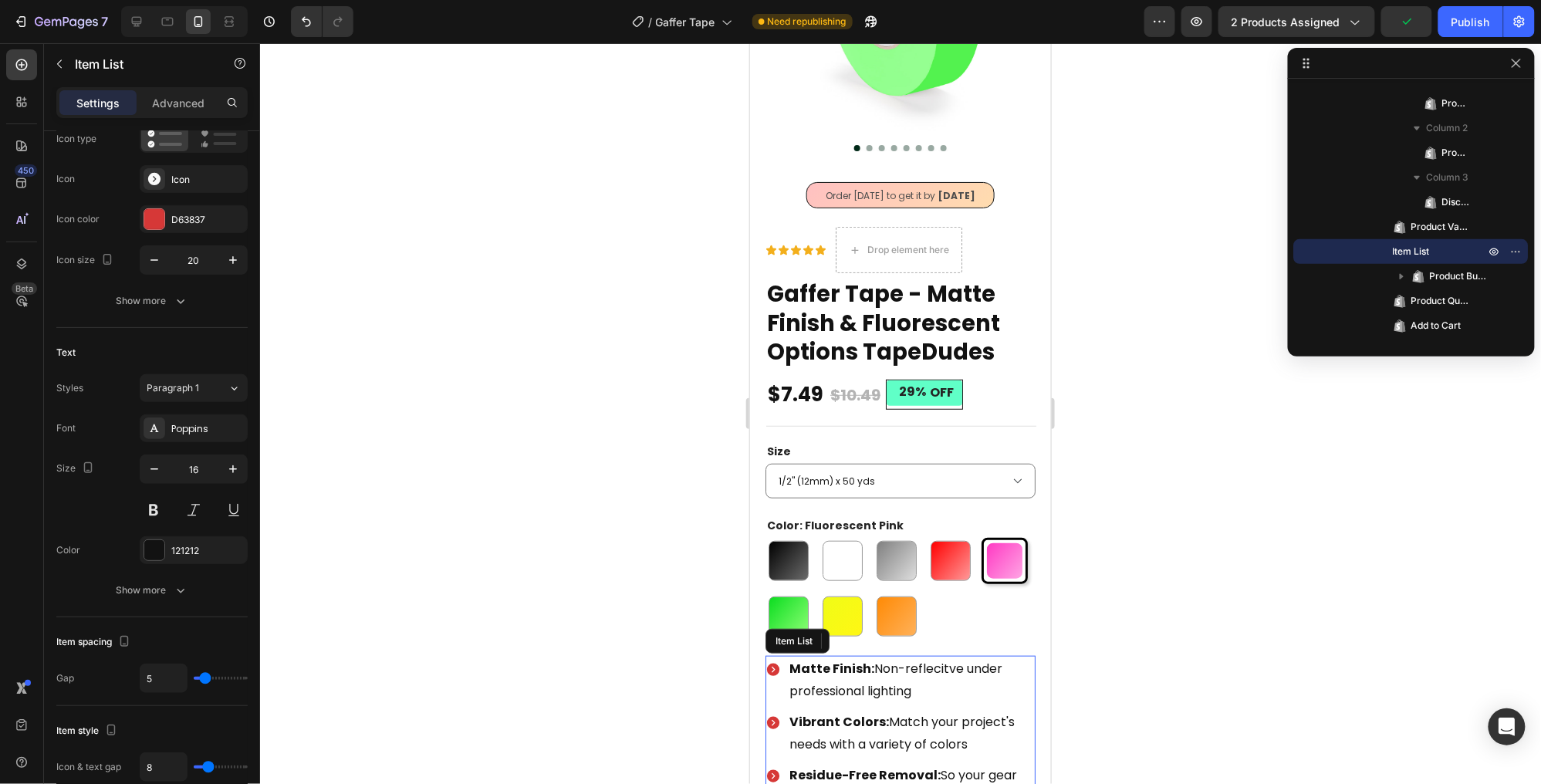
click at [919, 719] on p "Vibrant Colors: Match your project's needs with a variety of colors" at bounding box center [910, 733] width 243 height 45
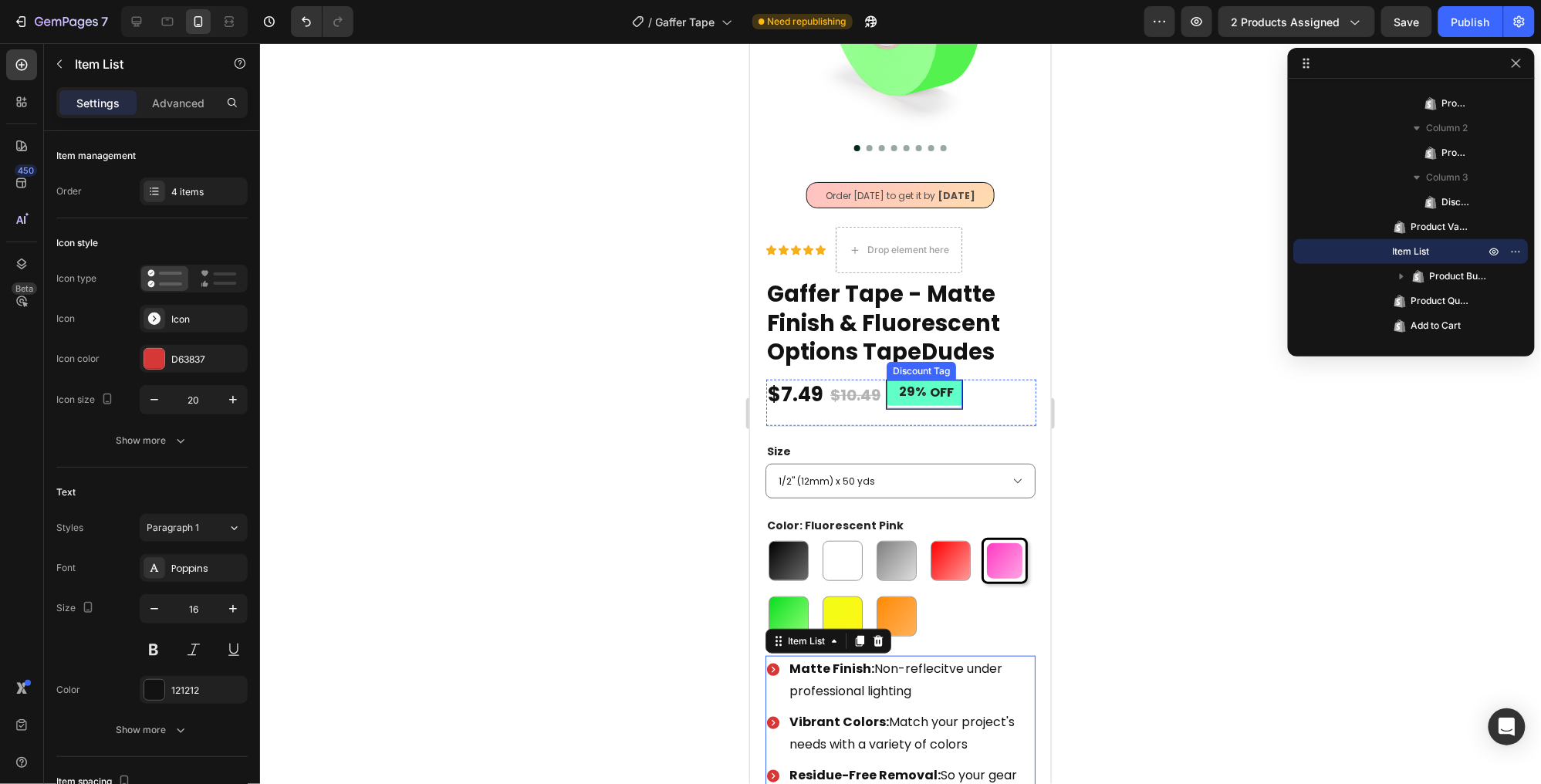
click at [922, 400] on div "29%" at bounding box center [911, 392] width 30 height 20
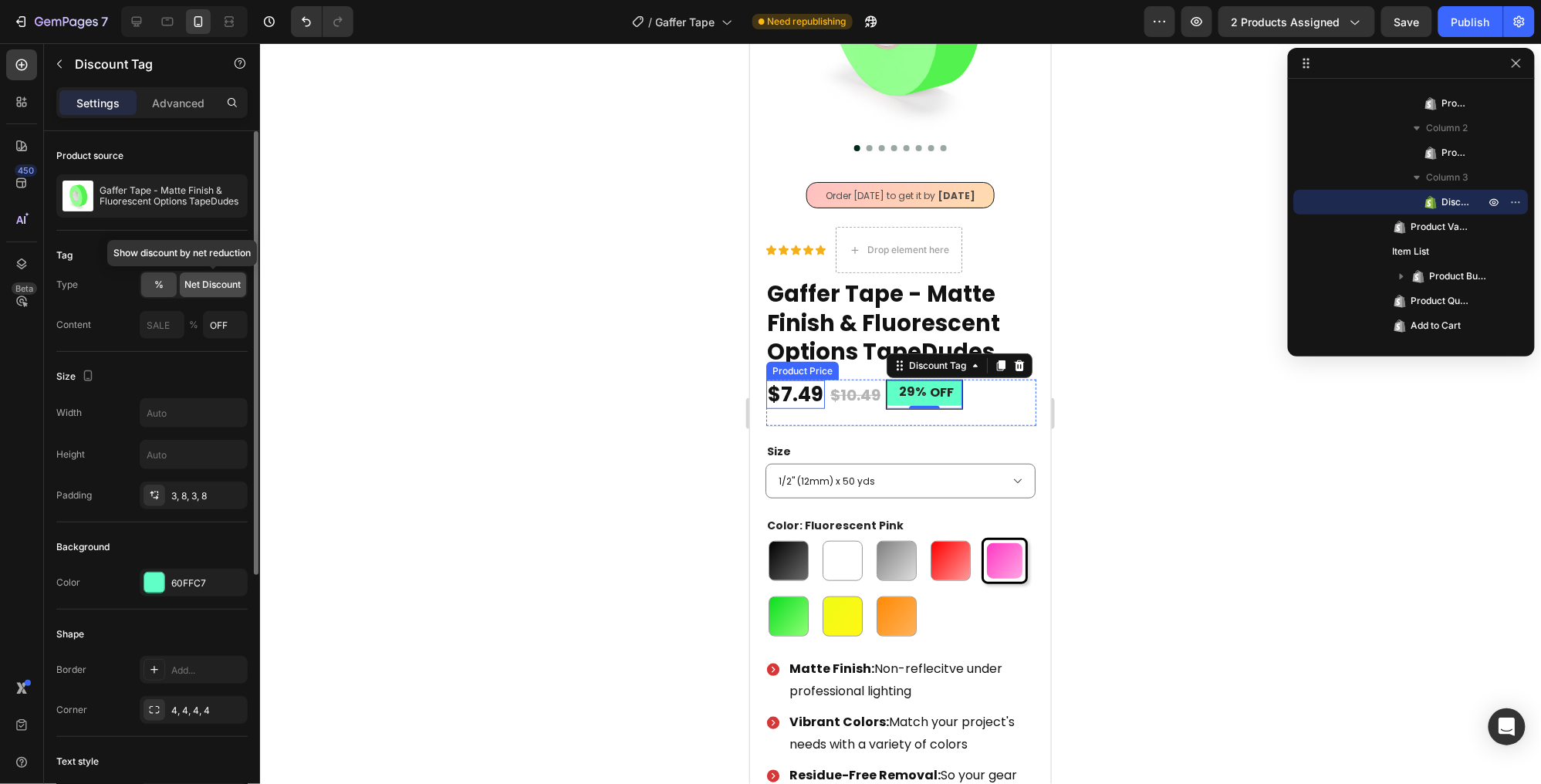
click at [208, 285] on span "Net Discount" at bounding box center [214, 284] width 56 height 14
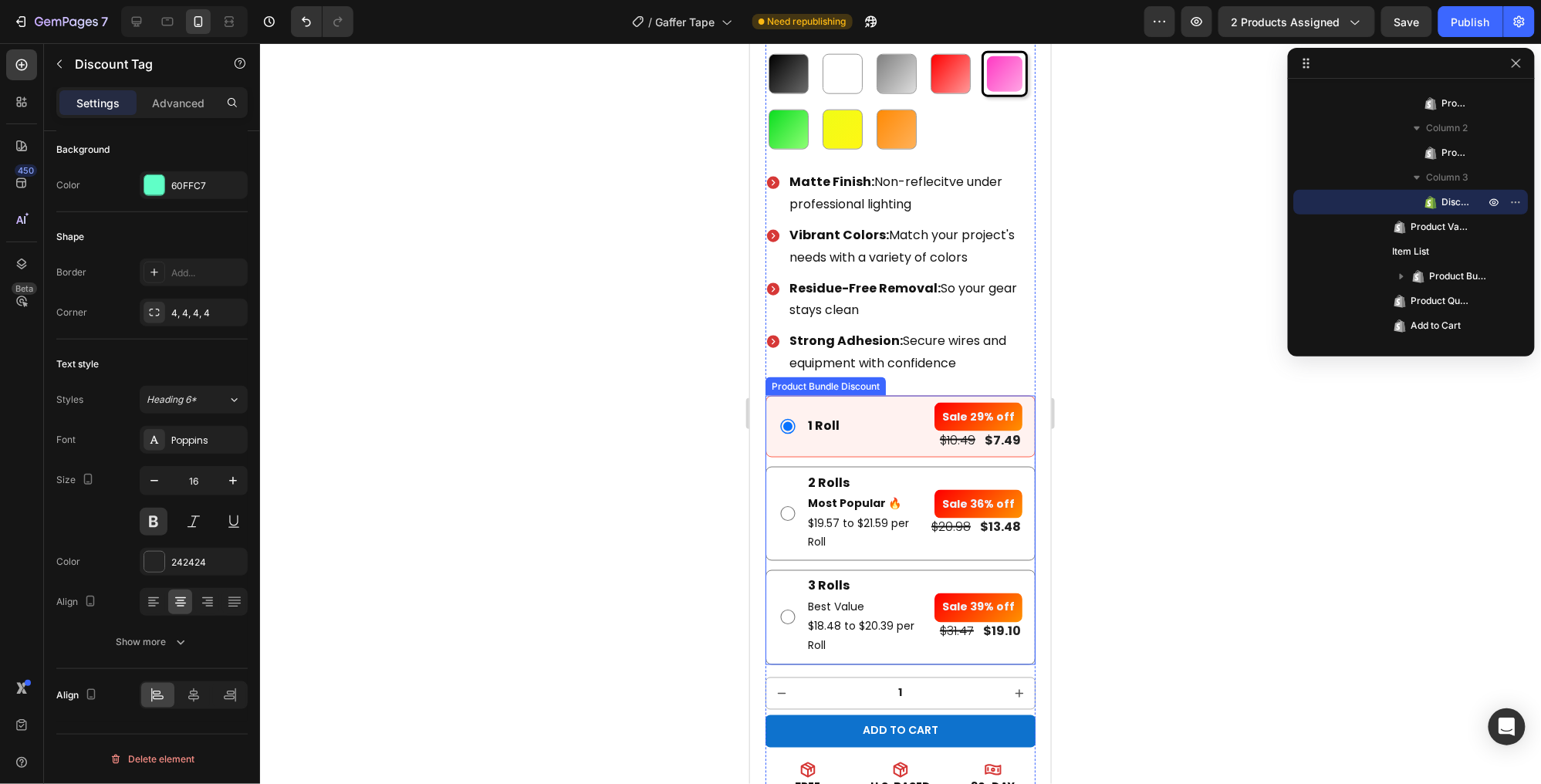
scroll to position [744, 0]
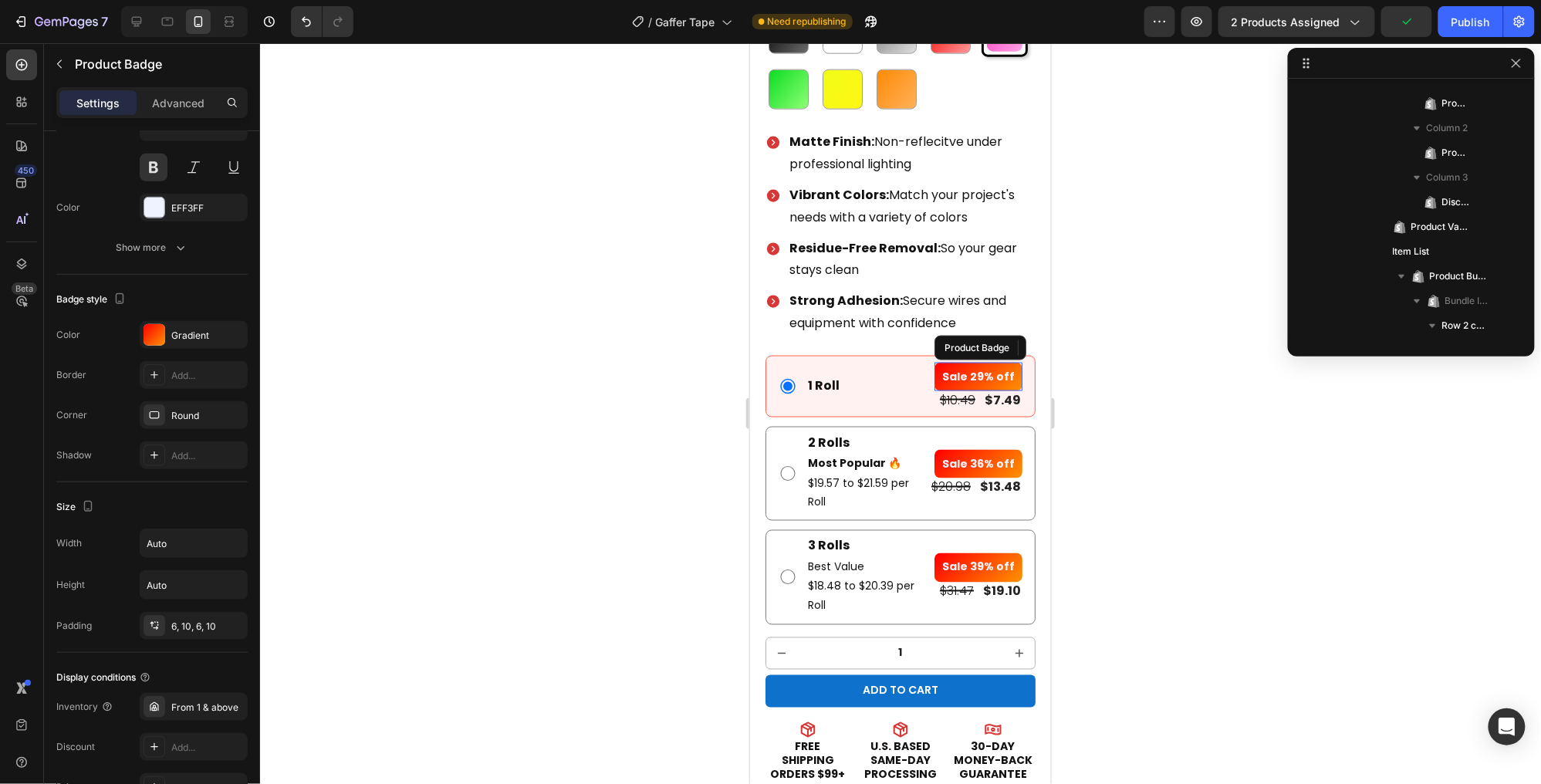
click at [990, 362] on pre "Sale 29% off" at bounding box center [977, 376] width 88 height 29
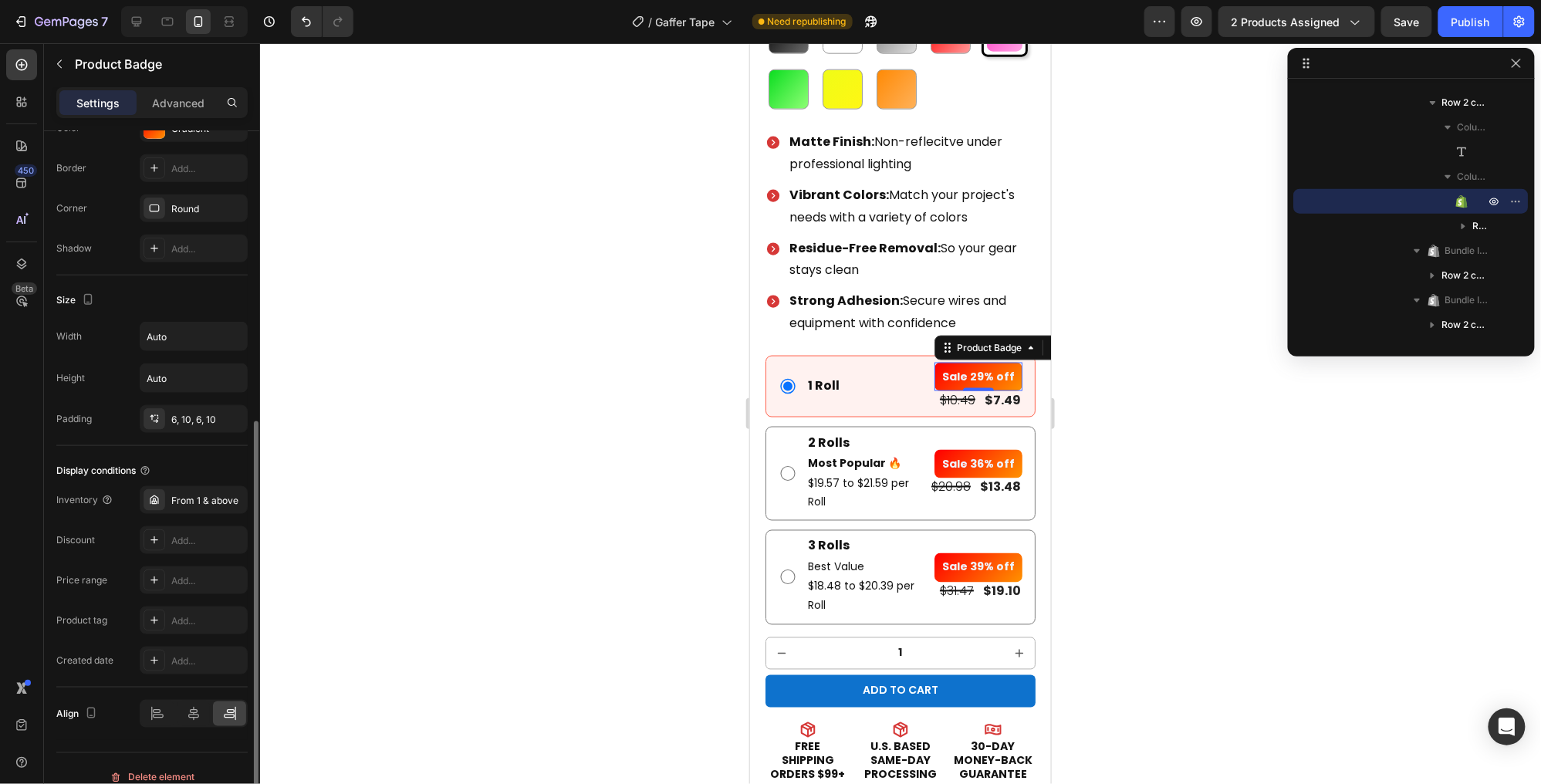
scroll to position [606, 0]
click at [198, 576] on div "Add..." at bounding box center [207, 580] width 72 height 14
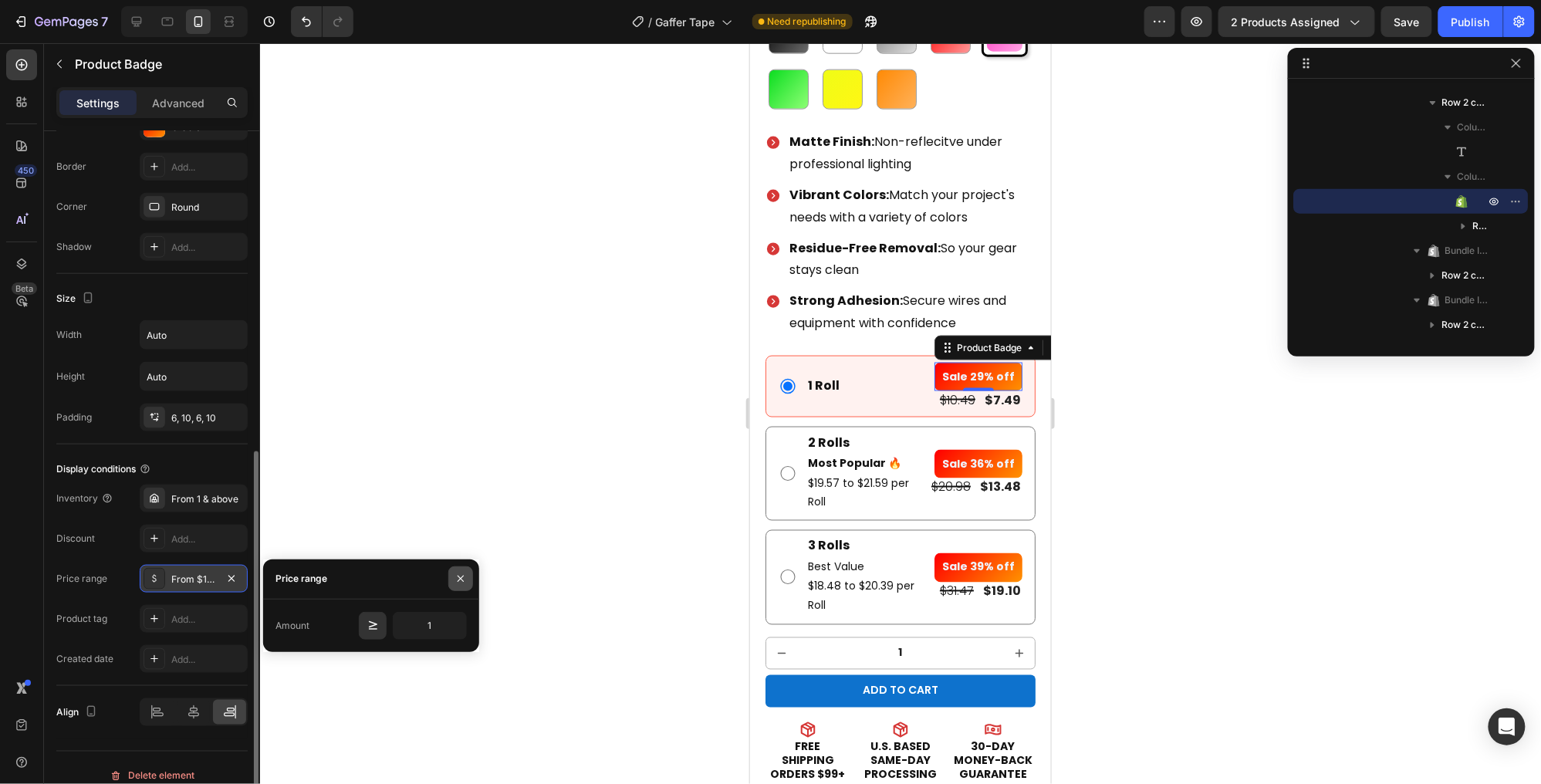
click at [462, 577] on icon "button" at bounding box center [461, 579] width 13 height 13
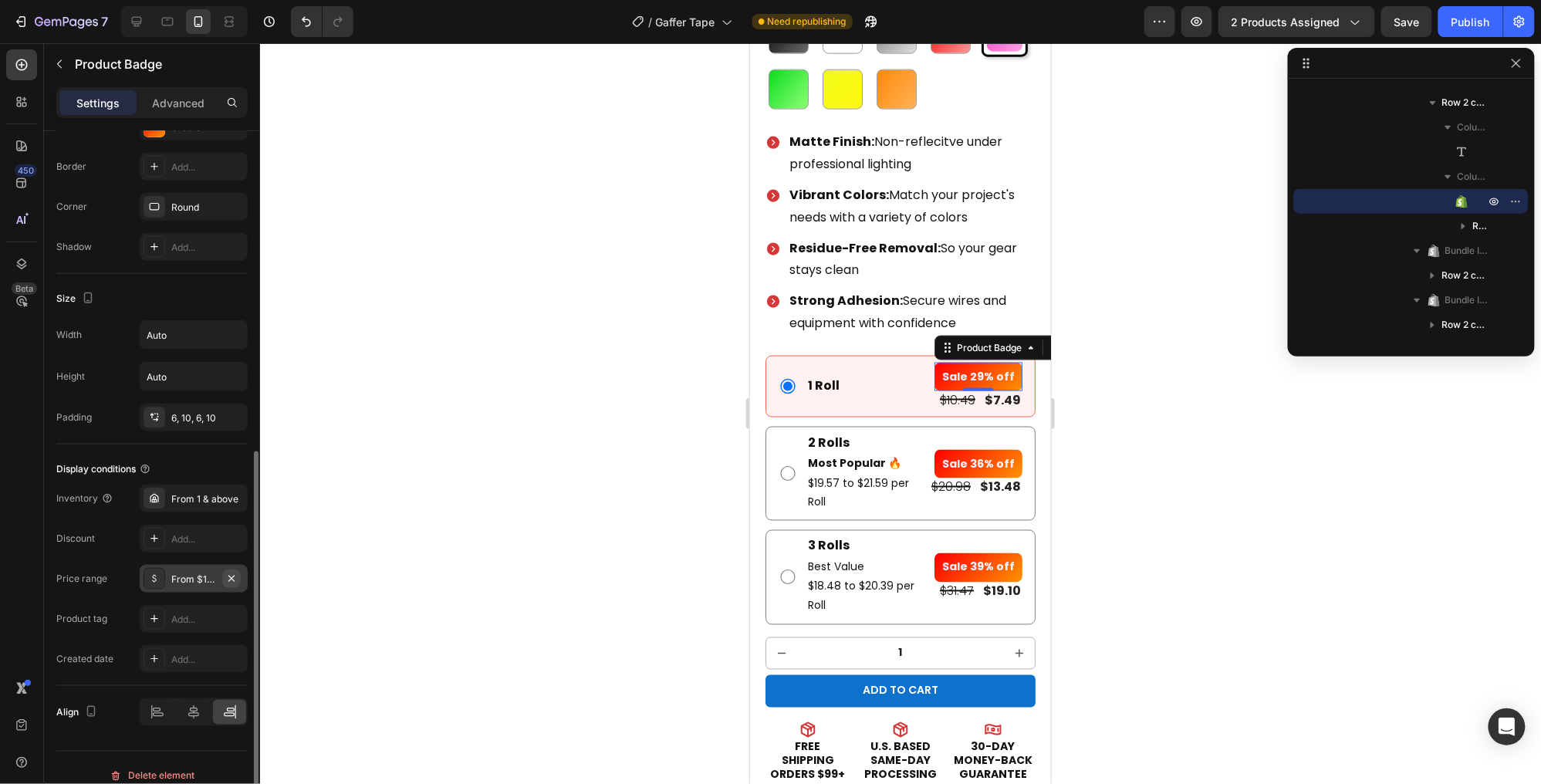
click at [238, 580] on button "button" at bounding box center [232, 579] width 19 height 19
click at [204, 498] on div "From 1 & above" at bounding box center [207, 499] width 72 height 14
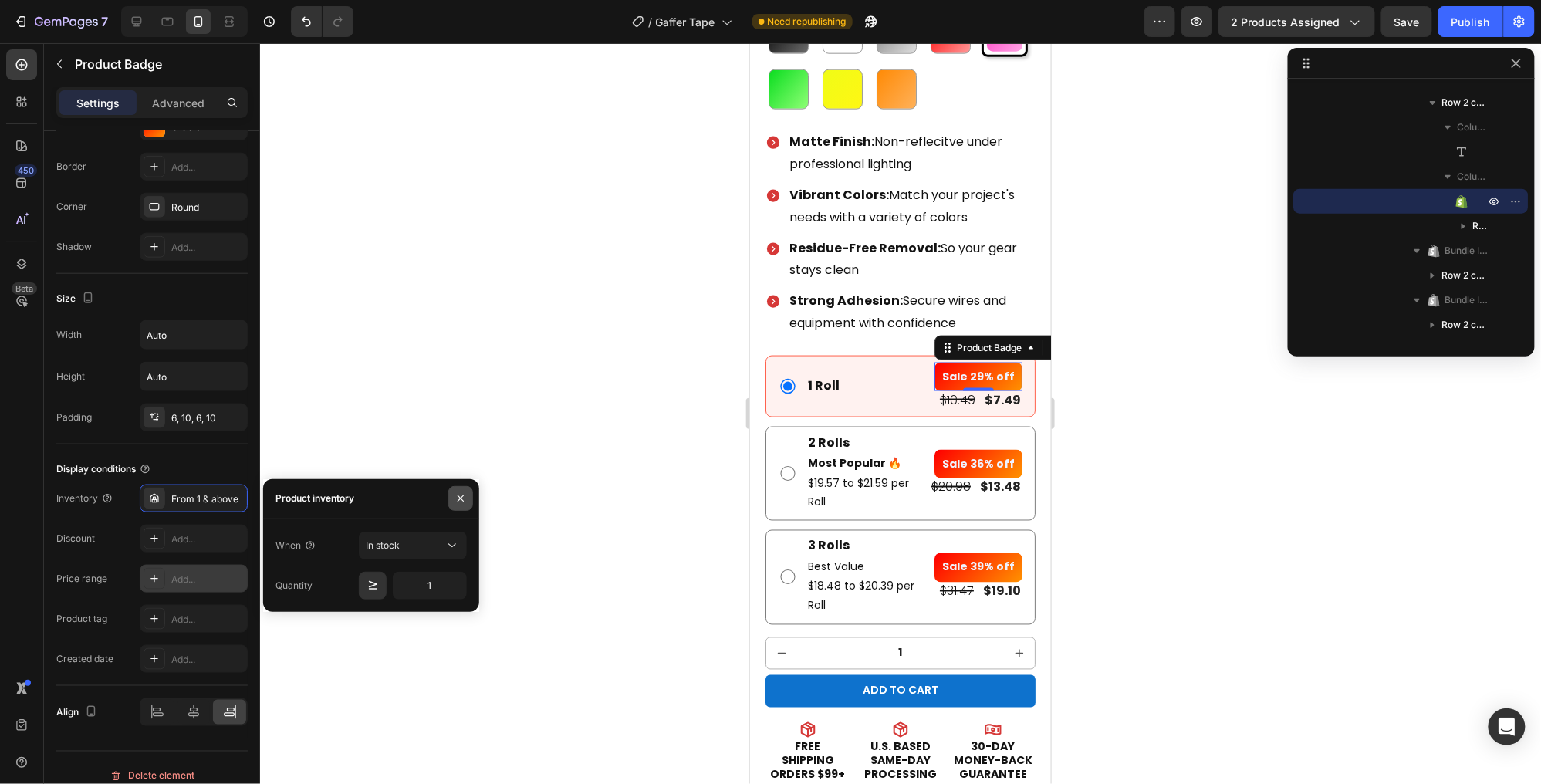
click at [465, 499] on icon "button" at bounding box center [461, 498] width 13 height 13
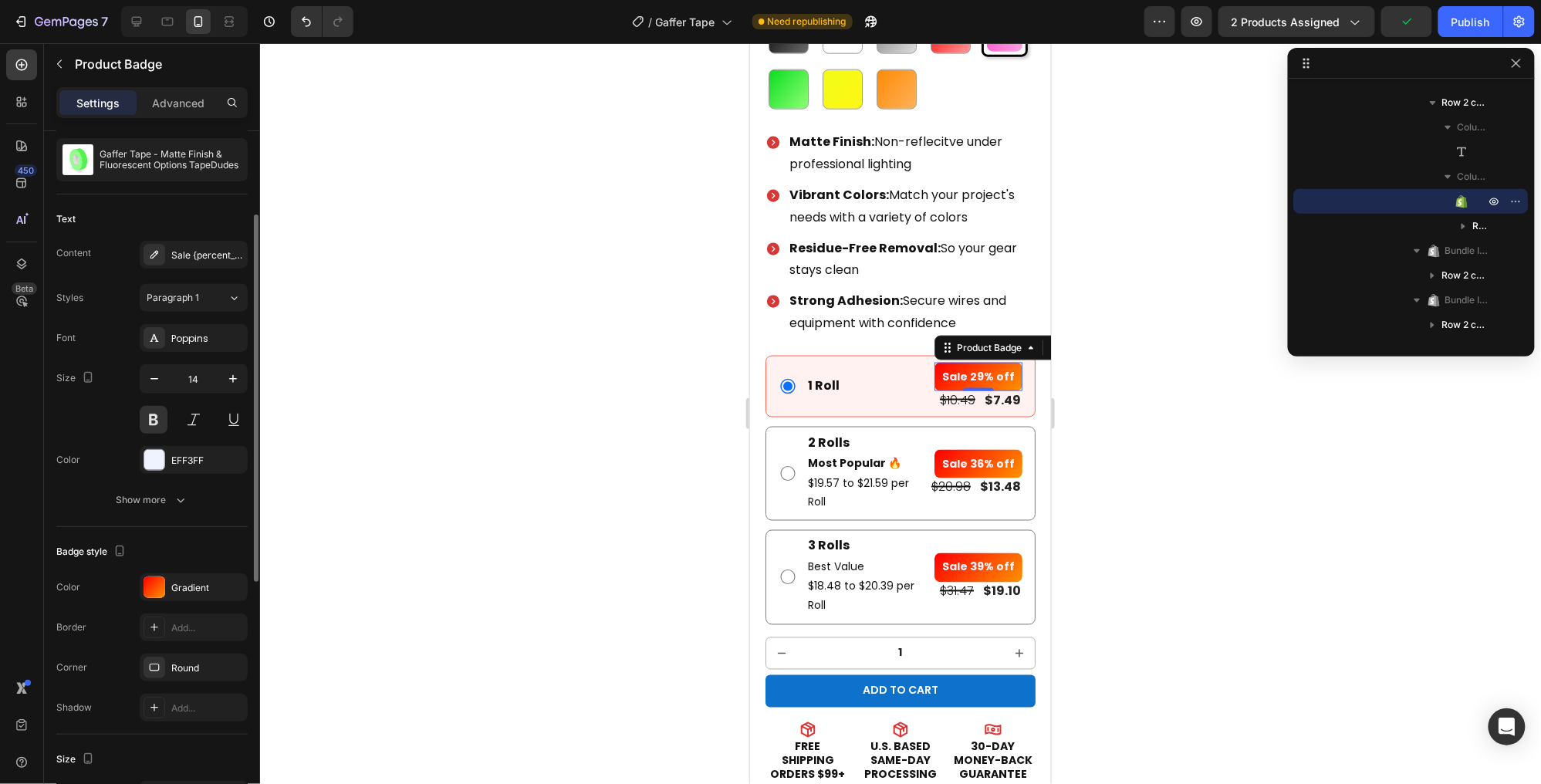
scroll to position [140, 0]
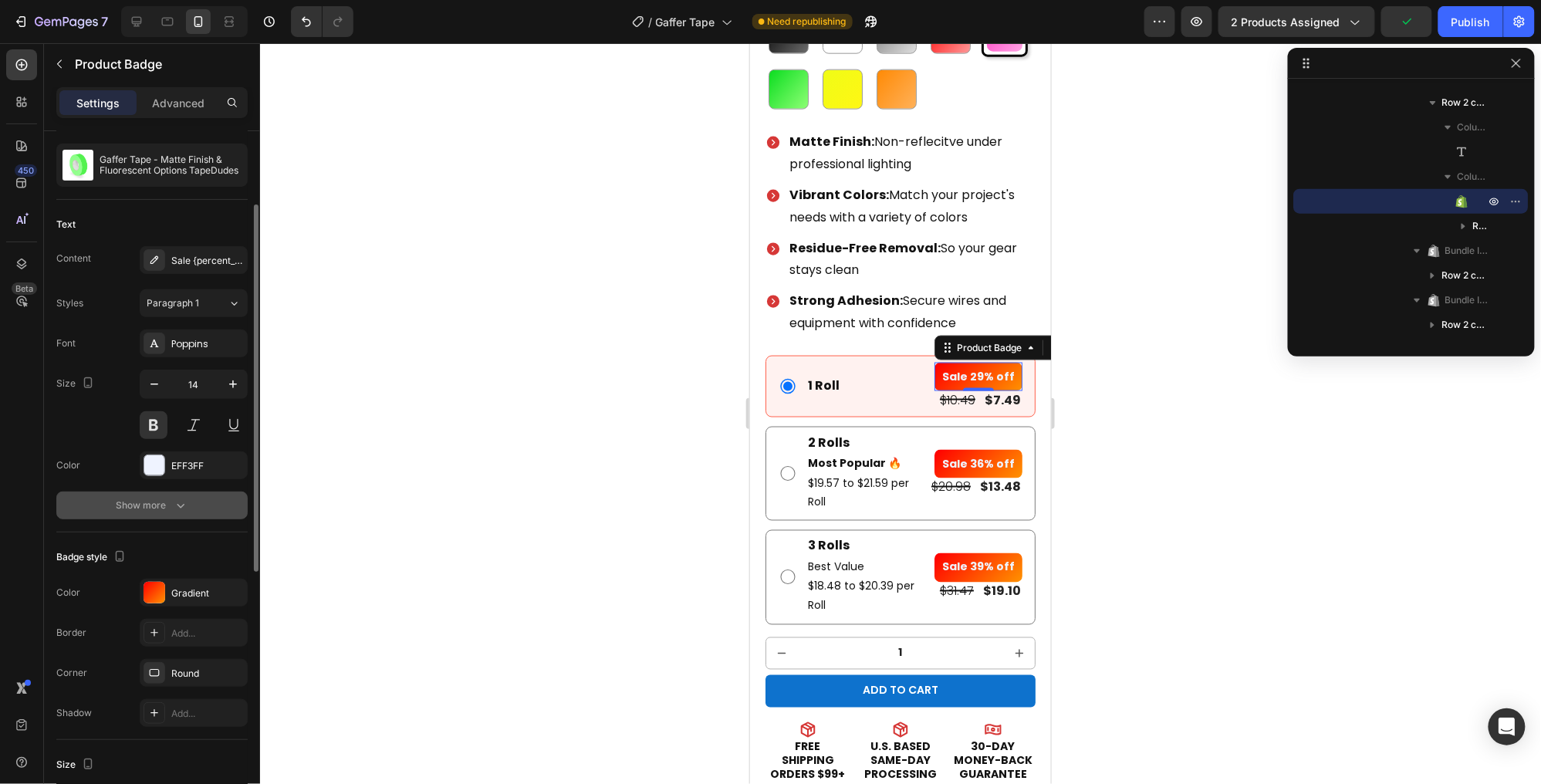
click at [165, 503] on div "Show more" at bounding box center [152, 506] width 72 height 15
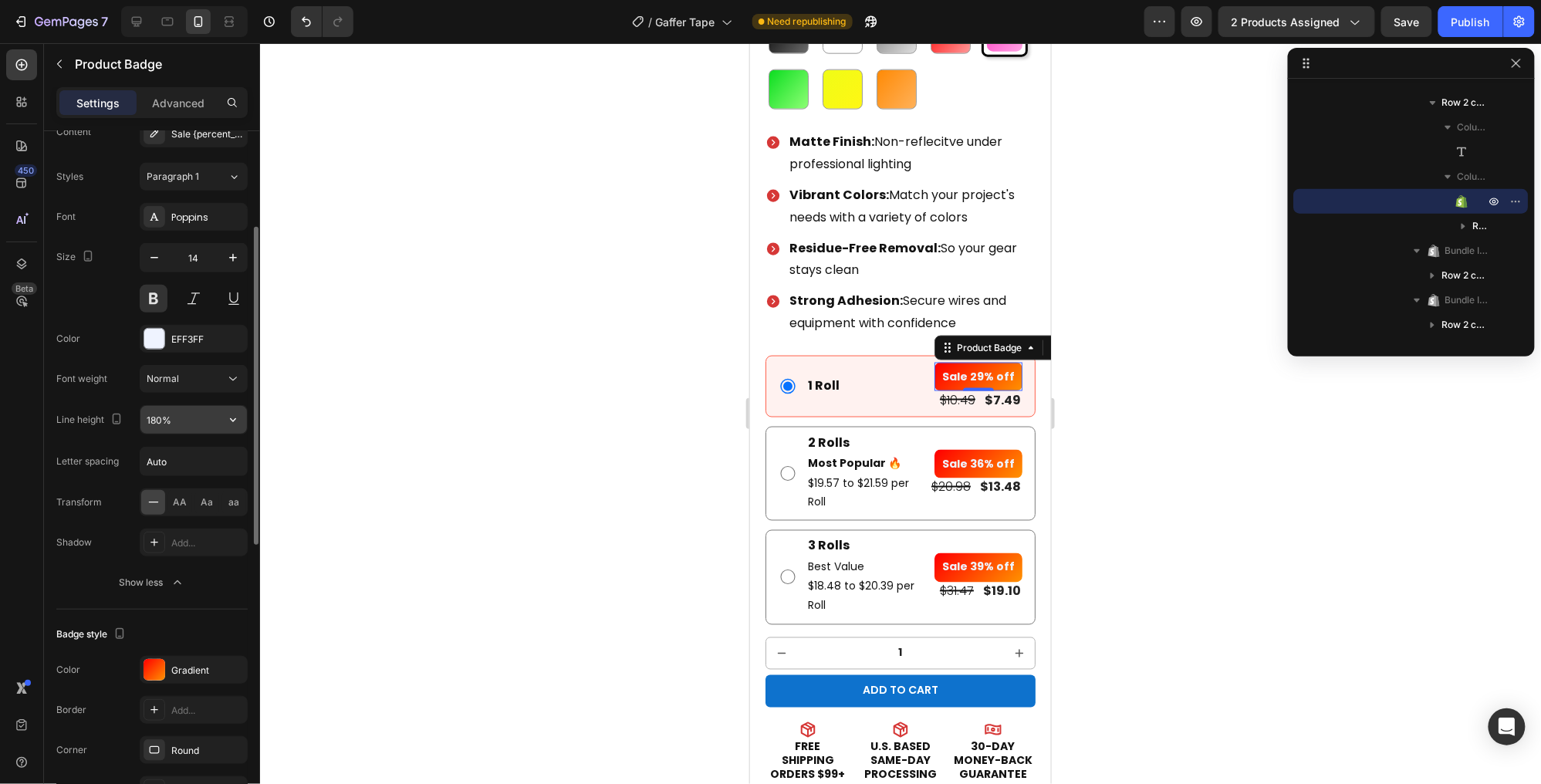
scroll to position [272, 0]
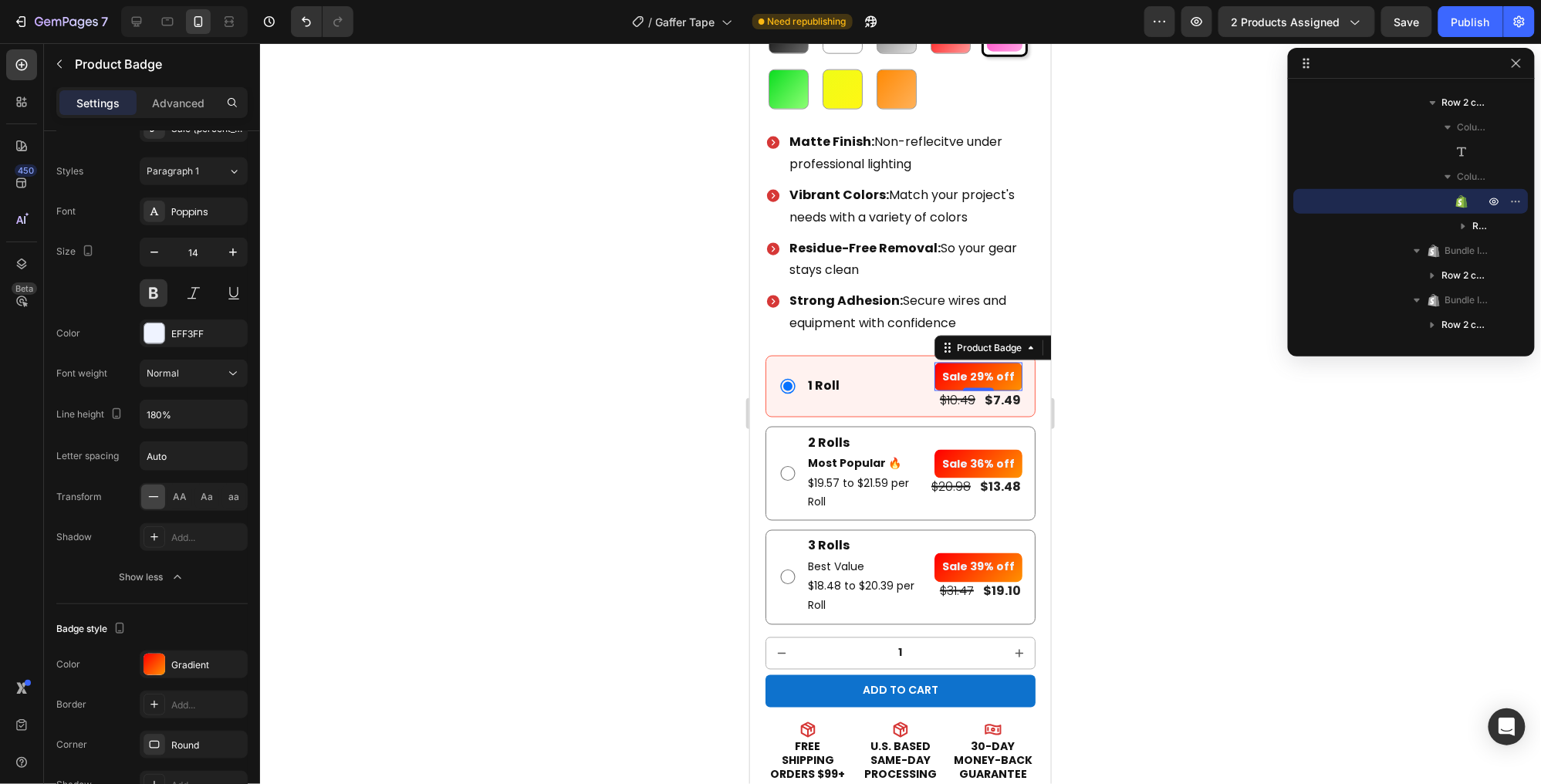
click at [977, 368] on pre "Sale 29% off" at bounding box center [977, 376] width 88 height 29
click at [998, 366] on pre "Sale 29% off" at bounding box center [977, 376] width 88 height 29
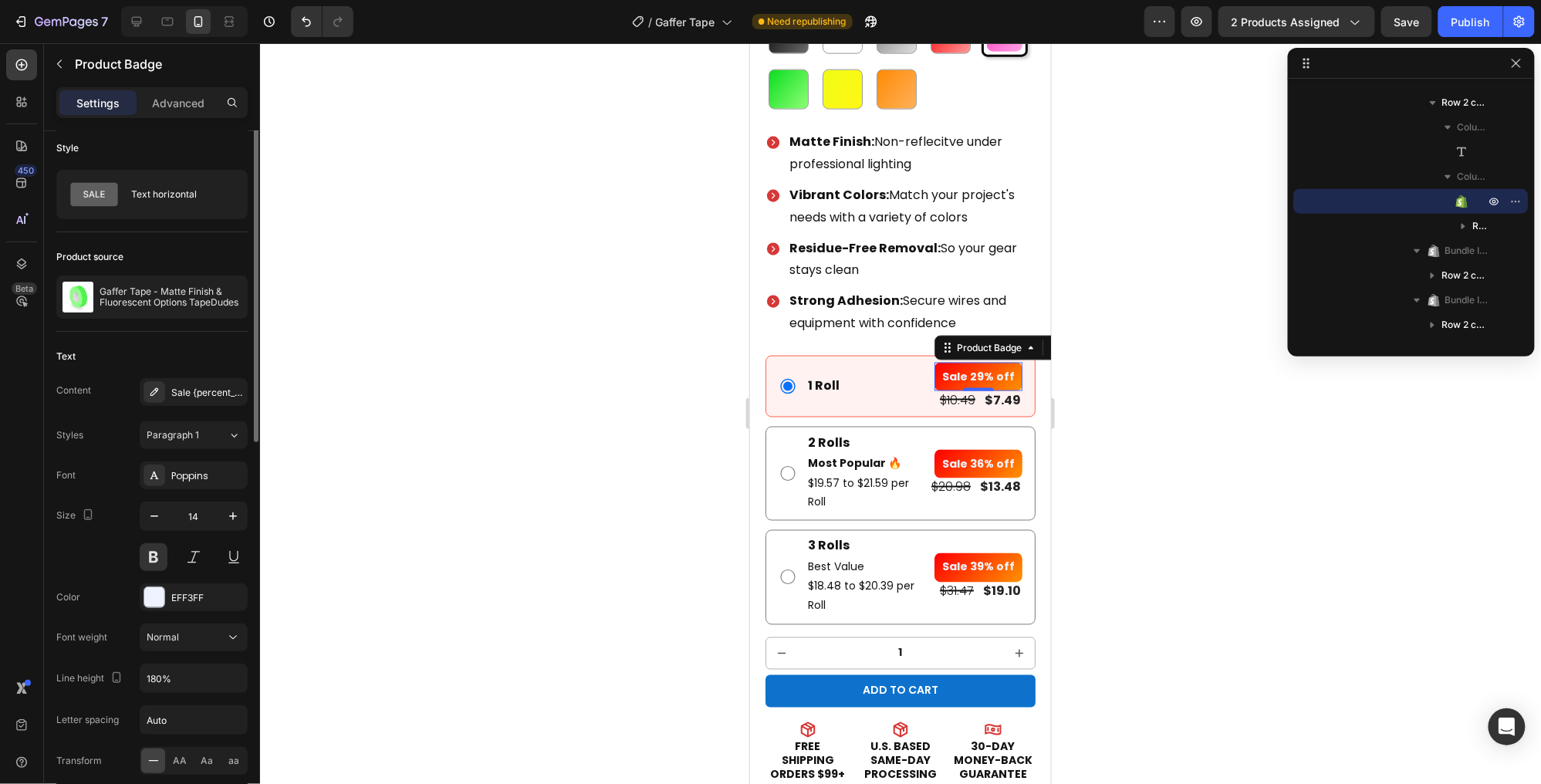
scroll to position [0, 0]
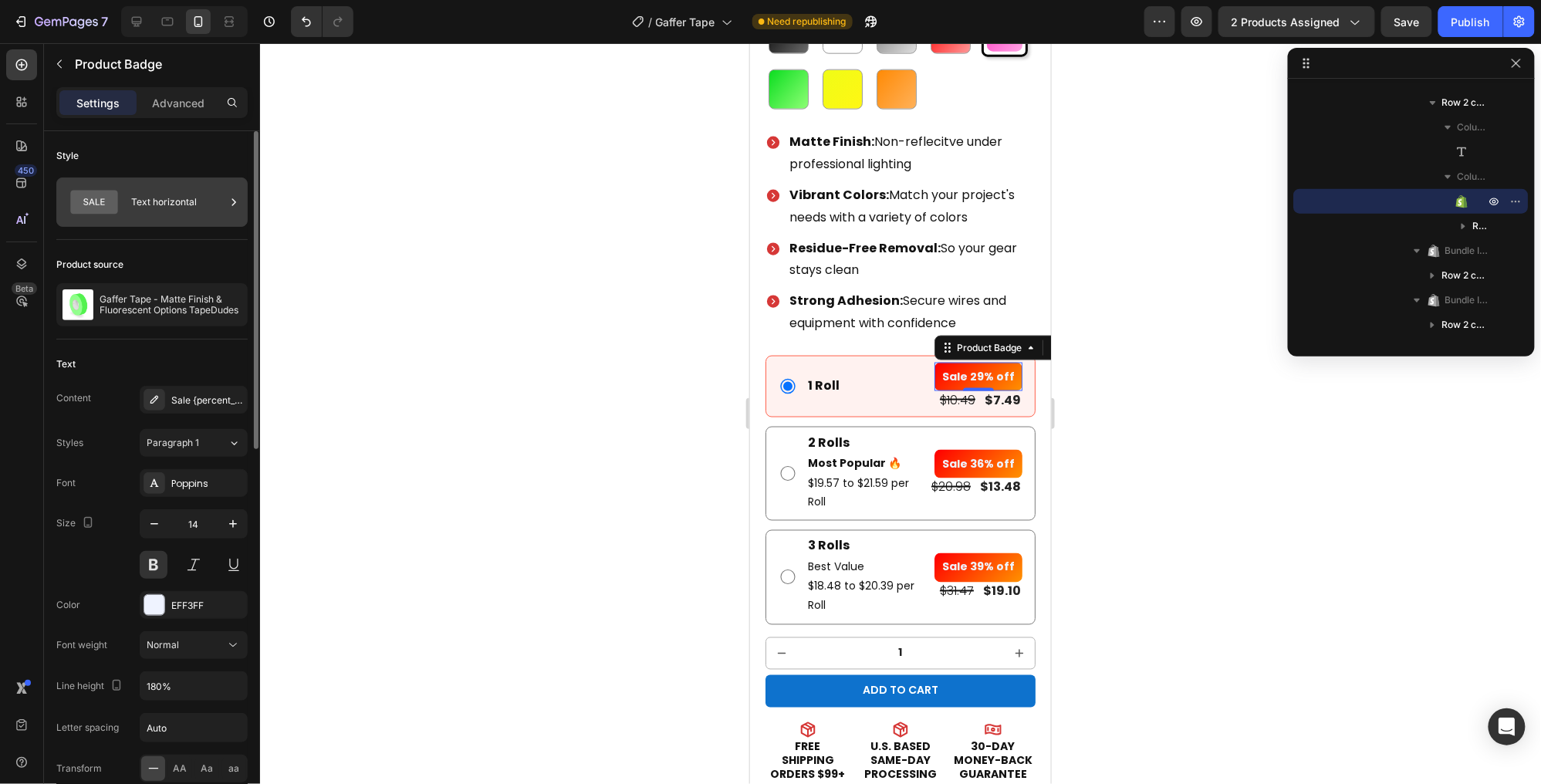
click at [166, 194] on div "Text horizontal" at bounding box center [178, 203] width 95 height 36
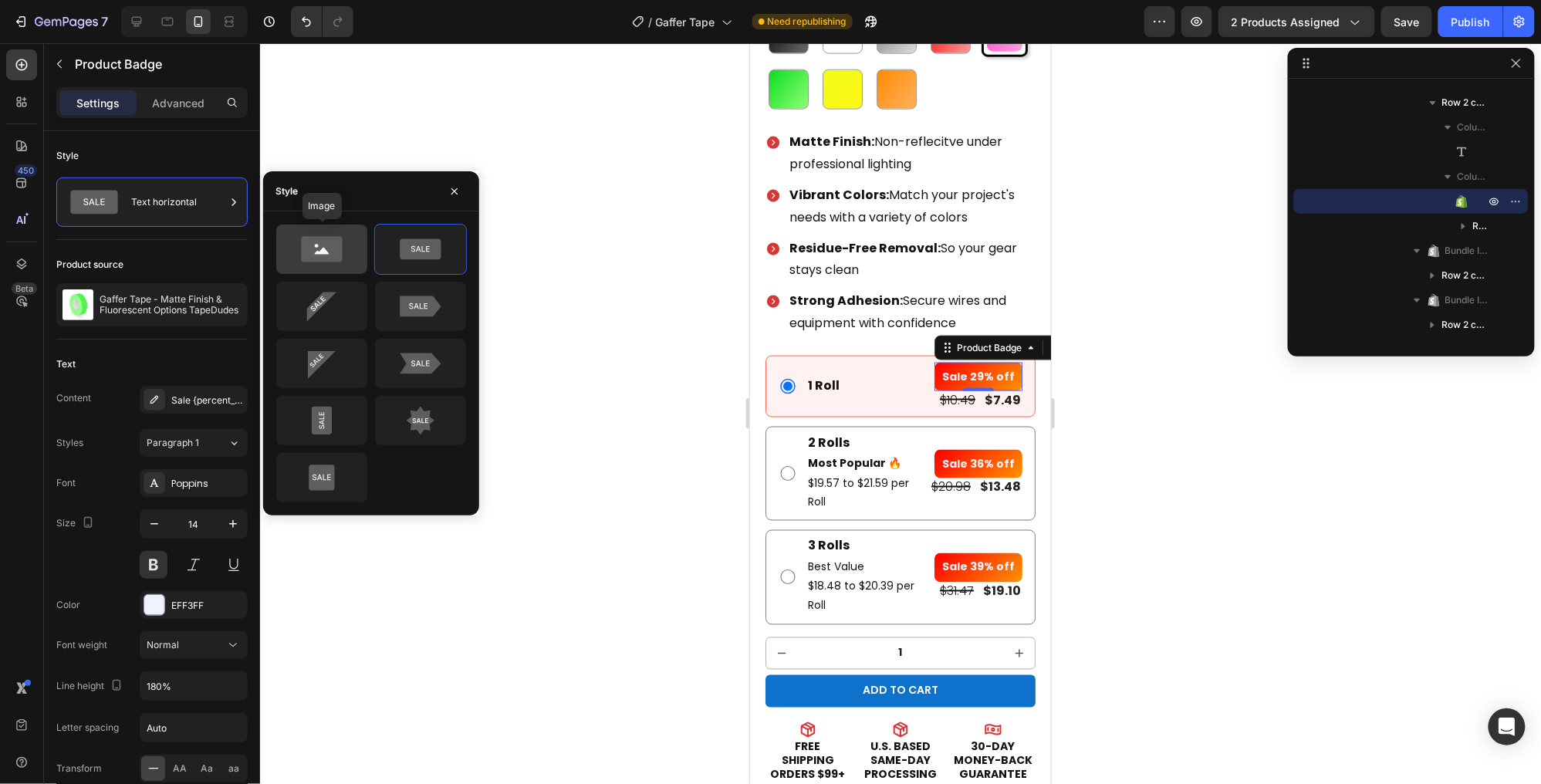
click at [343, 249] on icon at bounding box center [321, 249] width 72 height 31
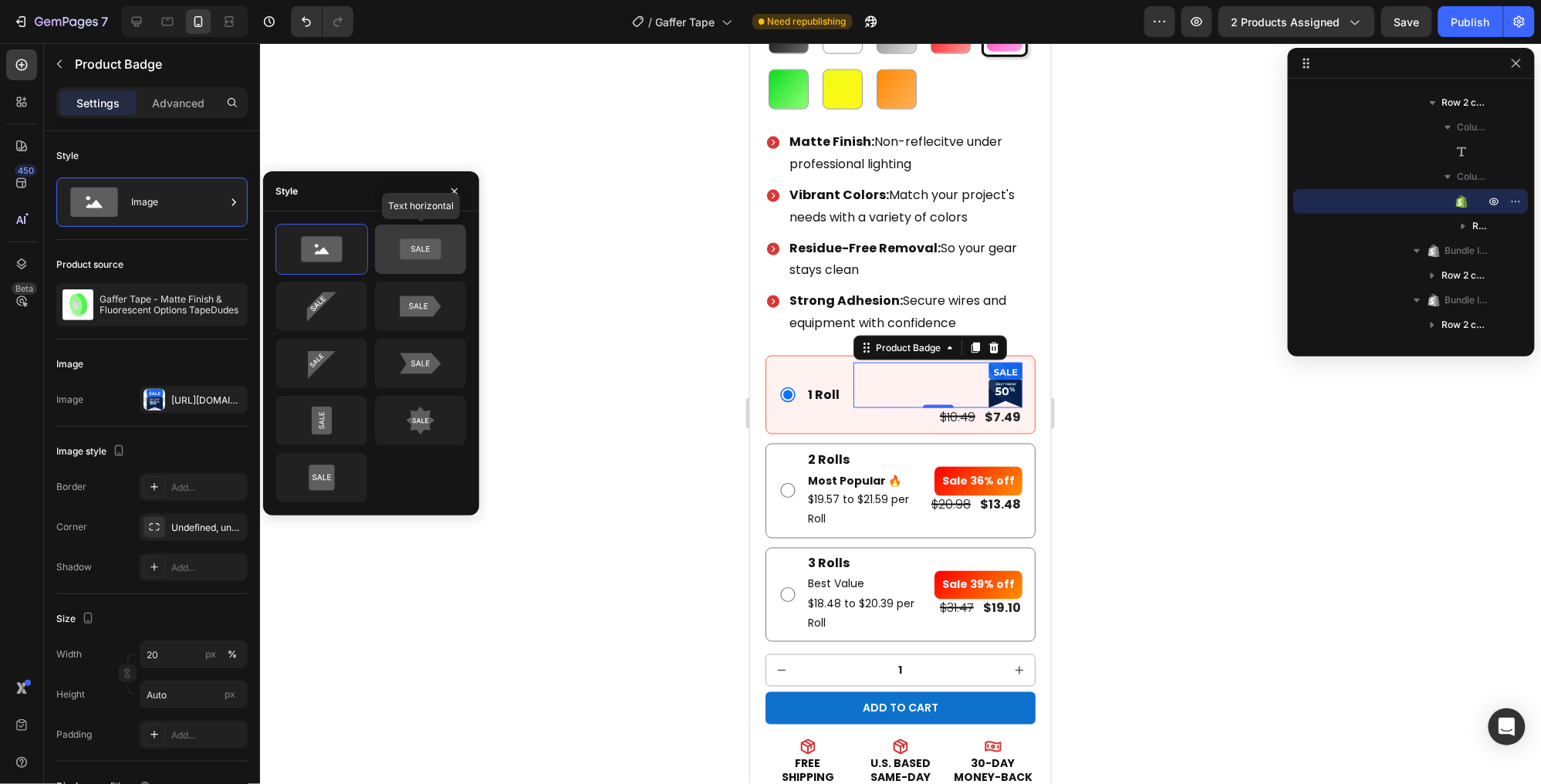
click at [438, 249] on icon at bounding box center [421, 249] width 41 height 20
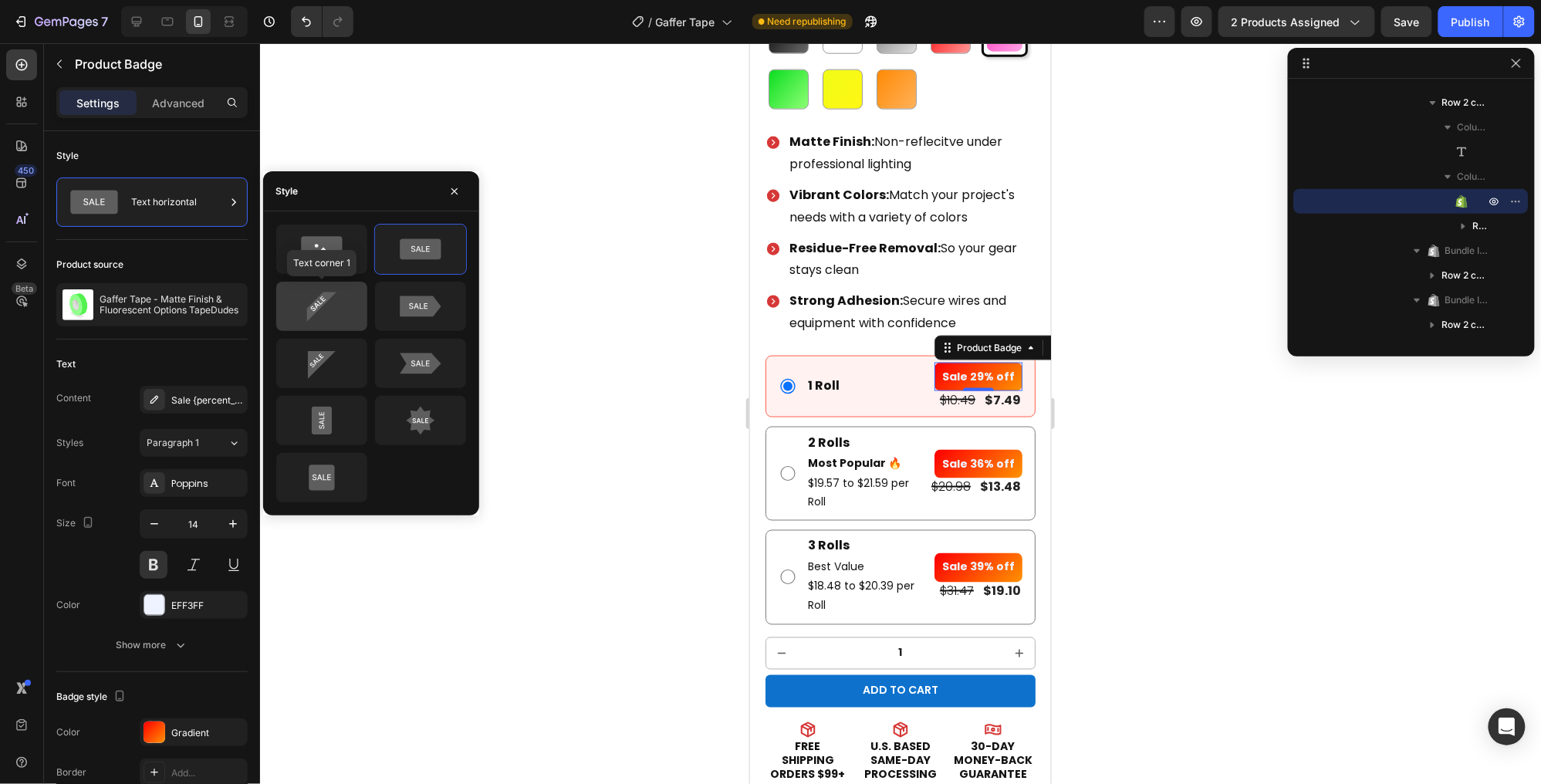
click at [342, 310] on icon at bounding box center [321, 306] width 72 height 31
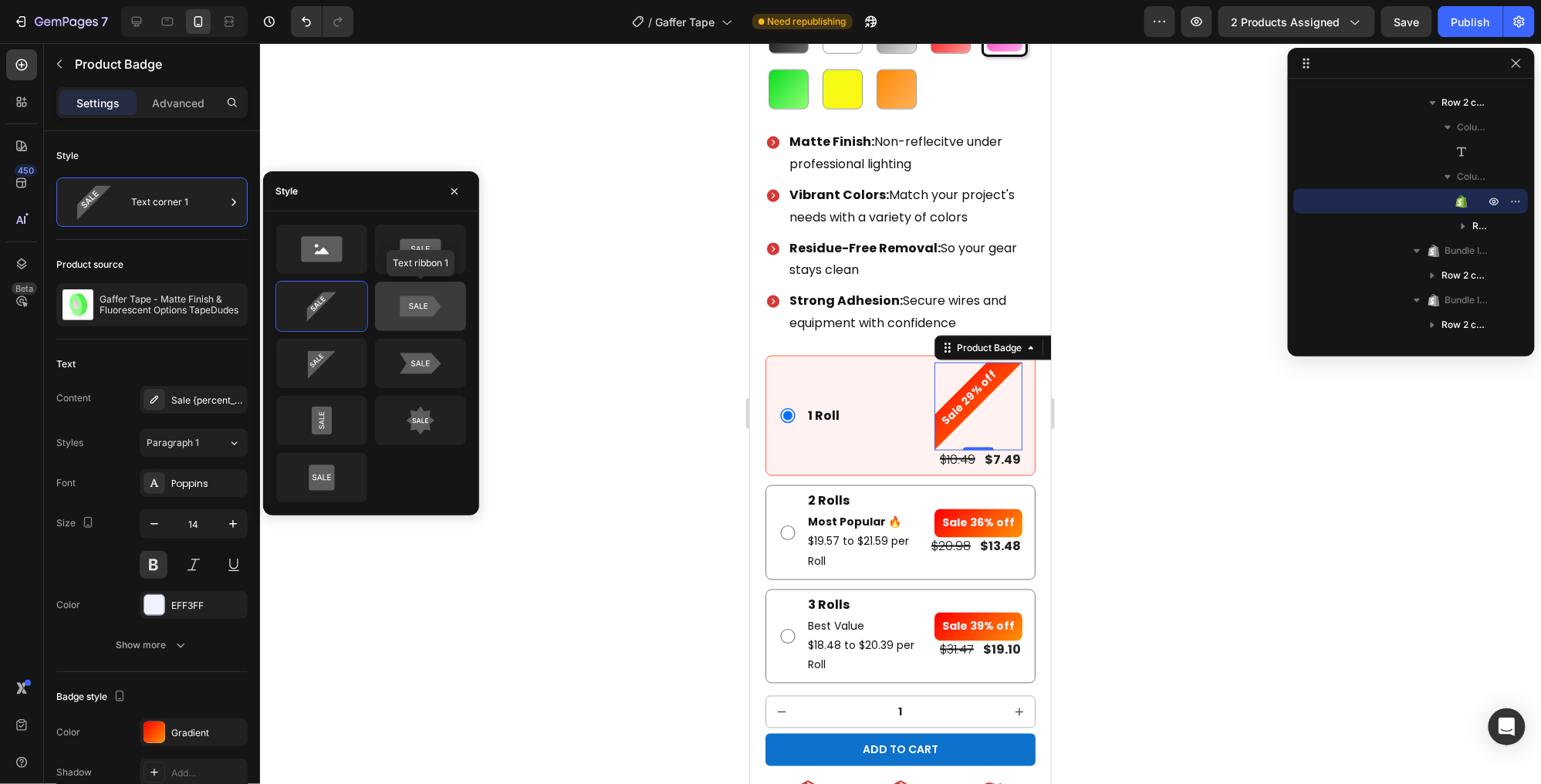
click at [418, 307] on icon at bounding box center [421, 306] width 41 height 20
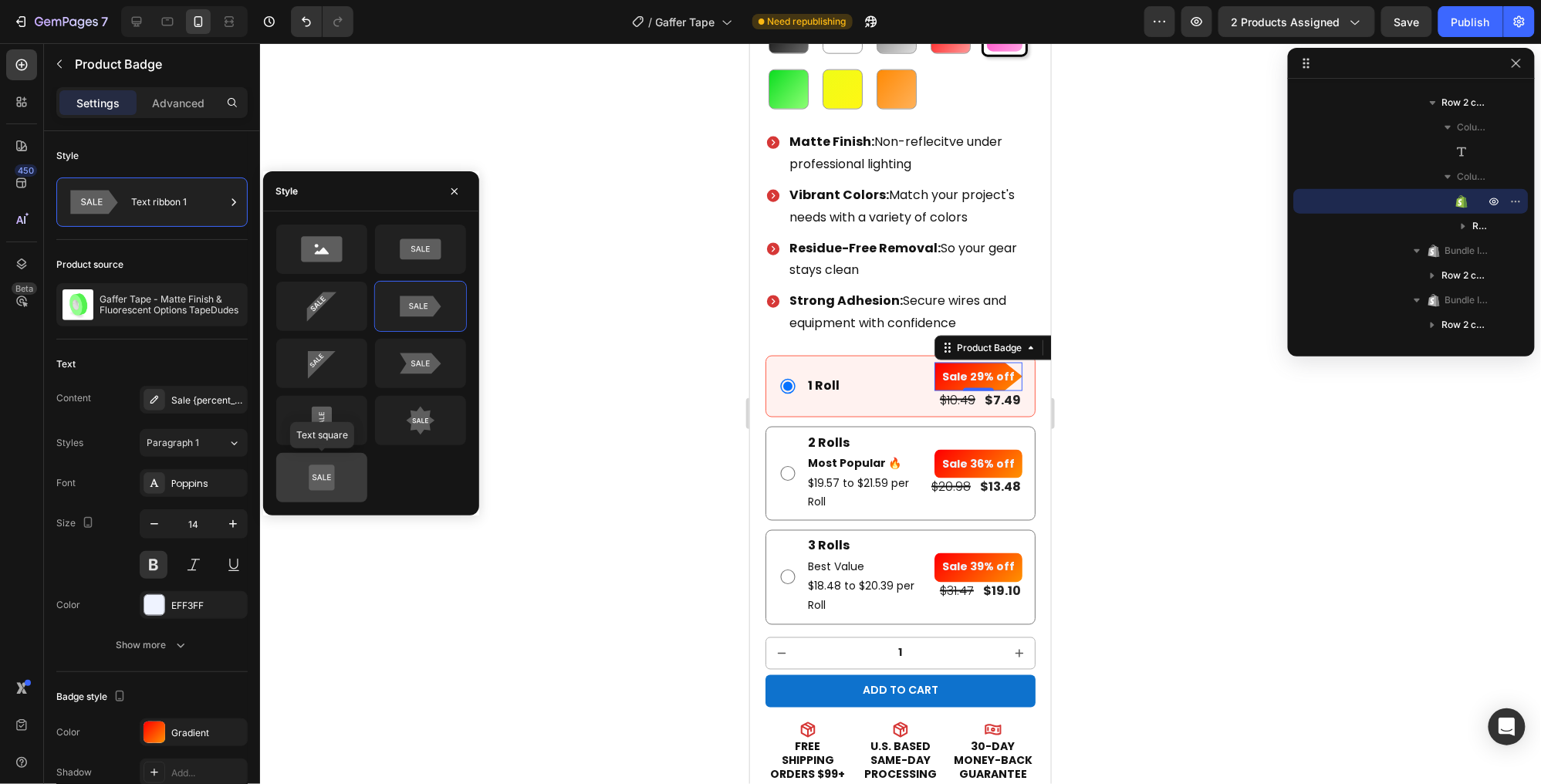
click at [347, 478] on icon at bounding box center [321, 478] width 72 height 31
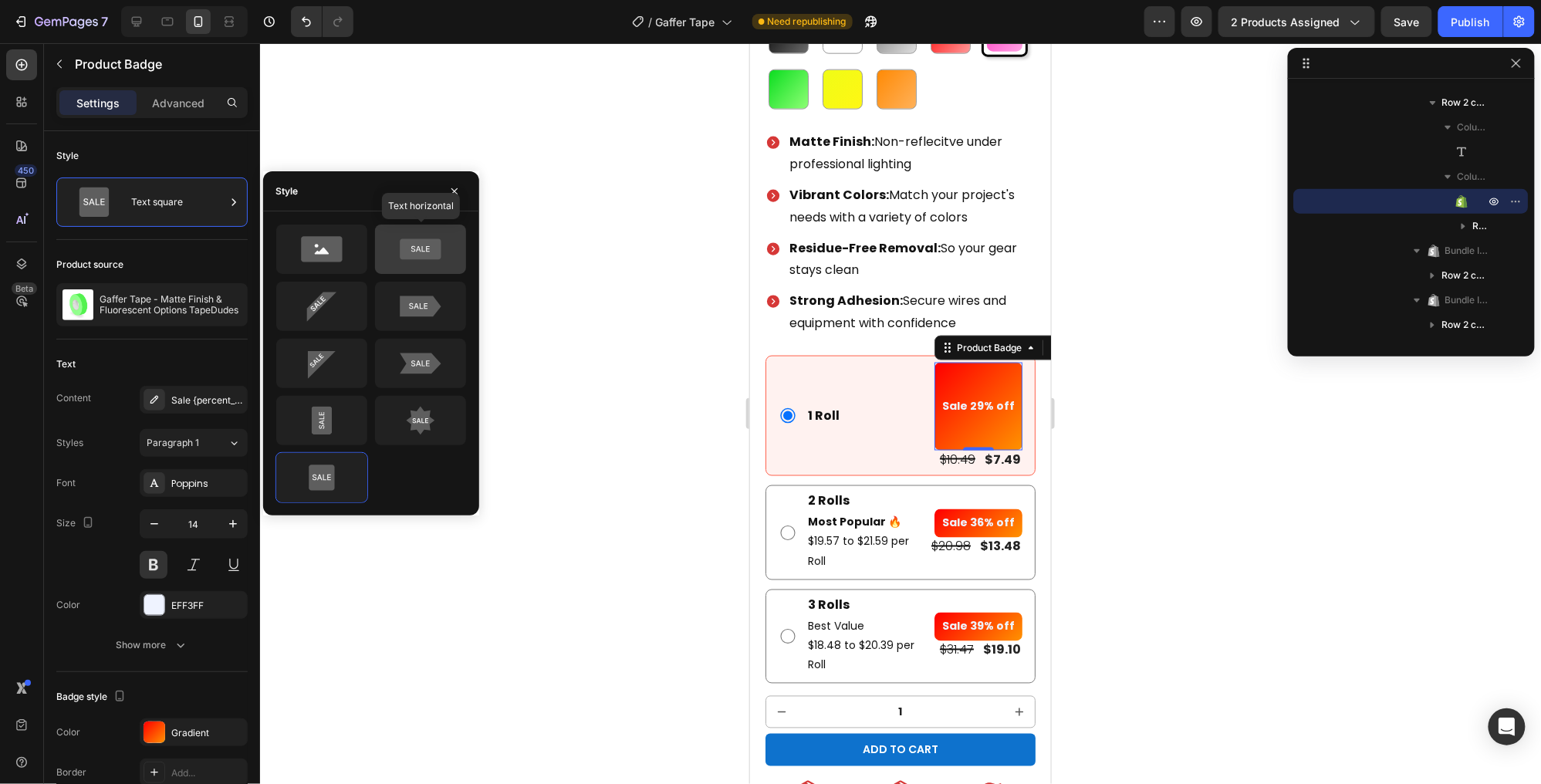
click at [427, 249] on icon at bounding box center [421, 249] width 41 height 20
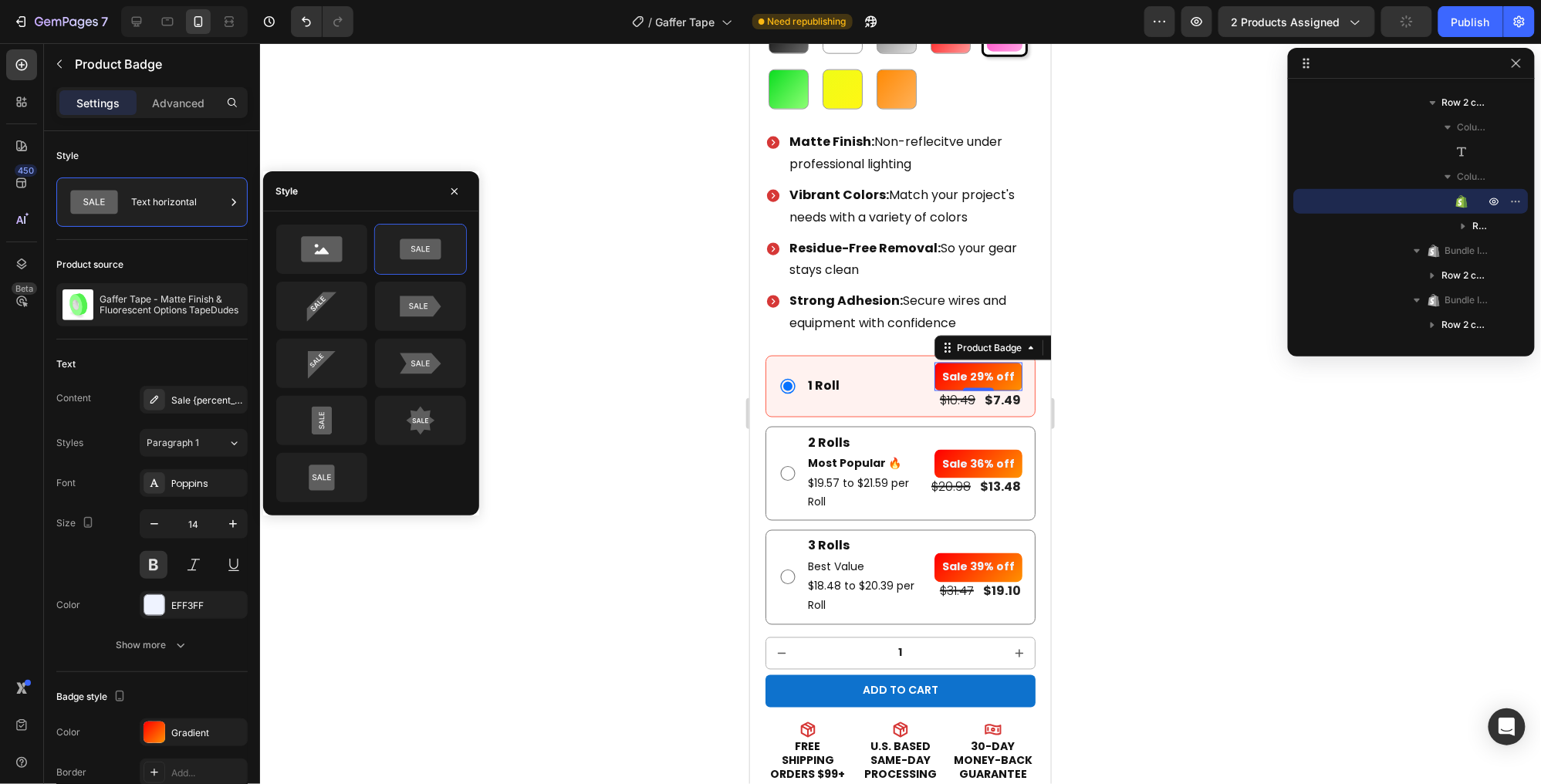
click at [456, 192] on icon "button" at bounding box center [455, 192] width 13 height 13
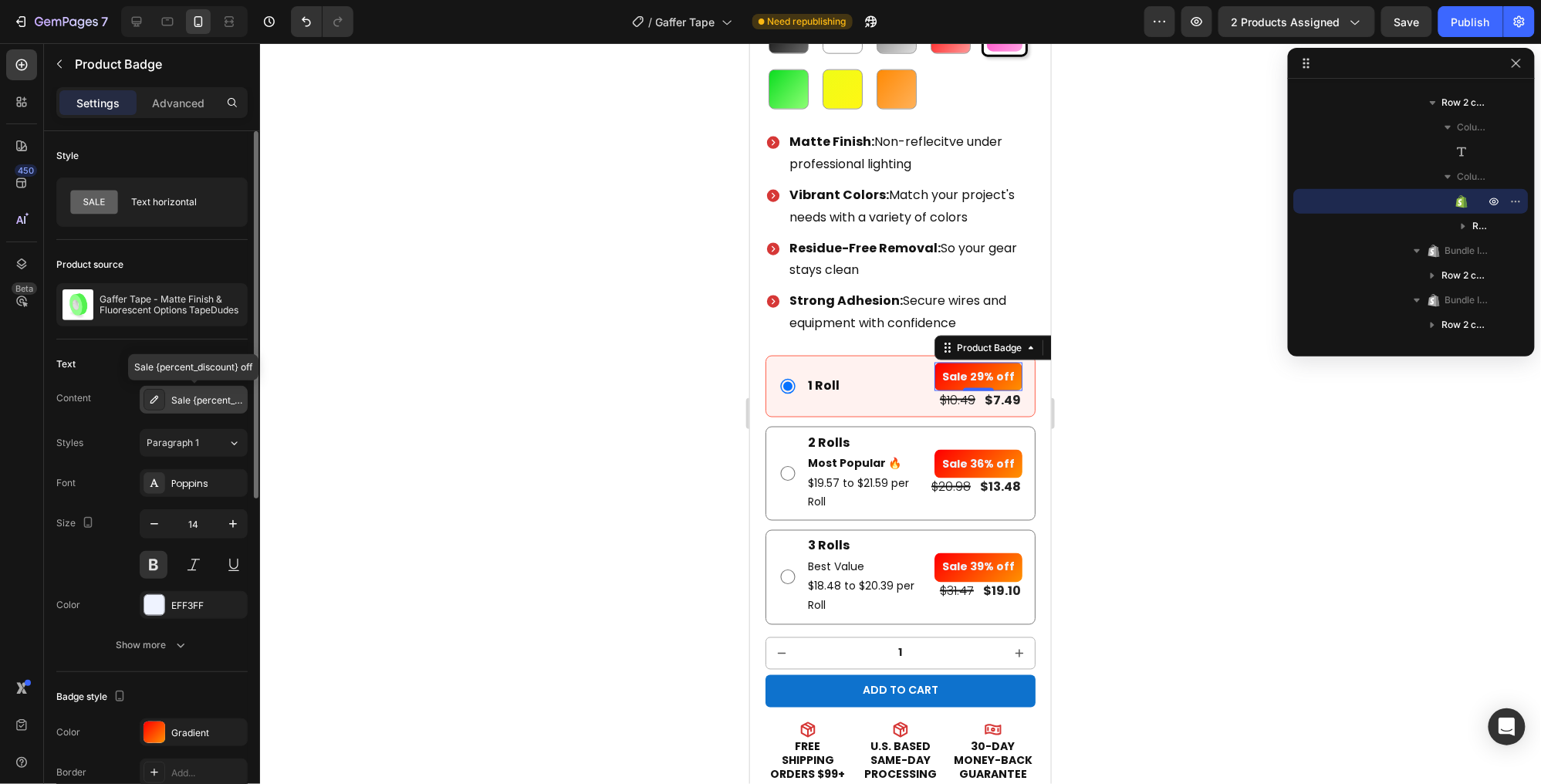
click at [158, 402] on icon at bounding box center [154, 399] width 13 height 13
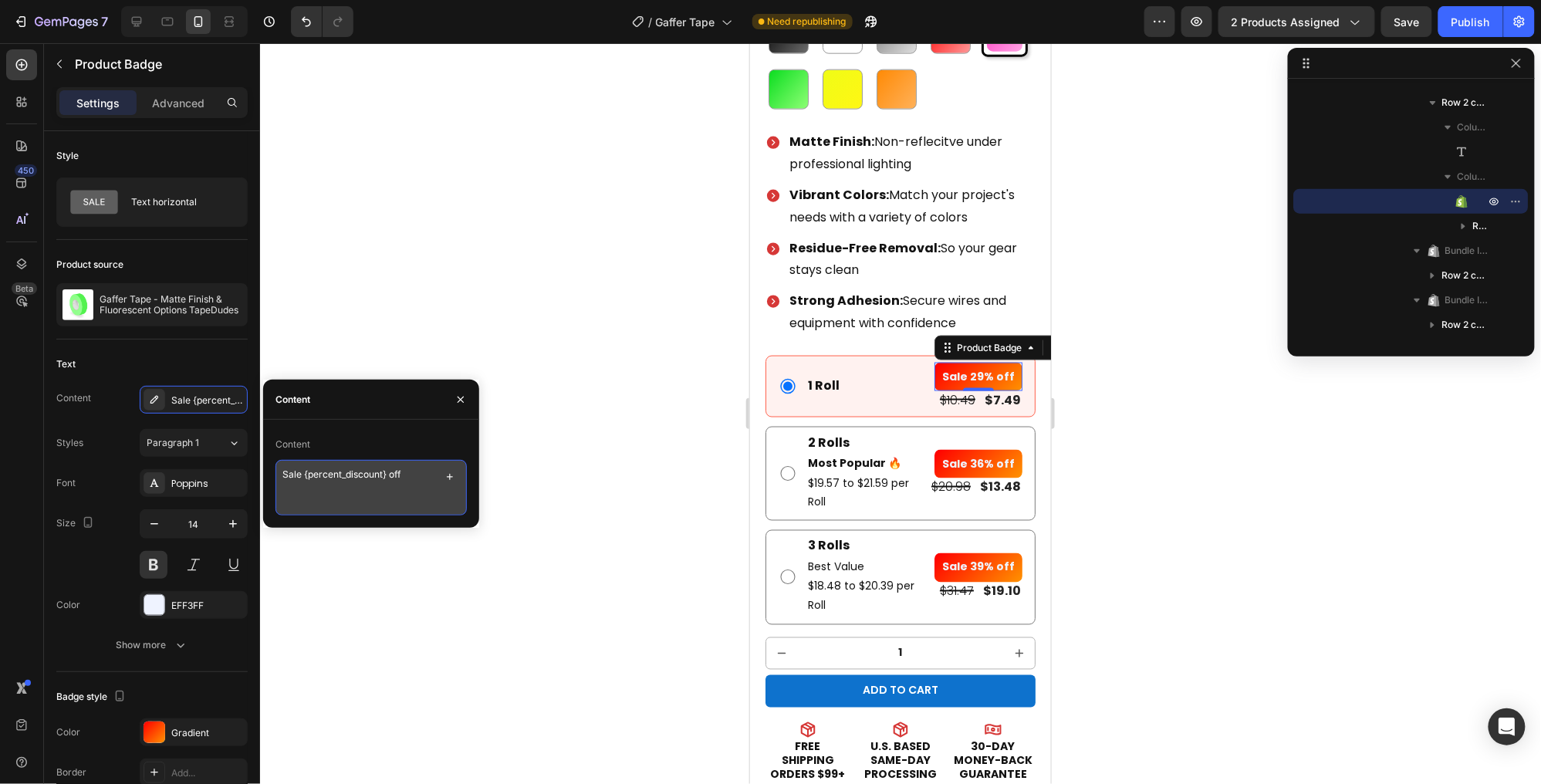
click at [417, 484] on textarea "Sale {percent_discount} off" at bounding box center [371, 487] width 192 height 55
click at [360, 474] on textarea "Sale {percent_discount} off" at bounding box center [371, 487] width 192 height 55
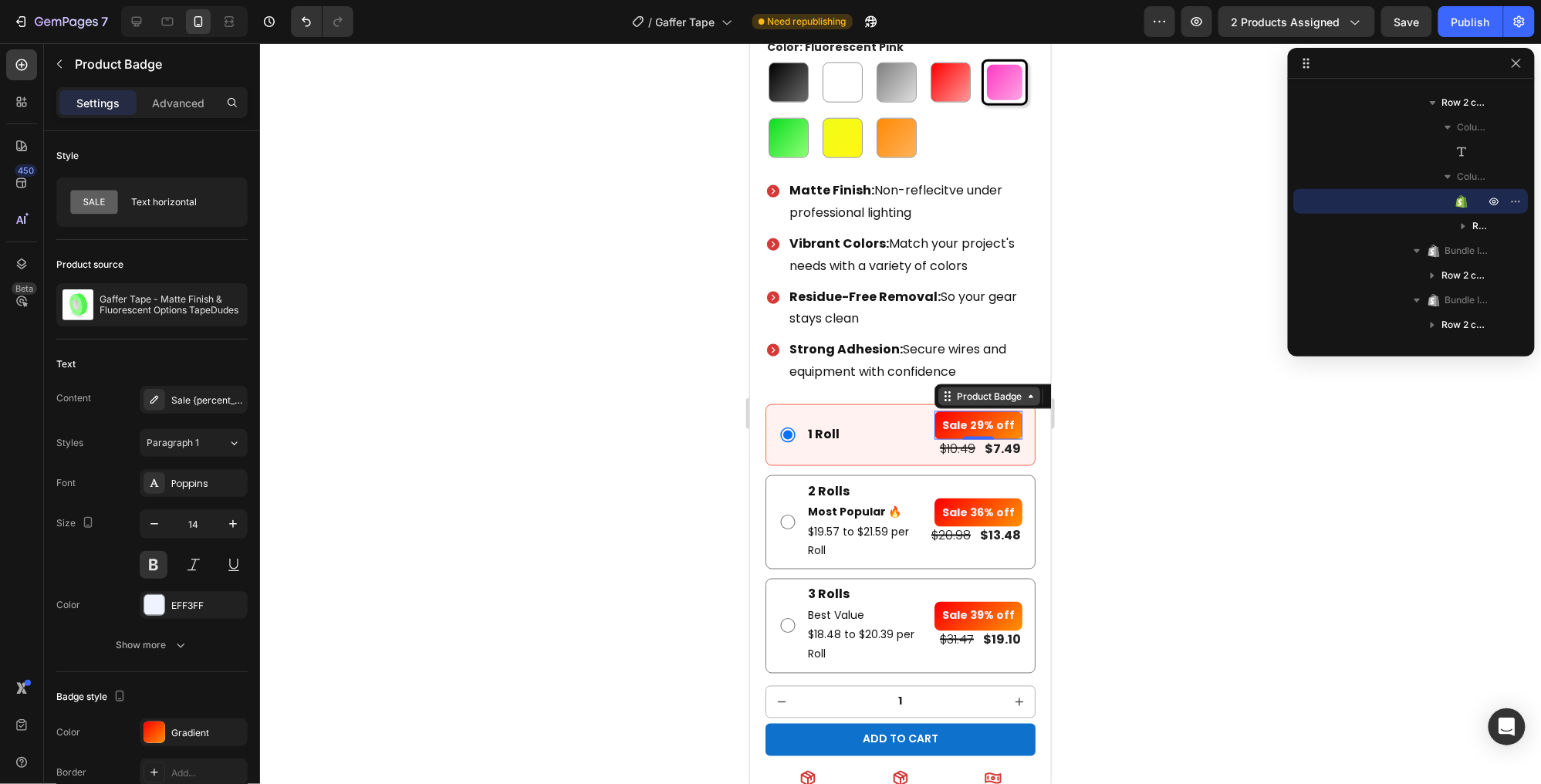
scroll to position [696, 0]
click at [990, 391] on div "Product Badge" at bounding box center [988, 395] width 71 height 14
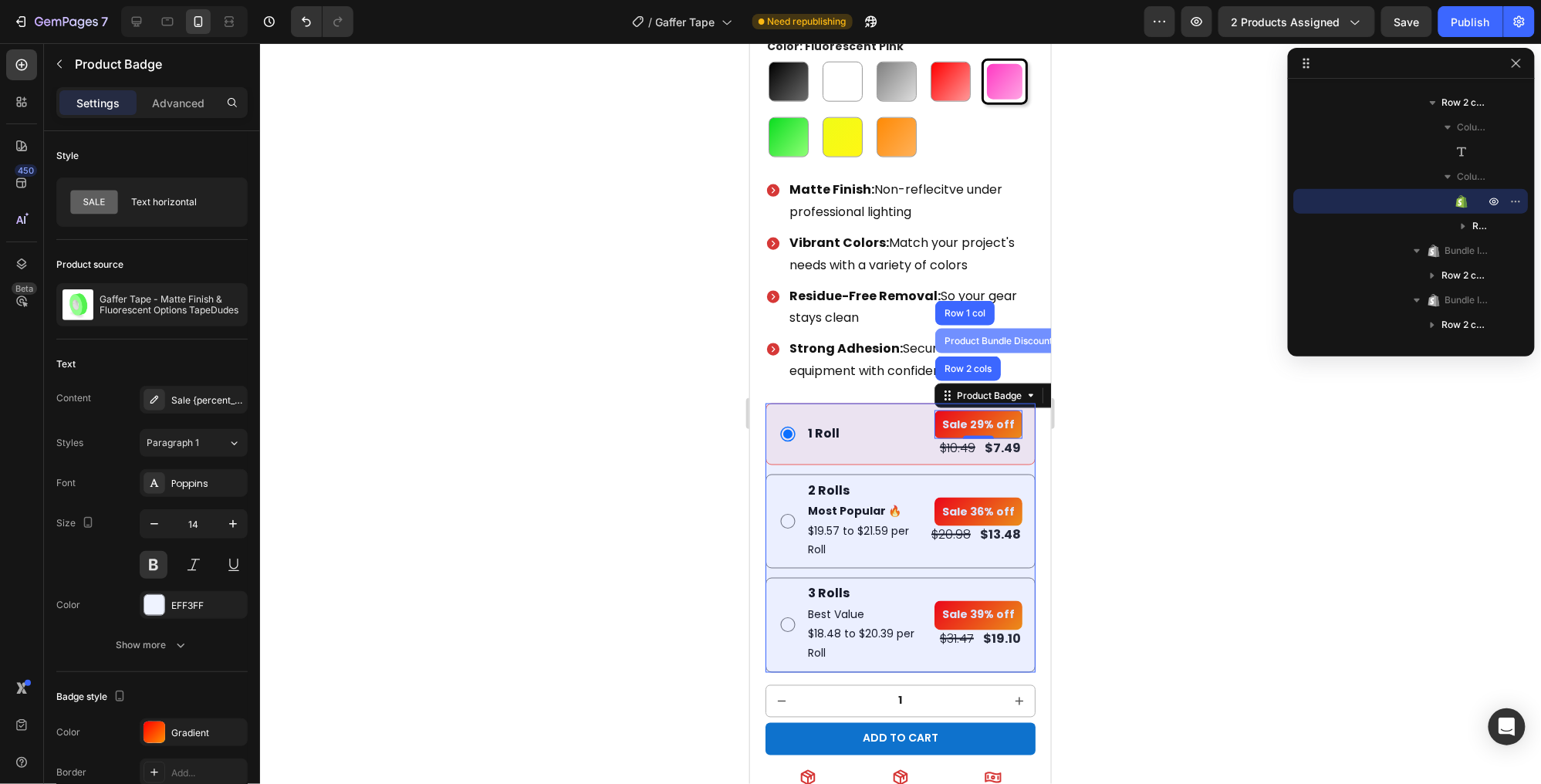
click at [999, 335] on div "Product Bundle Discount" at bounding box center [998, 340] width 114 height 9
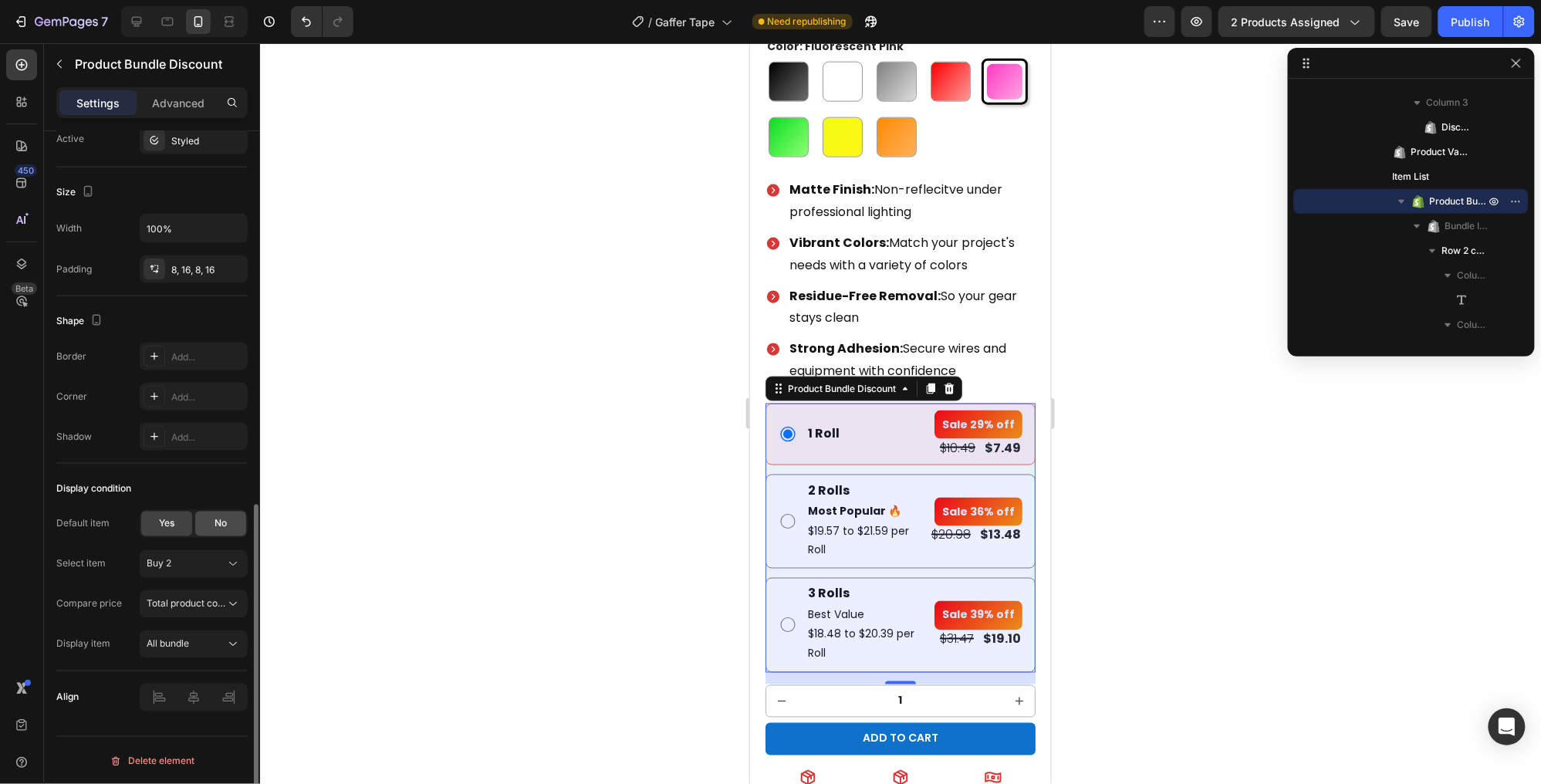
scroll to position [0, 0]
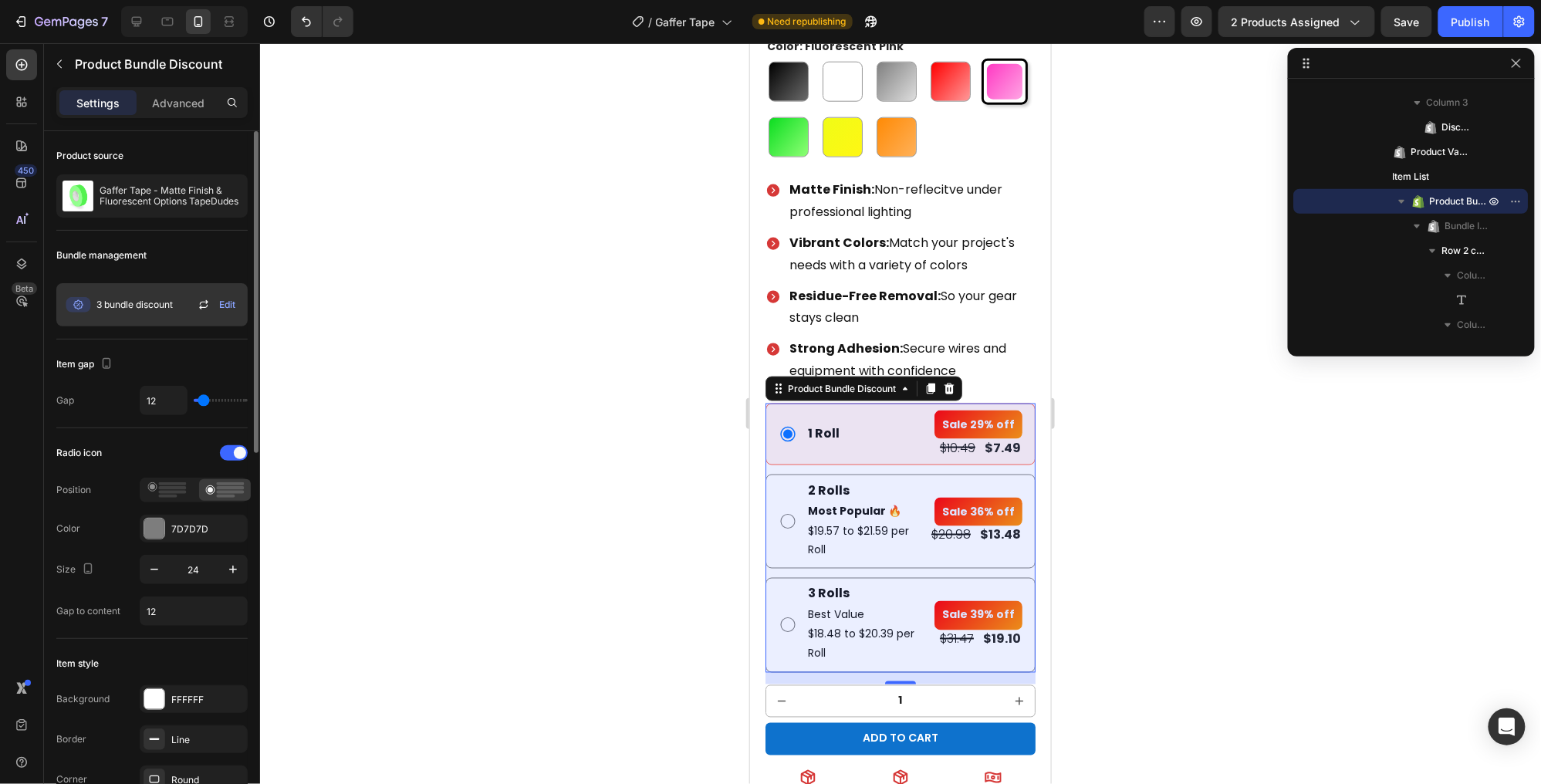
click at [226, 304] on span "Edit" at bounding box center [226, 305] width 16 height 14
click at [169, 301] on span "3 bundle discount" at bounding box center [135, 305] width 77 height 14
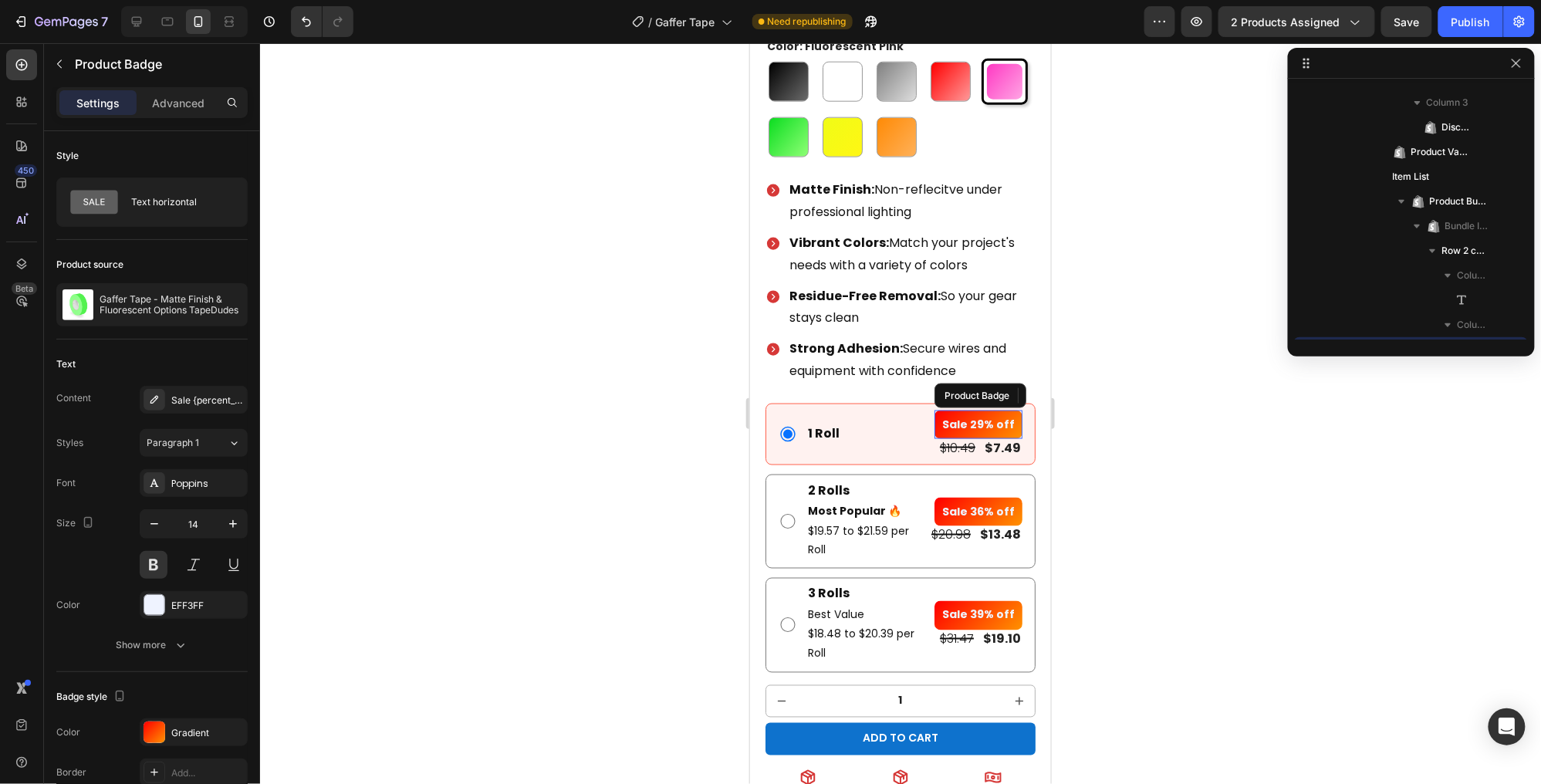
click at [982, 419] on pre "Sale 29% off" at bounding box center [977, 424] width 88 height 29
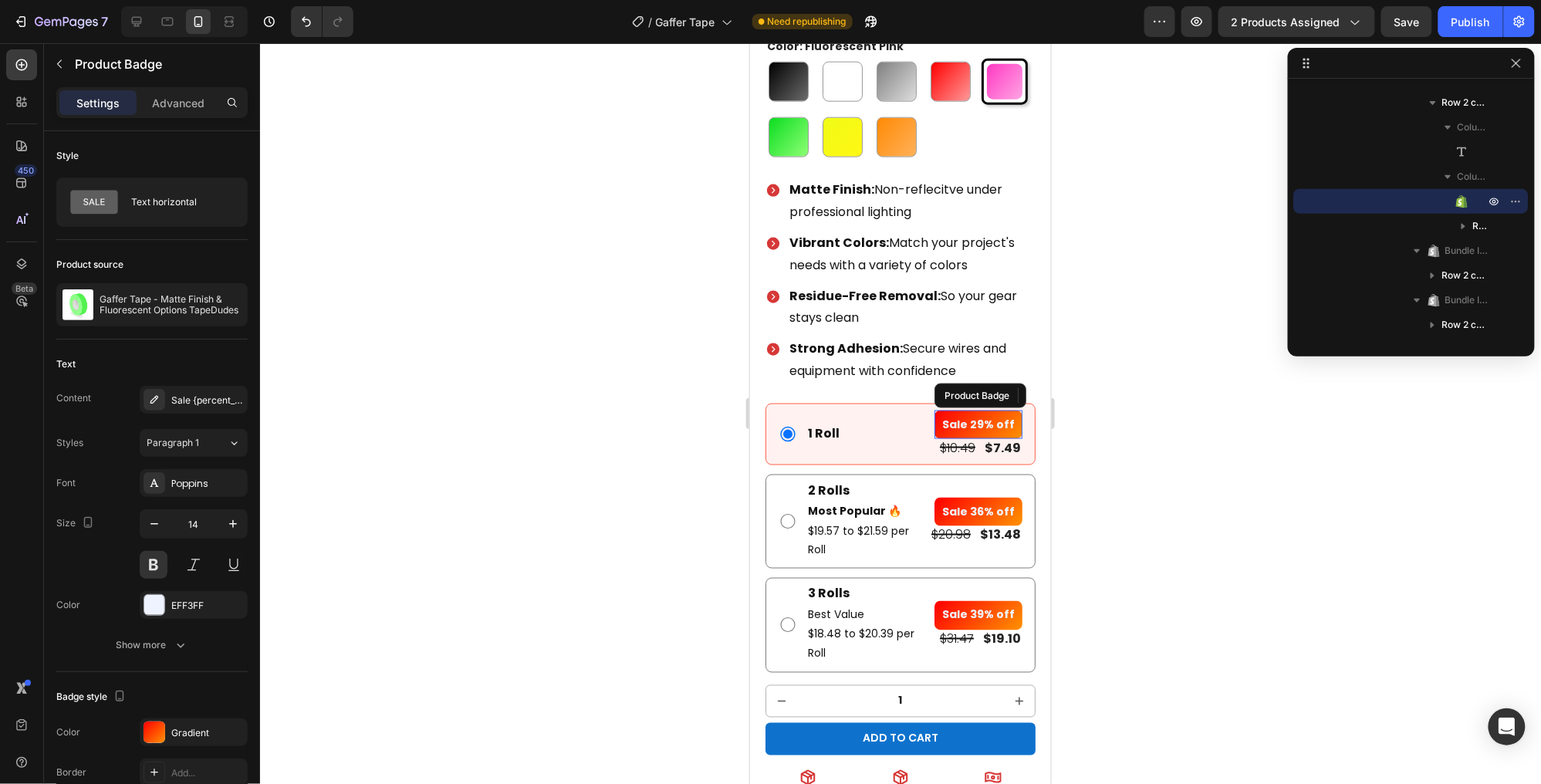
scroll to position [697, 0]
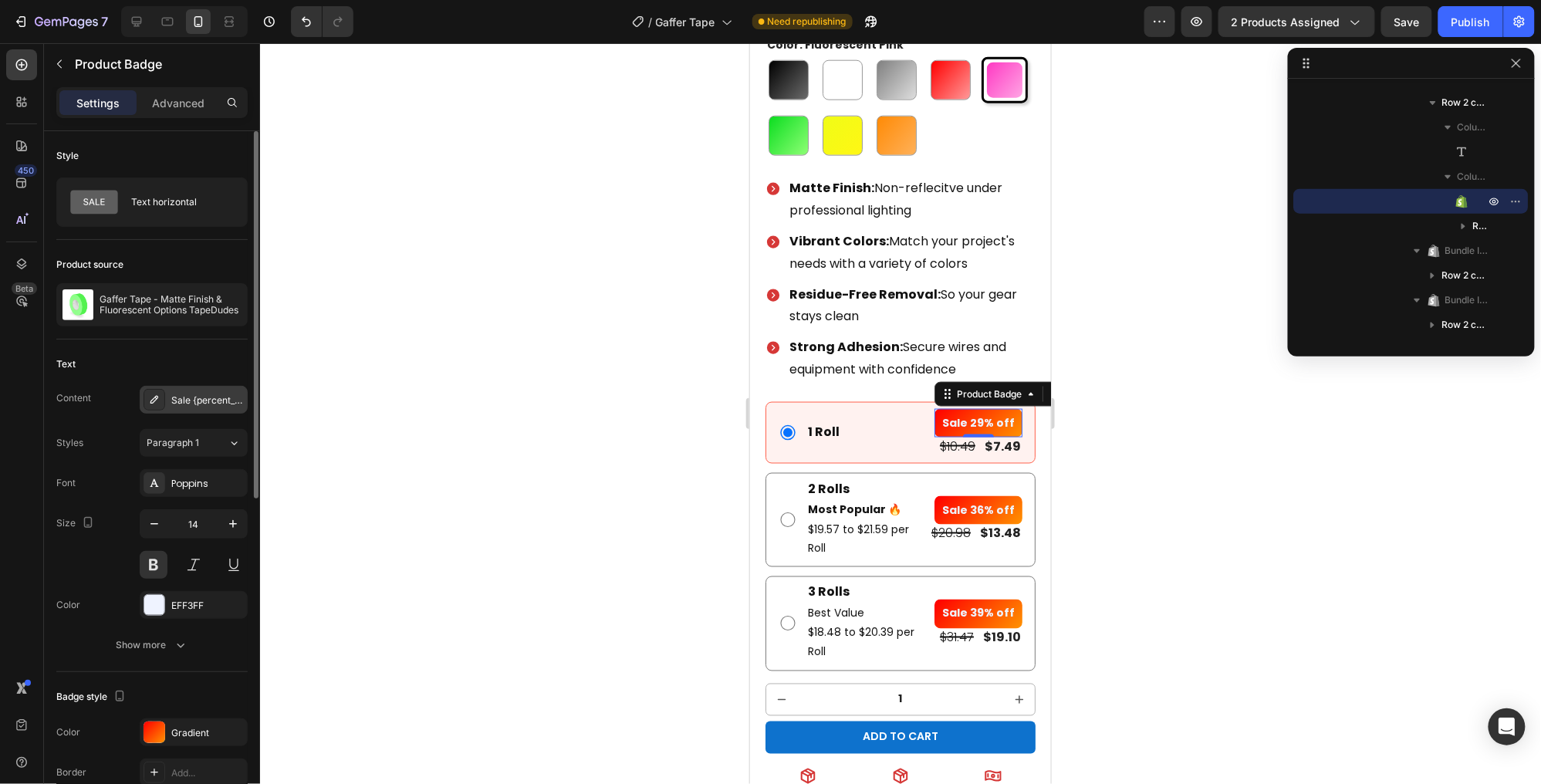
click at [152, 399] on icon at bounding box center [154, 399] width 13 height 13
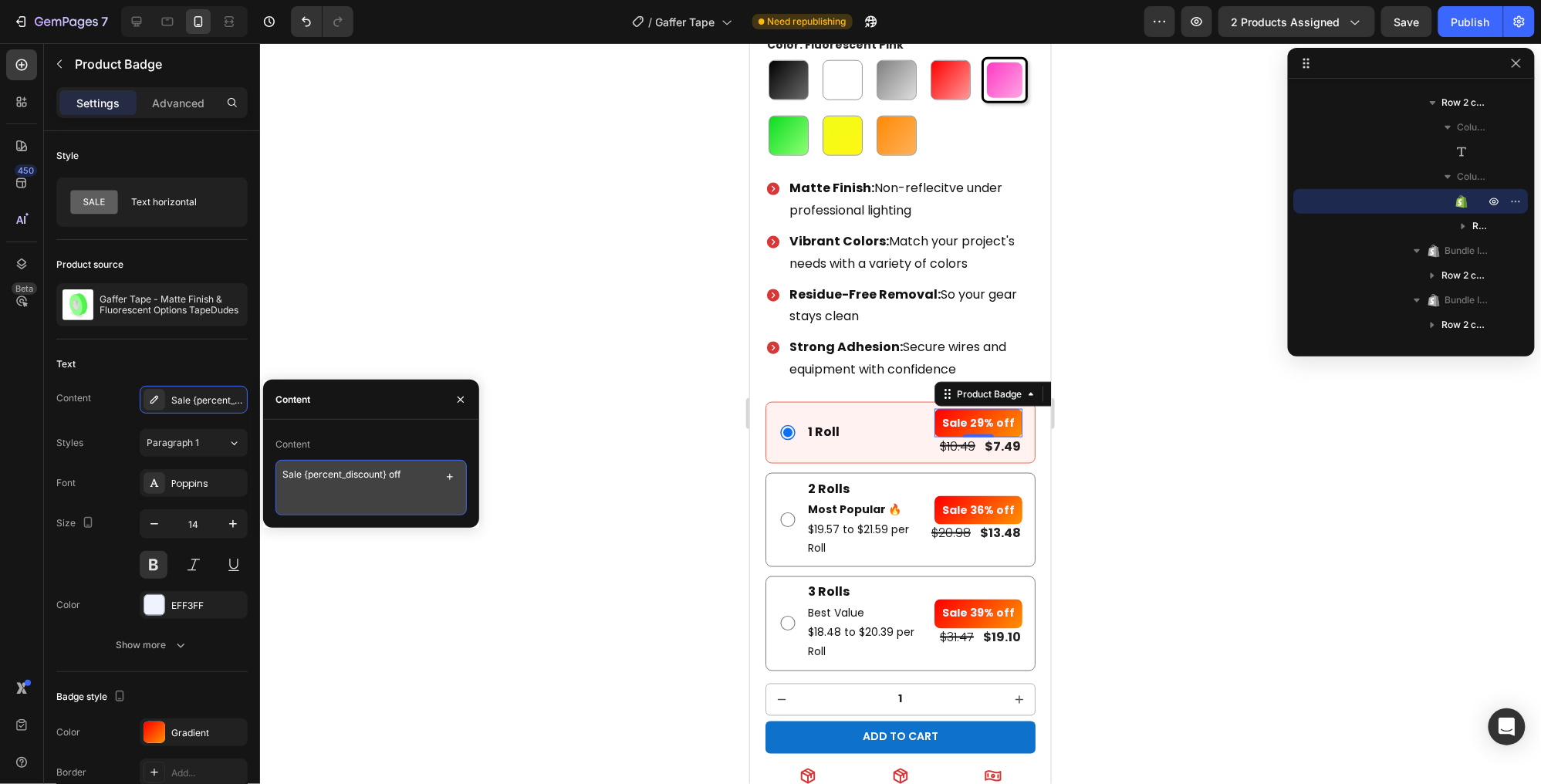
click at [326, 475] on textarea "Sale {percent_discount} off" at bounding box center [371, 487] width 192 height 55
click at [455, 476] on icon "button" at bounding box center [450, 477] width 13 height 13
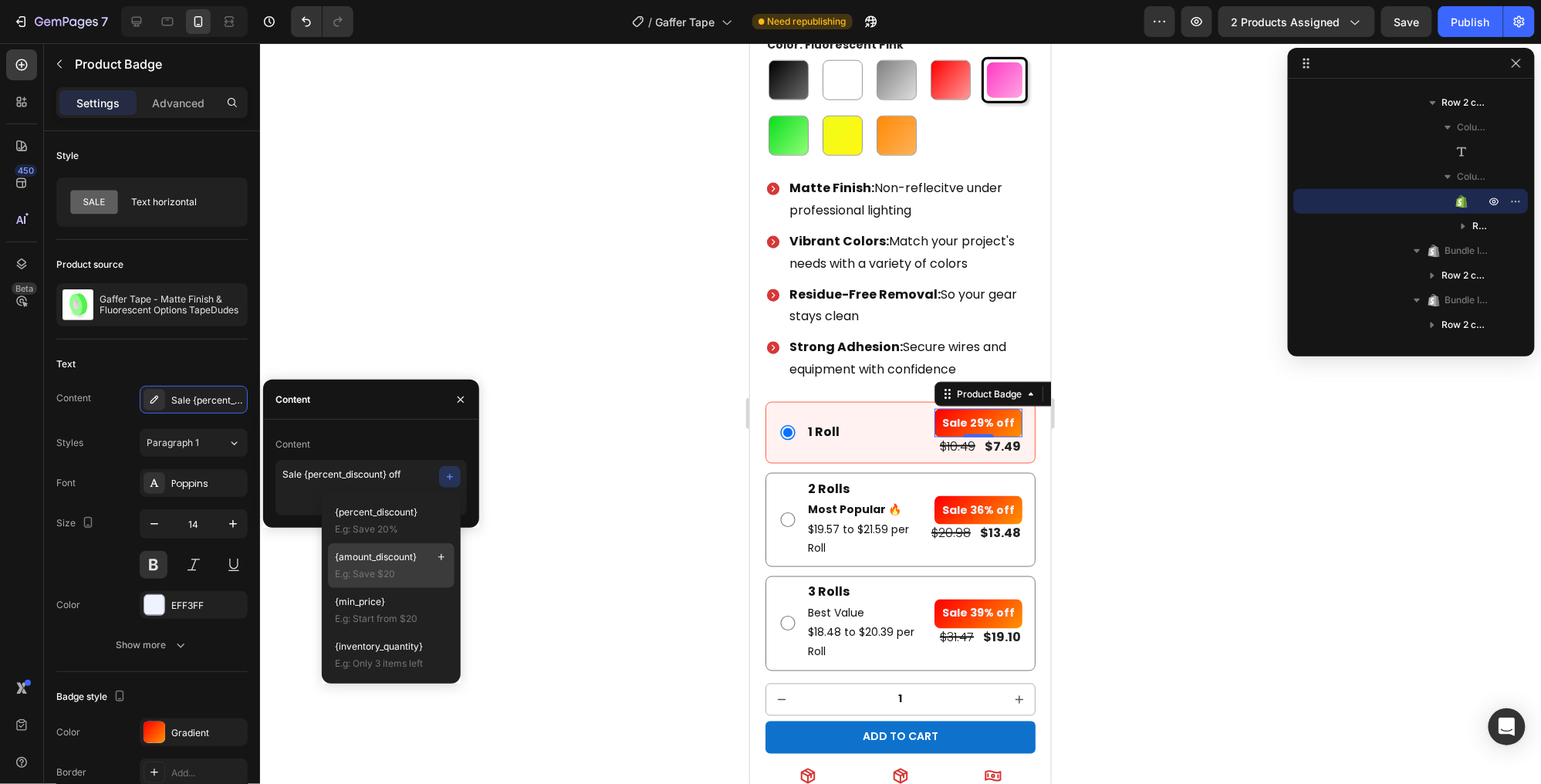
click at [364, 552] on span "{amount_discount}" at bounding box center [375, 557] width 82 height 14
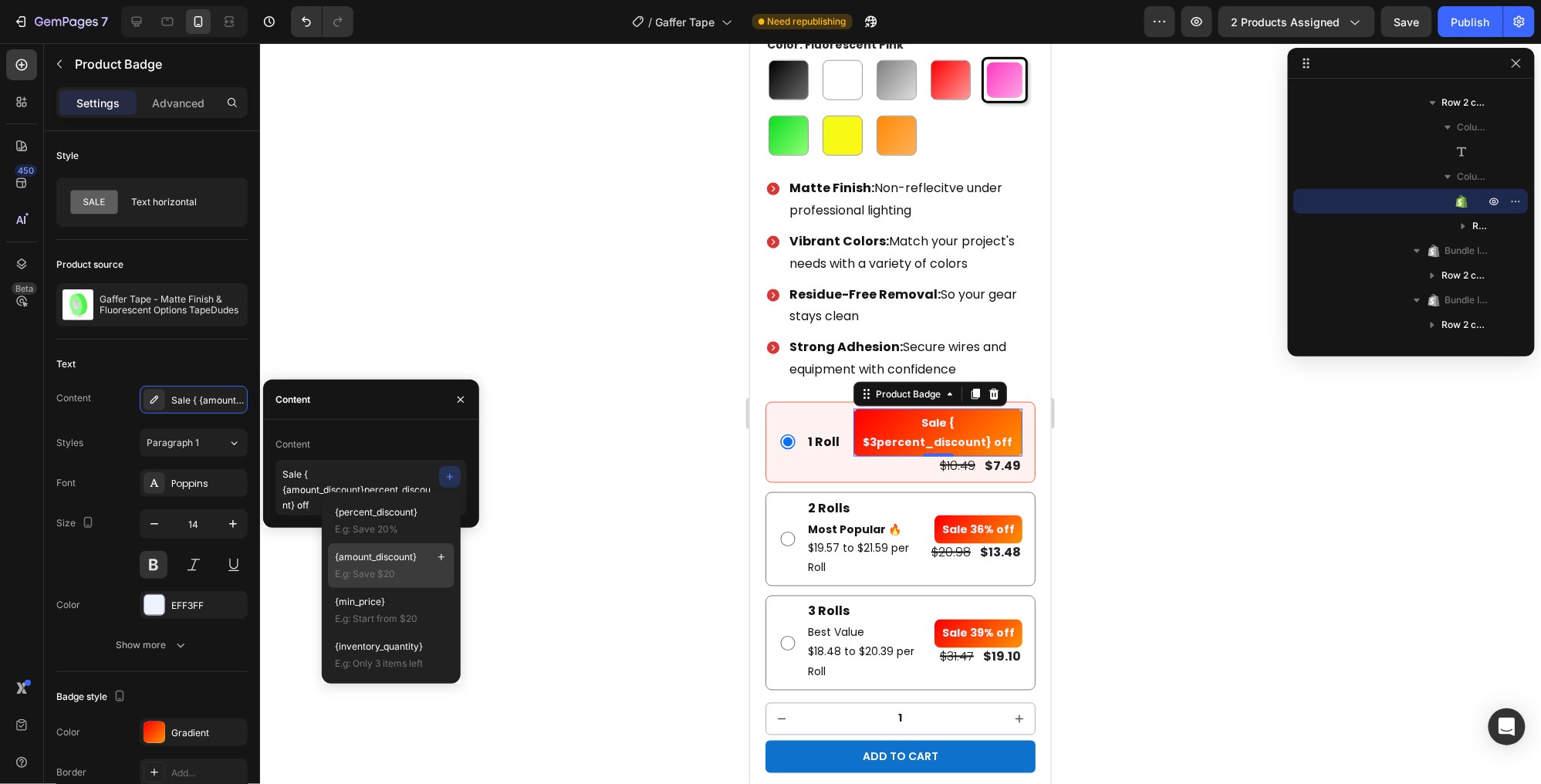
scroll to position [5, 0]
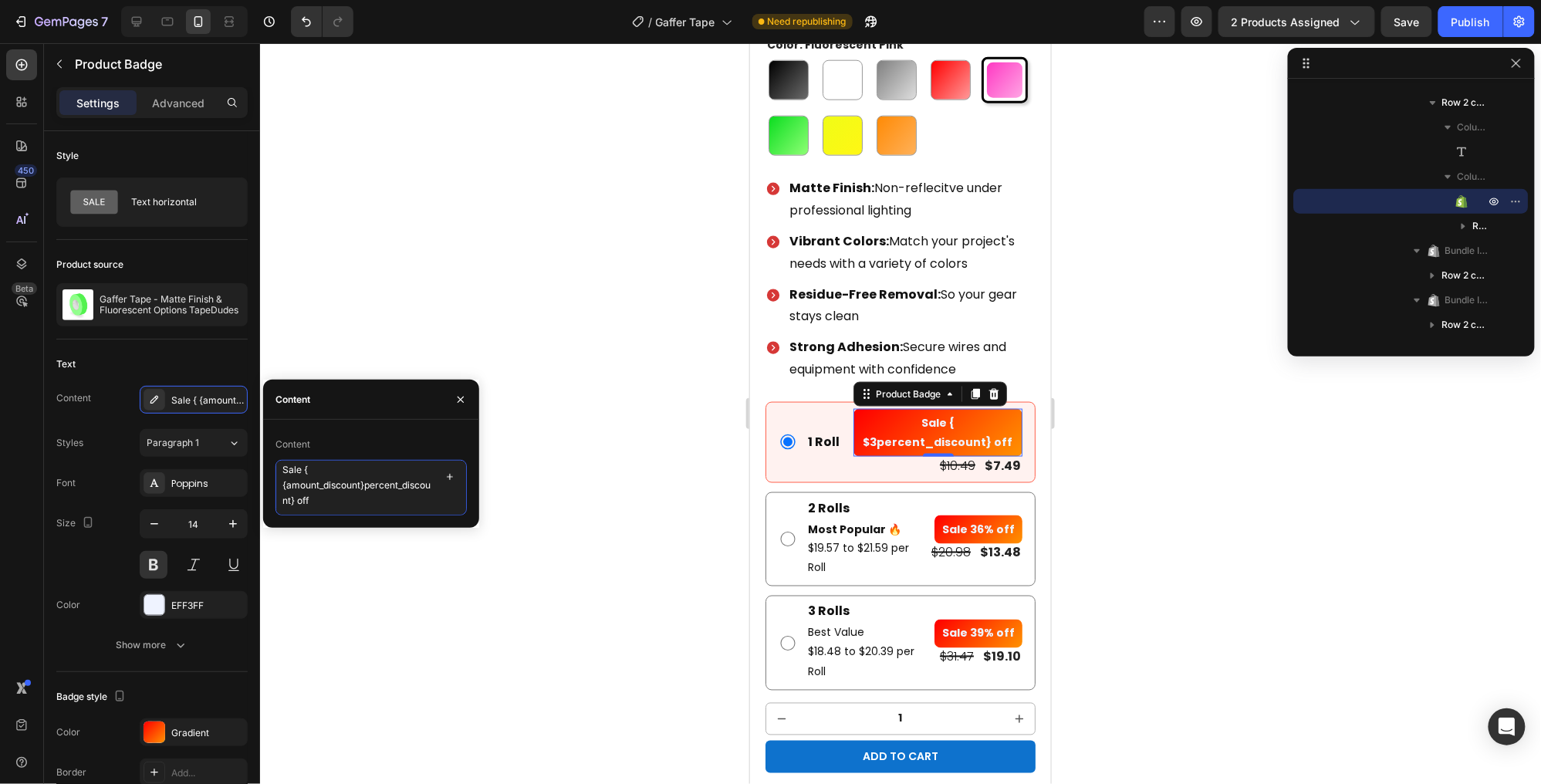
drag, startPoint x: 369, startPoint y: 483, endPoint x: 398, endPoint y: 487, distance: 29.3
click at [398, 487] on textarea "Sale { {amount_discount}percent_discount} off" at bounding box center [371, 487] width 192 height 55
drag, startPoint x: 364, startPoint y: 485, endPoint x: 424, endPoint y: 515, distance: 67.1
click at [424, 515] on textarea "Sale { {amount_discount}percent_discount} off" at bounding box center [371, 487] width 192 height 55
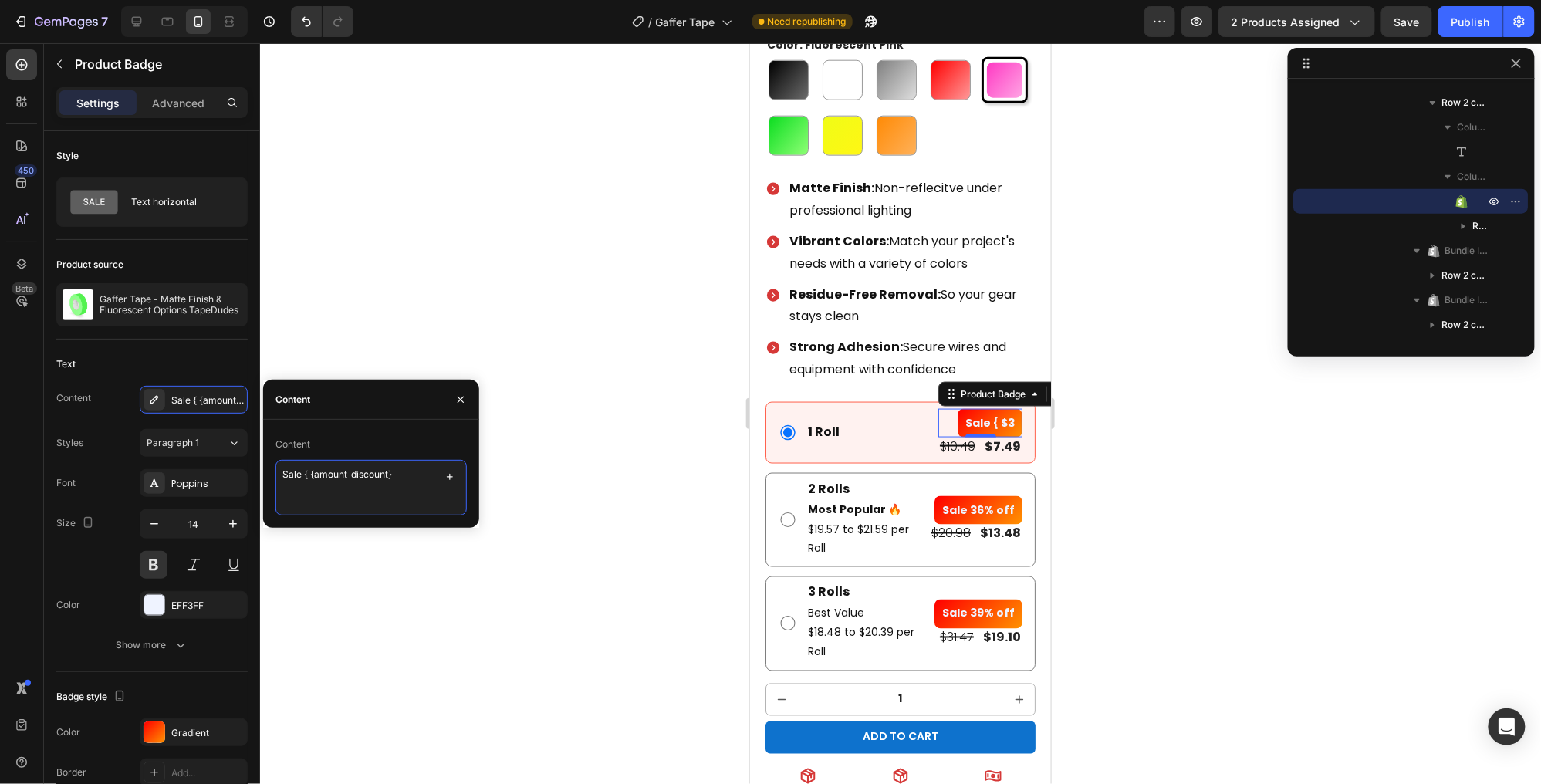
scroll to position [0, 0]
click at [307, 472] on textarea "Sale { {amount_discount}" at bounding box center [371, 487] width 192 height 55
type textarea "Sale {amount_discount}"
click at [289, 474] on textarea "Sale {amount_discount}" at bounding box center [371, 487] width 192 height 55
drag, startPoint x: 289, startPoint y: 474, endPoint x: 297, endPoint y: 474, distance: 8.0
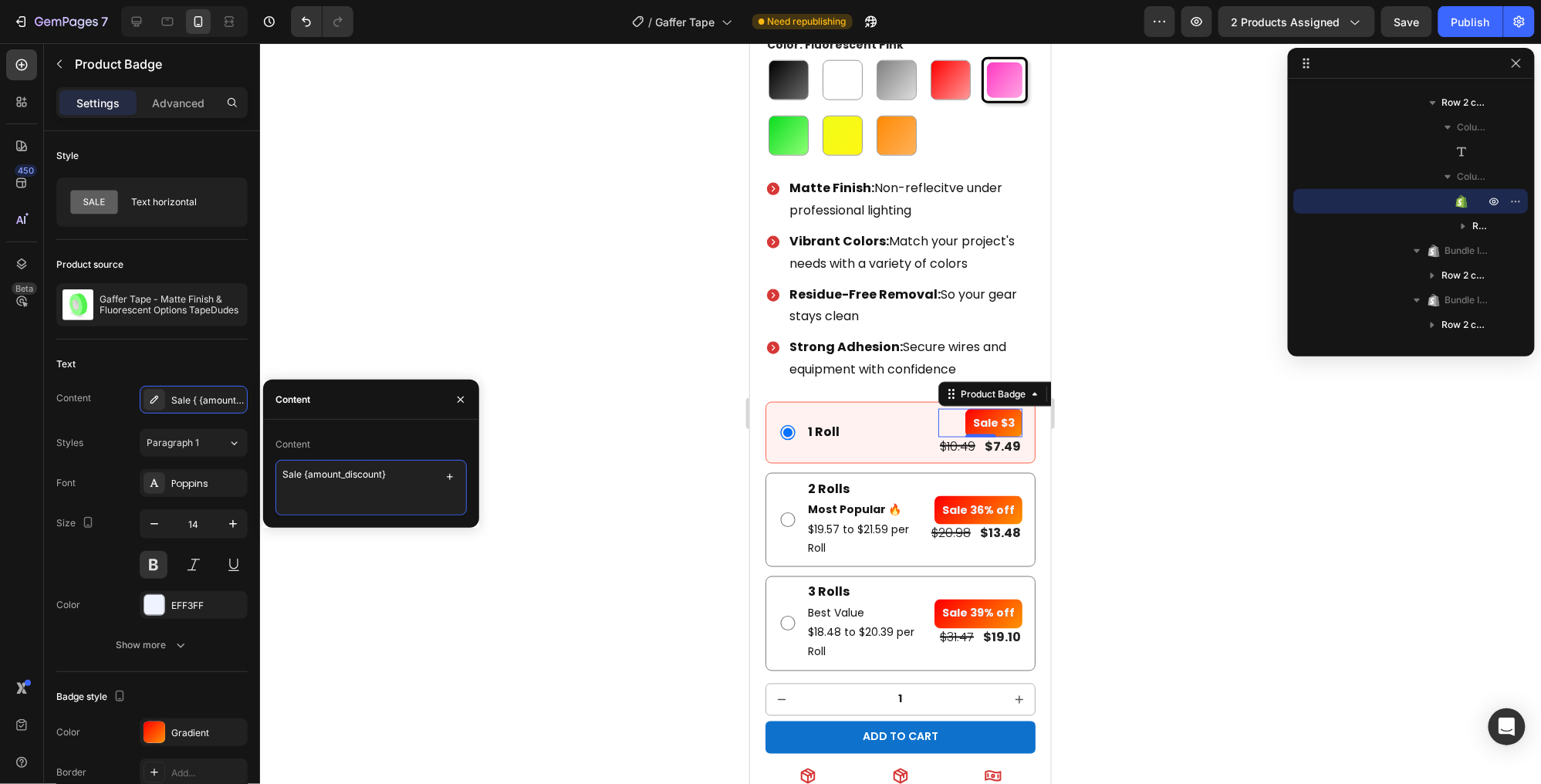
click at [289, 474] on textarea "Sale {amount_discount}" at bounding box center [371, 487] width 192 height 55
drag, startPoint x: 418, startPoint y: 478, endPoint x: 129, endPoint y: 458, distance: 289.7
click at [132, 457] on div "450 Beta Sections(18) Elements(84) Section Element Hero Section Product Detail …" at bounding box center [129, 414] width 260 height 741
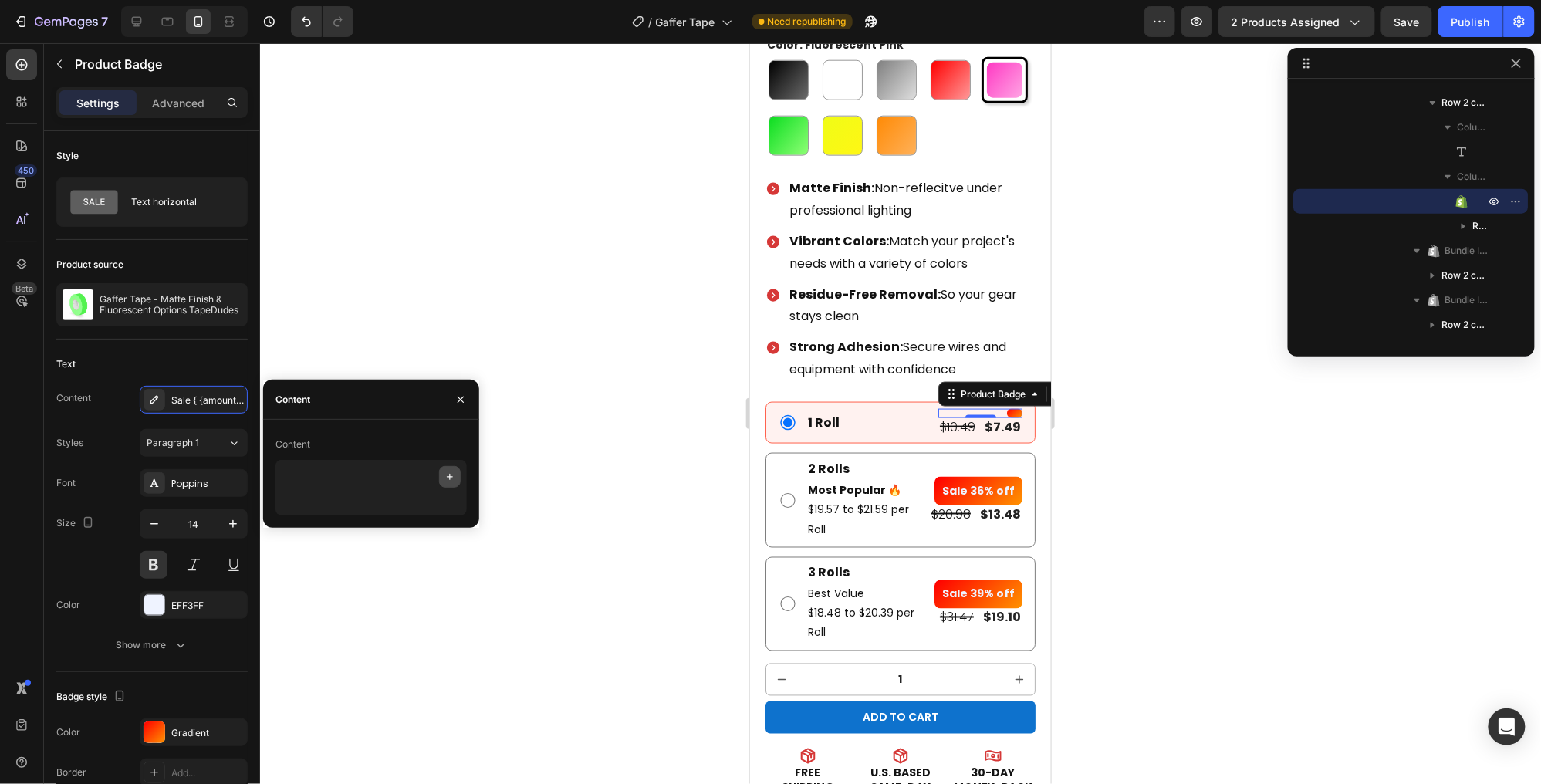
click at [454, 472] on icon "button" at bounding box center [450, 477] width 13 height 13
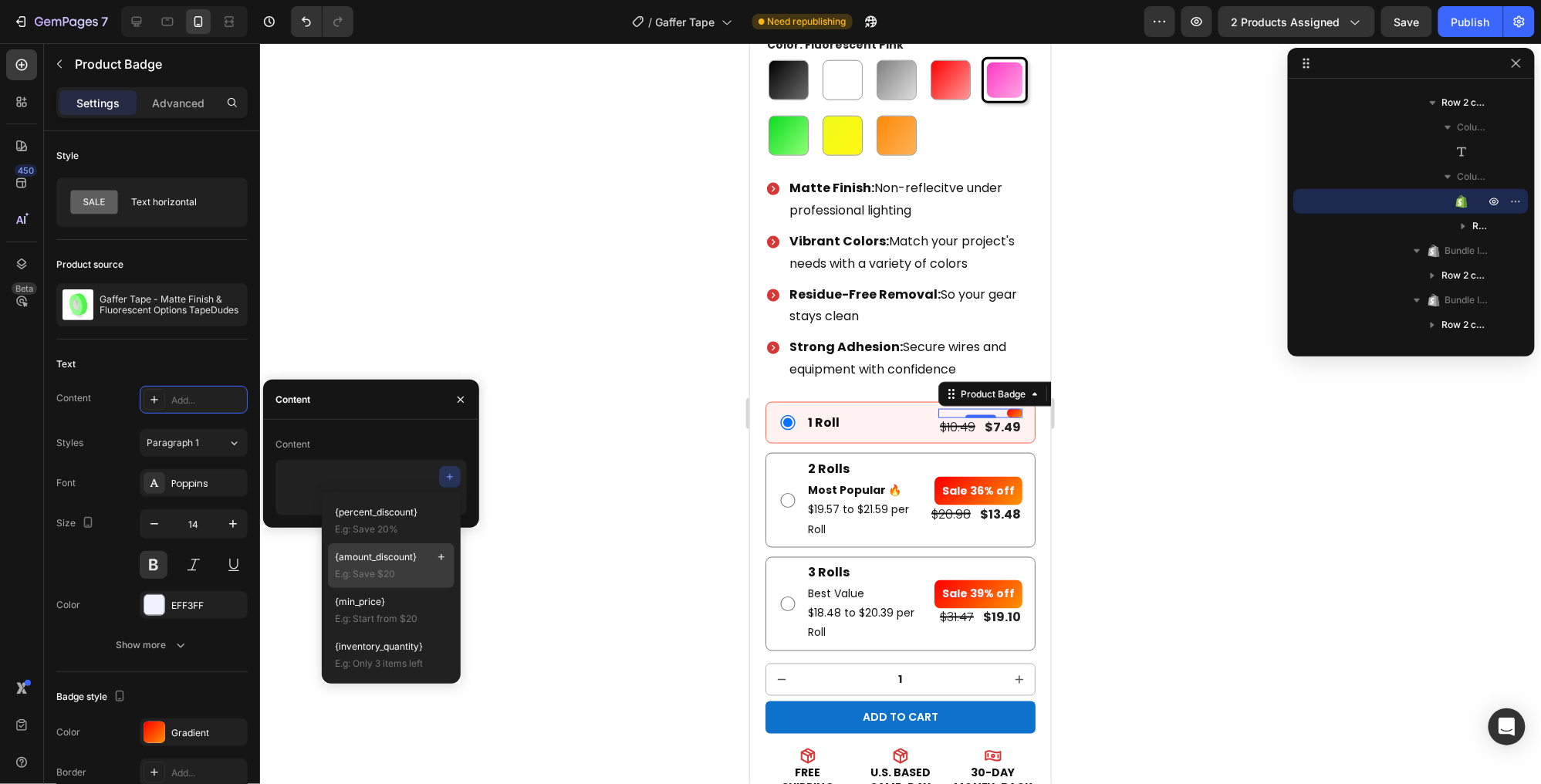
click at [367, 561] on span "{amount_discount}" at bounding box center [375, 557] width 82 height 14
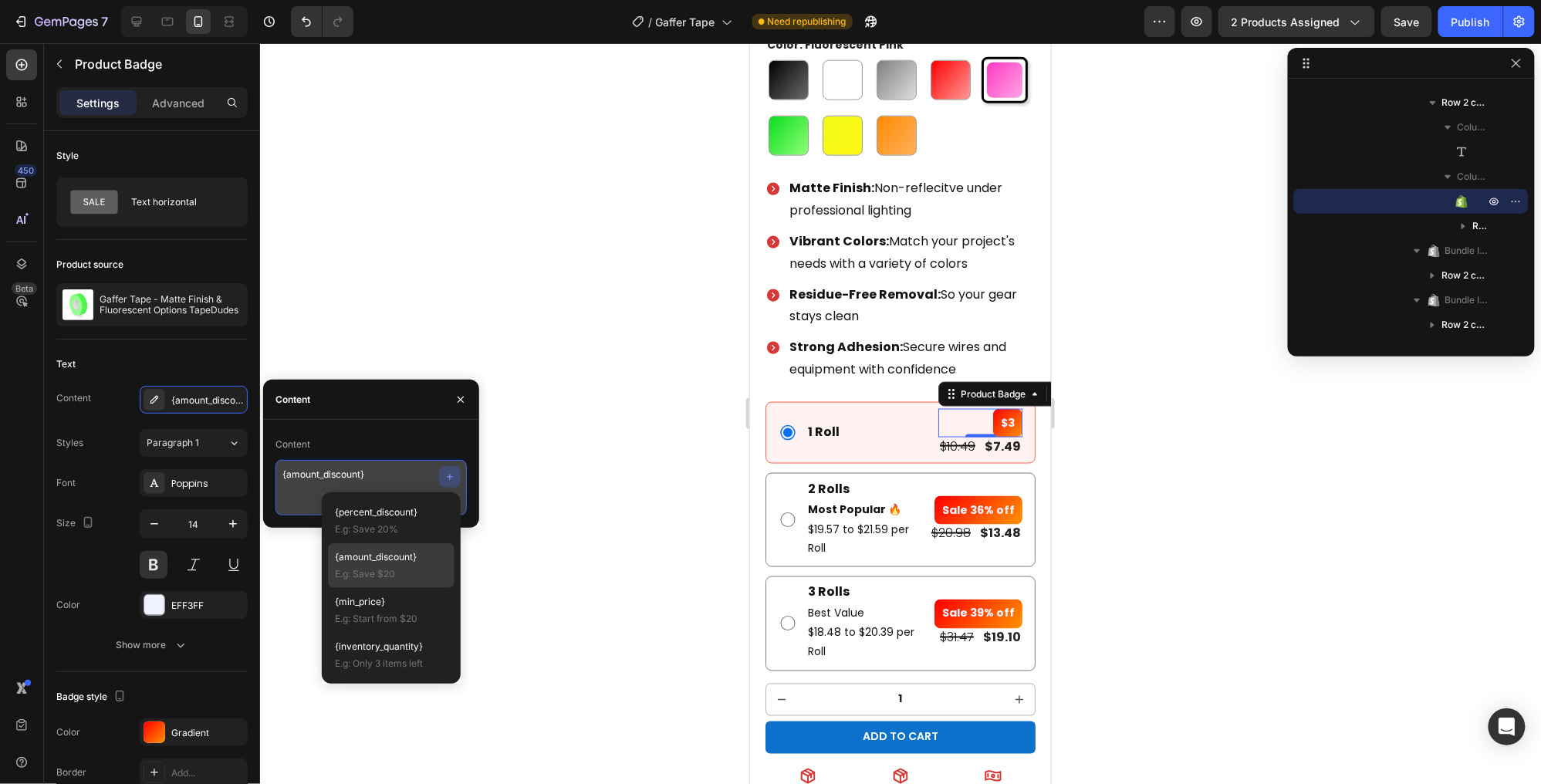
click at [387, 478] on textarea "{amount_discount}" at bounding box center [371, 487] width 192 height 55
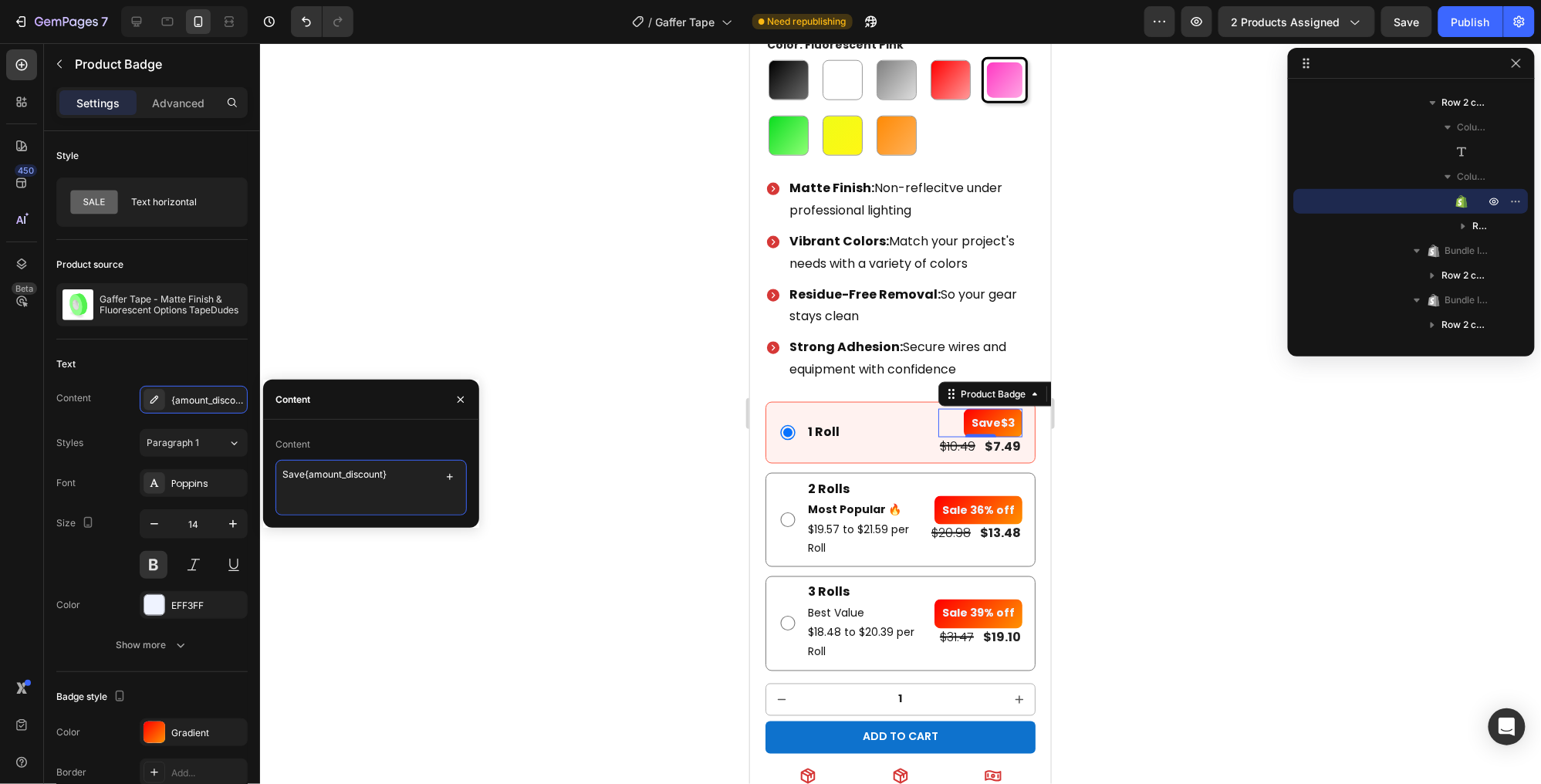
type textarea "Save {amount_discount}"
click at [962, 499] on pre "Sale 36% off" at bounding box center [977, 510] width 88 height 29
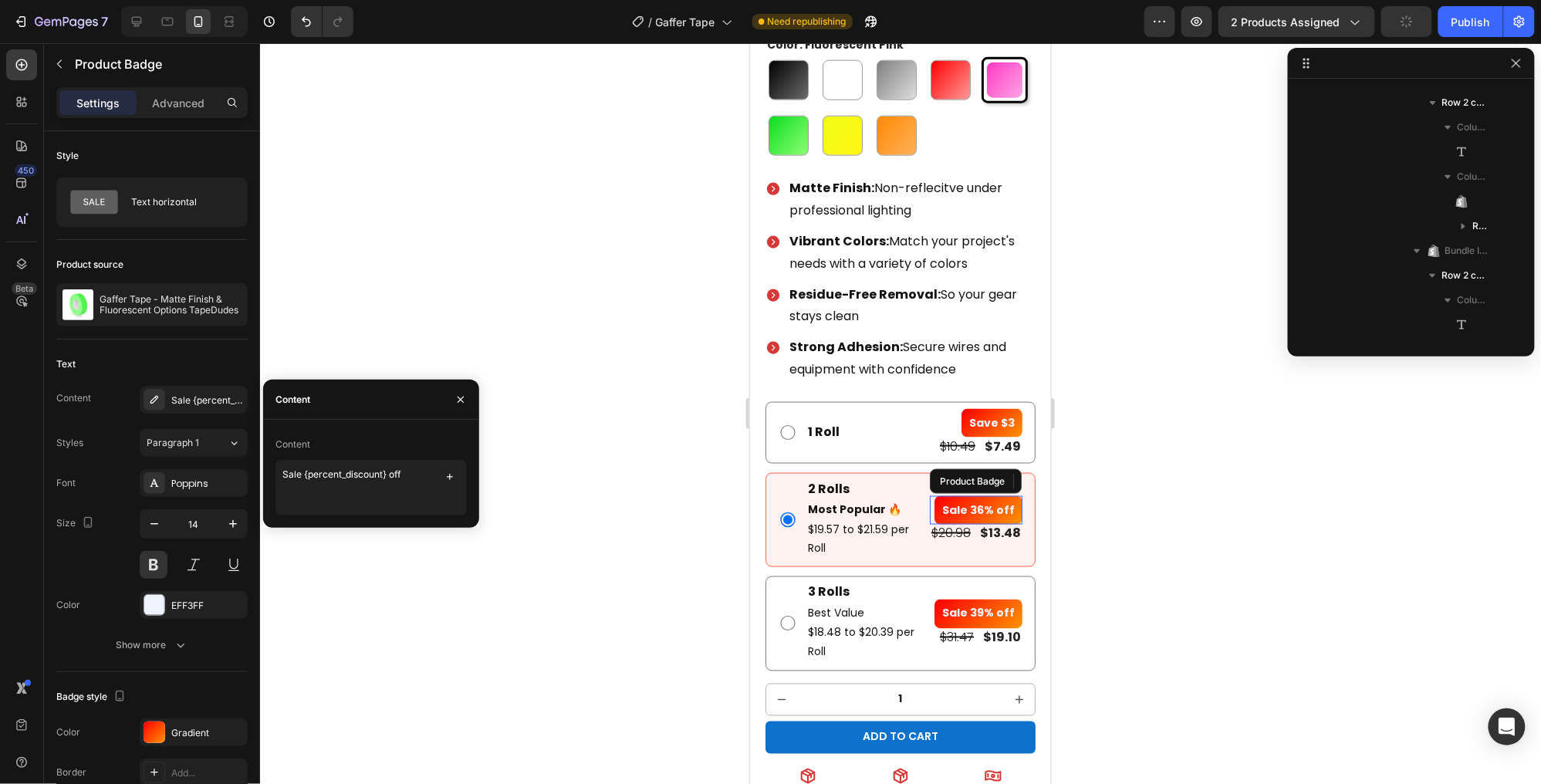
scroll to position [760, 0]
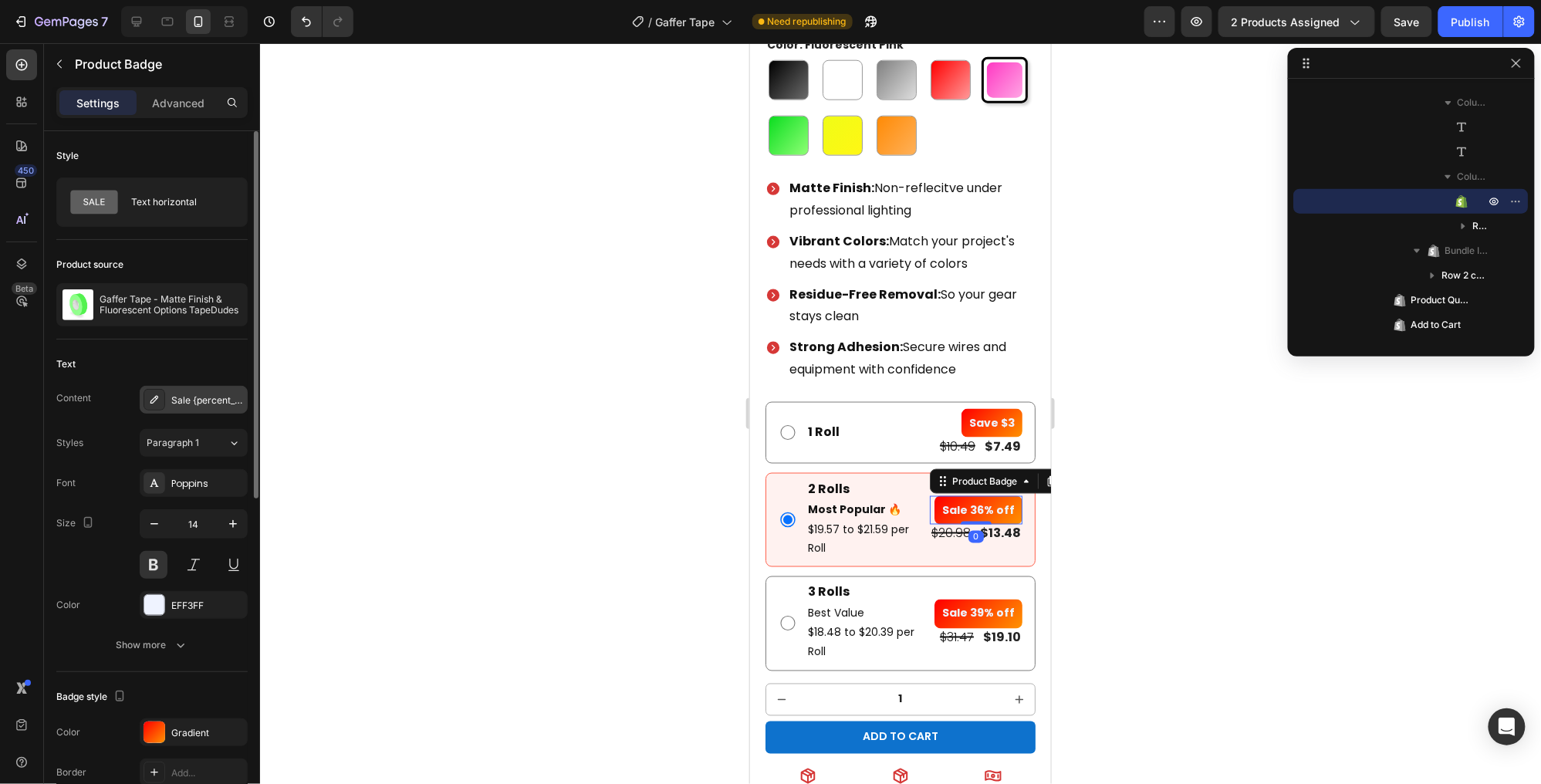
click at [203, 400] on div "Sale {percent_discount} off" at bounding box center [207, 400] width 72 height 14
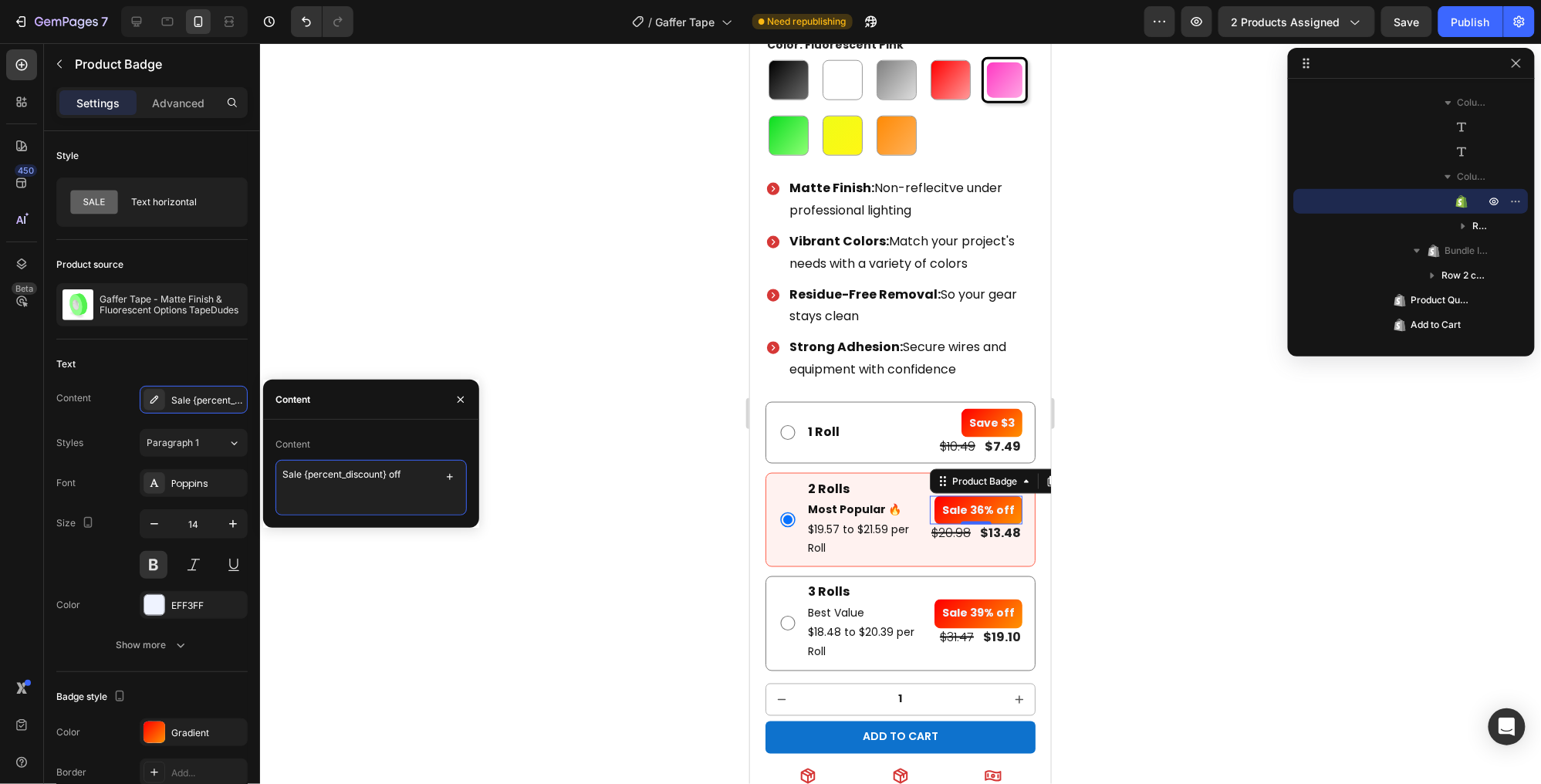
click at [311, 471] on textarea "Sale {percent_discount} off" at bounding box center [371, 487] width 192 height 55
paste textarea "ve {amount_discount}"
type textarea "Save {amount_discount}"
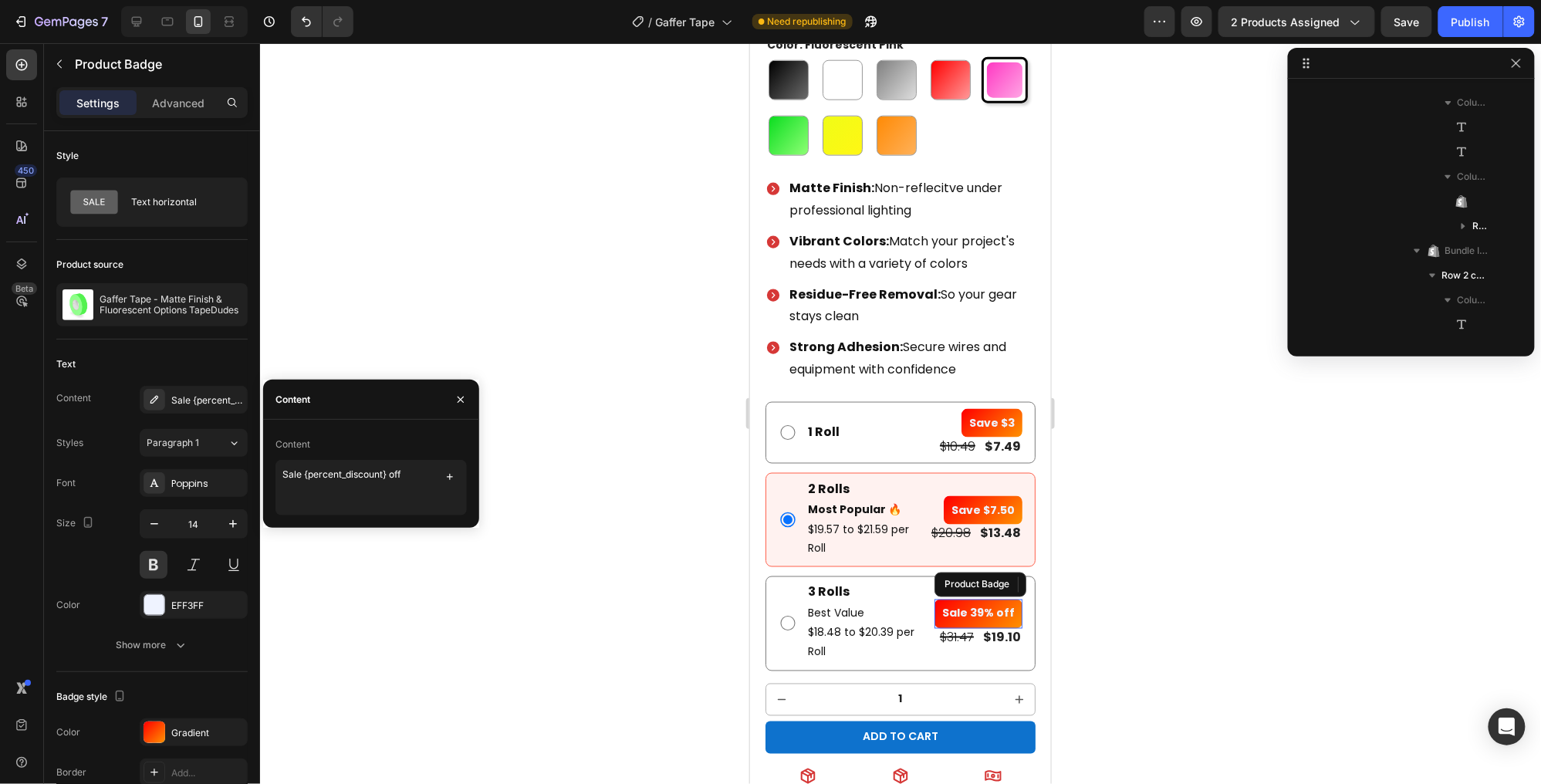
drag, startPoint x: 980, startPoint y: 606, endPoint x: 813, endPoint y: 565, distance: 172.0
click at [979, 606] on pre "Sale 39% off" at bounding box center [977, 613] width 88 height 29
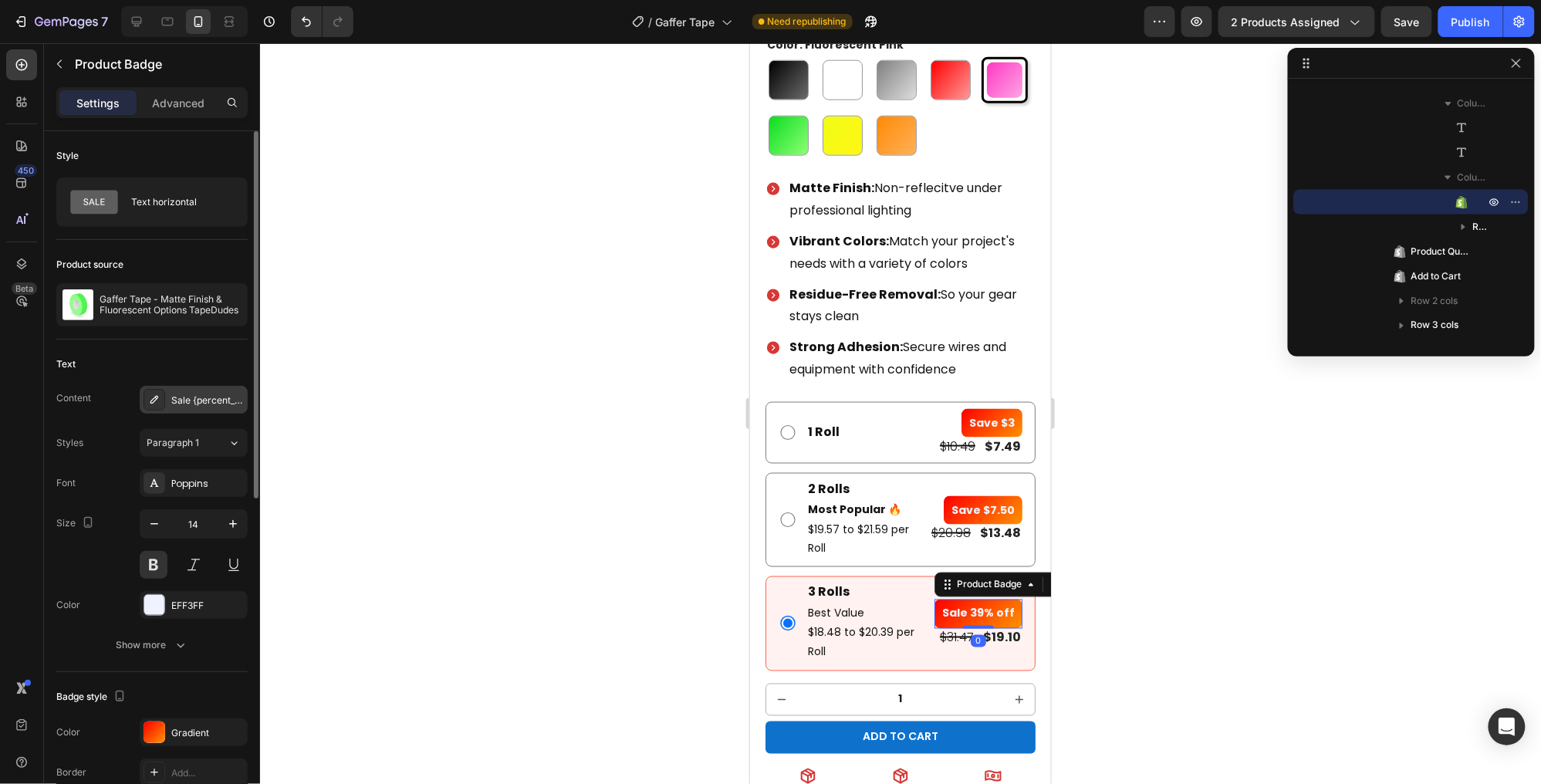
click at [209, 393] on div "Sale {percent_discount} off" at bounding box center [207, 400] width 72 height 14
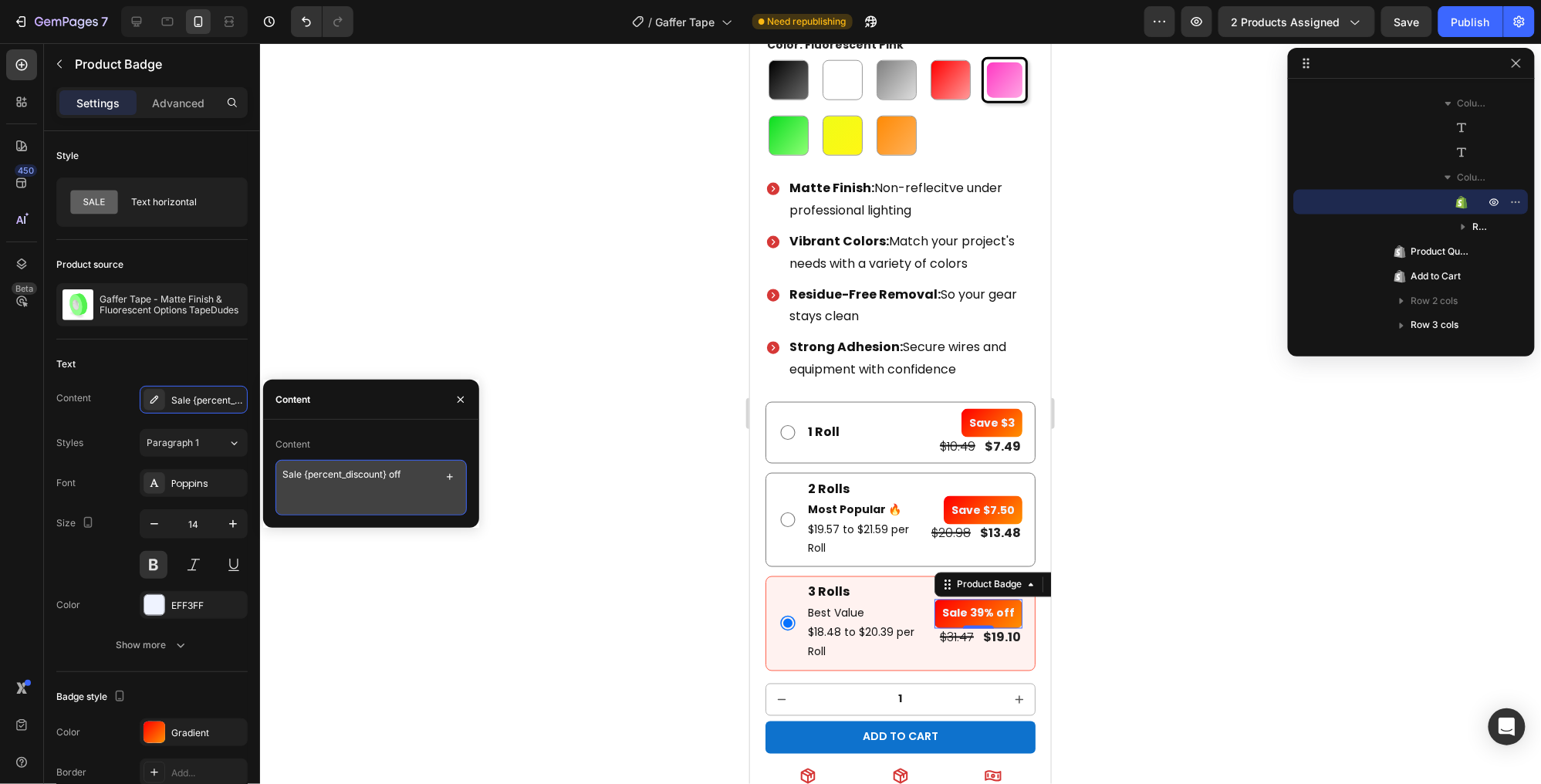
click at [375, 490] on textarea "Sale {percent_discount} off" at bounding box center [371, 487] width 192 height 55
paste textarea "ve {amount_discount}"
type textarea "Save {amount_discount}"
click at [1215, 474] on div at bounding box center [900, 414] width 1281 height 741
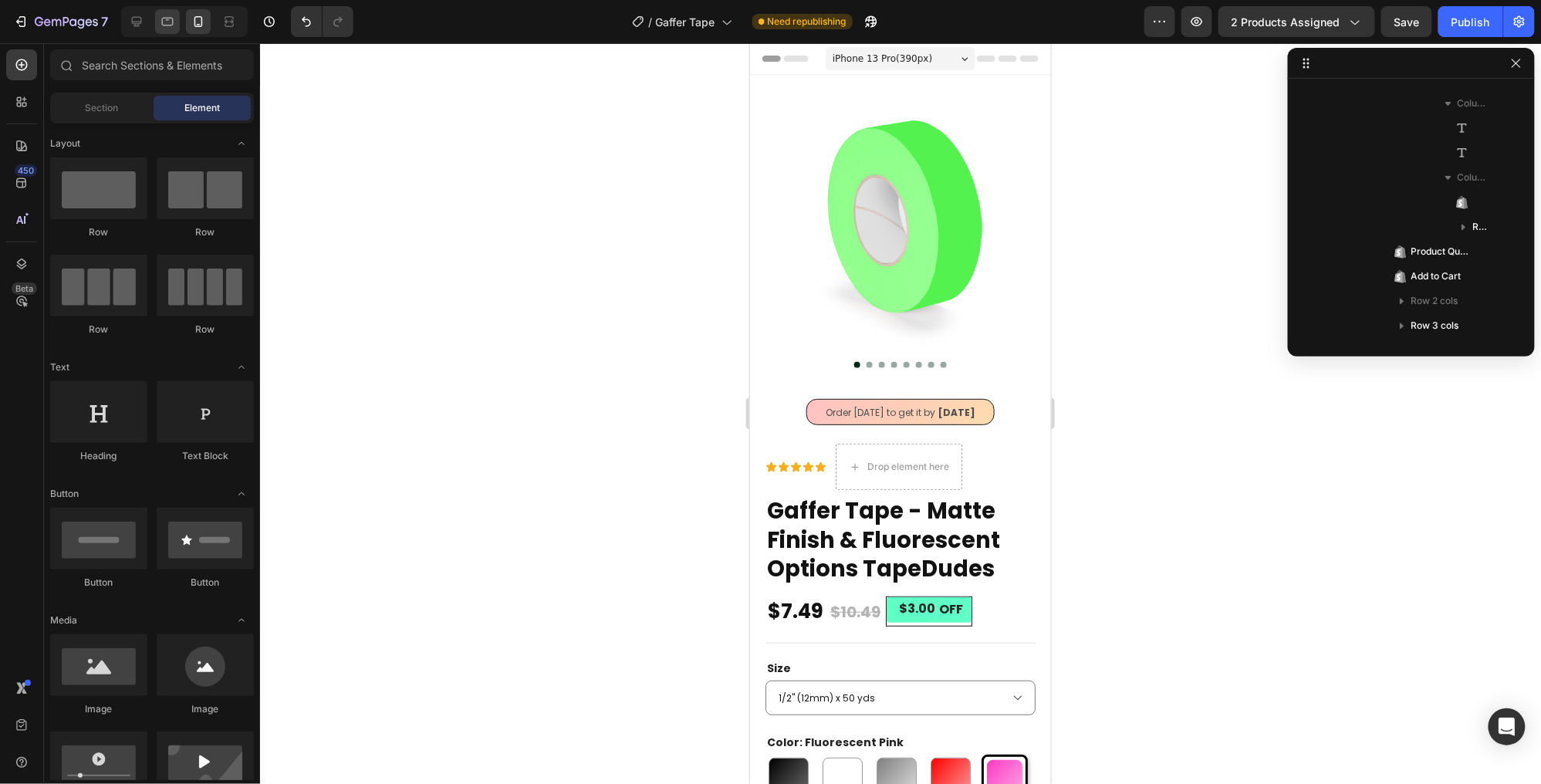
scroll to position [0, 0]
click at [163, 21] on icon at bounding box center [168, 21] width 15 height 15
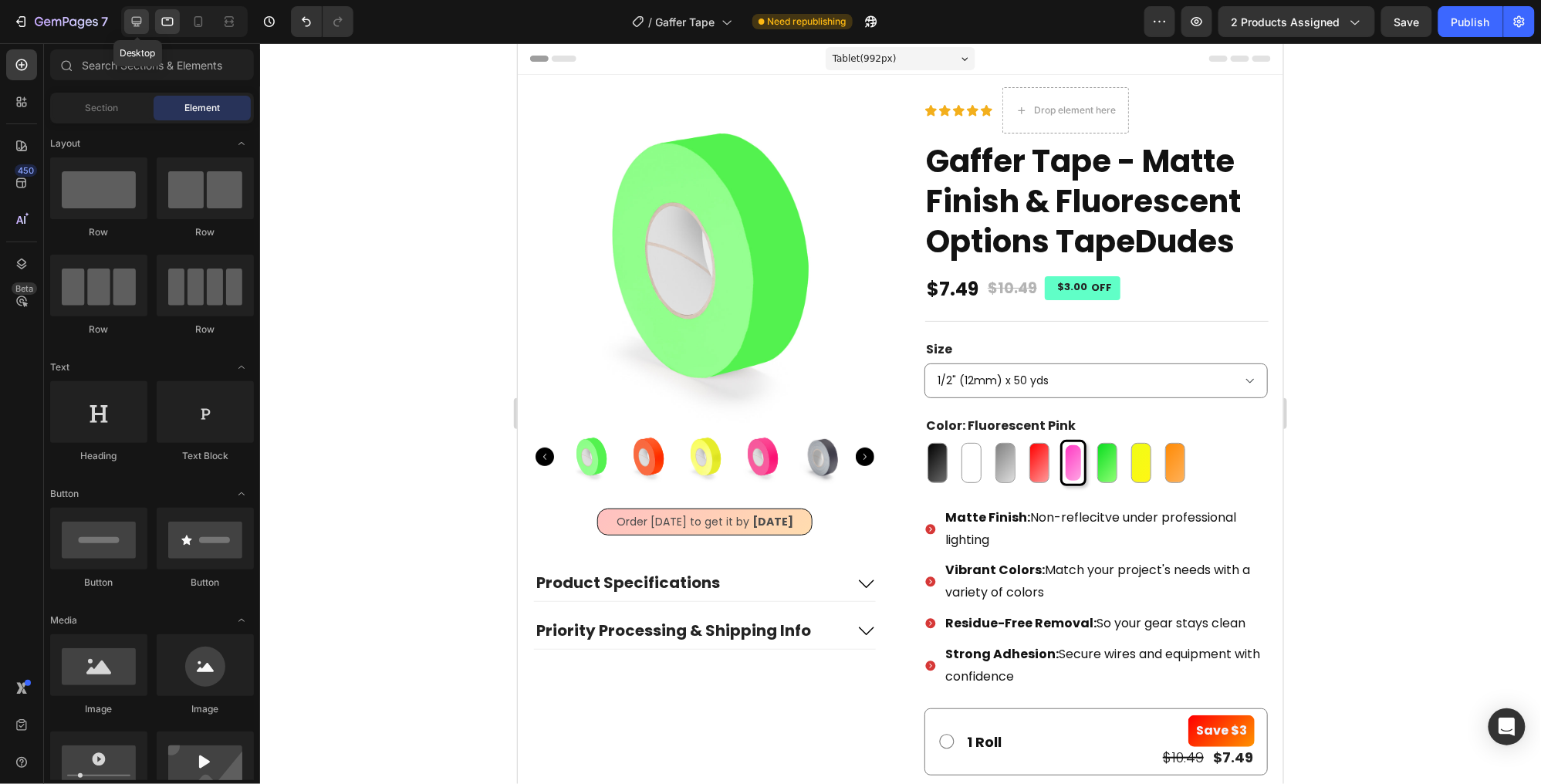
click at [143, 22] on icon at bounding box center [136, 21] width 15 height 15
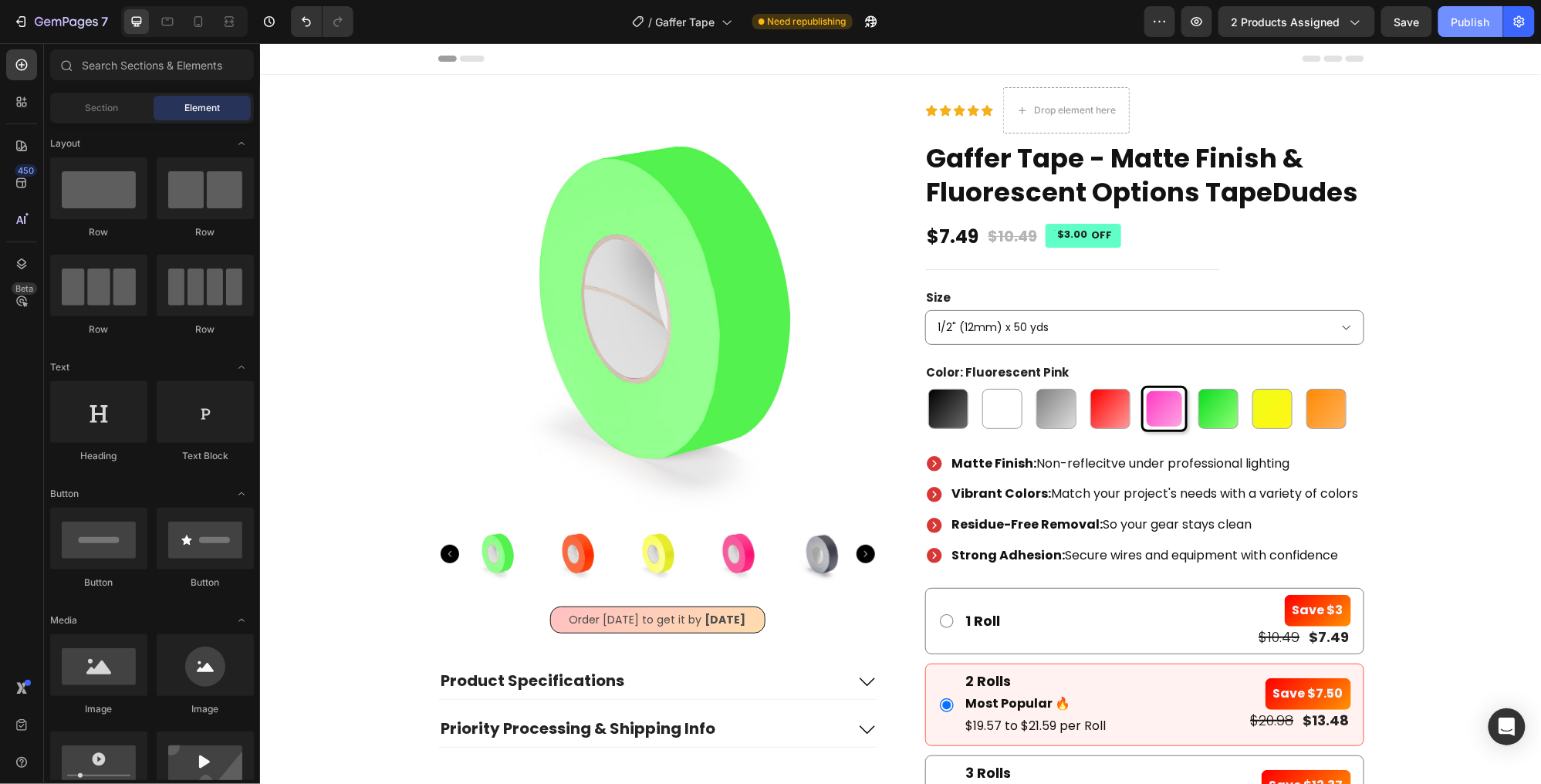
click at [1480, 17] on div "Publish" at bounding box center [1470, 21] width 38 height 16
click at [1465, 21] on div "Publish" at bounding box center [1470, 21] width 38 height 16
click at [95, 18] on icon "button" at bounding box center [66, 22] width 63 height 13
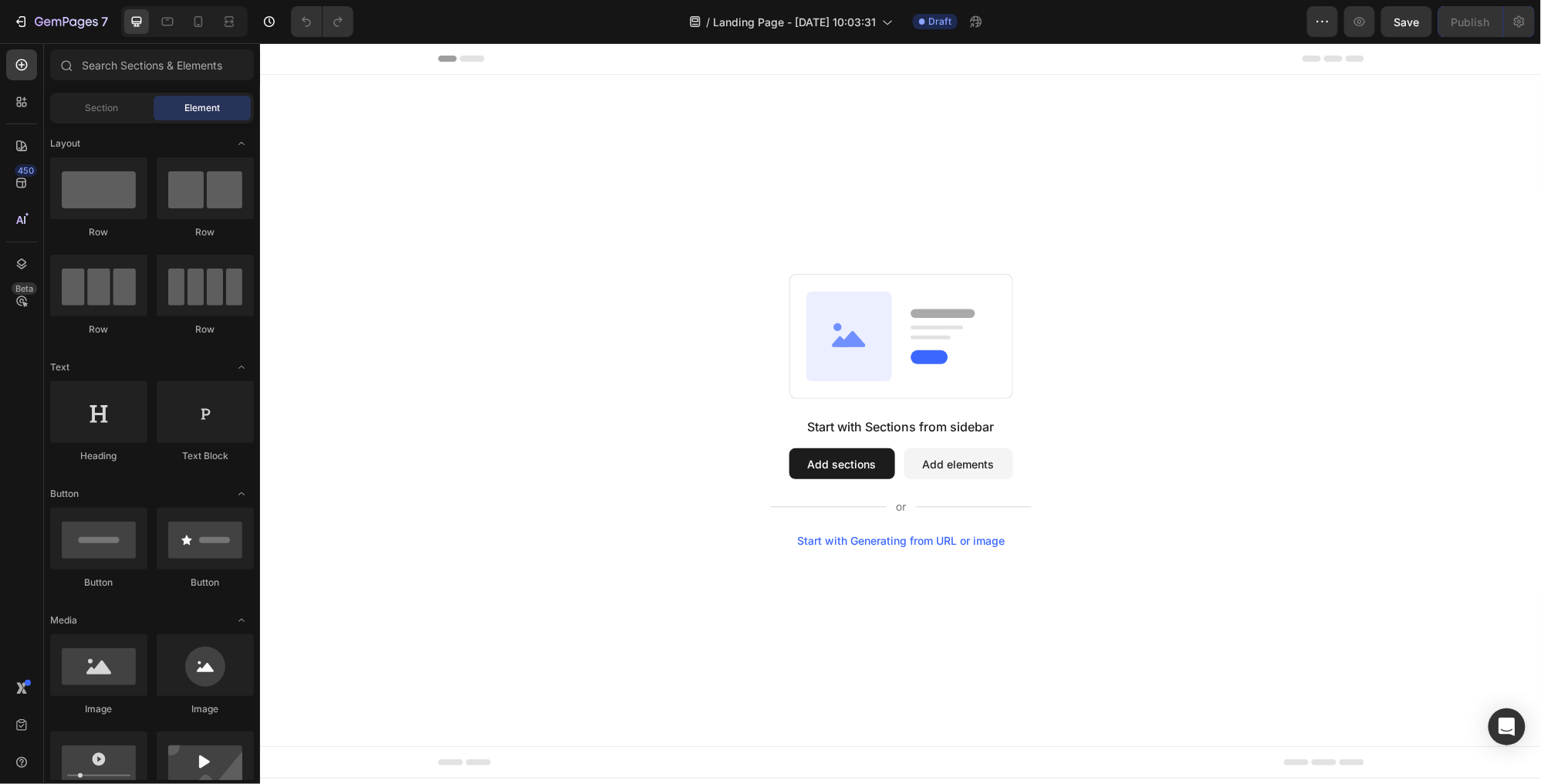
click at [897, 539] on div "Start with Generating from URL or image" at bounding box center [900, 540] width 208 height 13
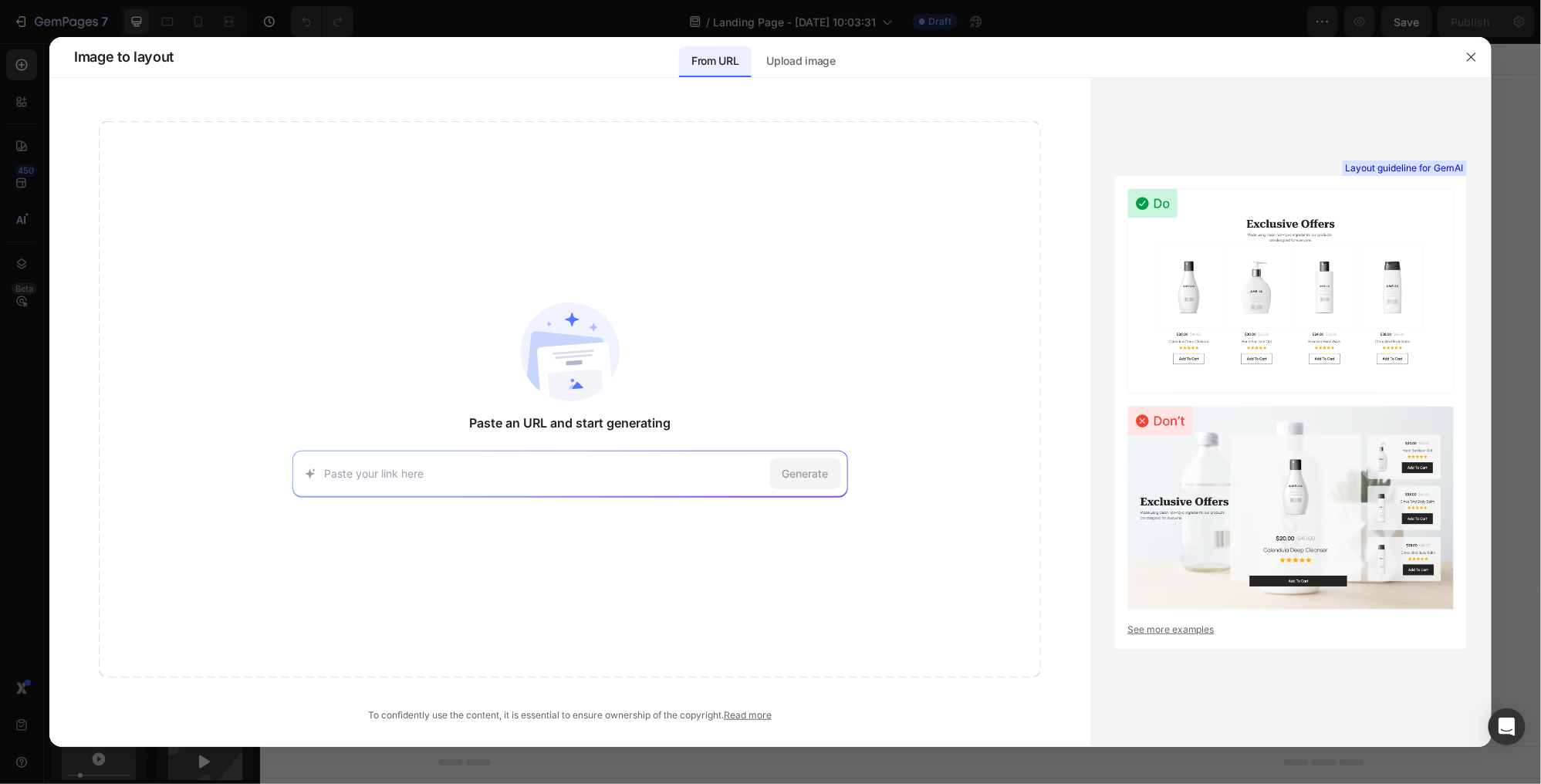
paste input "https://drinkolipop.com/products/orange-cream"
type input "https://drinkolipop.com/products/orange-cream"
click at [819, 470] on span "Generate" at bounding box center [805, 473] width 46 height 16
